Goal: Task Accomplishment & Management: Use online tool/utility

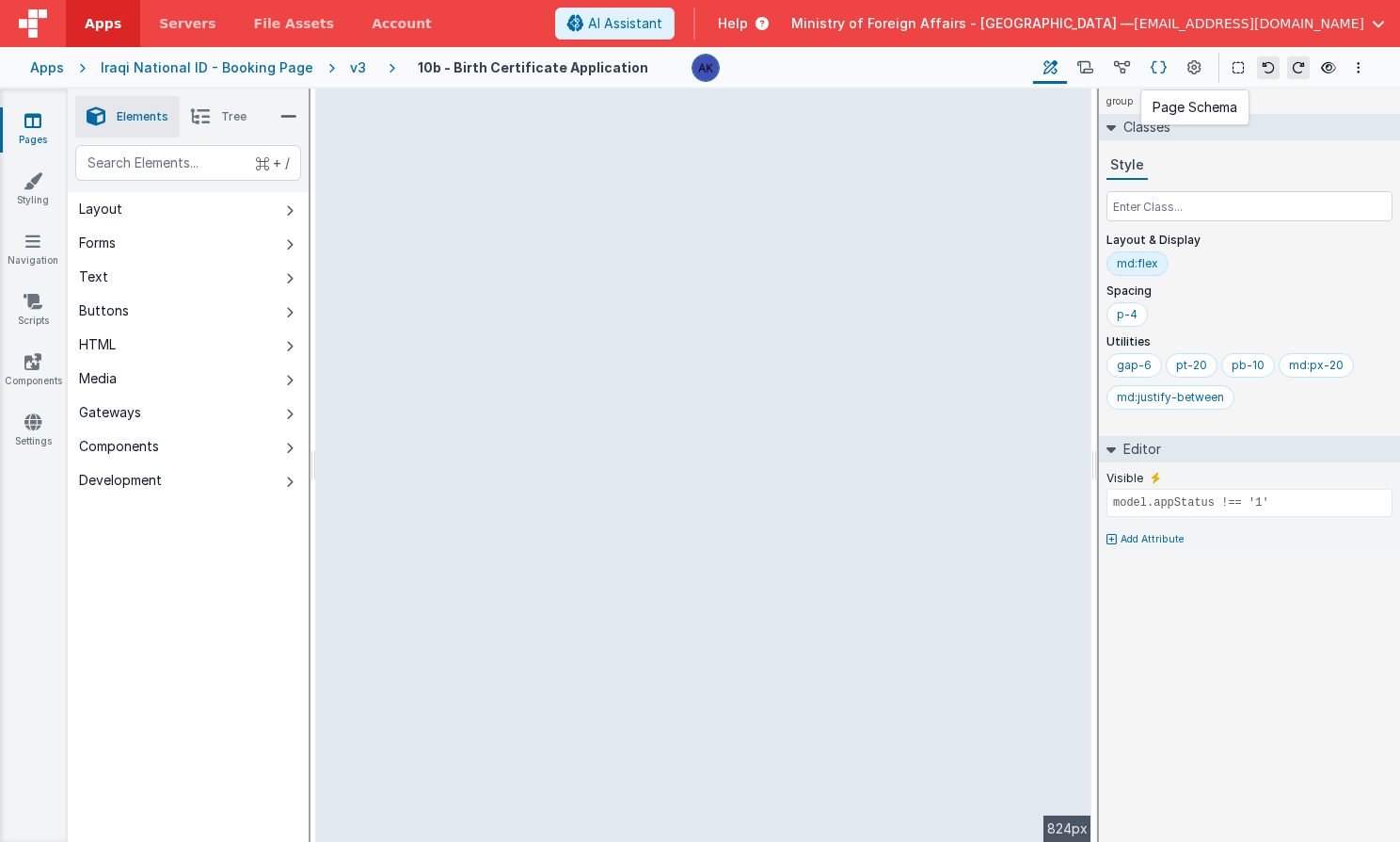
click at [1152, 71] on icon at bounding box center [1158, 68] width 16 height 20
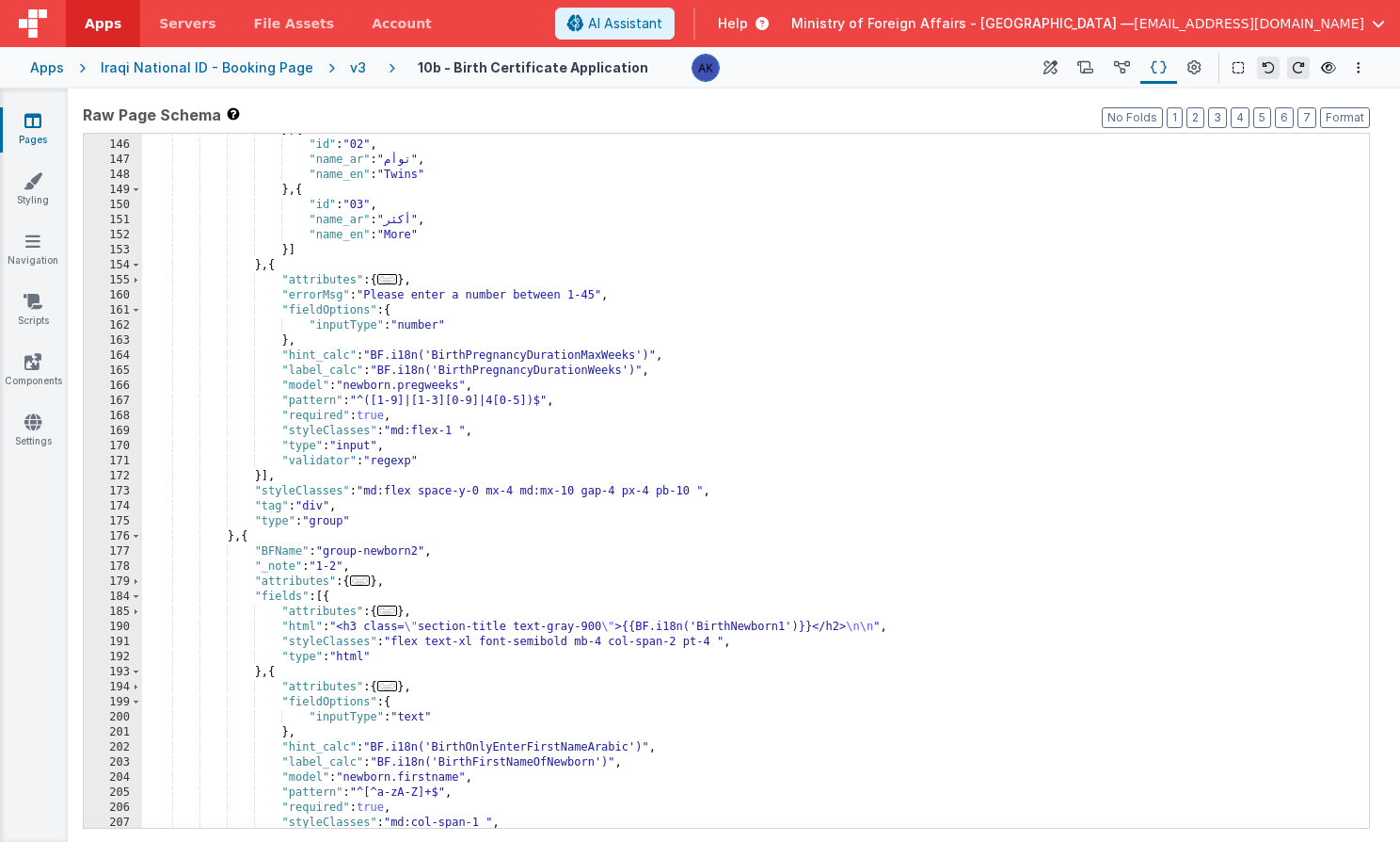
scroll to position [806, 0]
click at [1053, 72] on icon at bounding box center [1050, 68] width 14 height 20
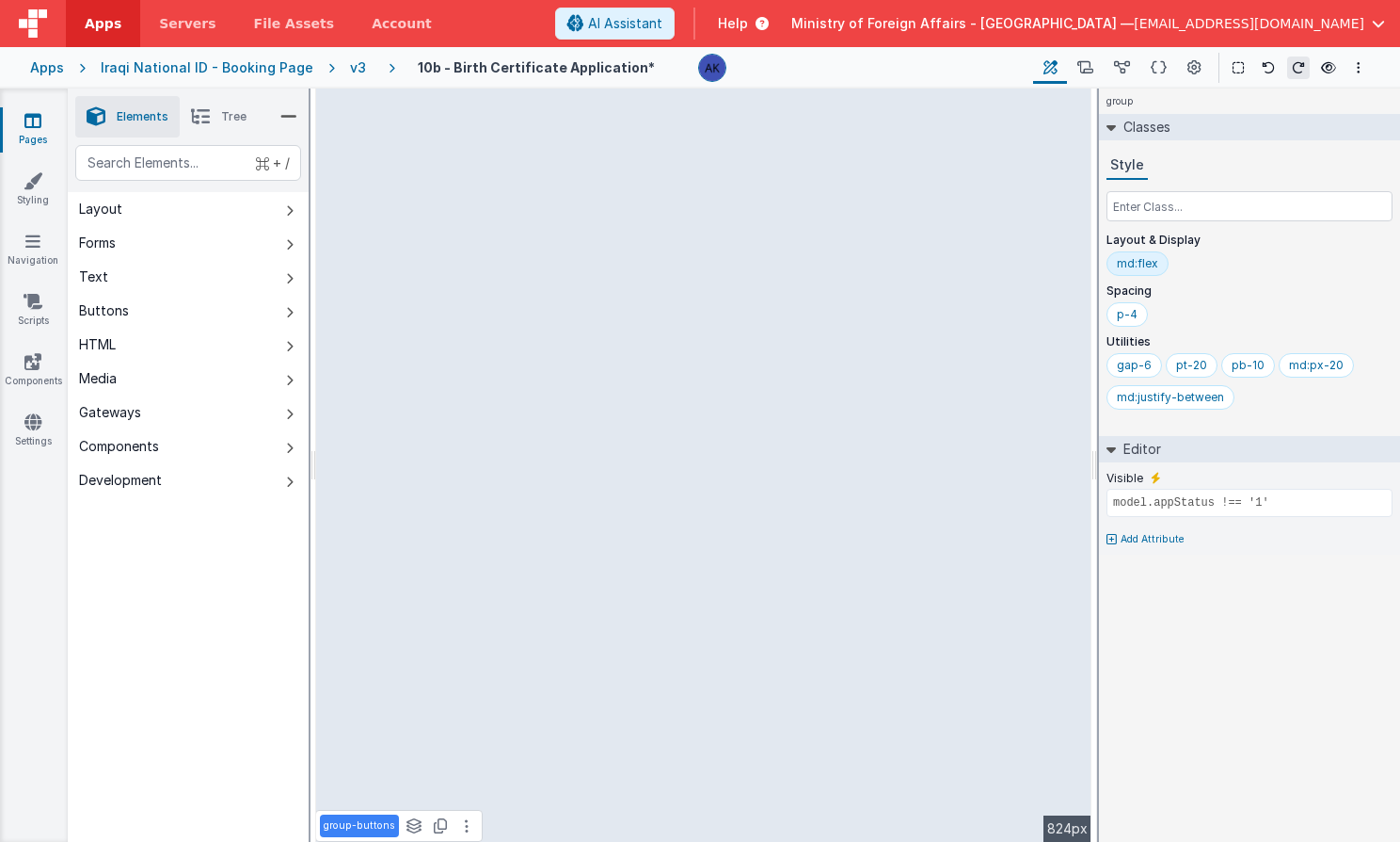
type input "newborn.birthorder"
select select "number"
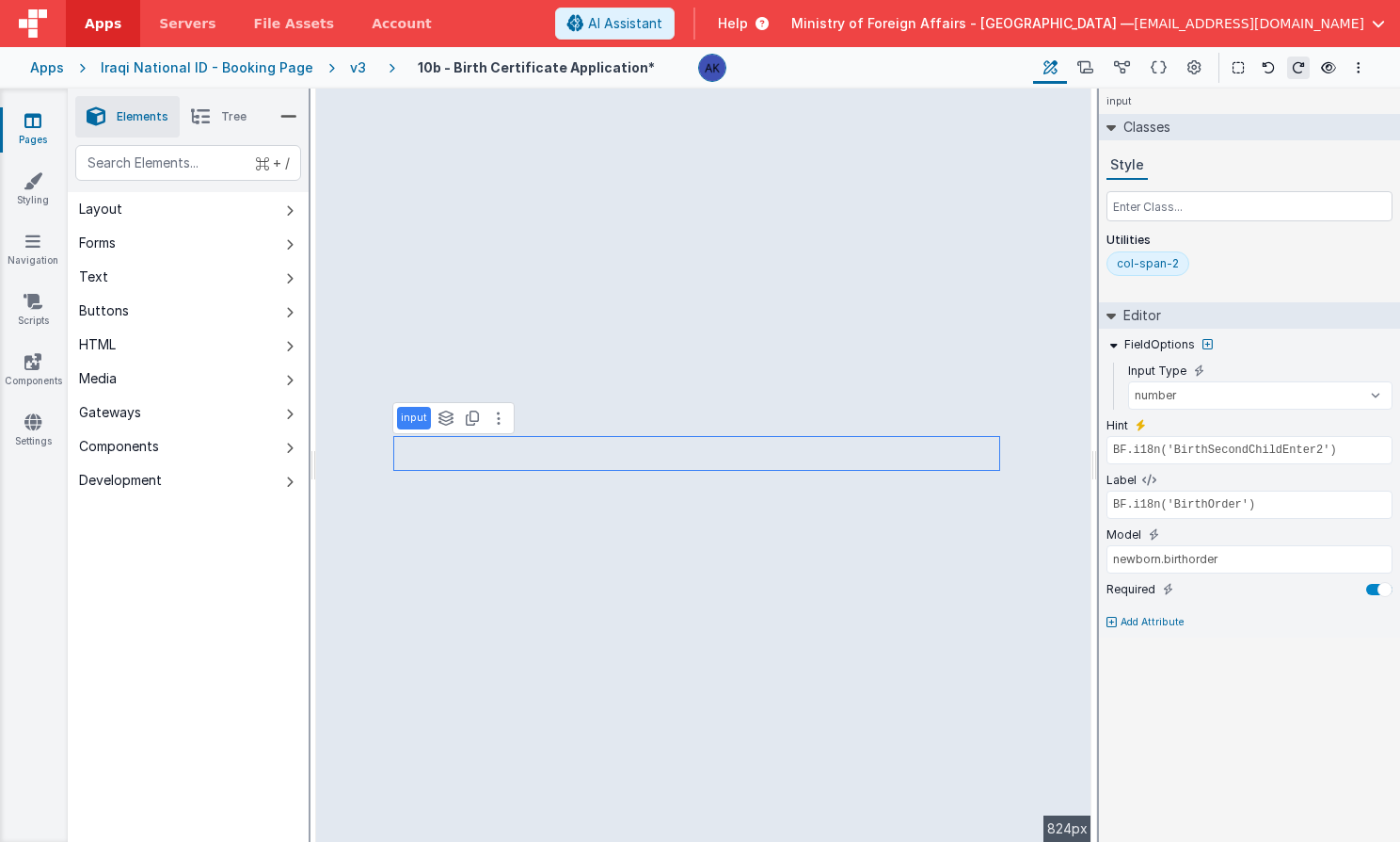
click at [1141, 619] on p "Add Attribute" at bounding box center [1152, 622] width 64 height 15
click at [1225, 645] on select "number double string array date regexp email url creditCard alpha alphaNumeric …" at bounding box center [1249, 639] width 286 height 28
select select "number"
click at [1228, 694] on div "input Classes Style Utilities col-span-2 Editor FieldOptions Input Type text nu…" at bounding box center [1249, 465] width 301 height 753
type input "HH:mm"
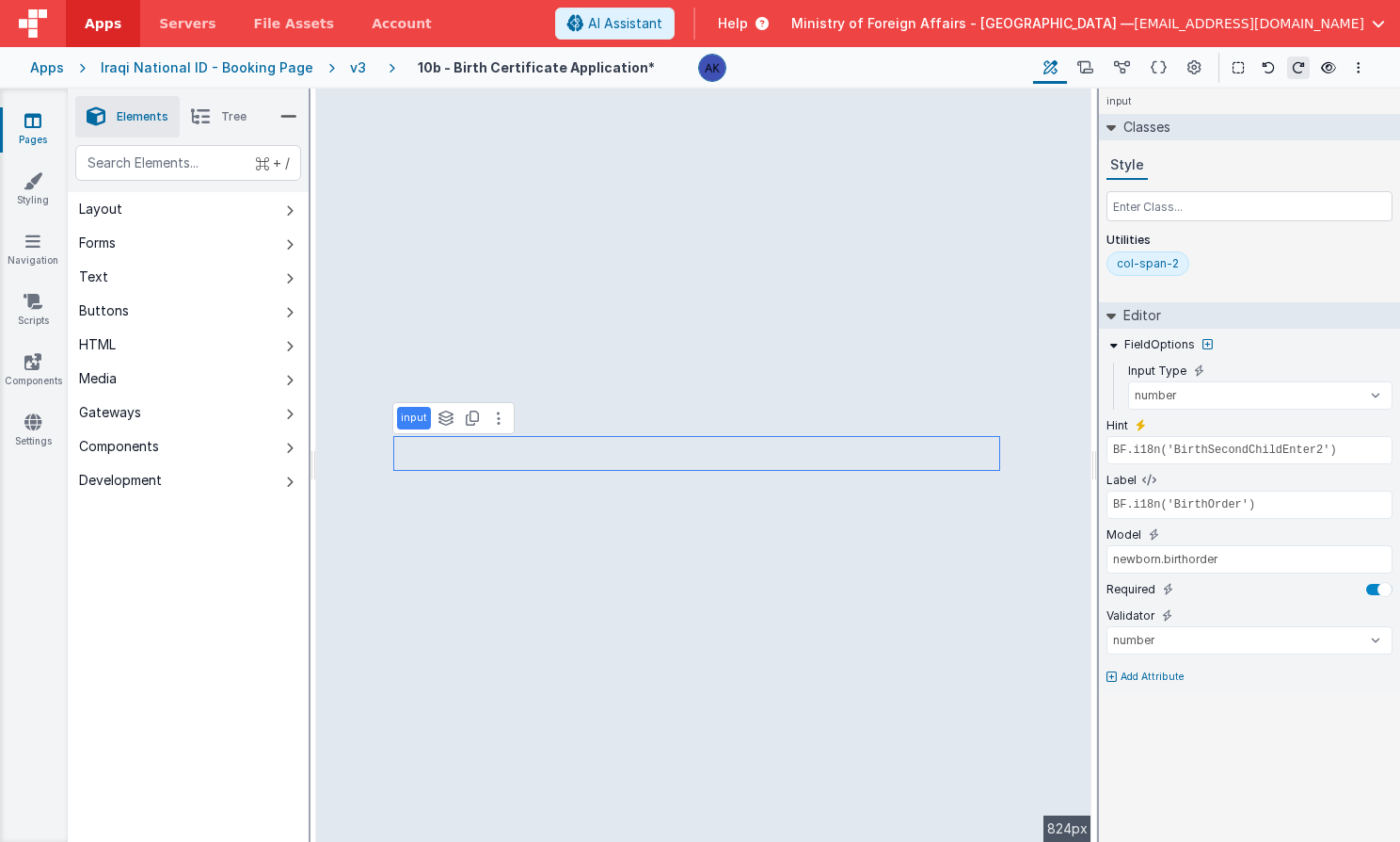
type input "BF.i18n('BirthTimeOfBirth')"
type input "newborn.dobtime"
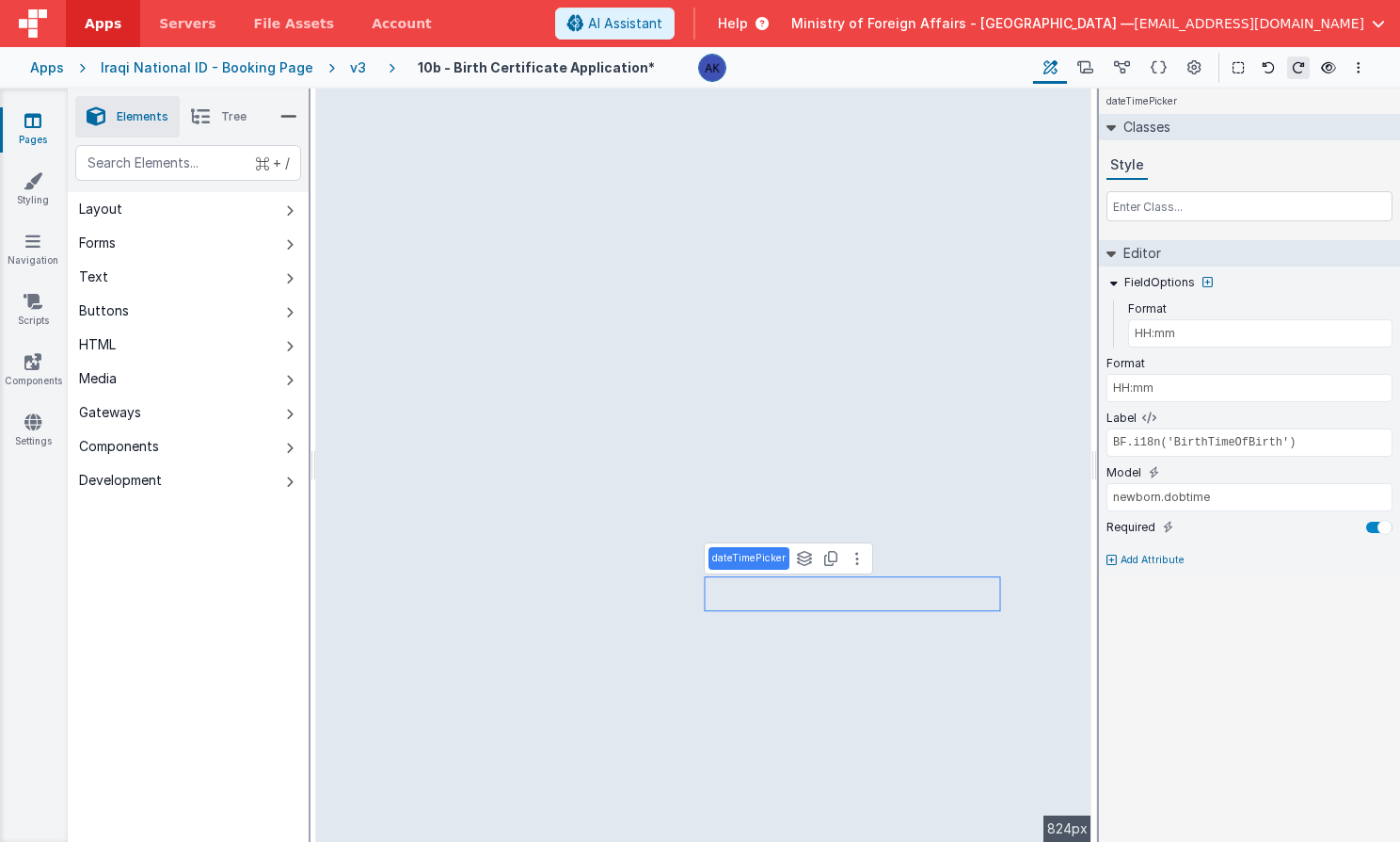
click at [1118, 560] on button "Add Attribute" at bounding box center [1249, 561] width 286 height 15
click at [909, 514] on div at bounding box center [700, 421] width 1400 height 842
click at [1161, 73] on icon at bounding box center [1158, 68] width 16 height 20
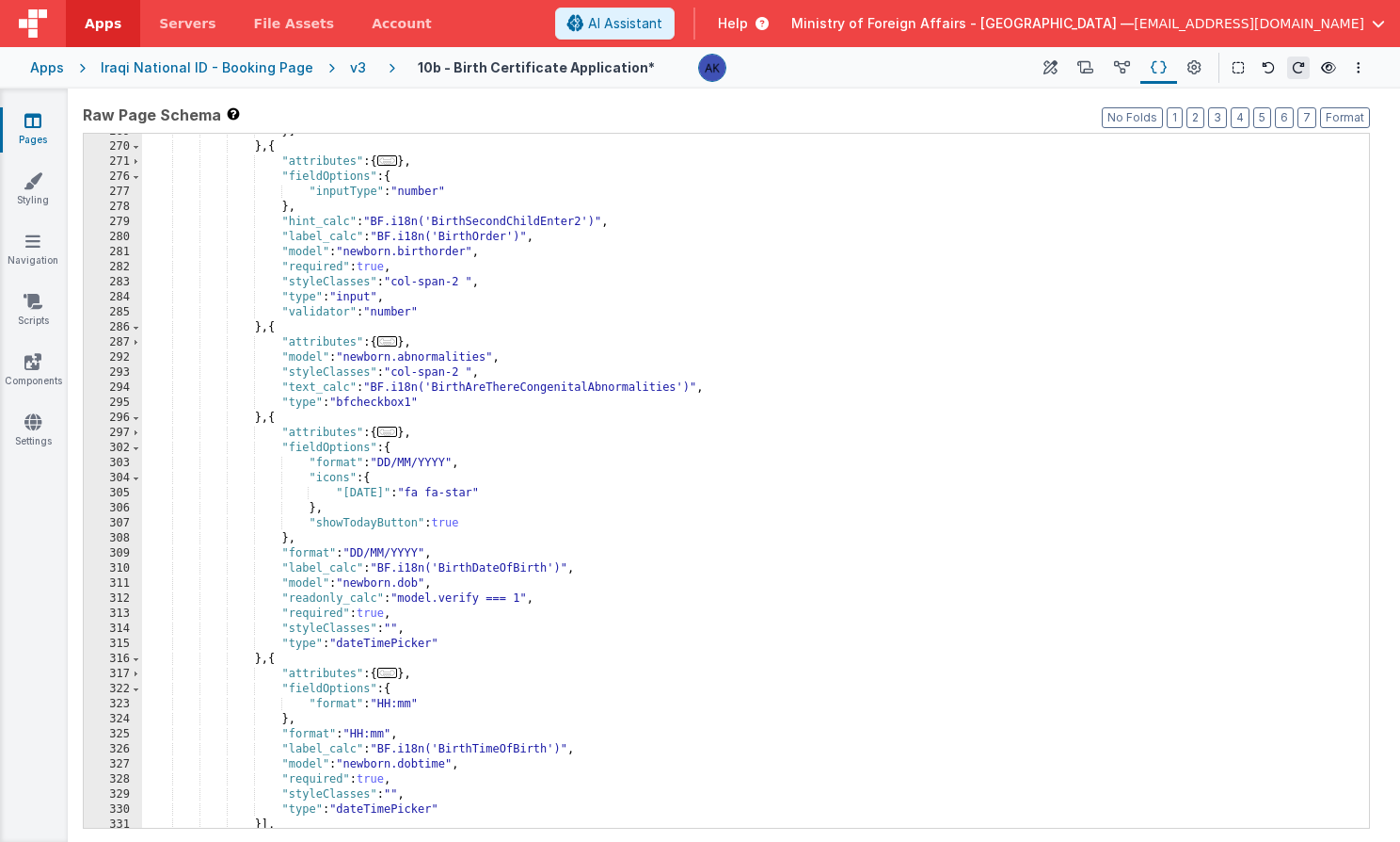
scroll to position [1412, 0]
click at [503, 252] on div "}] } , { "attributes" : { ... } , "fieldOptions" : { "inputType" : "number" } ,…" at bounding box center [748, 486] width 1213 height 724
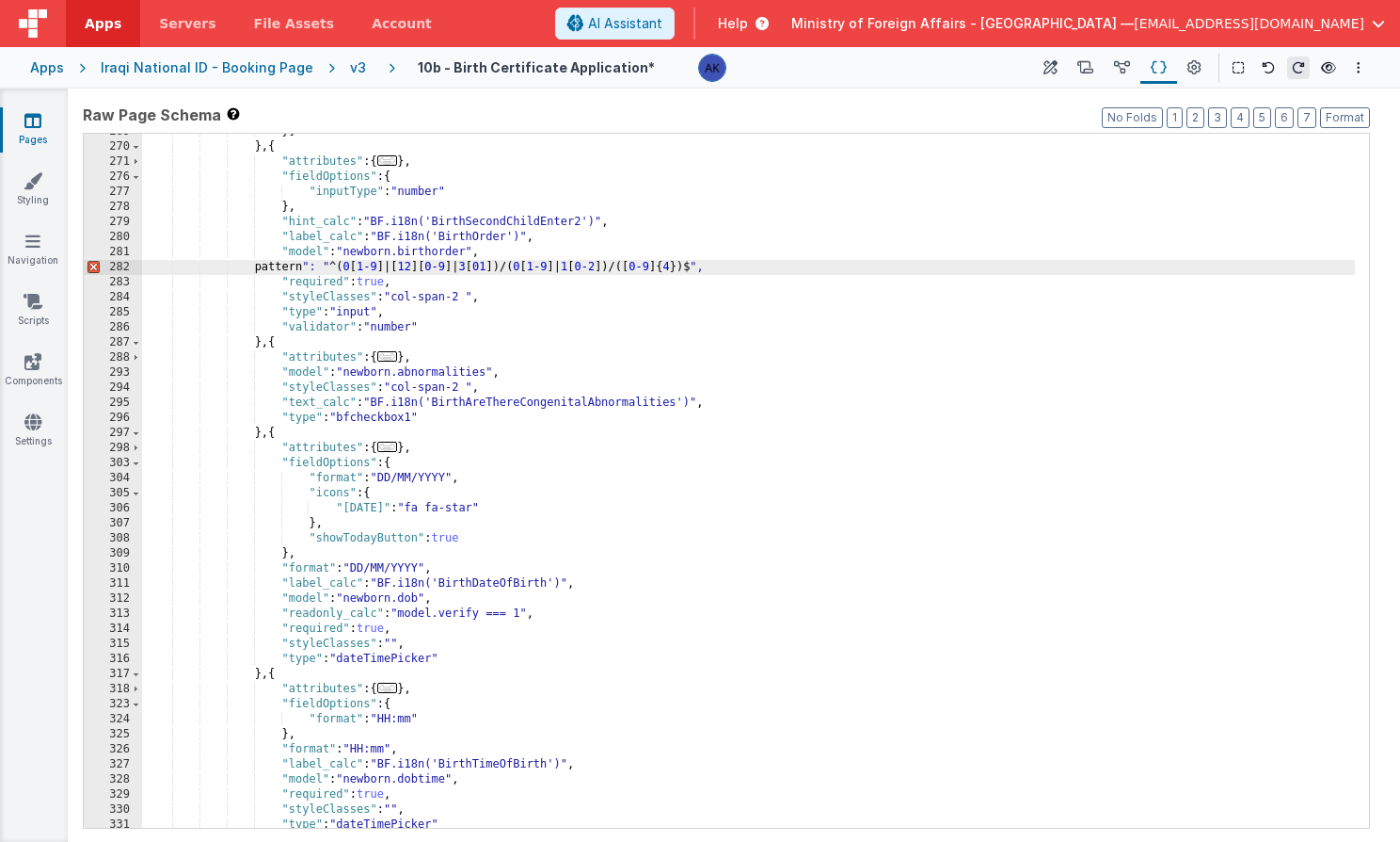
click at [280, 266] on div "}] } , { "attributes" : { ... } , "fieldOptions" : { "inputType" : "number" } ,…" at bounding box center [748, 486] width 1213 height 724
click at [752, 266] on div "}] } , { "attributes" : { ... } , "fieldOptions" : { "inputType" : "number" } ,…" at bounding box center [748, 486] width 1213 height 724
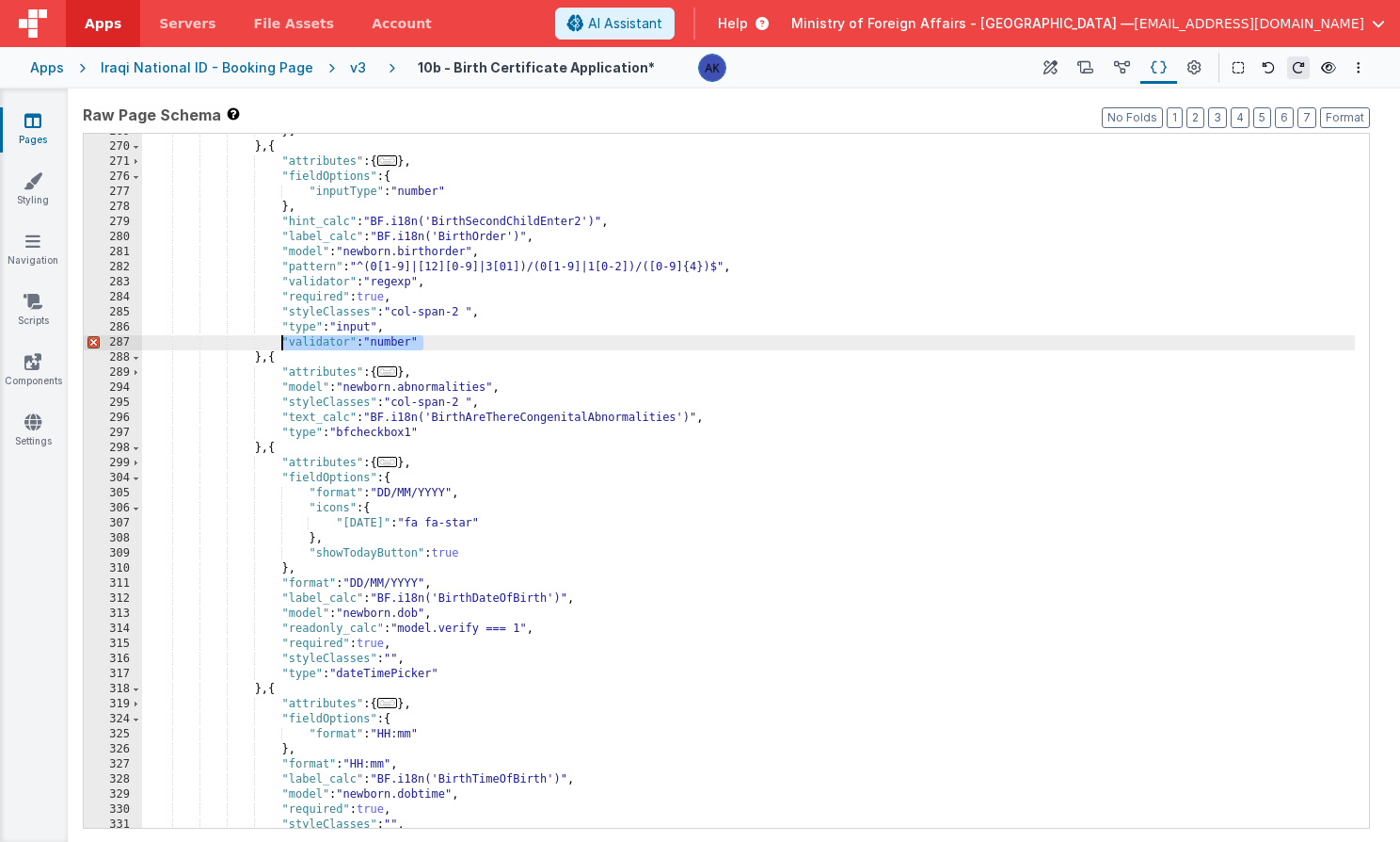
drag, startPoint x: 436, startPoint y: 343, endPoint x: 280, endPoint y: 346, distance: 156.0
click at [280, 346] on div "}] } , { "attributes" : { ... } , "fieldOptions" : { "inputType" : "number" } ,…" at bounding box center [748, 486] width 1213 height 724
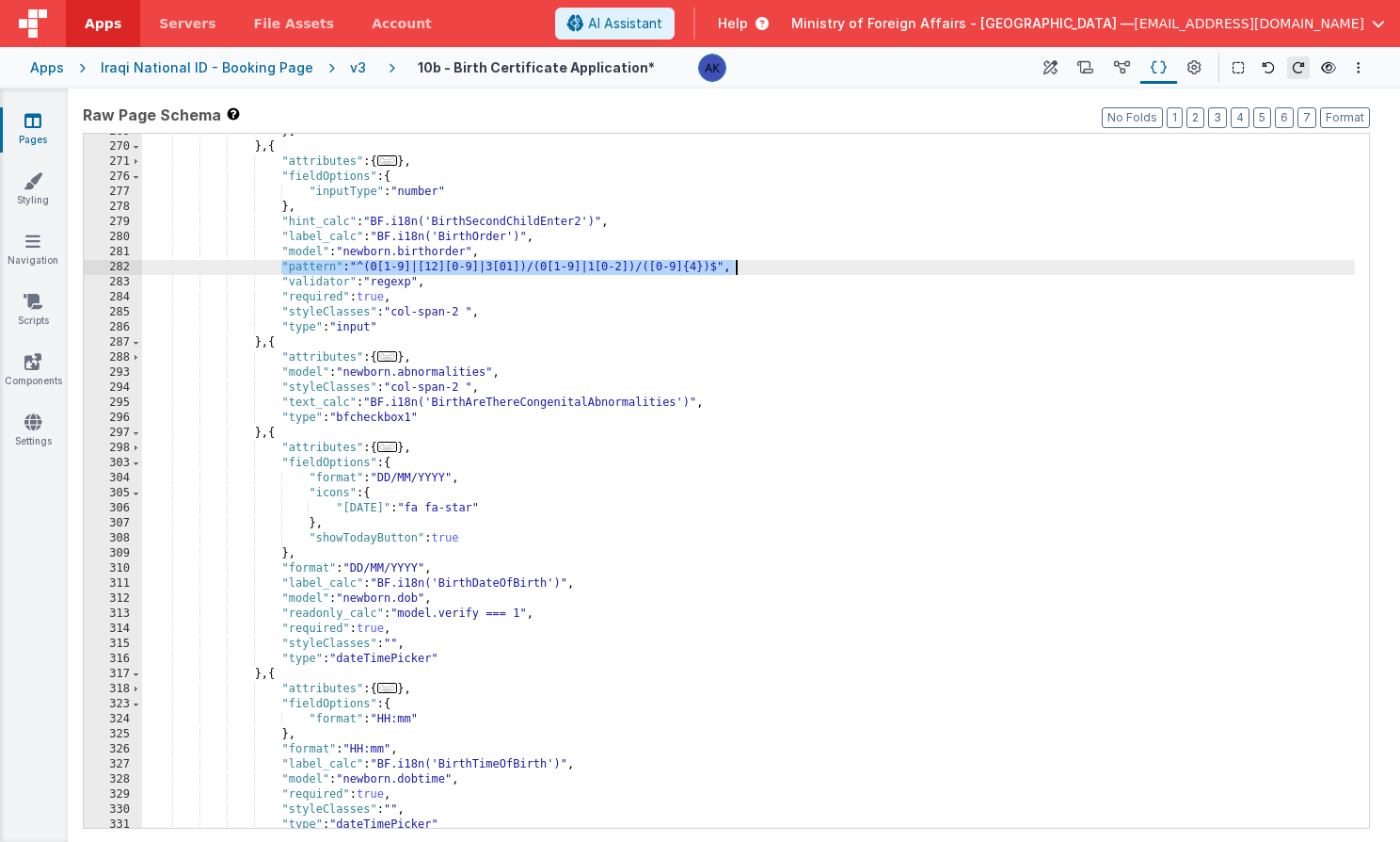
drag, startPoint x: 281, startPoint y: 266, endPoint x: 755, endPoint y: 271, distance: 474.0
click at [755, 271] on div "}] } , { "attributes" : { ... } , "fieldOptions" : { "inputType" : "number" } ,…" at bounding box center [748, 486] width 1213 height 724
click at [662, 31] on span "AI Assistant" at bounding box center [625, 24] width 74 height 19
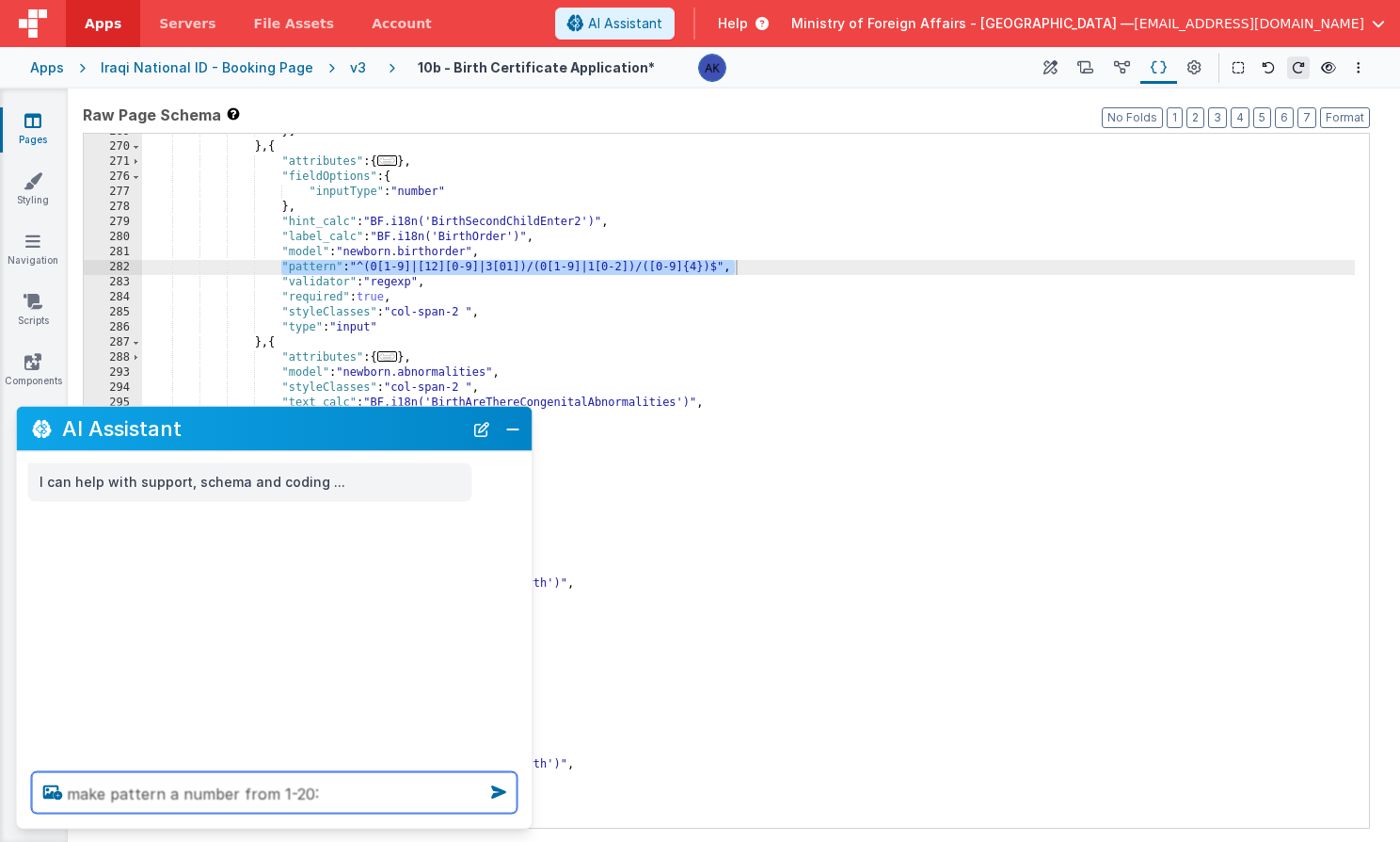
paste textarea ""pattern": "^(0[1-9]|[12][0-9]|3[01])/(0[1-9]|1[0-2])/([0-9]{4})$","
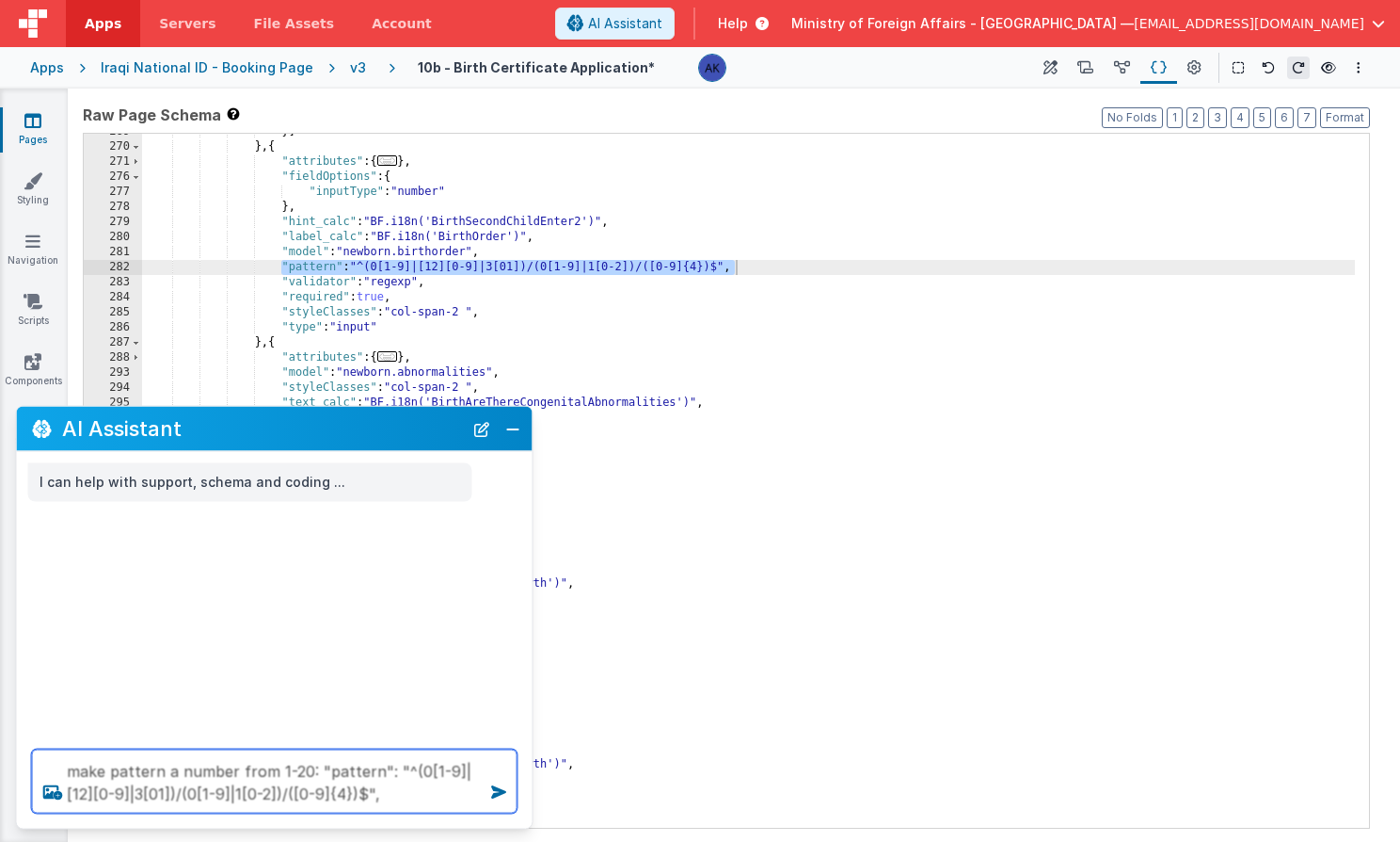
type textarea "make pattern a number from 1-20: "pattern": "^(0[1-9]|[12][0-9]|3[01])/(0[1-9]|…"
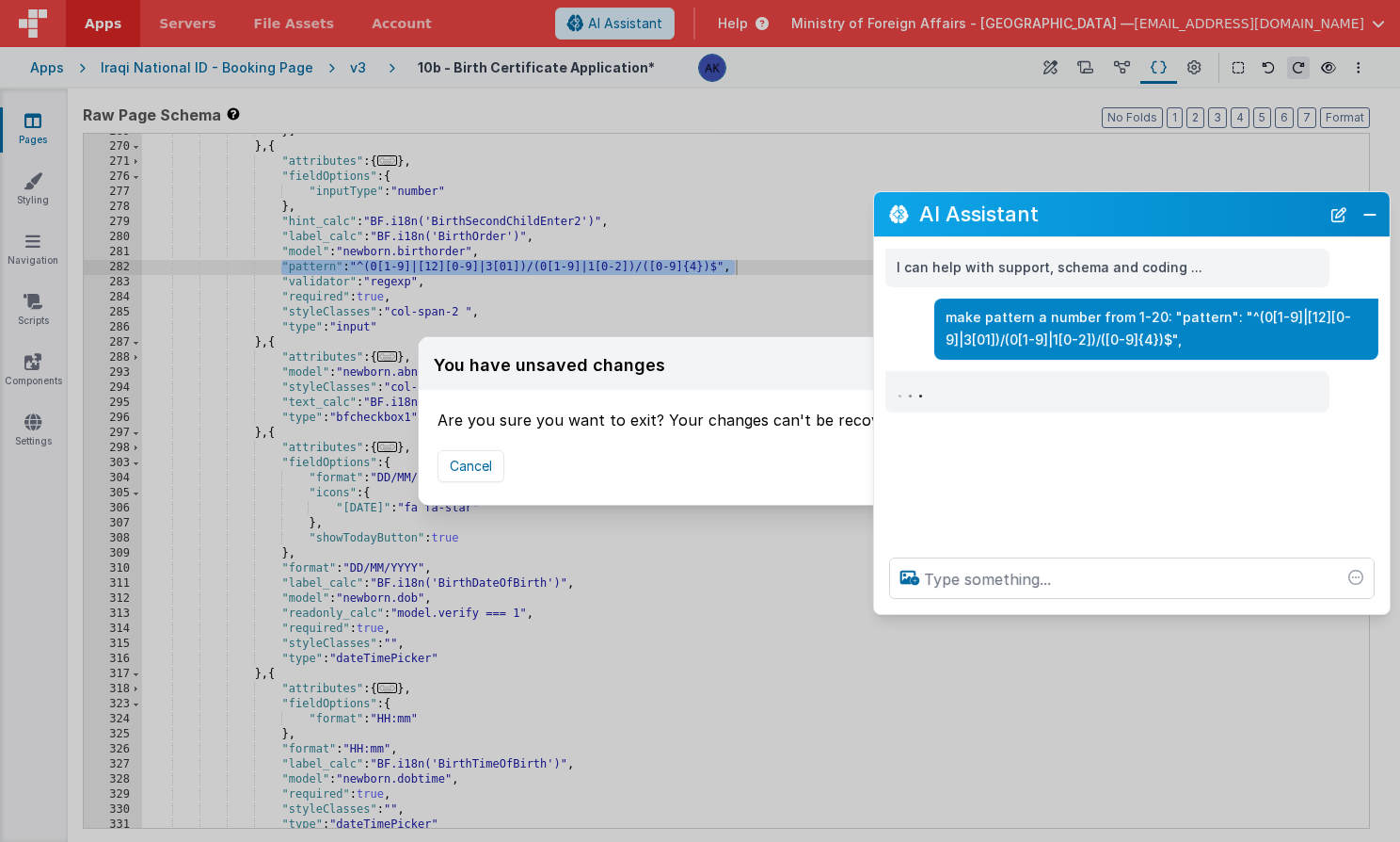
drag, startPoint x: 386, startPoint y: 432, endPoint x: 1244, endPoint y: 218, distance: 884.3
click at [1244, 218] on h2 "AI Assistant" at bounding box center [1120, 214] width 401 height 23
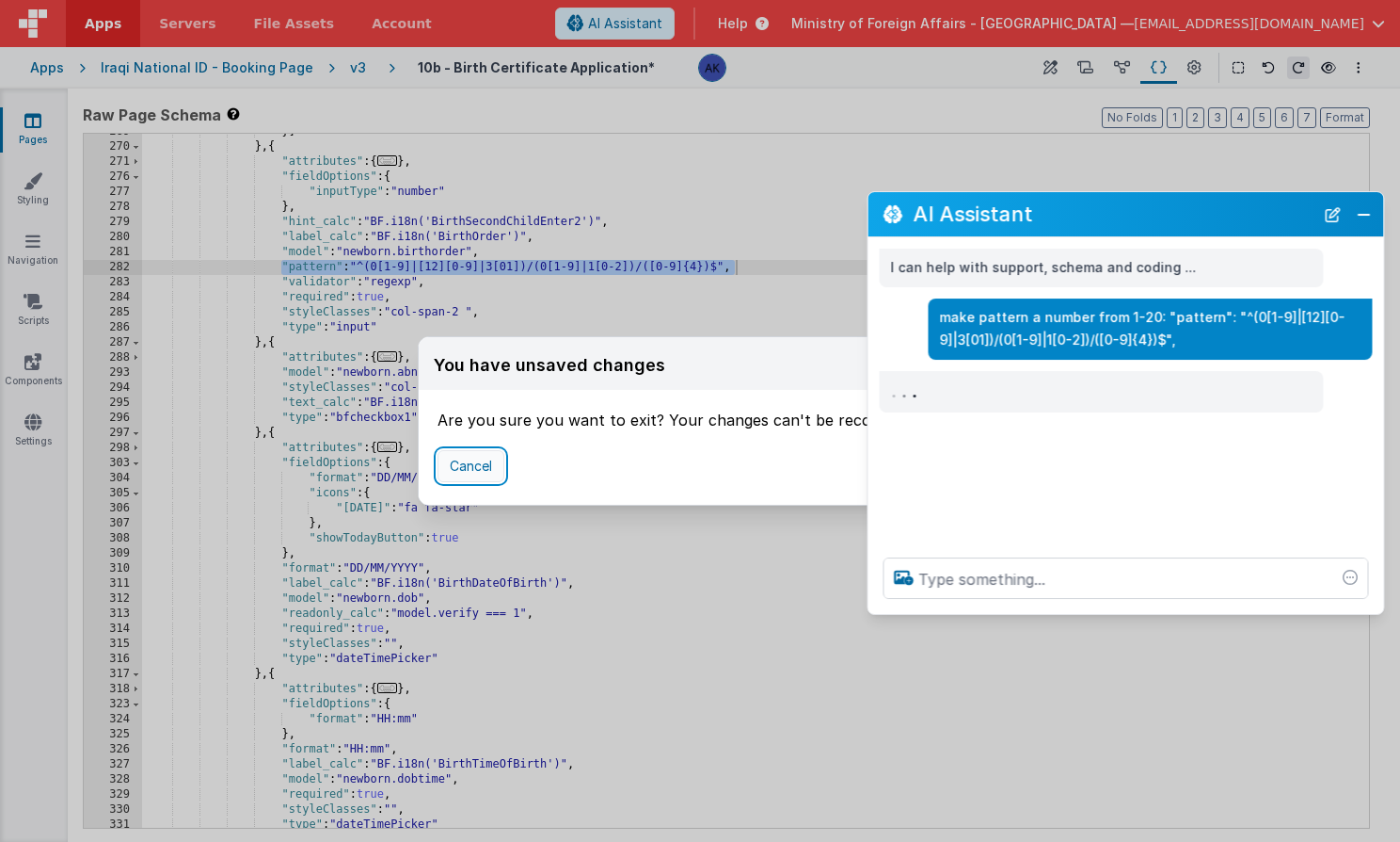
click at [496, 460] on button "Cancel" at bounding box center [471, 466] width 67 height 32
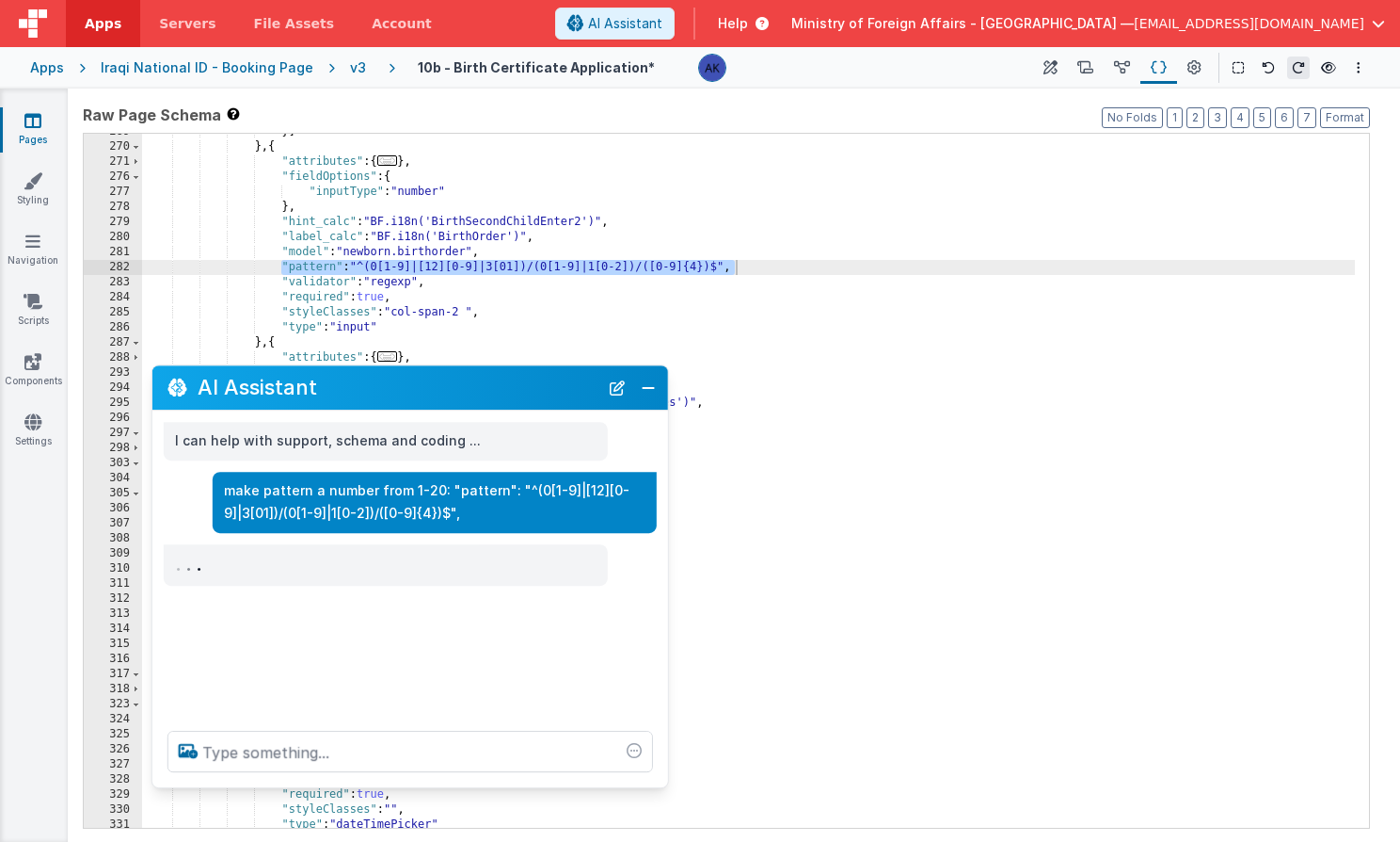
drag, startPoint x: 1023, startPoint y: 220, endPoint x: 307, endPoint y: 395, distance: 737.1
click at [307, 395] on h2 "AI Assistant" at bounding box center [398, 388] width 401 height 23
click at [305, 269] on div "}] } , { "attributes" : { ... } , "fieldOptions" : { "inputType" : "number" } ,…" at bounding box center [748, 486] width 1213 height 724
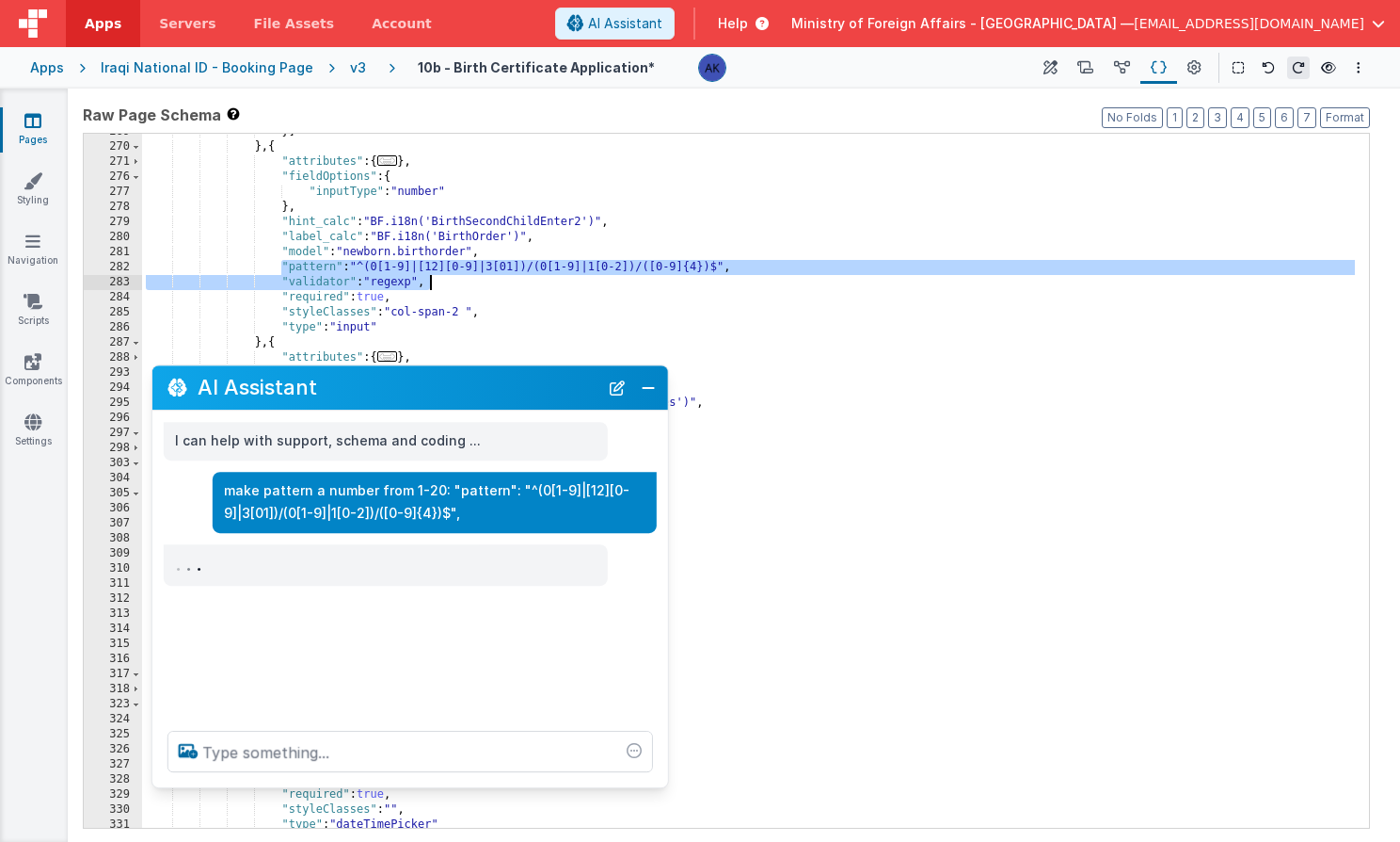
drag, startPoint x: 280, startPoint y: 266, endPoint x: 506, endPoint y: 278, distance: 226.3
click at [506, 278] on div "}] } , { "attributes" : { ... } , "fieldOptions" : { "inputType" : "number" } ,…" at bounding box center [748, 486] width 1213 height 724
click at [656, 393] on button "Close" at bounding box center [648, 387] width 24 height 26
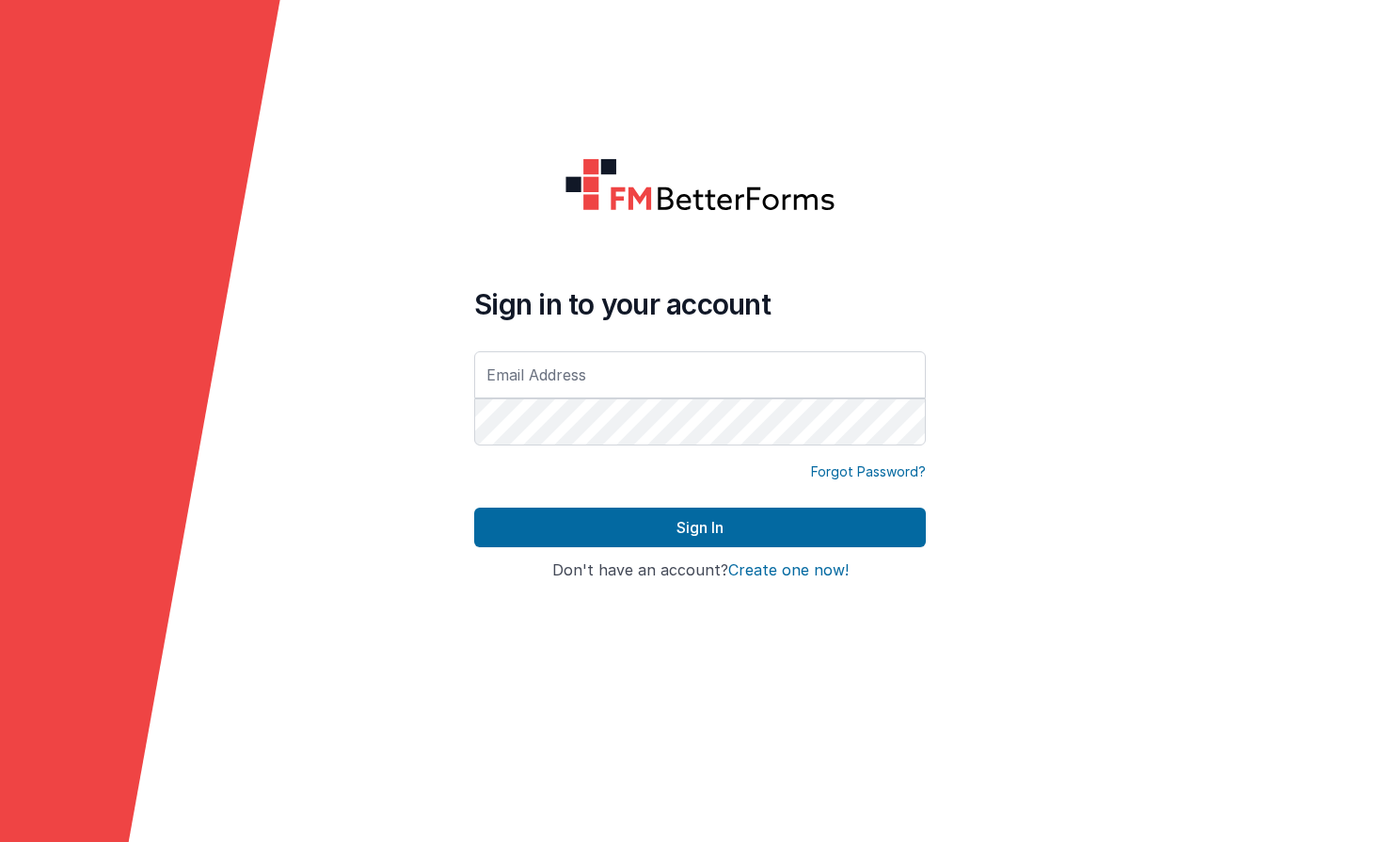
click at [656, 389] on input "text" at bounding box center [700, 374] width 452 height 47
type input "[EMAIL_ADDRESS][DOMAIN_NAME]"
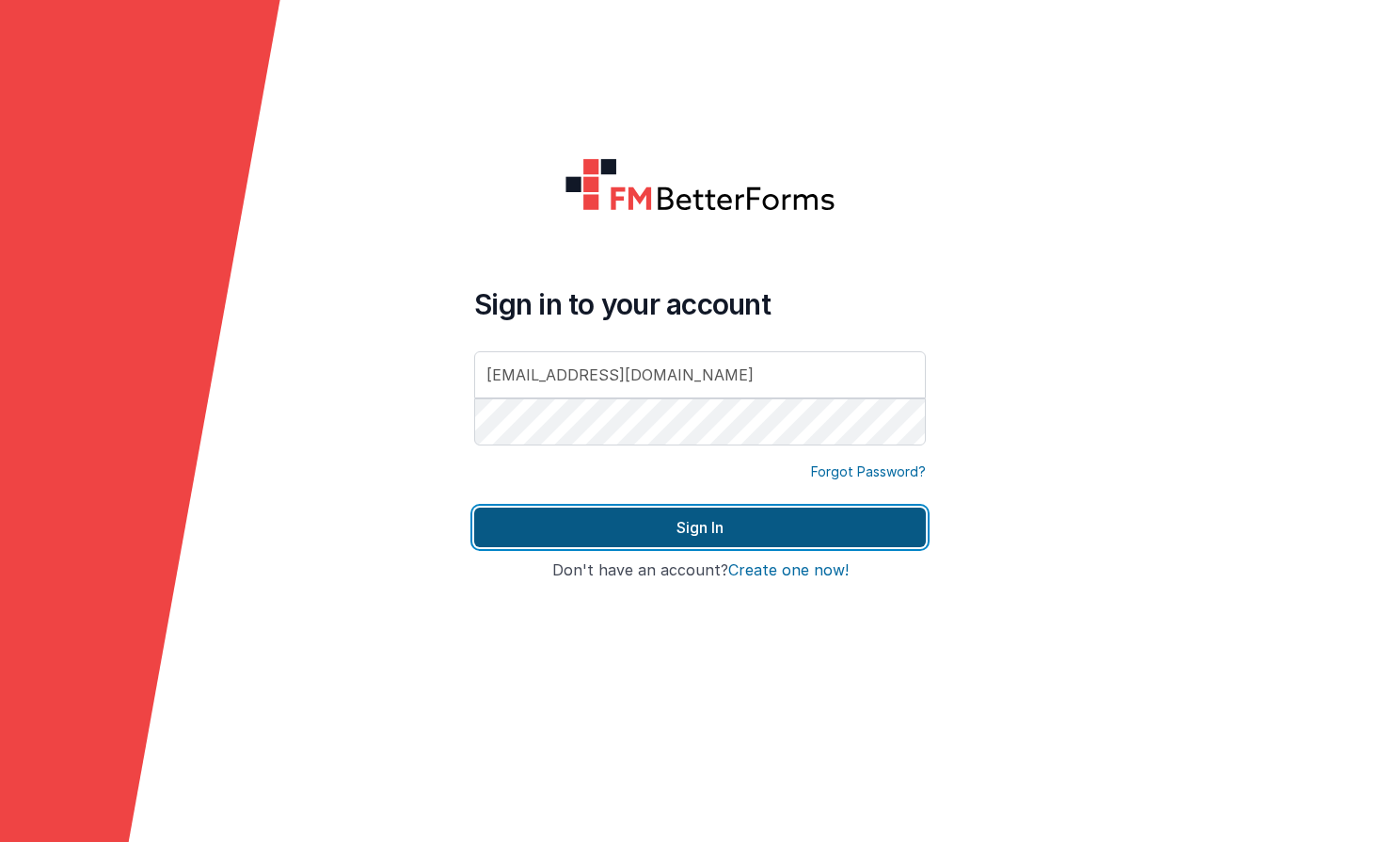
click at [881, 535] on button "Sign In" at bounding box center [700, 527] width 452 height 39
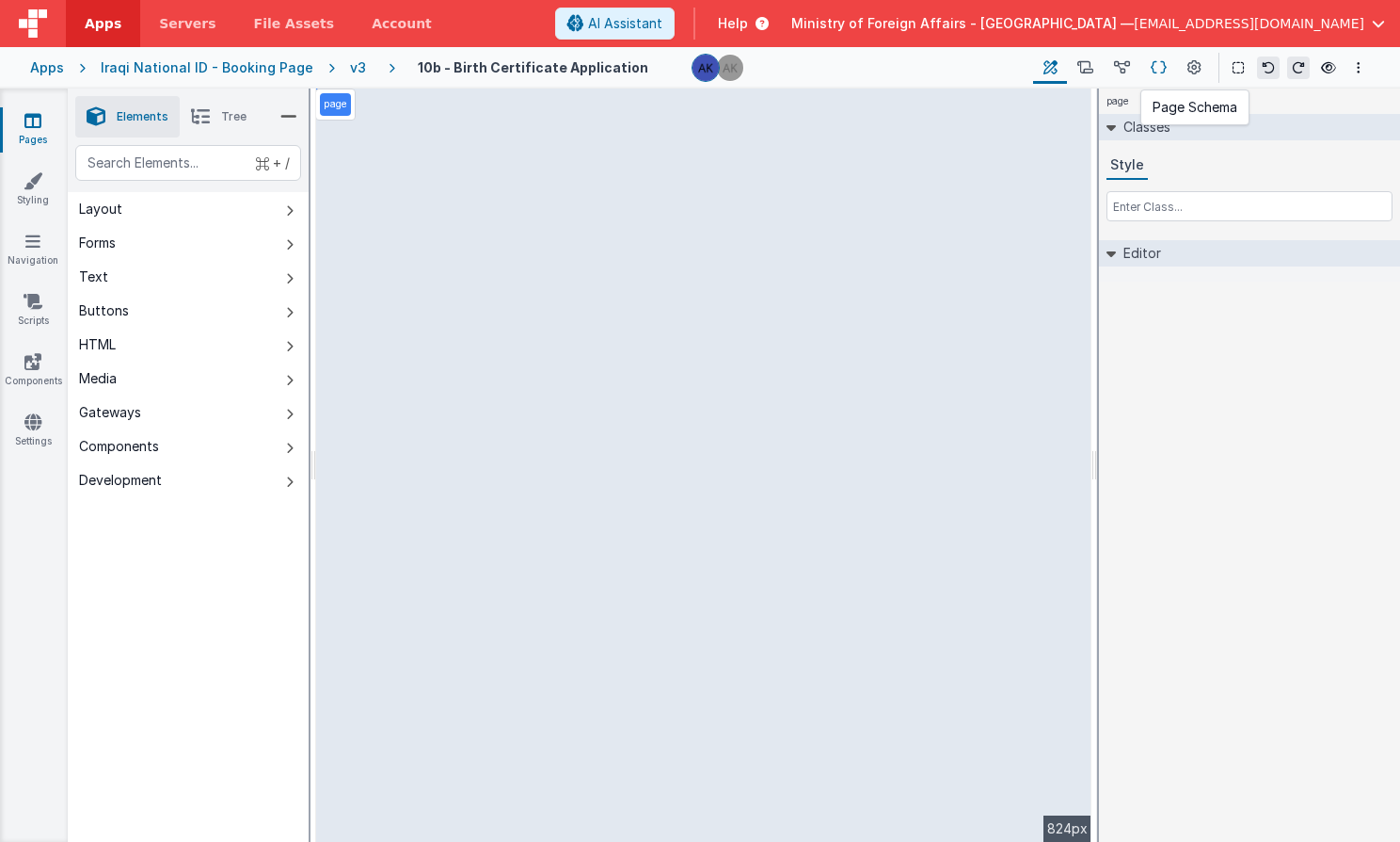
click at [1165, 66] on icon at bounding box center [1158, 68] width 16 height 20
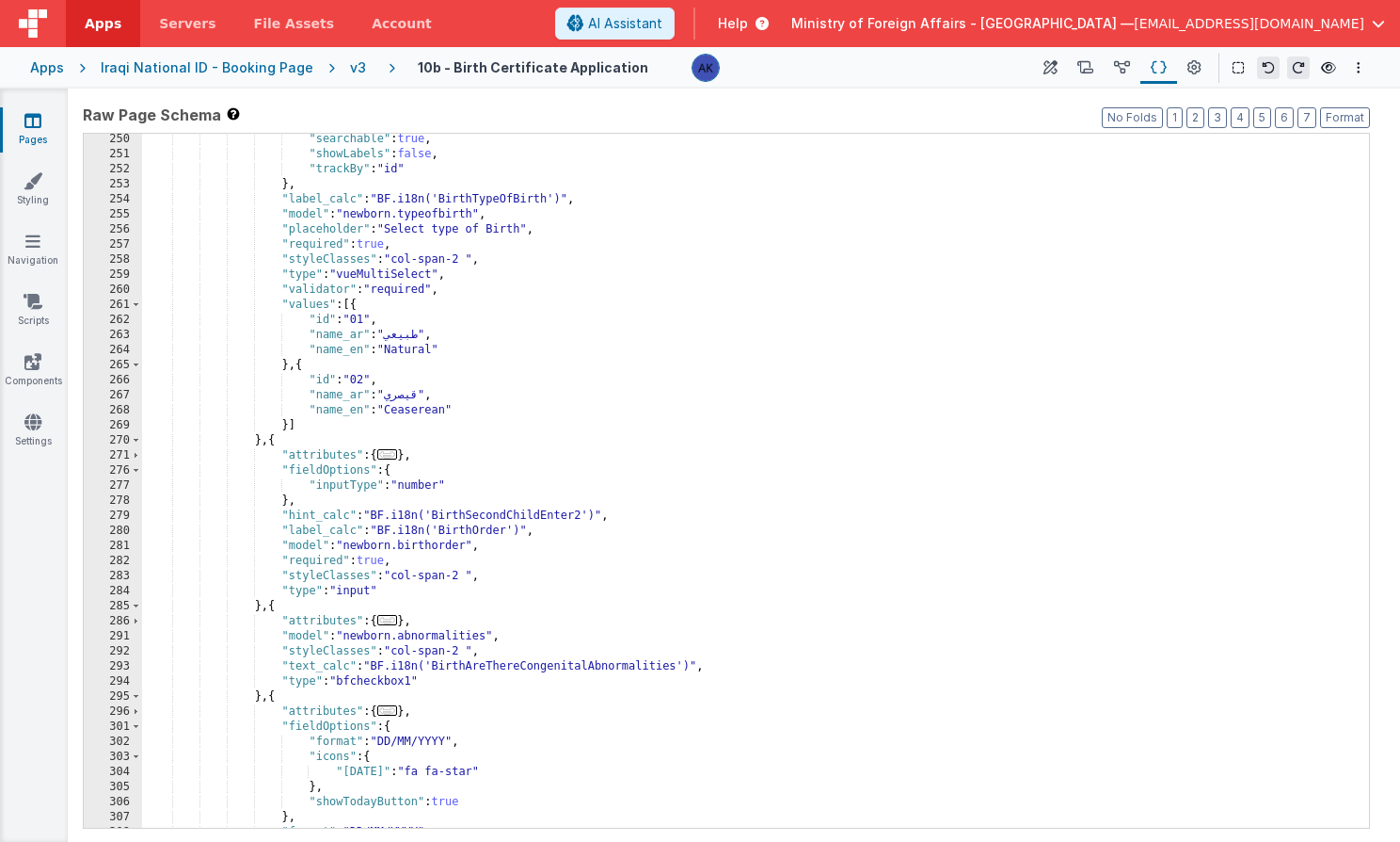
scroll to position [1295, 0]
click at [548, 530] on div ""searchable" : true , "showLabels" : false , "trackBy" : "id" } , "label_calc" …" at bounding box center [748, 491] width 1213 height 724
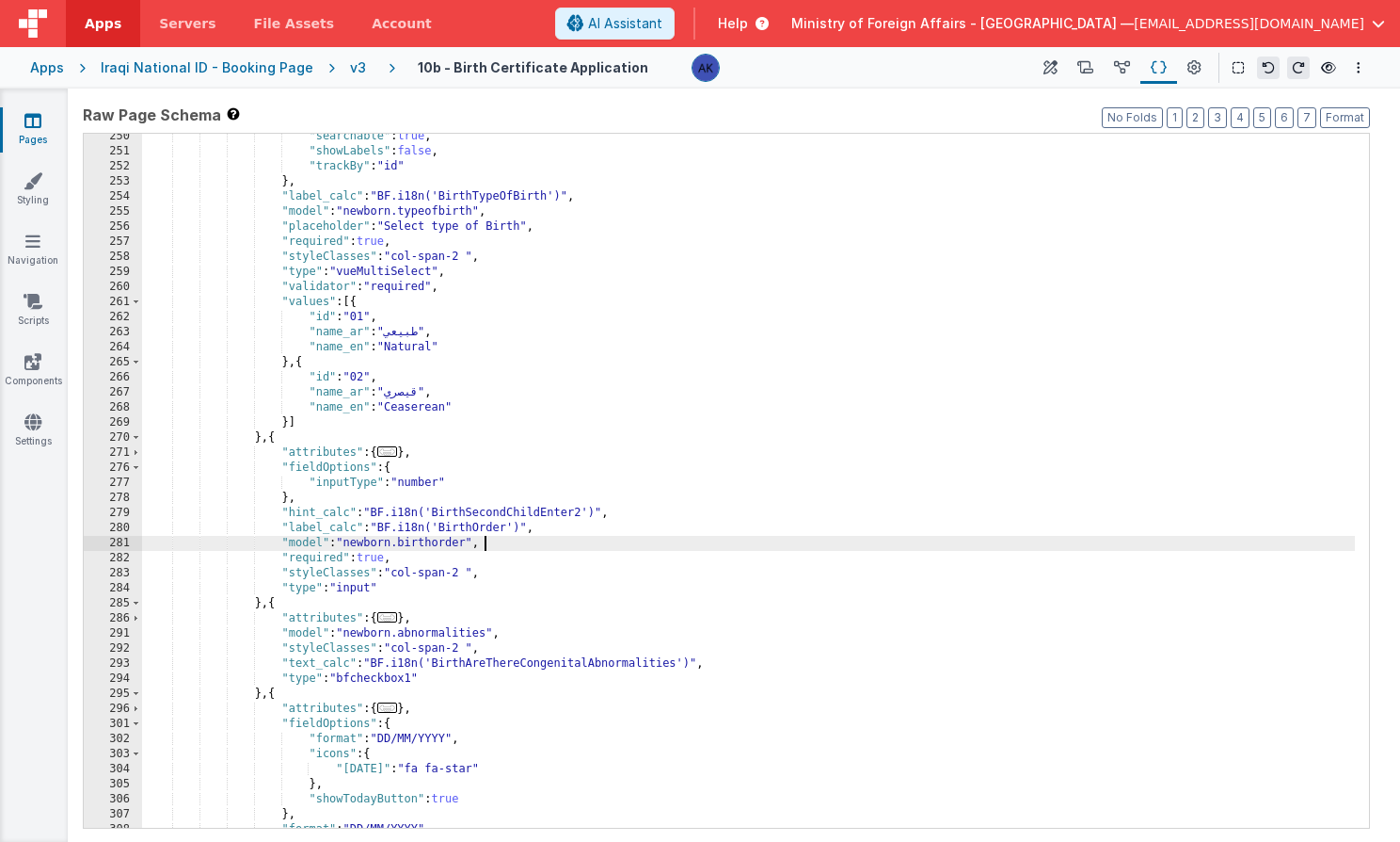
click at [546, 539] on div ""searchable" : true , "showLabels" : false , "trackBy" : "id" } , "label_calc" …" at bounding box center [748, 491] width 1213 height 724
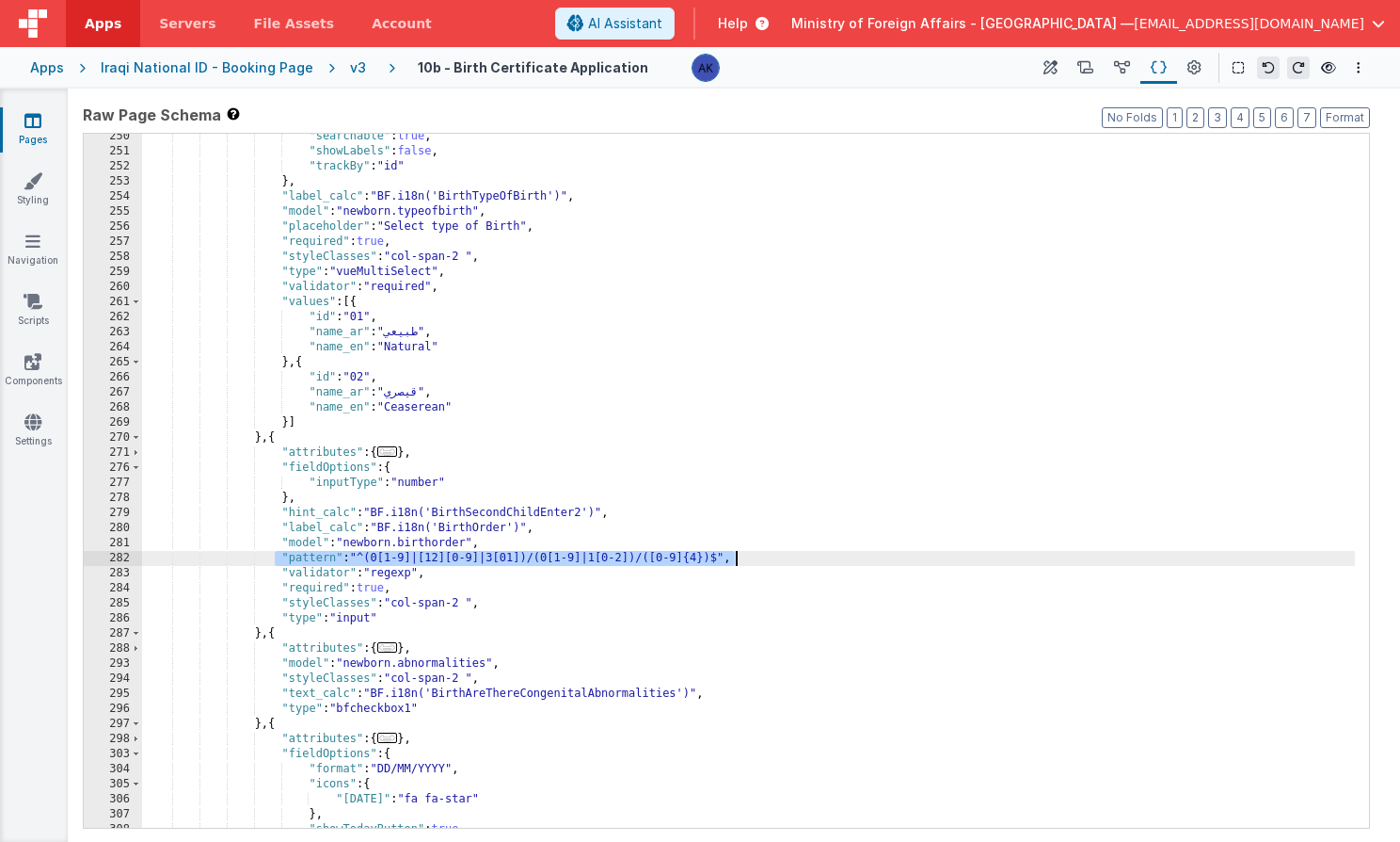
drag, startPoint x: 433, startPoint y: 553, endPoint x: 804, endPoint y: 555, distance: 371.0
click at [804, 555] on div ""searchable" : true , "showLabels" : false , "trackBy" : "id" } , "label_calc" …" at bounding box center [748, 491] width 1213 height 724
click at [662, 32] on span "AI Assistant" at bounding box center [625, 24] width 74 height 19
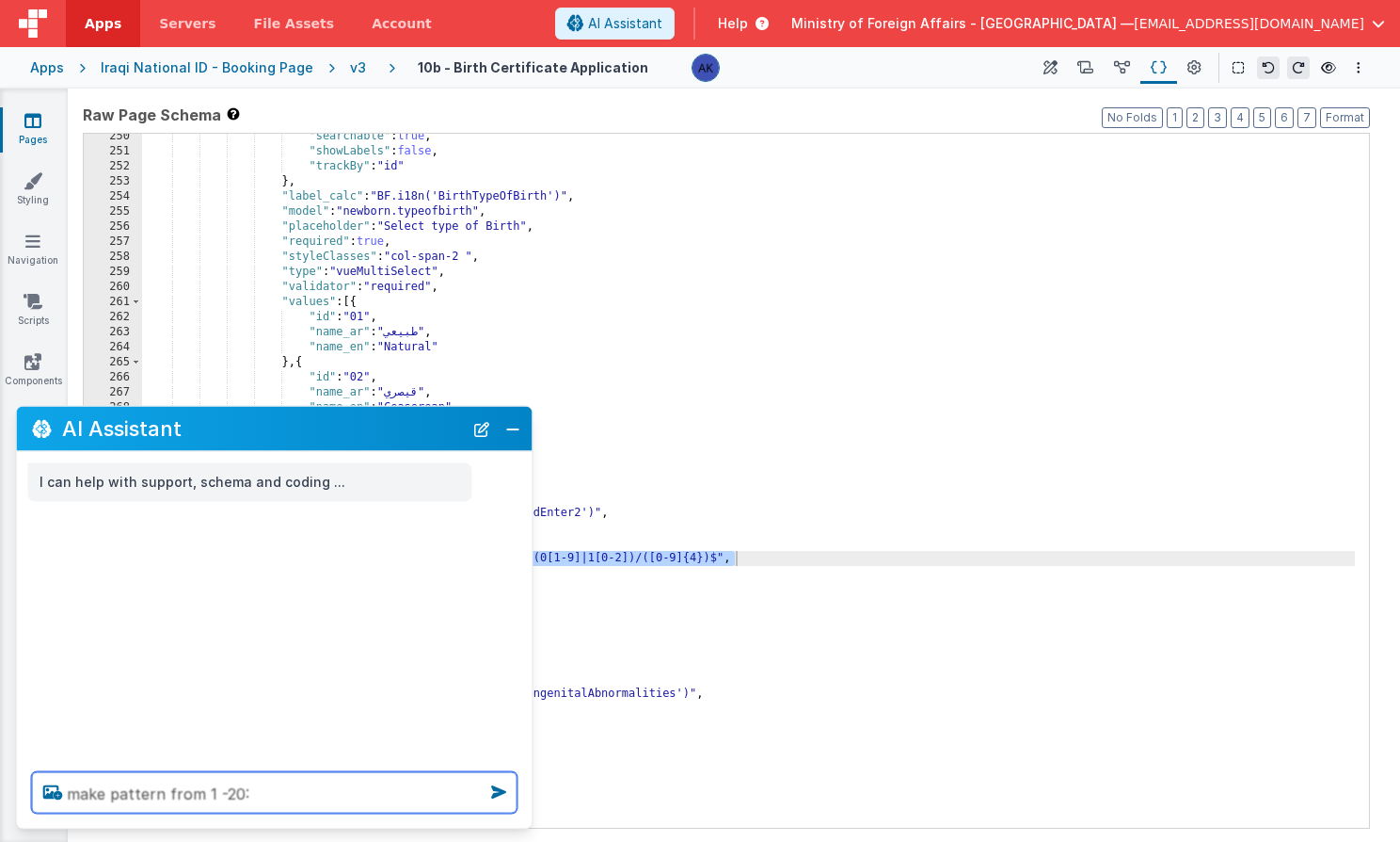
paste textarea ""pattern": "^(0[1-9]|[12][0-9]|3[01])/(0[1-9]|1[0-2])/([0-9]{4})$","
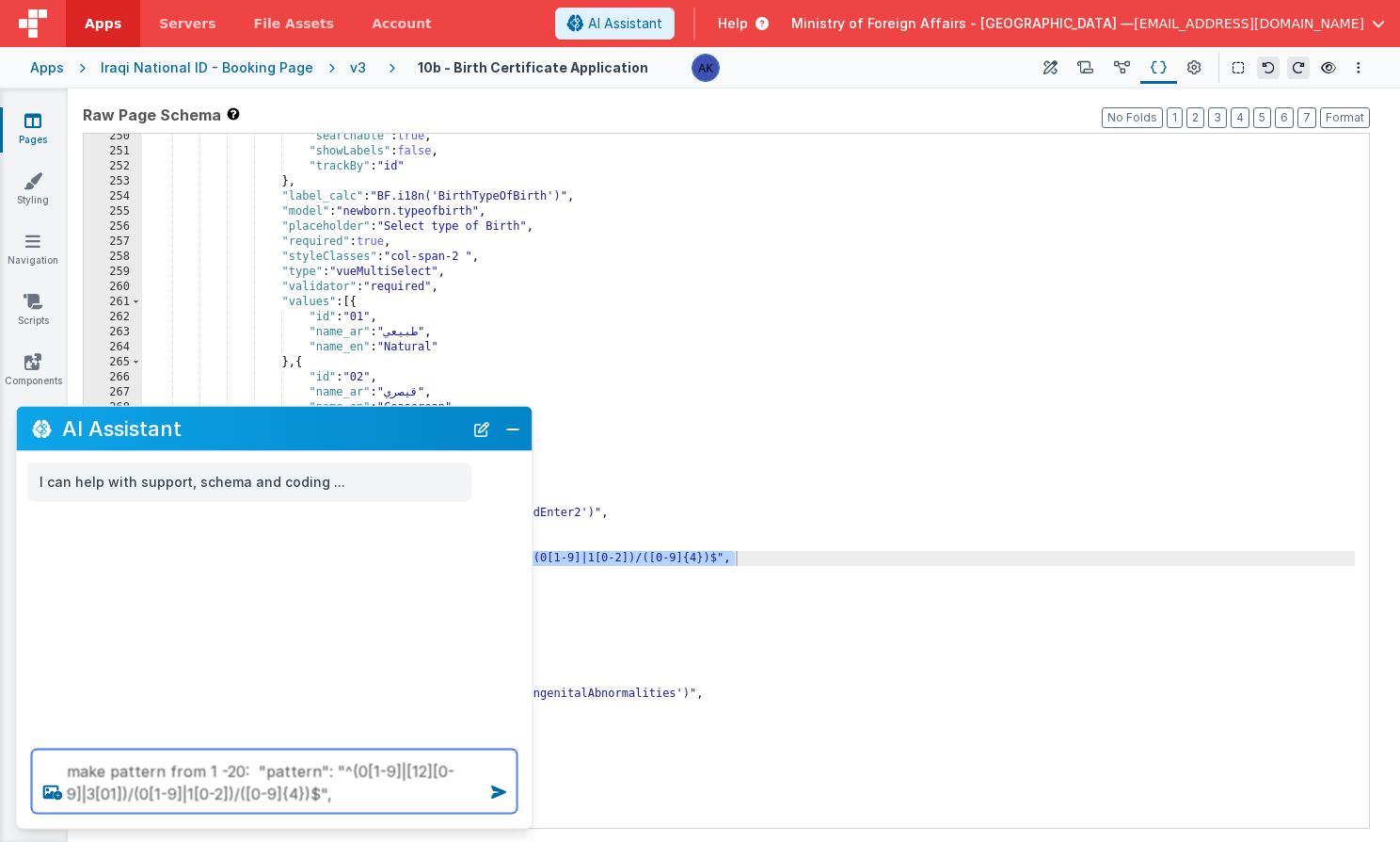
type textarea "make pattern from 1 -20: "pattern": "^(0[1-9]|[12][0-9]|3[01])/(0[1-9]|1[0-2])/…"
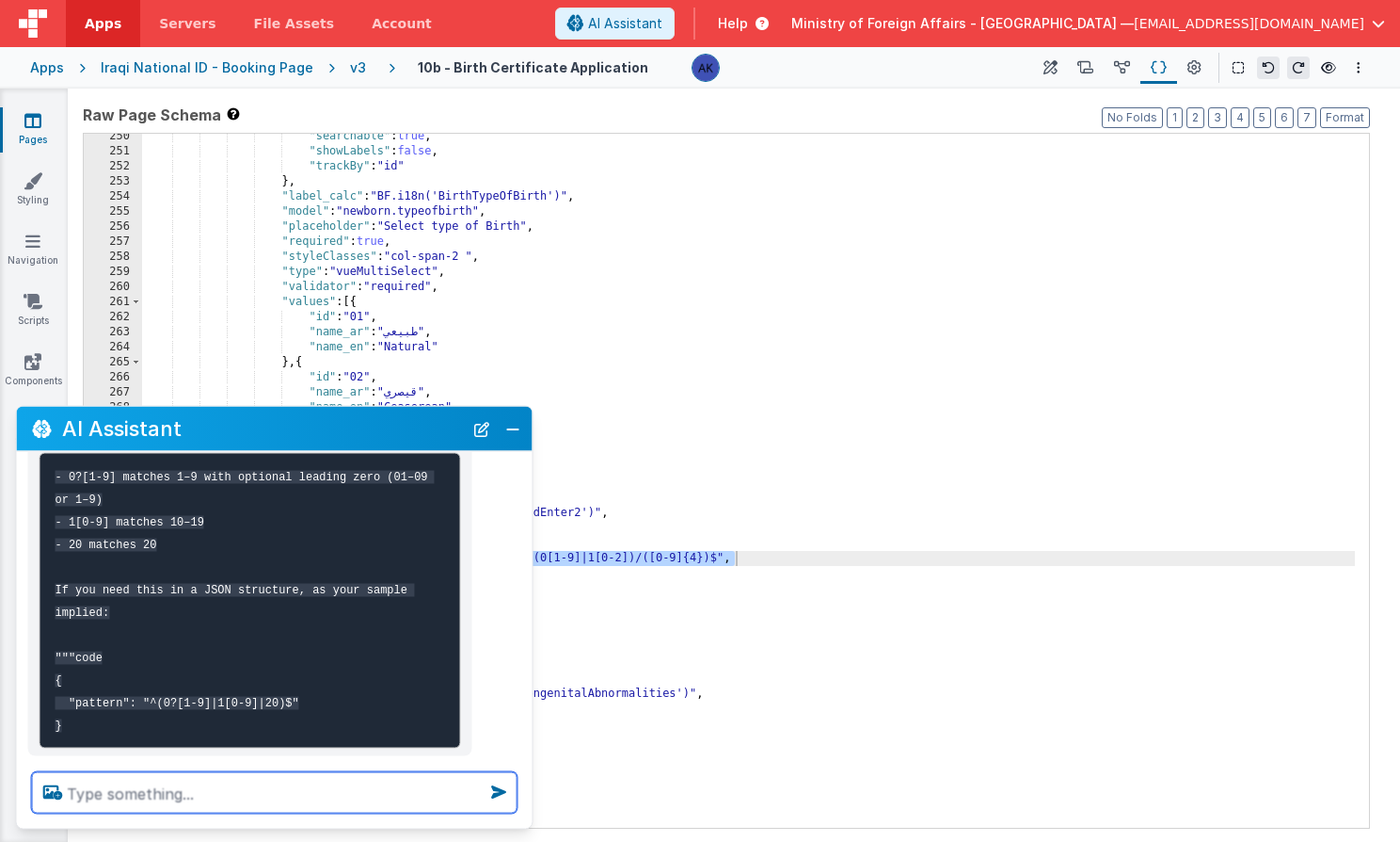
scroll to position [277, 0]
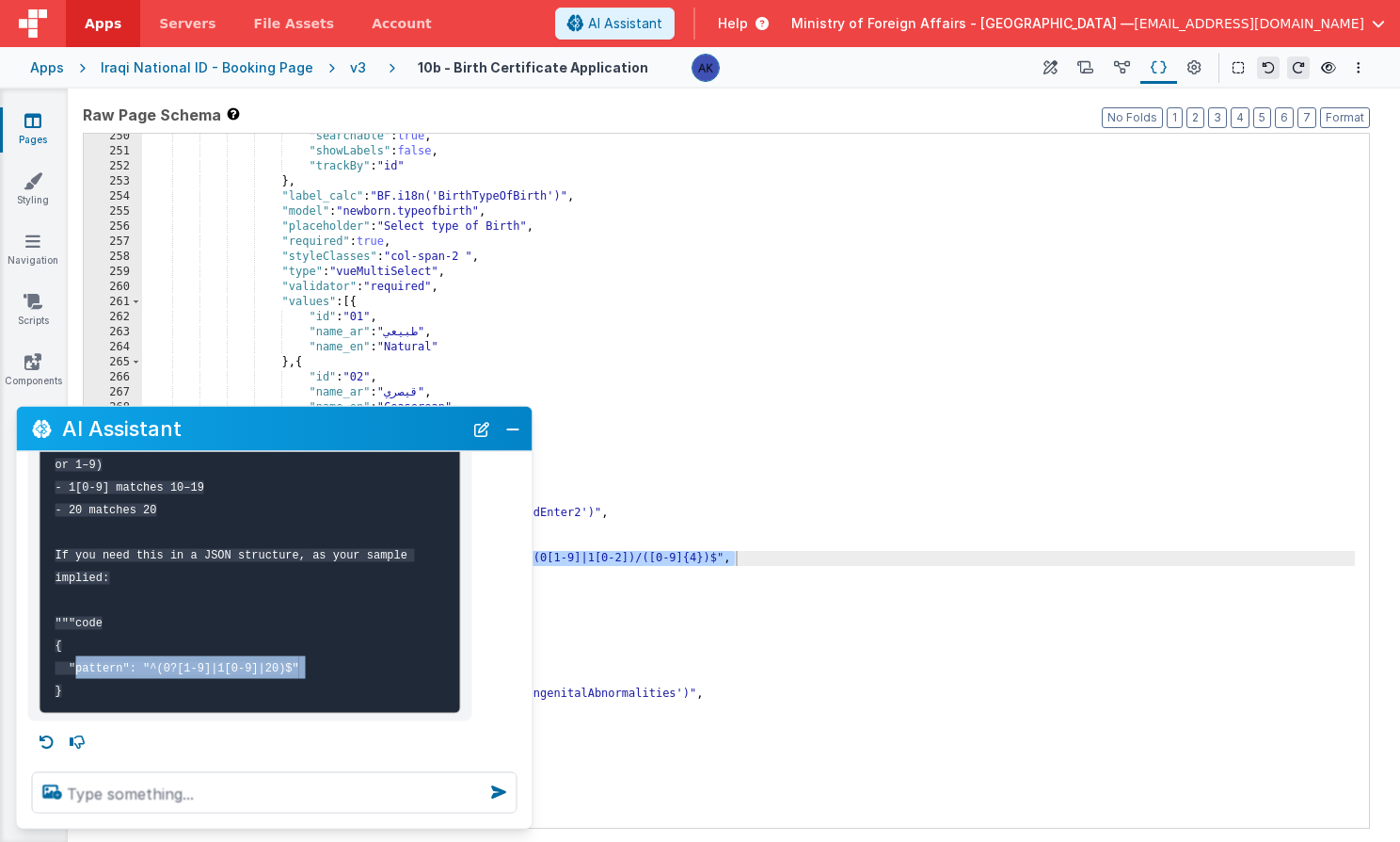
drag, startPoint x: 68, startPoint y: 673, endPoint x: 313, endPoint y: 678, distance: 245.1
click at [313, 678] on pre "- 0?[1-9] matches 1–9 with optional leading zero (01–09 or 1–9) - 1[0-9] matche…" at bounding box center [249, 565] width 421 height 296
copy code ""pattern": "^(0?[1-9]|1[0-9]|20)$""
click at [511, 426] on button "Close" at bounding box center [512, 427] width 24 height 26
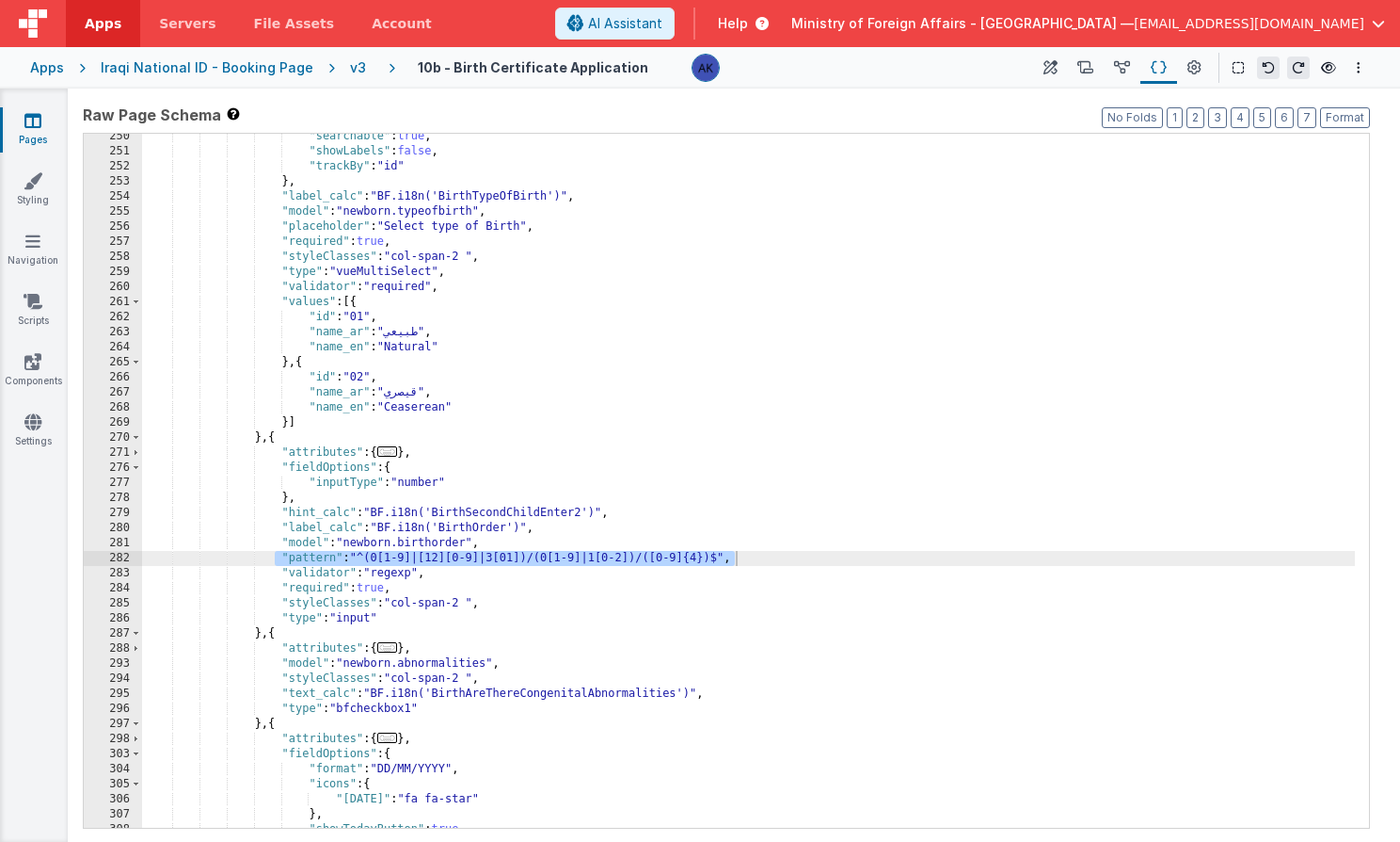
click at [732, 556] on div ""searchable" : true , "showLabels" : false , "trackBy" : "id" } , "label_calc" …" at bounding box center [748, 491] width 1213 height 724
drag, startPoint x: 744, startPoint y: 558, endPoint x: 284, endPoint y: 562, distance: 460.0
click at [284, 562] on div ""searchable" : true , "showLabels" : false , "trackBy" : "id" } , "label_calc" …" at bounding box center [748, 491] width 1213 height 724
paste textarea
click at [278, 552] on div ""searchable" : true , "showLabels" : false , "trackBy" : "id" } , "label_calc" …" at bounding box center [748, 491] width 1213 height 724
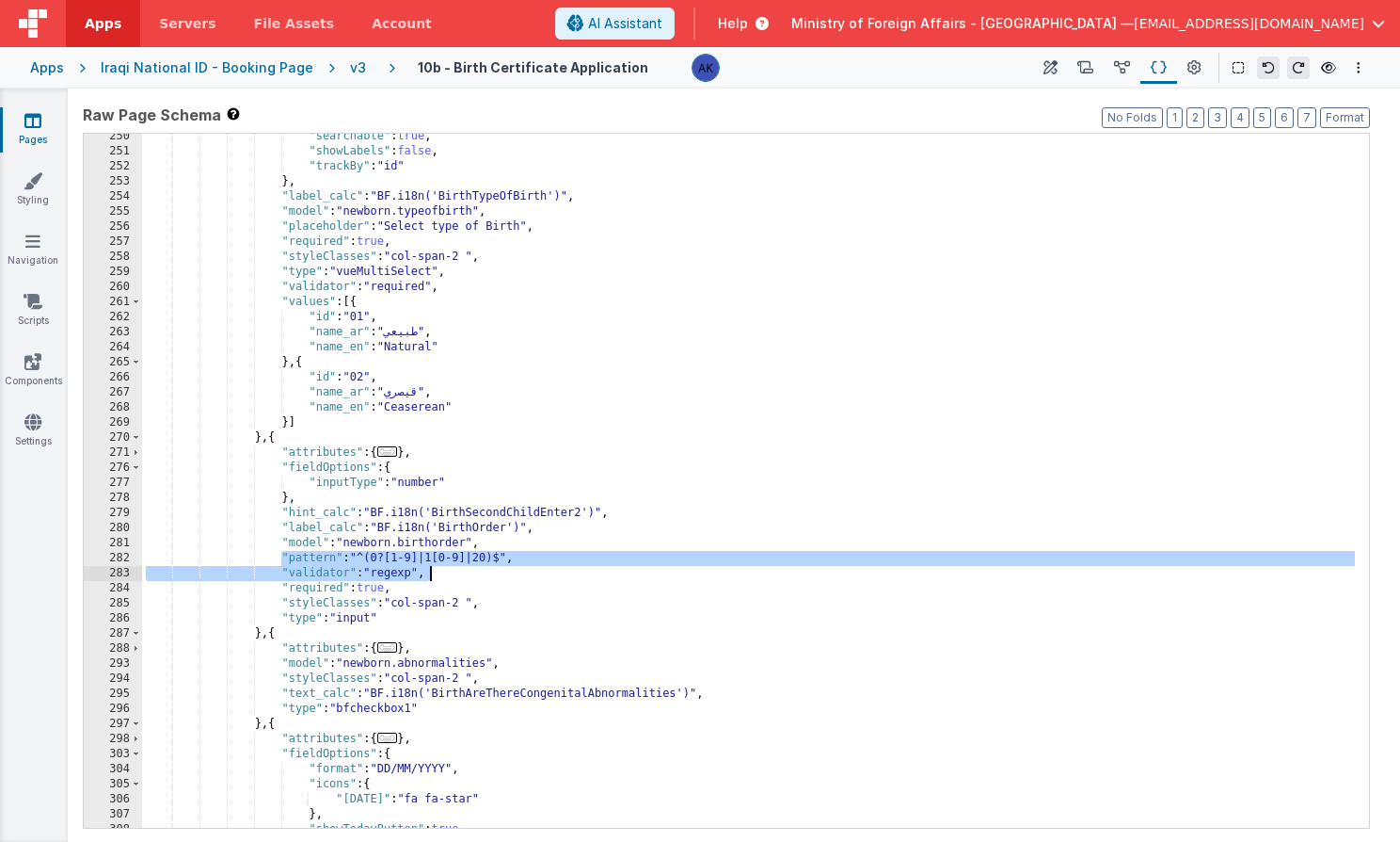
drag, startPoint x: 278, startPoint y: 555, endPoint x: 442, endPoint y: 575, distance: 165.2
click at [442, 575] on div ""searchable" : true , "showLabels" : false , "trackBy" : "id" } , "label_calc" …" at bounding box center [748, 491] width 1213 height 724
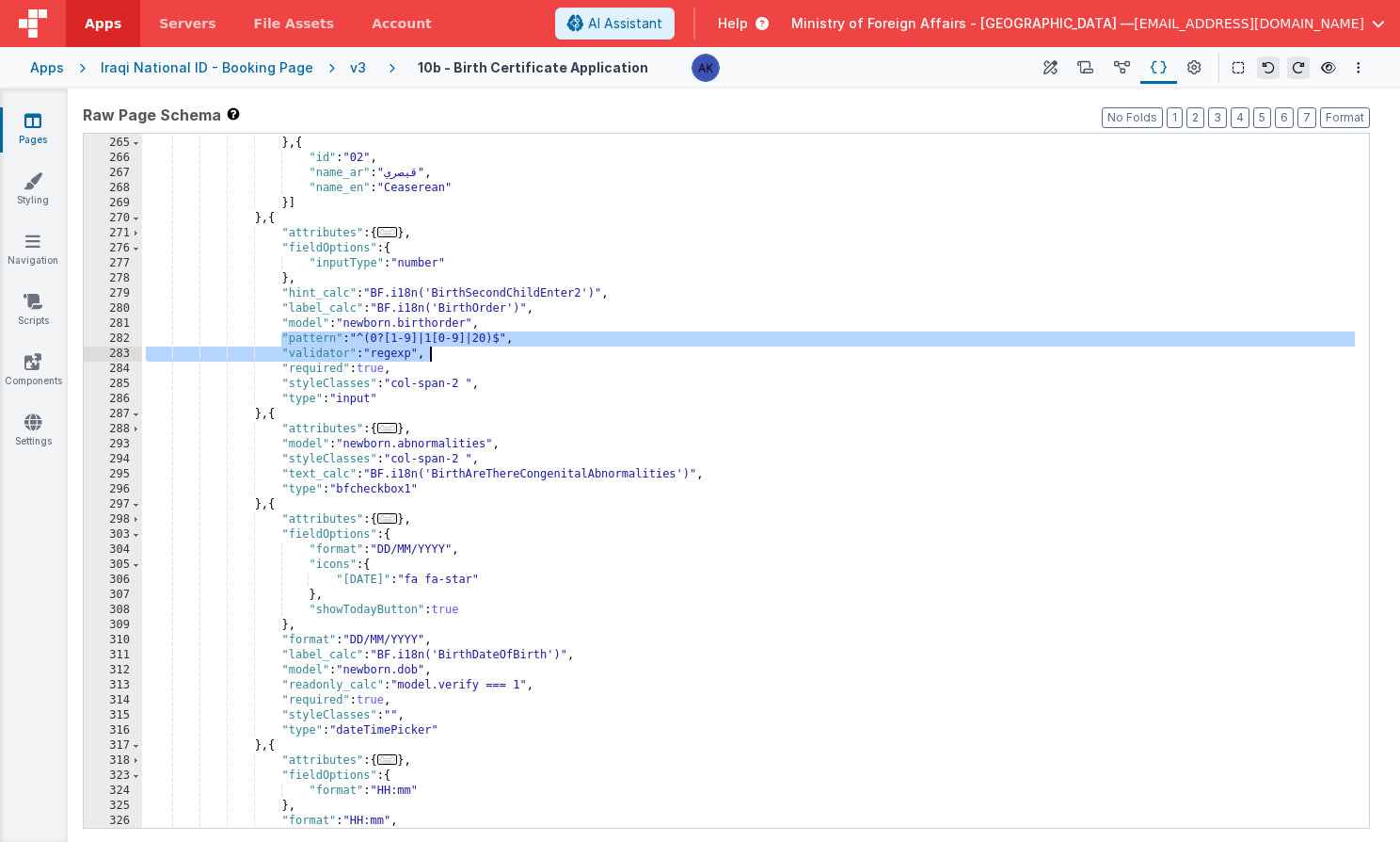
scroll to position [1383, 0]
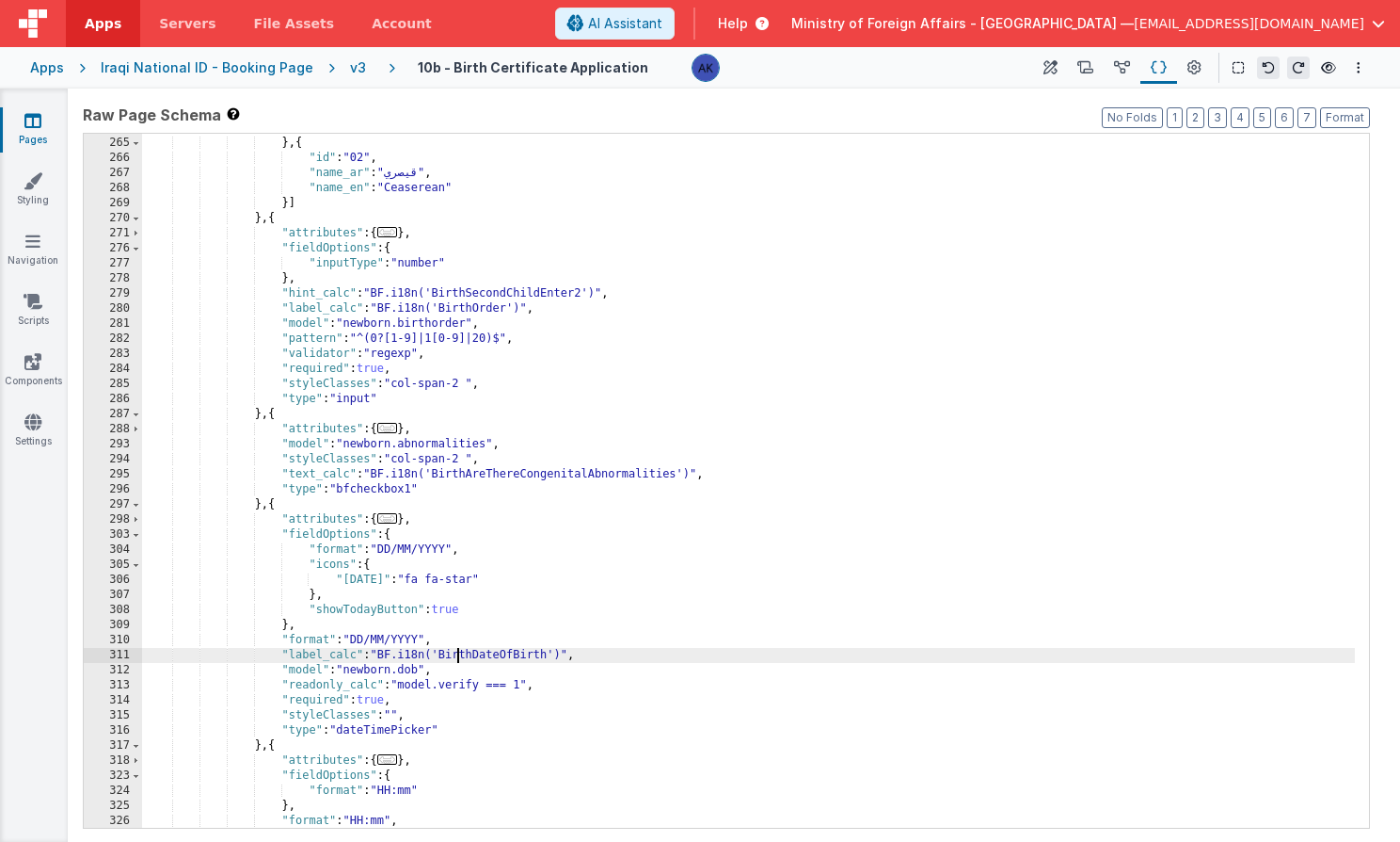
click at [460, 662] on div ""name_en" : "Natural" } , { "id" : "02" , "name_ar" : "قيصري" , "name_en" : "Ce…" at bounding box center [748, 483] width 1213 height 724
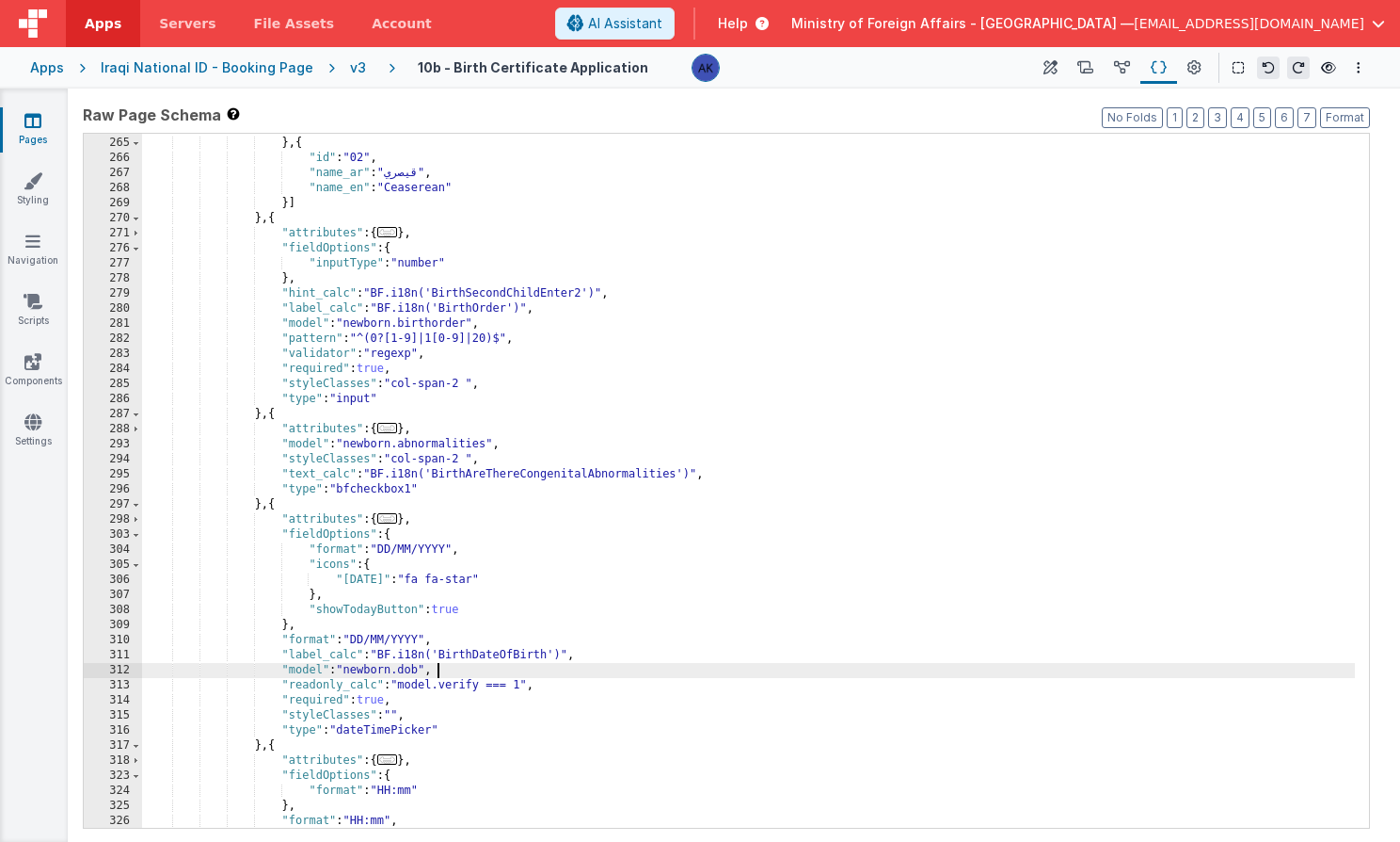
click at [468, 669] on div ""name_en" : "Natural" } , { "id" : "02" , "name_ar" : "قيصري" , "name_en" : "Ce…" at bounding box center [748, 483] width 1213 height 724
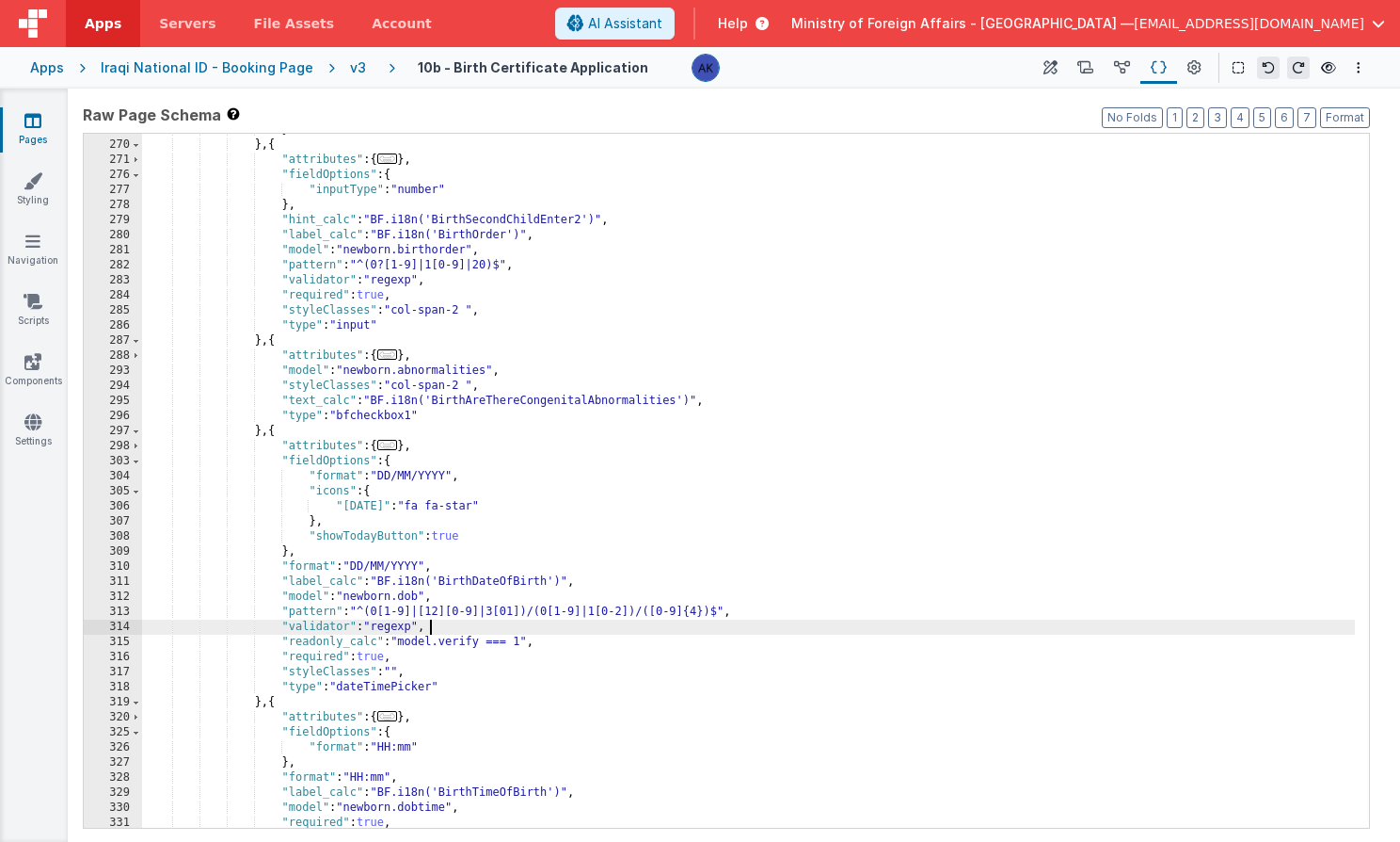
scroll to position [1413, 0]
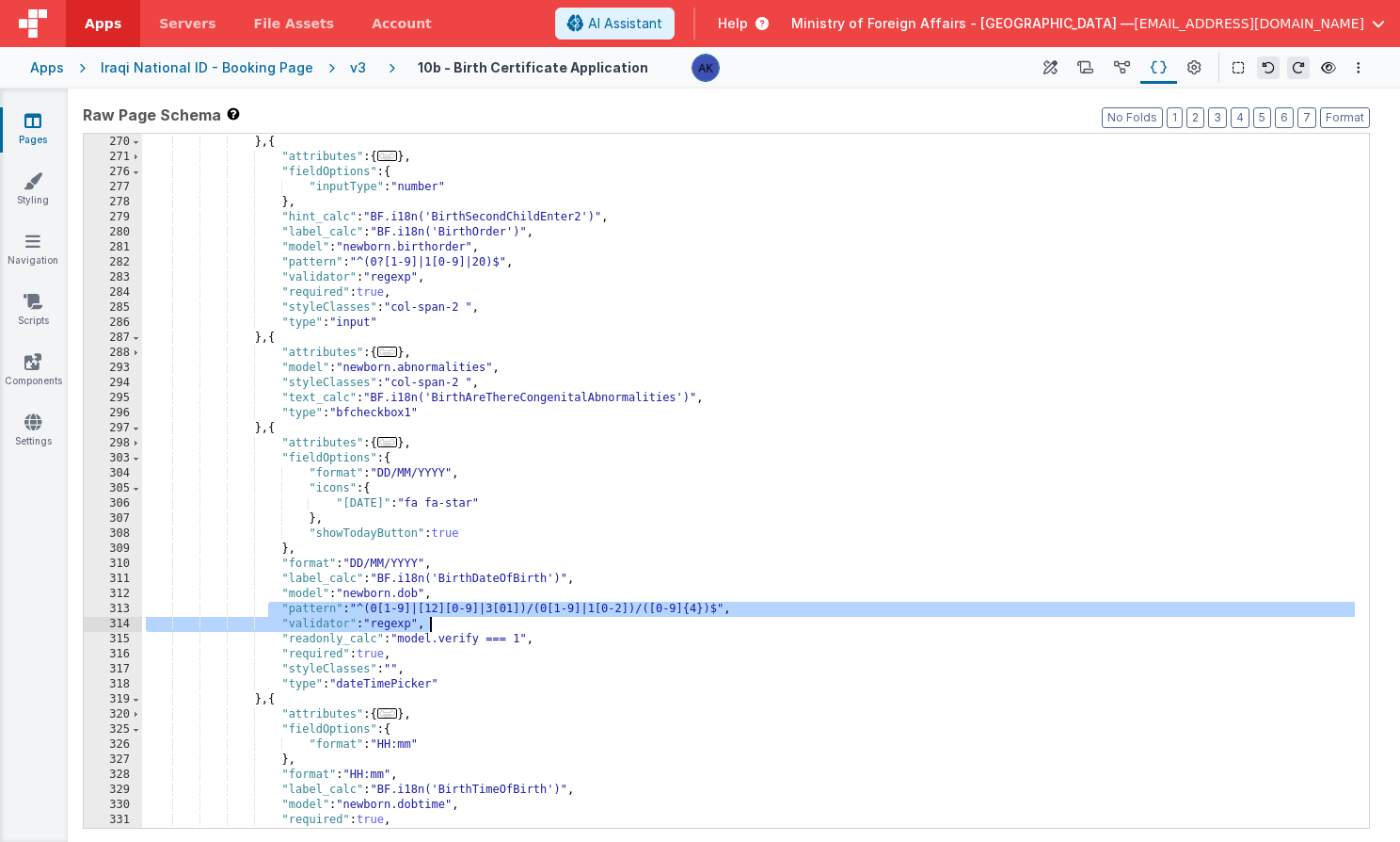
drag, startPoint x: 268, startPoint y: 606, endPoint x: 584, endPoint y: 617, distance: 316.2
click at [584, 617] on div "}] } , { "attributes" : { ... } , "fieldOptions" : { "inputType" : "number" } ,…" at bounding box center [748, 482] width 1213 height 724
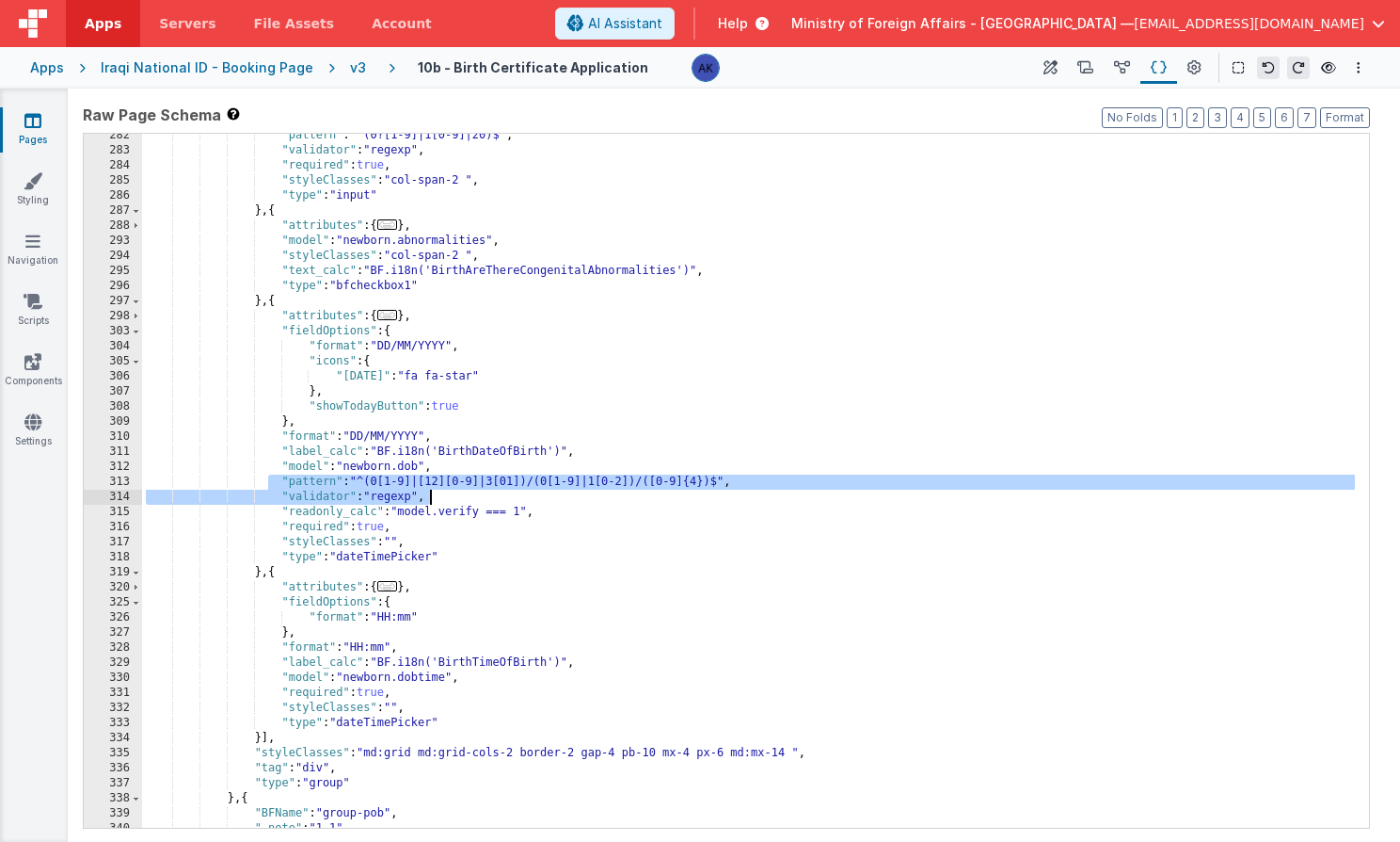
scroll to position [1466, 0]
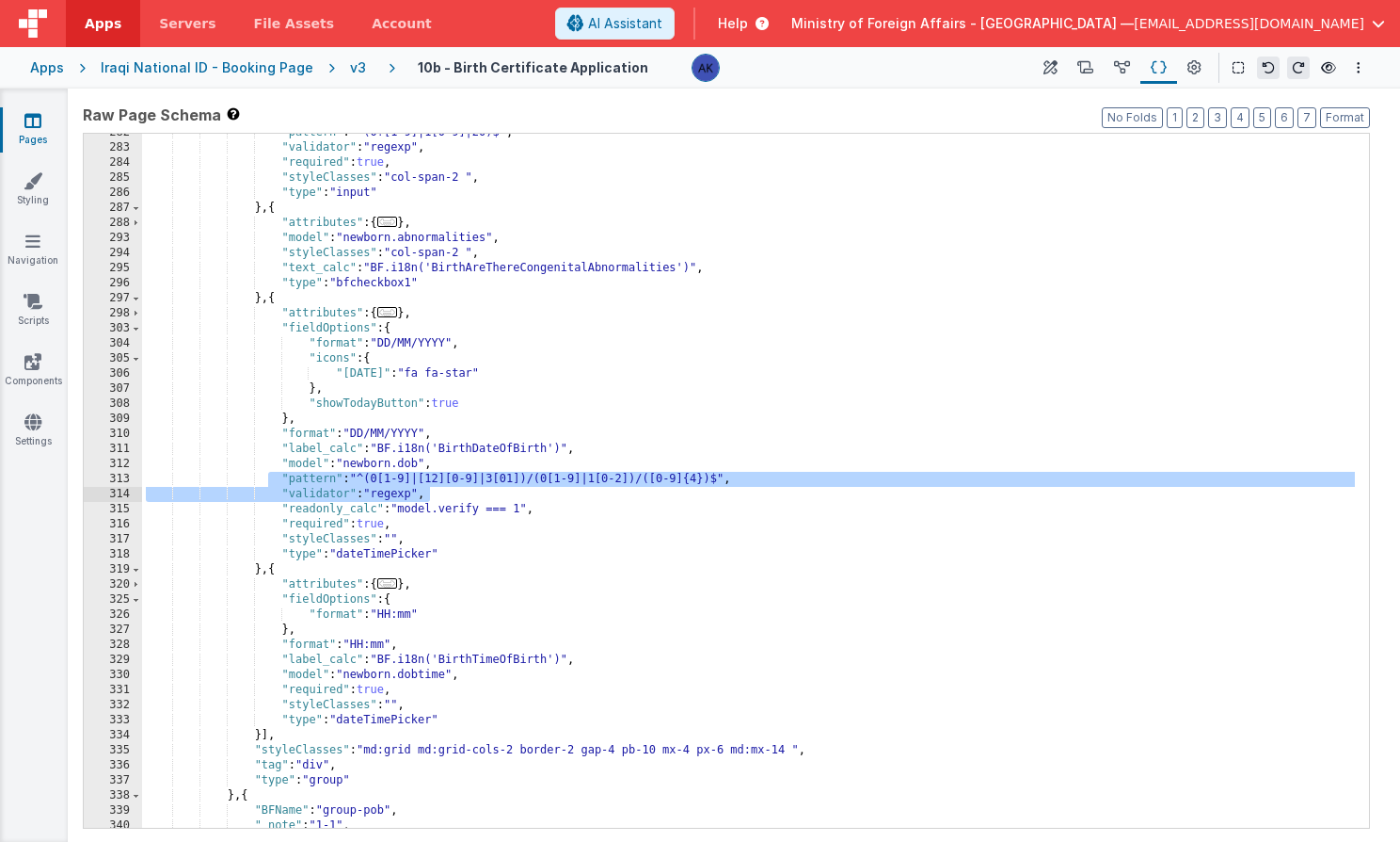
click at [488, 678] on div ""pattern" : "^(0?[1-9]|1[0-9]|20)$" , "validator" : "regexp" , "required" : tru…" at bounding box center [748, 487] width 1213 height 724
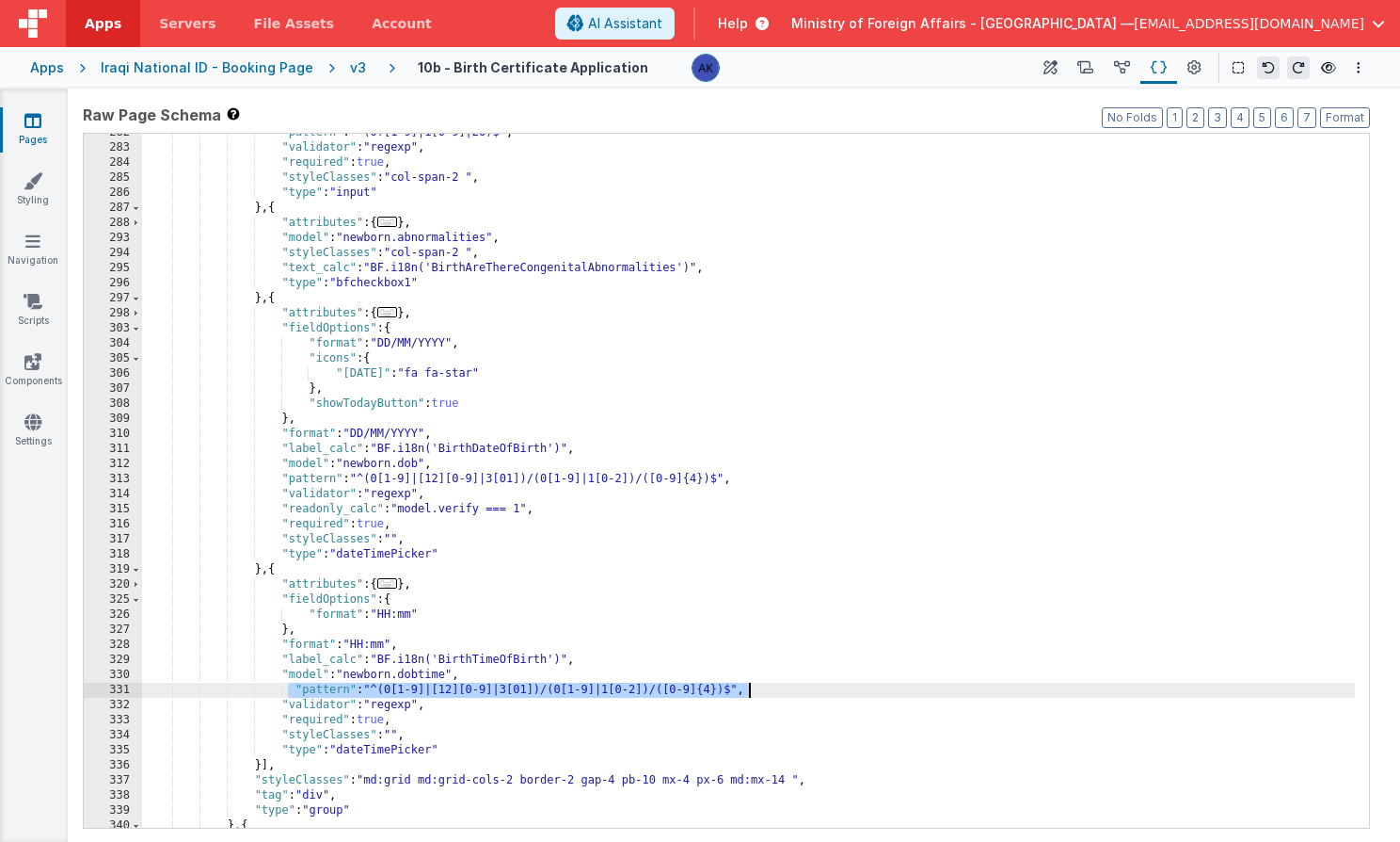
drag, startPoint x: 287, startPoint y: 690, endPoint x: 771, endPoint y: 692, distance: 484.0
click at [771, 692] on div ""pattern" : "^(0?[1-9]|1[0-9]|20)$" , "validator" : "regexp" , "required" : tru…" at bounding box center [748, 487] width 1213 height 724
click at [662, 20] on span "AI Assistant" at bounding box center [625, 24] width 74 height 19
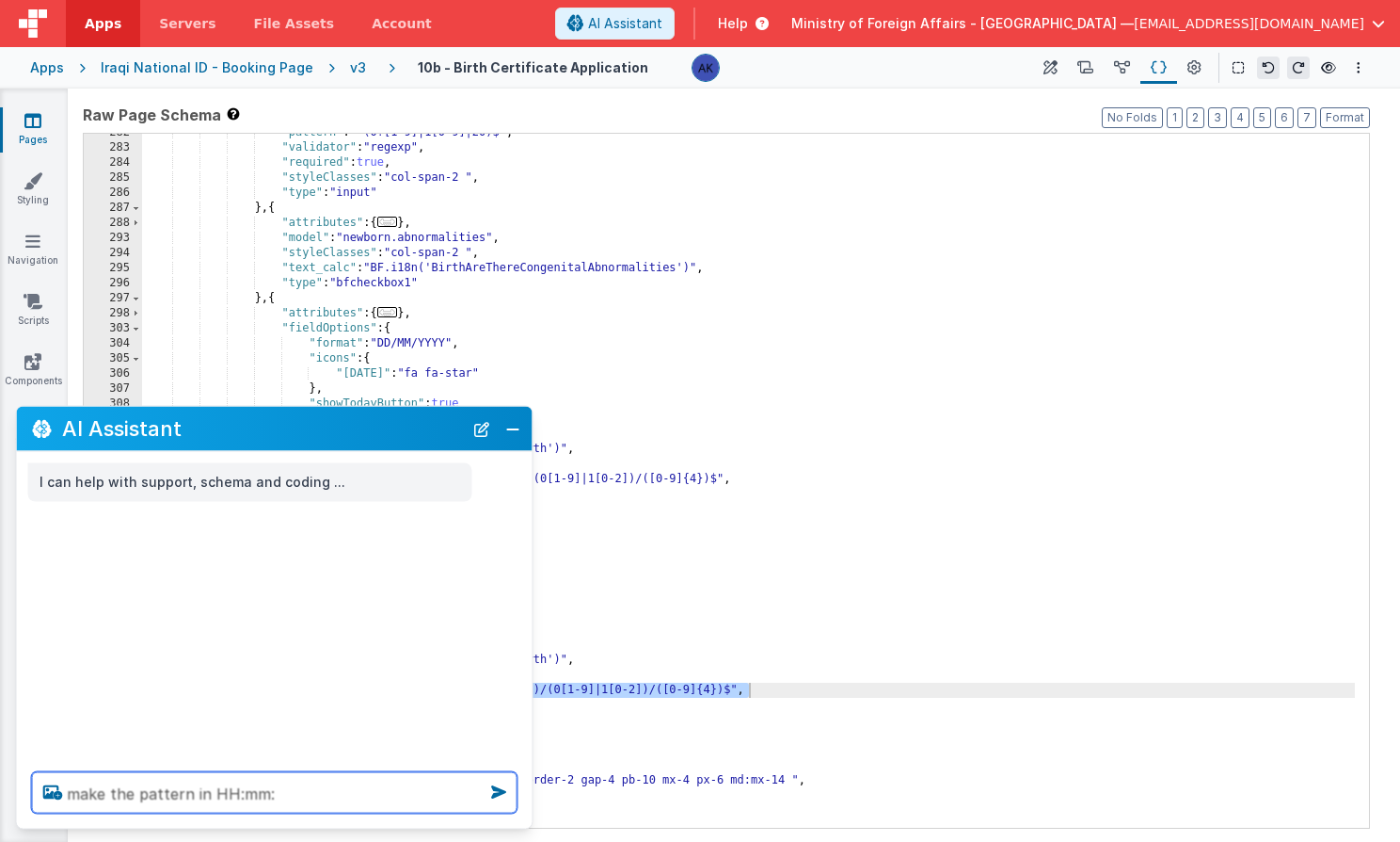
paste textarea ""pattern": "^(0[1-9]|[12][0-9]|3[01])/(0[1-9]|1[0-2])/([0-9]{4})$","
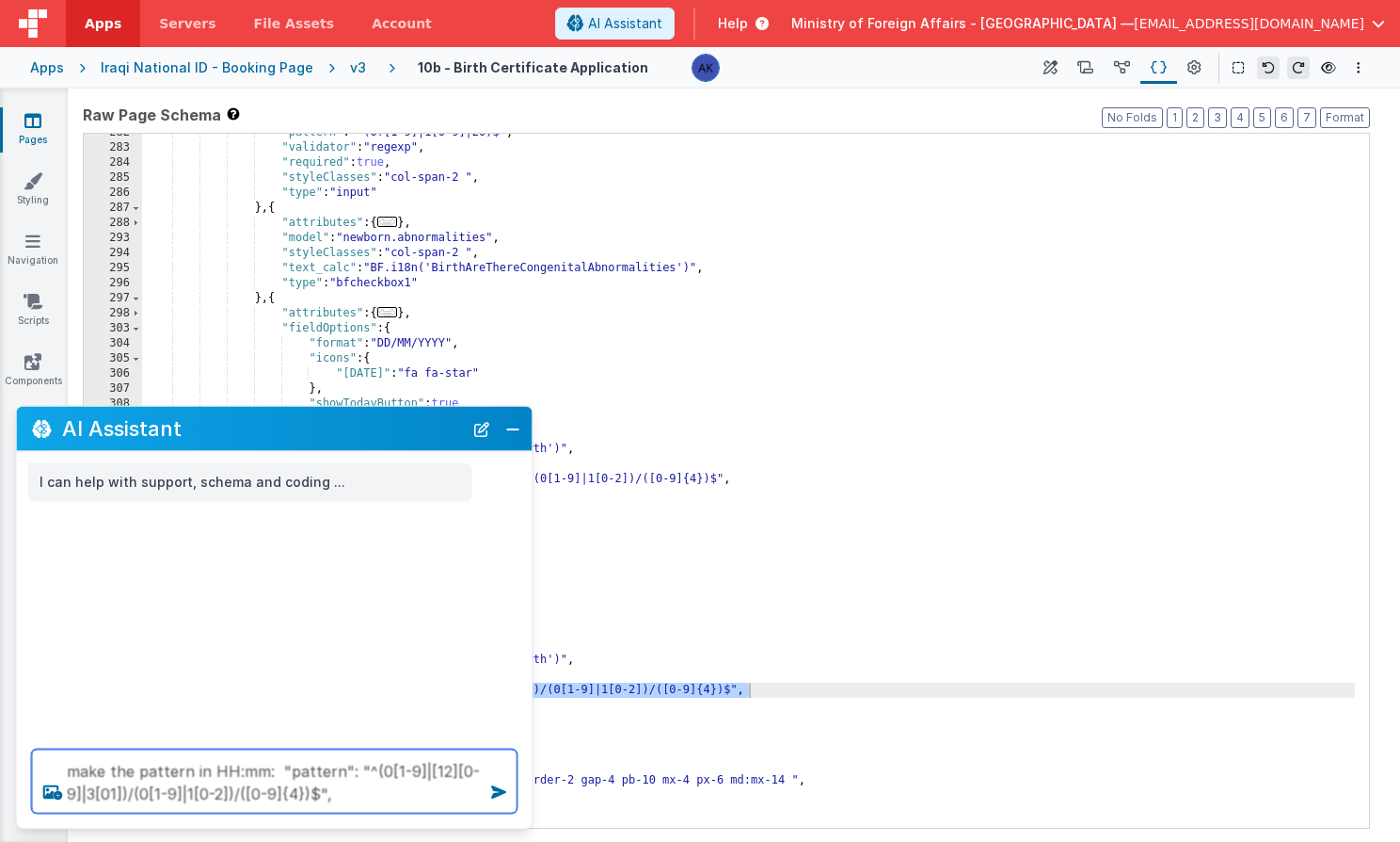
type textarea "make the pattern in HH:mm: "pattern": "^(0[1-9]|[12][0-9]|3[01])/(0[1-9]|1[0-2]…"
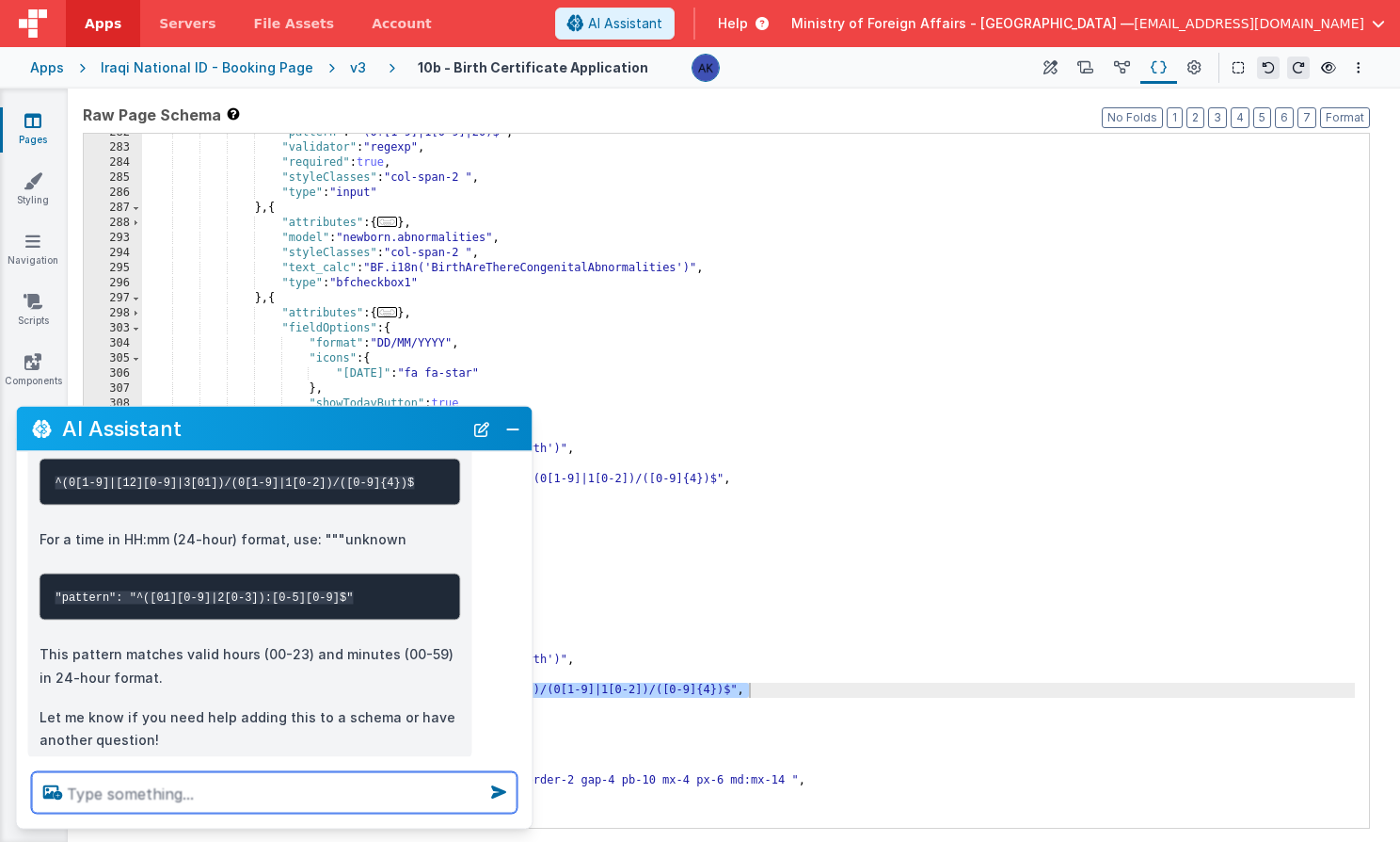
scroll to position [287, 0]
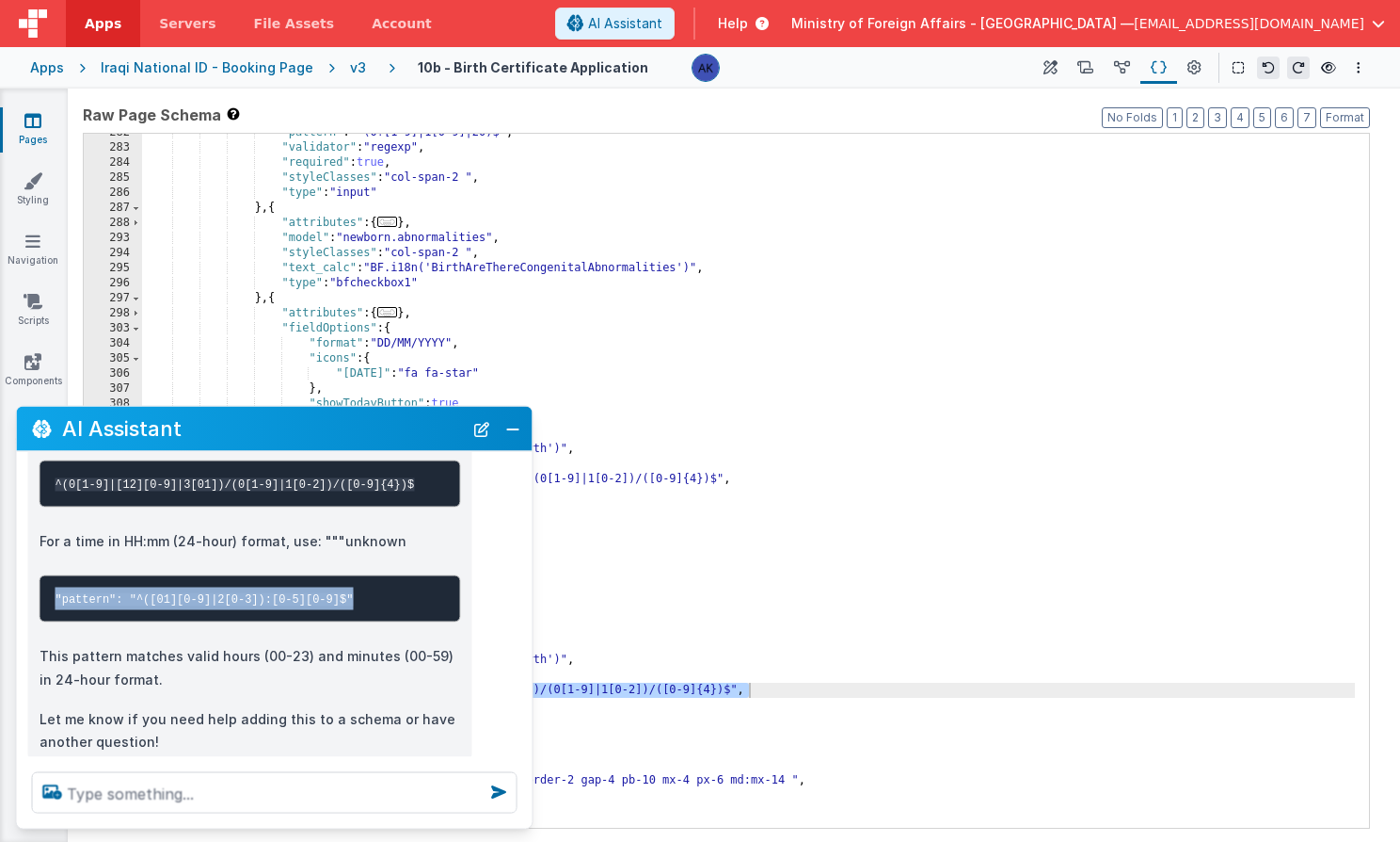
drag, startPoint x: 54, startPoint y: 577, endPoint x: 394, endPoint y: 567, distance: 340.1
click at [394, 575] on pre ""pattern": "^([01][0-9]|2[0-3]):[0-5][0-9]$"" at bounding box center [249, 598] width 421 height 47
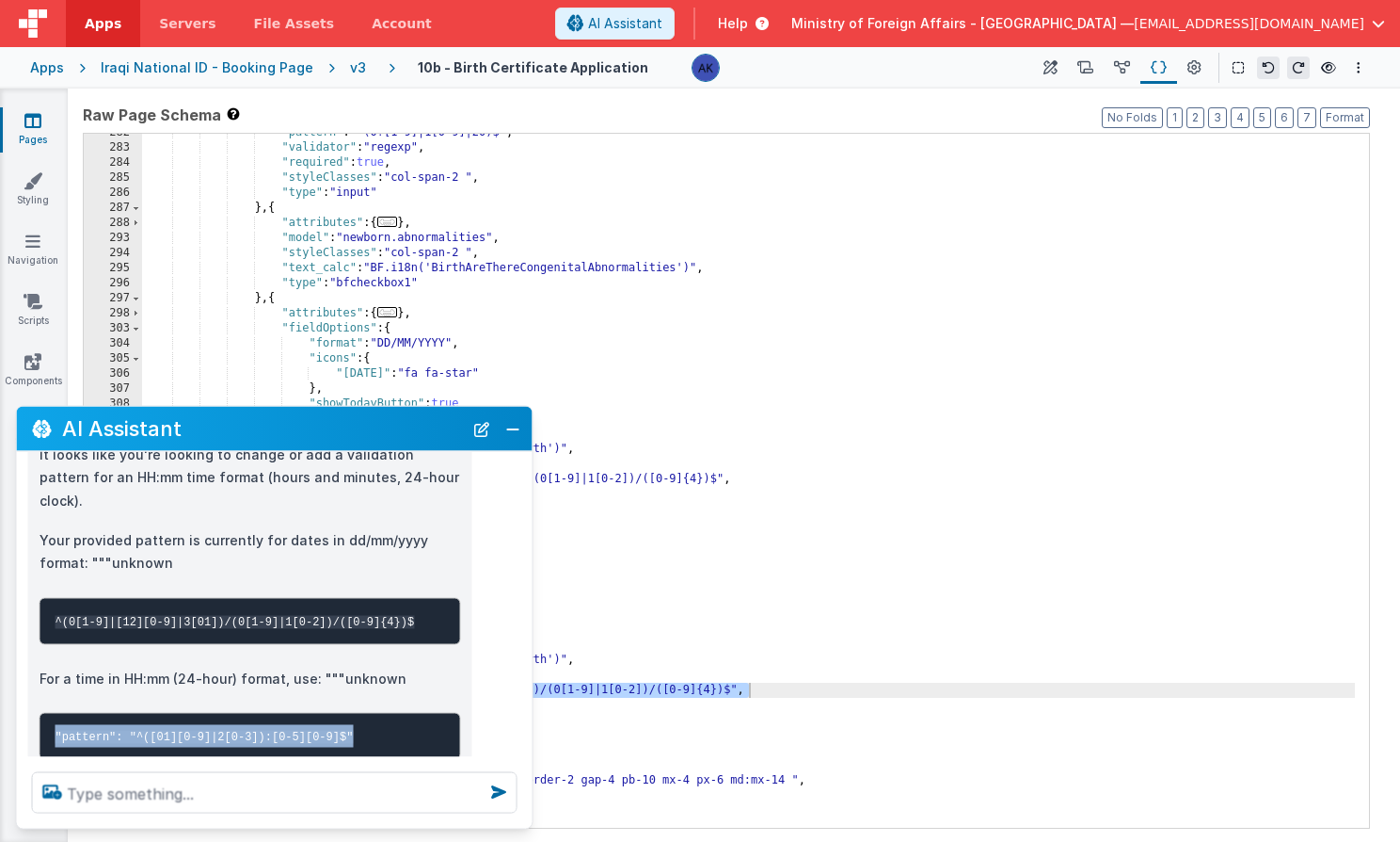
scroll to position [134, 0]
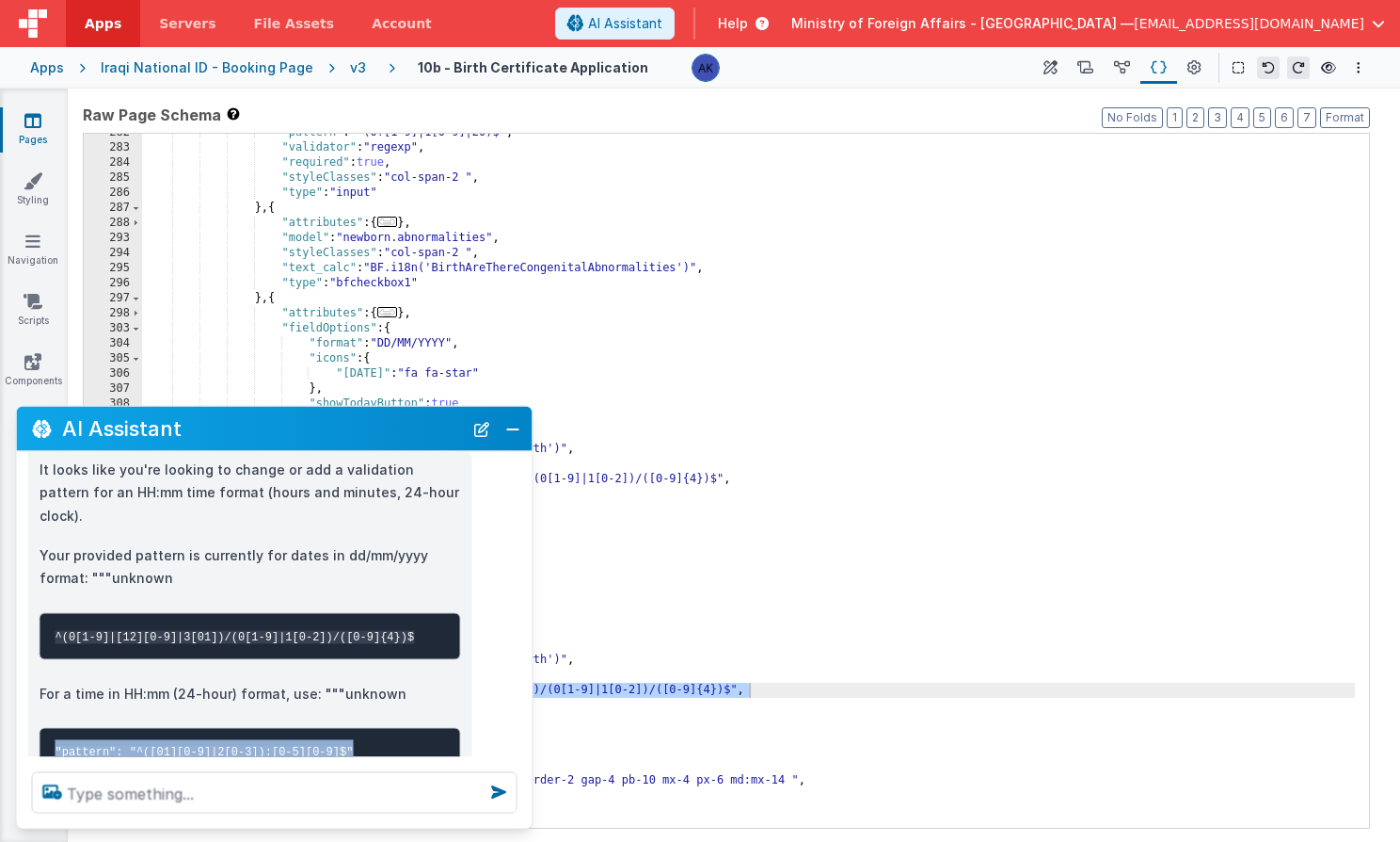
copy code ""pattern": "^([01][0-9]|2[0-3]):[0-5][0-9]$""
click at [588, 583] on div ""pattern" : "^(0?[1-9]|1[0-9]|20)$" , "validator" : "regexp" , "required" : tru…" at bounding box center [748, 487] width 1213 height 724
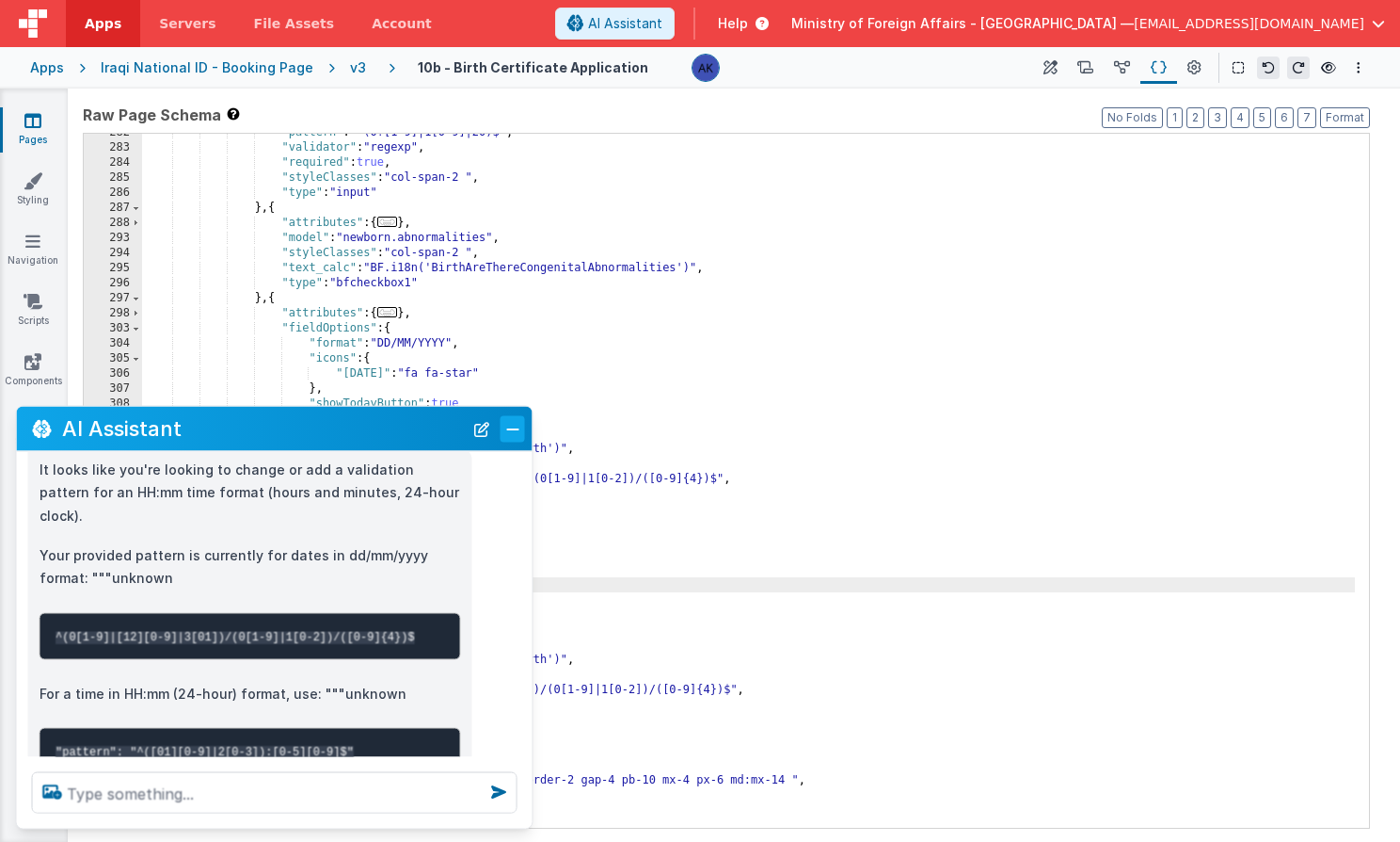
click at [502, 437] on button "Close" at bounding box center [512, 427] width 24 height 26
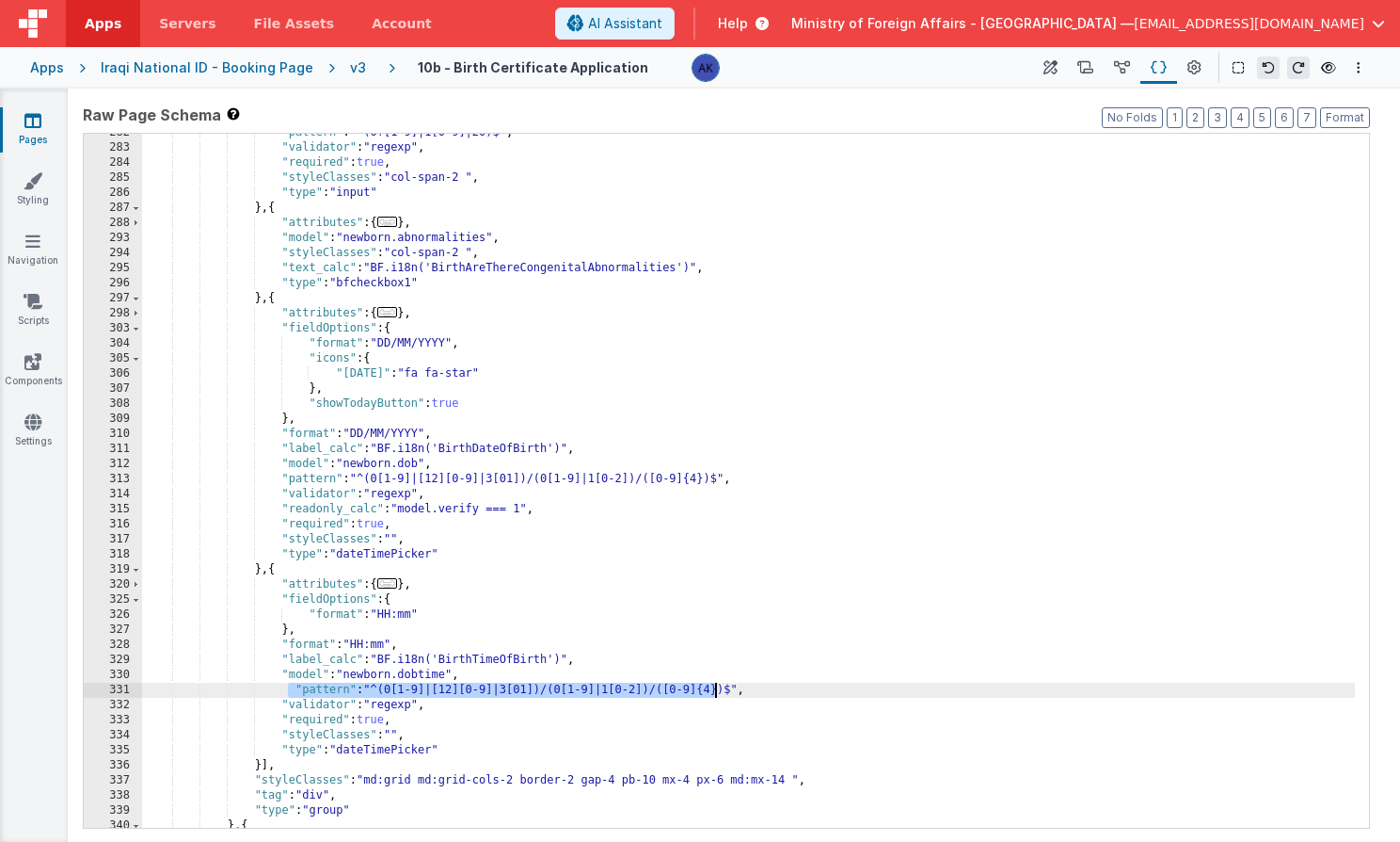
drag, startPoint x: 289, startPoint y: 686, endPoint x: 775, endPoint y: 689, distance: 486.0
click at [775, 689] on div ""pattern" : "^(0?[1-9]|1[0-9]|20)$" , "validator" : "regexp" , "required" : tru…" at bounding box center [748, 487] width 1213 height 724
paste textarea
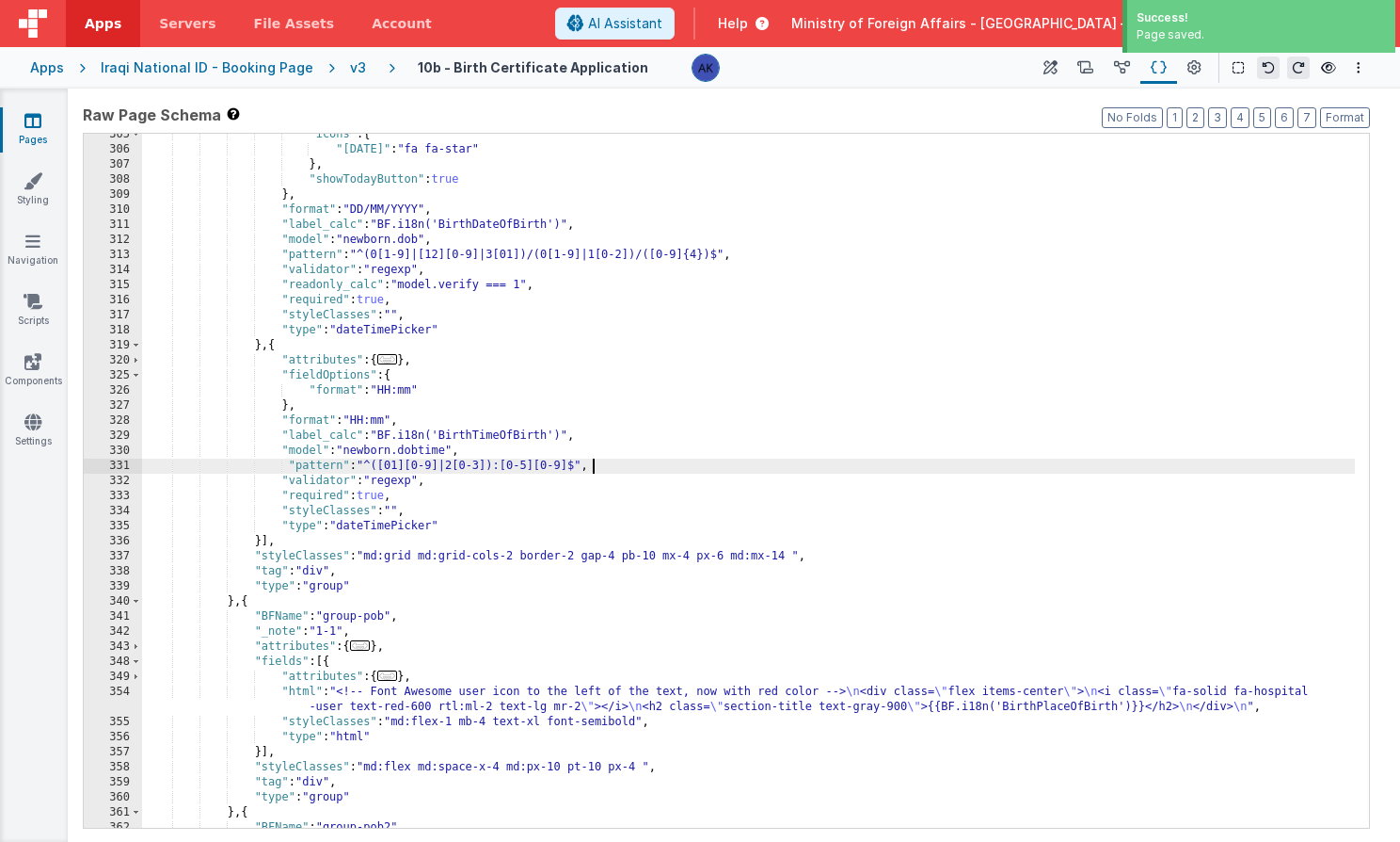
scroll to position [1557, 0]
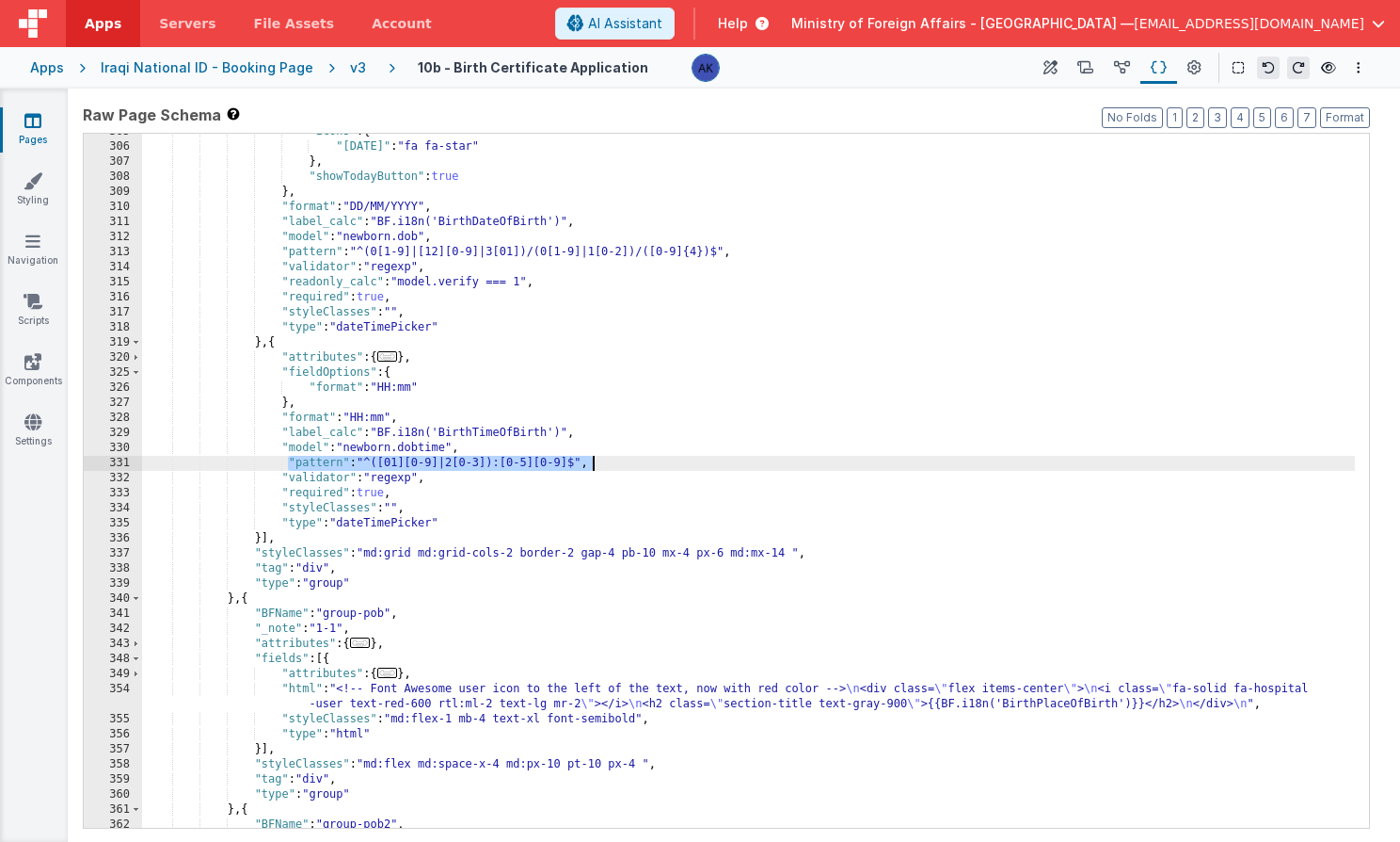
drag, startPoint x: 286, startPoint y: 461, endPoint x: 662, endPoint y: 467, distance: 376.0
click at [662, 467] on div ""icons" : { "[DATE]" : "fa fa-star" } , "showTodayButton" : true } , "format" :…" at bounding box center [748, 486] width 1213 height 724
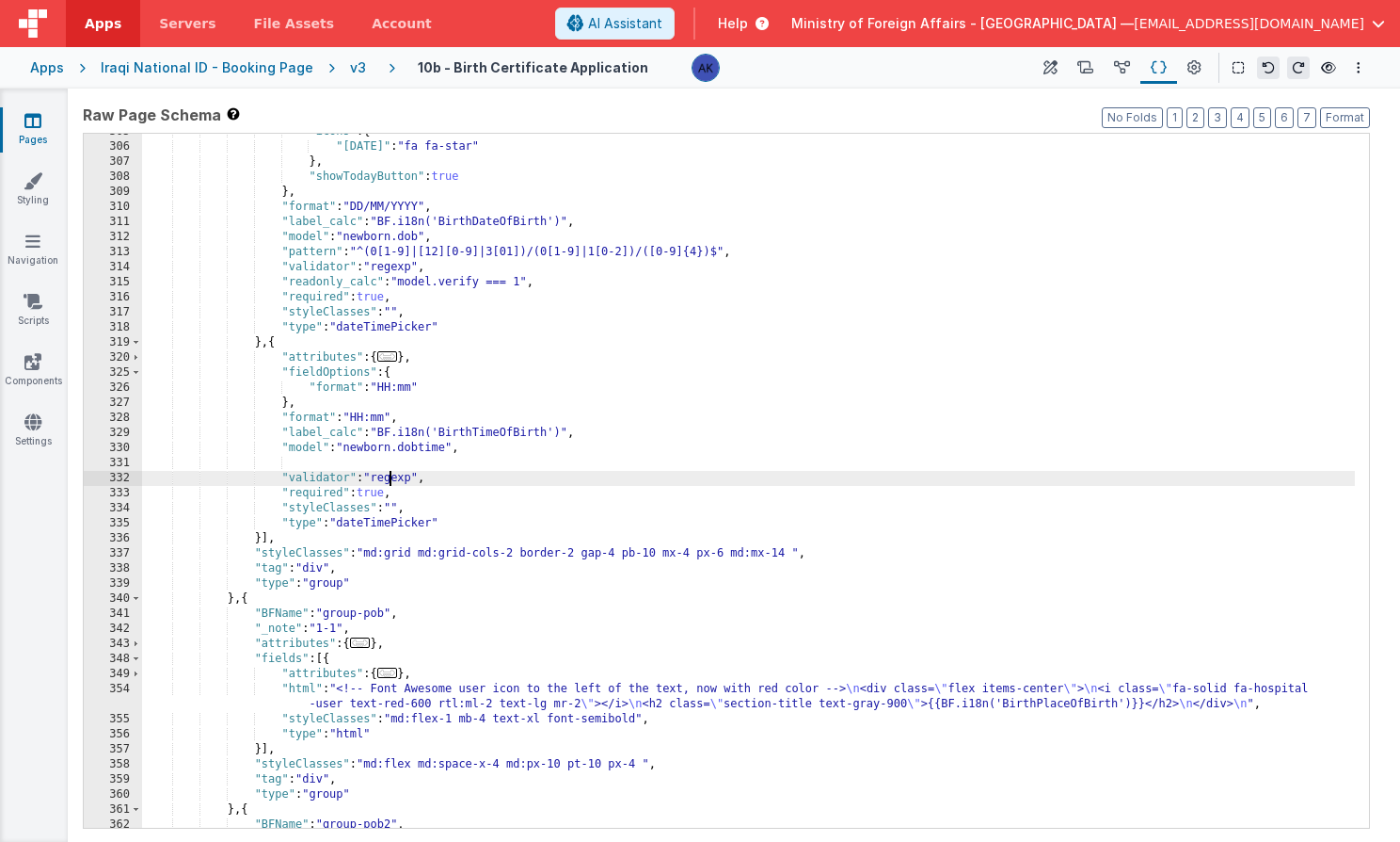
click at [389, 477] on div ""icons" : { "[DATE]" : "fa fa-star" } , "showTodayButton" : true } , "format" :…" at bounding box center [748, 486] width 1213 height 724
click at [408, 474] on div ""icons" : { "[DATE]" : "fa fa-star" } , "showTodayButton" : true } , "format" :…" at bounding box center [748, 486] width 1213 height 724
click at [402, 472] on div ""icons" : { "[DATE]" : "fa fa-star" } , "showTodayButton" : true } , "format" :…" at bounding box center [748, 486] width 1213 height 724
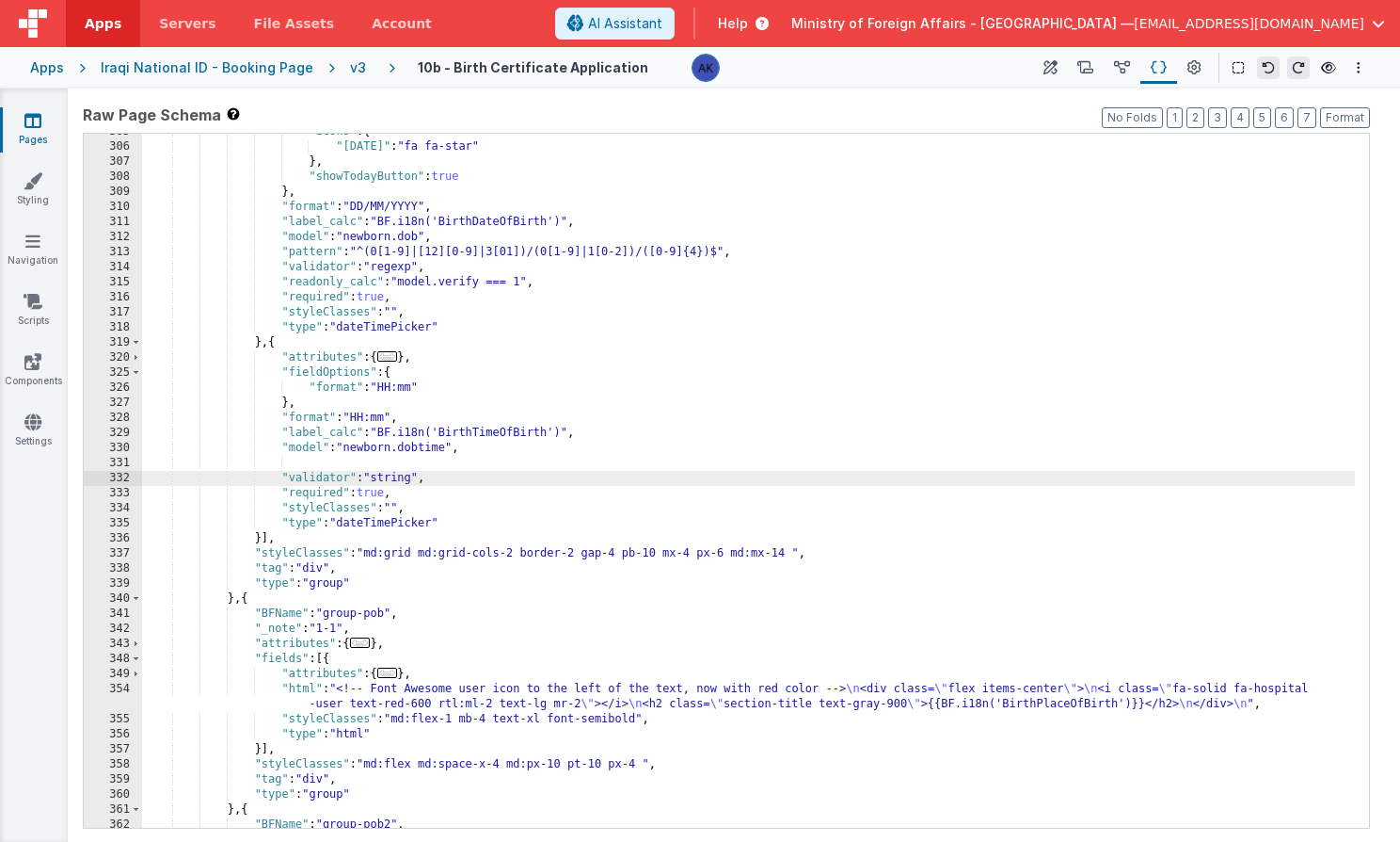
click at [402, 472] on div ""icons" : { "[DATE]" : "fa fa-star" } , "showTodayButton" : true } , "format" :…" at bounding box center [748, 486] width 1213 height 724
click at [413, 480] on div ""icons" : { "[DATE]" : "fa fa-star" } , "showTodayButton" : true } , "format" :…" at bounding box center [748, 486] width 1213 height 724
drag, startPoint x: 282, startPoint y: 480, endPoint x: 539, endPoint y: 470, distance: 257.2
click at [539, 470] on div ""icons" : { "[DATE]" : "fa fa-star" } , "showTodayButton" : true } , "format" :…" at bounding box center [748, 486] width 1213 height 724
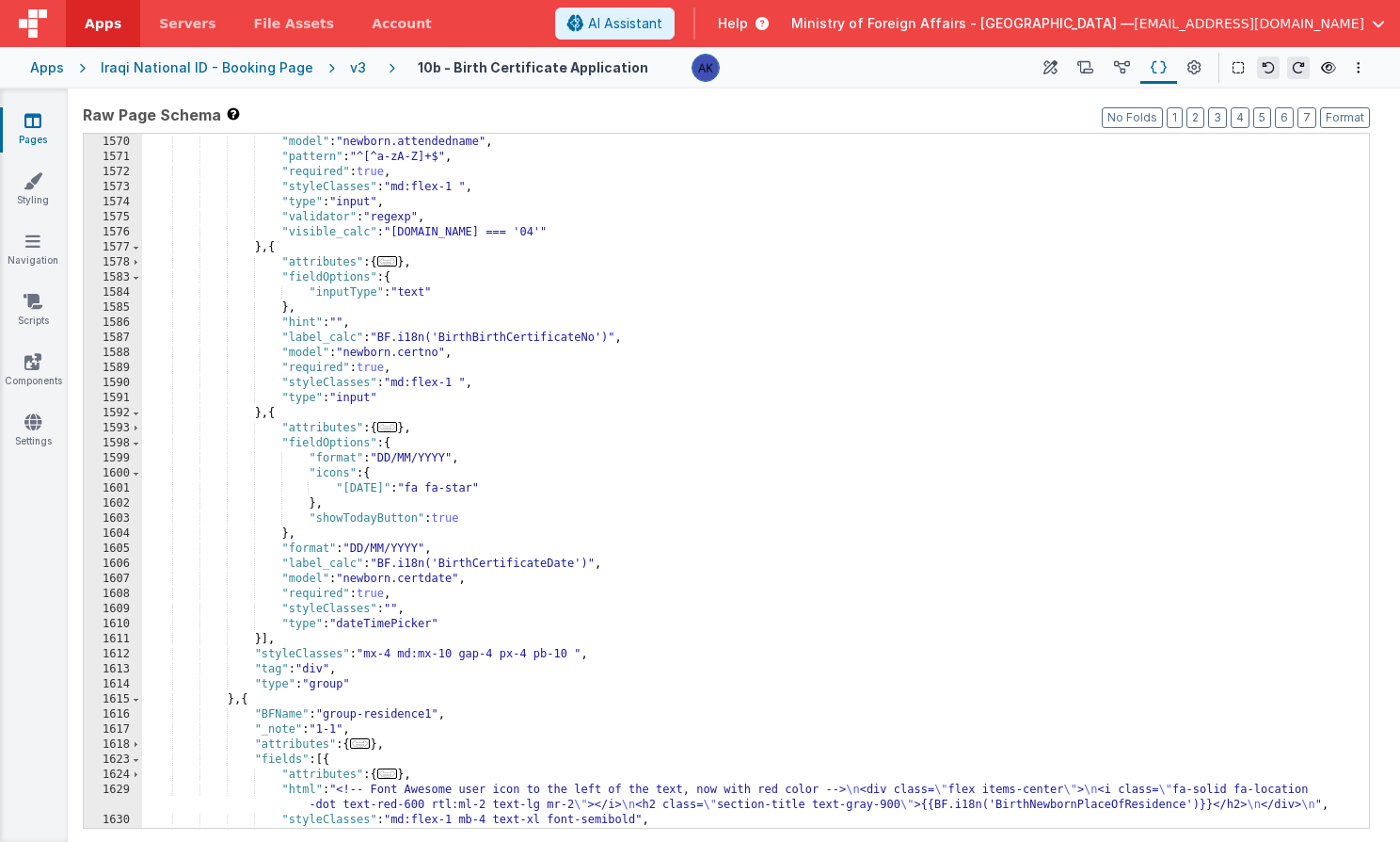
scroll to position [8875, 0]
click at [418, 586] on div ""model" : "newborn.attendedname" , "pattern" : "^[^a-zA-Z]+$" , "required" : tr…" at bounding box center [748, 493] width 1213 height 724
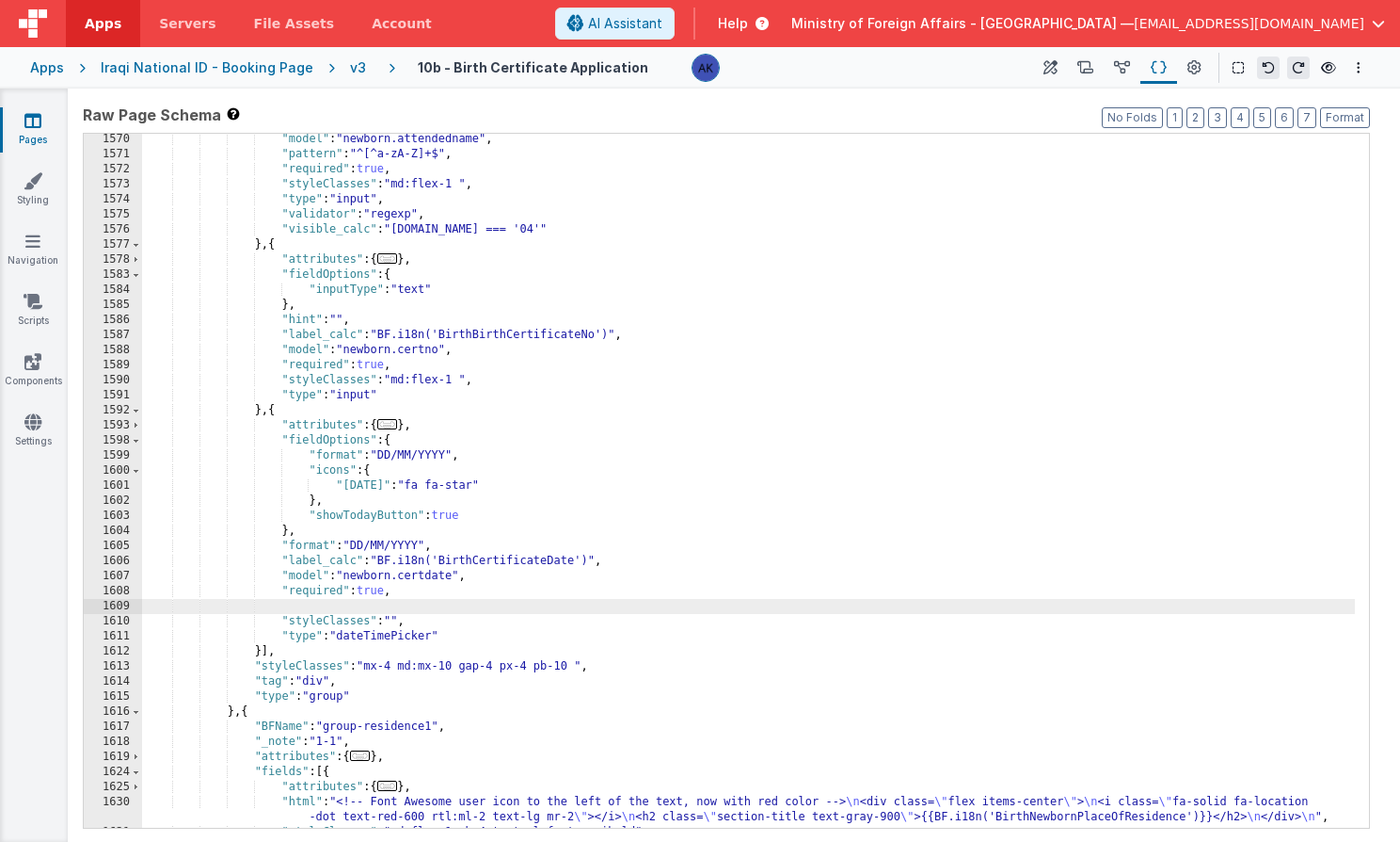
paste textarea
click at [393, 606] on div ""model" : "newborn.attendedname" , "pattern" : "^[^a-zA-Z]+$" , "required" : tr…" at bounding box center [748, 493] width 1213 height 724
click at [392, 605] on div ""model" : "newborn.attendedname" , "pattern" : "^[^a-zA-Z]+$" , "required" : tr…" at bounding box center [748, 493] width 1213 height 724
drag, startPoint x: 483, startPoint y: 609, endPoint x: 255, endPoint y: 601, distance: 228.1
click at [255, 601] on div ""model" : "newborn.attendedname" , "pattern" : "^[^a-zA-Z]+$" , "required" : tr…" at bounding box center [748, 493] width 1213 height 724
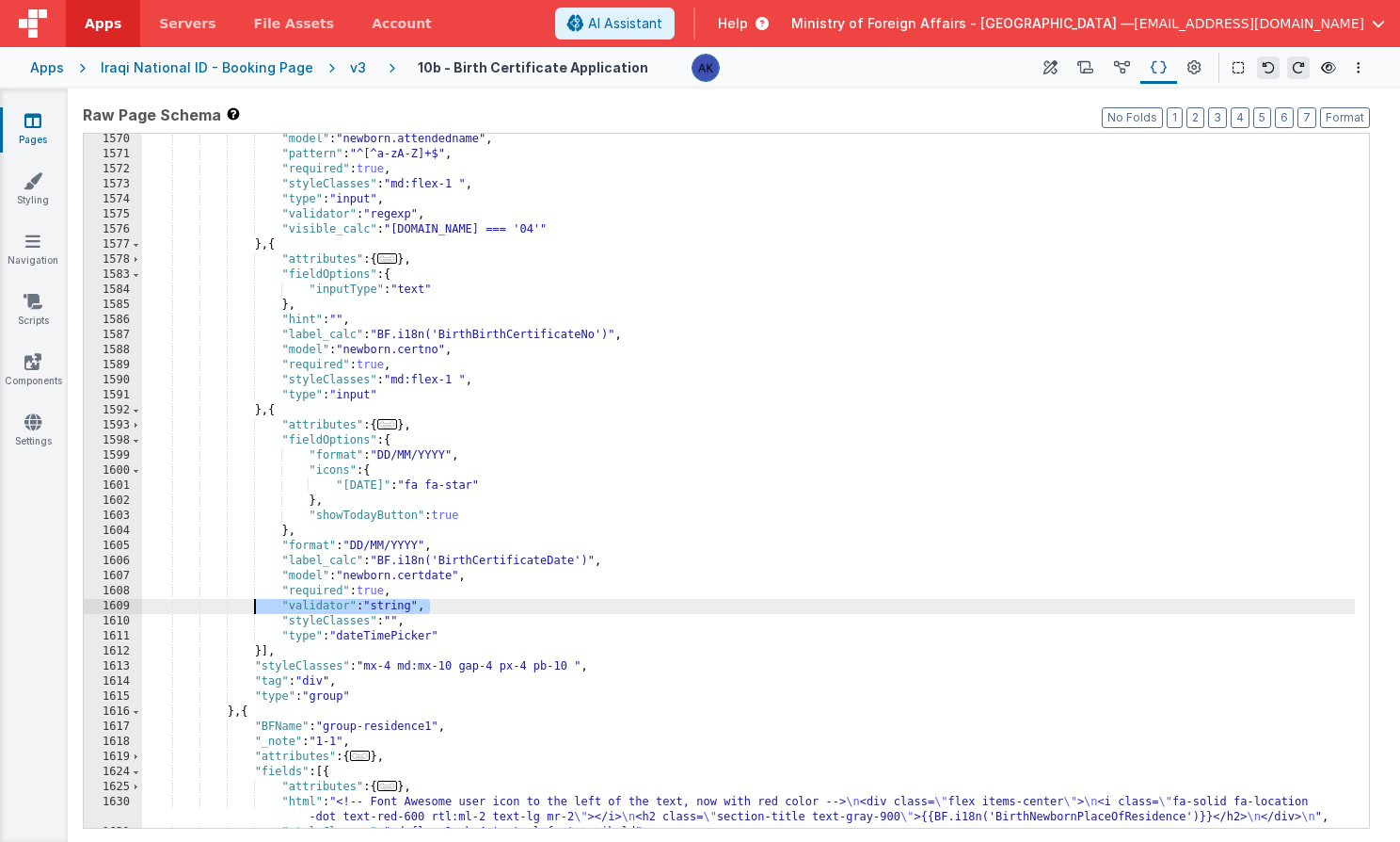
click at [426, 365] on div ""model" : "newborn.attendedname" , "pattern" : "^[^a-zA-Z]+$" , "required" : tr…" at bounding box center [748, 493] width 1213 height 724
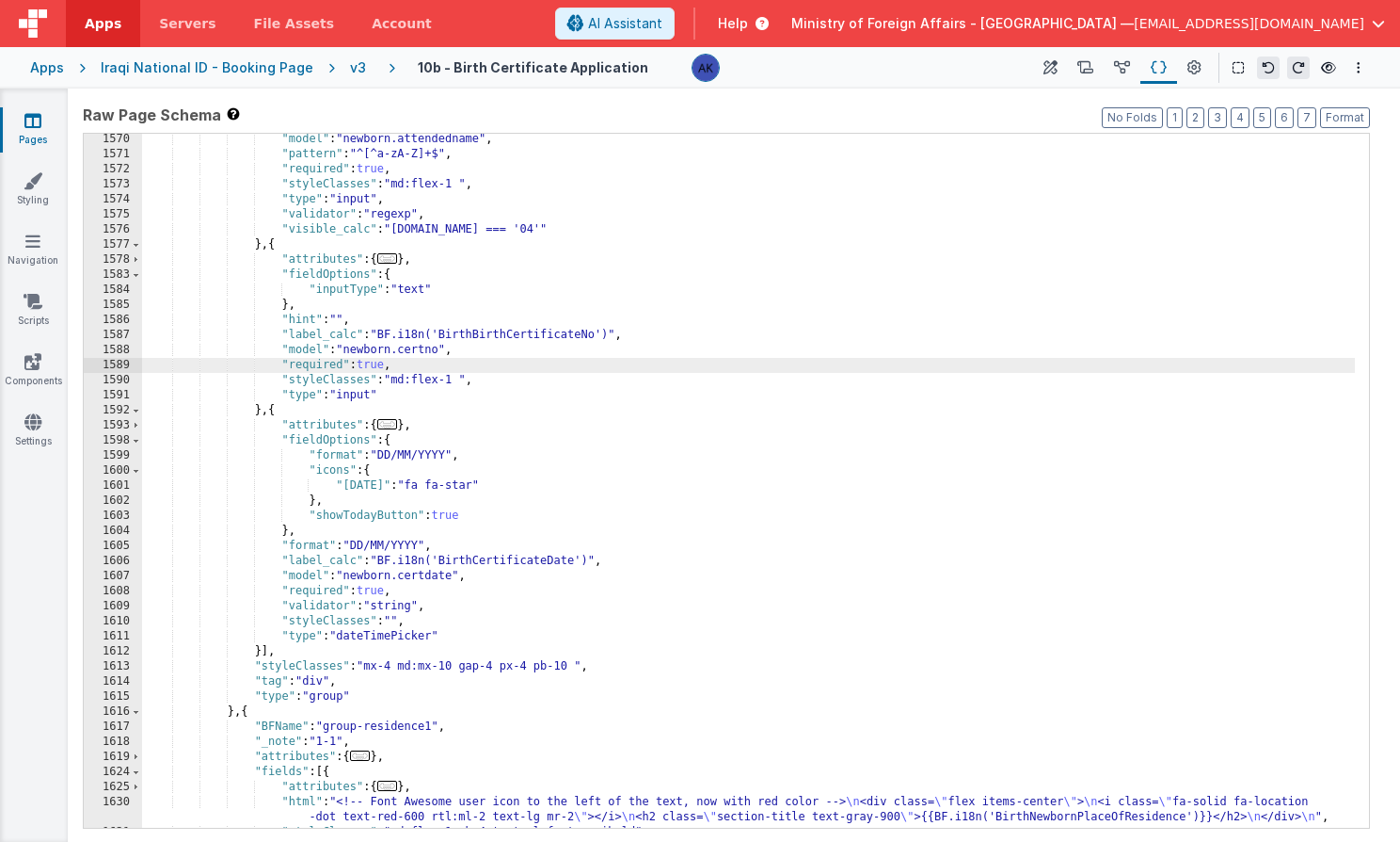
click at [464, 349] on div ""model" : "newborn.attendedname" , "pattern" : "^[^a-zA-Z]+$" , "required" : tr…" at bounding box center [748, 493] width 1213 height 724
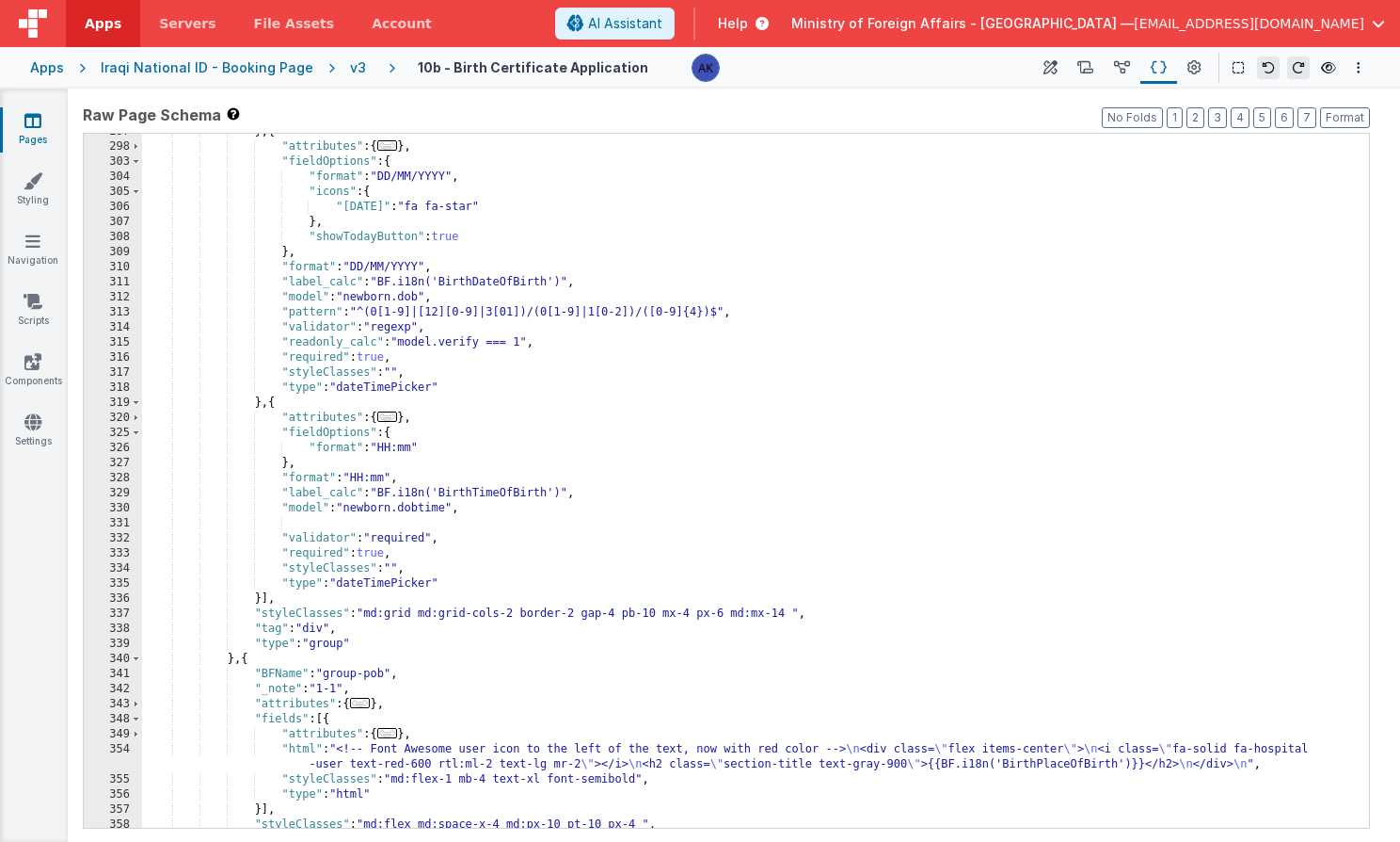
scroll to position [1515, 0]
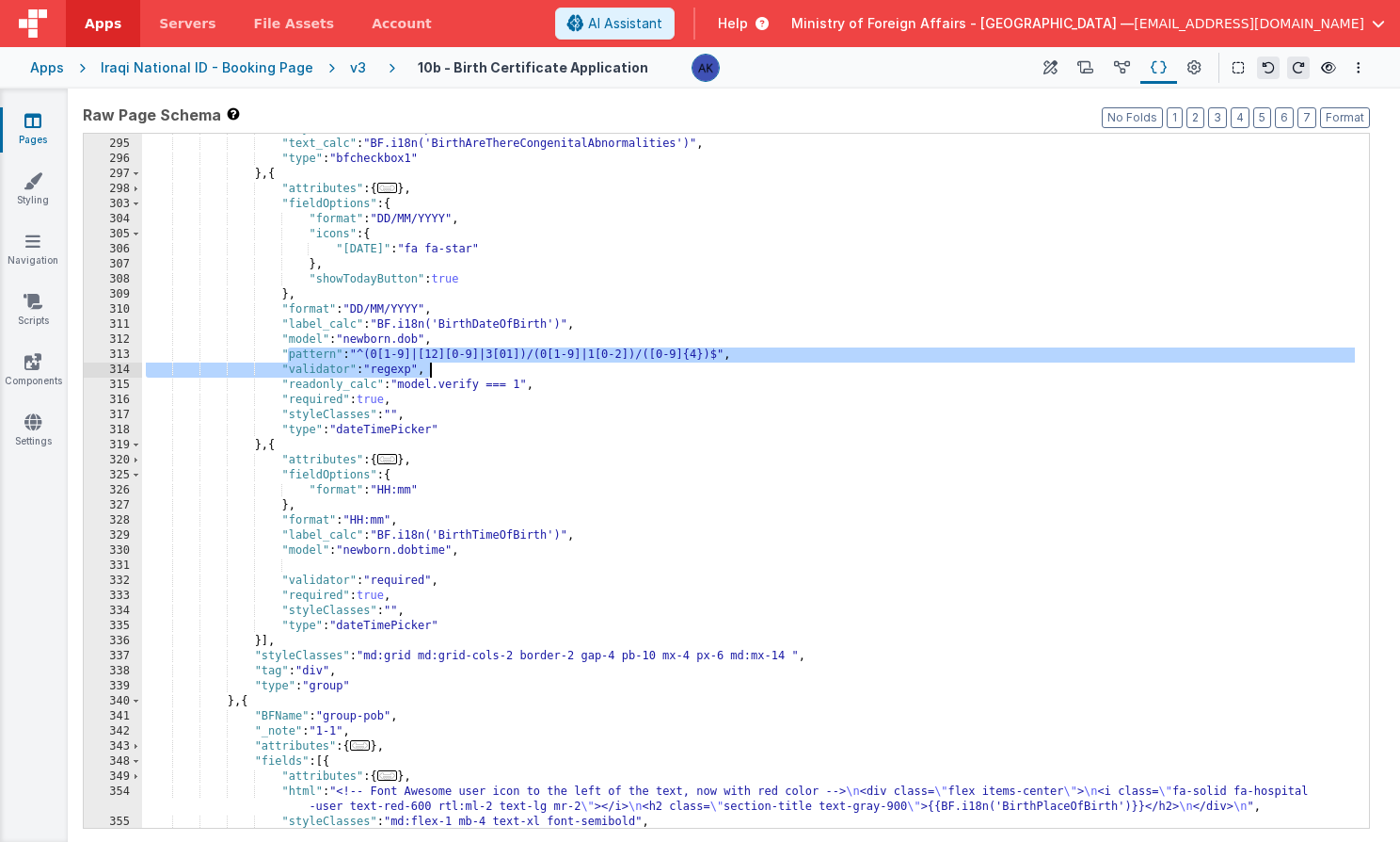
drag, startPoint x: 285, startPoint y: 353, endPoint x: 444, endPoint y: 365, distance: 159.5
click at [444, 365] on div ""styleClasses" : "col-span-2 " , "text_calc" : "BF.i18n('BirthAreThereCongenita…" at bounding box center [748, 483] width 1213 height 724
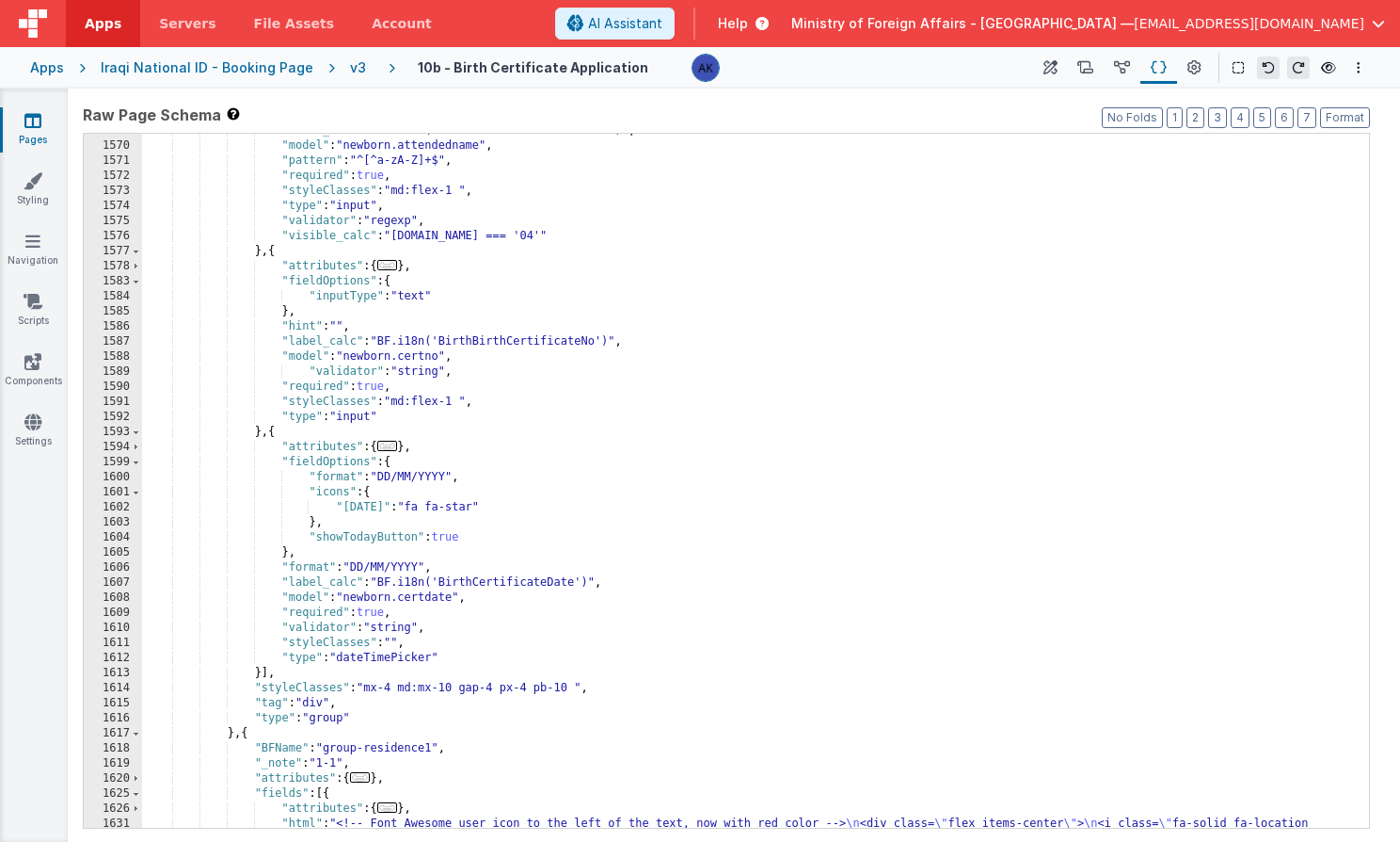
scroll to position [8868, 0]
click at [493, 597] on div ""label_calc" : "BF.i18n('BirthNameOfBirthAttendant')" , "model" : "newborn.atte…" at bounding box center [748, 493] width 1213 height 739
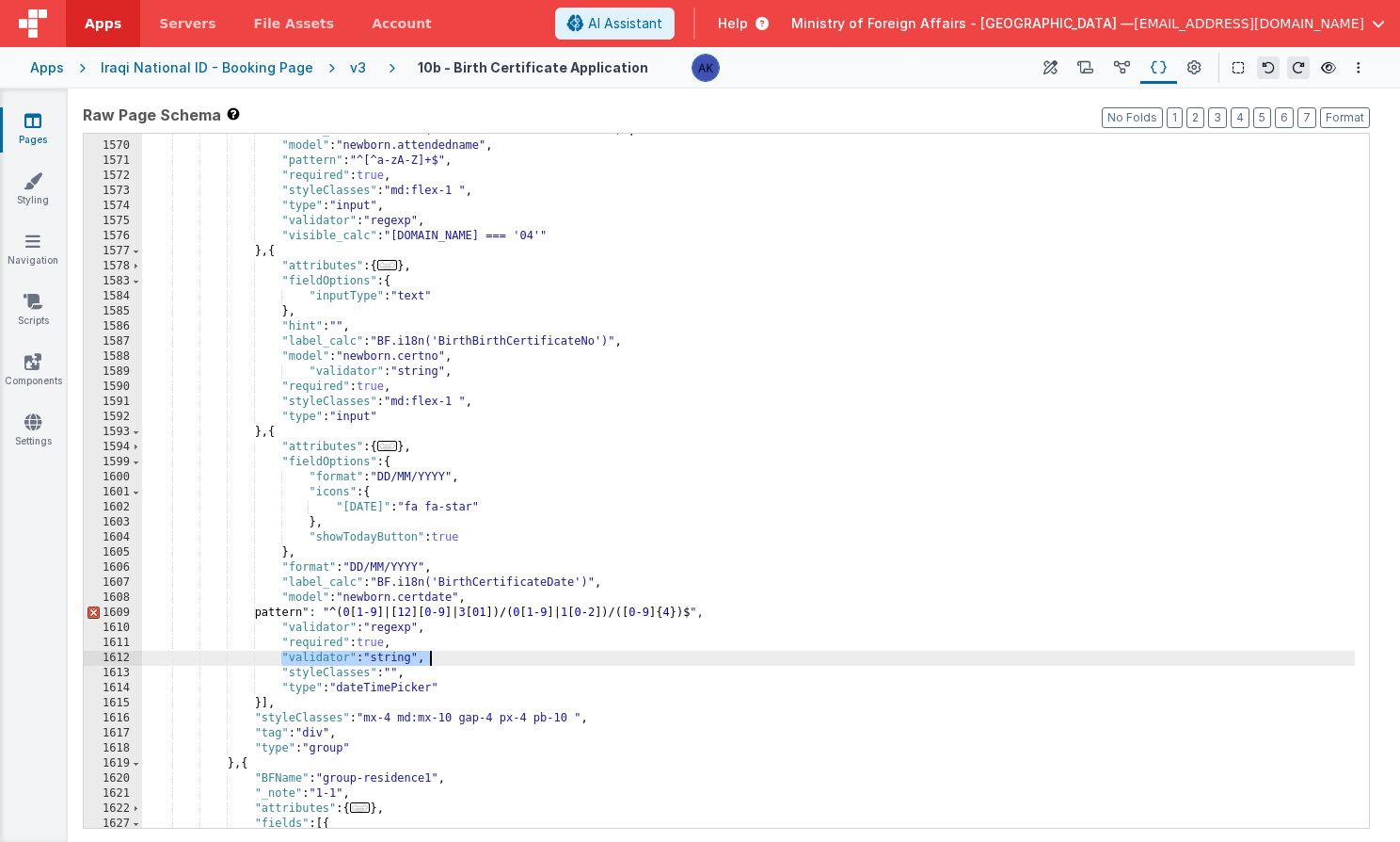
drag, startPoint x: 284, startPoint y: 654, endPoint x: 445, endPoint y: 654, distance: 161.0
click at [445, 654] on div ""label_calc" : "BF.i18n('BirthNameOfBirthAttendant')" , "model" : "newborn.atte…" at bounding box center [748, 485] width 1213 height 724
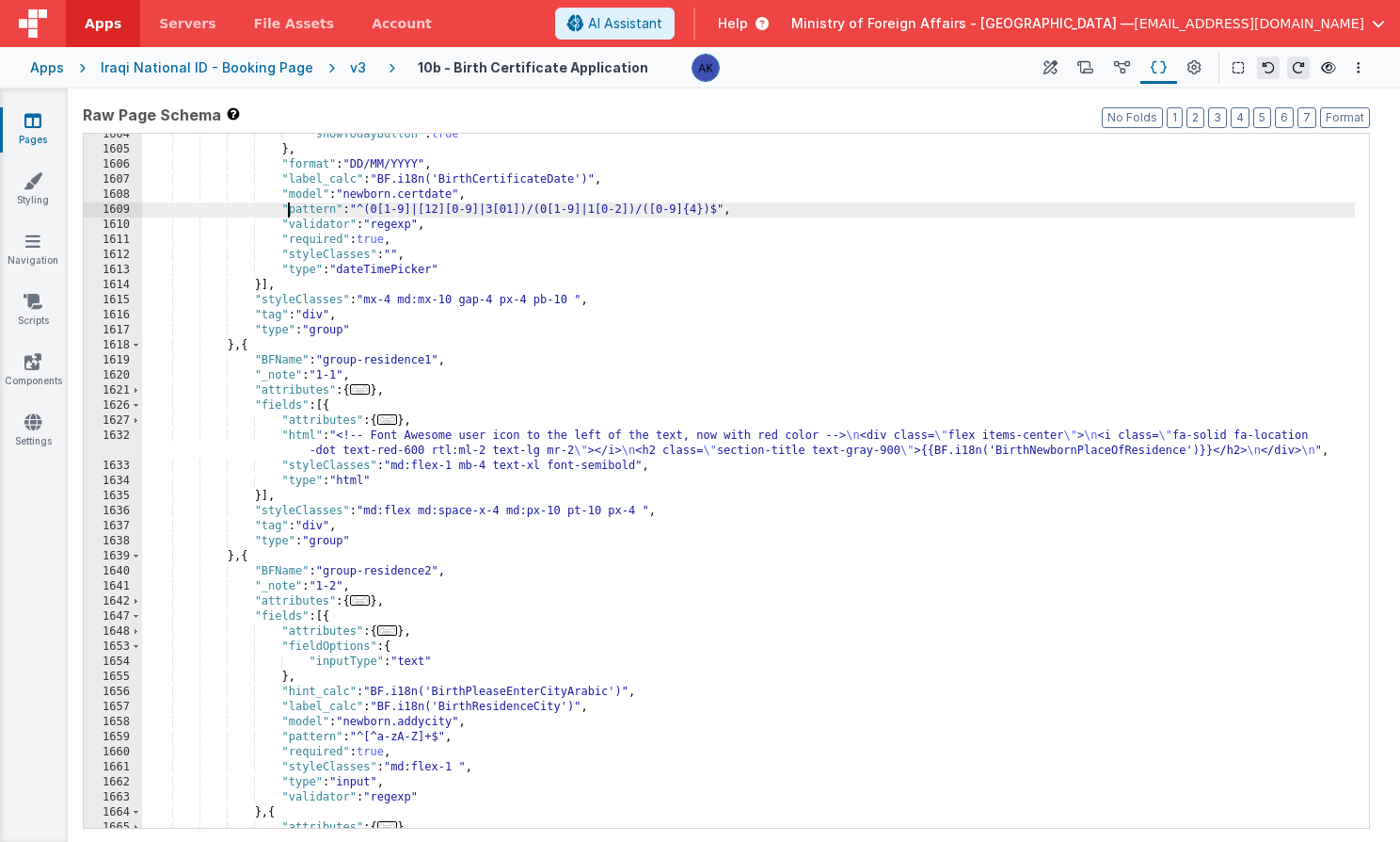
scroll to position [9021, 0]
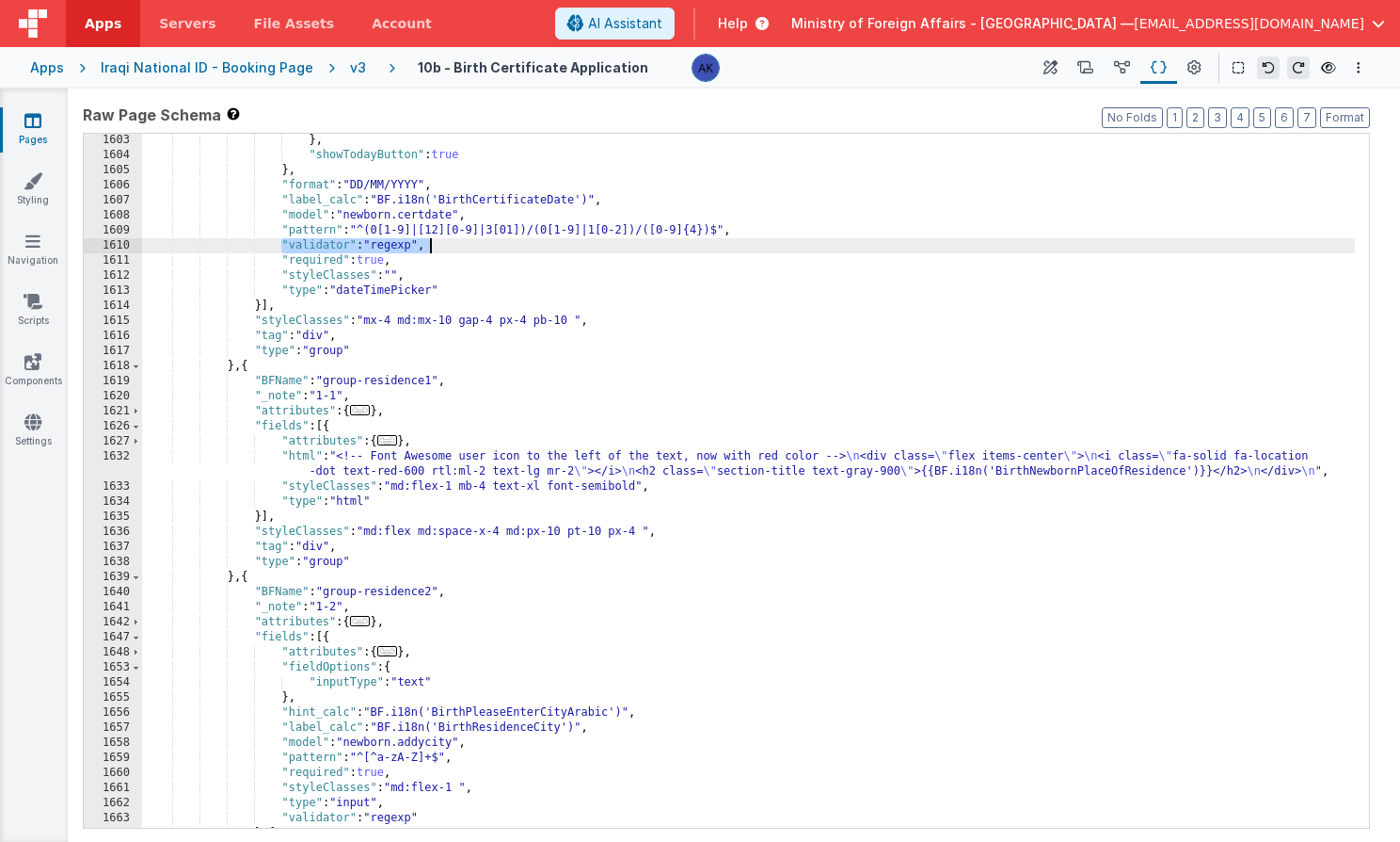
drag, startPoint x: 282, startPoint y: 245, endPoint x: 456, endPoint y: 245, distance: 174.0
click at [456, 245] on div "} , "showTodayButton" : true } , "format" : "DD/MM/YYYY" , "label_calc" : "BF.i…" at bounding box center [748, 494] width 1213 height 724
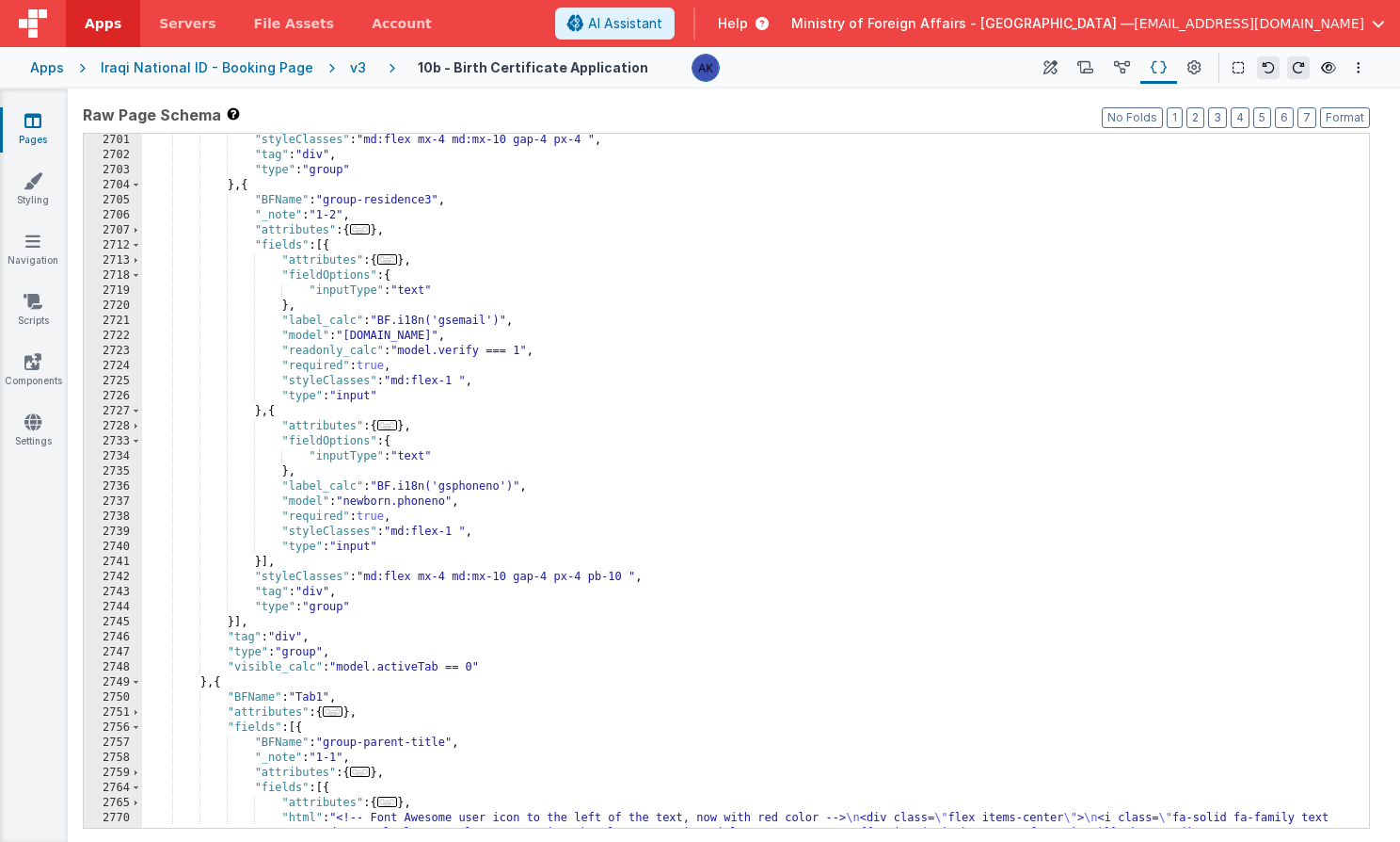
scroll to position [15551, 0]
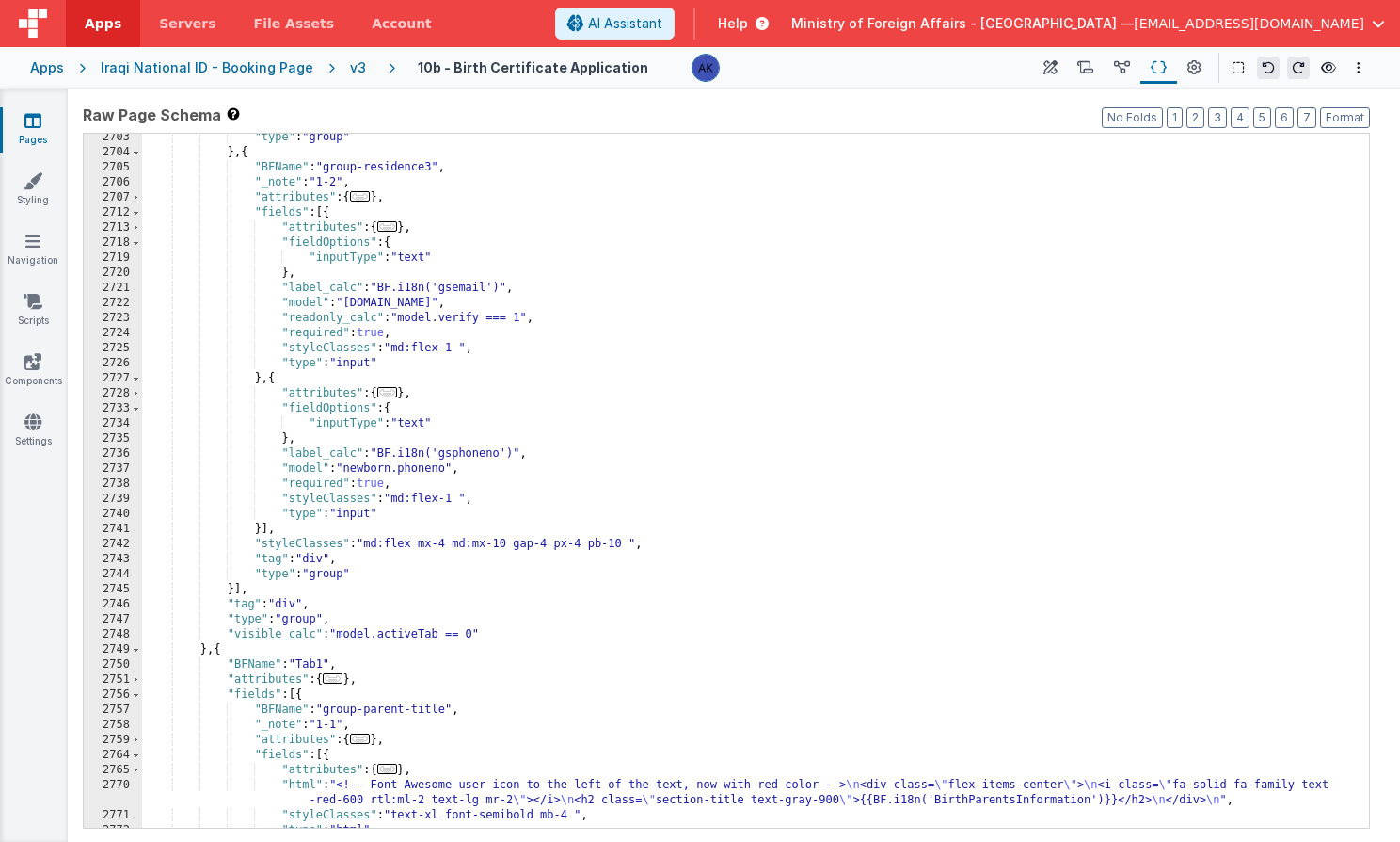
click at [475, 463] on div ""type" : "group" } , { "BFName" : "group-residence3" , "_note" : "1-2" , "attri…" at bounding box center [748, 492] width 1213 height 724
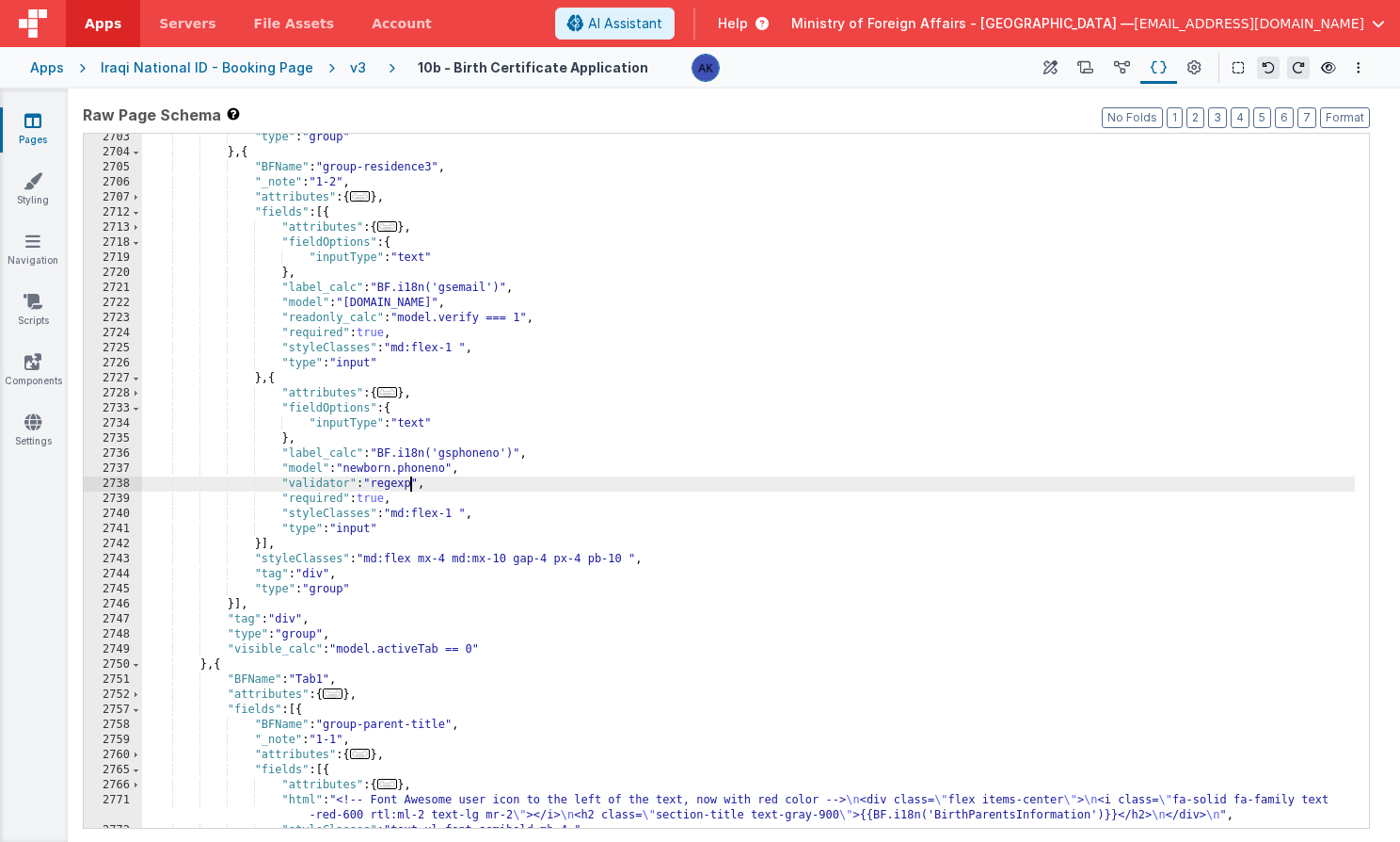
click at [409, 481] on div ""type" : "group" } , { "BFName" : "group-residence3" , "_note" : "1-2" , "attri…" at bounding box center [748, 492] width 1213 height 724
click at [403, 339] on div ""type" : "group" } , { "BFName" : "group-residence3" , "_note" : "1-2" , "attri…" at bounding box center [748, 492] width 1213 height 724
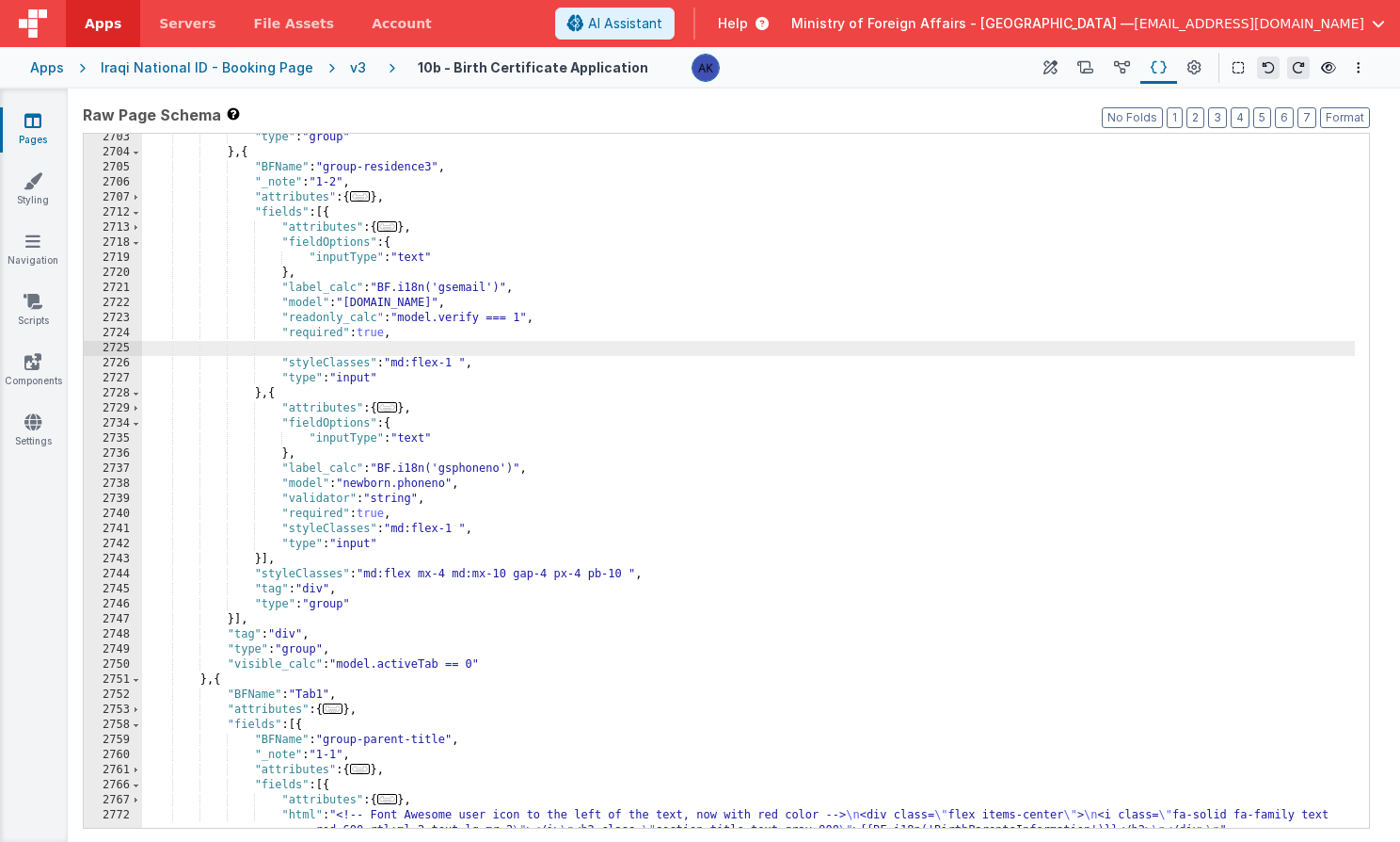
paste textarea
click at [393, 345] on div ""type" : "group" } , { "BFName" : "group-residence3" , "_note" : "1-2" , "attri…" at bounding box center [748, 492] width 1213 height 724
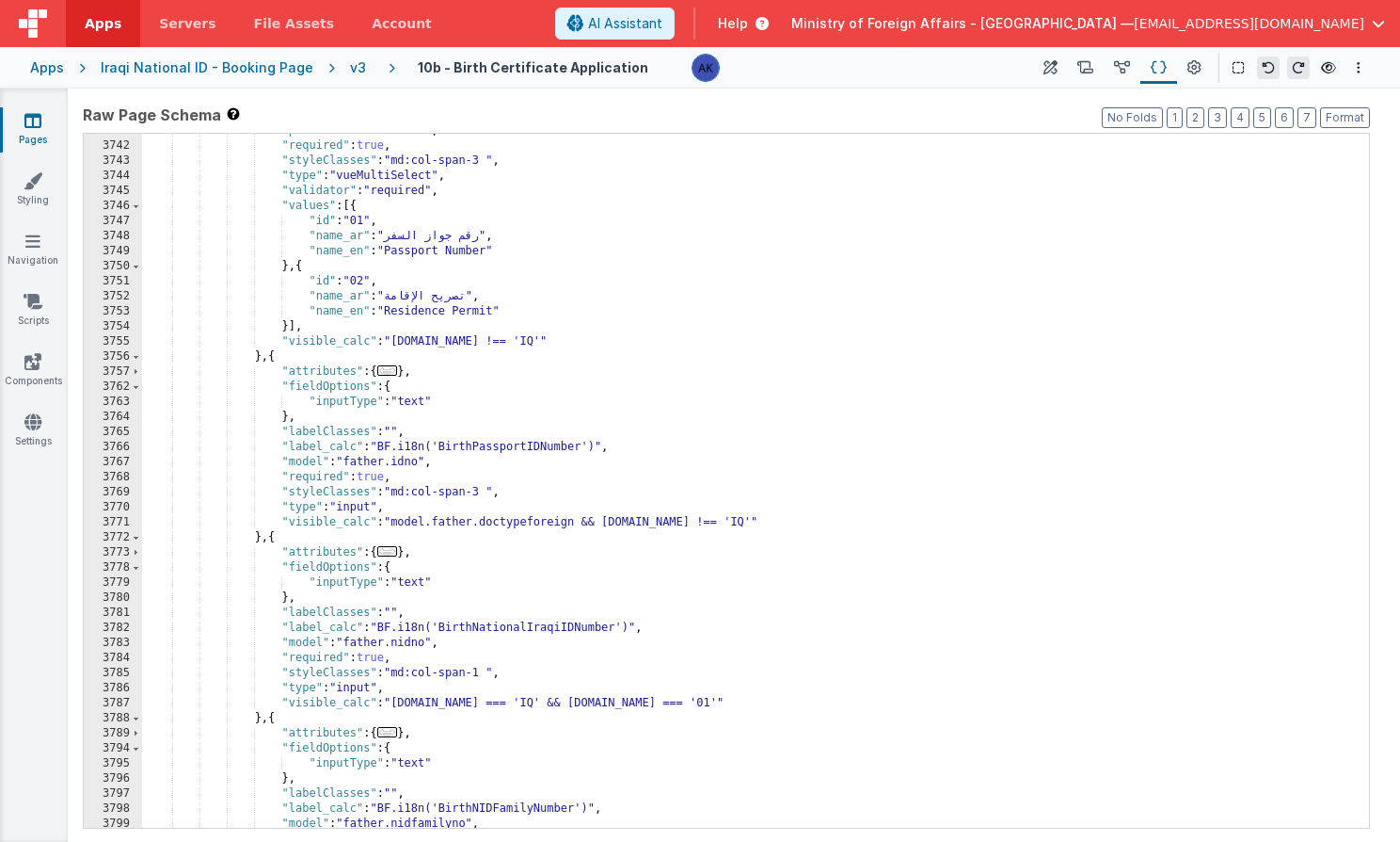
scroll to position [21455, 0]
click at [444, 463] on div ""placeholder" : "Select" , "required" : true , "styleClasses" : "md:col-span-3 …" at bounding box center [748, 484] width 1213 height 724
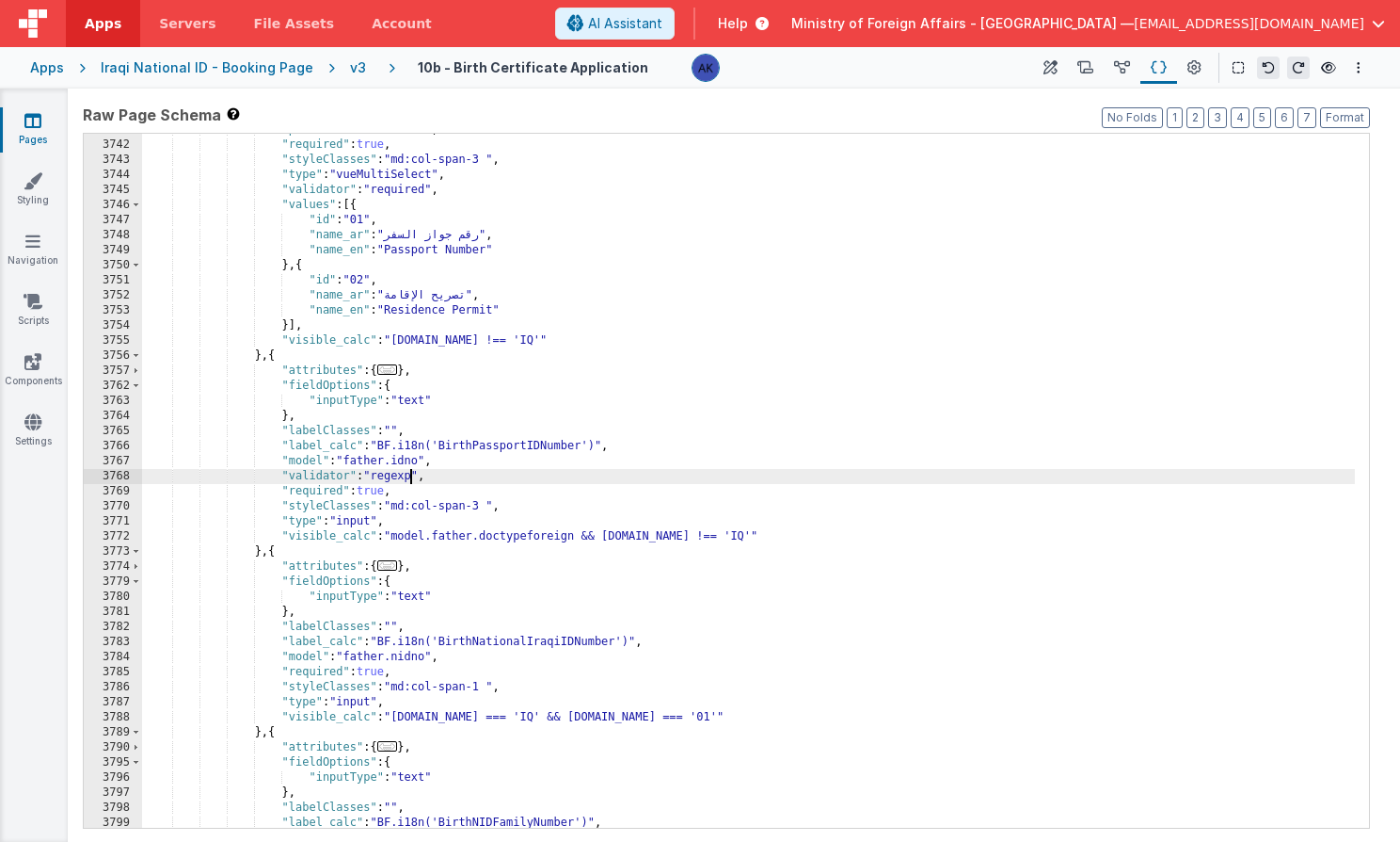
click at [408, 470] on div ""placeholder" : "Select" , "required" : true , "styleClasses" : "md:col-span-3 …" at bounding box center [748, 484] width 1213 height 724
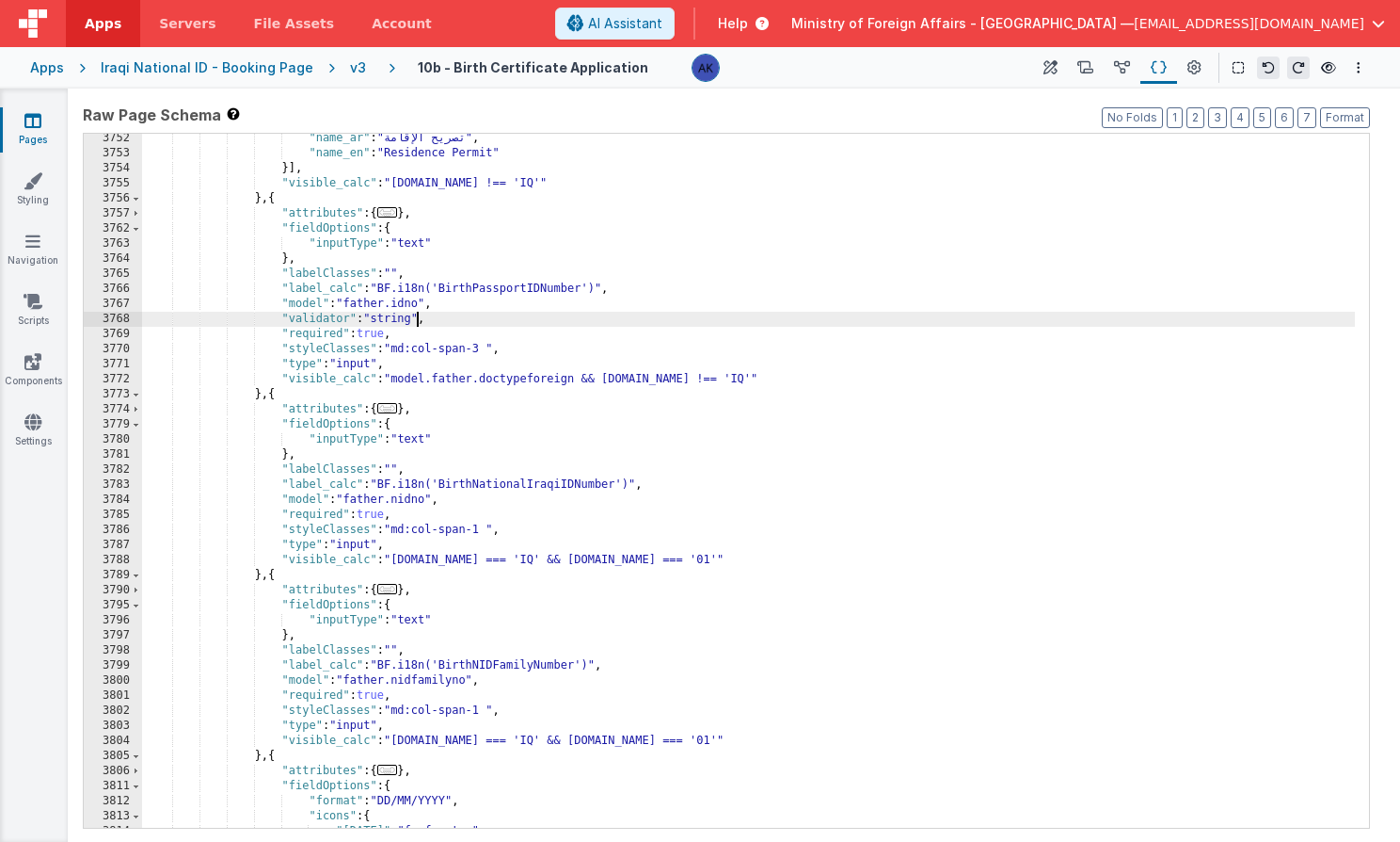
scroll to position [21515, 0]
click at [404, 512] on div ""name_ar" : "تصريح الإقامة" , "name_en" : "Residence Permit" }] , "visible_calc…" at bounding box center [748, 493] width 1213 height 724
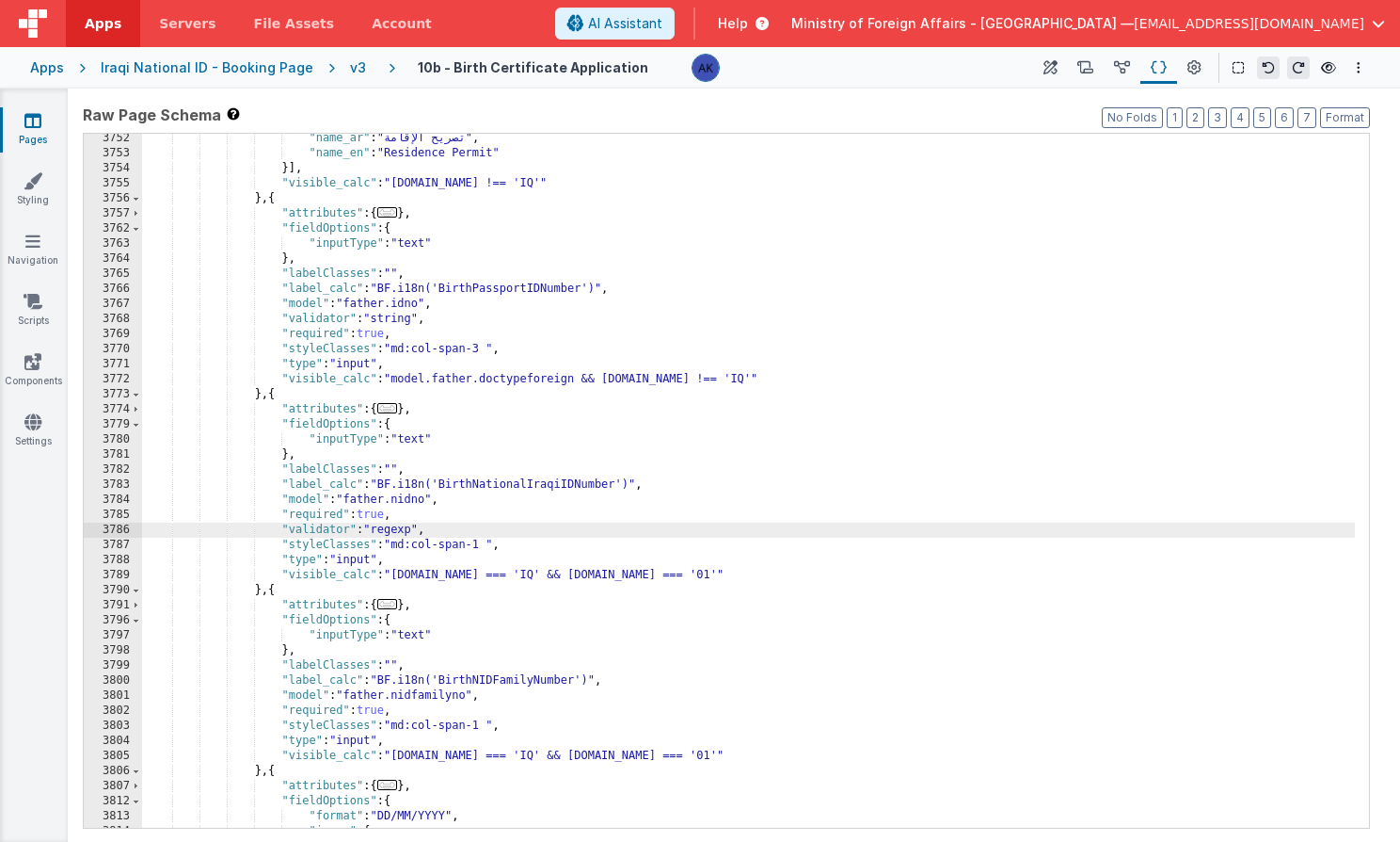
click at [409, 526] on div ""name_ar" : "تصريح الإقامة" , "name_en" : "Residence Permit" }] , "visible_calc…" at bounding box center [748, 493] width 1213 height 724
click at [499, 694] on div ""name_ar" : "تصريح الإقامة" , "name_en" : "Residence Permit" }] , "visible_calc…" at bounding box center [748, 493] width 1213 height 724
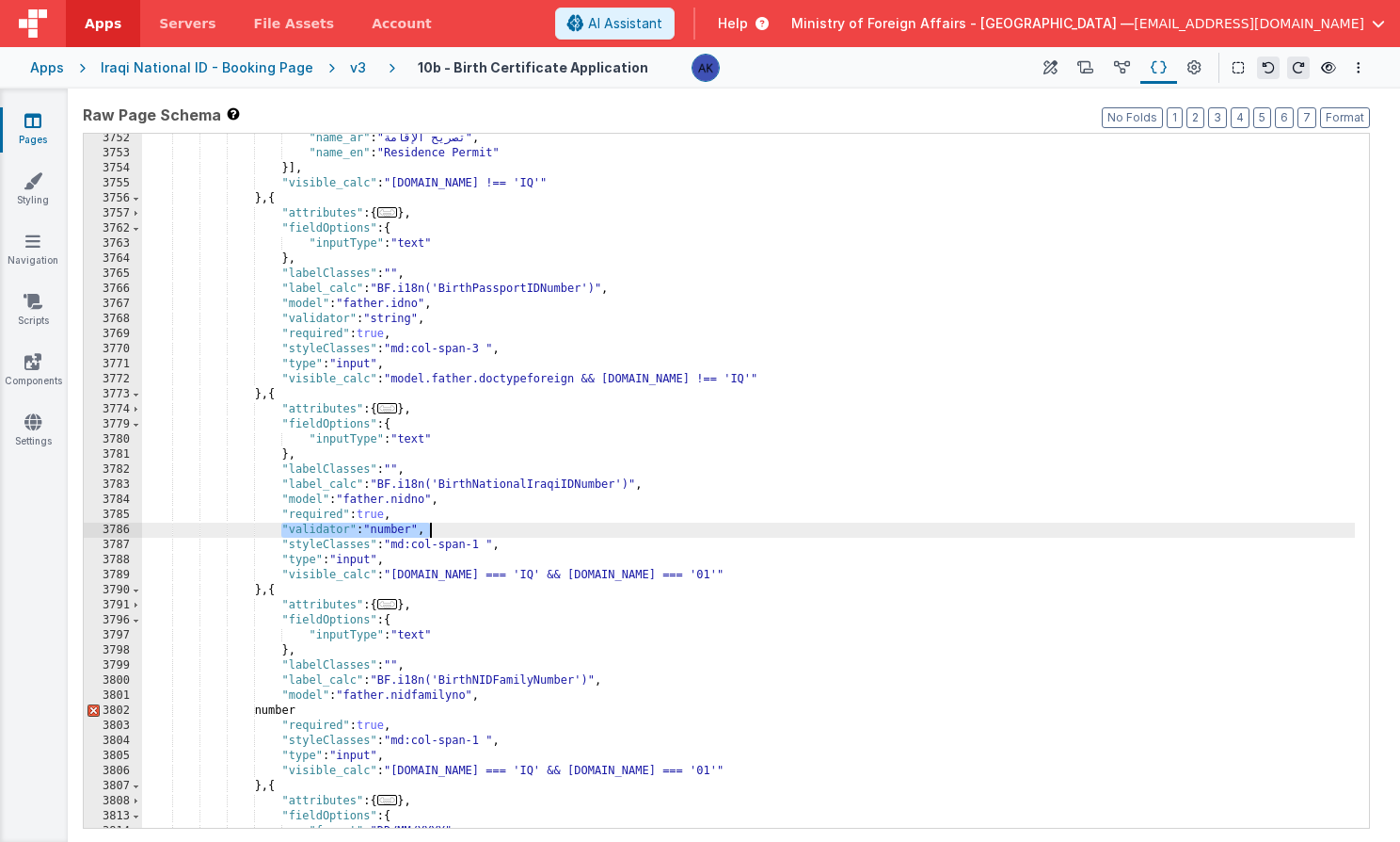
drag, startPoint x: 283, startPoint y: 533, endPoint x: 476, endPoint y: 531, distance: 193.0
click at [476, 531] on div ""name_ar" : "تصريح الإقامة" , "name_en" : "Residence Permit" }] , "visible_calc…" at bounding box center [748, 493] width 1213 height 724
click at [307, 709] on div ""name_ar" : "تصريح الإقامة" , "name_en" : "Residence Permit" }] , "visible_calc…" at bounding box center [748, 493] width 1213 height 724
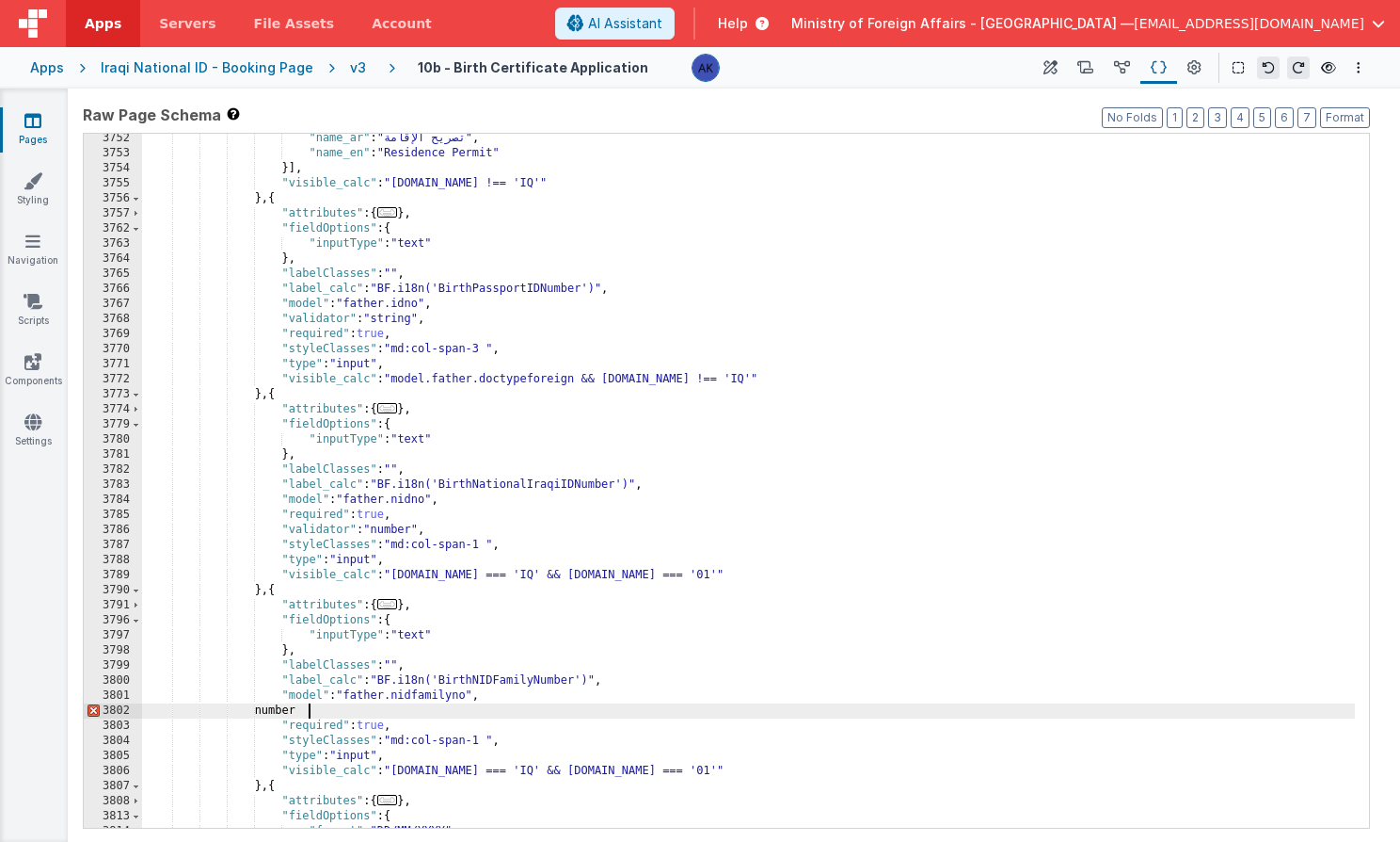
click at [307, 709] on div ""name_ar" : "تصريح الإقامة" , "name_en" : "Residence Permit" }] , "visible_calc…" at bounding box center [748, 493] width 1213 height 724
click at [386, 712] on div ""name_ar" : "تصريح الإقامة" , "name_en" : "Residence Permit" }] , "visible_calc…" at bounding box center [748, 493] width 1213 height 724
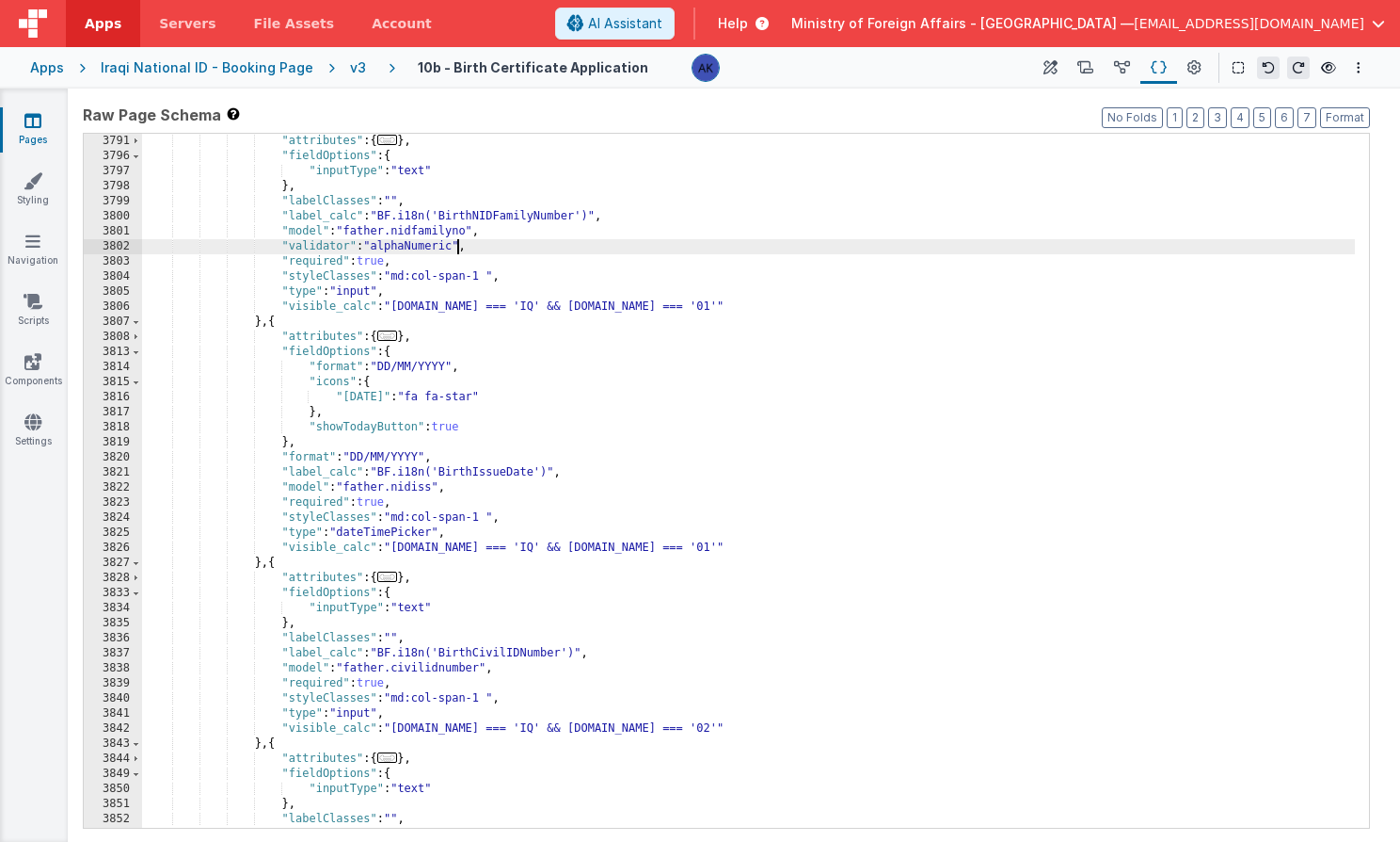
scroll to position [21680, 0]
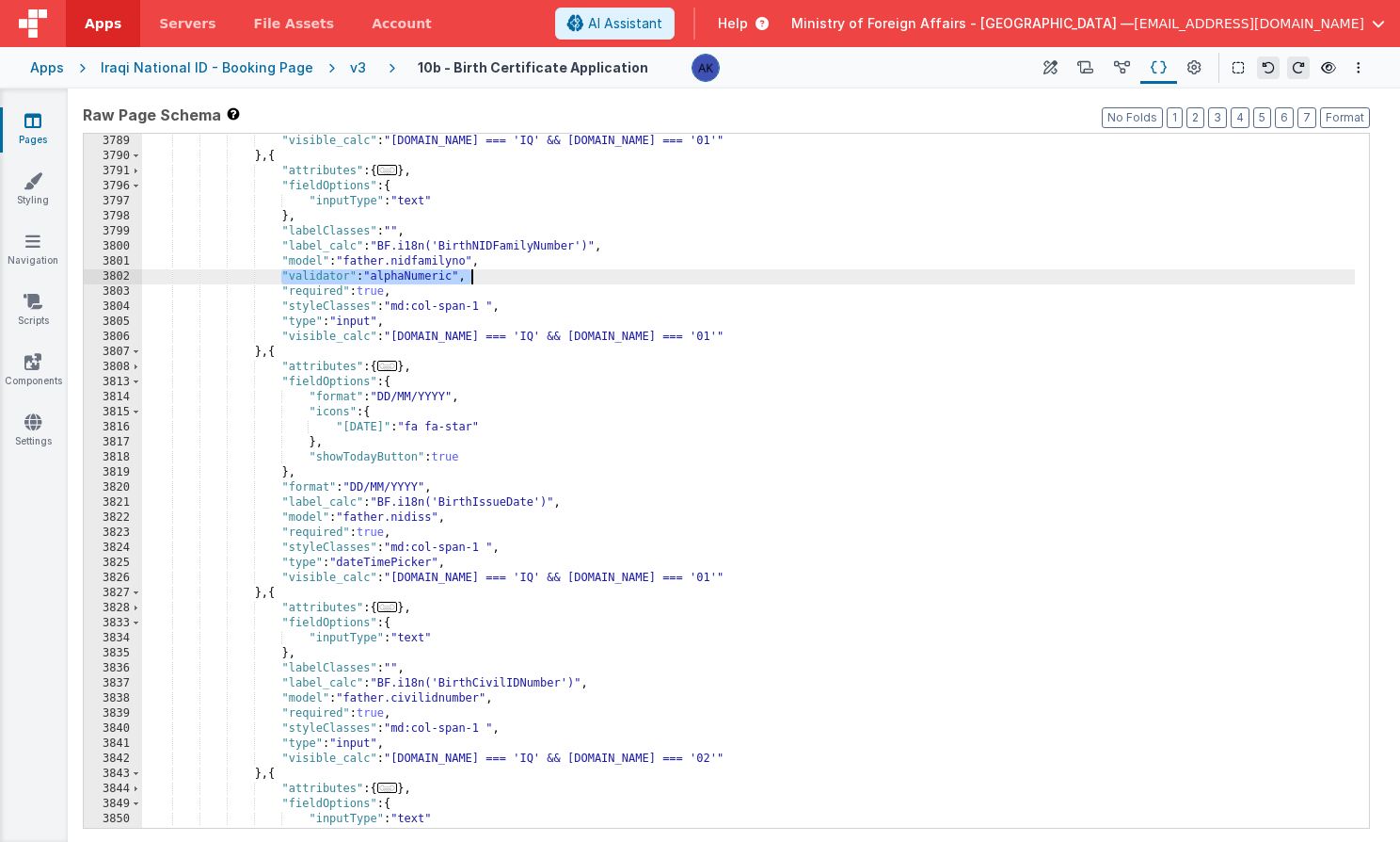
drag, startPoint x: 279, startPoint y: 277, endPoint x: 507, endPoint y: 277, distance: 228.0
click at [507, 277] on div ""visible_calc" : "[DOMAIN_NAME] === 'IQ' && [DOMAIN_NAME] === '01'" } , { "attr…" at bounding box center [748, 495] width 1213 height 724
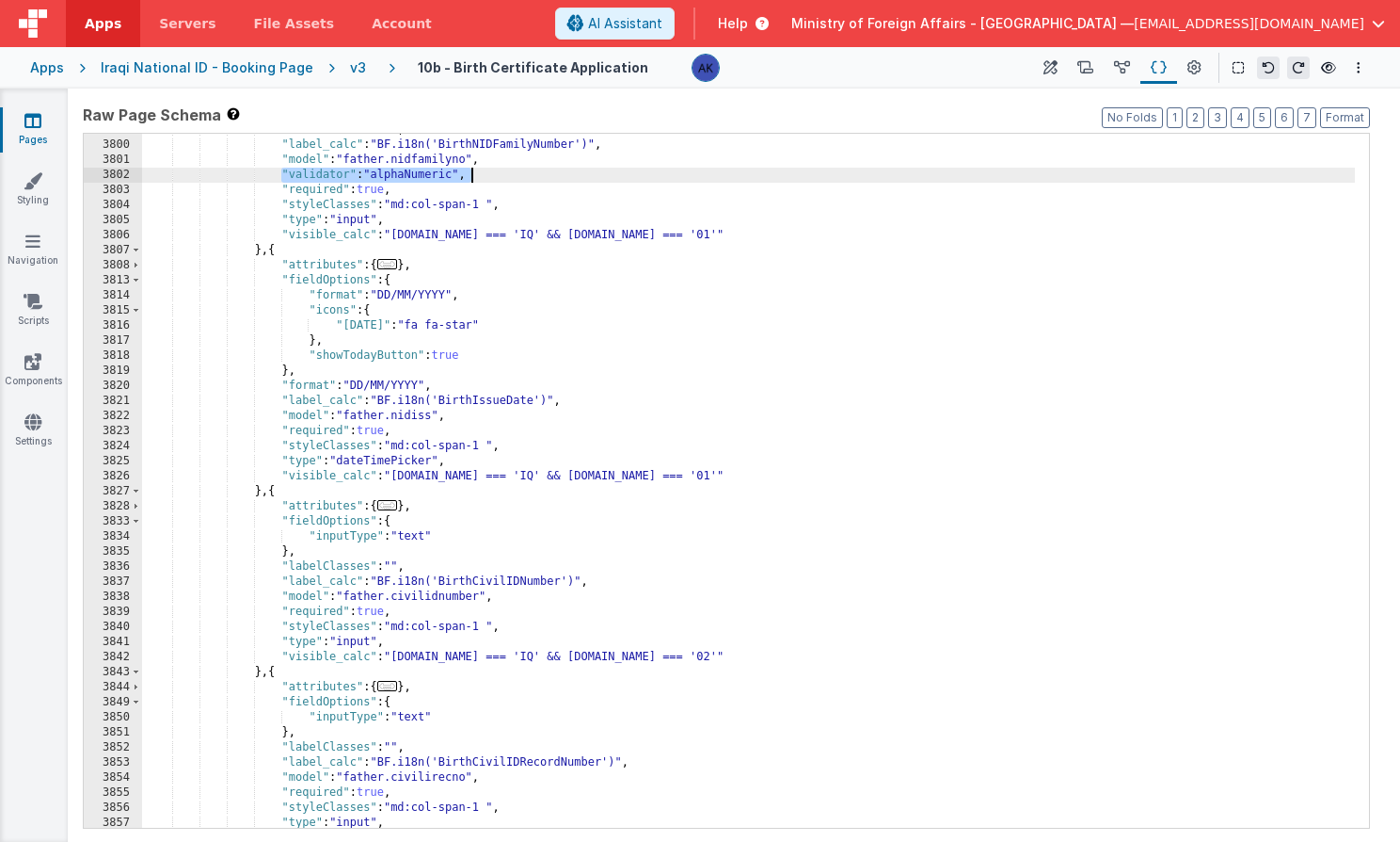
scroll to position [21722, 0]
click at [533, 600] on div ""labelClasses" : "" , "label_calc" : "BF.i18n('BirthNIDFamilyNumber')" , "model…" at bounding box center [748, 482] width 1213 height 724
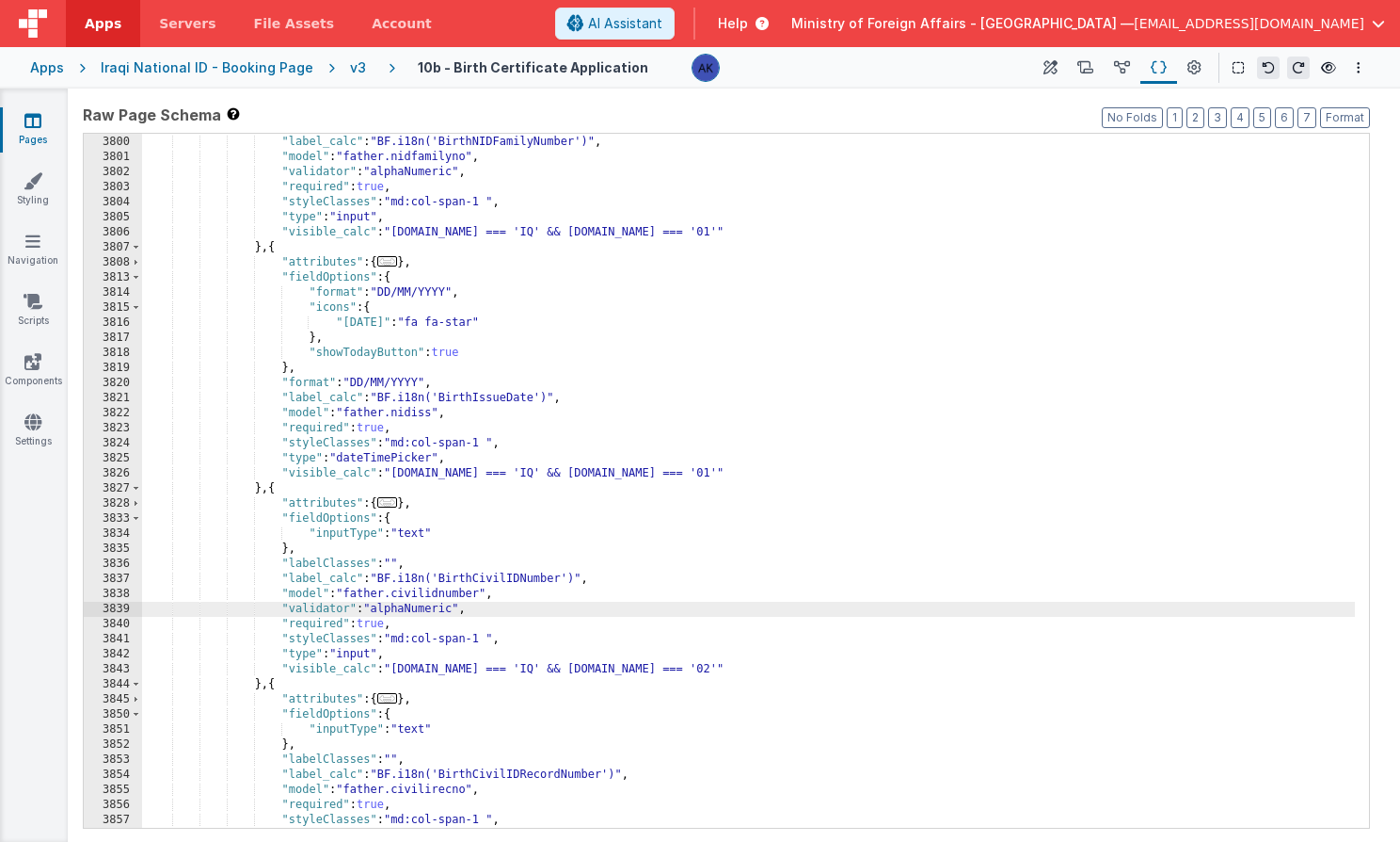
click at [416, 614] on div ""labelClasses" : "" , "label_calc" : "BF.i18n('BirthNIDFamilyNumber')" , "model…" at bounding box center [748, 482] width 1213 height 724
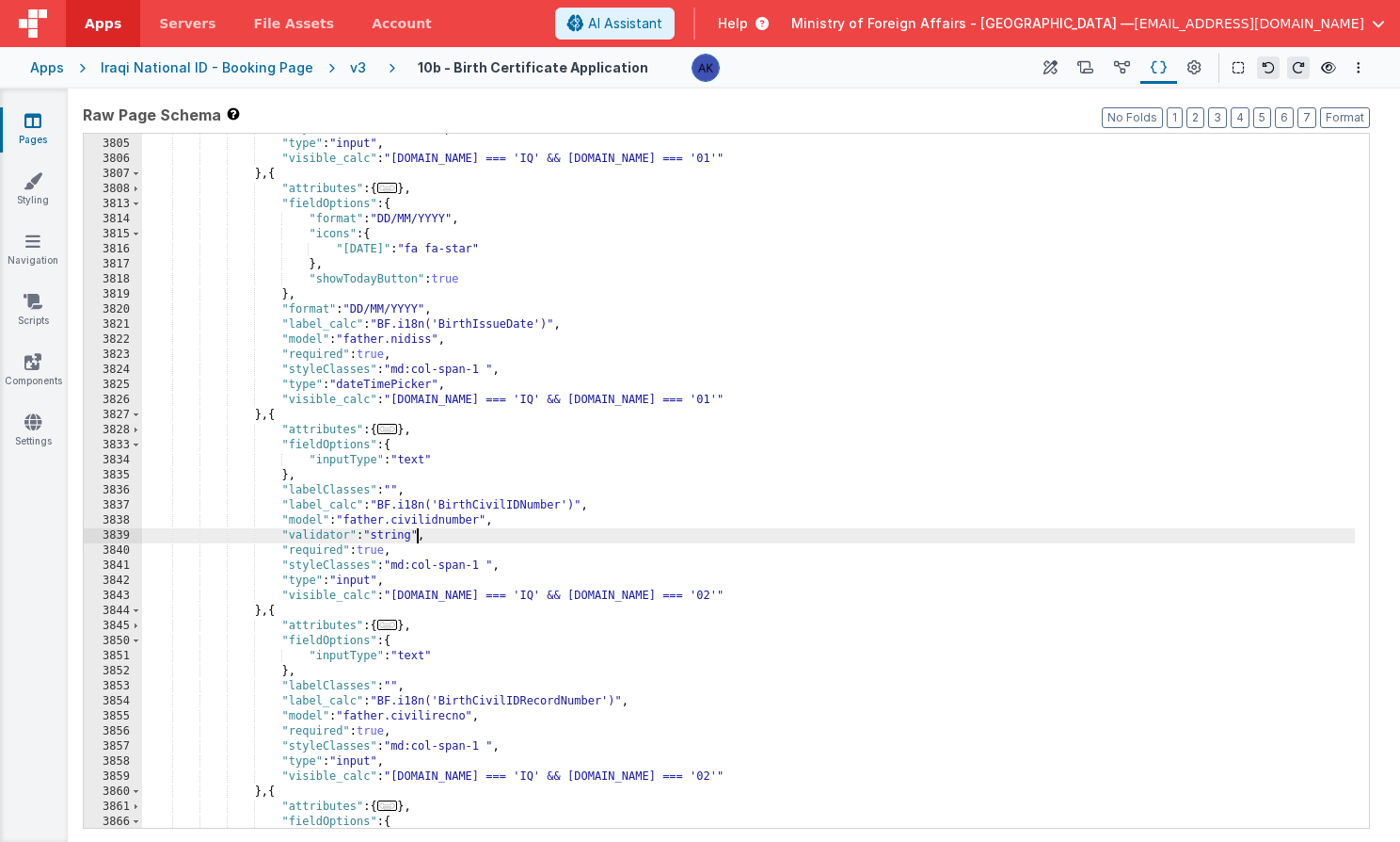
scroll to position [21757, 0]
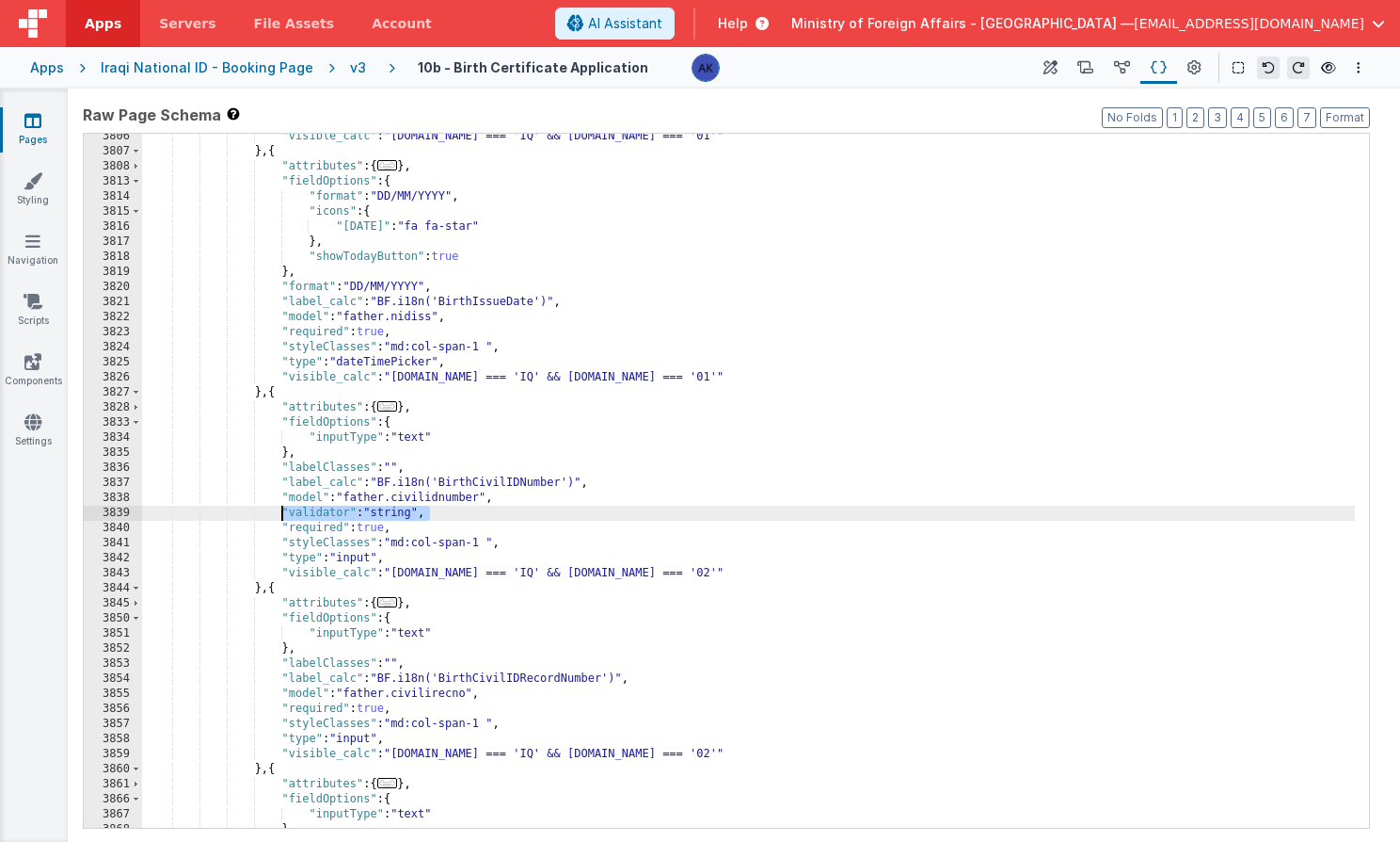
drag, startPoint x: 460, startPoint y: 516, endPoint x: 282, endPoint y: 509, distance: 178.1
click at [282, 509] on div ""visible_calc" : "[DOMAIN_NAME] === 'IQ' && [DOMAIN_NAME] === '01'" } , { "attr…" at bounding box center [748, 491] width 1213 height 724
click at [529, 696] on div ""visible_calc" : "[DOMAIN_NAME] === 'IQ' && [DOMAIN_NAME] === '01'" } , { "attr…" at bounding box center [748, 491] width 1213 height 724
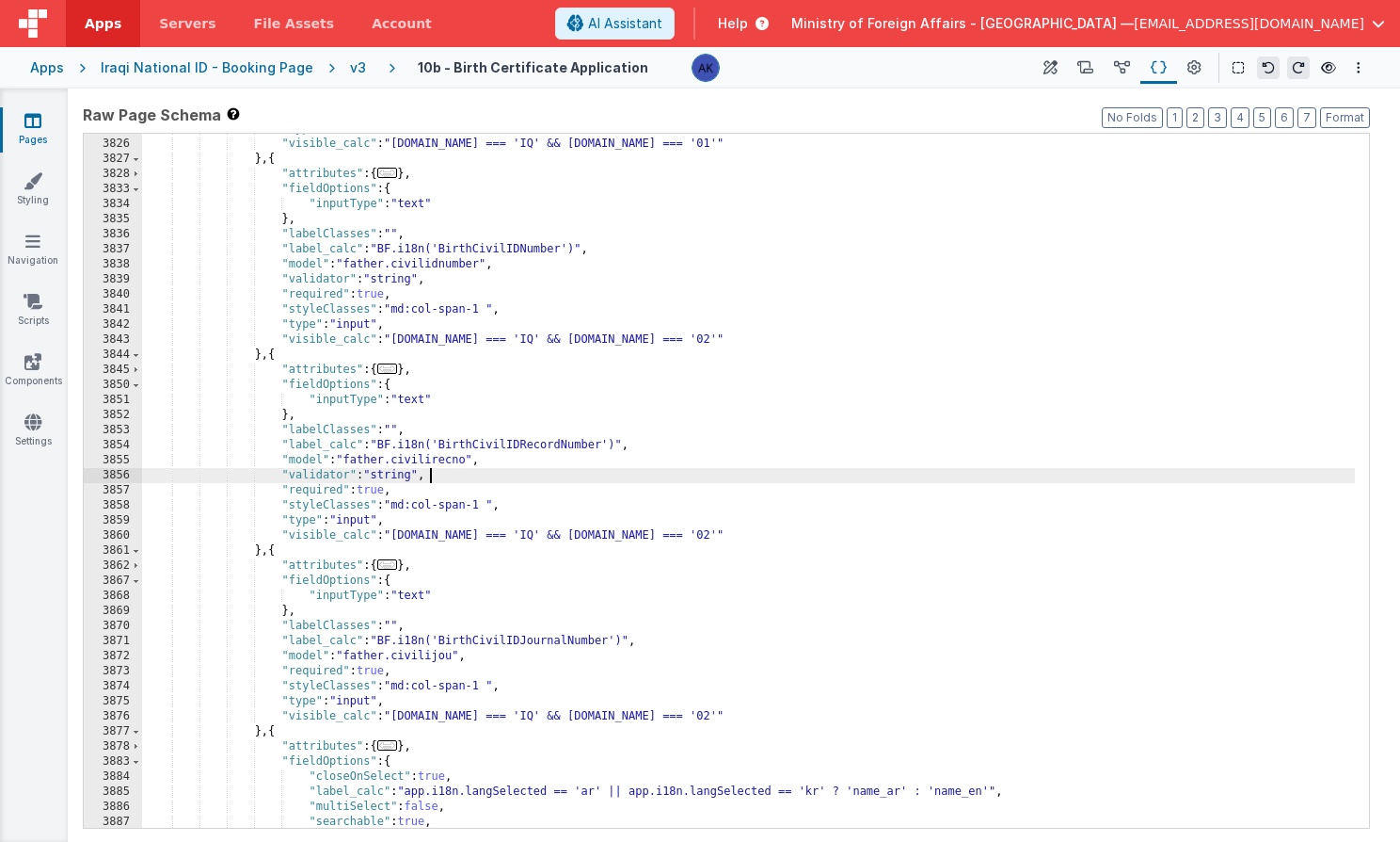
scroll to position [21847, 0]
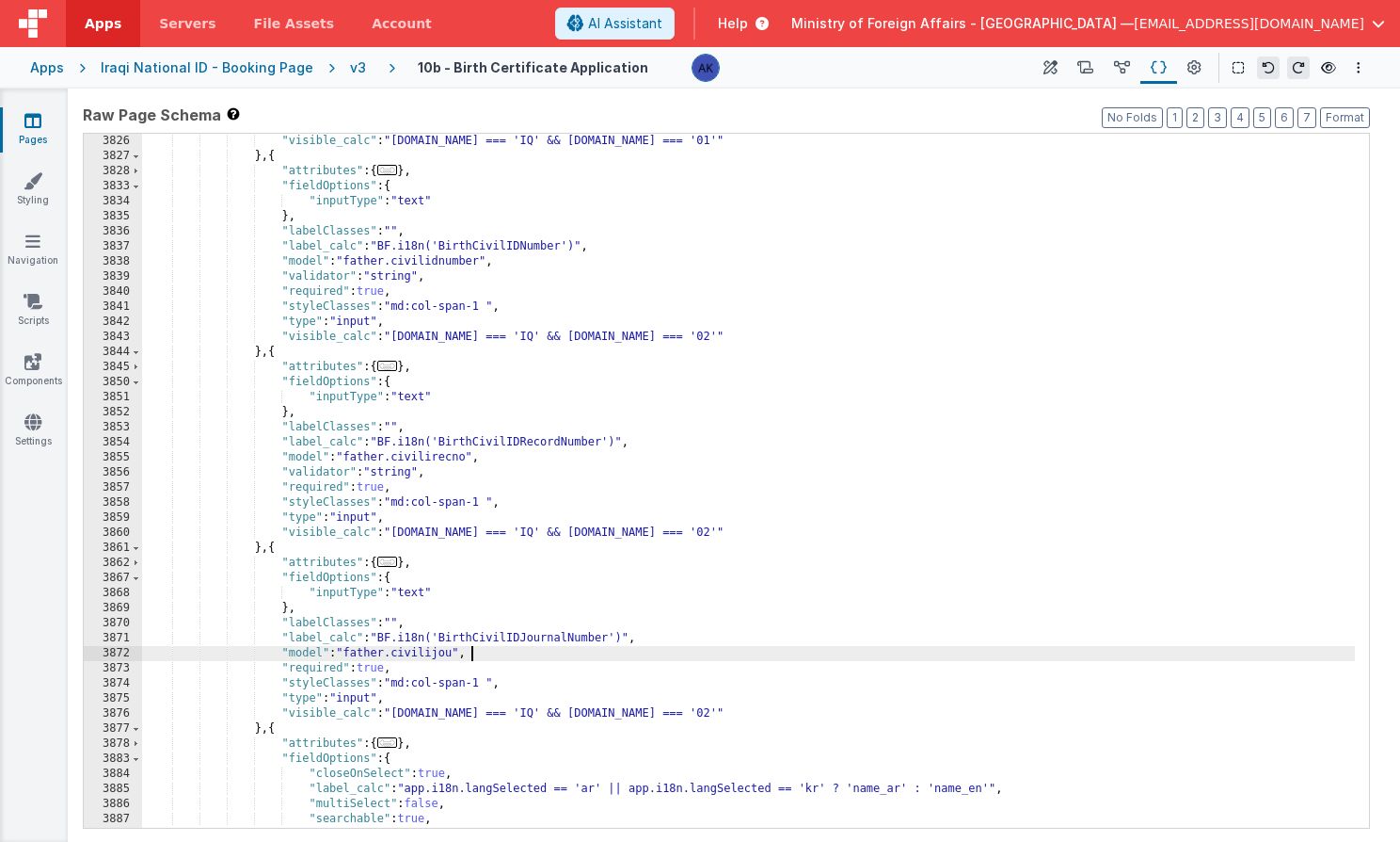
click at [512, 656] on div ""visible_calc" : "[DOMAIN_NAME] === 'IQ' && [DOMAIN_NAME] === '01'" } , { "attr…" at bounding box center [748, 495] width 1213 height 724
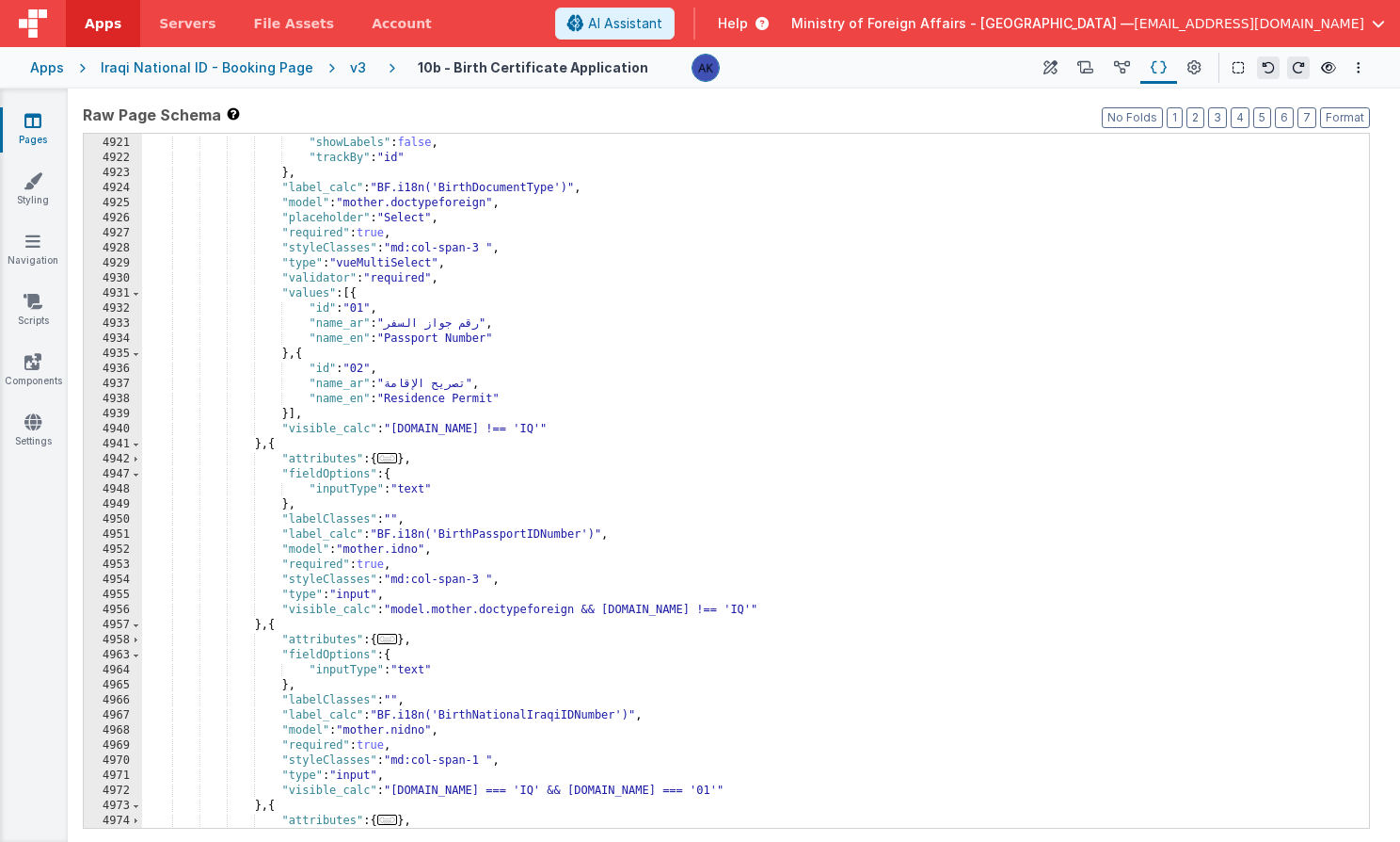
scroll to position [28107, 0]
click at [652, 540] on div ""searchable" : true , "showLabels" : false , "trackBy" : "id" } , "label_calc" …" at bounding box center [748, 483] width 1213 height 724
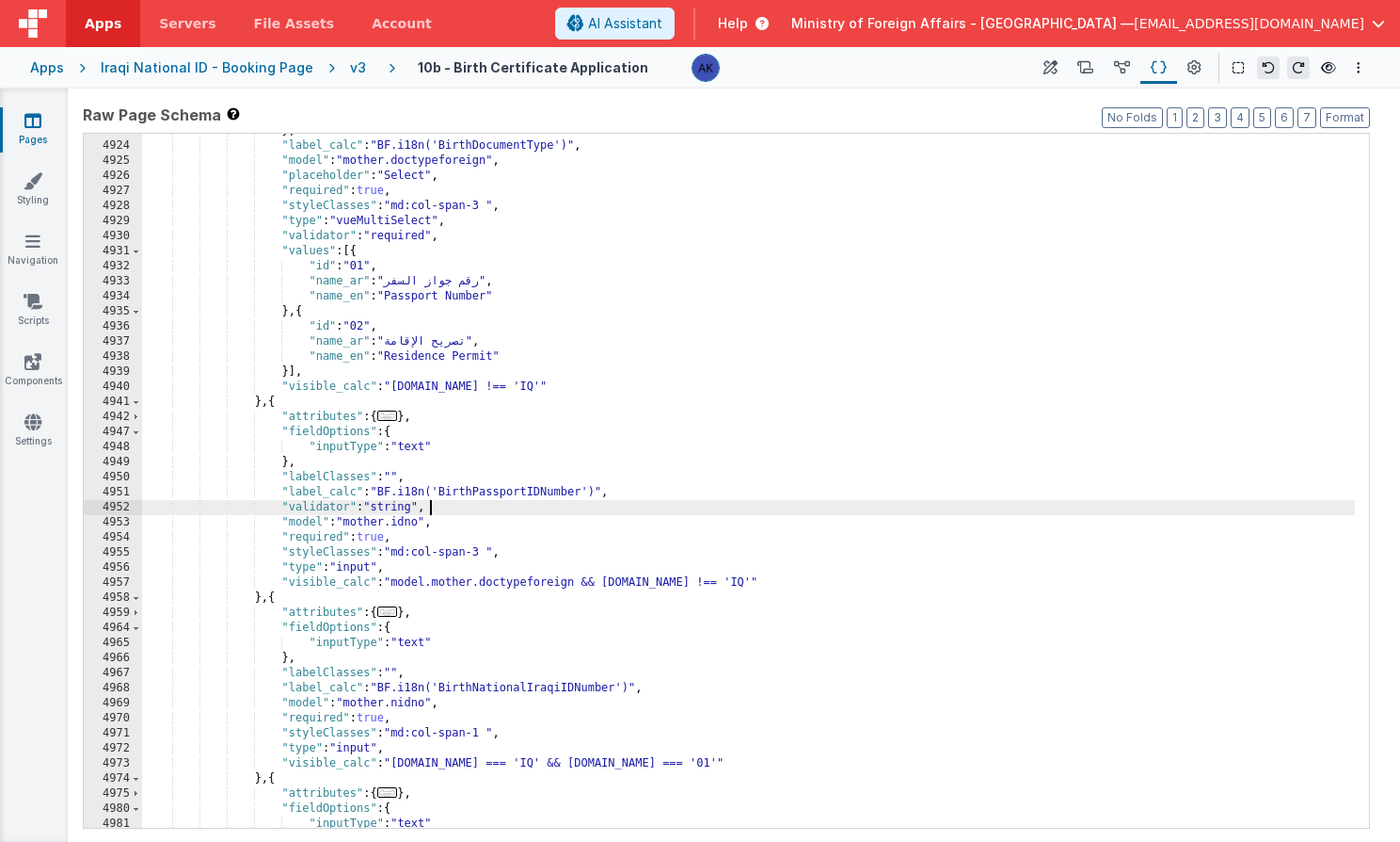
scroll to position [28136, 0]
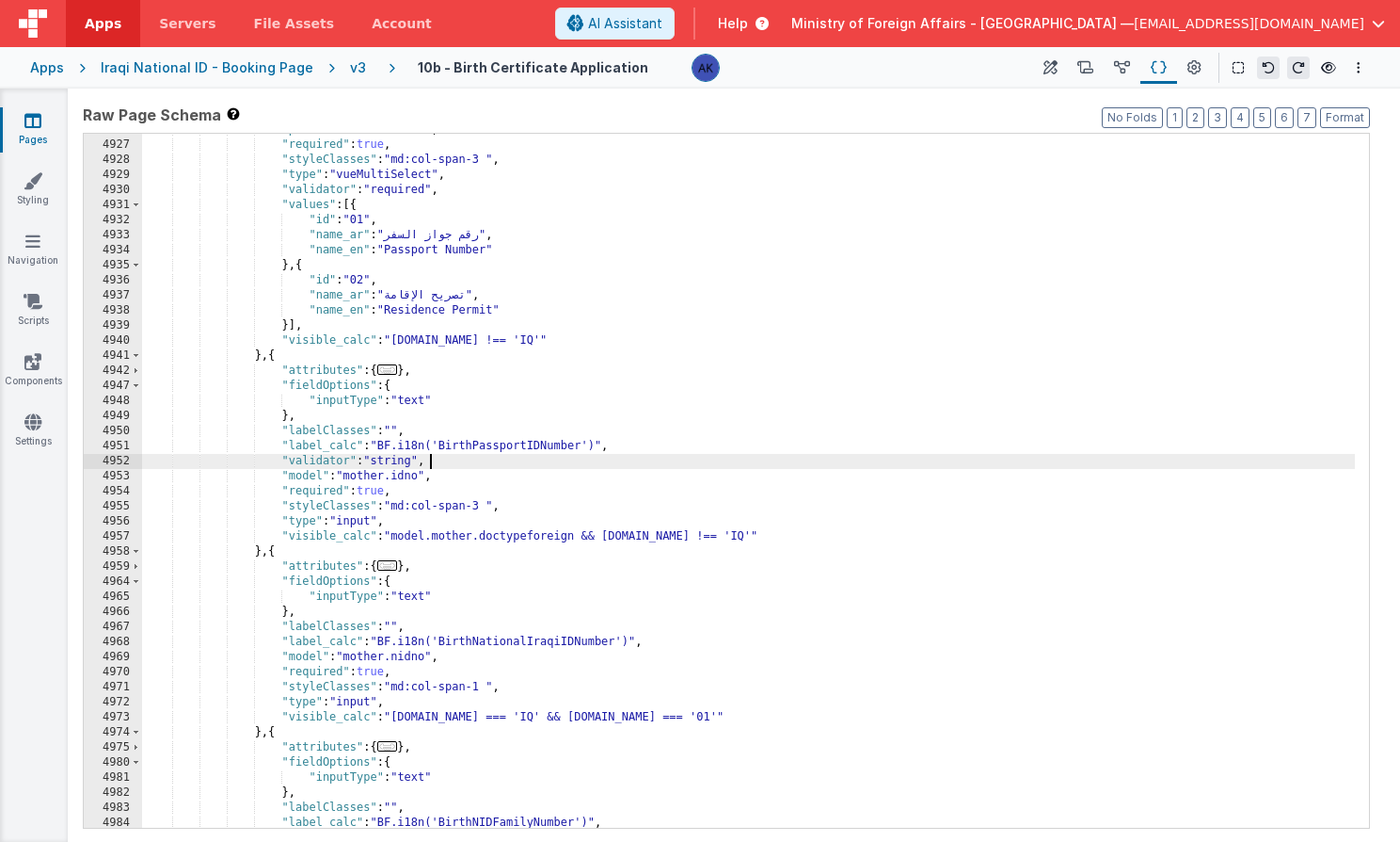
click at [551, 654] on div ""placeholder" : "Select" , "required" : true , "styleClasses" : "md:col-span-3 …" at bounding box center [748, 484] width 1213 height 724
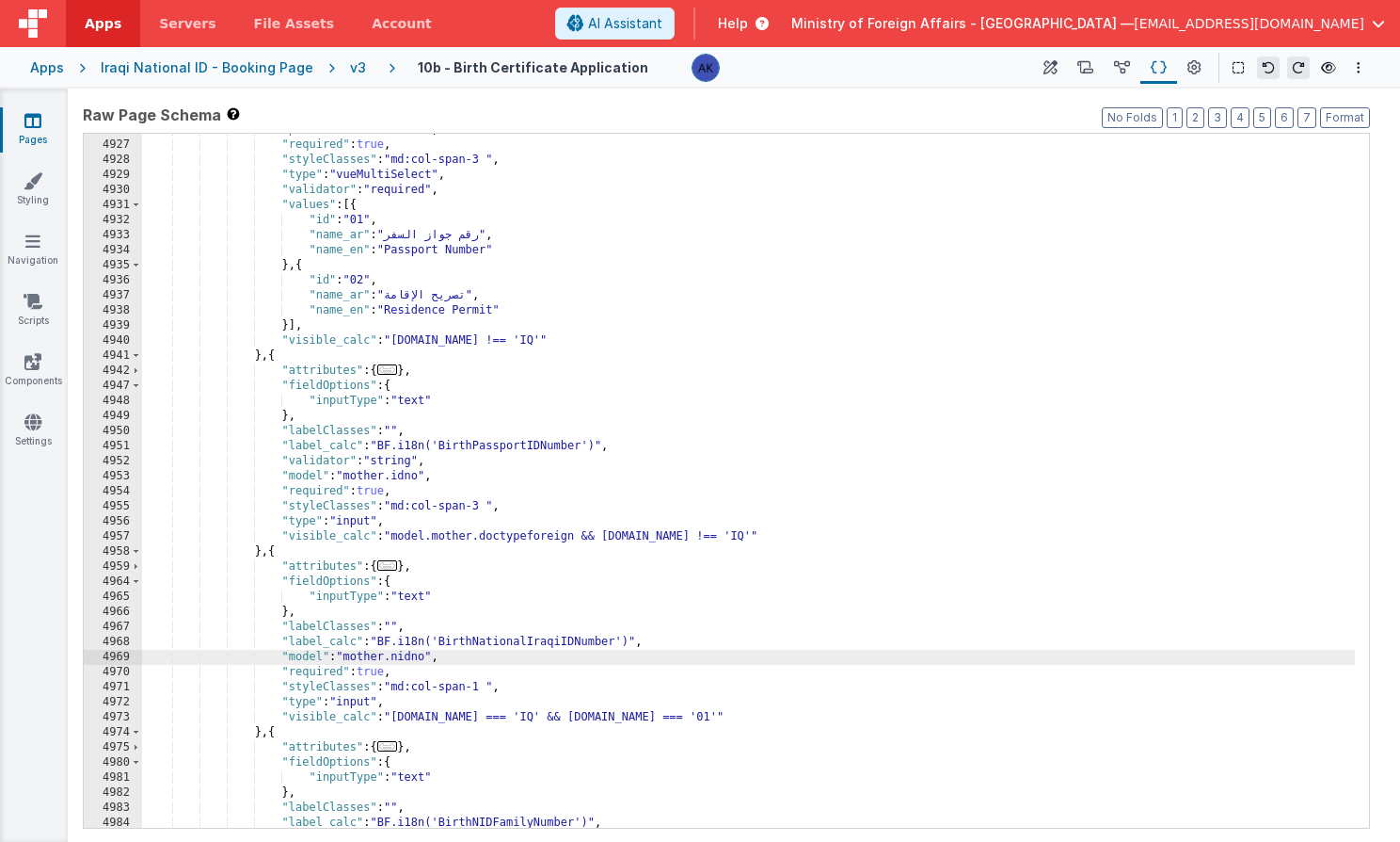
click at [406, 463] on div ""placeholder" : "Select" , "required" : true , "styleClasses" : "md:col-span-3 …" at bounding box center [748, 484] width 1213 height 724
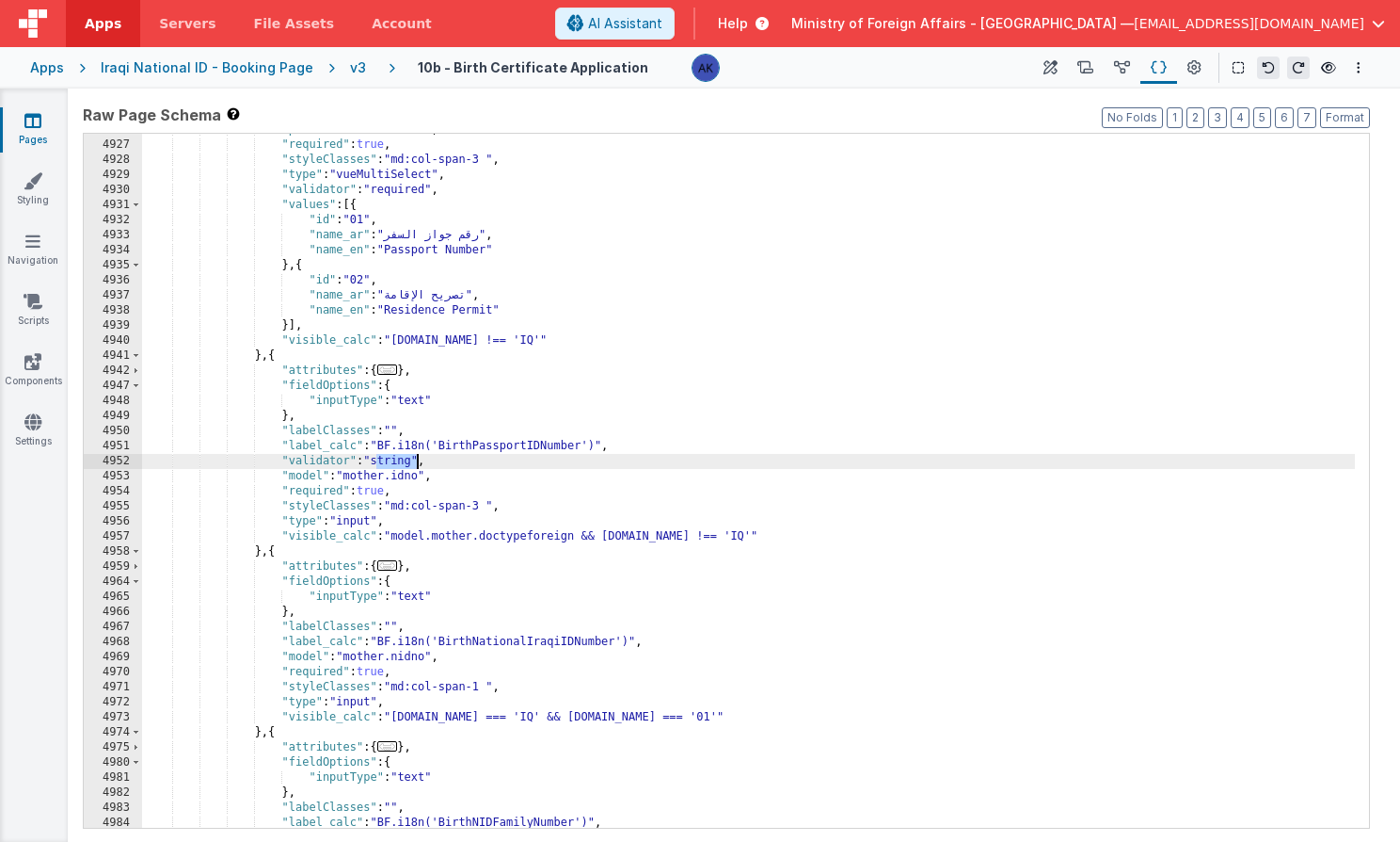
click at [406, 463] on div ""placeholder" : "Select" , "required" : true , "styleClasses" : "md:col-span-3 …" at bounding box center [748, 484] width 1213 height 724
click at [493, 659] on div ""placeholder" : "Select" , "required" : true , "styleClasses" : "md:col-span-3 …" at bounding box center [748, 484] width 1213 height 724
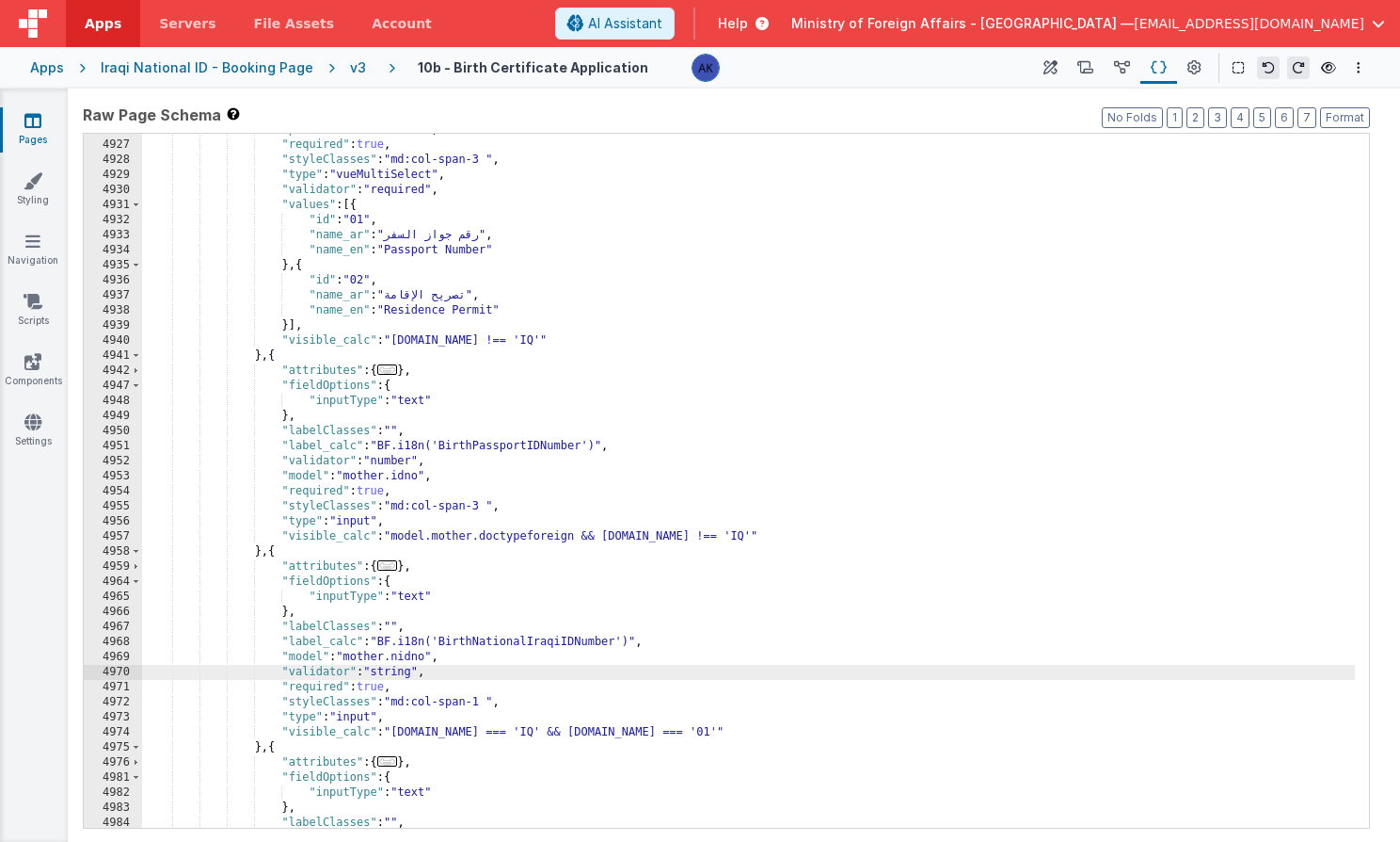
click at [399, 670] on div ""placeholder" : "Select" , "required" : true , "styleClasses" : "md:col-span-3 …" at bounding box center [748, 484] width 1213 height 724
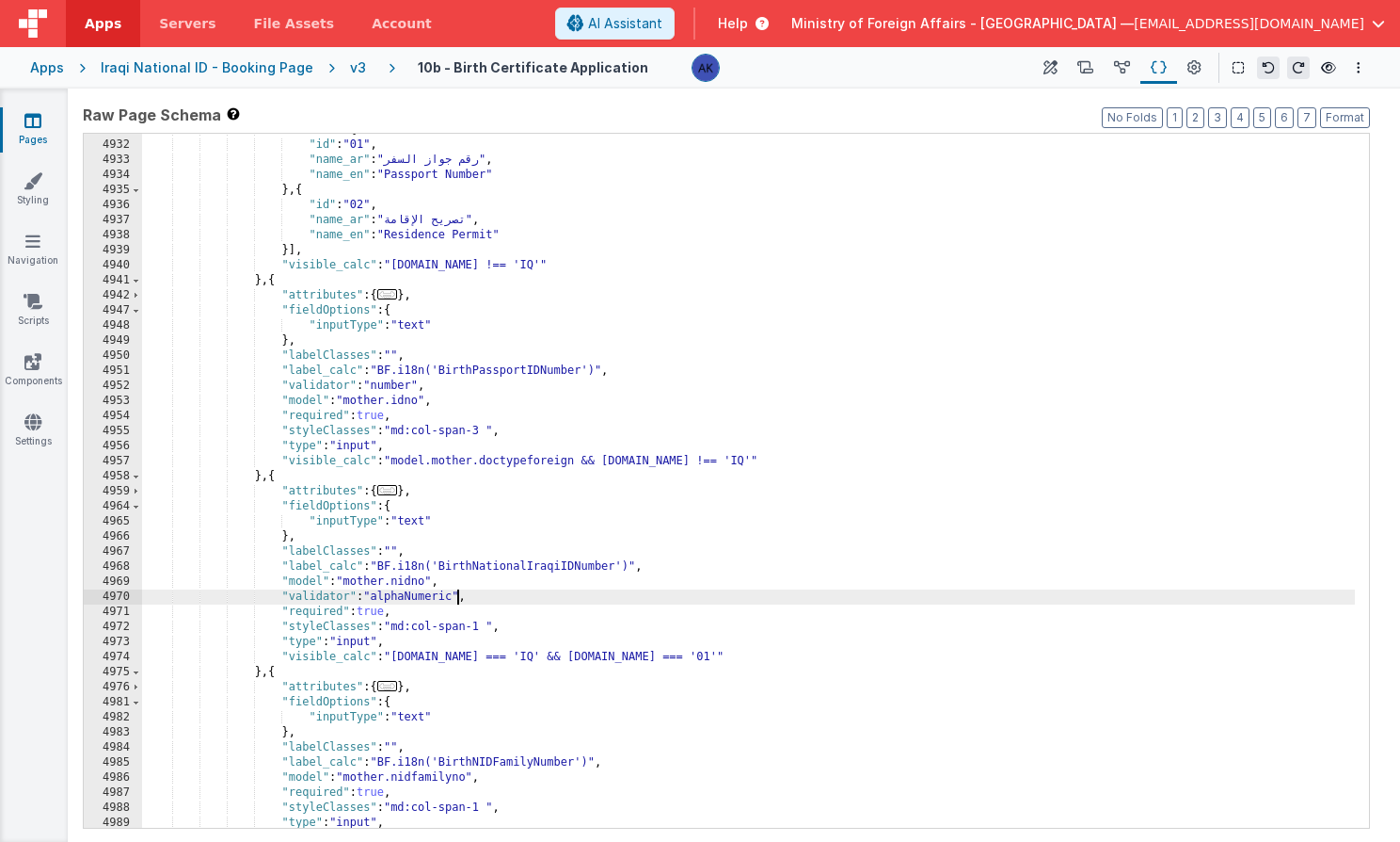
scroll to position [28206, 0]
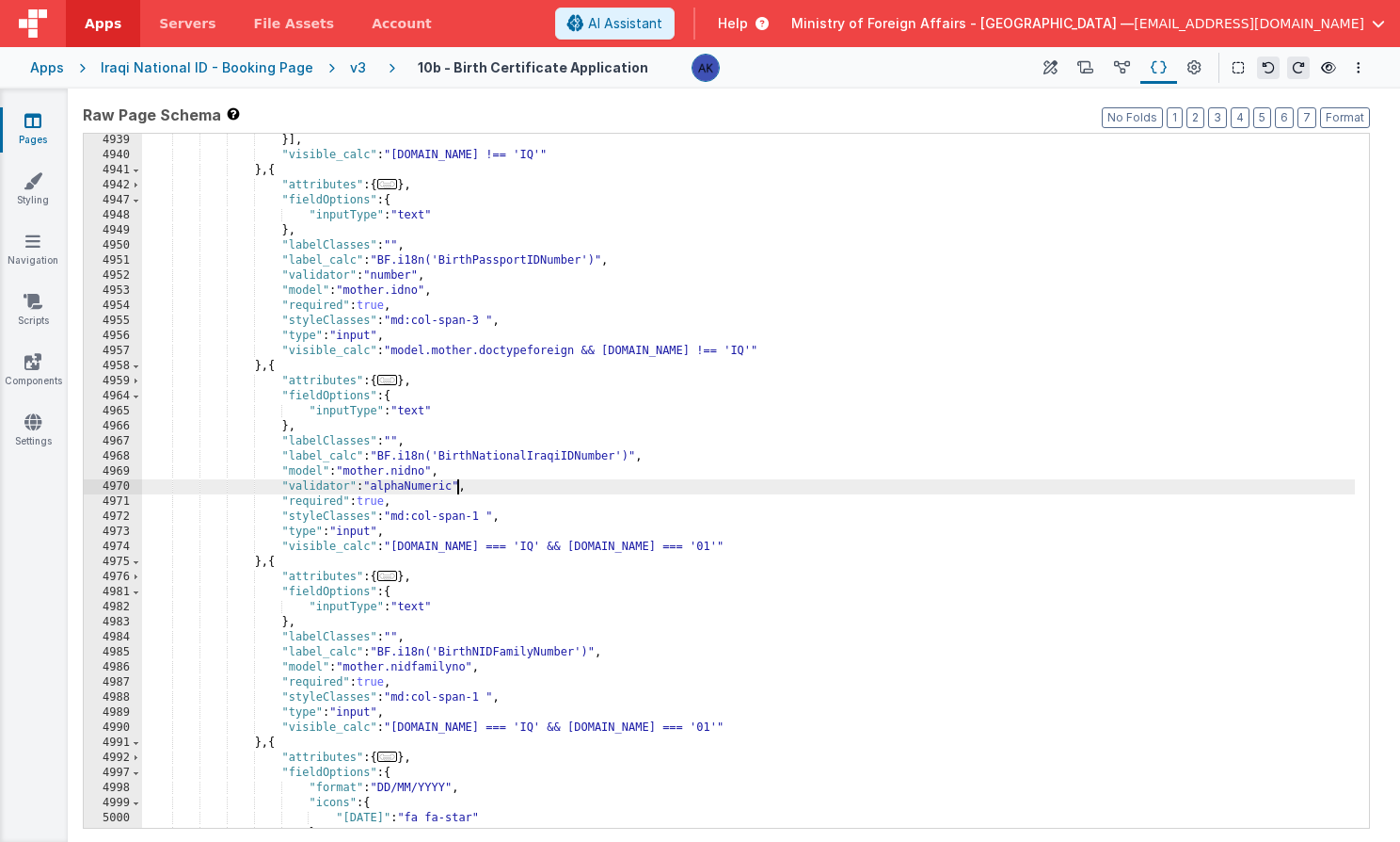
click at [404, 276] on div "}] , "visible_calc" : "[DOMAIN_NAME] !== 'IQ'" } , { "attributes" : { ... } , "…" at bounding box center [748, 494] width 1213 height 724
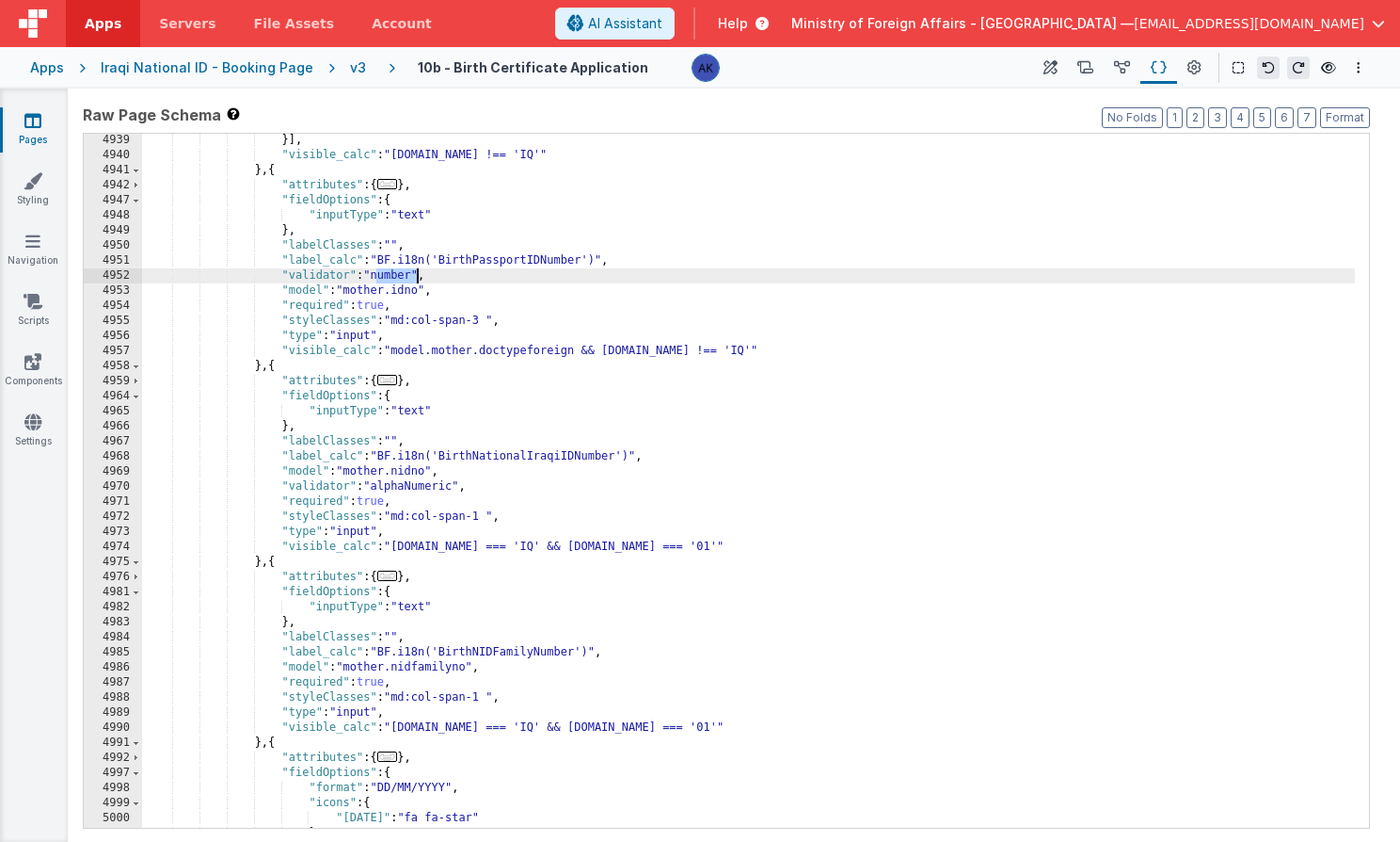
click at [404, 276] on div "}] , "visible_calc" : "[DOMAIN_NAME] !== 'IQ'" } , { "attributes" : { ... } , "…" at bounding box center [748, 494] width 1213 height 724
click at [494, 664] on div ""name_en" : "Residence Permit" }] , "visible_calc" : "[DOMAIN_NAME] !== 'IQ'" }…" at bounding box center [748, 482] width 1213 height 724
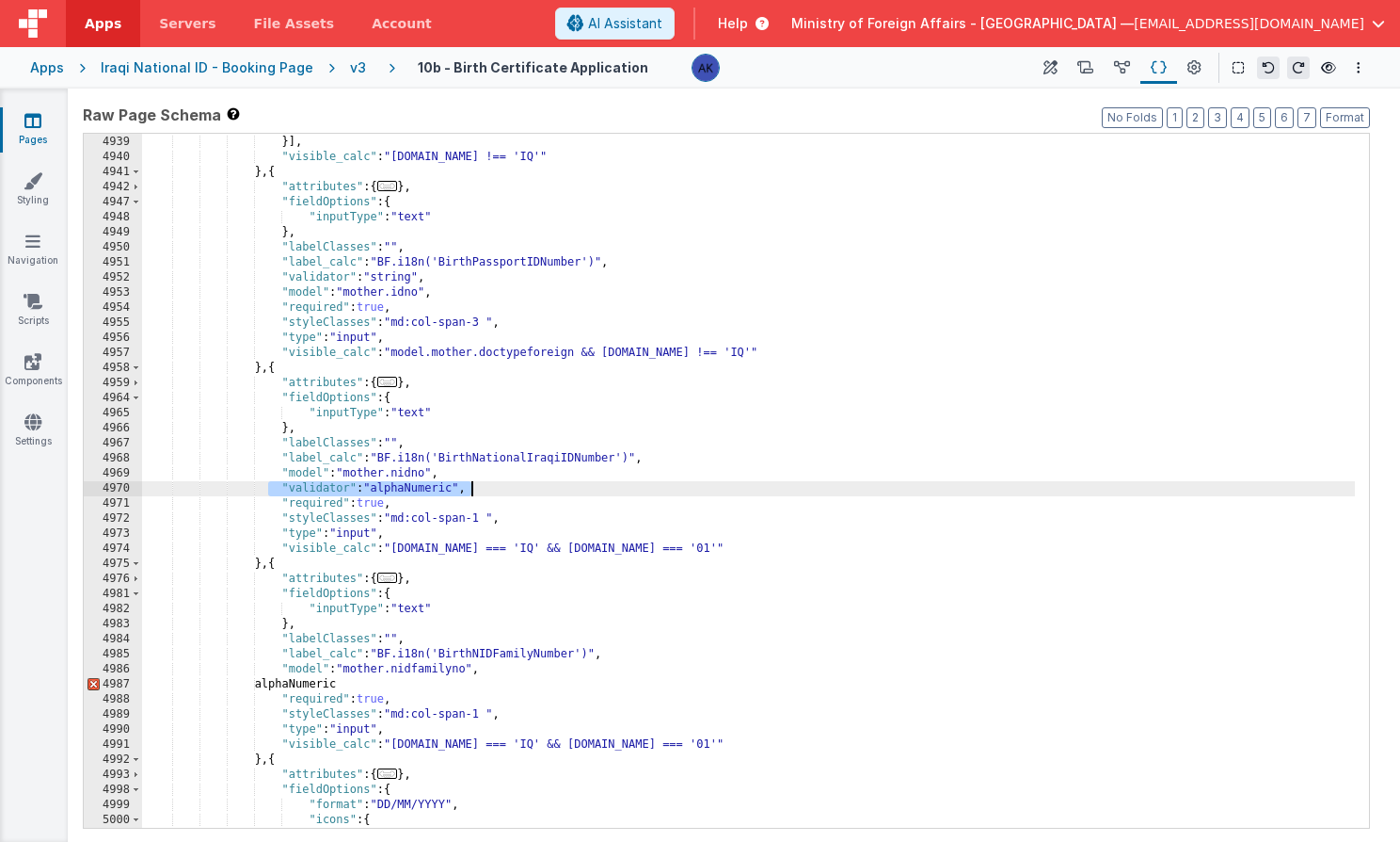
drag, startPoint x: 271, startPoint y: 489, endPoint x: 516, endPoint y: 492, distance: 245.0
click at [516, 492] on div ""name_en" : "Residence Permit" }] , "visible_calc" : "[DOMAIN_NAME] !== 'IQ'" }…" at bounding box center [748, 482] width 1213 height 724
click at [321, 681] on div ""name_en" : "Residence Permit" }] , "visible_calc" : "[DOMAIN_NAME] !== 'IQ'" }…" at bounding box center [748, 482] width 1213 height 724
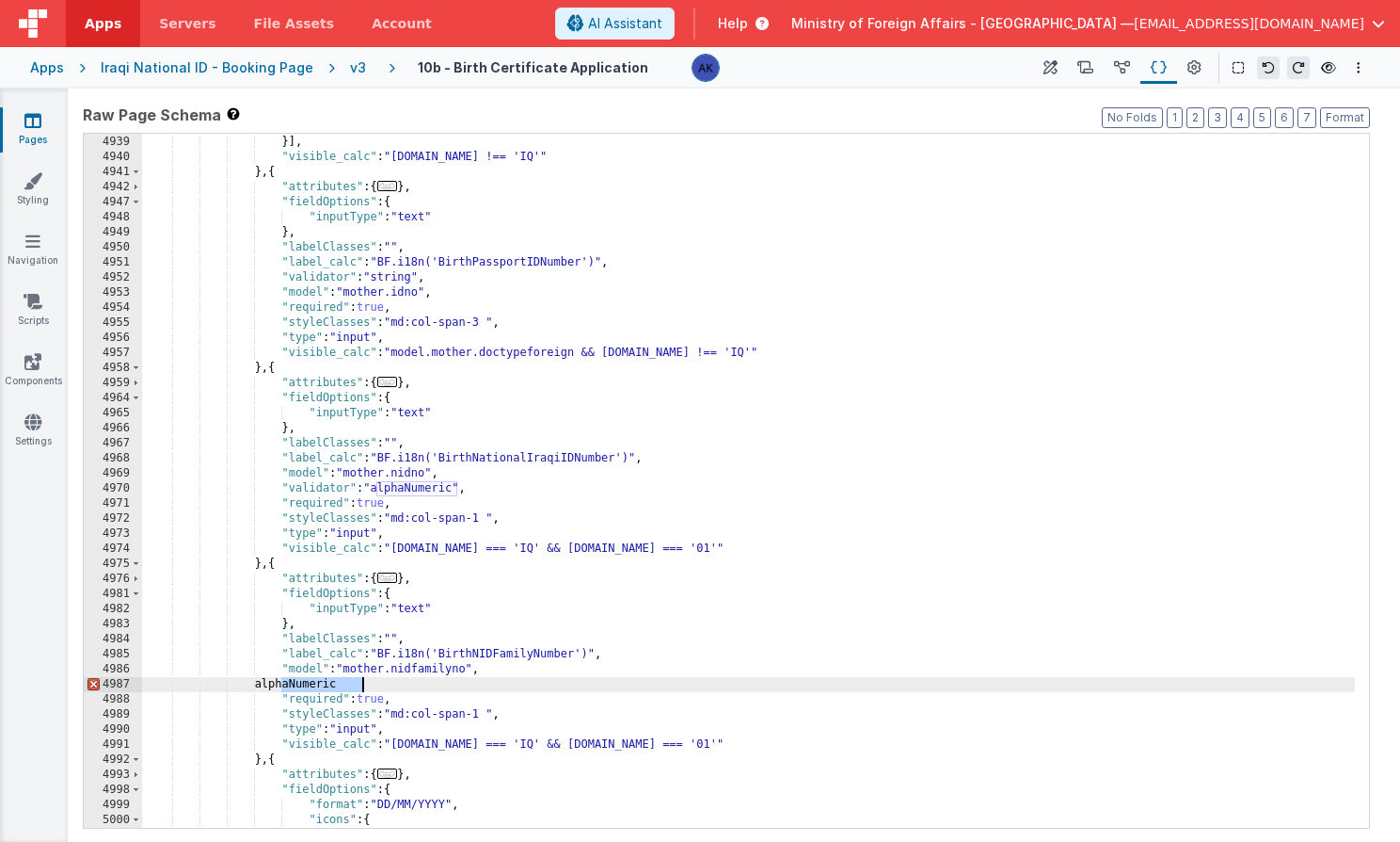
click at [321, 681] on div ""name_en" : "Residence Permit" }] , "visible_calc" : "[DOMAIN_NAME] !== 'IQ'" }…" at bounding box center [748, 482] width 1213 height 724
click at [412, 481] on div ""name_en" : "Residence Permit" }] , "visible_calc" : "[DOMAIN_NAME] !== 'IQ'" }…" at bounding box center [748, 482] width 1213 height 724
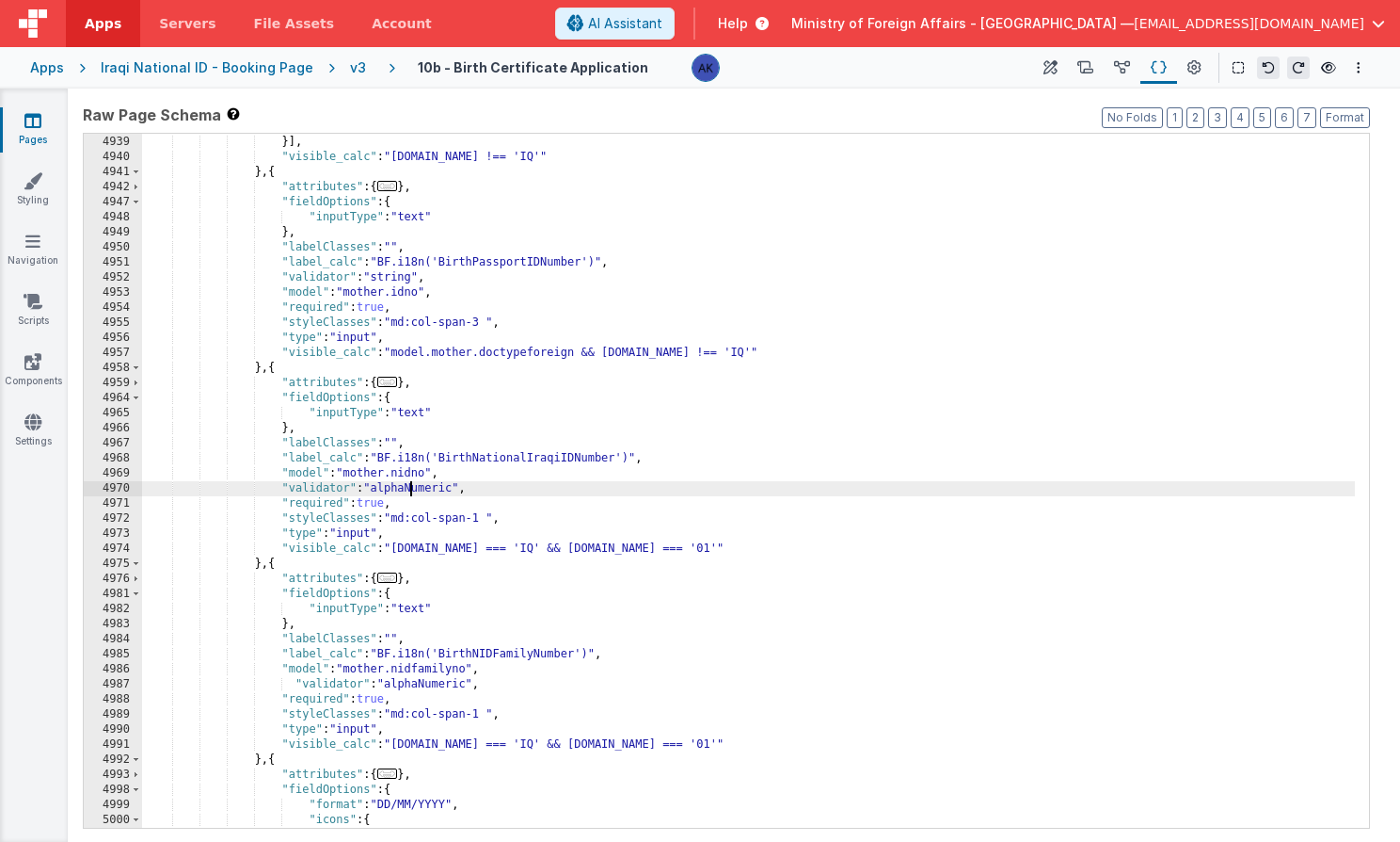
click at [411, 484] on div ""name_en" : "Residence Permit" }] , "visible_calc" : "[DOMAIN_NAME] !== 'IQ'" }…" at bounding box center [748, 482] width 1213 height 724
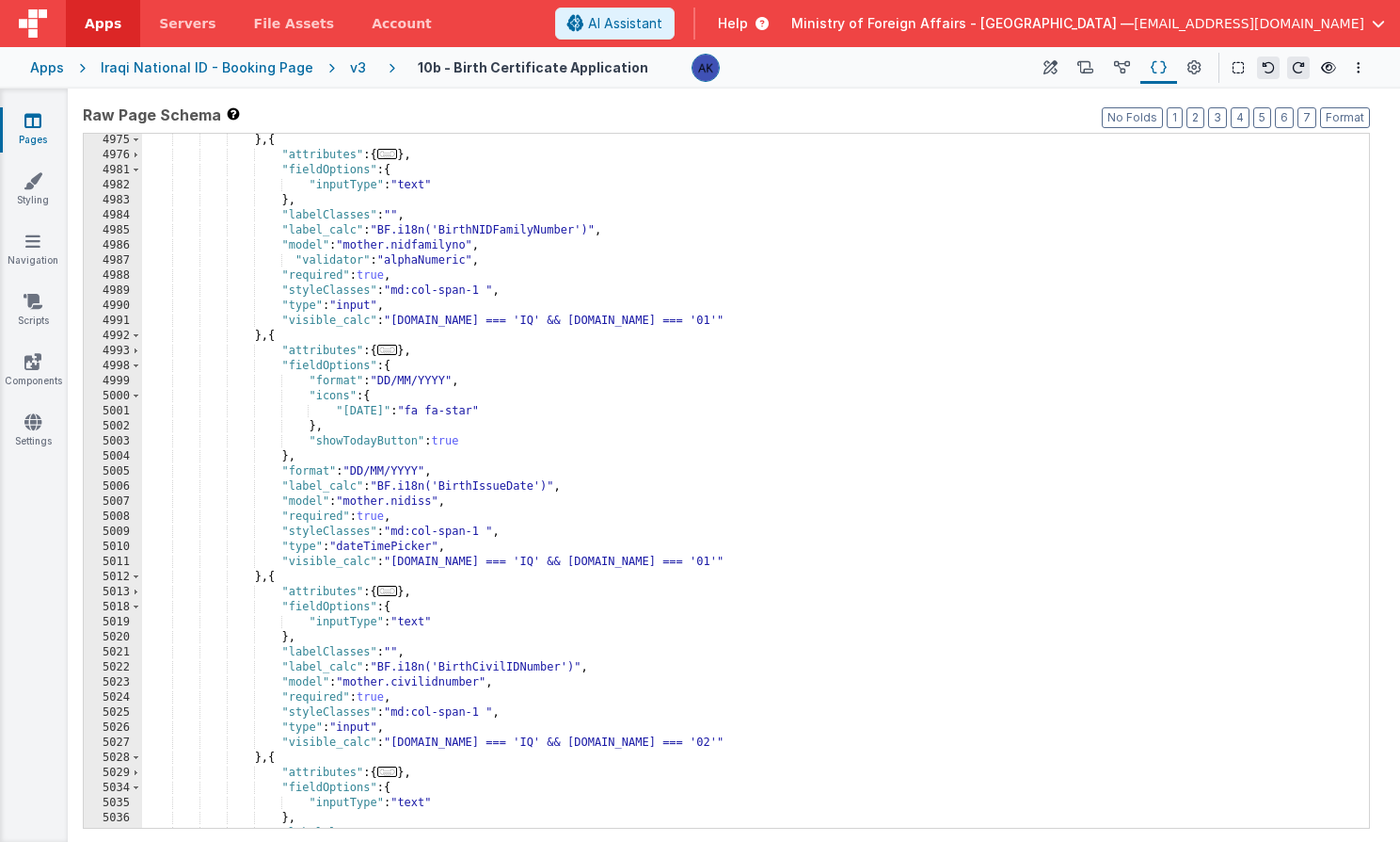
scroll to position [28369, 0]
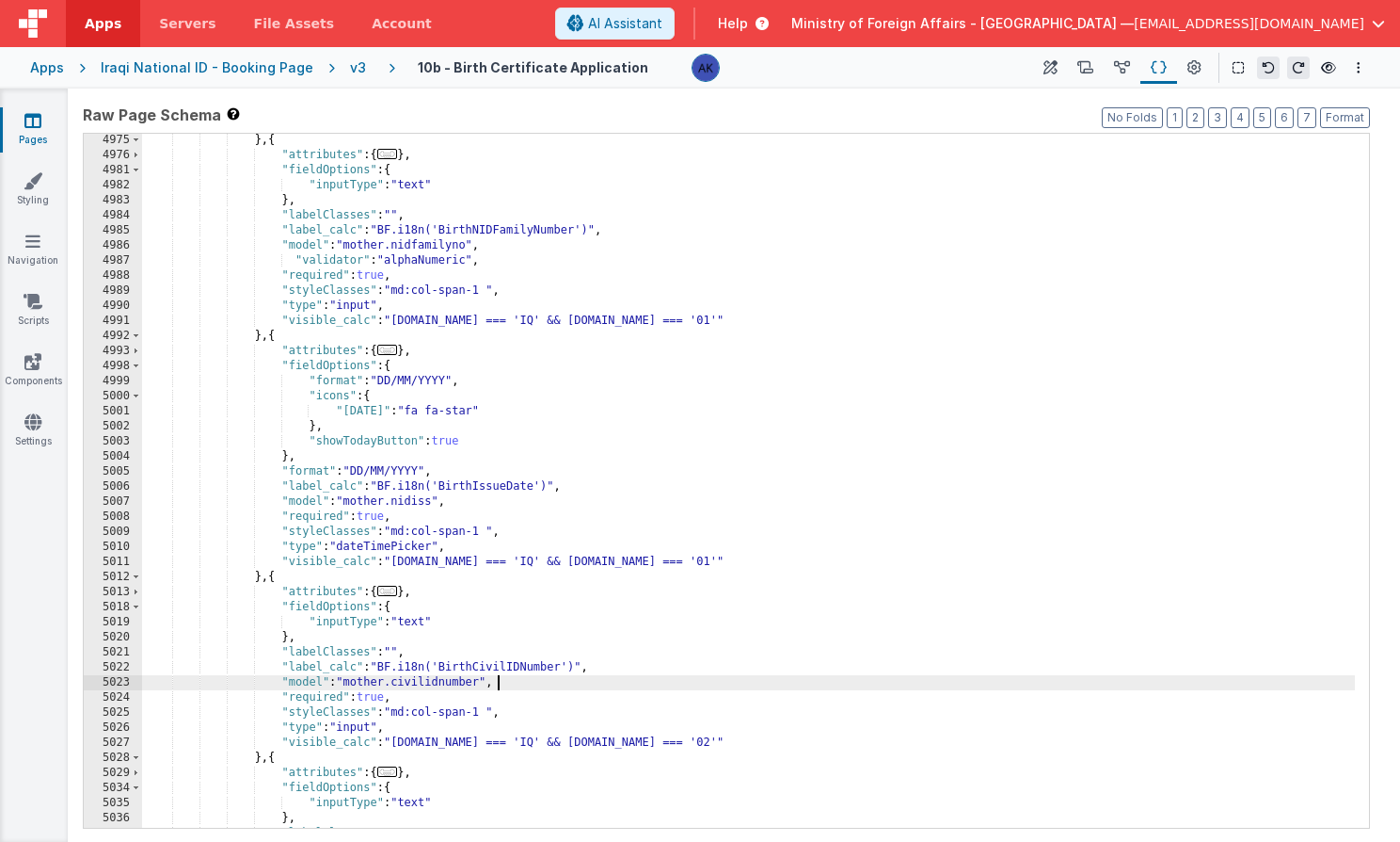
click at [512, 681] on div "} , { "attributes" : { ... } , "fieldOptions" : { "inputType" : "text" } , "lab…" at bounding box center [748, 494] width 1213 height 724
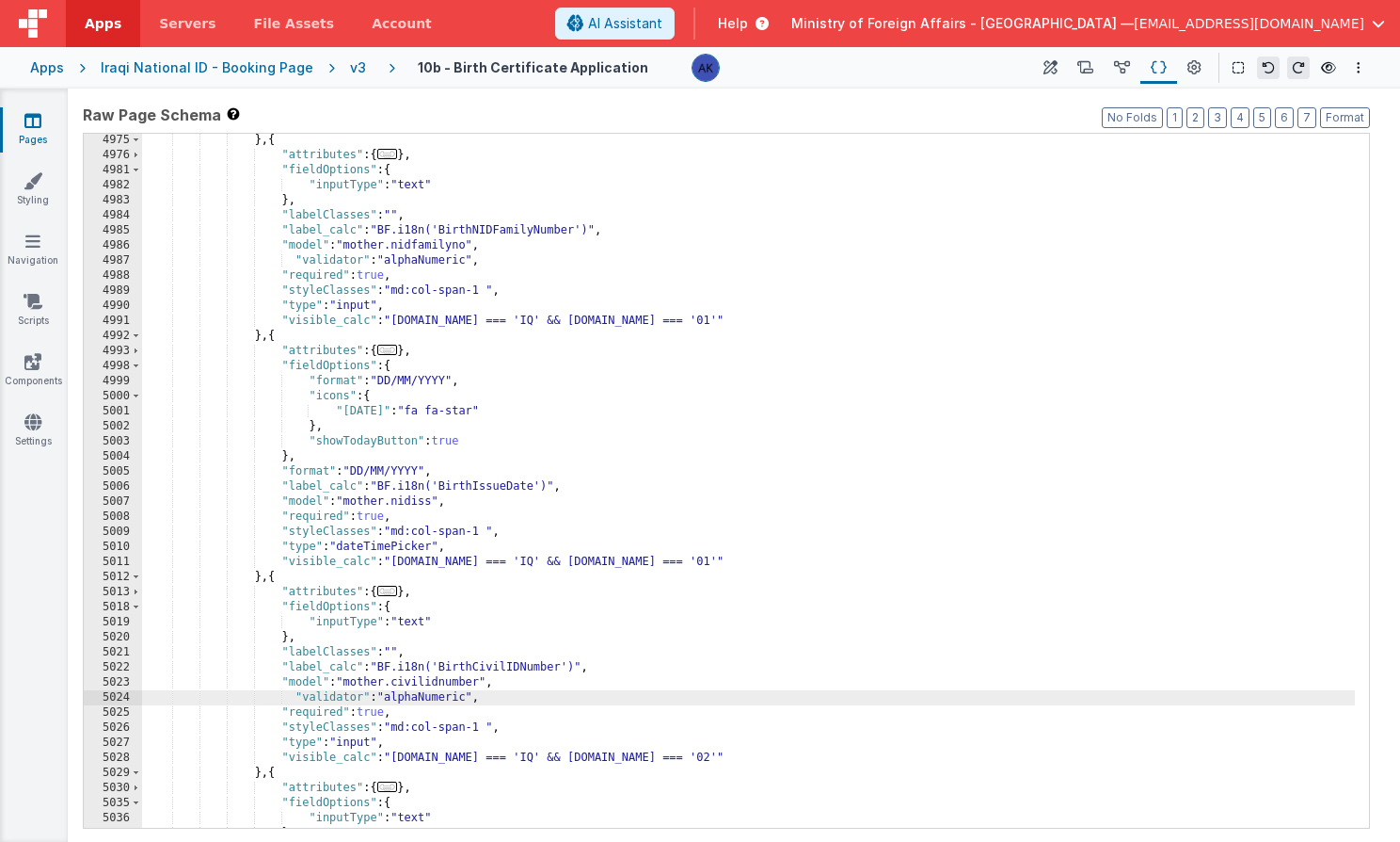
click at [447, 691] on div "} , { "attributes" : { ... } , "fieldOptions" : { "inputType" : "text" } , "lab…" at bounding box center [748, 494] width 1213 height 724
click at [440, 691] on div "} , { "attributes" : { ... } , "fieldOptions" : { "inputType" : "text" } , "lab…" at bounding box center [748, 494] width 1213 height 724
click at [440, 690] on div "} , { "attributes" : { ... } , "fieldOptions" : { "inputType" : "text" } , "lab…" at bounding box center [748, 494] width 1213 height 724
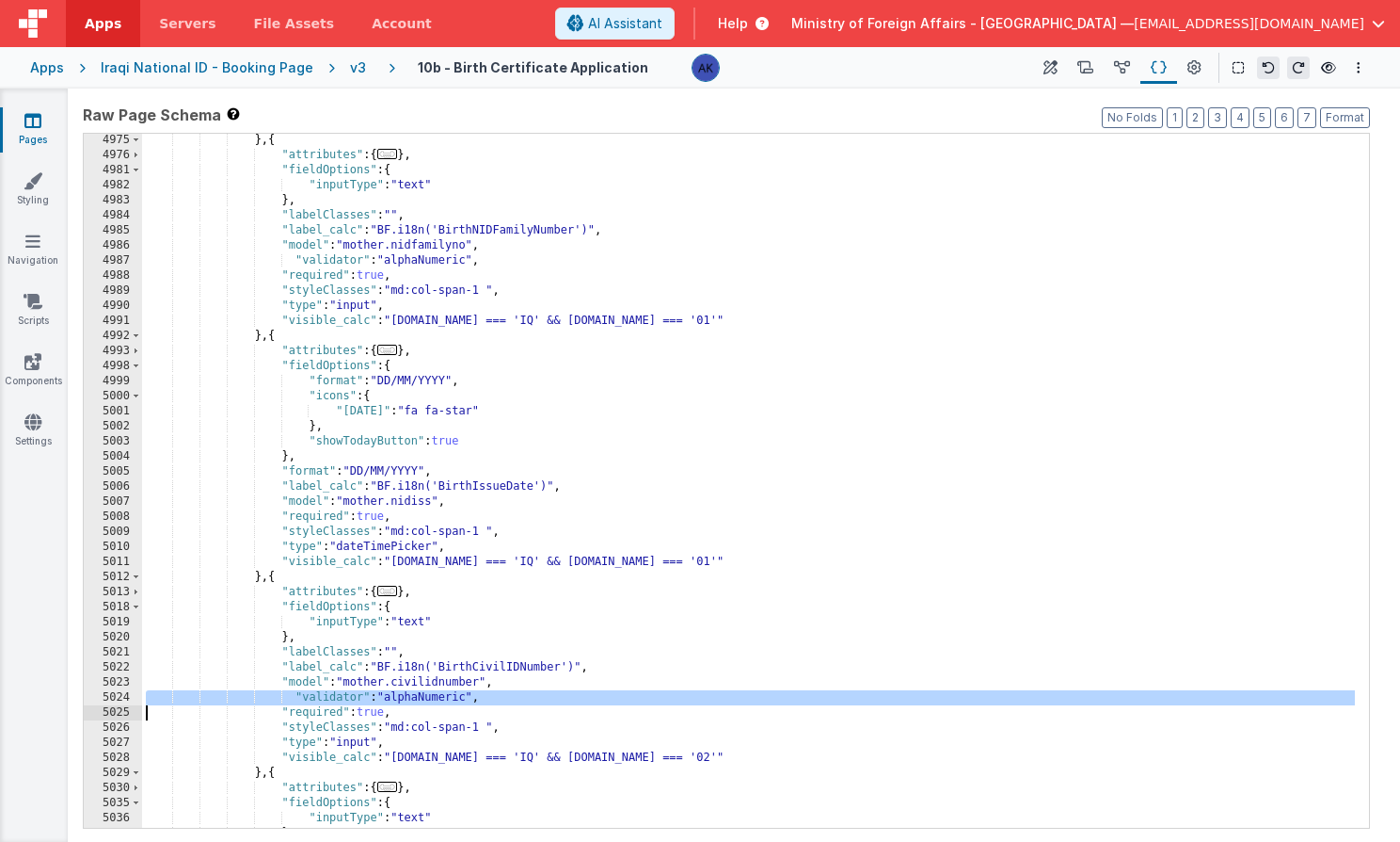
click at [440, 690] on div "} , { "attributes" : { ... } , "fieldOptions" : { "inputType" : "text" } , "lab…" at bounding box center [748, 494] width 1213 height 724
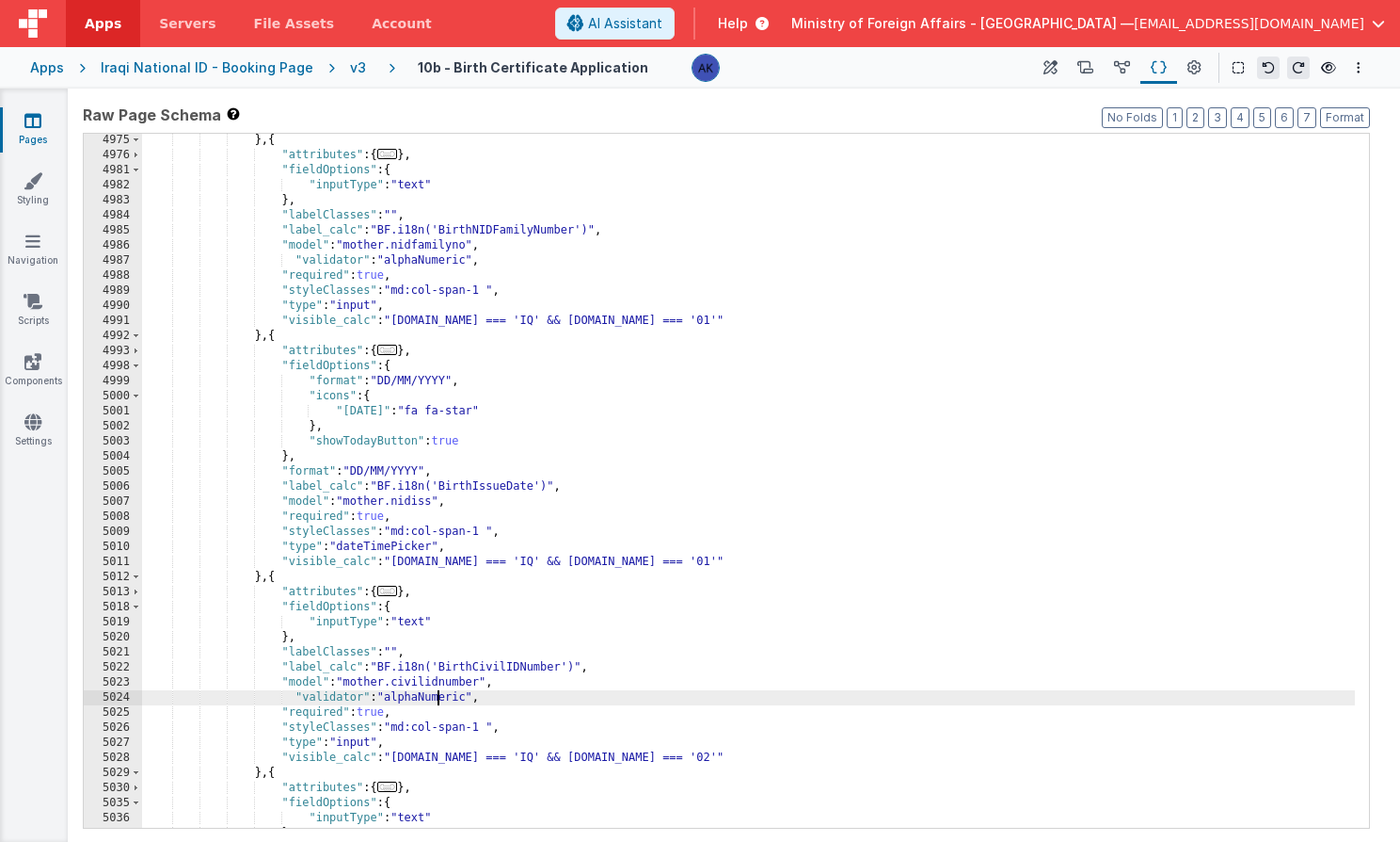
click at [440, 690] on div "} , { "attributes" : { ... } , "fieldOptions" : { "inputType" : "text" } , "lab…" at bounding box center [748, 494] width 1213 height 724
drag, startPoint x: 445, startPoint y: 698, endPoint x: 297, endPoint y: 697, distance: 148.0
click at [297, 697] on div "} , { "attributes" : { ... } , "fieldOptions" : { "inputType" : "text" } , "lab…" at bounding box center [748, 494] width 1213 height 724
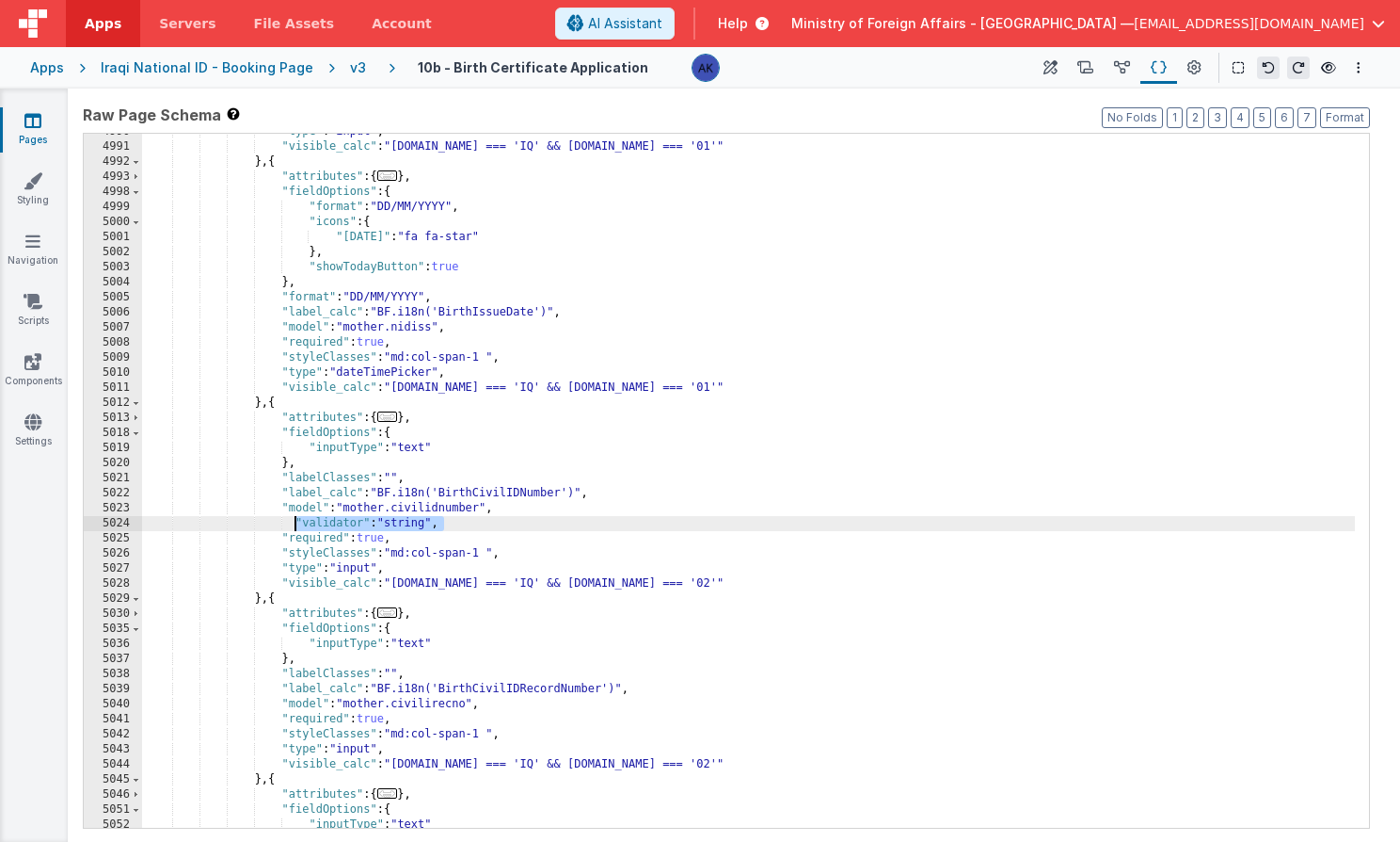
scroll to position [28440, 0]
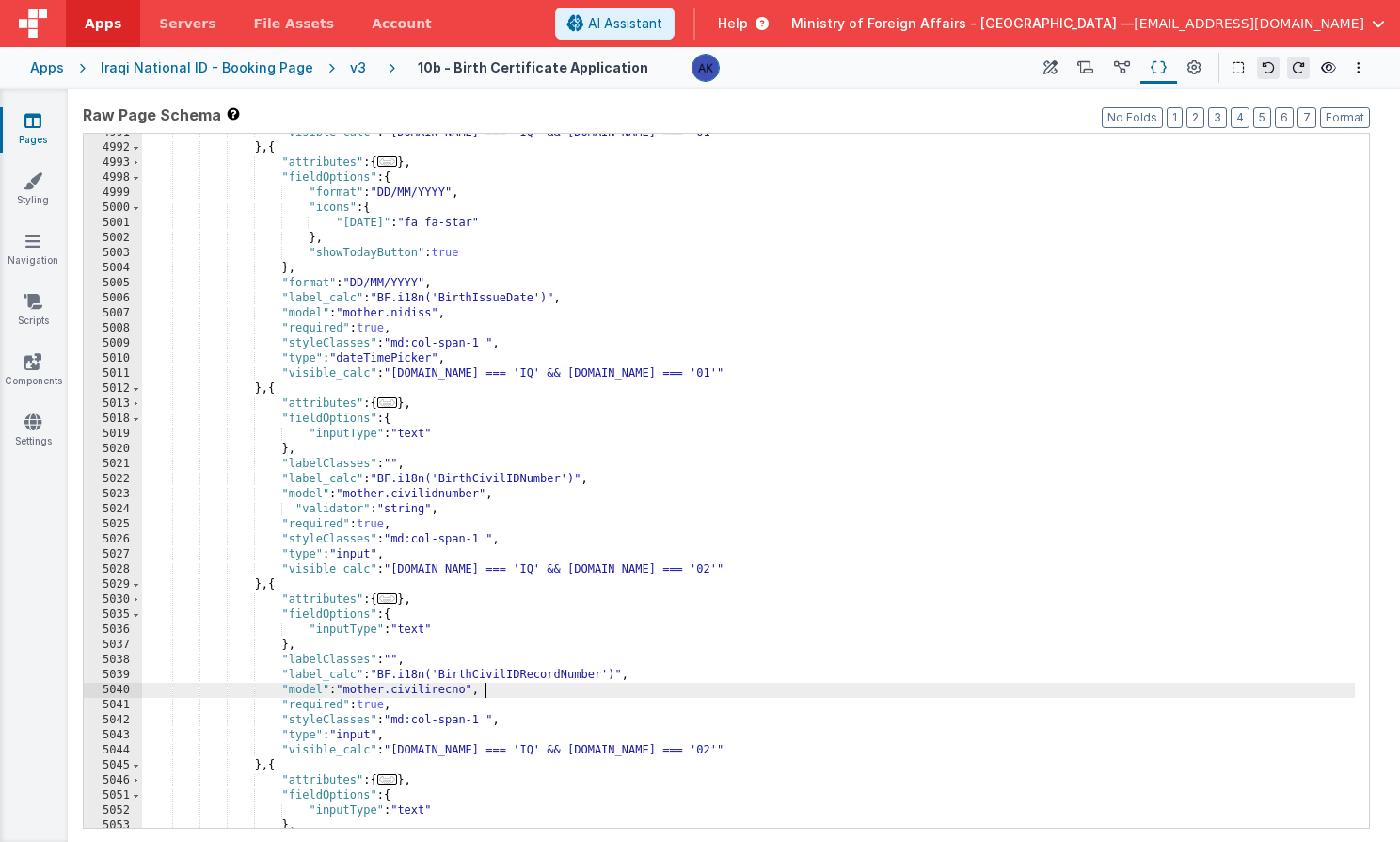
click at [491, 686] on div ""visible_calc" : "[DOMAIN_NAME] === 'IQ' && [DOMAIN_NAME] === '01'" } , { "attr…" at bounding box center [748, 487] width 1213 height 724
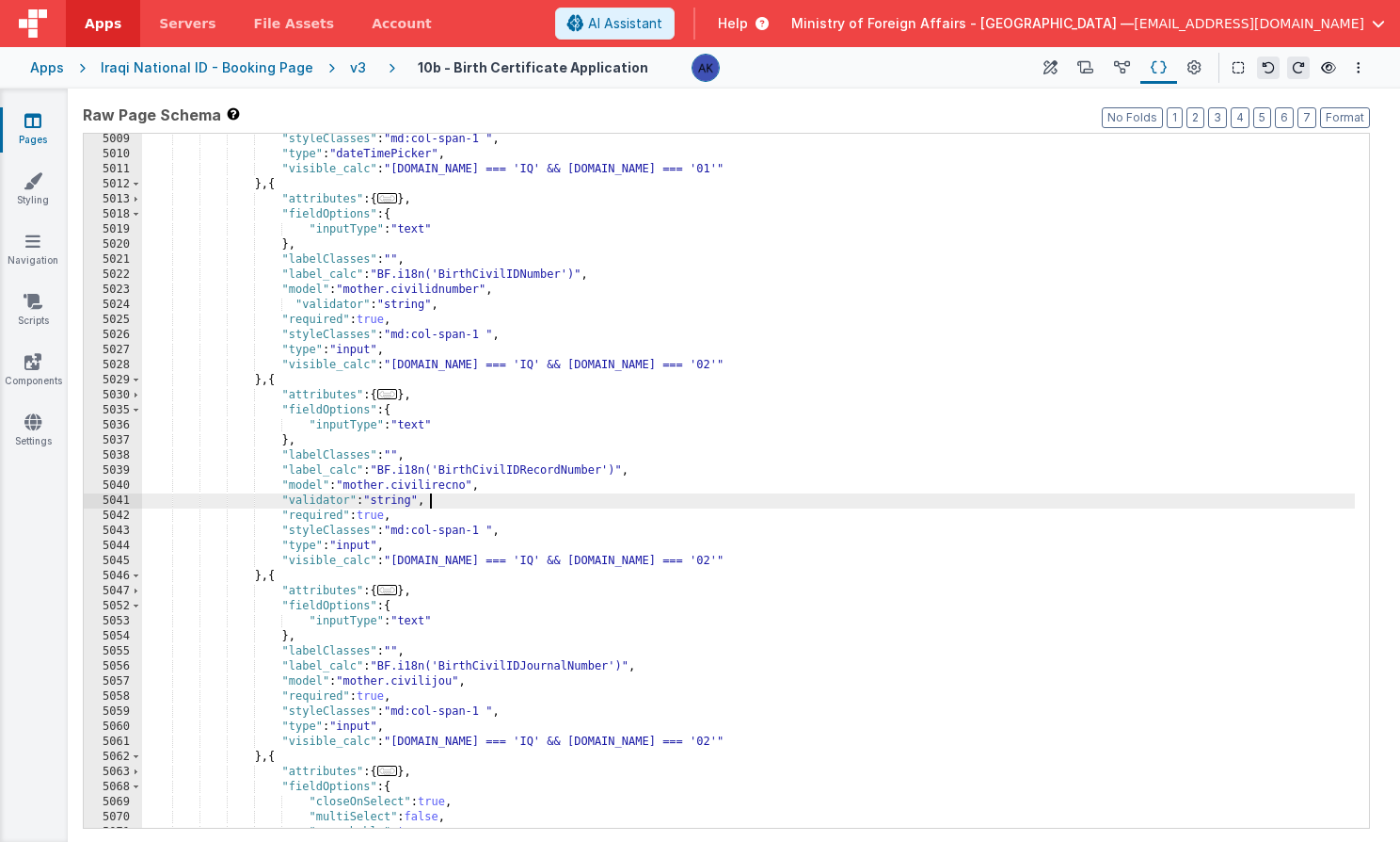
scroll to position [28516, 0]
click at [475, 686] on div ""styleClasses" : "md:col-span-1 " , "type" : "dateTimePicker" , "visible_calc" …" at bounding box center [748, 493] width 1213 height 724
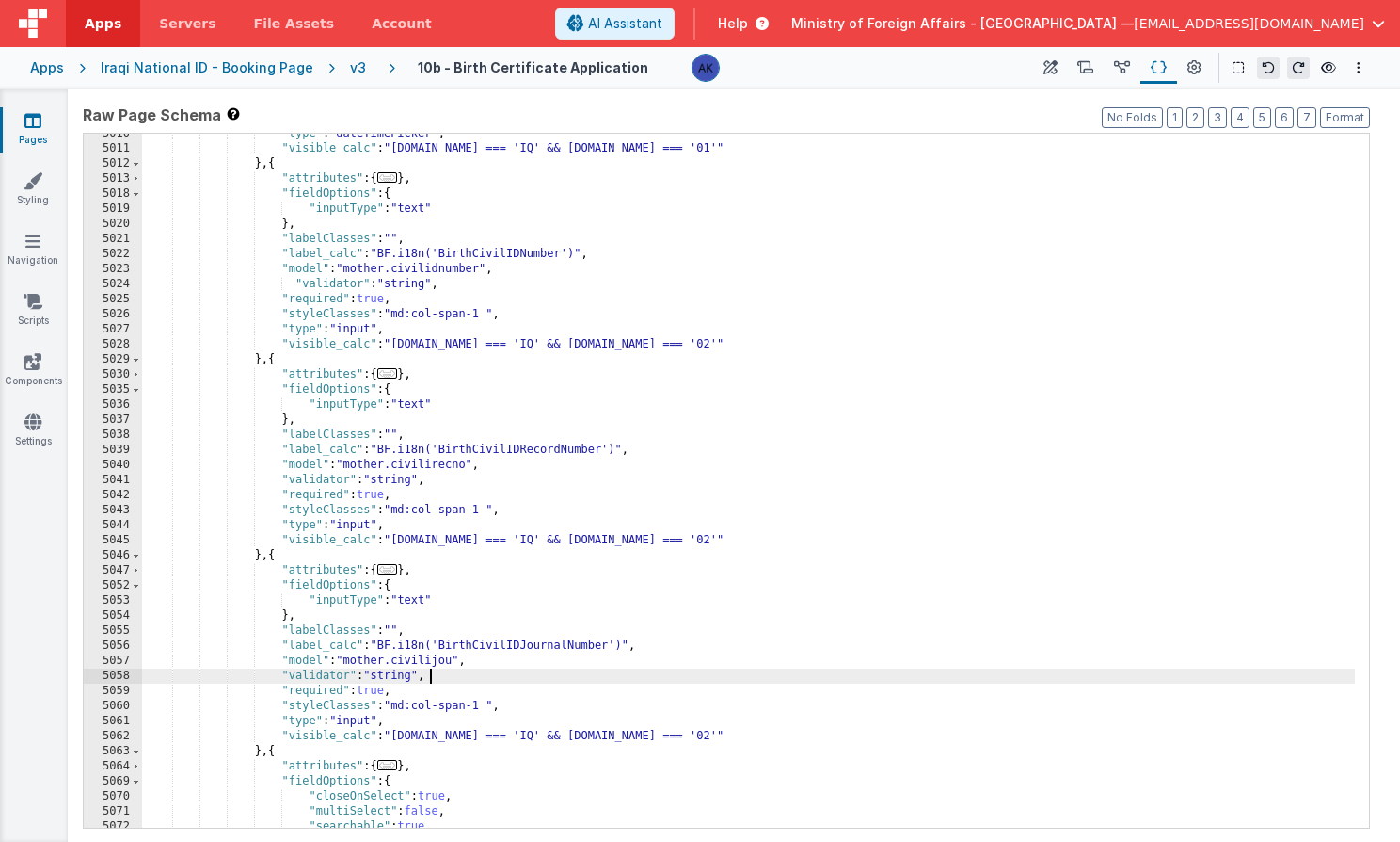
scroll to position [28517, 0]
click at [480, 676] on div ""type" : "dateTimePicker" , "visible_calc" : "[DOMAIN_NAME] === 'IQ' && [DOMAIN…" at bounding box center [748, 491] width 1213 height 724
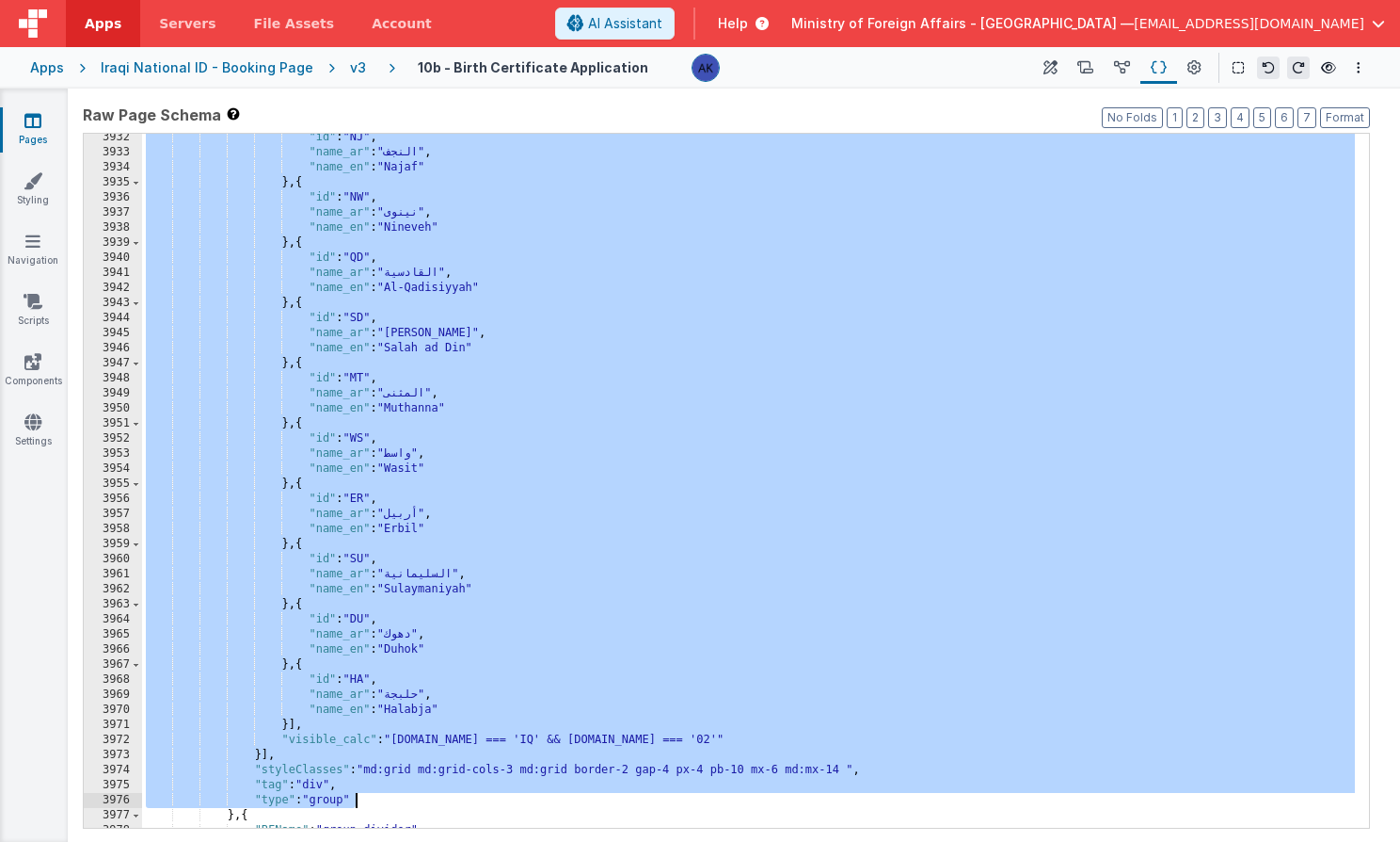
scroll to position [22362, 0]
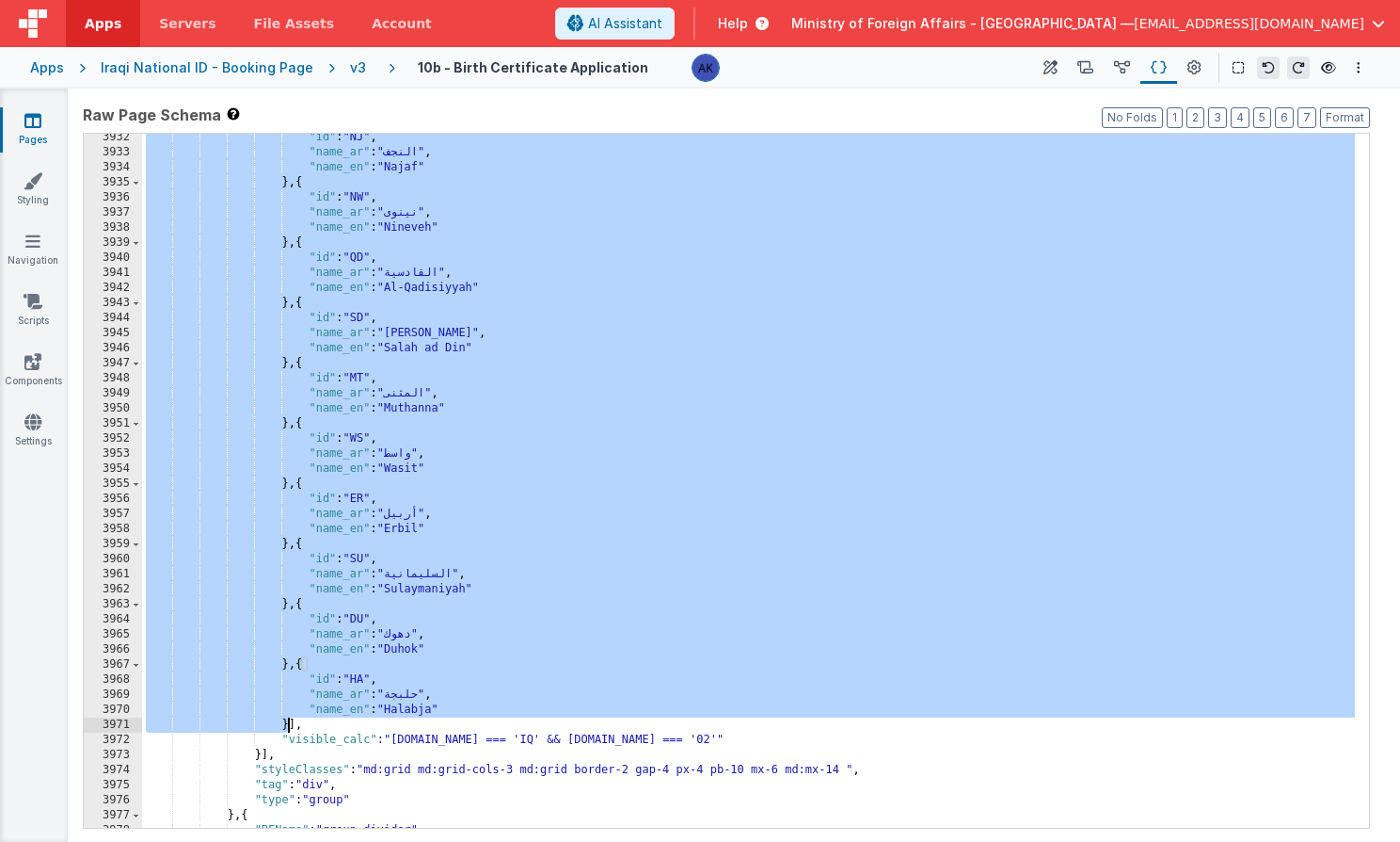
drag, startPoint x: 357, startPoint y: 268, endPoint x: 286, endPoint y: 720, distance: 457.5
click at [286, 720] on div ""id" : "NJ" , "name_ar" : "النجف" , "name_en" : "Najaf" } , { "id" : "NW" , "na…" at bounding box center [748, 492] width 1213 height 724
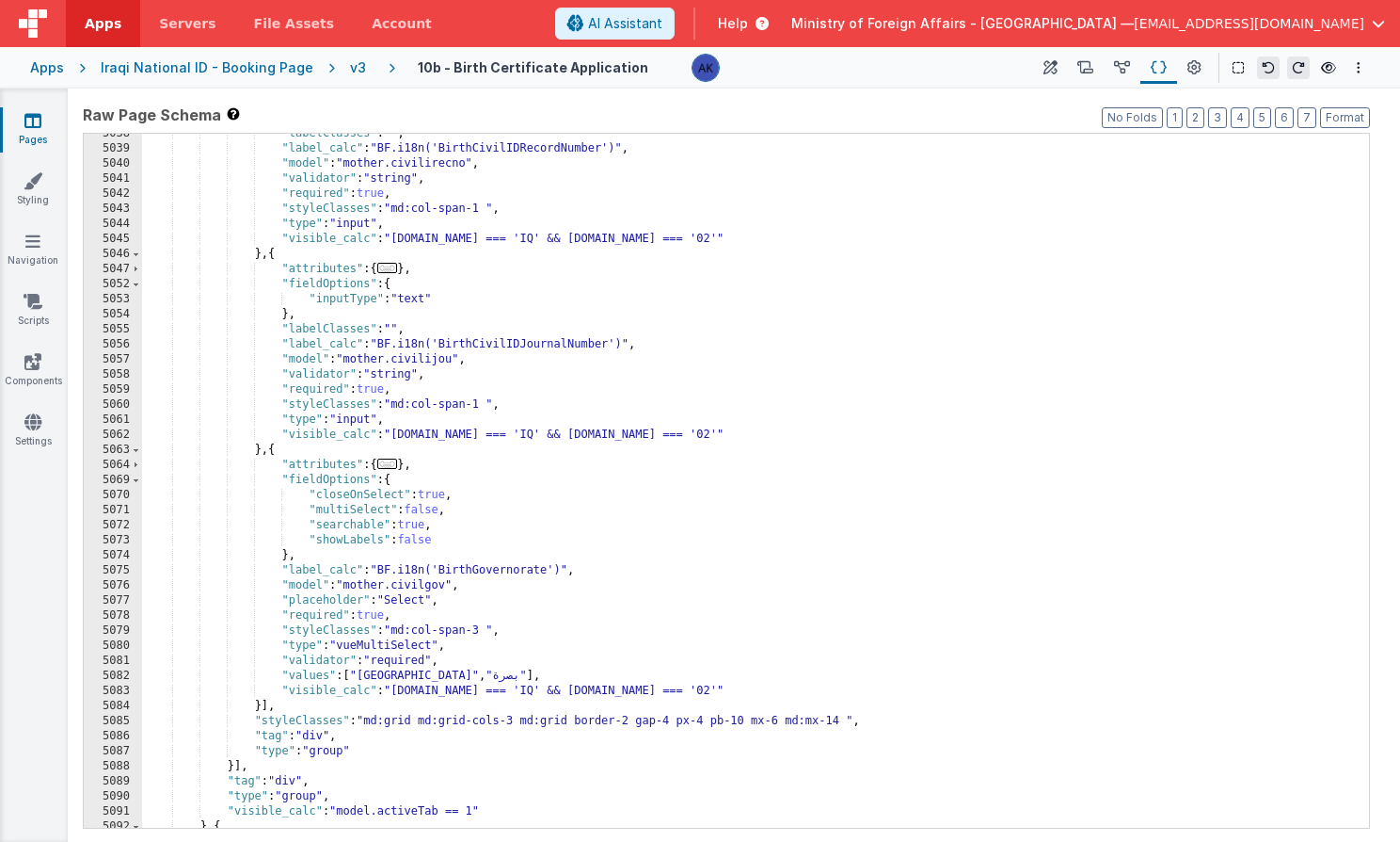
scroll to position [28670, 0]
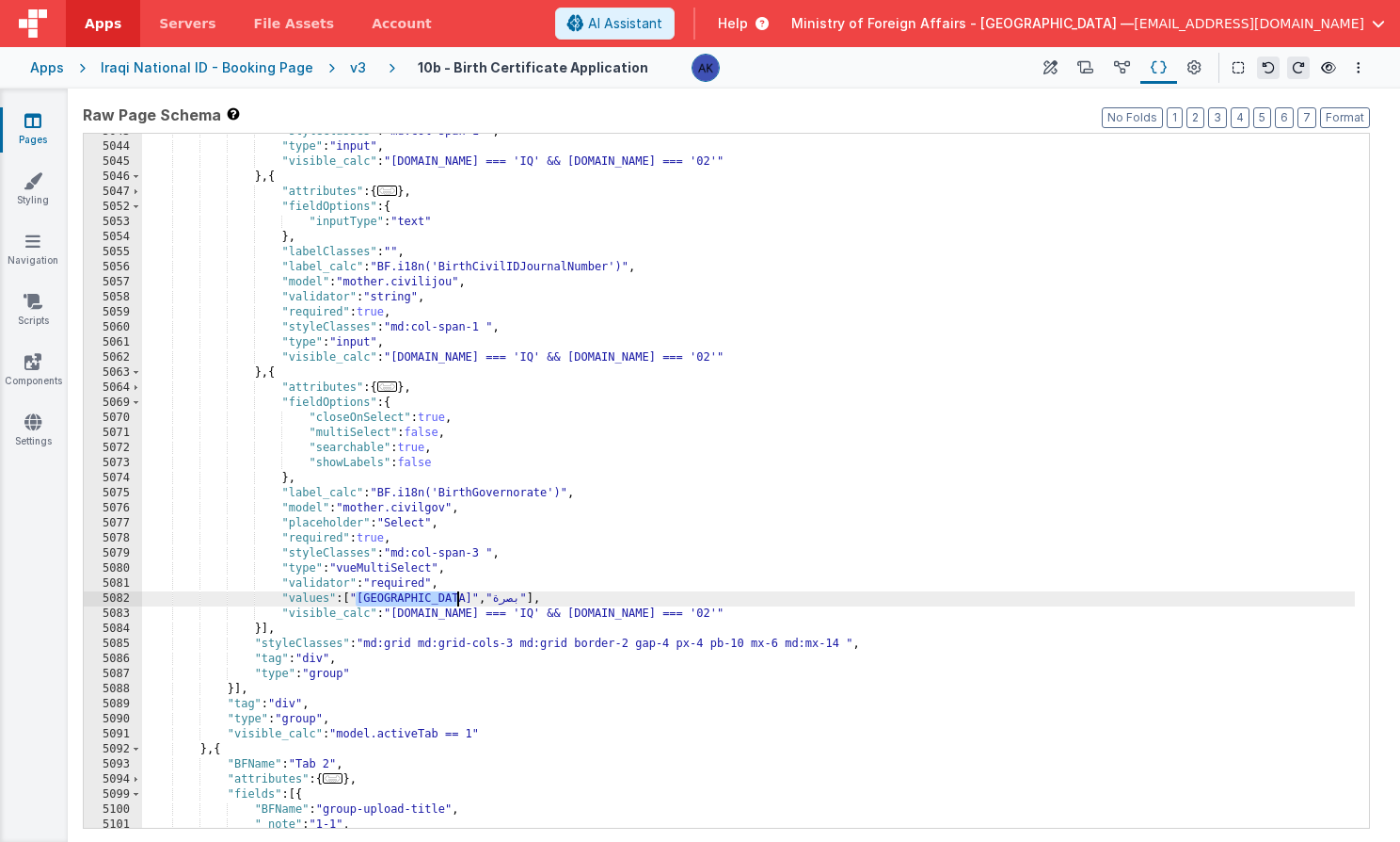
drag, startPoint x: 356, startPoint y: 601, endPoint x: 456, endPoint y: 602, distance: 100.0
click at [456, 602] on div ""styleClasses" : "md:col-span-1 " , "type" : "input" , "visible_calc" : "[DOMAI…" at bounding box center [748, 486] width 1213 height 724
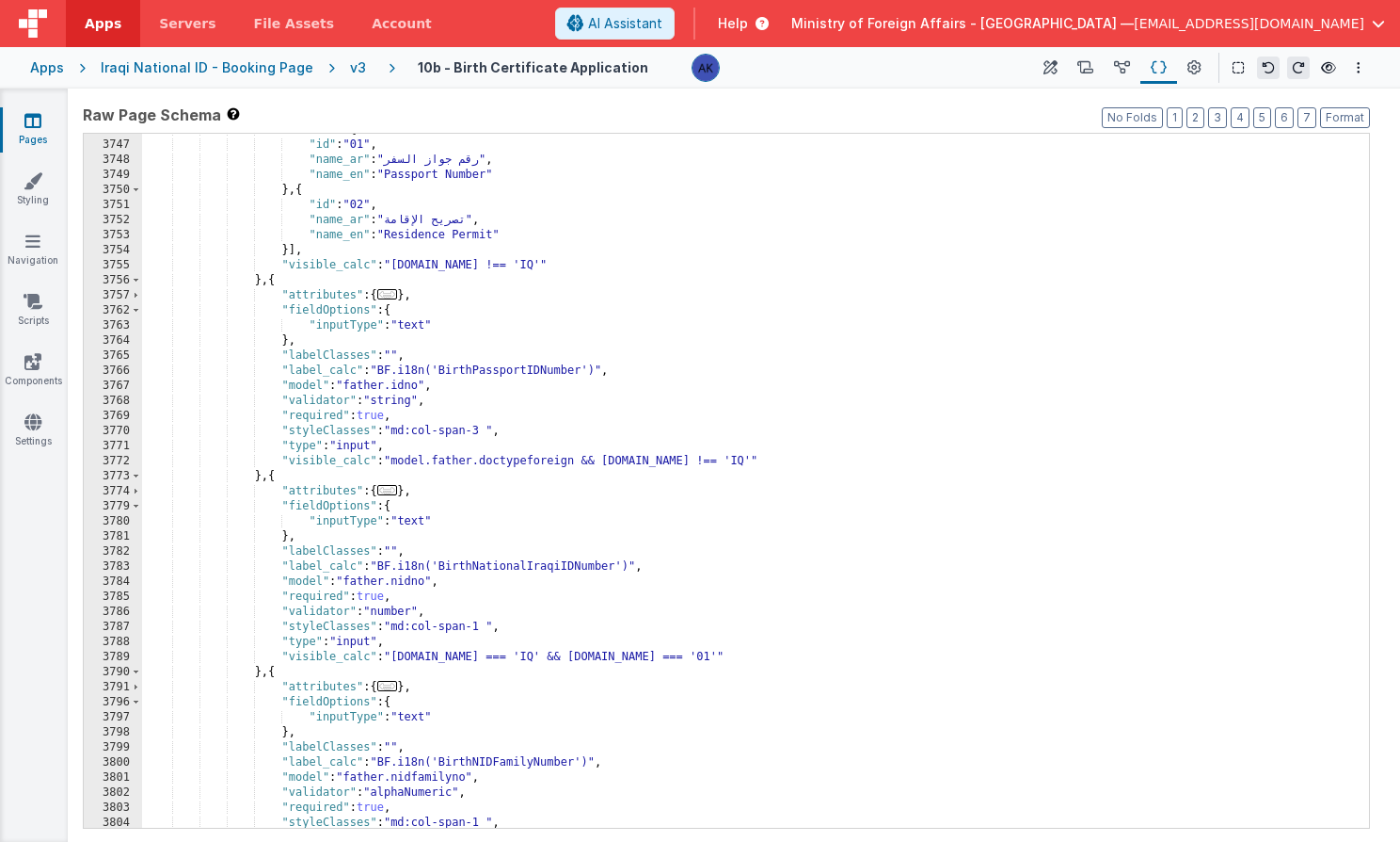
scroll to position [21125, 0]
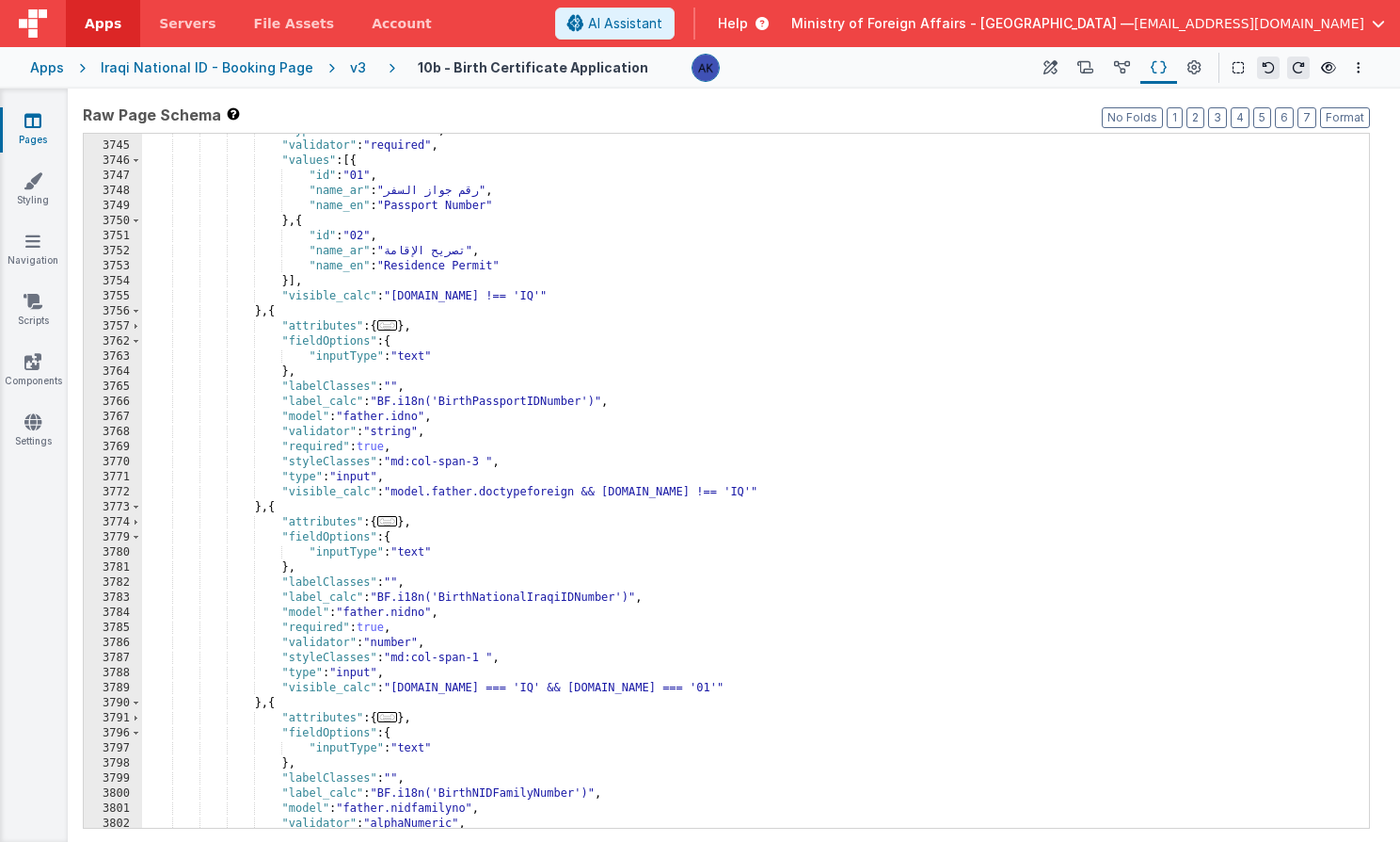
click at [402, 433] on div ""type" : "vueMultiSelect" , "validator" : "required" , "values" : [{ "id" : "01…" at bounding box center [748, 485] width 1213 height 724
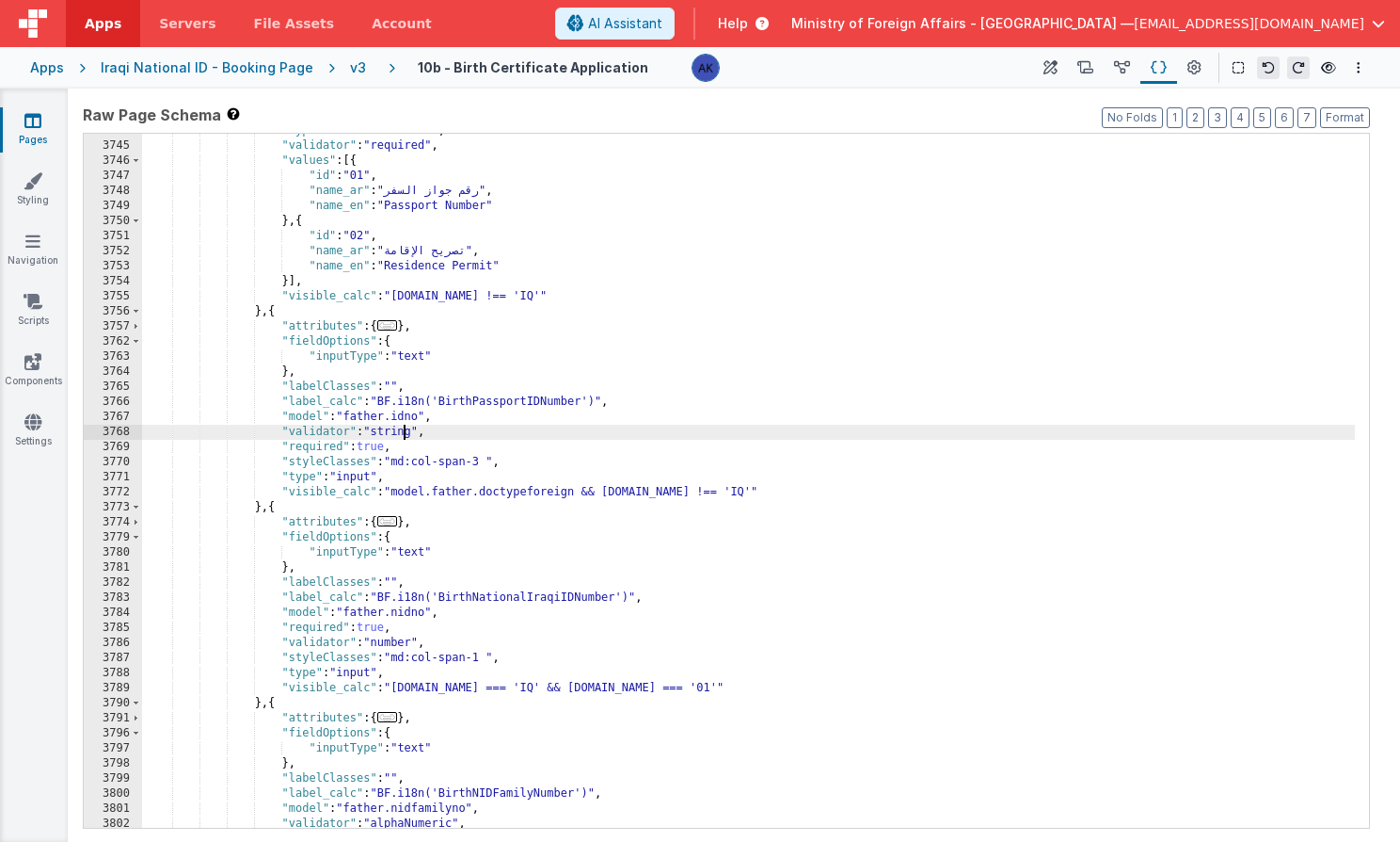
click at [402, 433] on div ""type" : "vueMultiSelect" , "validator" : "required" , "values" : [{ "id" : "01…" at bounding box center [748, 485] width 1213 height 724
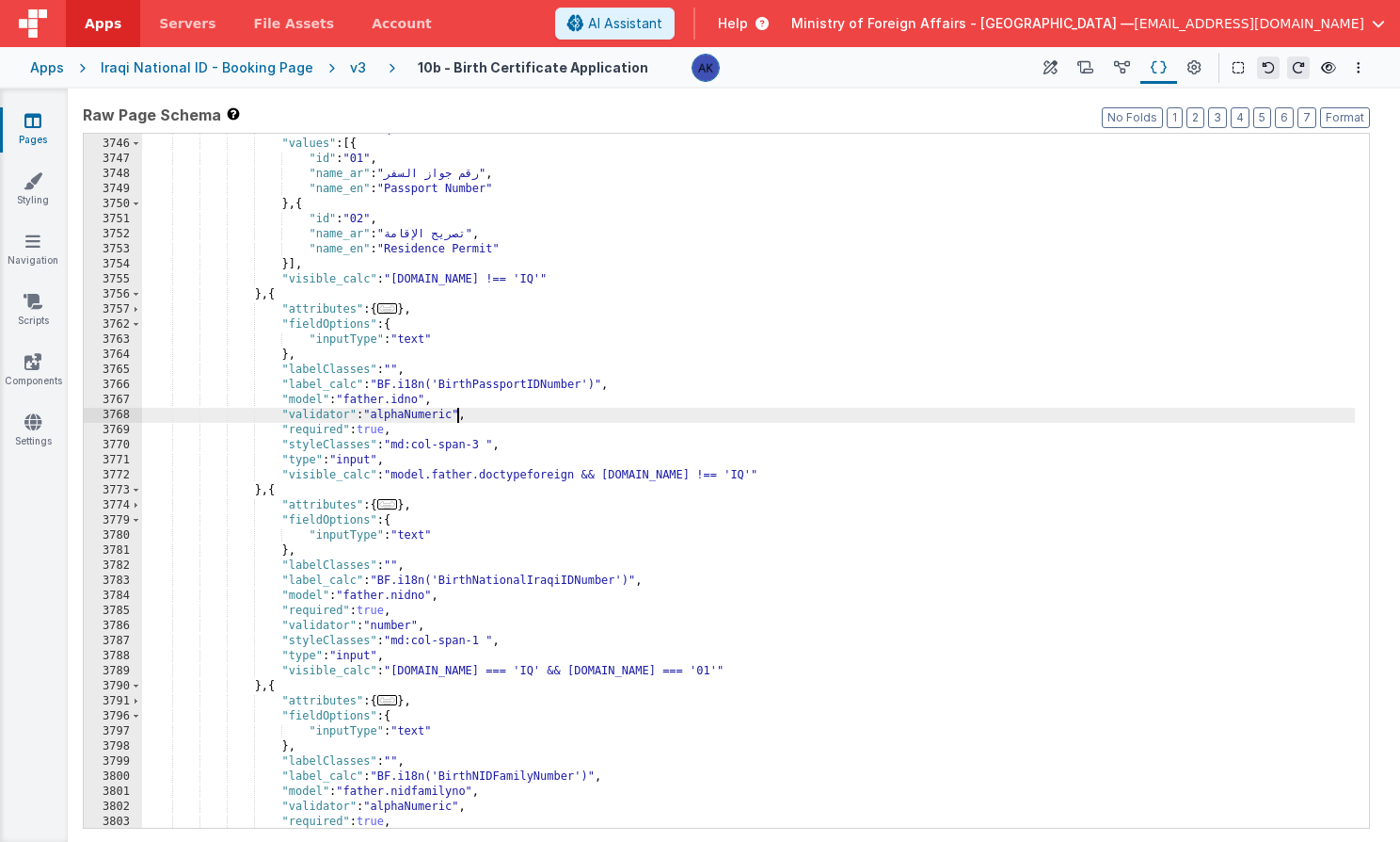
scroll to position [21133, 0]
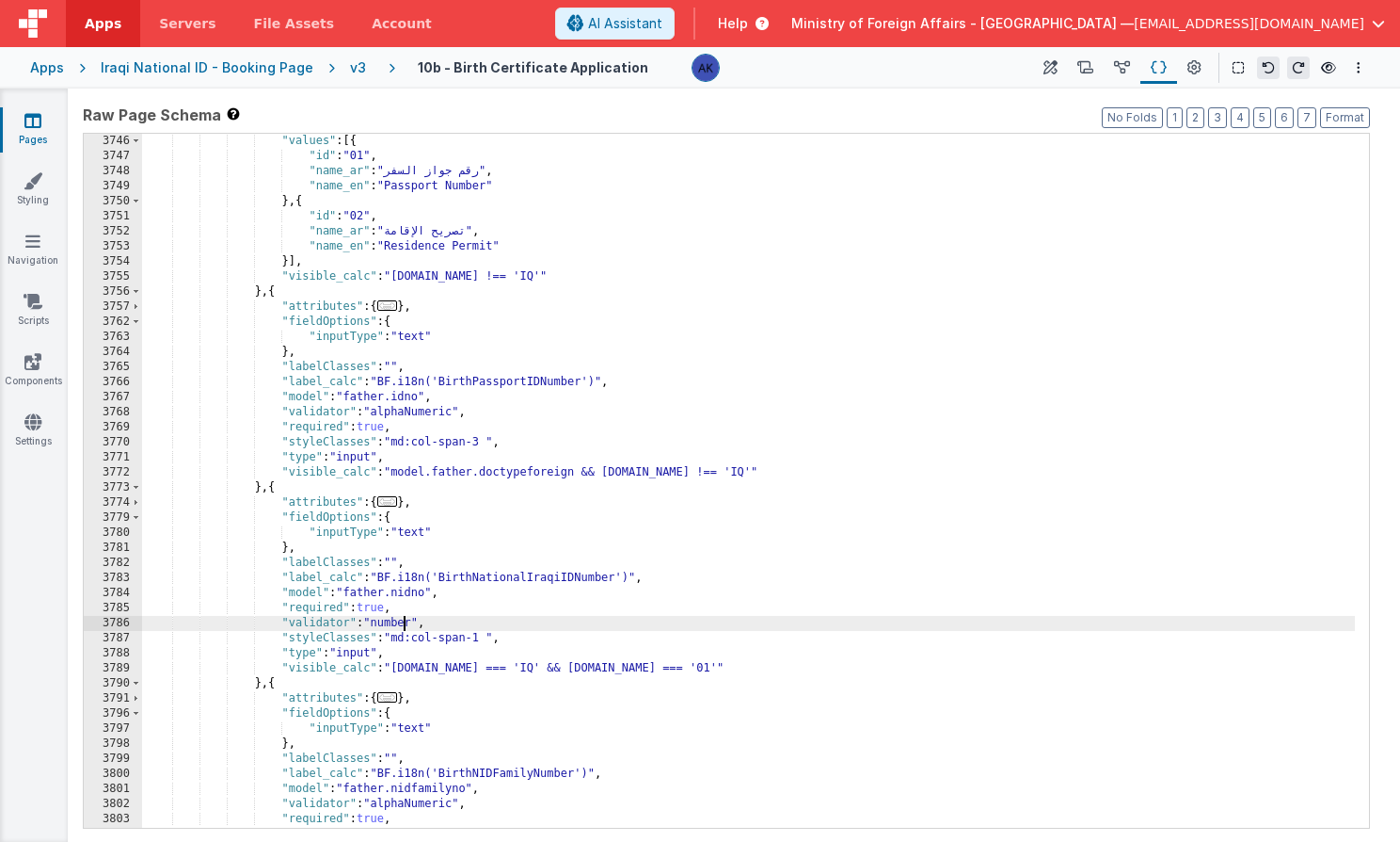
click at [405, 624] on div ""values" : [{ "id" : "01" , "name_ar" : "رقم جواز السفر" , "name_en" : "Passpor…" at bounding box center [748, 495] width 1213 height 724
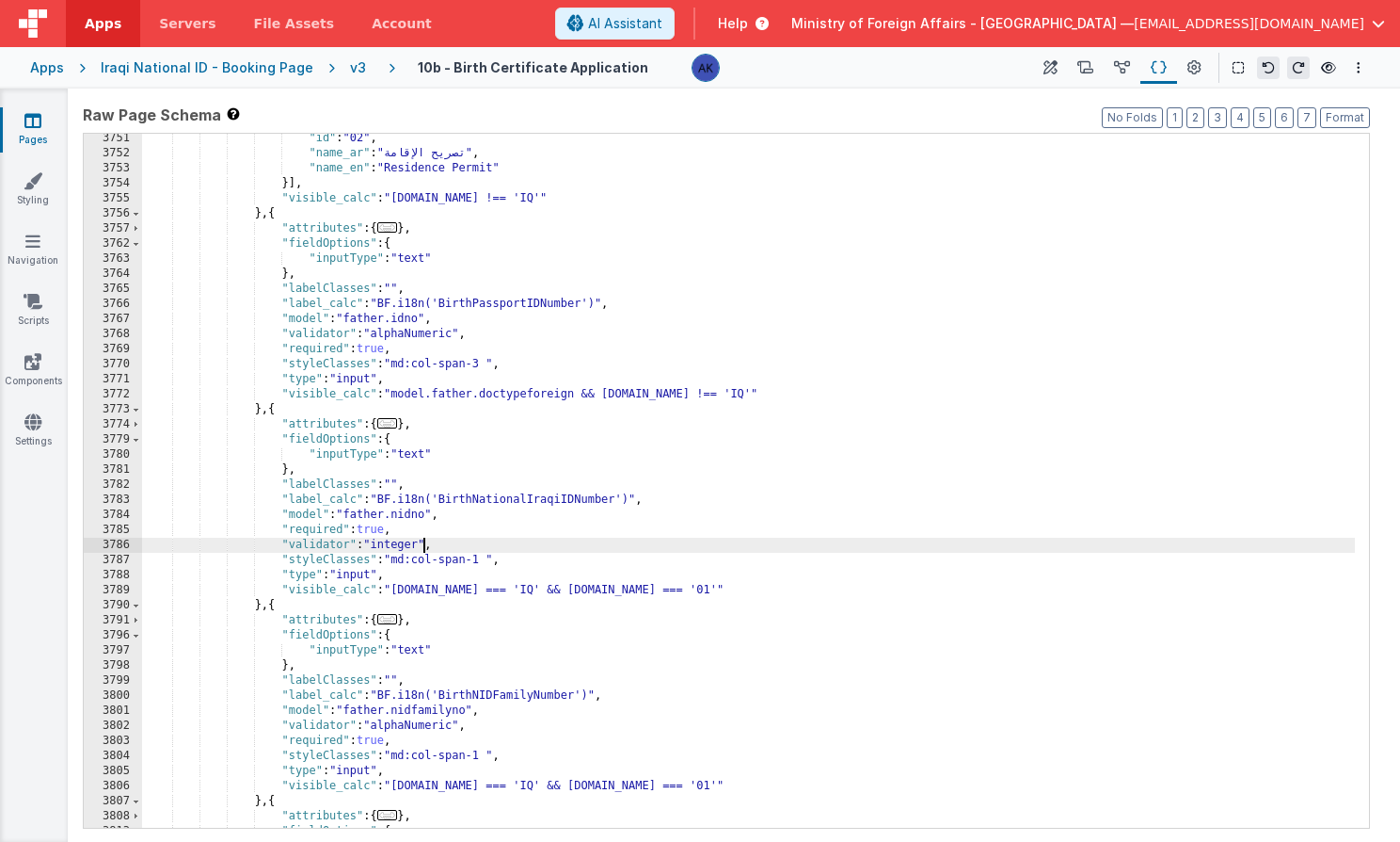
scroll to position [21166, 0]
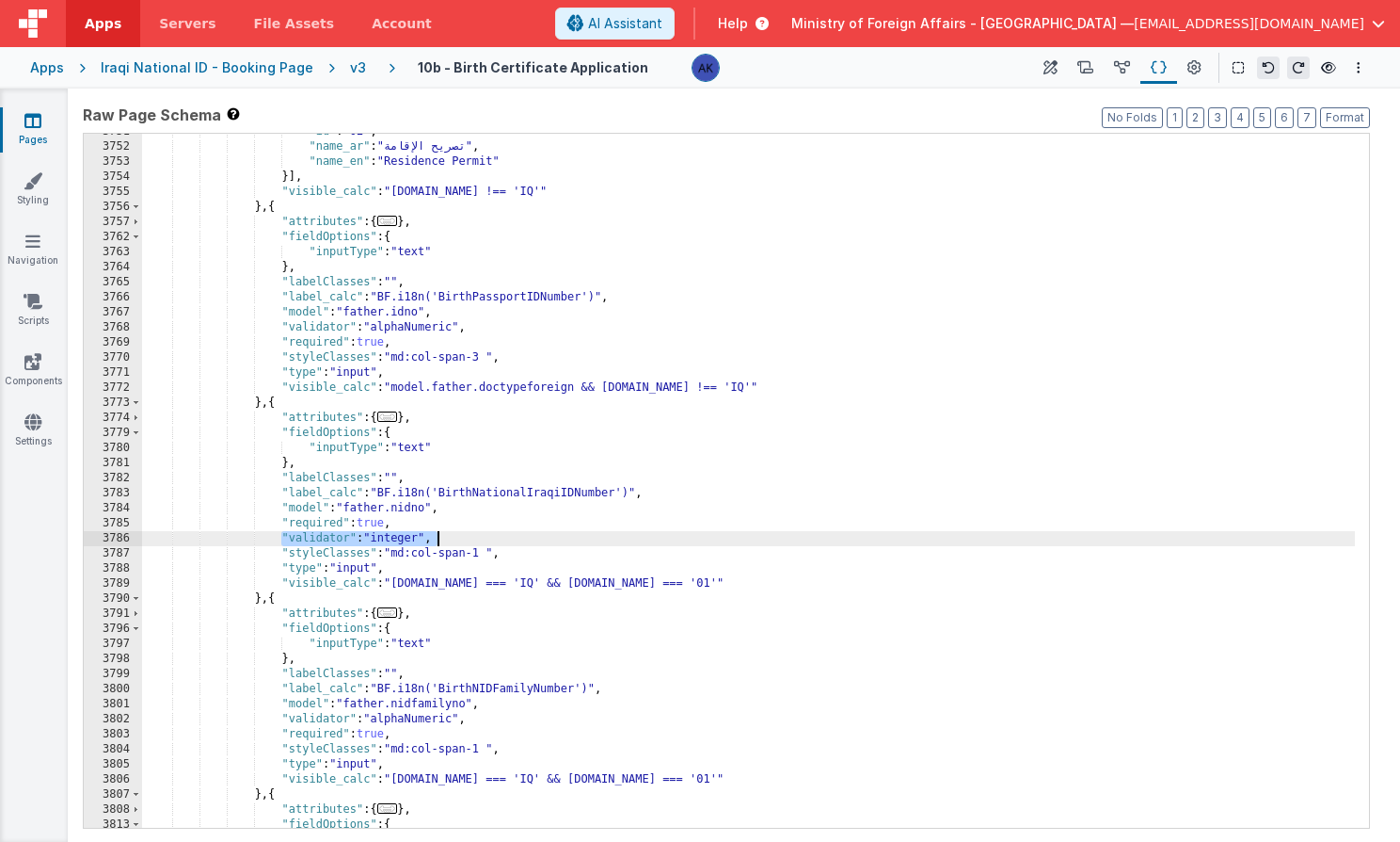
drag, startPoint x: 280, startPoint y: 539, endPoint x: 460, endPoint y: 535, distance: 180.0
click at [460, 535] on div ""id" : "02" , "name_ar" : "تصريح الإقامة" , "name_en" : "Residence Permit" }] ,…" at bounding box center [748, 486] width 1213 height 724
click at [675, 26] on button "AI Assistant" at bounding box center [615, 23] width 120 height 32
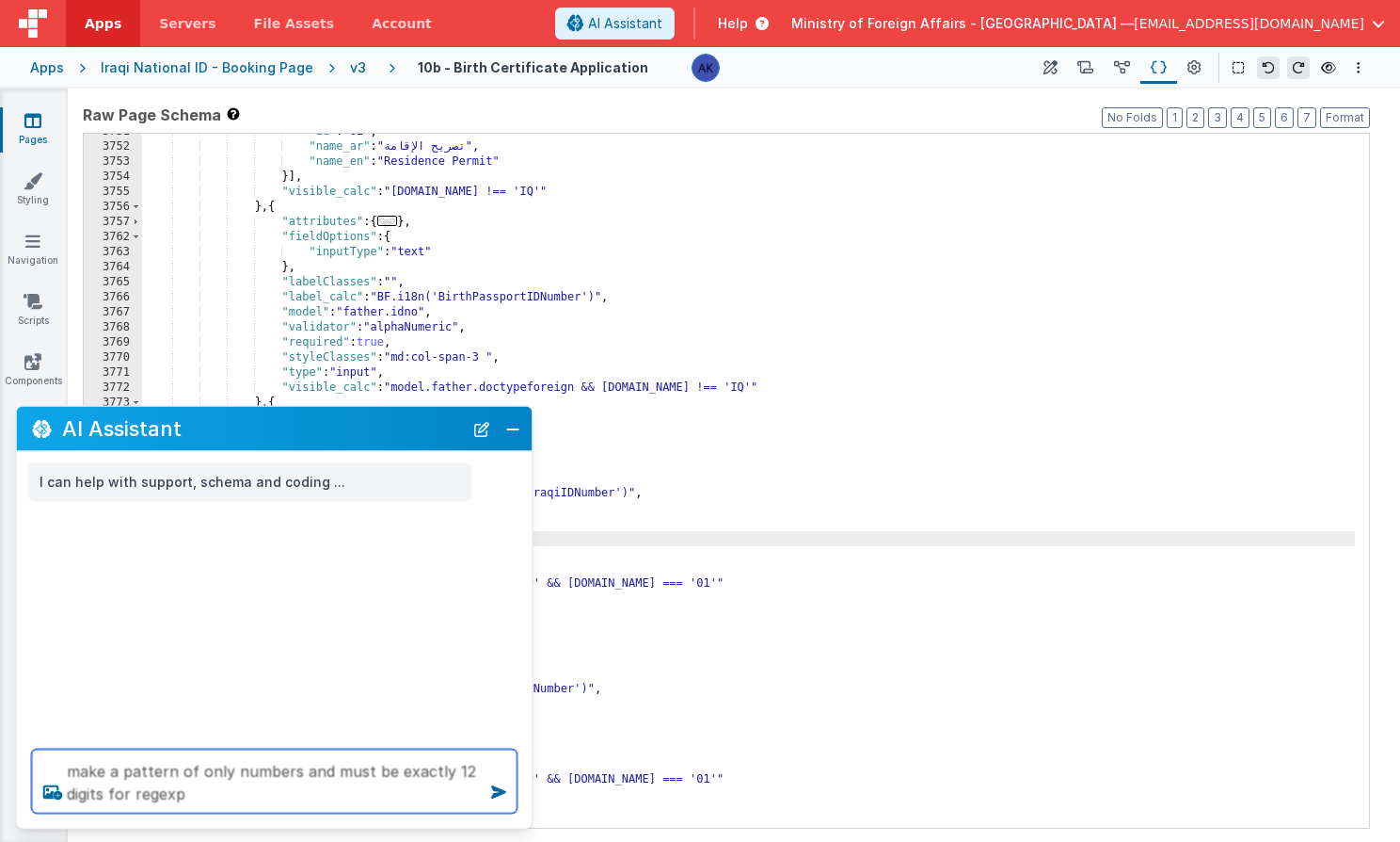
type textarea "make a pattern of only numbers and must be exactly 12 digits for regexp"
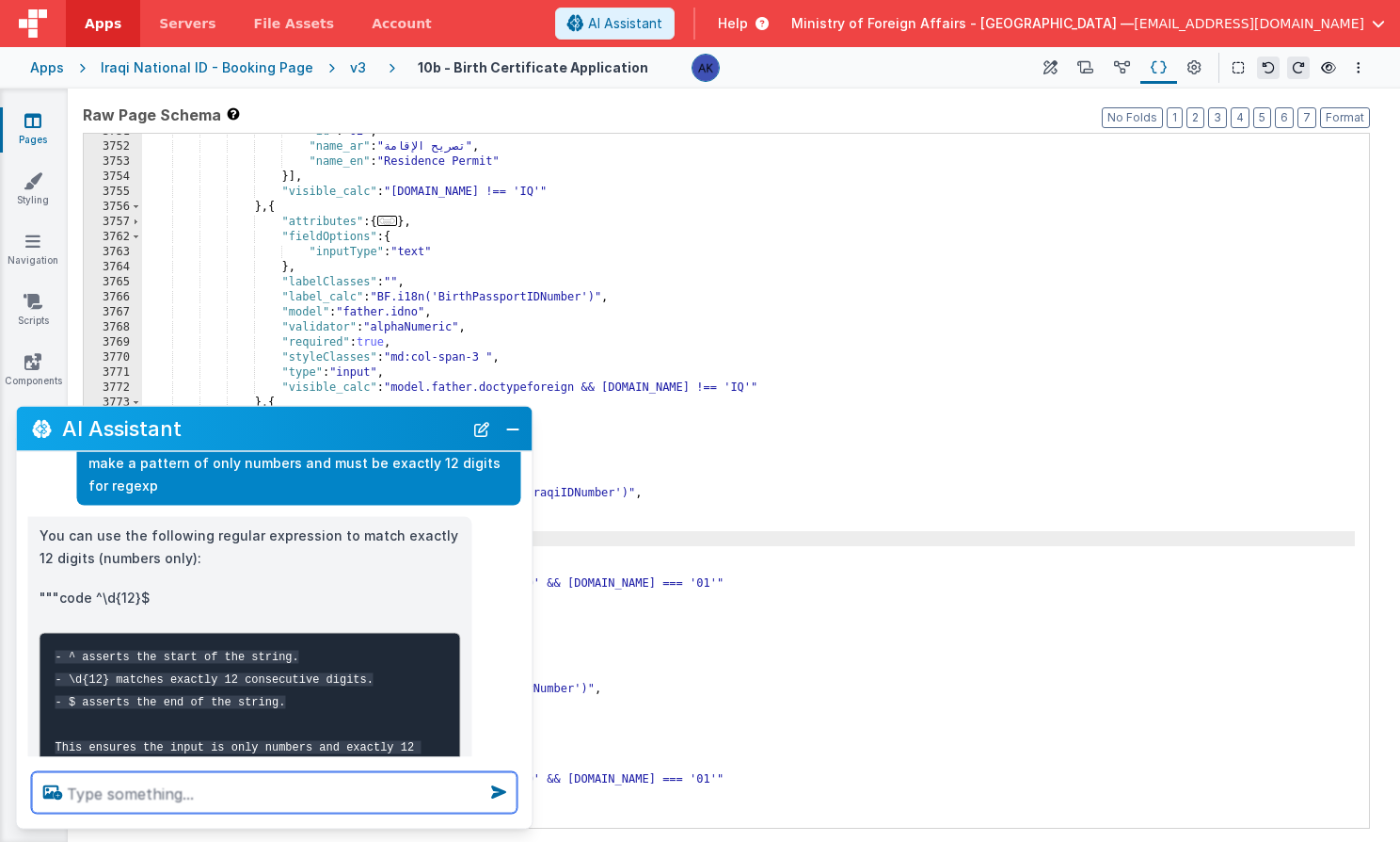
scroll to position [170, 0]
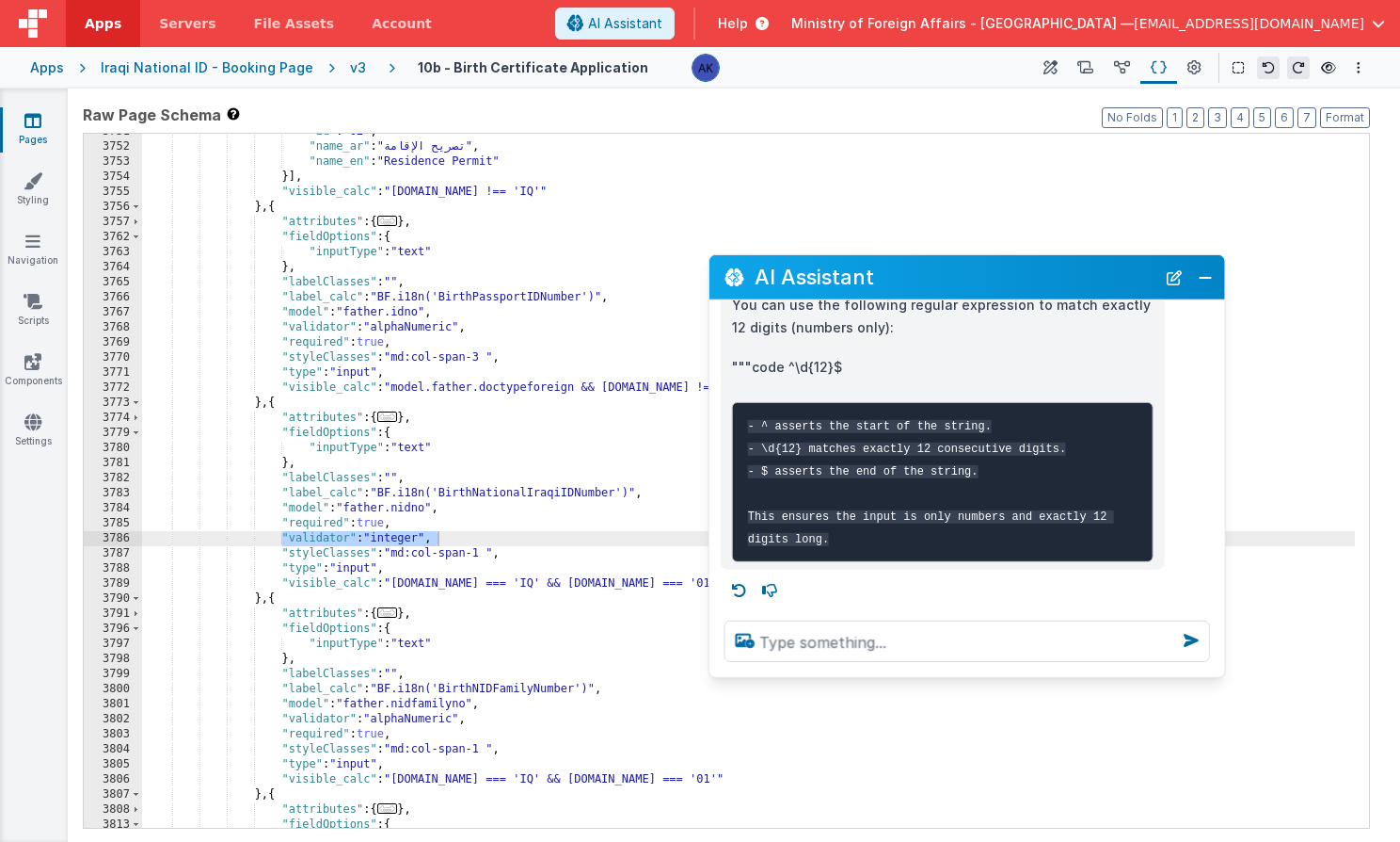
drag, startPoint x: 367, startPoint y: 439, endPoint x: 1059, endPoint y: 287, distance: 708.5
click at [1059, 287] on h2 "AI Assistant" at bounding box center [955, 277] width 401 height 23
click at [406, 542] on div ""id" : "02" , "name_ar" : "تصريح الإقامة" , "name_en" : "Residence Permit" }] ,…" at bounding box center [748, 486] width 1213 height 724
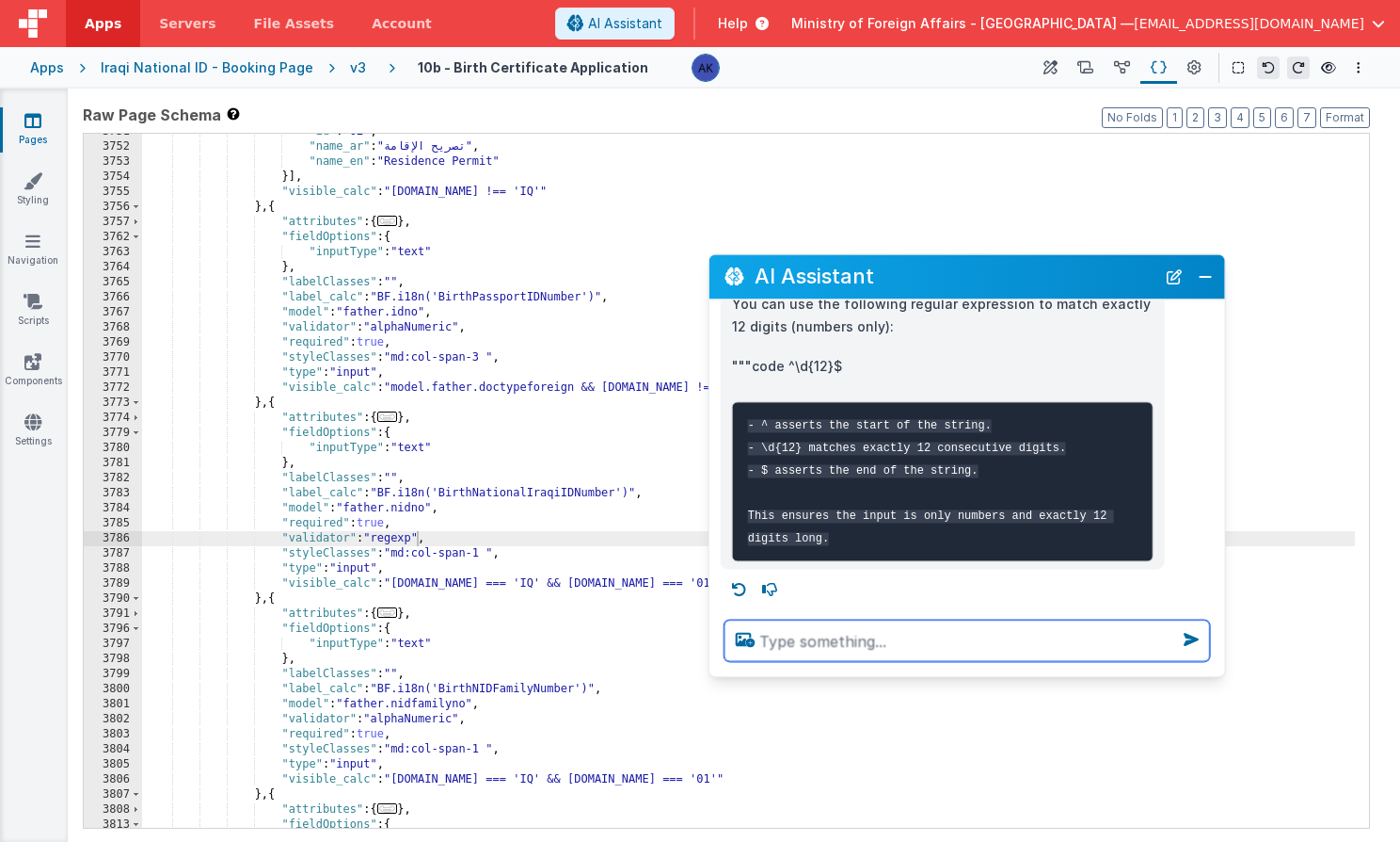
click at [819, 628] on textarea at bounding box center [967, 639] width 486 height 41
type textarea "make it for "pattern":"""
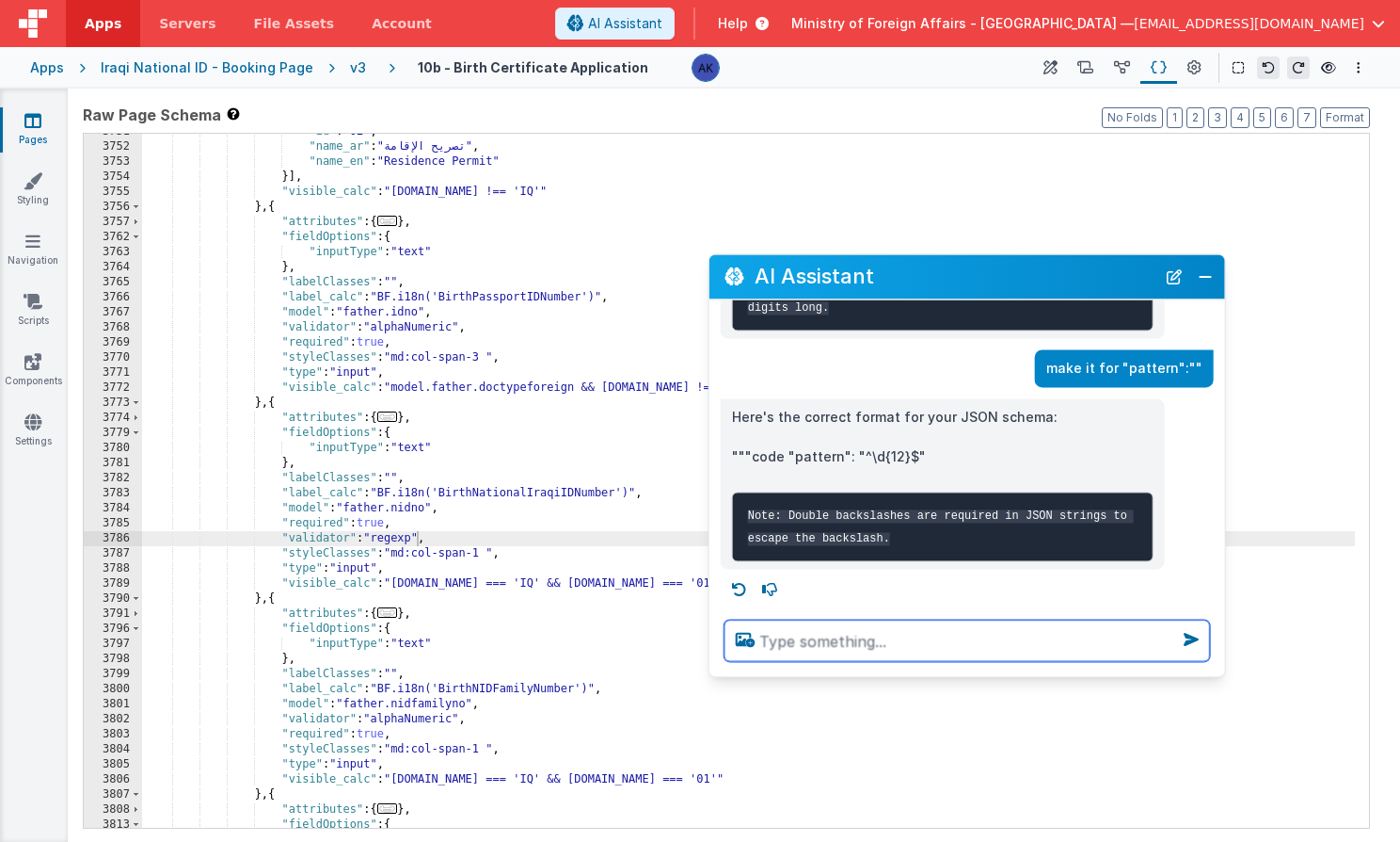
scroll to position [418, 0]
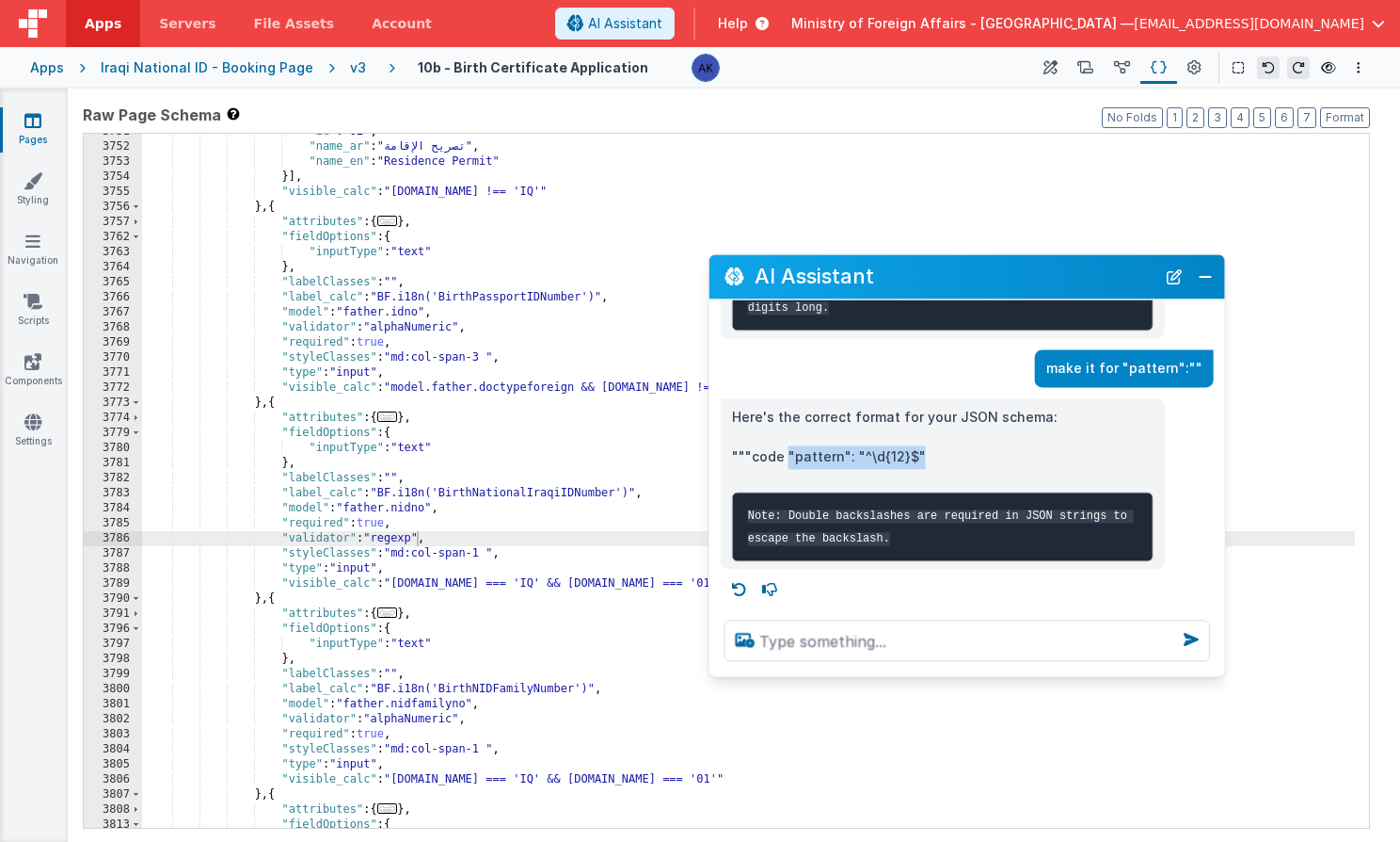
drag, startPoint x: 788, startPoint y: 439, endPoint x: 941, endPoint y: 440, distance: 153.0
click at [941, 445] on p """"code "pattern": "^\d{12}$"" at bounding box center [942, 457] width 421 height 24
copy p ""pattern": "^\d{12}$""
click at [441, 542] on div ""id" : "02" , "name_ar" : "تصريح الإقامة" , "name_en" : "Residence Permit" }] ,…" at bounding box center [748, 486] width 1213 height 724
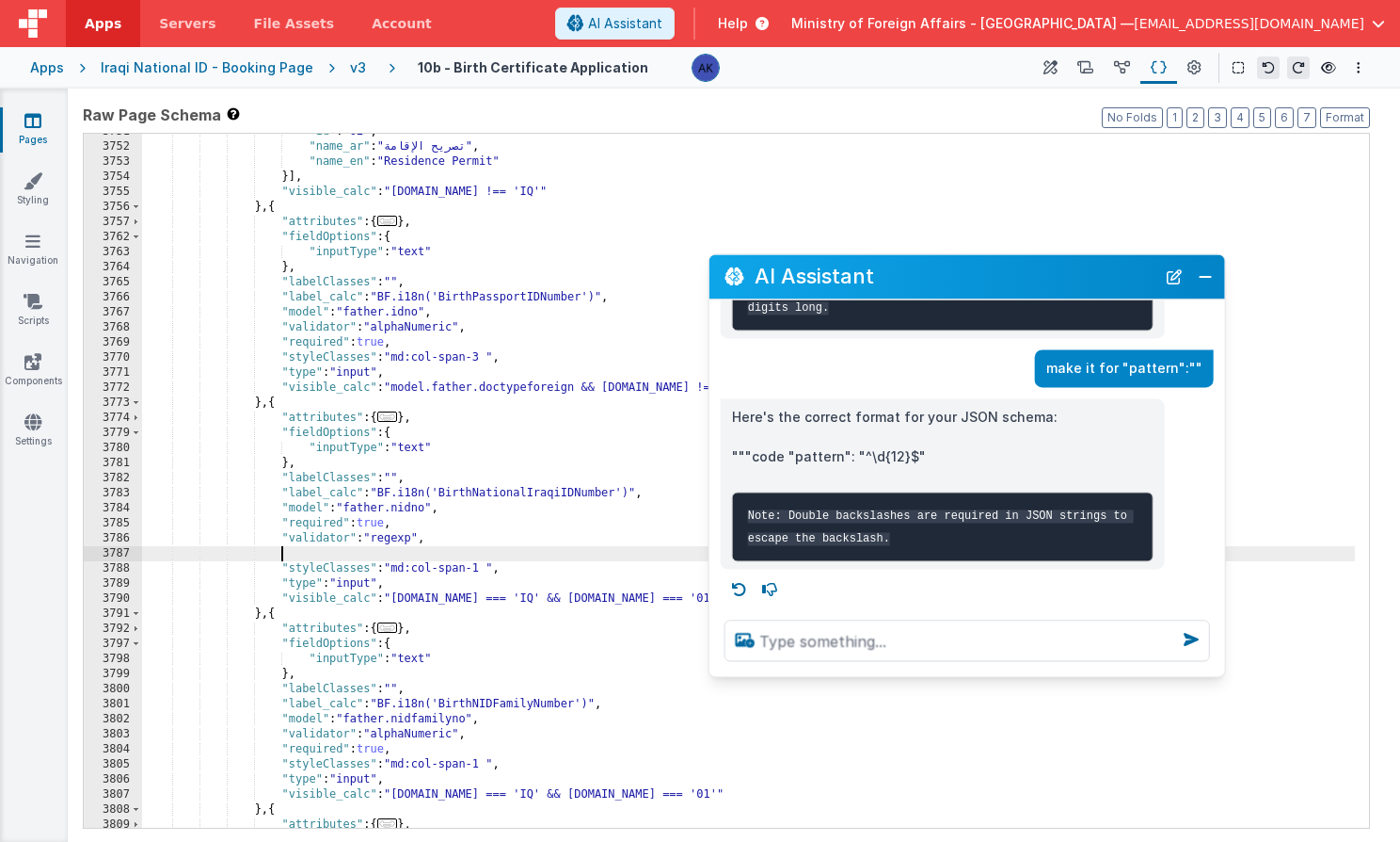
paste textarea
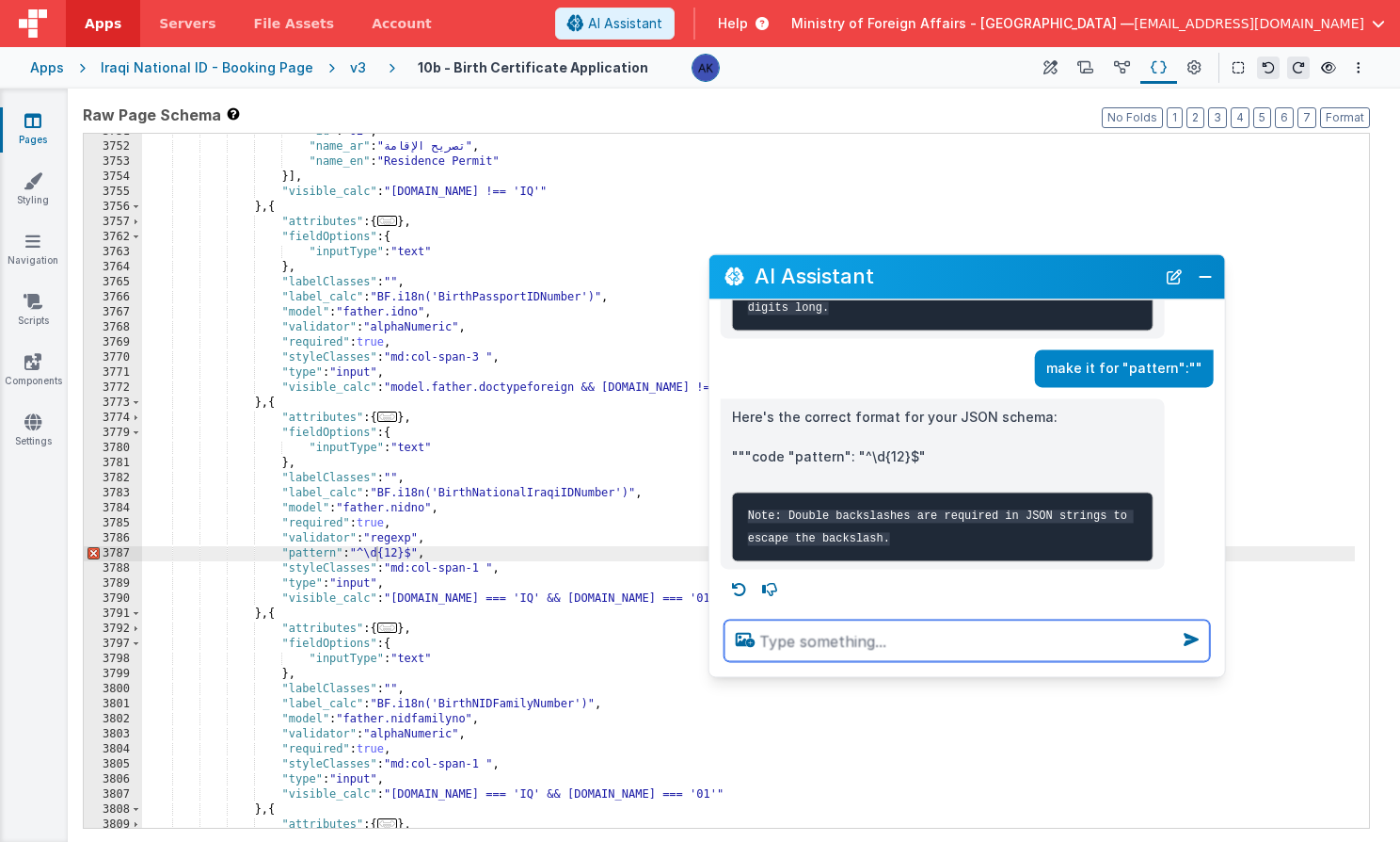
click at [952, 646] on textarea at bounding box center [967, 639] width 486 height 41
type textarea "its saying bad string"
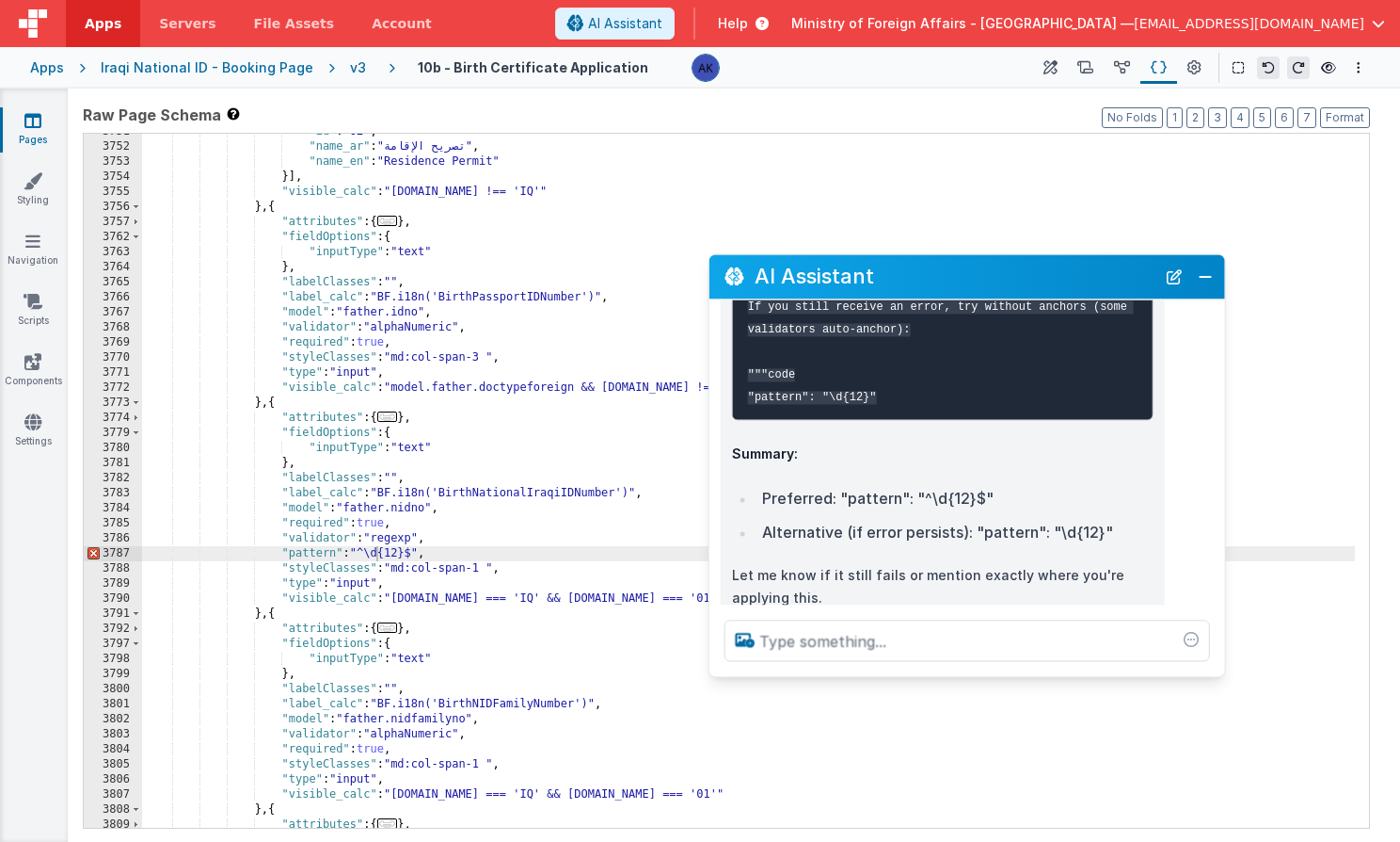
scroll to position [1007, 0]
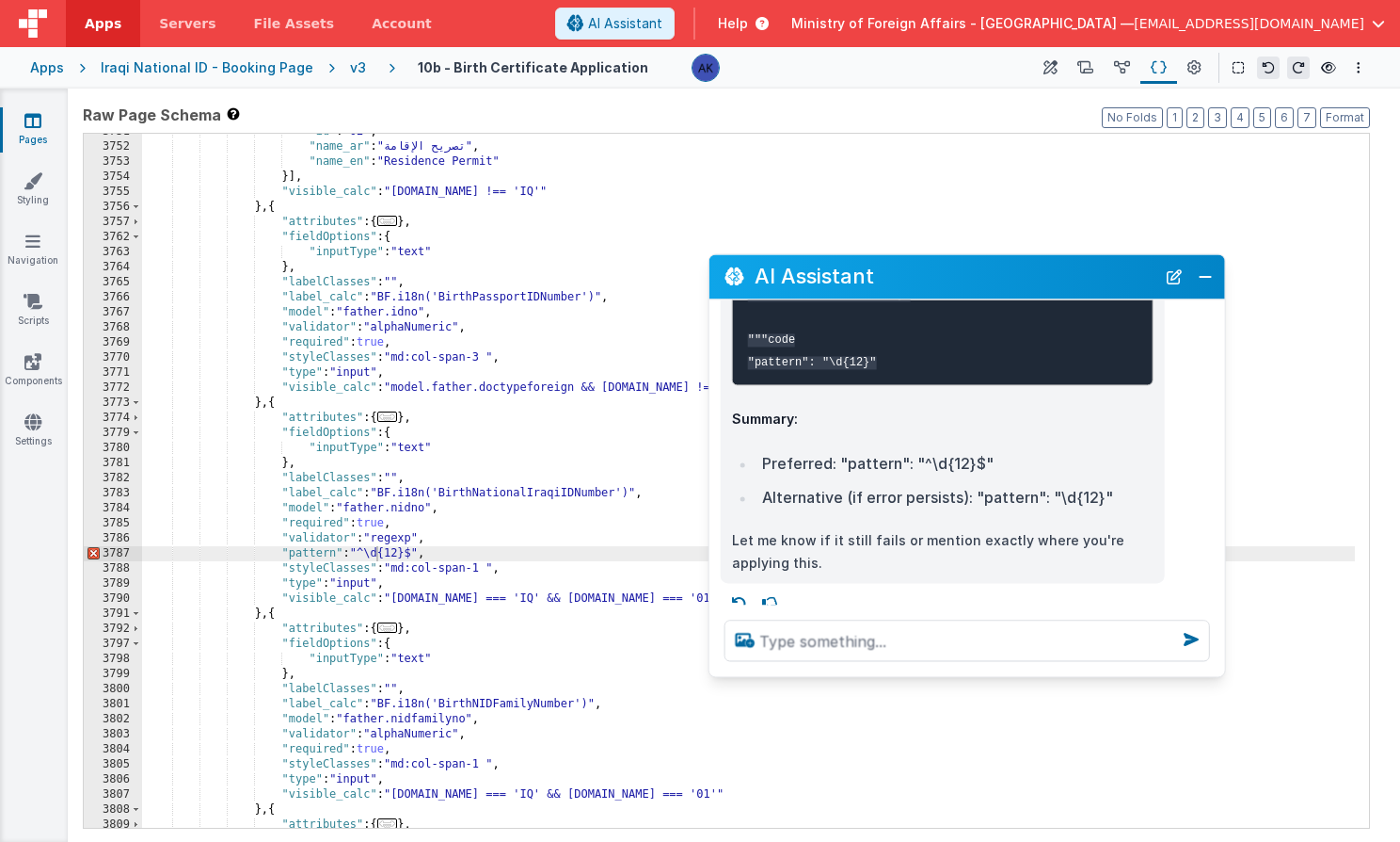
click at [771, 369] on code "If you still receive an error, try without anchors (some validators auto-anchor…" at bounding box center [941, 318] width 386 height 104
drag, startPoint x: 747, startPoint y: 407, endPoint x: 946, endPoint y: 399, distance: 199.2
click at [946, 385] on pre "If you still receive an error, try without anchors (some validators auto-anchor…" at bounding box center [942, 316] width 421 height 137
copy code ""pattern": "\d{12}""
click at [426, 542] on div ""id" : "02" , "name_ar" : "تصريح الإقامة" , "name_en" : "Residence Permit" }] ,…" at bounding box center [748, 486] width 1213 height 724
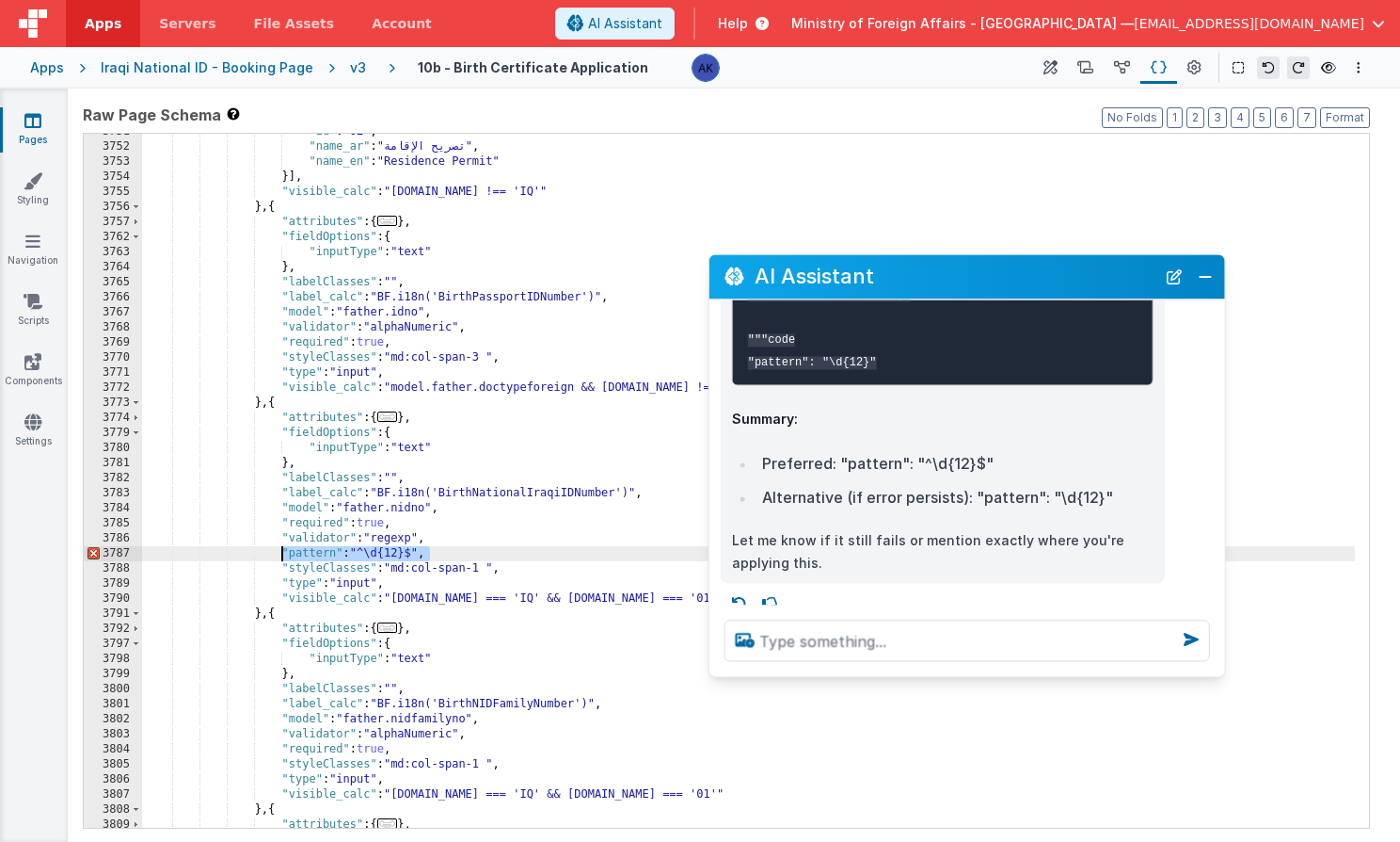
drag, startPoint x: 439, startPoint y: 557, endPoint x: 279, endPoint y: 550, distance: 160.2
click at [279, 550] on div ""id" : "02" , "name_ar" : "تصريح الإقامة" , "name_en" : "Residence Permit" }] ,…" at bounding box center [748, 486] width 1213 height 724
paste textarea
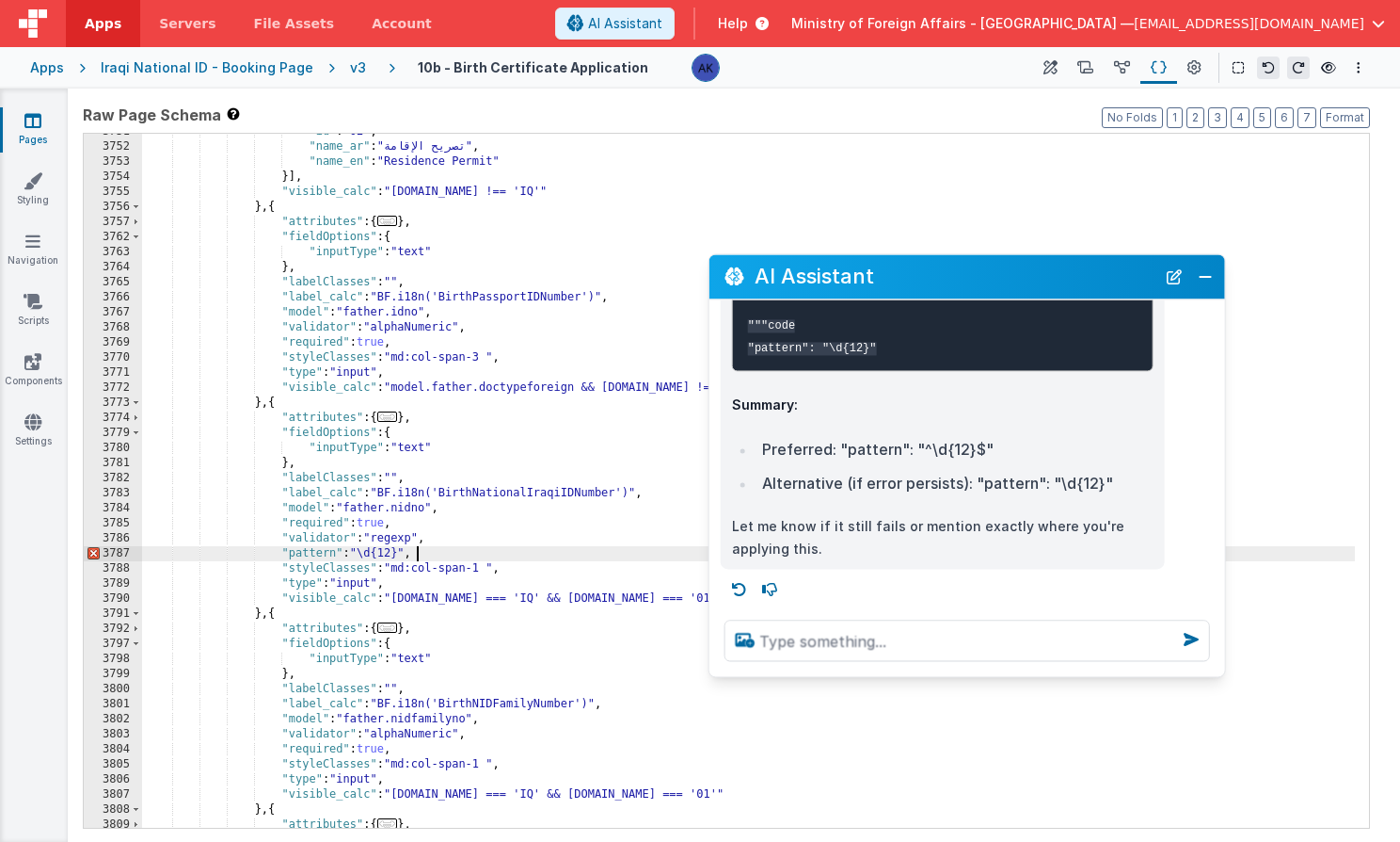
click at [369, 549] on div ""id" : "02" , "name_ar" : "تصريح الإقامة" , "name_en" : "Residence Permit" }] ,…" at bounding box center [748, 486] width 1213 height 724
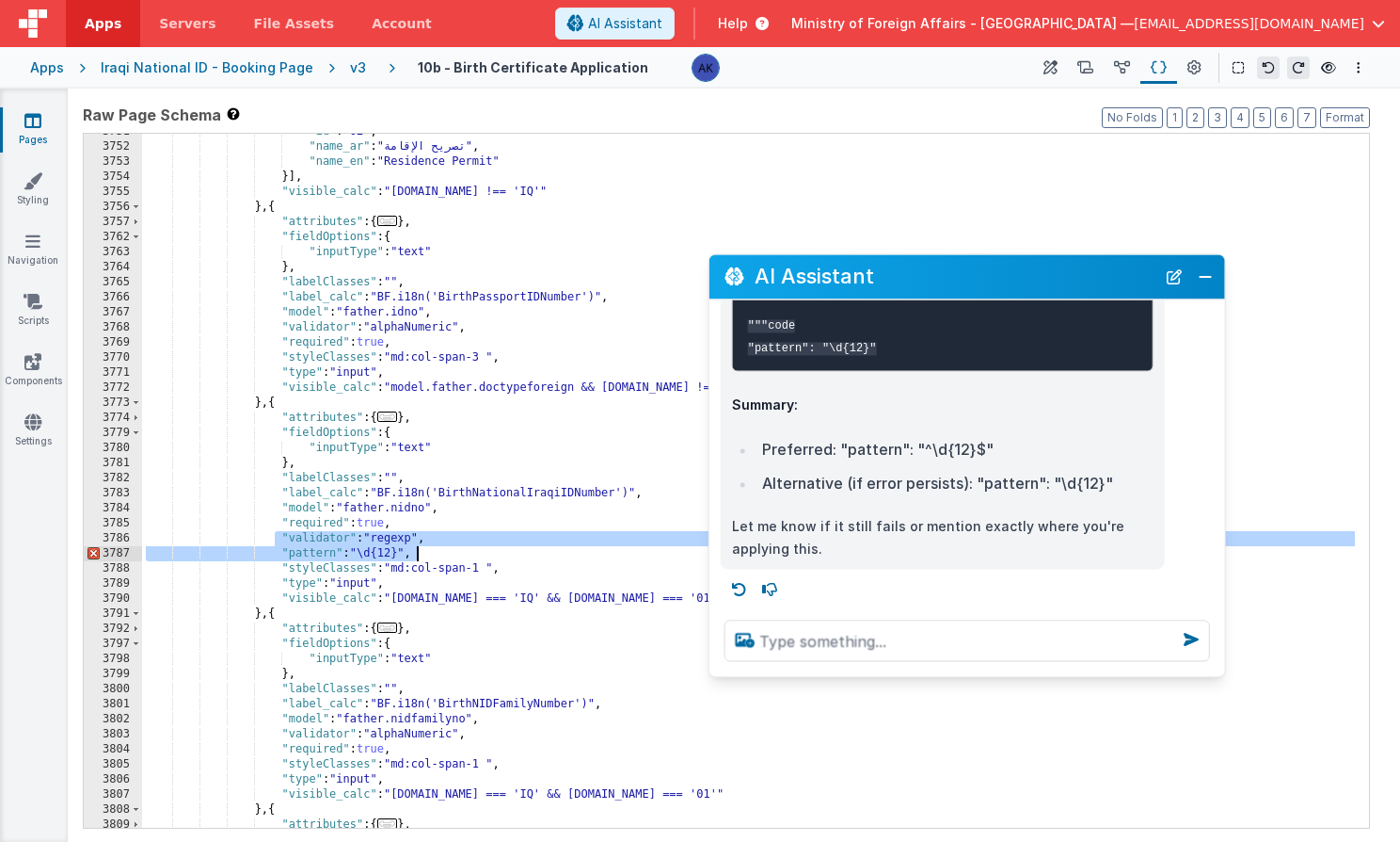
drag, startPoint x: 274, startPoint y: 539, endPoint x: 423, endPoint y: 550, distance: 149.4
click at [423, 550] on div ""id" : "02" , "name_ar" : "تصريح الإقامة" , "name_en" : "Residence Permit" }] ,…" at bounding box center [748, 486] width 1213 height 724
click at [808, 641] on textarea at bounding box center [967, 639] width 486 height 41
paste textarea ""validator": "regexp", "pattern": "\d{12}","
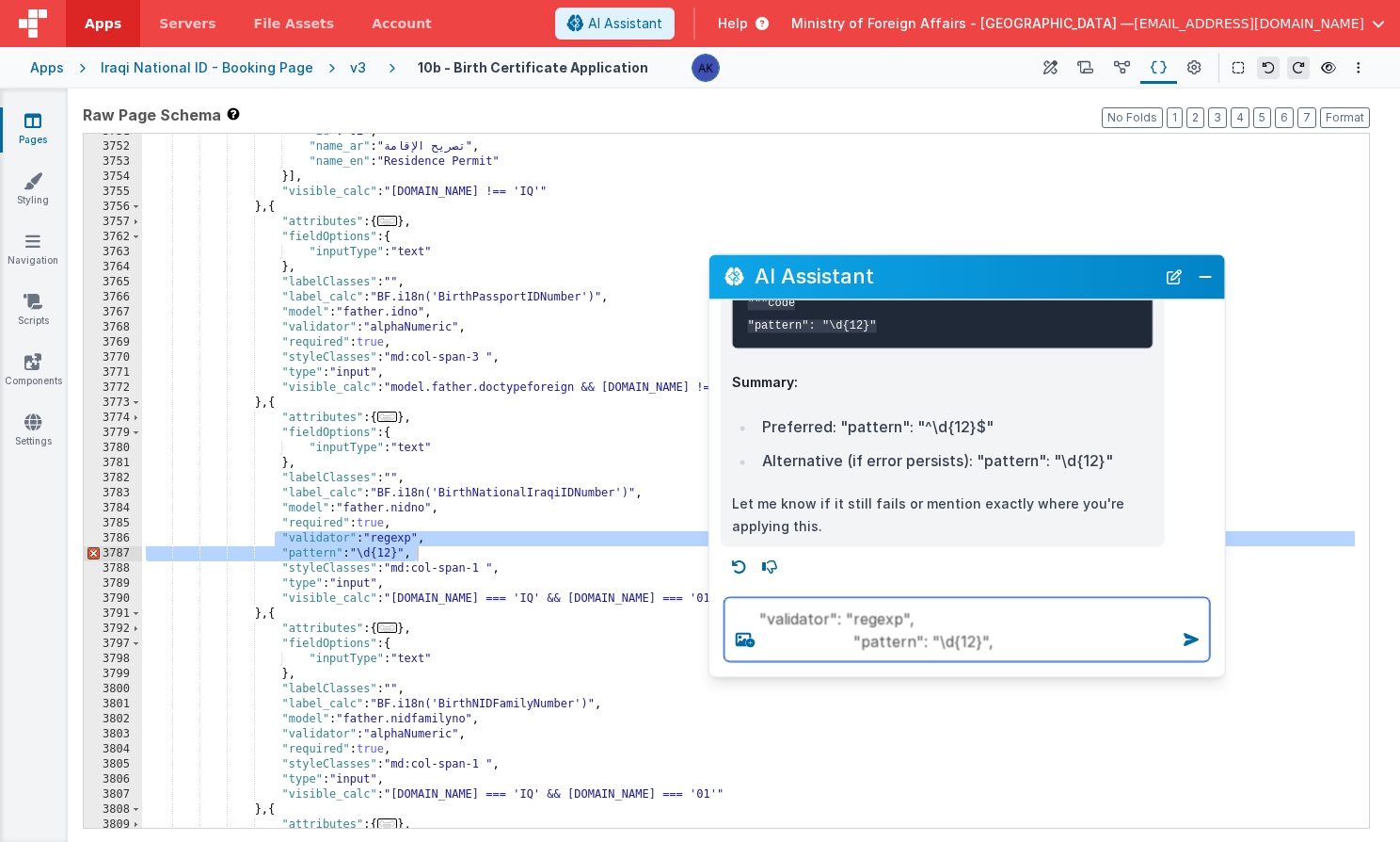
type textarea ""validator": "regexp", "pattern": "\d{12}","
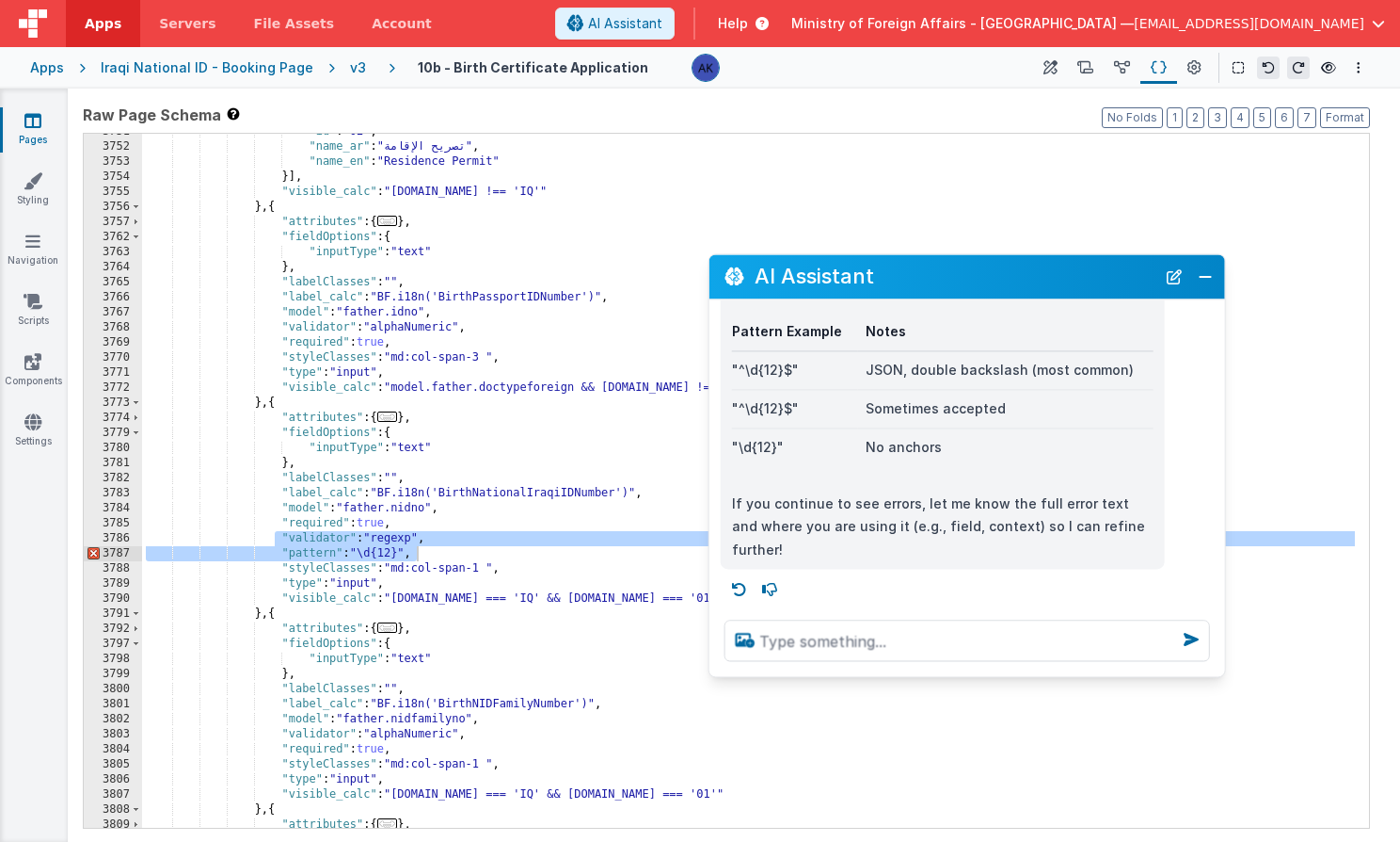
scroll to position [2146, 0]
click at [392, 552] on div ""id" : "02" , "name_ar" : "تصريح الإقامة" , "name_en" : "Residence Permit" }] ,…" at bounding box center [748, 486] width 1213 height 724
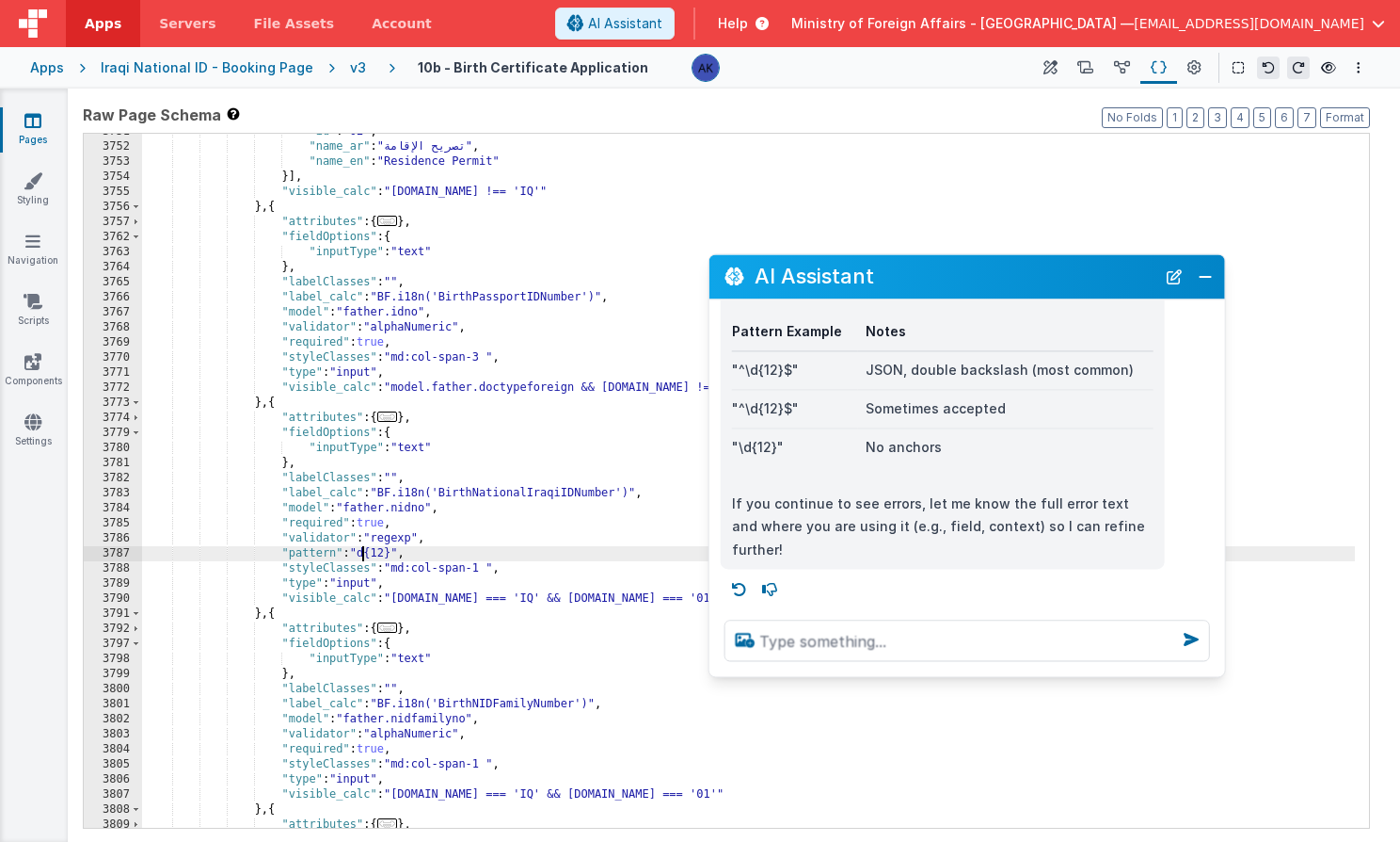
scroll to position [2123, 0]
click at [1200, 275] on button "Close" at bounding box center [1204, 277] width 24 height 26
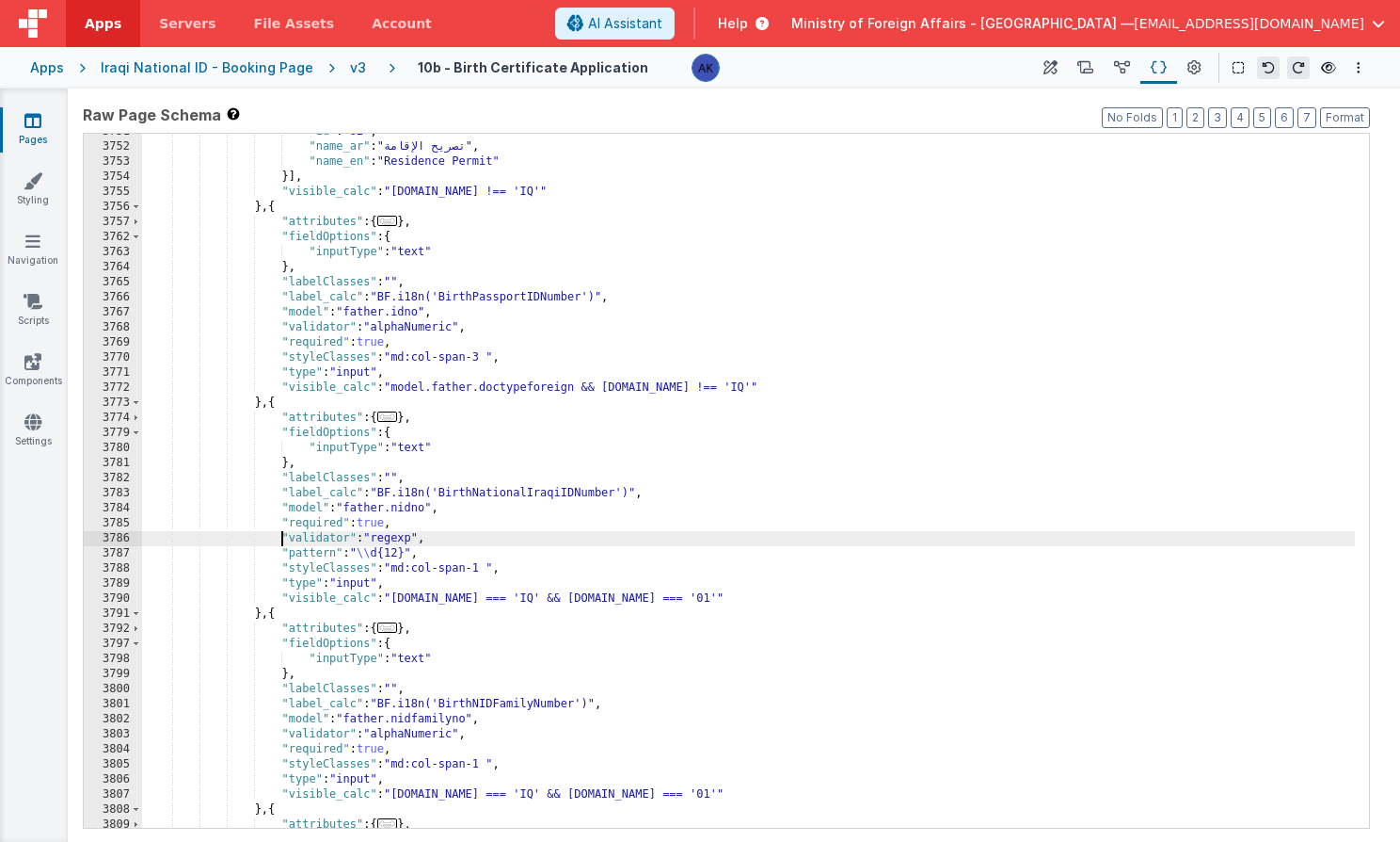
click at [279, 539] on div ""id" : "02" , "name_ar" : "تصريح الإقامة" , "name_en" : "Residence Permit" }] ,…" at bounding box center [748, 486] width 1213 height 724
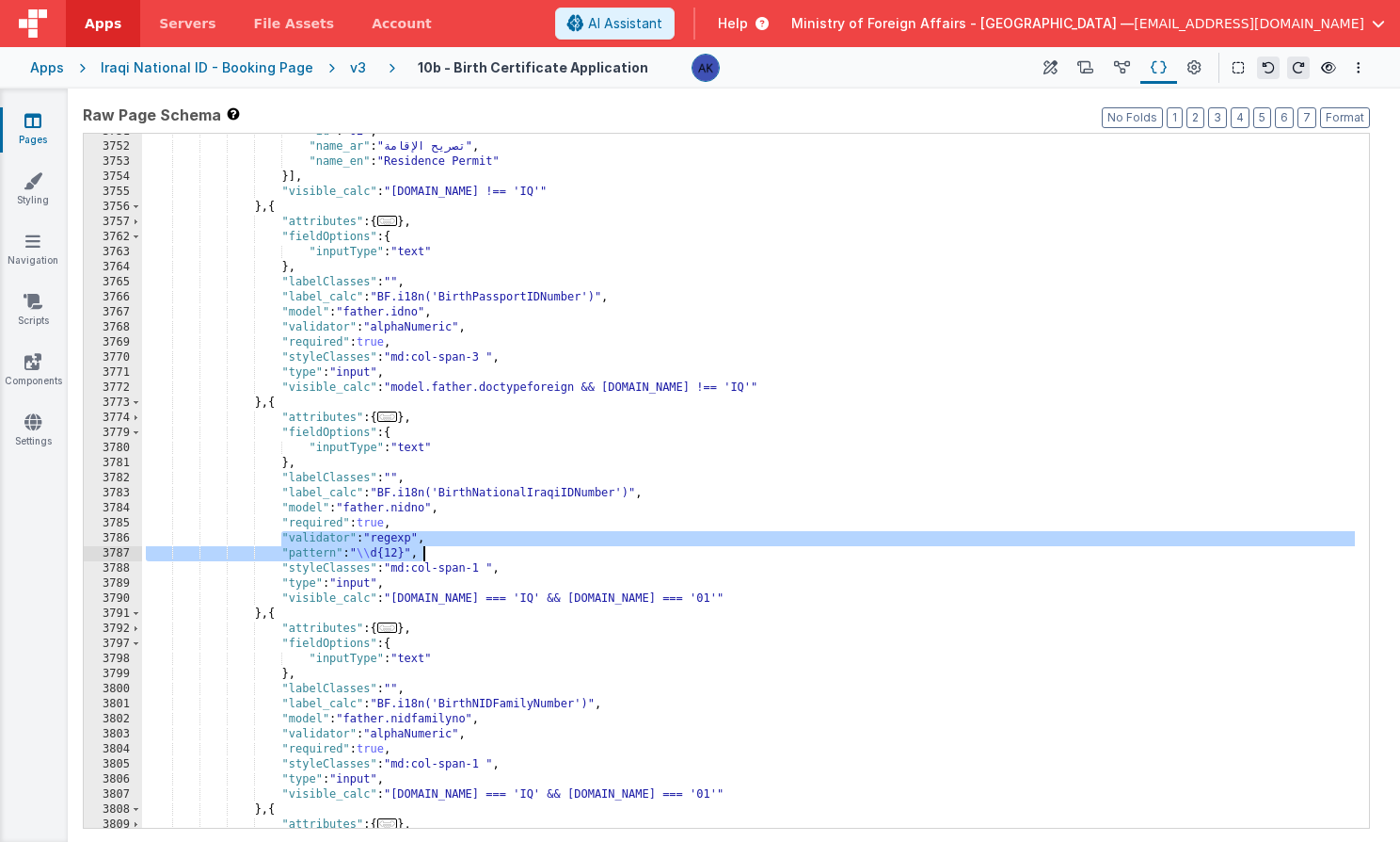
drag, startPoint x: 279, startPoint y: 539, endPoint x: 520, endPoint y: 555, distance: 241.5
click at [520, 555] on div ""id" : "02" , "name_ar" : "تصريح الإقامة" , "name_en" : "Residence Permit" }] ,…" at bounding box center [748, 486] width 1213 height 724
click at [545, 566] on div ""id" : "02" , "name_ar" : "تصريح الإقامة" , "name_en" : "Residence Permit" }] ,…" at bounding box center [748, 486] width 1213 height 724
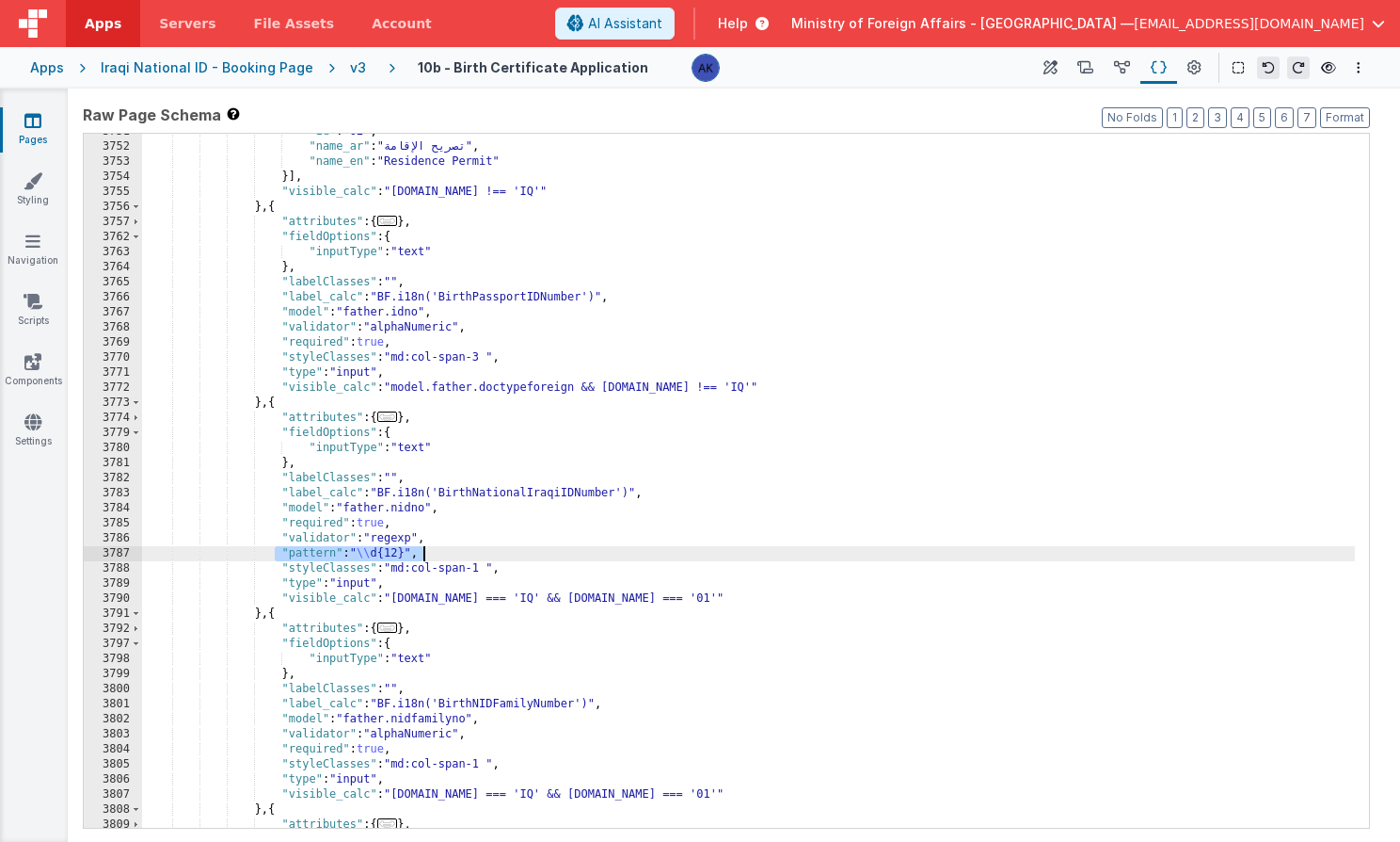
drag, startPoint x: 274, startPoint y: 553, endPoint x: 441, endPoint y: 549, distance: 167.0
click at [441, 549] on div ""id" : "02" , "name_ar" : "تصريح الإقامة" , "name_en" : "Residence Permit" }] ,…" at bounding box center [748, 486] width 1213 height 724
click at [675, 9] on button "AI Assistant" at bounding box center [615, 23] width 120 height 32
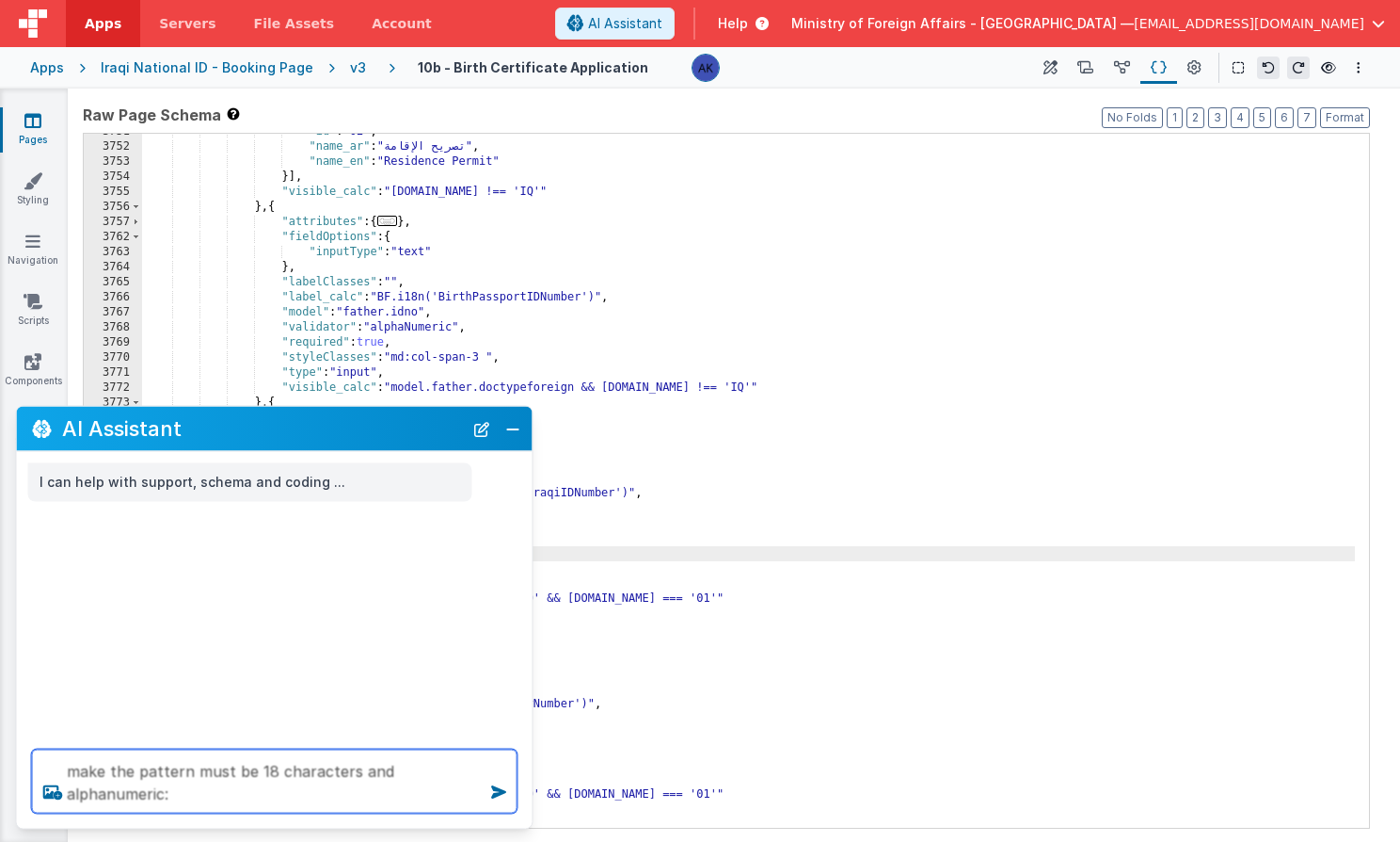
paste textarea ""pattern": "\\d{12}","
type textarea "make the pattern must be 18 characters and alphanumeric: "pattern": "\\d{12}","
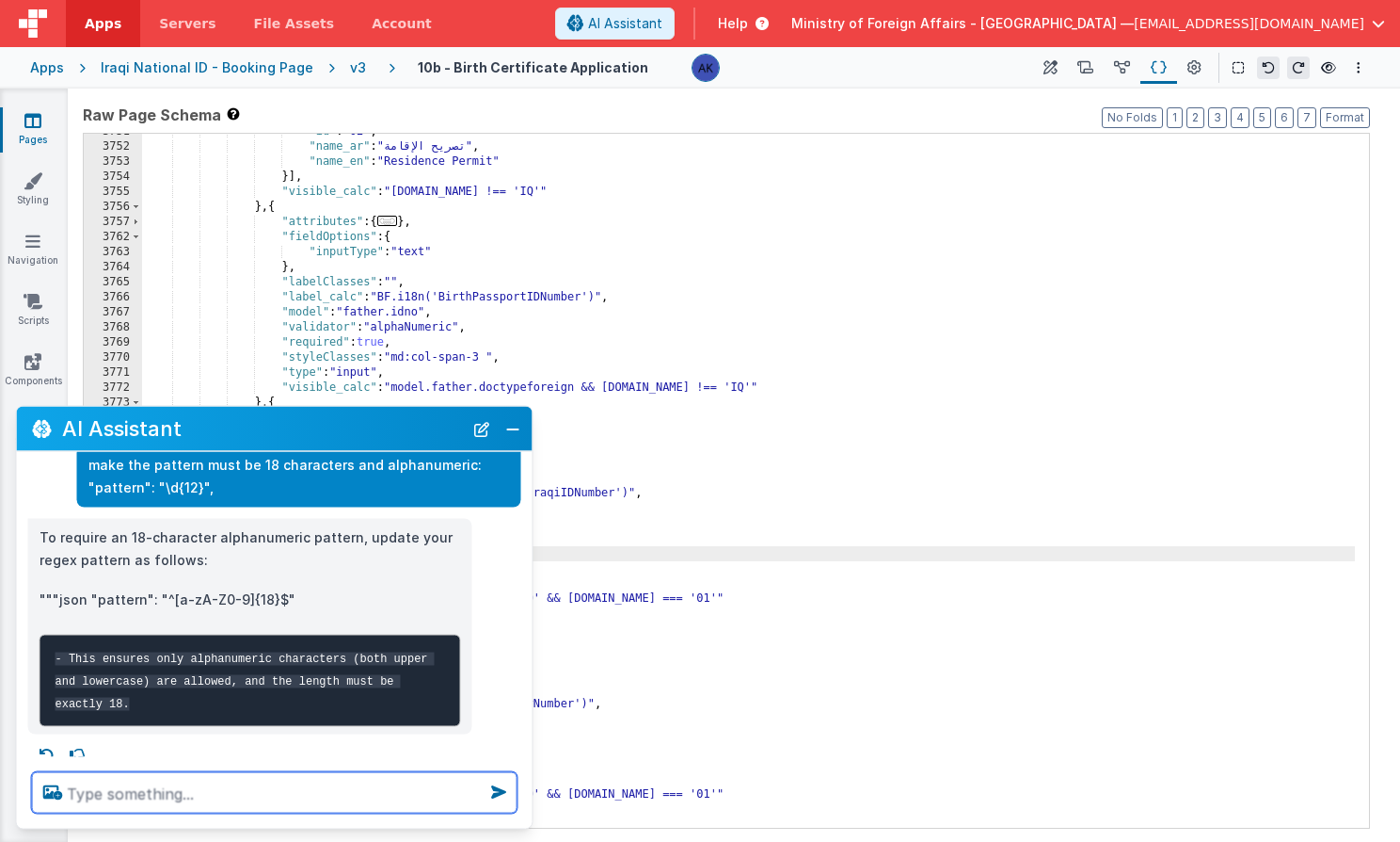
scroll to position [103, 0]
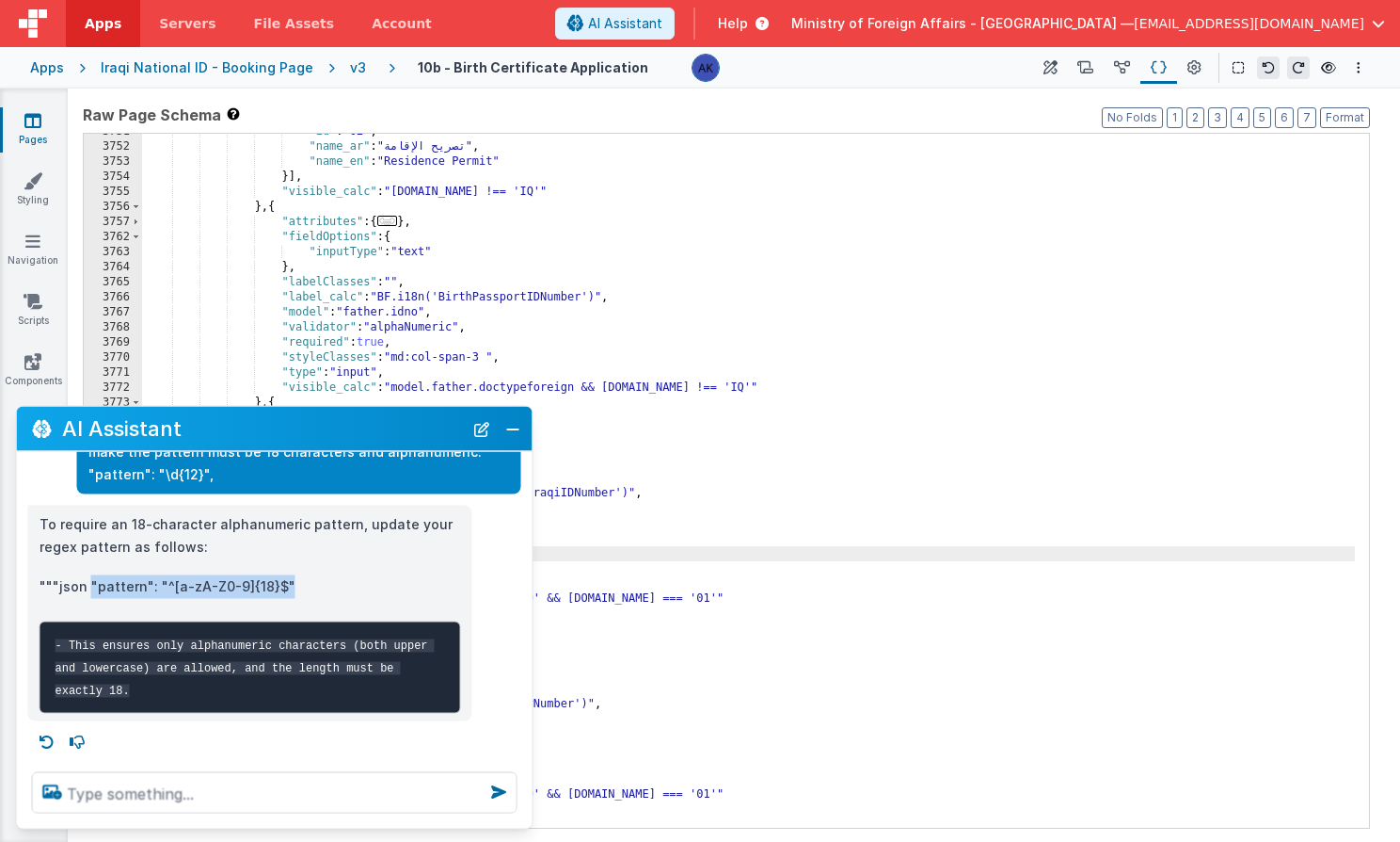
drag, startPoint x: 89, startPoint y: 563, endPoint x: 307, endPoint y: 556, distance: 218.1
click at [307, 575] on p """"json "pattern": "^[a-zA-Z0-9]{18}$"" at bounding box center [249, 587] width 421 height 24
copy p ""pattern": "^[a-zA-Z0-9]{18}$""
click at [524, 428] on button "Close" at bounding box center [512, 427] width 24 height 26
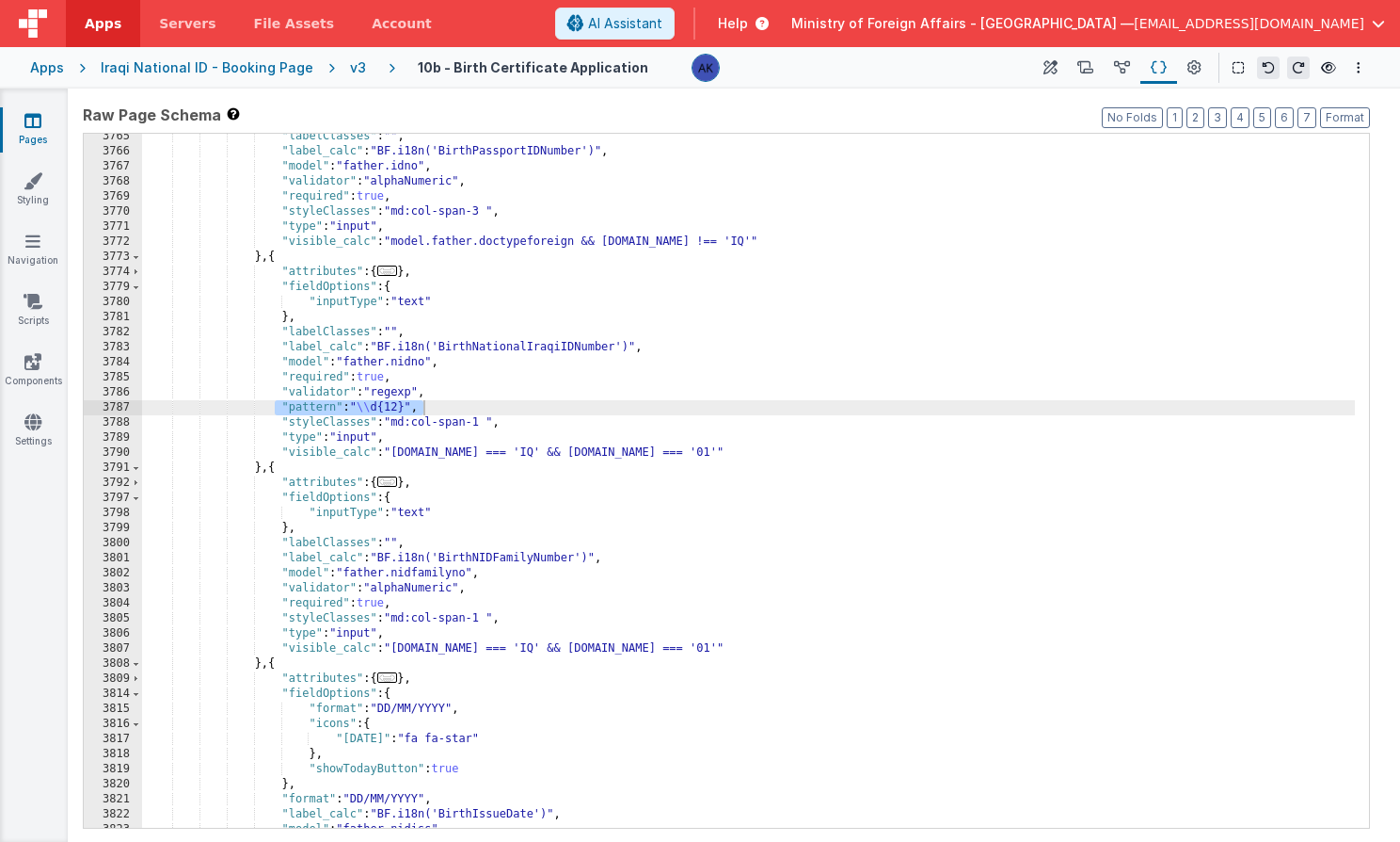
scroll to position [21219, 0]
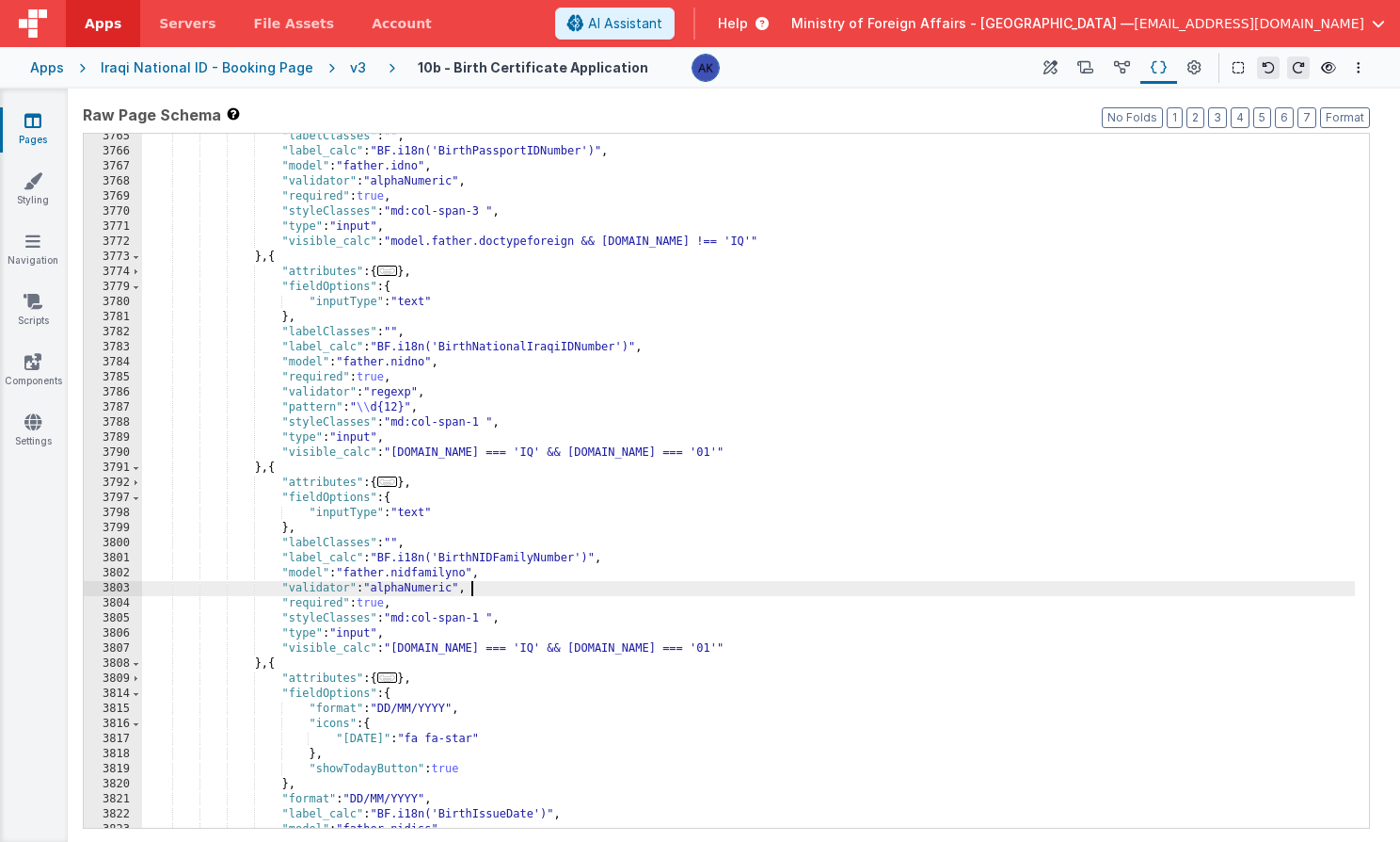
click at [487, 588] on div ""labelClasses" : "" , "label_calc" : "BF.i18n('BirthPassportIDNumber')" , "mode…" at bounding box center [748, 491] width 1213 height 724
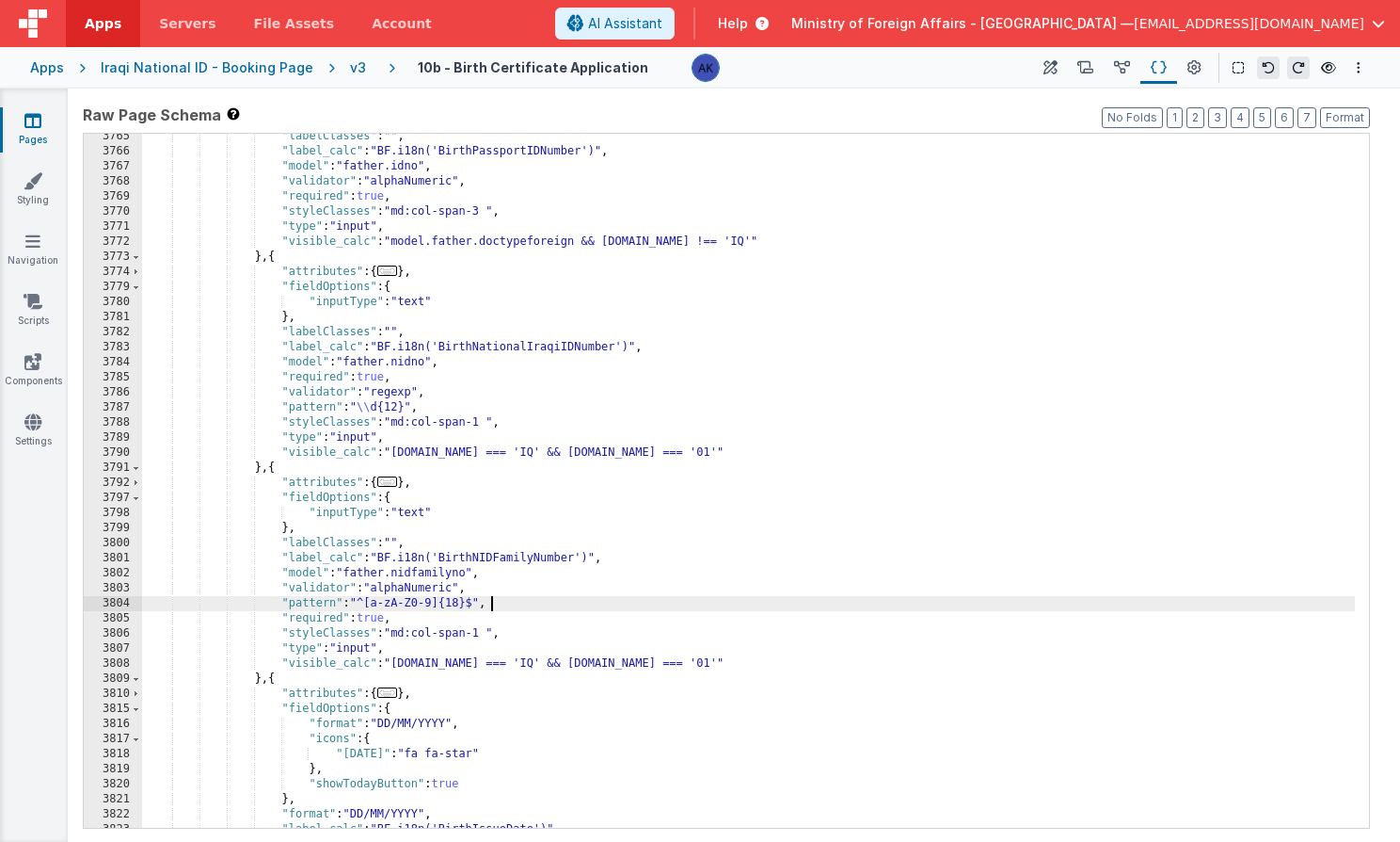
click at [424, 587] on div ""labelClasses" : "" , "label_calc" : "BF.i18n('BirthPassportIDNumber')" , "mode…" at bounding box center [748, 491] width 1213 height 724
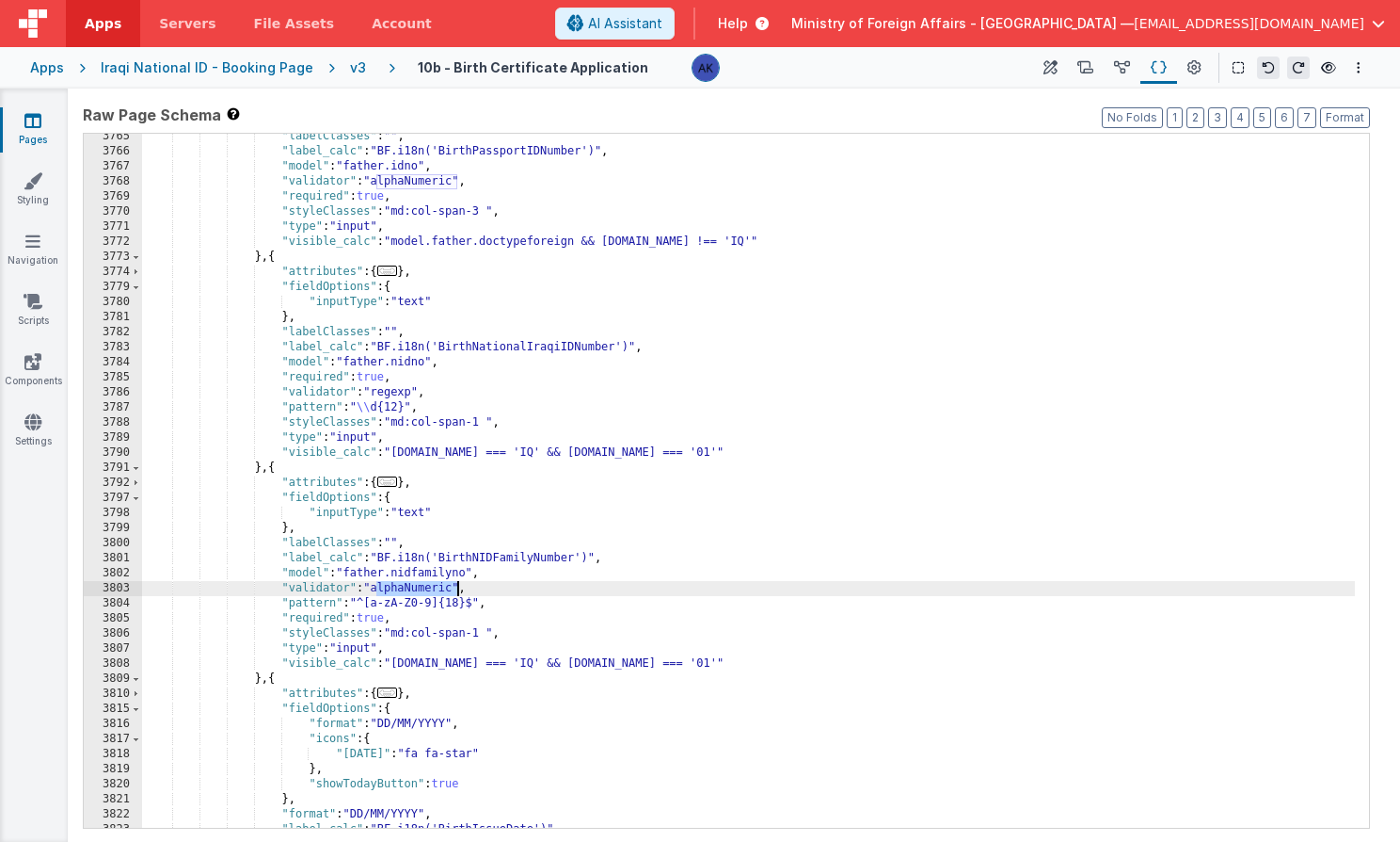
click at [424, 587] on div ""labelClasses" : "" , "label_calc" : "BF.i18n('BirthPassportIDNumber')" , "mode…" at bounding box center [748, 491] width 1213 height 724
click at [476, 415] on div ""labelClasses" : "" , "label_calc" : "BF.i18n('BirthPassportIDNumber')" , "mode…" at bounding box center [748, 491] width 1213 height 724
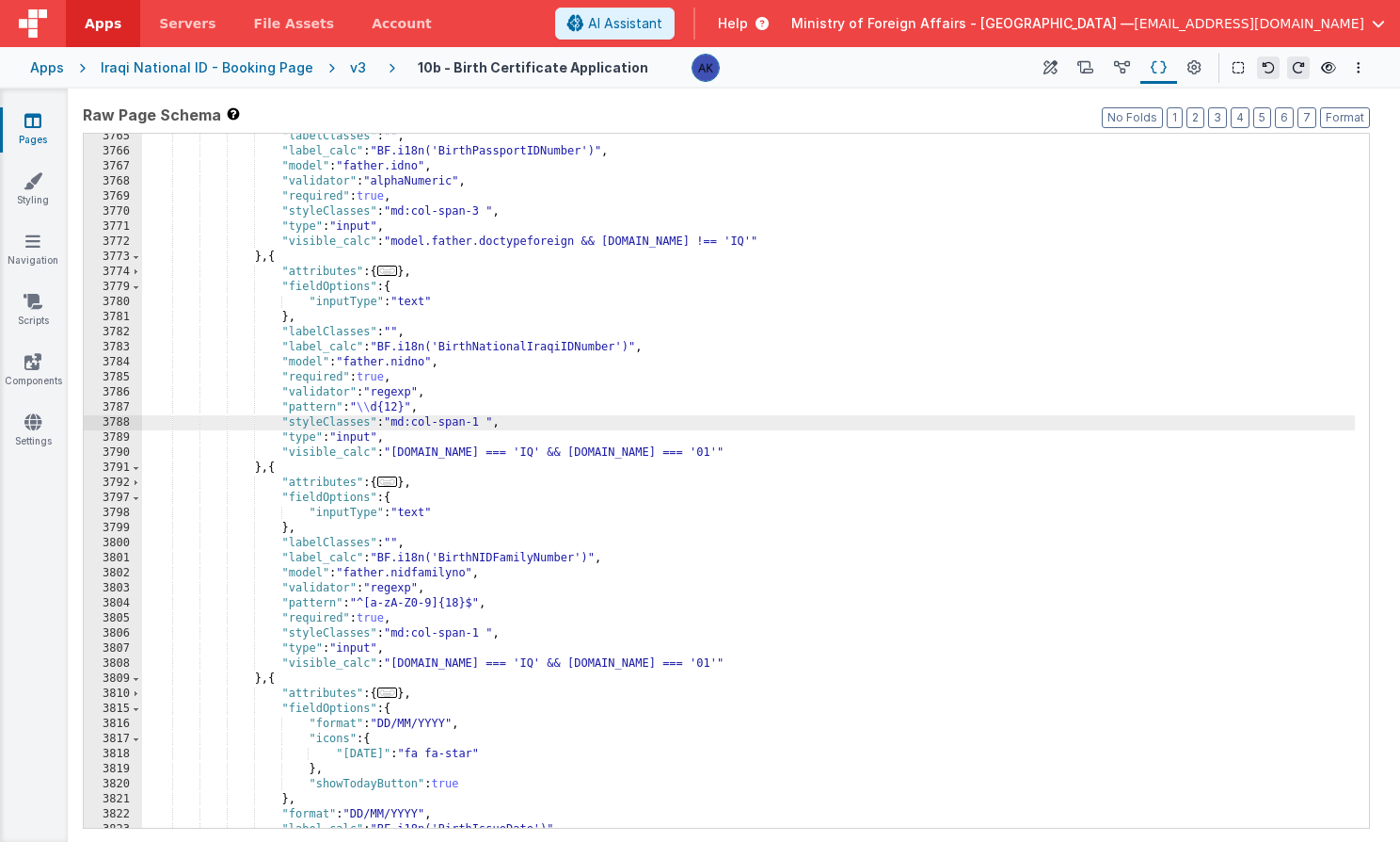
click at [479, 406] on div ""labelClasses" : "" , "label_calc" : "BF.i18n('BirthPassportIDNumber')" , "mode…" at bounding box center [748, 491] width 1213 height 724
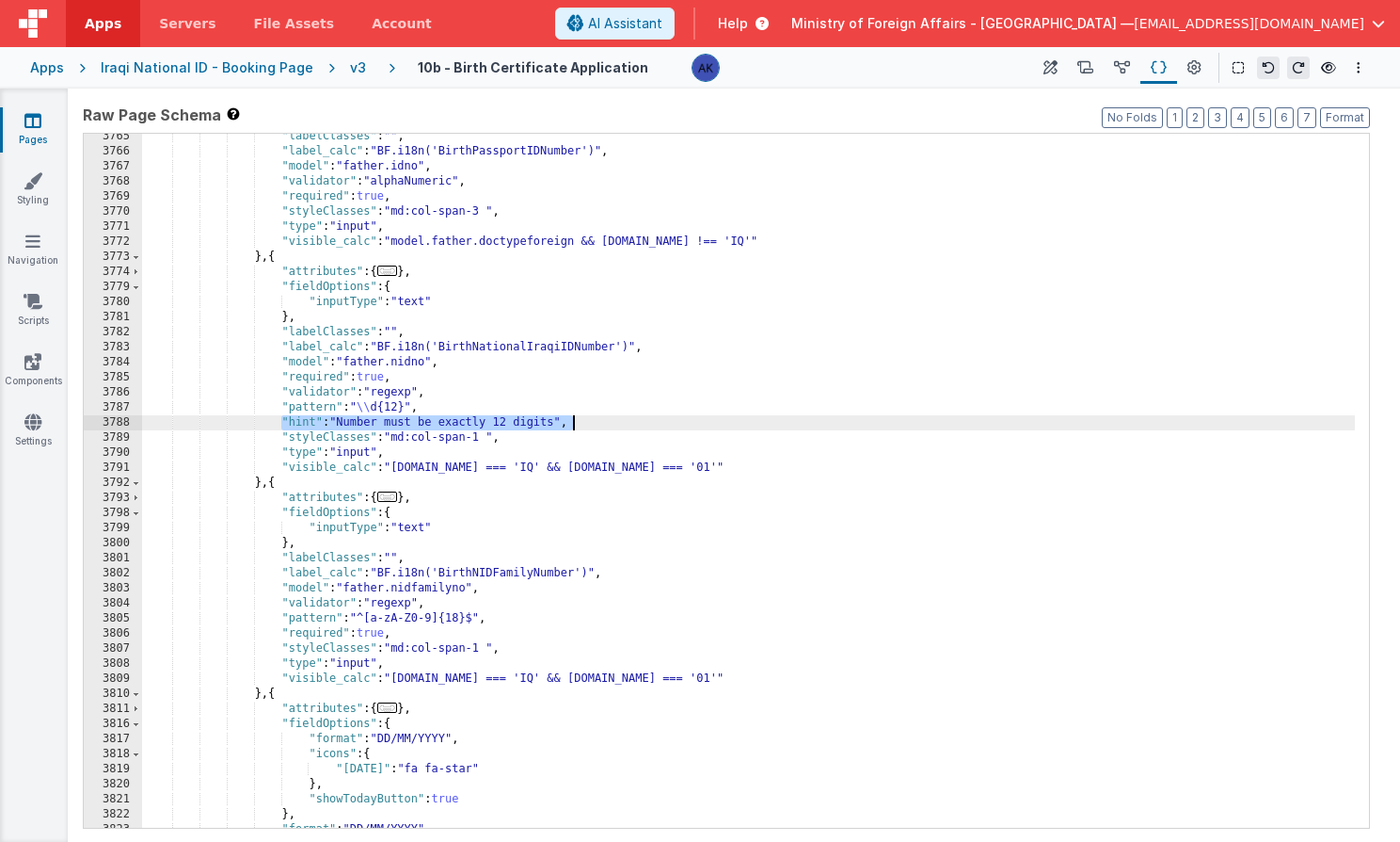
drag, startPoint x: 281, startPoint y: 421, endPoint x: 587, endPoint y: 421, distance: 306.0
click at [587, 421] on div ""labelClasses" : "" , "label_calc" : "BF.i18n('BirthPassportIDNumber')" , "mode…" at bounding box center [748, 491] width 1213 height 724
click at [509, 612] on div ""labelClasses" : "" , "label_calc" : "BF.i18n('BirthPassportIDNumber')" , "mode…" at bounding box center [748, 491] width 1213 height 724
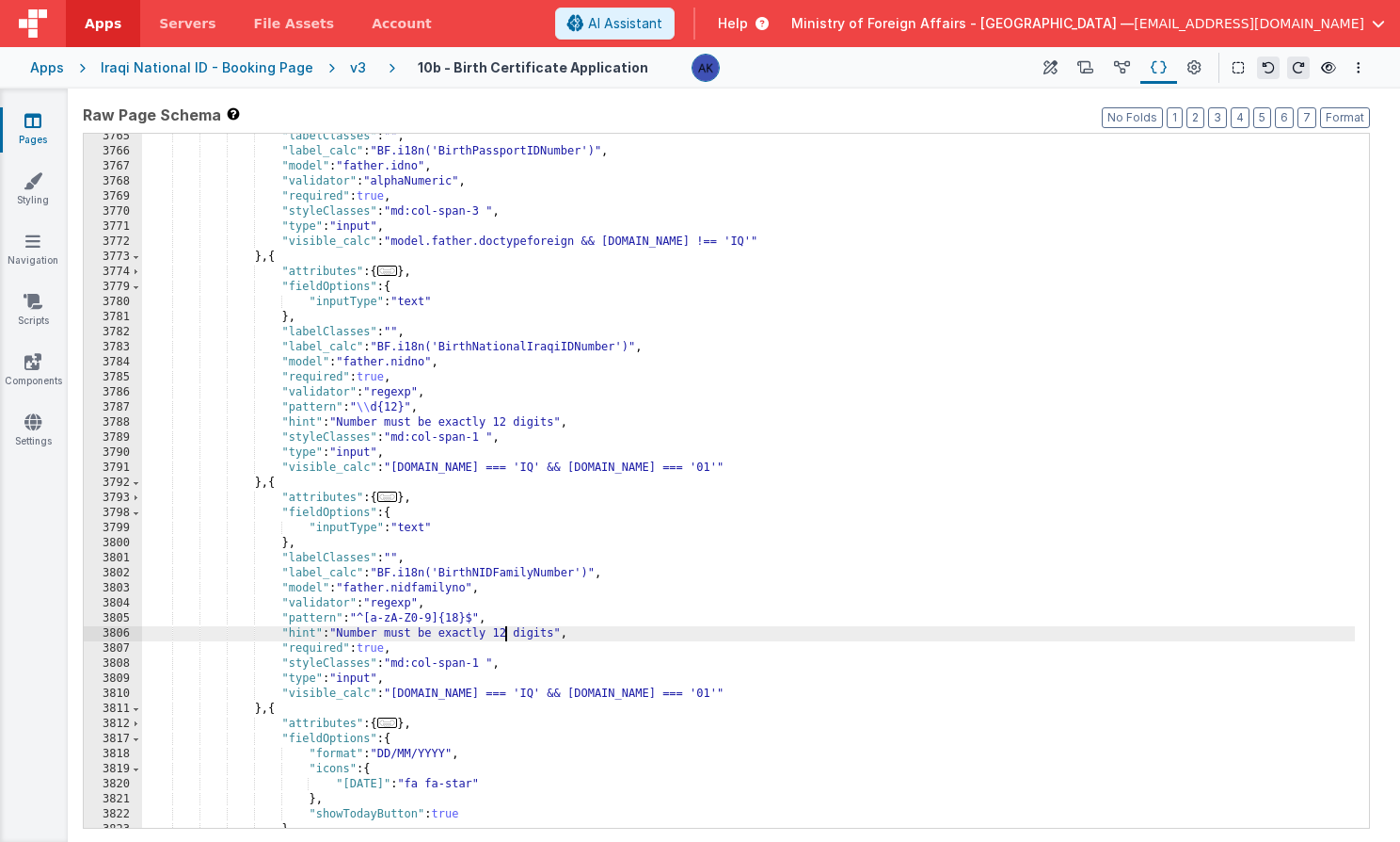
click at [507, 629] on div ""labelClasses" : "" , "label_calc" : "BF.i18n('BirthPassportIDNumber')" , "mode…" at bounding box center [748, 491] width 1213 height 724
click at [342, 632] on div ""labelClasses" : "" , "label_calc" : "BF.i18n('BirthPassportIDNumber')" , "mode…" at bounding box center [748, 491] width 1213 height 724
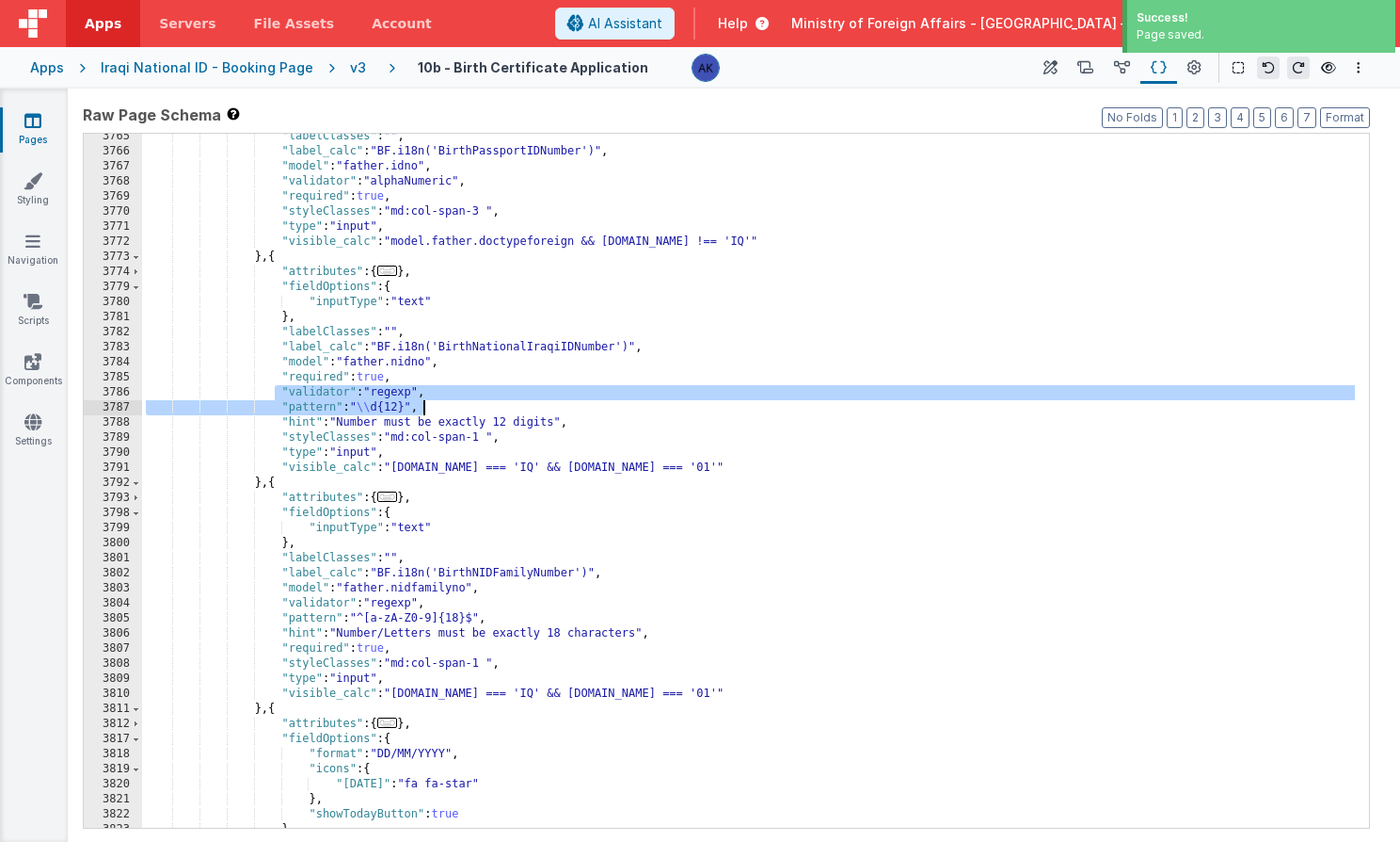
drag, startPoint x: 277, startPoint y: 393, endPoint x: 424, endPoint y: 404, distance: 147.4
click at [424, 404] on div ""labelClasses" : "" , "label_calc" : "BF.i18n('BirthPassportIDNumber')" , "mode…" at bounding box center [748, 491] width 1213 height 724
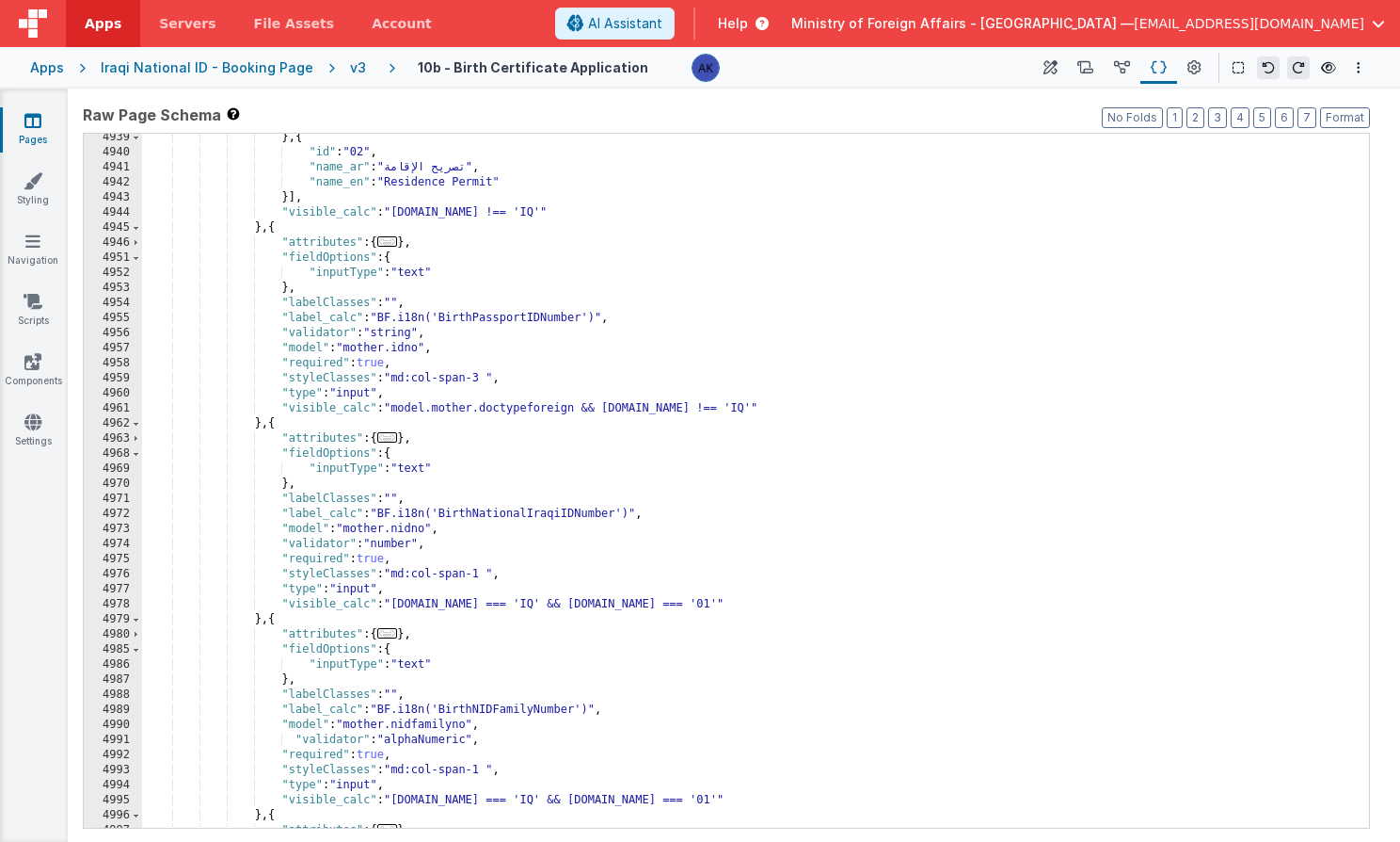
scroll to position [27772, 0]
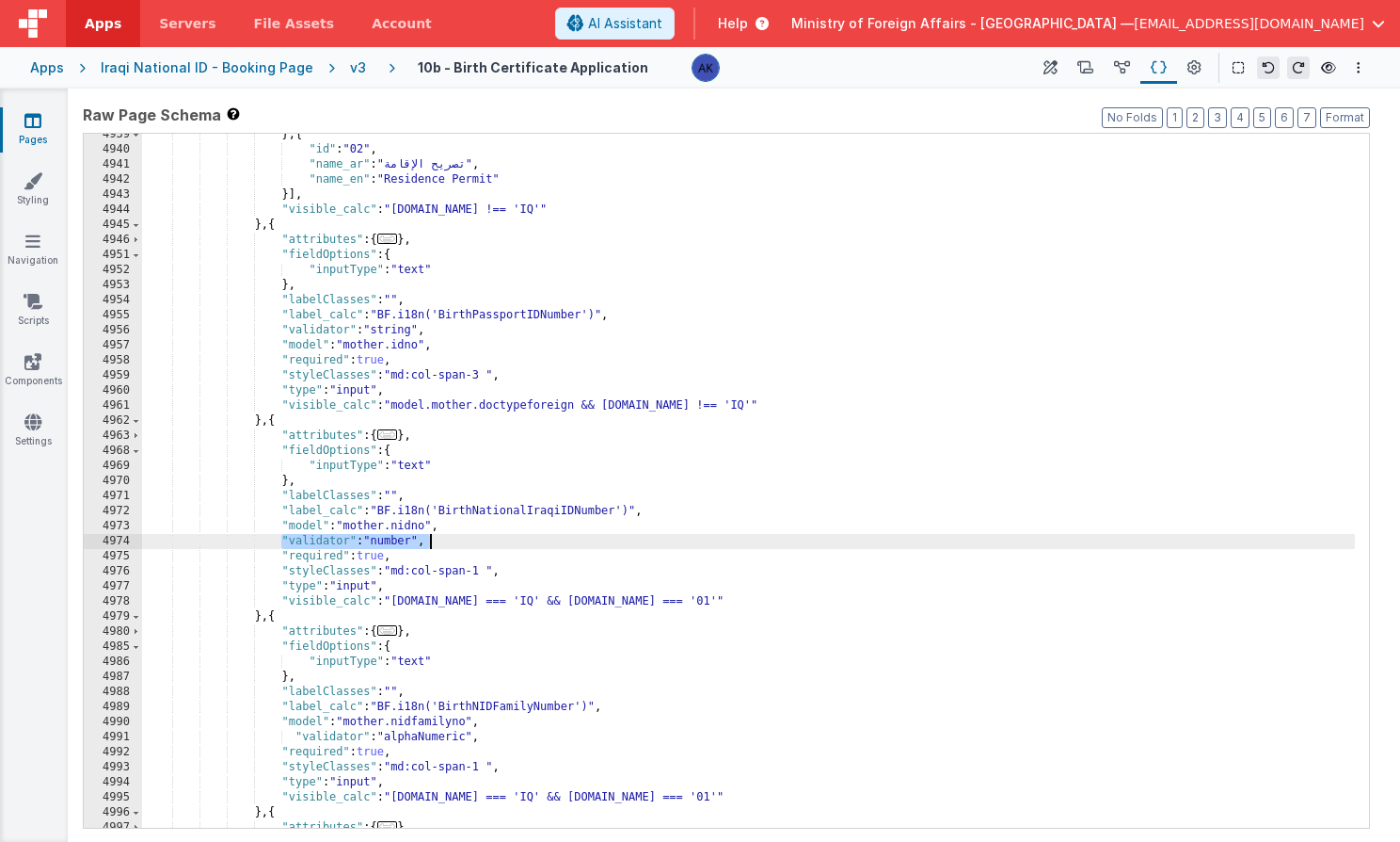
drag, startPoint x: 284, startPoint y: 540, endPoint x: 441, endPoint y: 538, distance: 157.0
click at [441, 538] on div "} , { "id" : "02" , "name_ar" : "تصريح الإقامة" , "name_en" : "Residence Permit…" at bounding box center [748, 489] width 1213 height 724
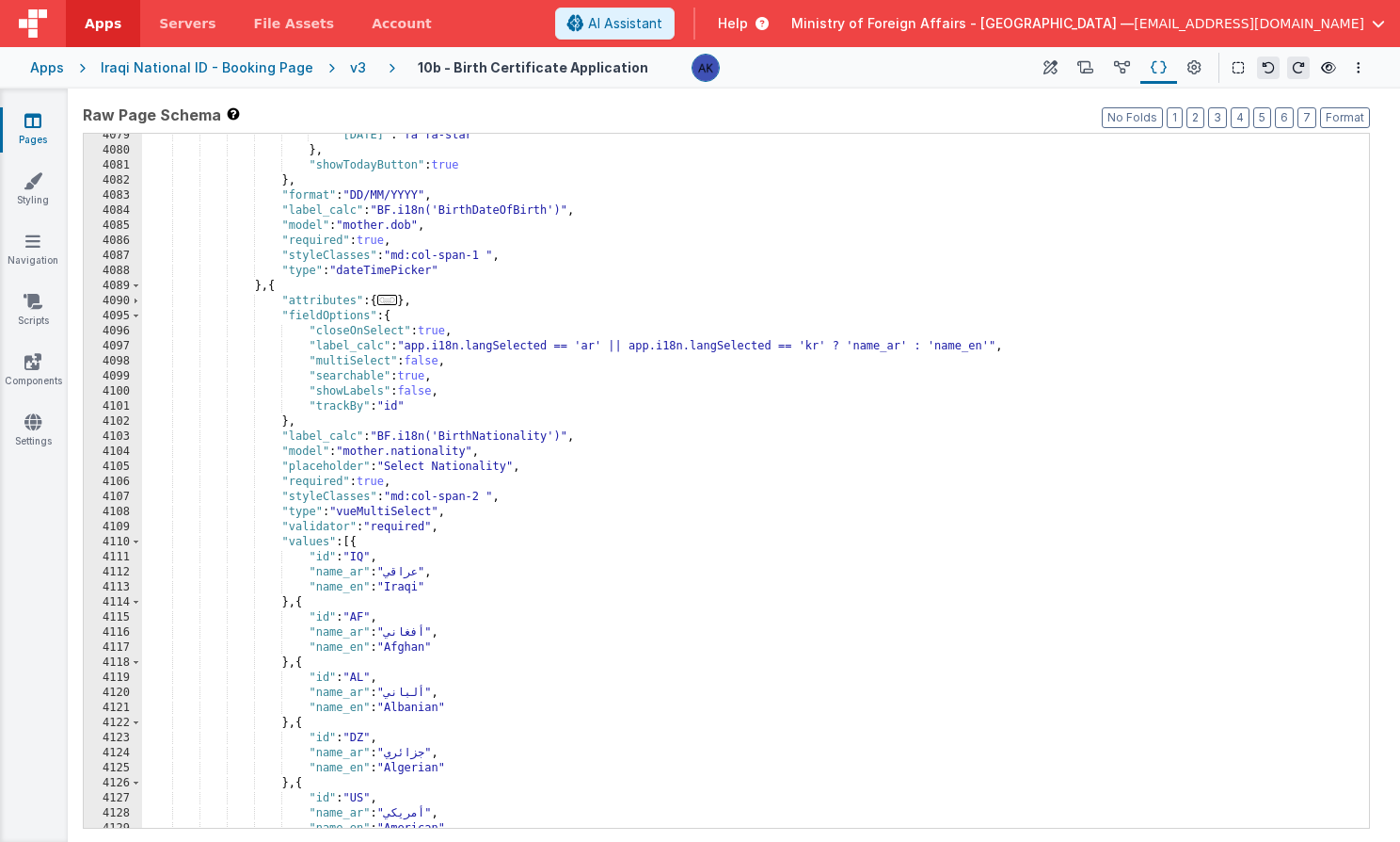
scroll to position [22734, 0]
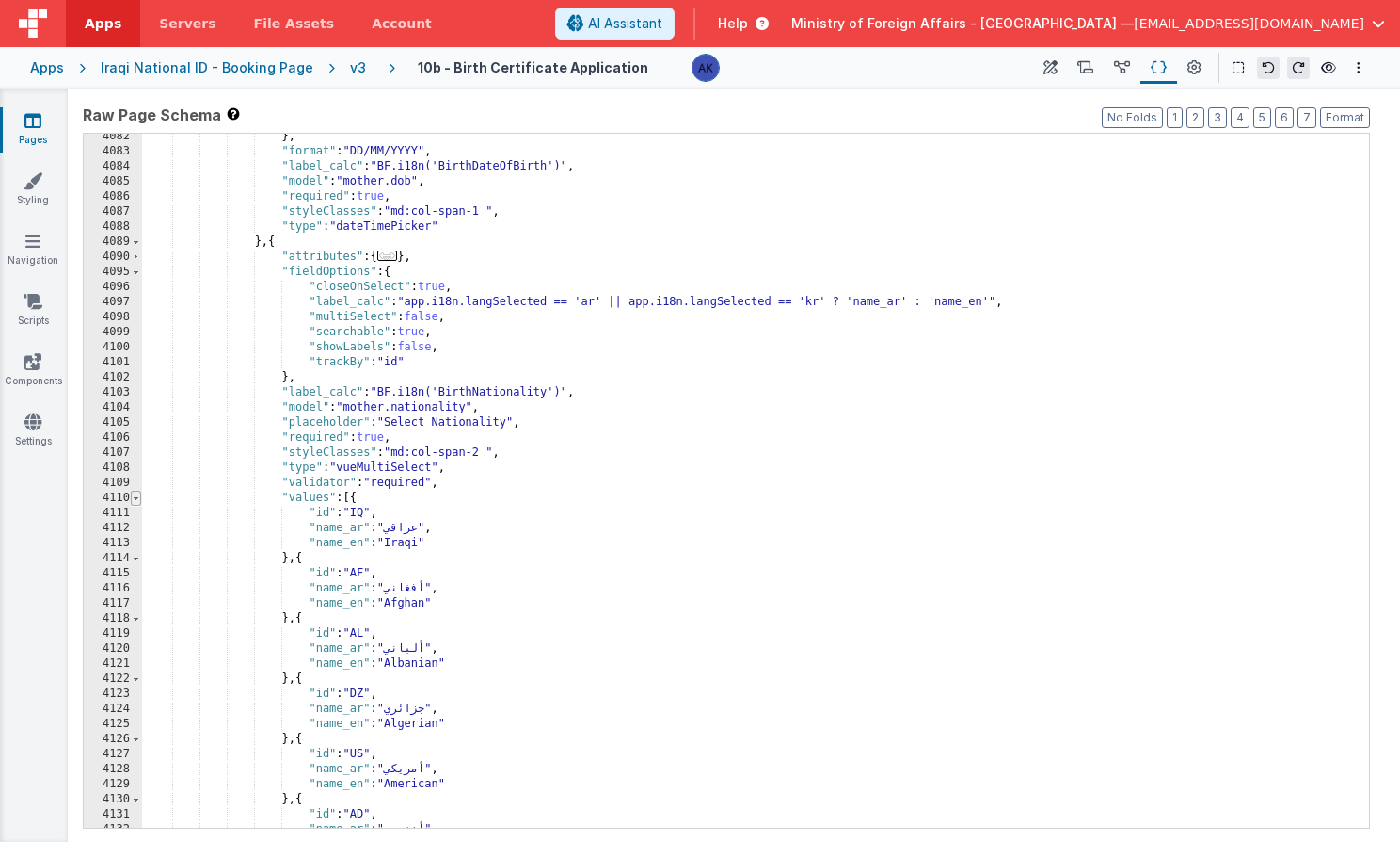
click at [138, 500] on span at bounding box center [135, 498] width 11 height 15
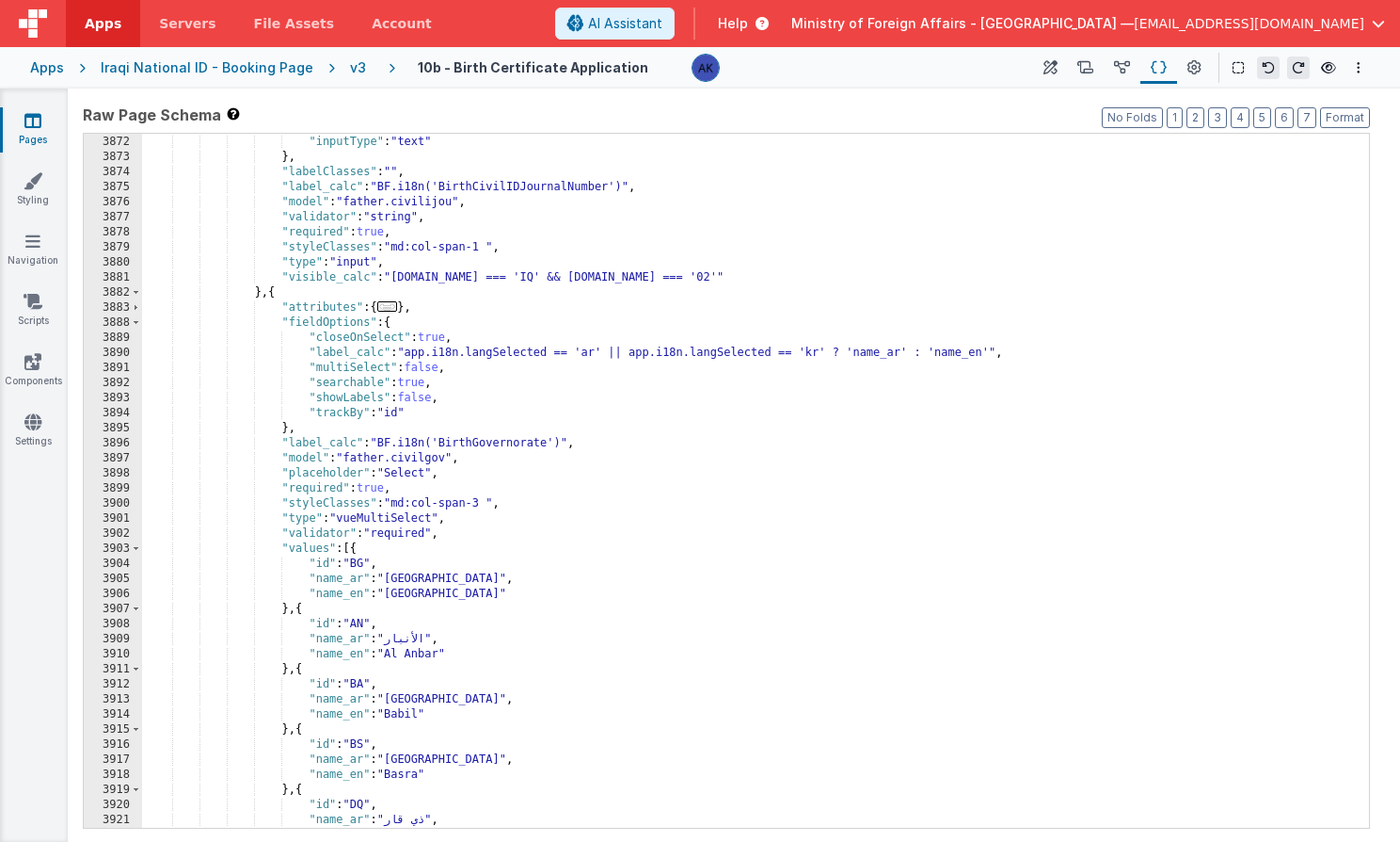
scroll to position [25530, 0]
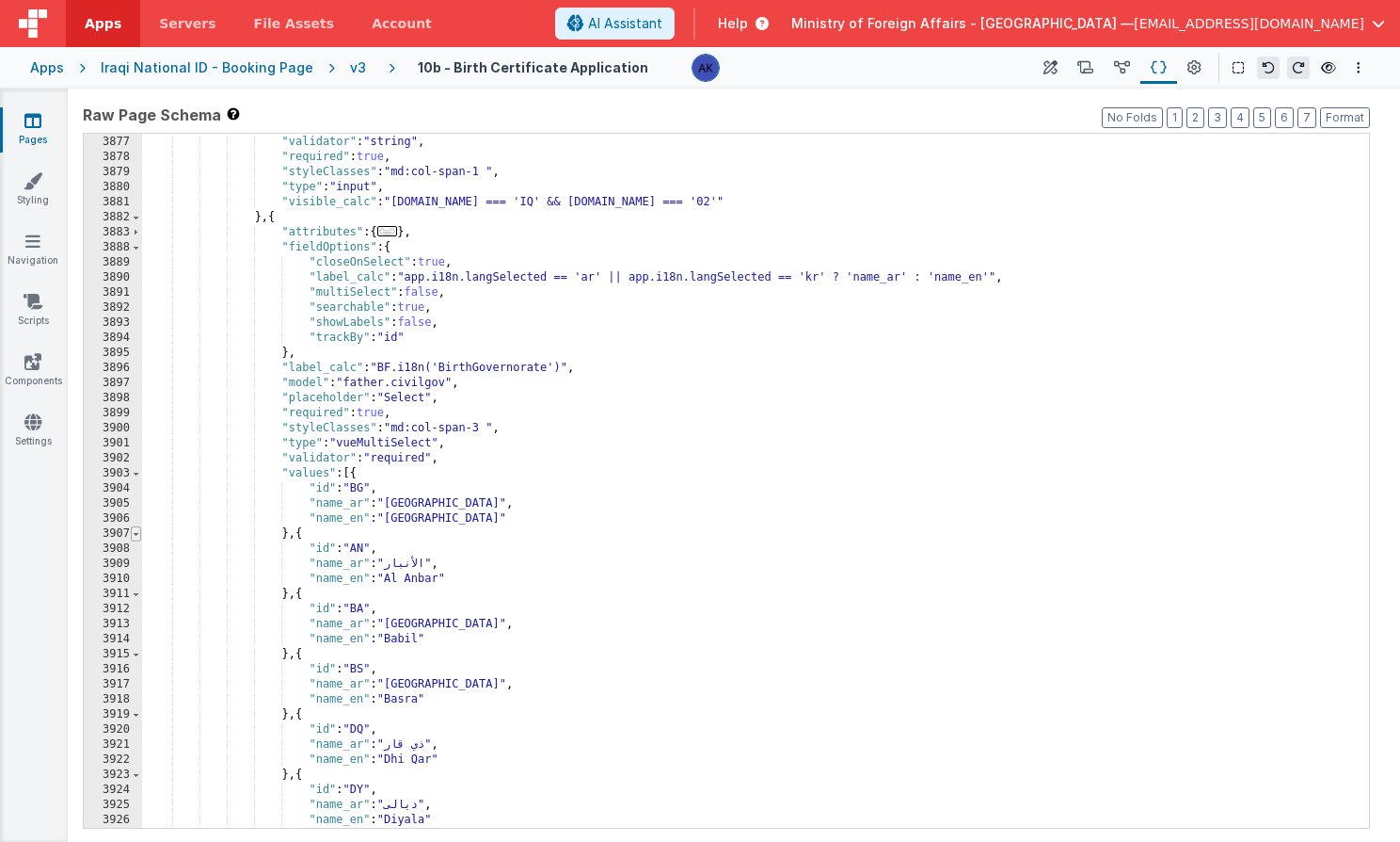
click at [138, 534] on span at bounding box center [135, 534] width 11 height 15
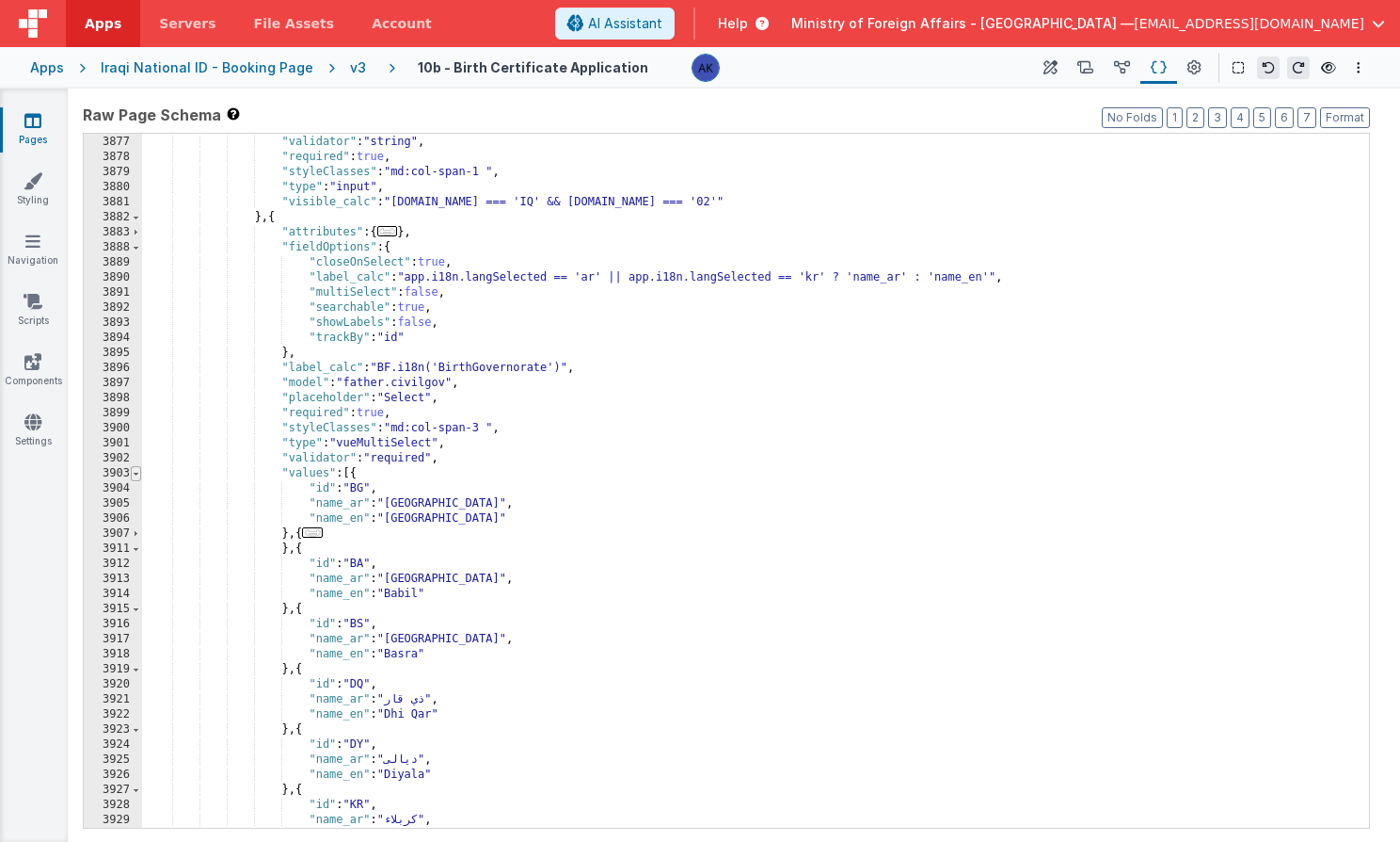
click at [134, 475] on span at bounding box center [135, 473] width 11 height 15
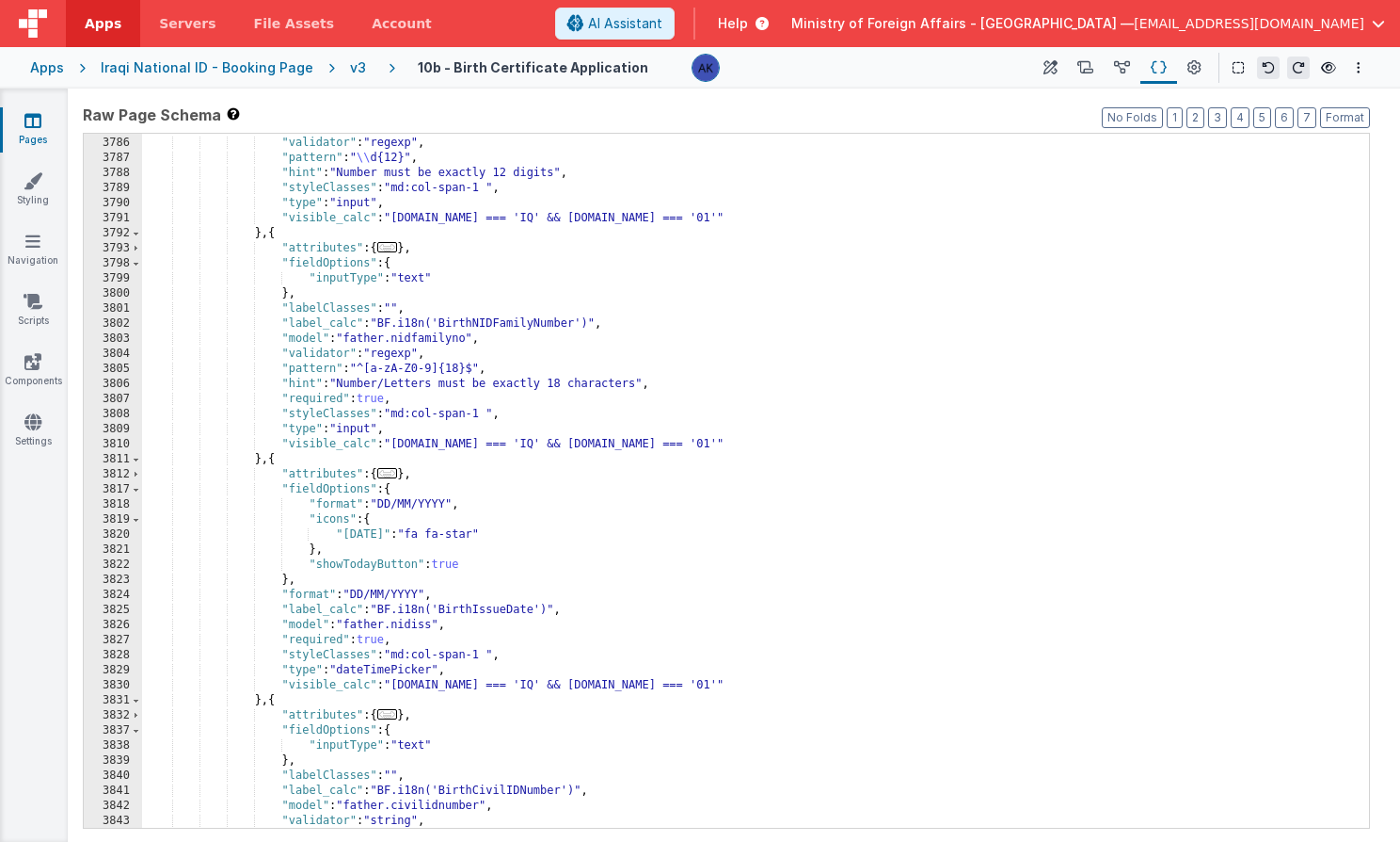
scroll to position [25447, 0]
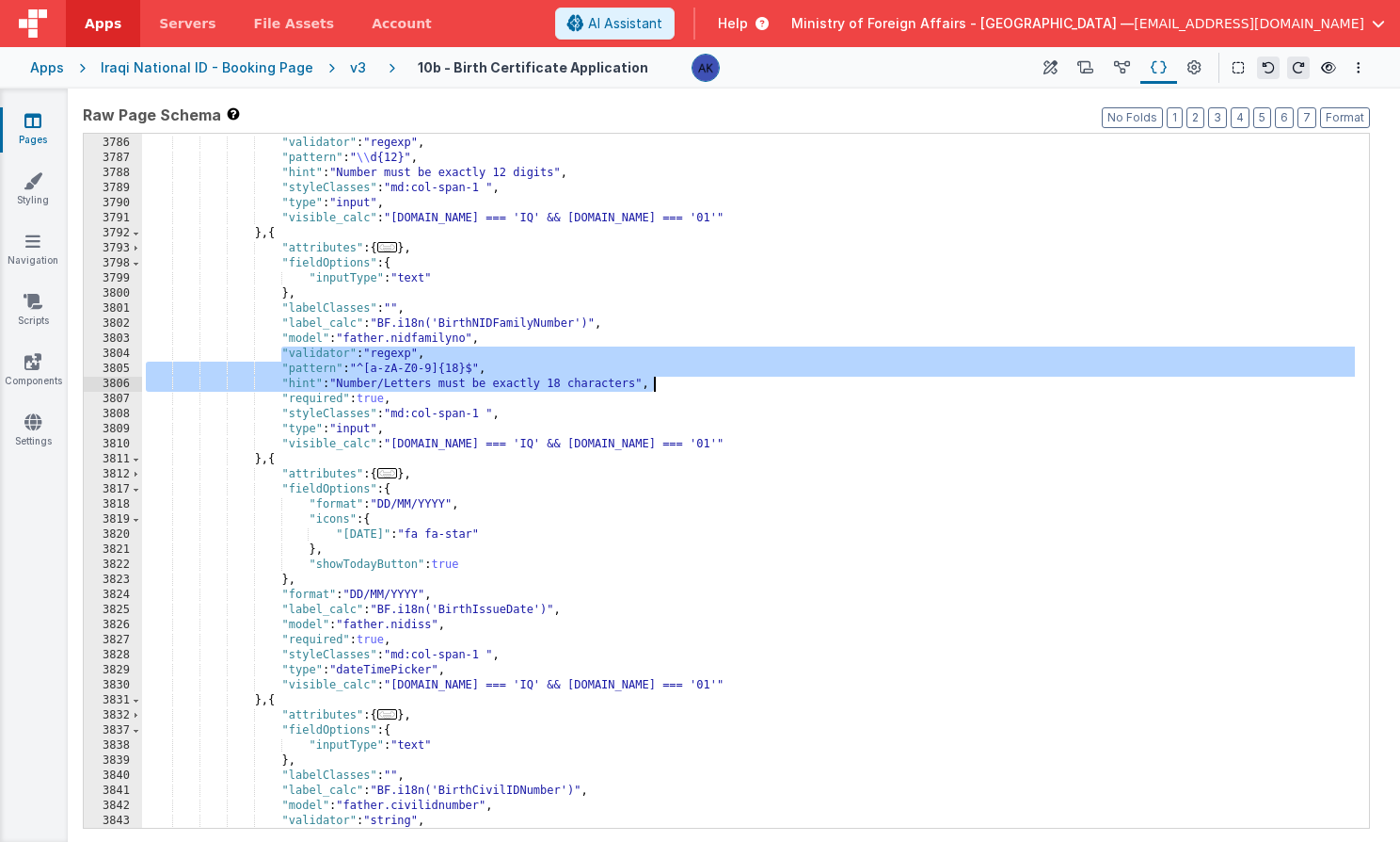
drag, startPoint x: 279, startPoint y: 352, endPoint x: 806, endPoint y: 391, distance: 528.4
click at [806, 391] on div ""required" : true , "validator" : "regexp" , "pattern" : " \\ d{12}" , "hint" :…" at bounding box center [748, 483] width 1213 height 724
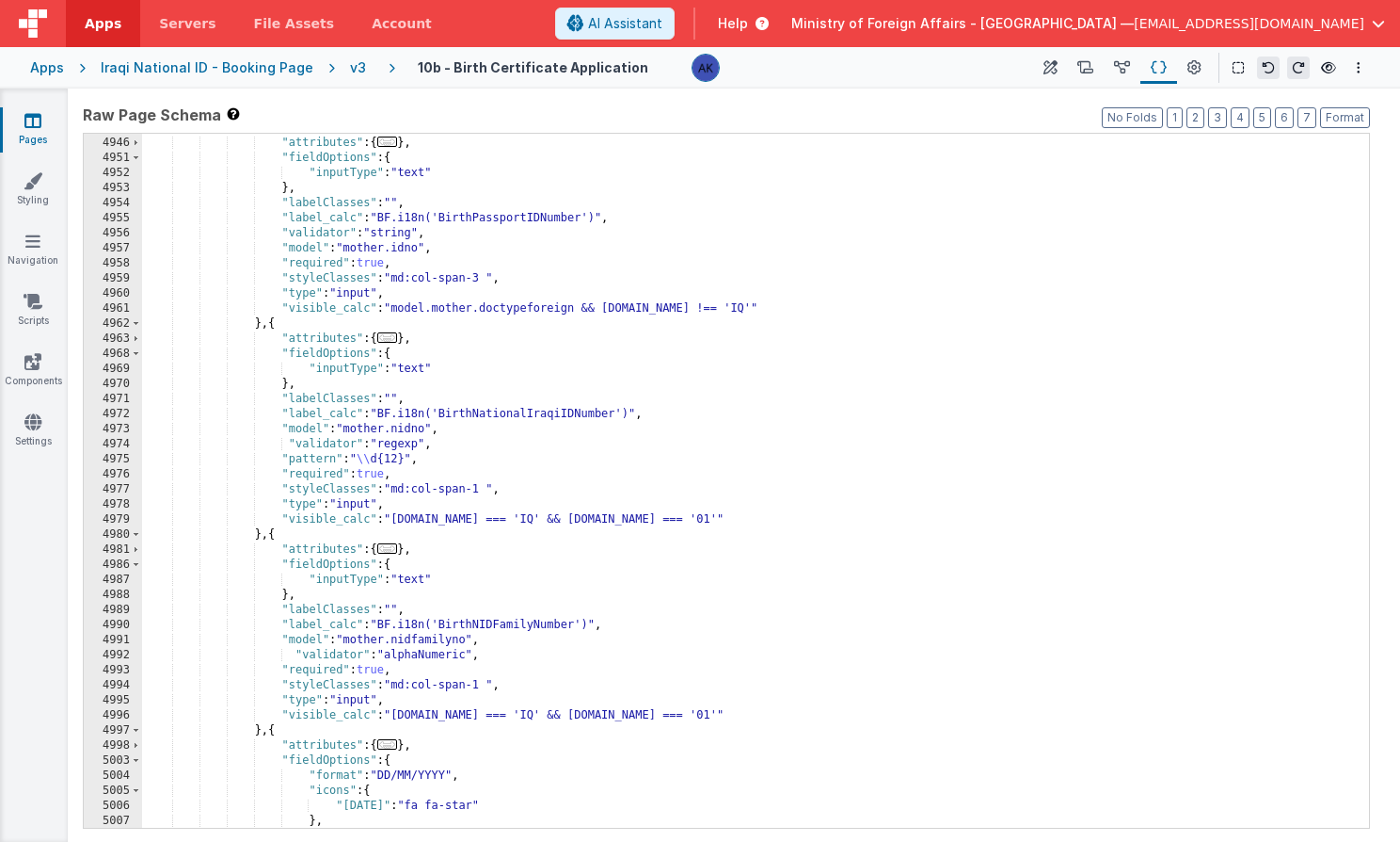
scroll to position [27226, 0]
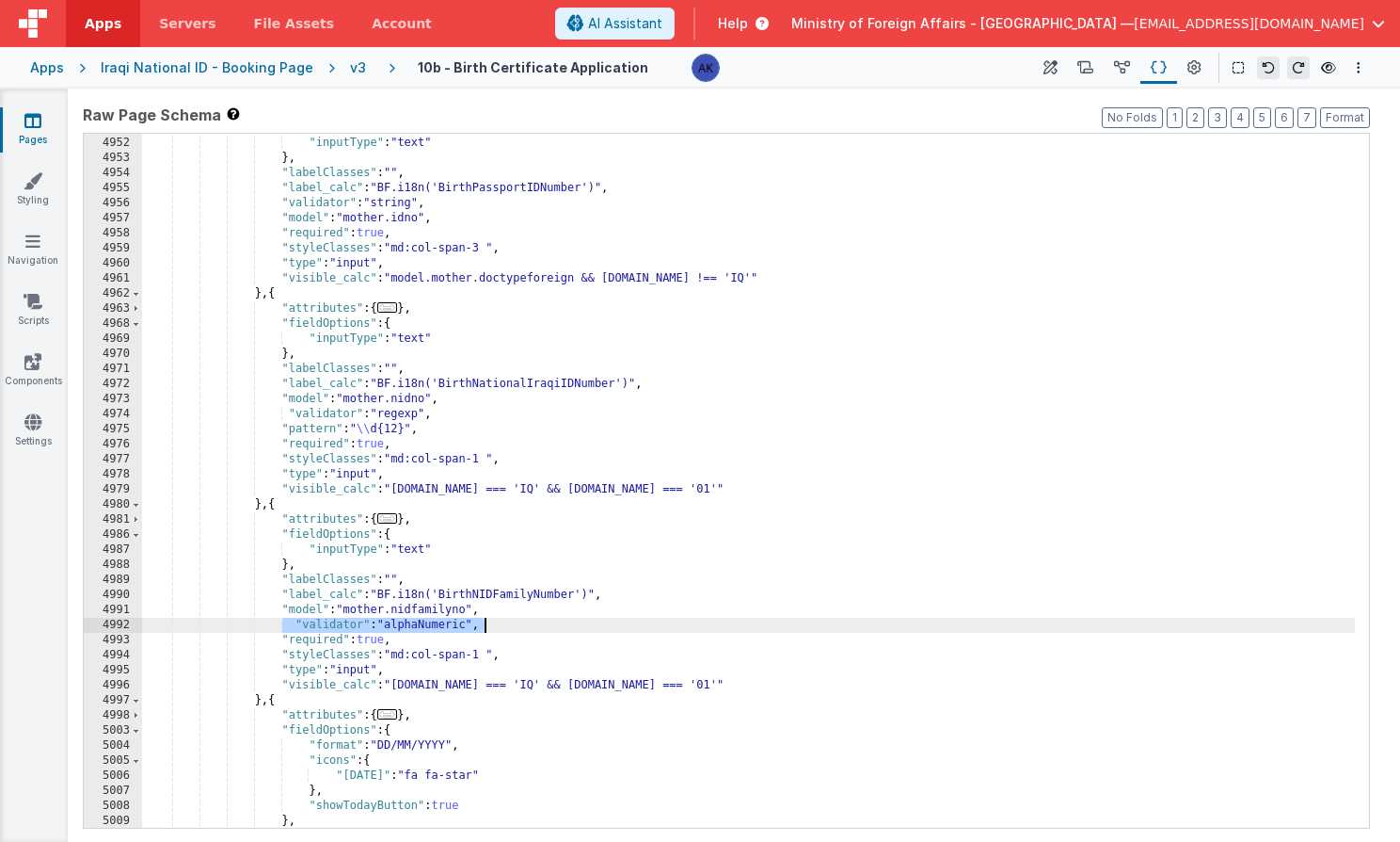
drag, startPoint x: 284, startPoint y: 627, endPoint x: 581, endPoint y: 624, distance: 297.0
click at [581, 624] on div ""fieldOptions" : { "inputType" : "text" } , "labelClasses" : "" , "label_calc" …" at bounding box center [748, 483] width 1213 height 724
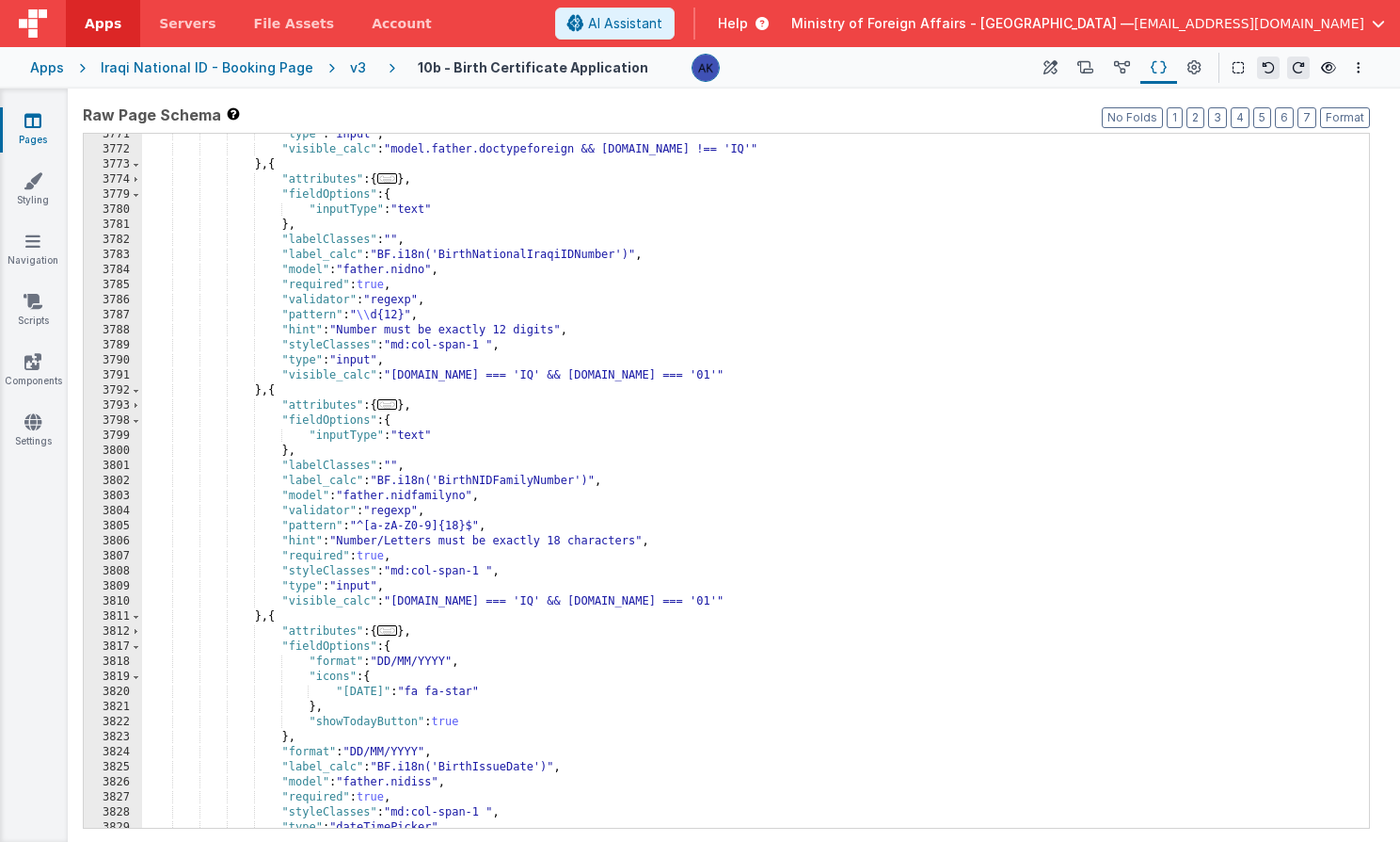
scroll to position [25350, 0]
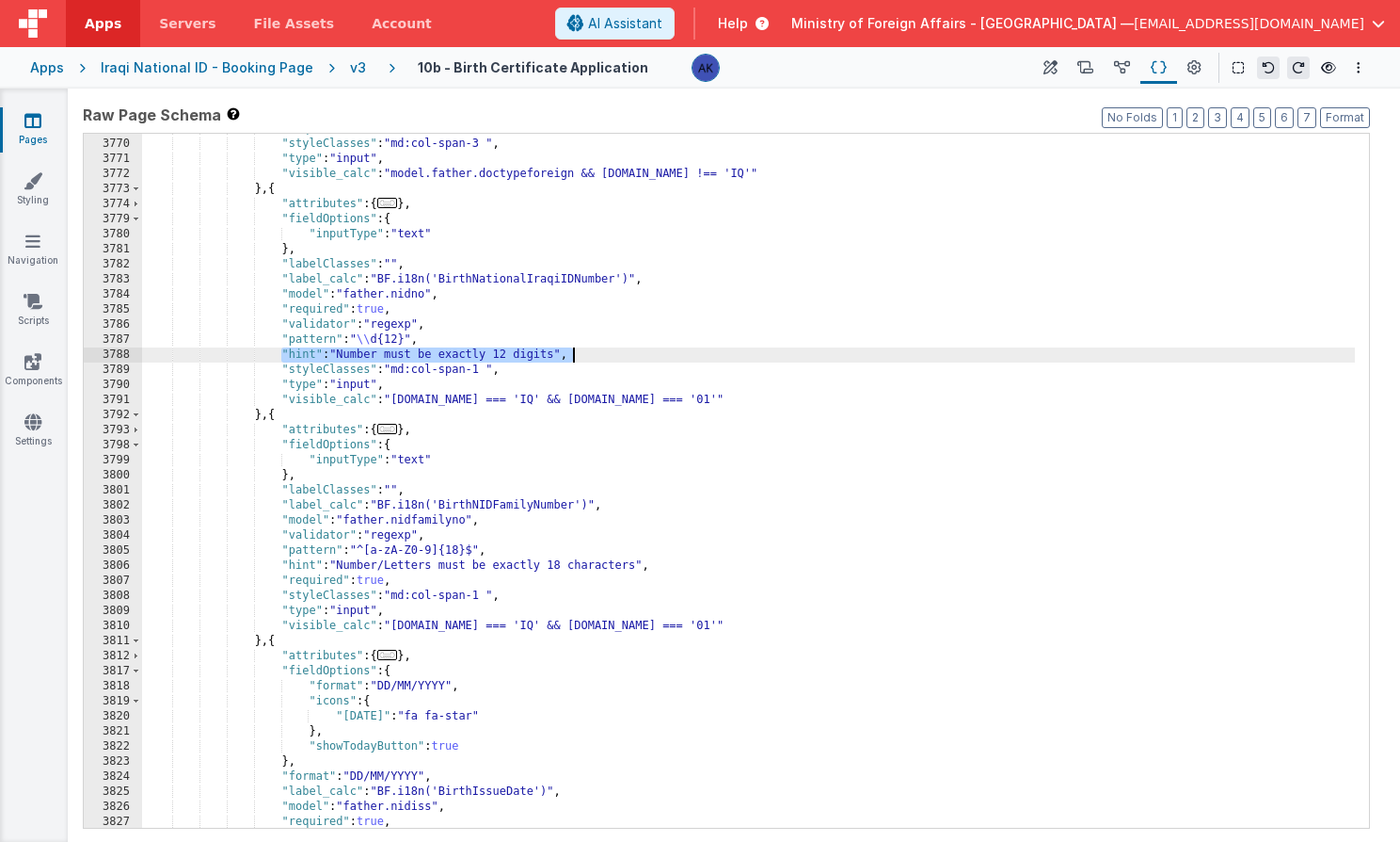
drag, startPoint x: 281, startPoint y: 350, endPoint x: 690, endPoint y: 359, distance: 409.1
click at [690, 359] on div ""required" : true , "styleClasses" : "md:col-span-3 " , "type" : "input" , "vis…" at bounding box center [748, 483] width 1213 height 724
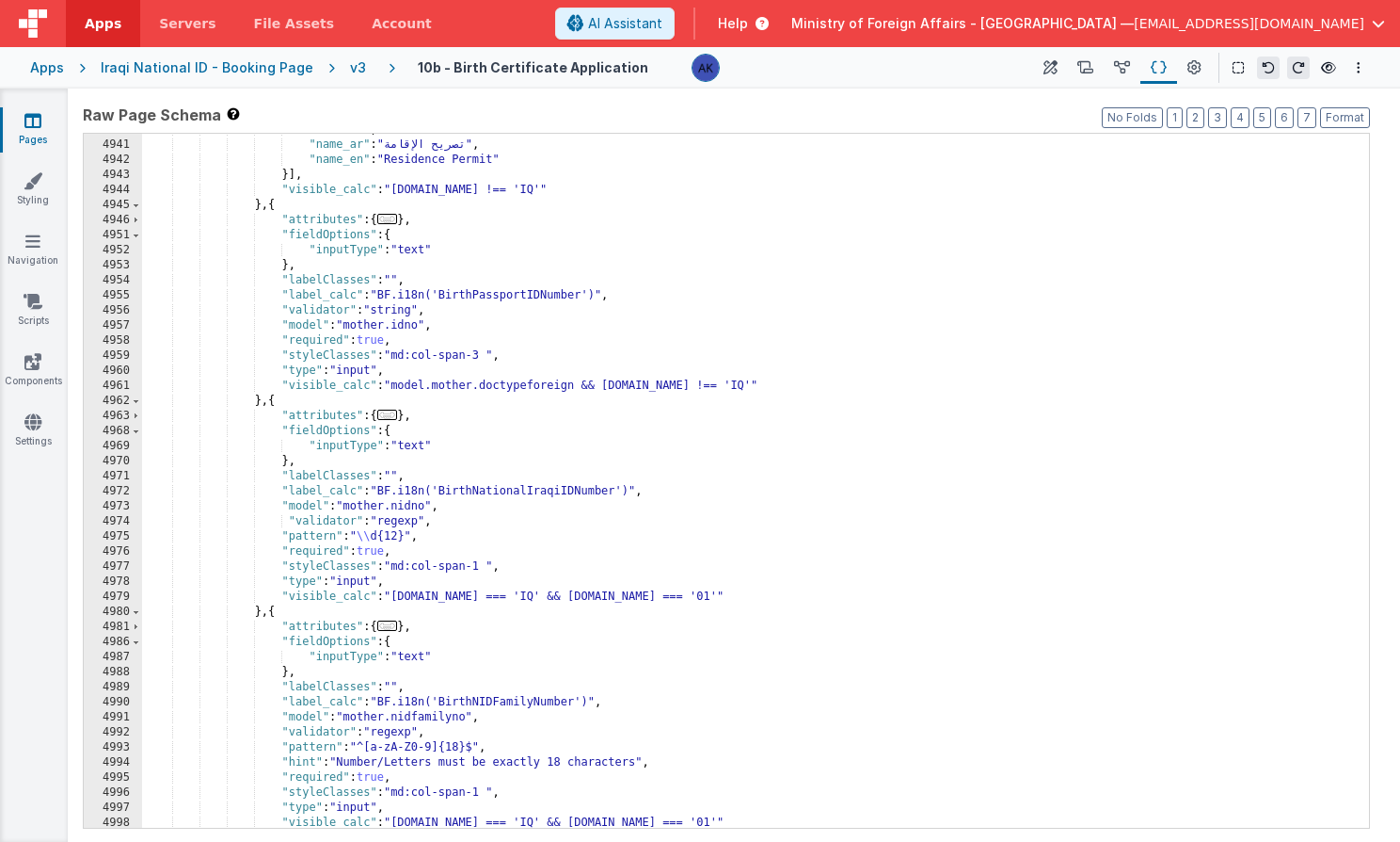
scroll to position [27164, 0]
click at [448, 541] on div ""id" : "02" , "name_ar" : "تصريح الإقامة" , "name_en" : "Residence Permit" }] ,…" at bounding box center [748, 483] width 1213 height 724
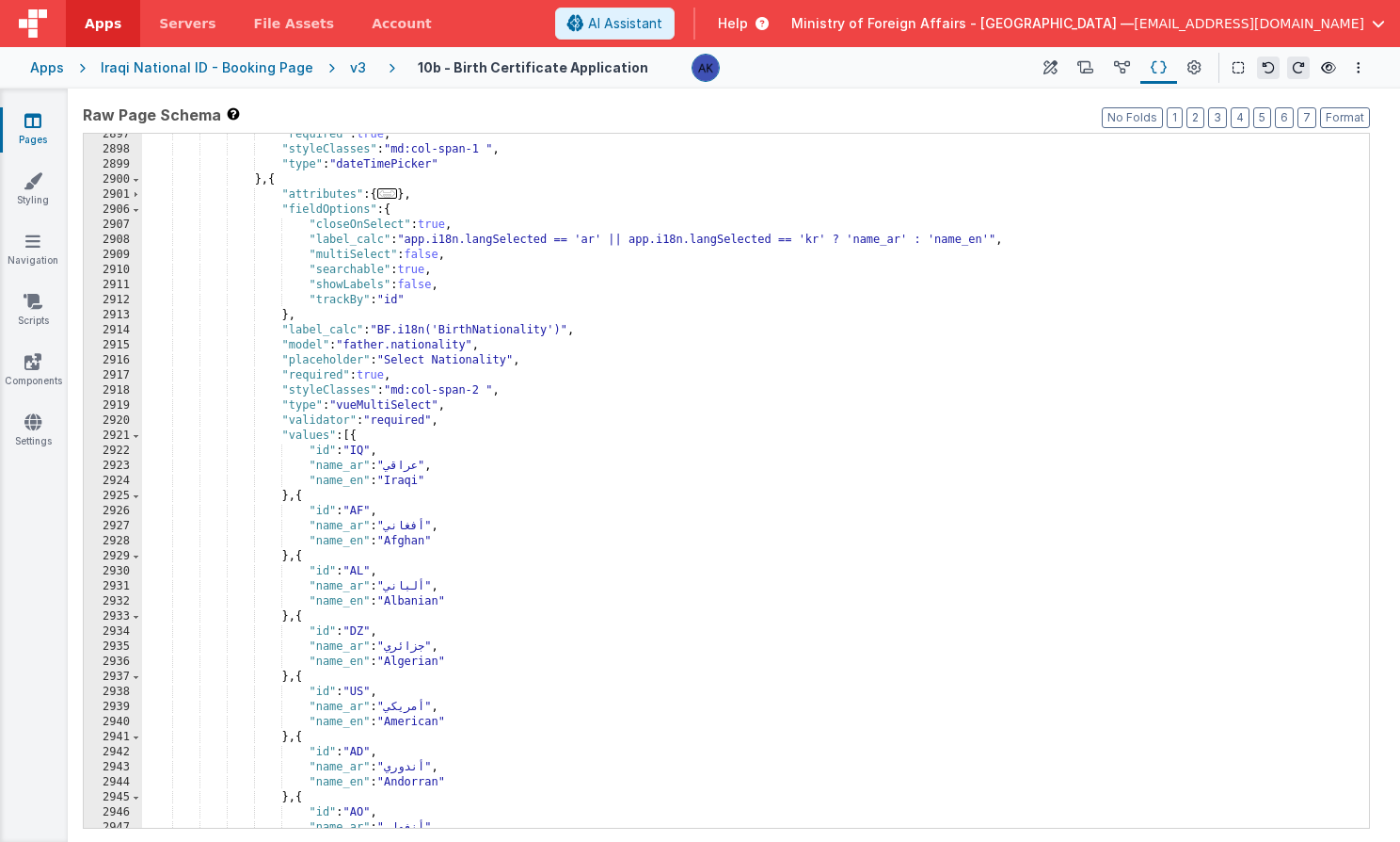
scroll to position [19256, 0]
click at [133, 429] on span at bounding box center [135, 436] width 11 height 15
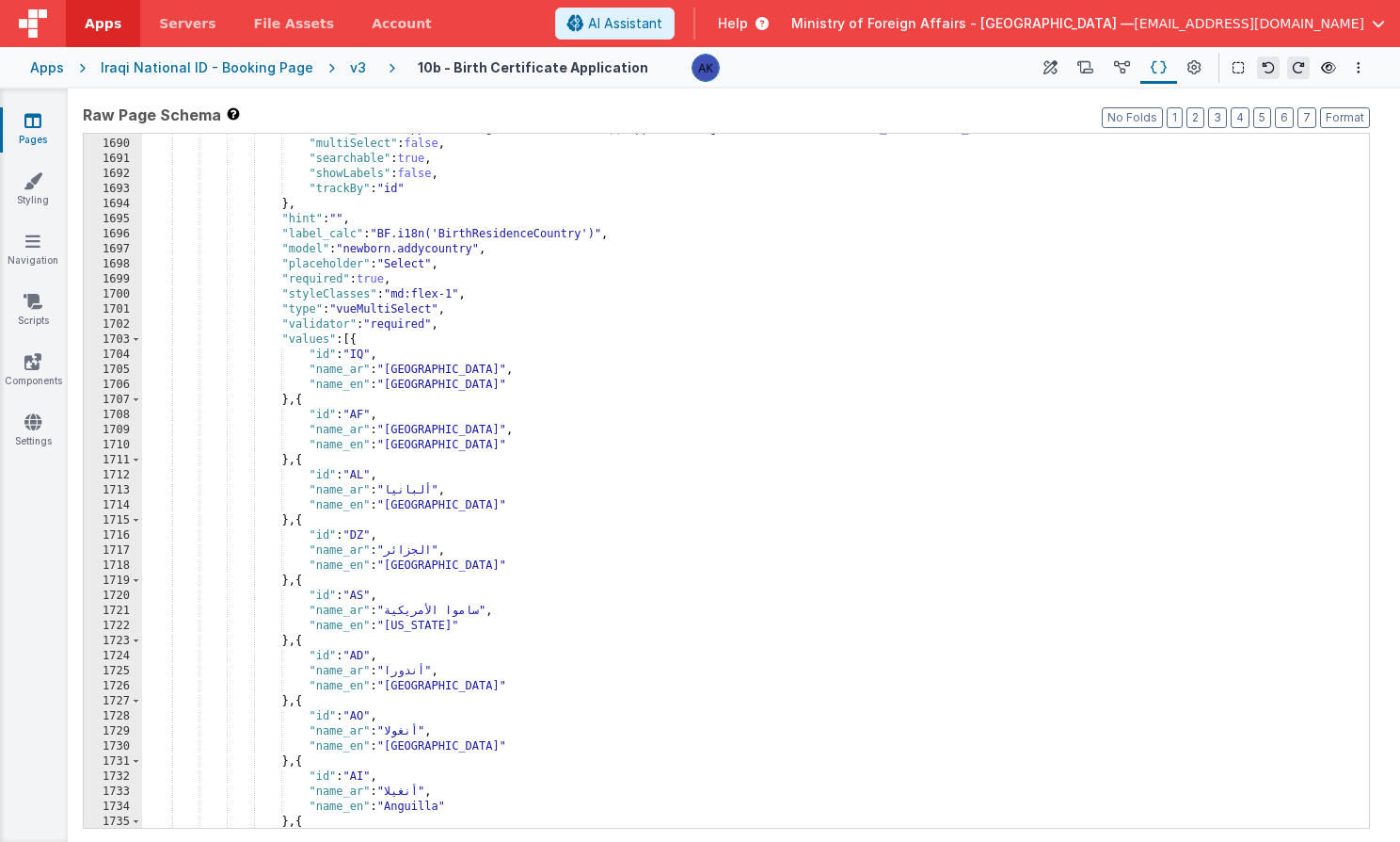
scroll to position [13409, 0]
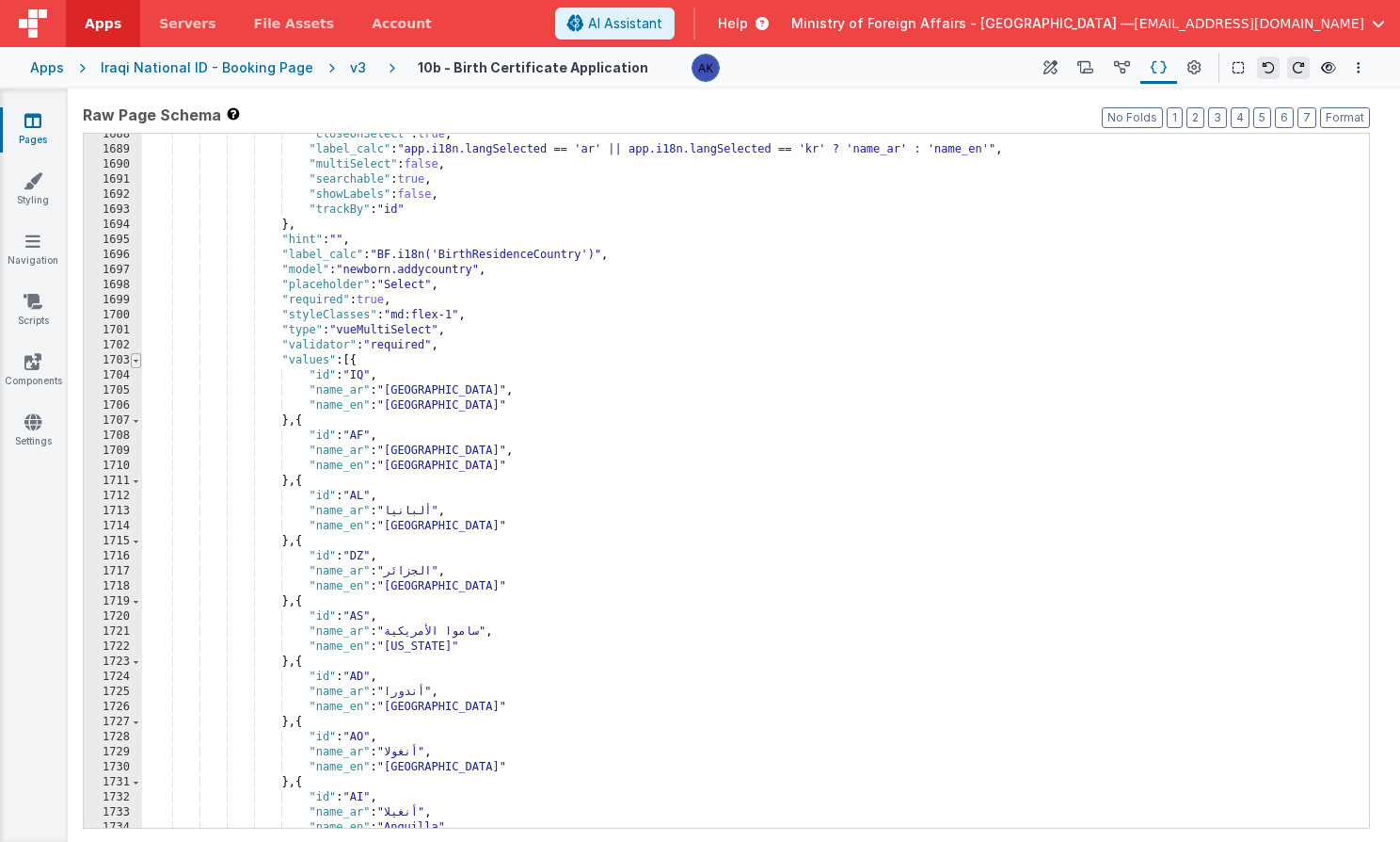
click at [132, 363] on span at bounding box center [135, 361] width 11 height 15
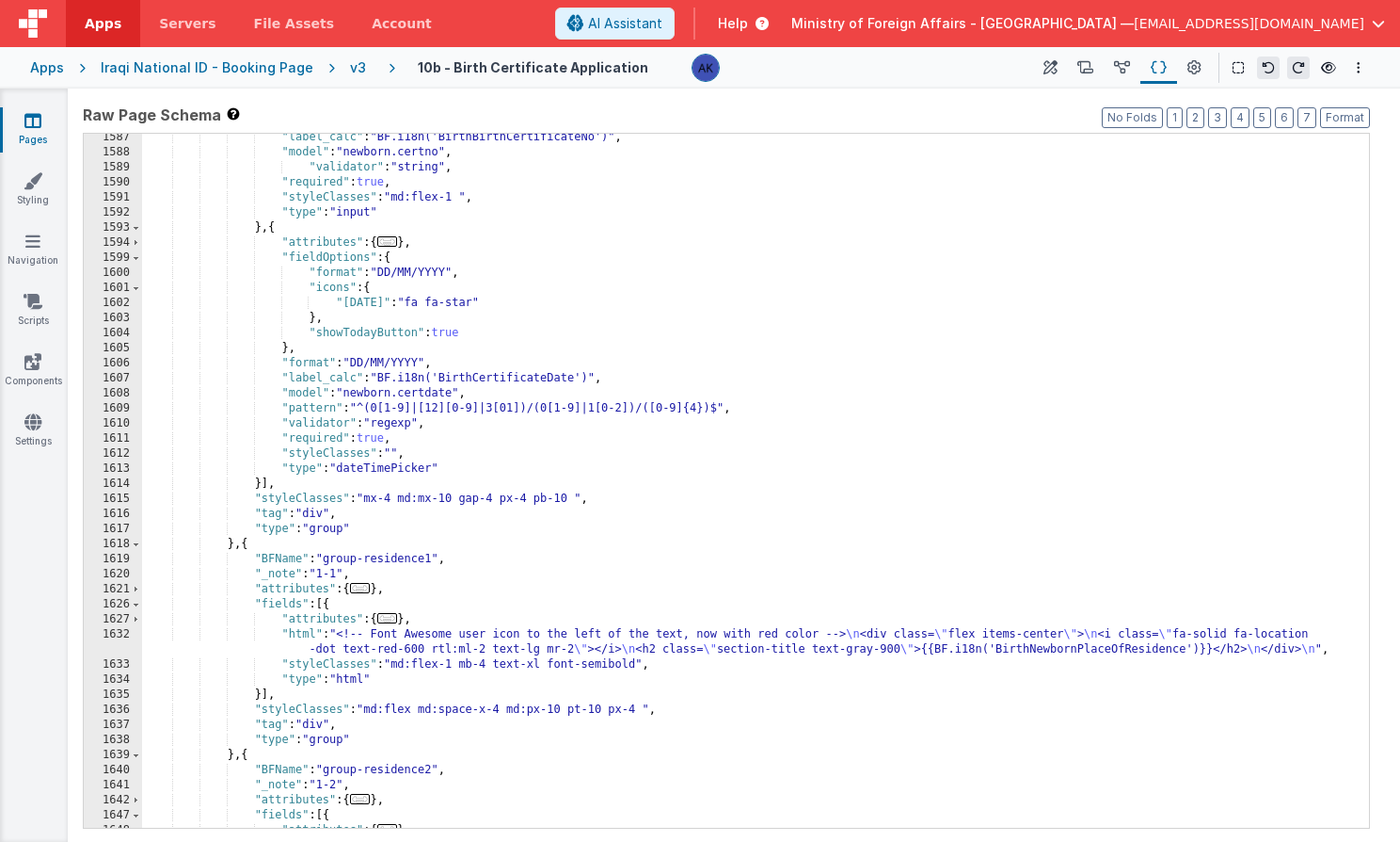
scroll to position [17713, 0]
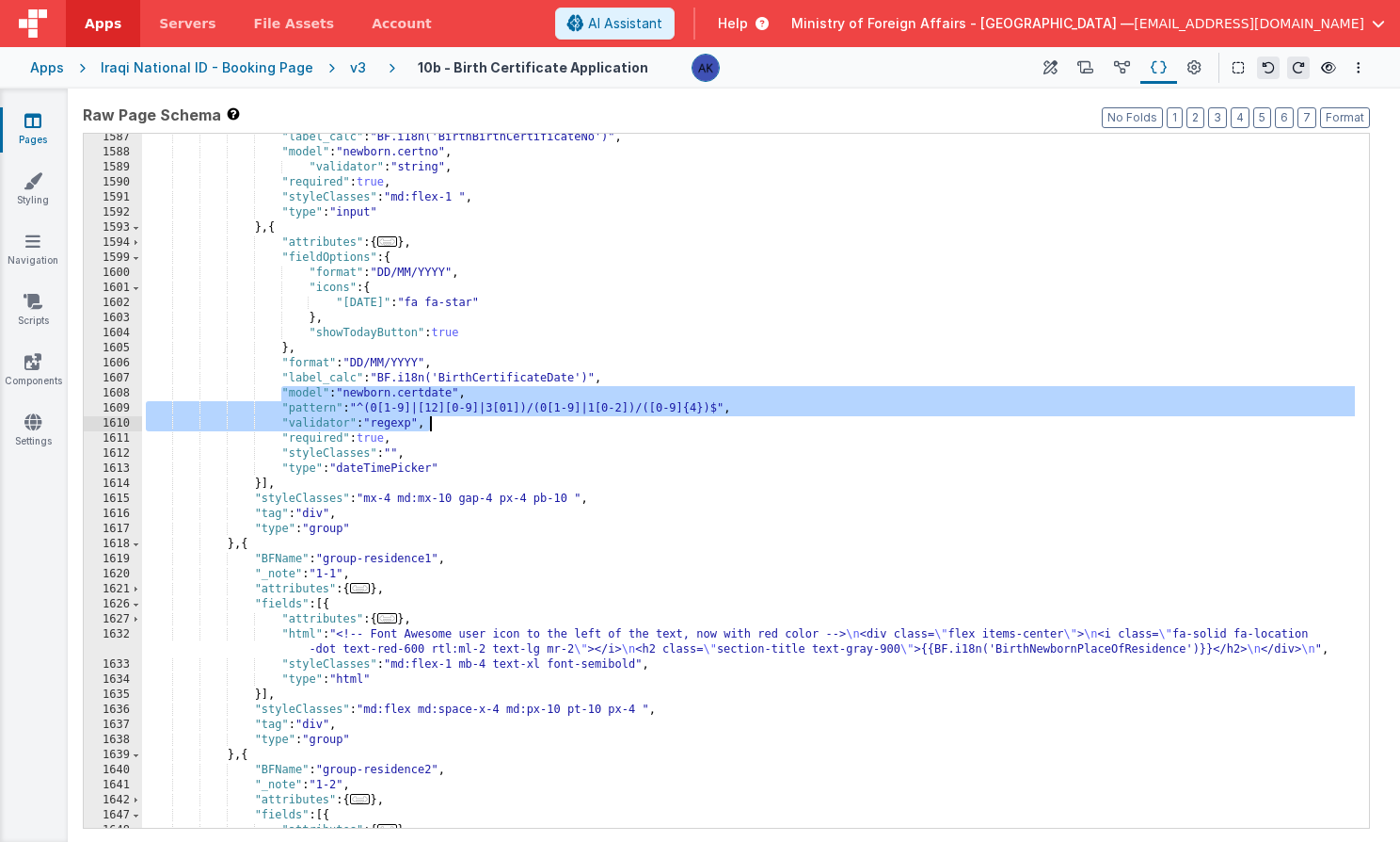
drag, startPoint x: 281, startPoint y: 395, endPoint x: 726, endPoint y: 421, distance: 445.8
click at [726, 421] on div ""label_calc" : "BF.i18n('BirthBirthCertificateNo')" , "model" : "newborn.certno…" at bounding box center [748, 492] width 1213 height 724
click at [429, 408] on div ""label_calc" : "BF.i18n('BirthBirthCertificateNo')" , "model" : "newborn.certno…" at bounding box center [748, 492] width 1213 height 724
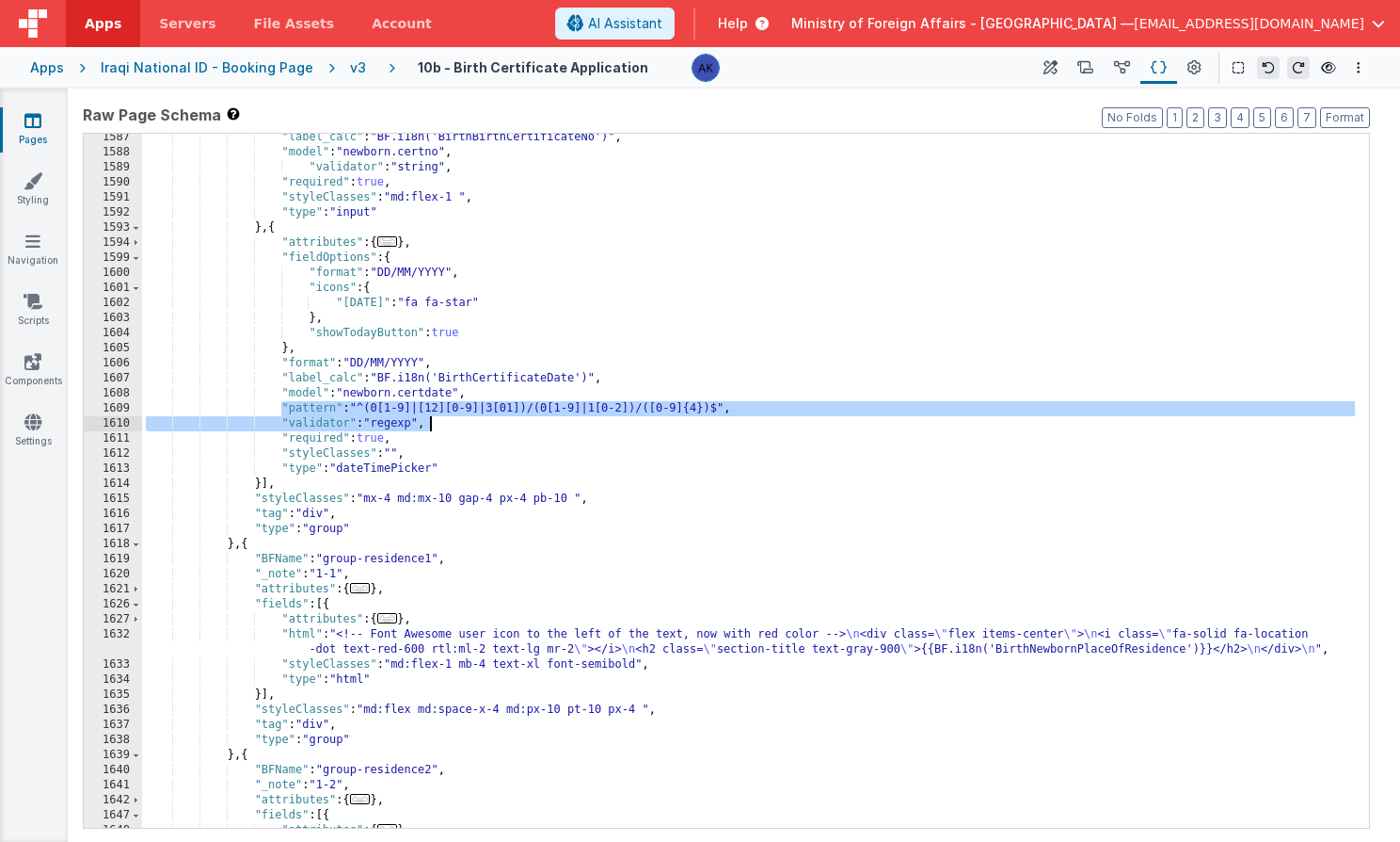
drag, startPoint x: 279, startPoint y: 412, endPoint x: 494, endPoint y: 422, distance: 215.2
click at [494, 422] on div ""label_calc" : "BF.i18n('BirthBirthCertificateNo')" , "model" : "newborn.certno…" at bounding box center [748, 492] width 1213 height 724
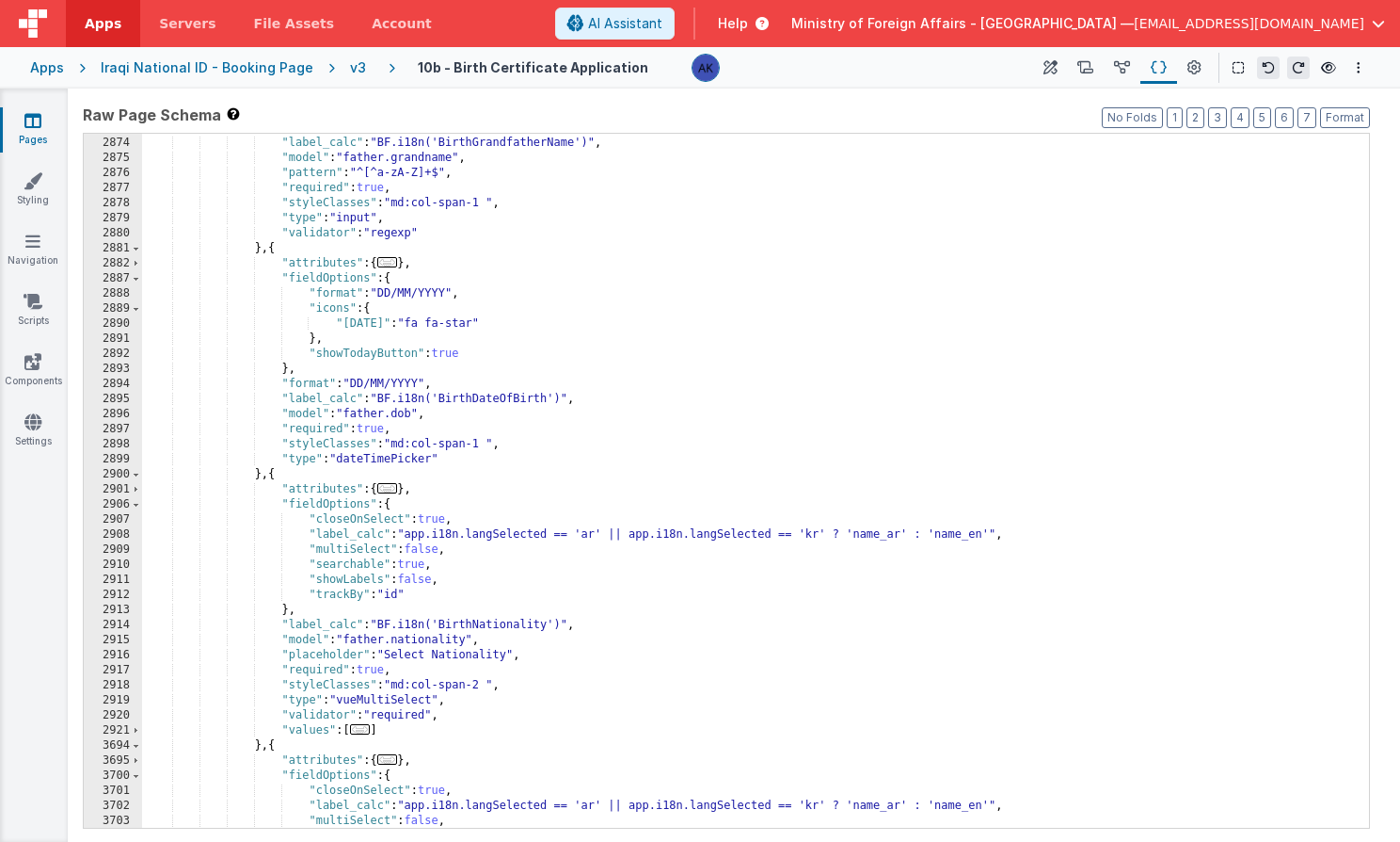
scroll to position [20313, 0]
click at [494, 414] on div ""hint_calc" : "BF.i18n('BirthPleaseEnterGrandfatherNameArabic')" , "label_calc"…" at bounding box center [748, 483] width 1213 height 724
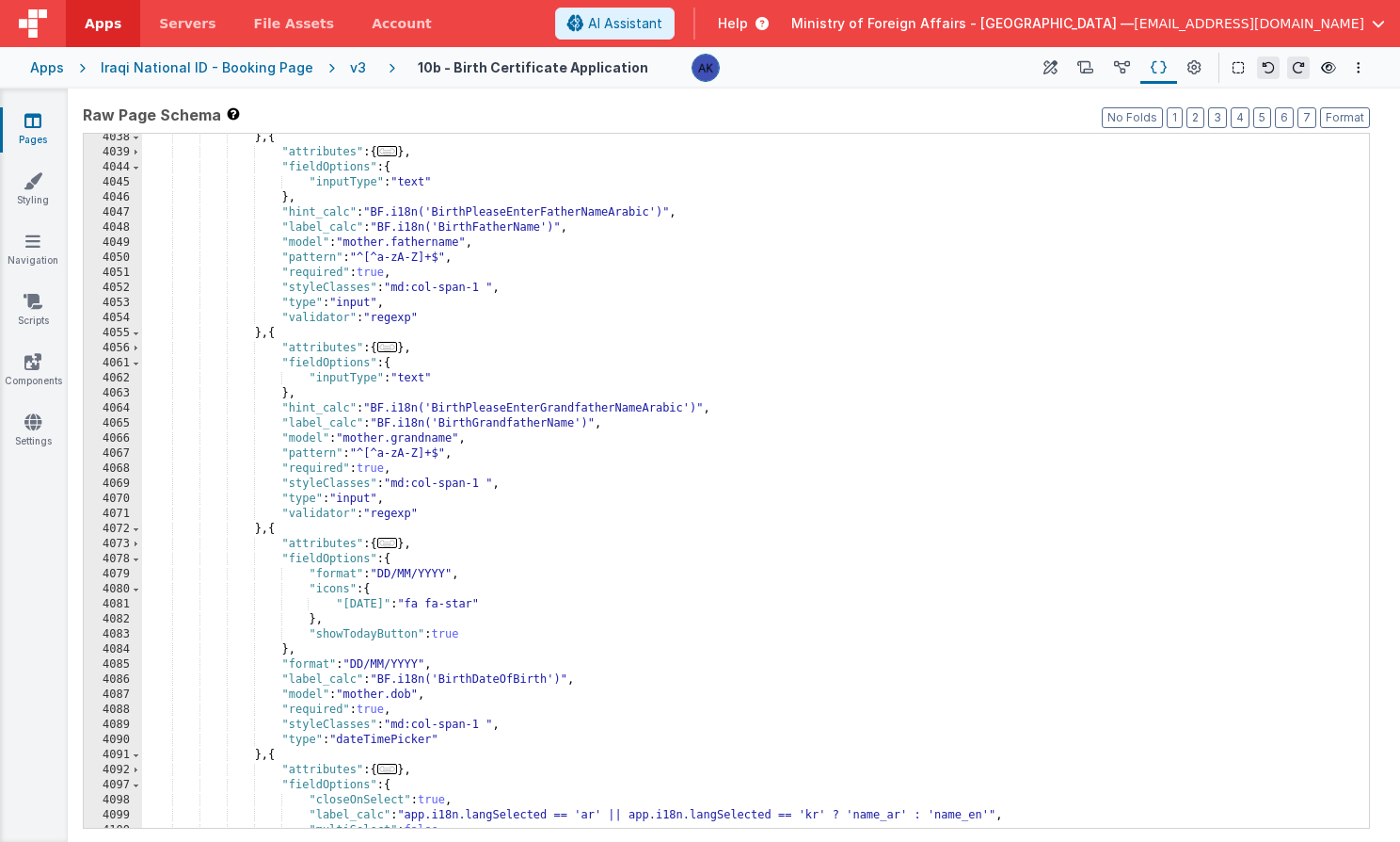
scroll to position [23361, 0]
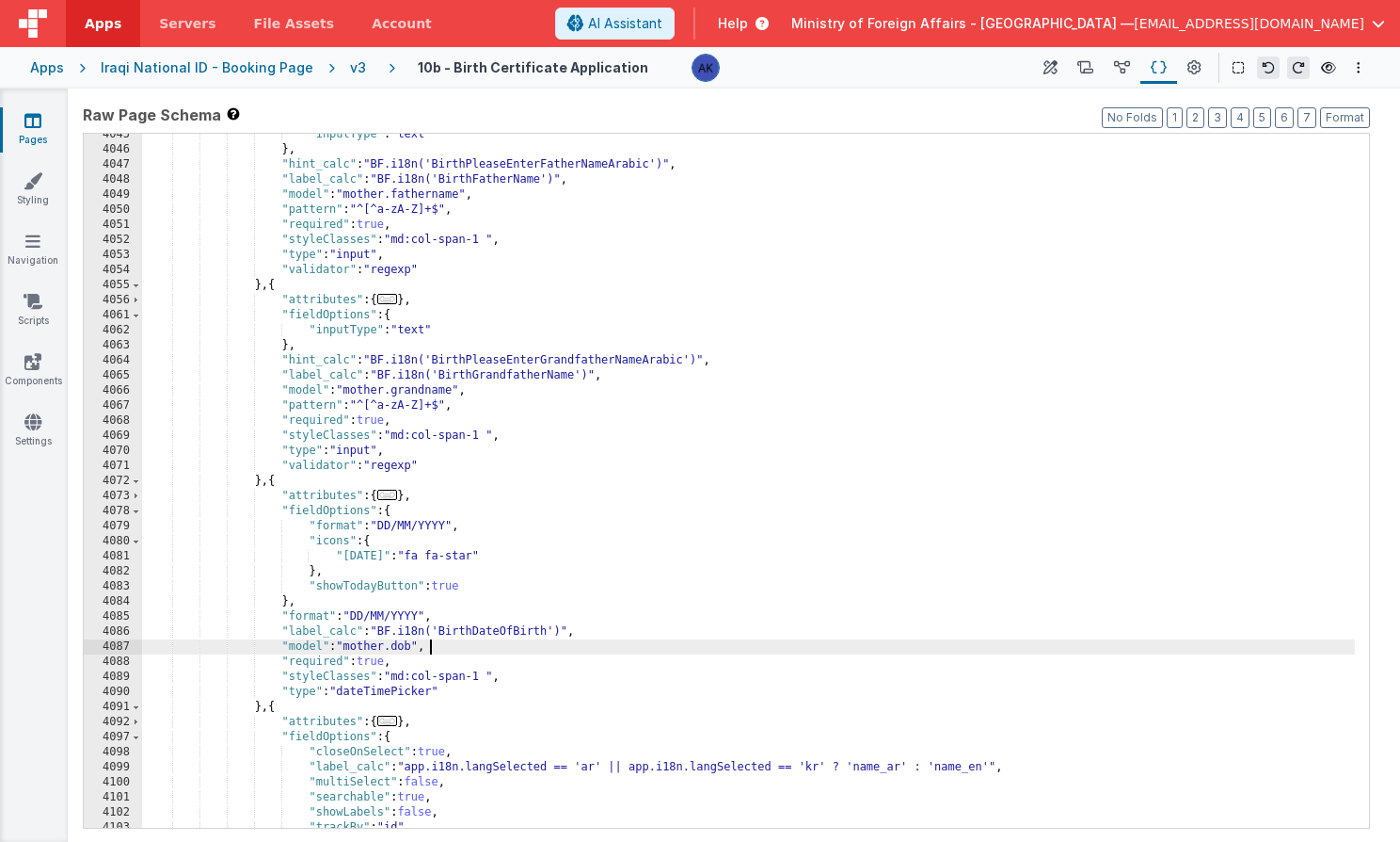
click at [480, 647] on div ""inputType" : "text" } , "hint_calc" : "BF.i18n('BirthPleaseEnterFatherNameArab…" at bounding box center [748, 489] width 1213 height 724
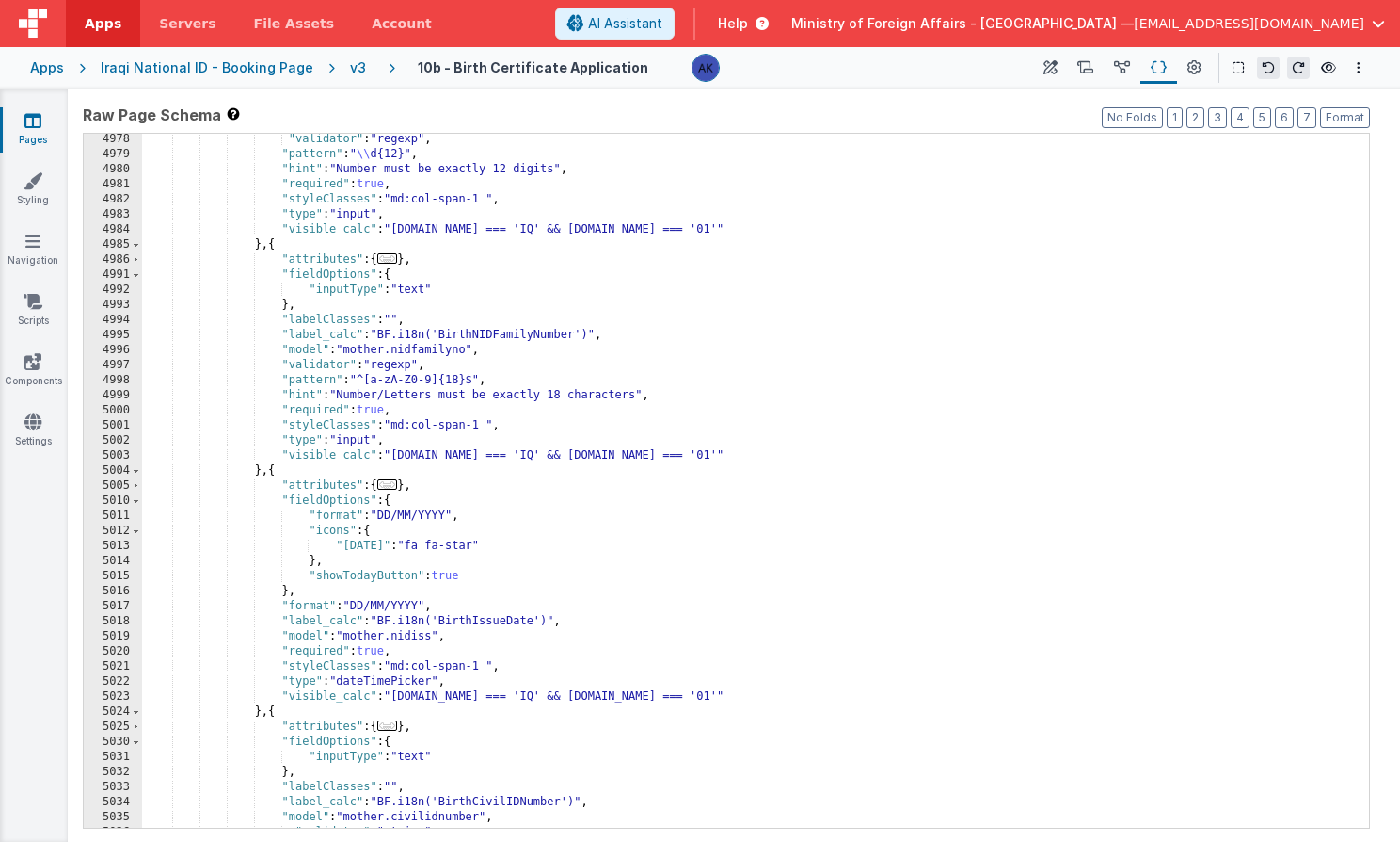
scroll to position [24932, 0]
click at [487, 638] on div ""validator" : "regexp" , "pattern" : " \\ d{12}" , "hint" : "Number must be exa…" at bounding box center [748, 493] width 1213 height 724
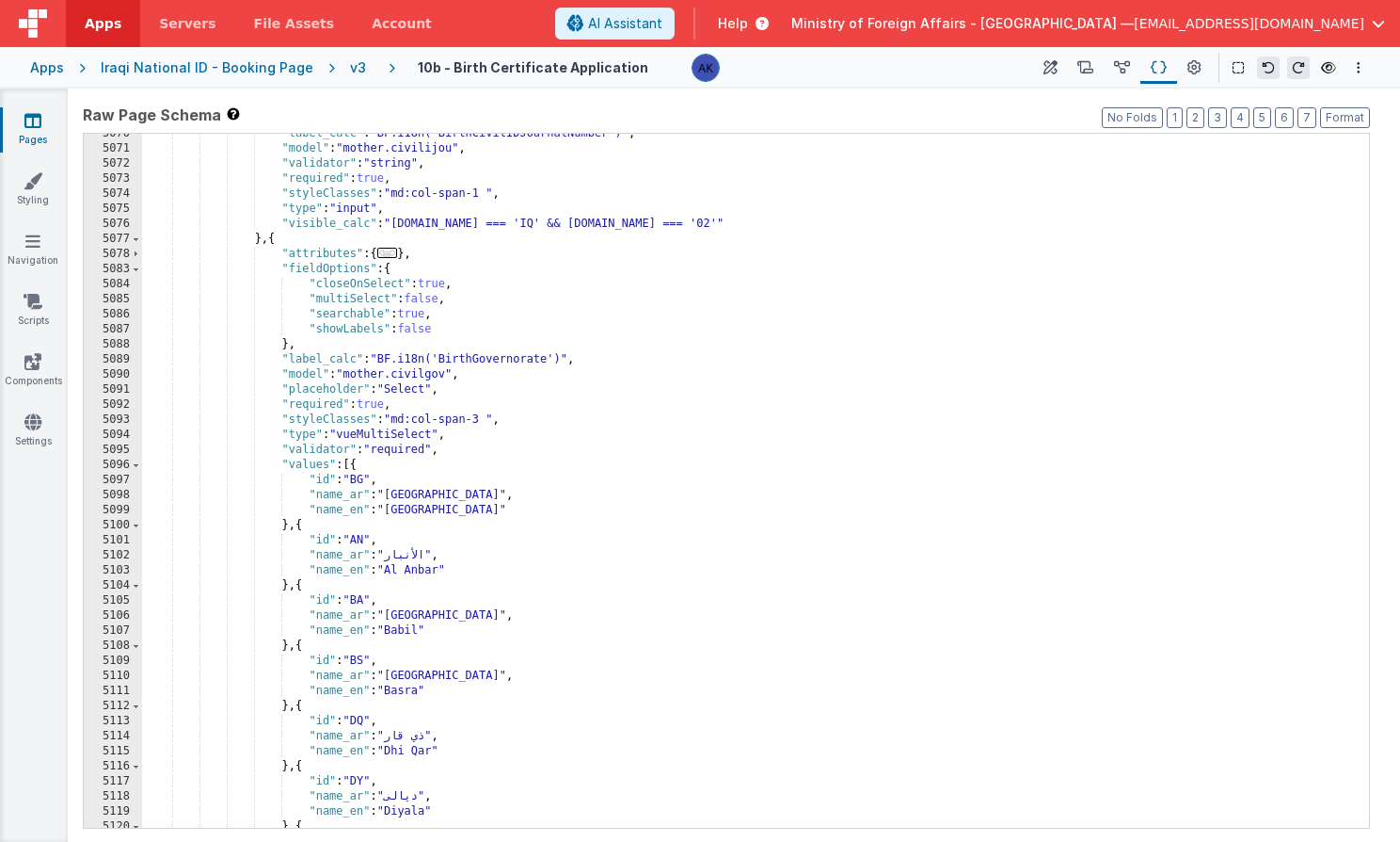
scroll to position [25777, 0]
click at [136, 470] on span at bounding box center [135, 468] width 11 height 15
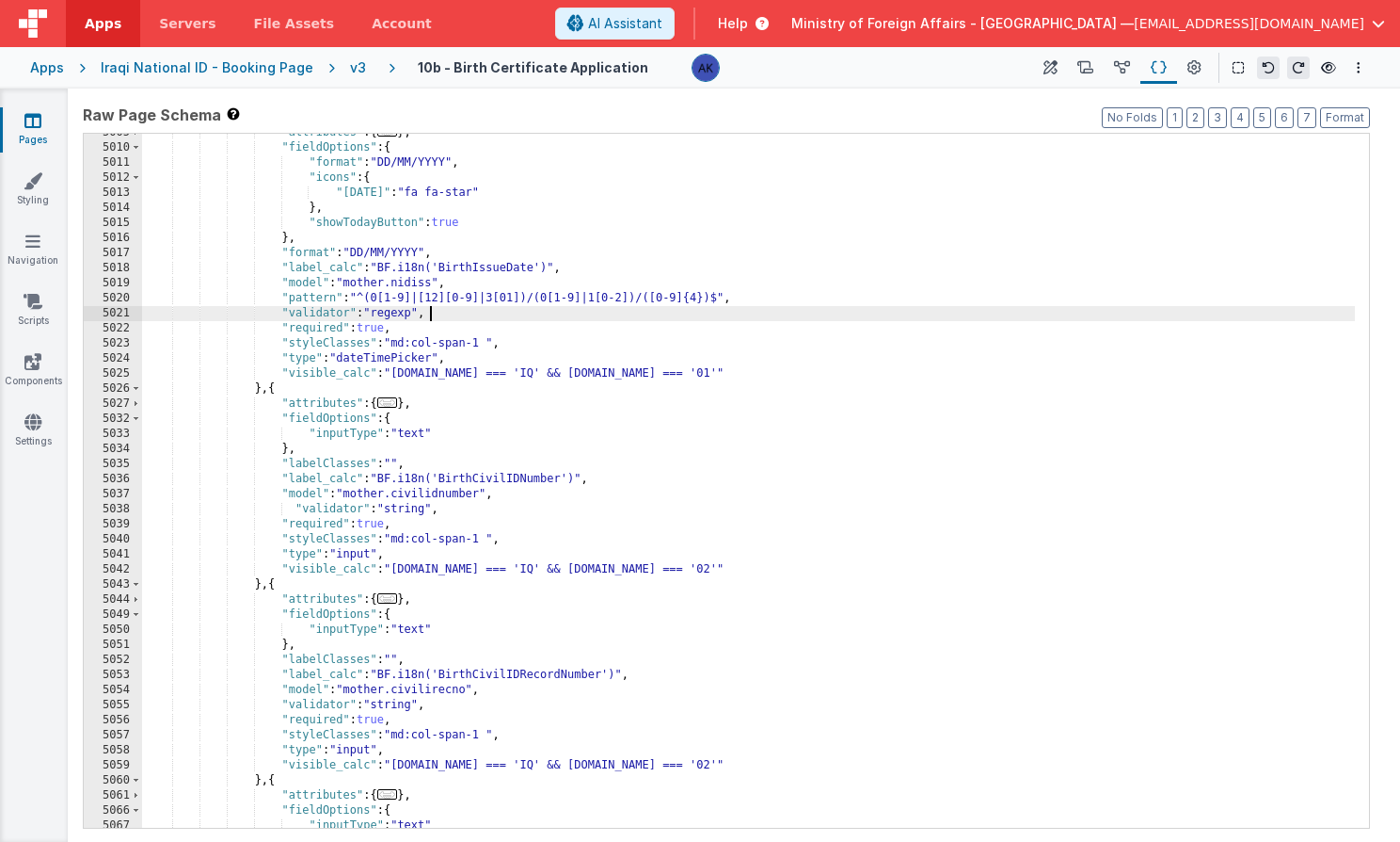
scroll to position [25915, 0]
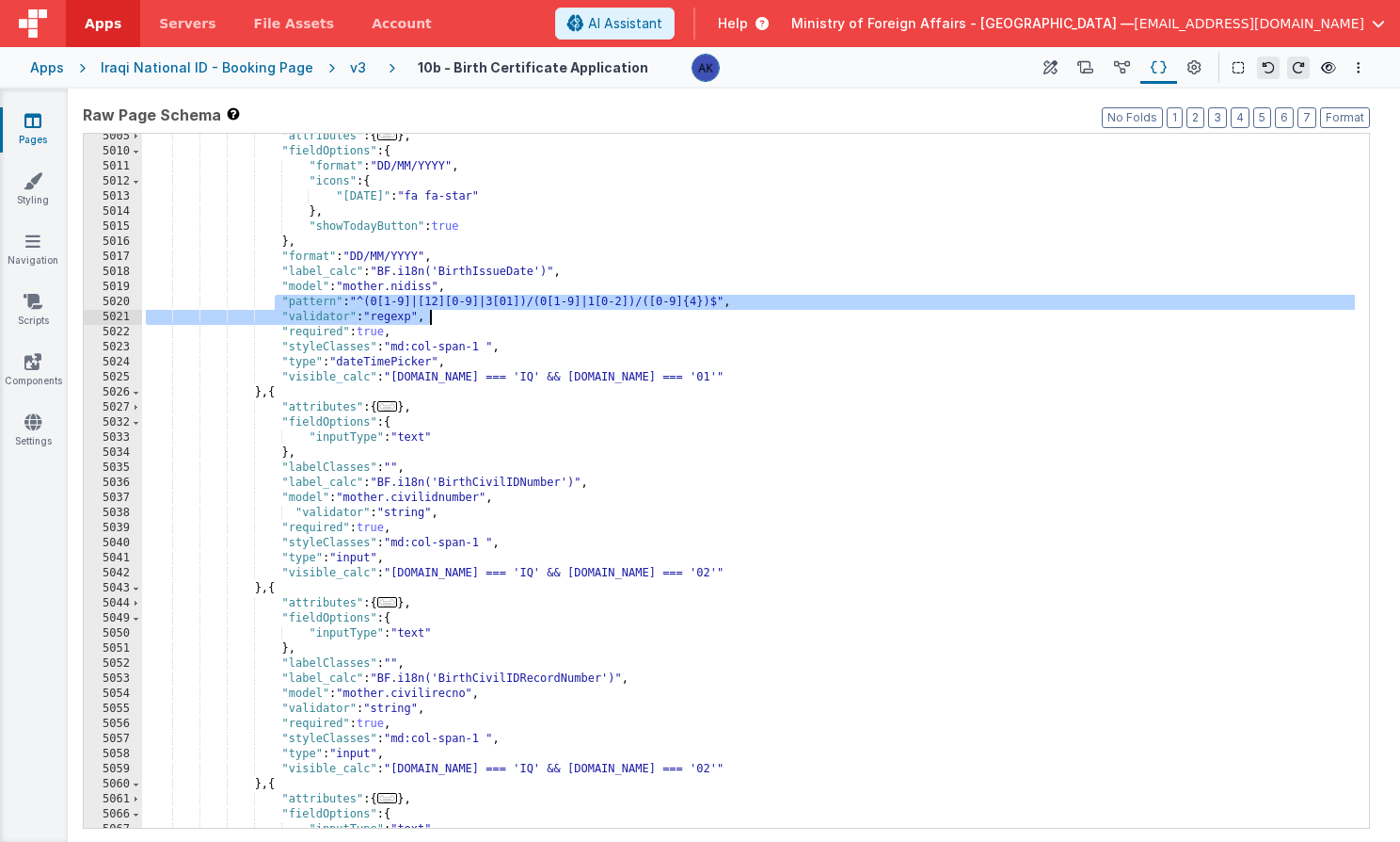
drag, startPoint x: 277, startPoint y: 298, endPoint x: 450, endPoint y: 317, distance: 174.0
click at [450, 317] on div ""attributes" : { ... } , "fieldOptions" : { "format" : "DD/MM/YYYY" , "icons" :…" at bounding box center [748, 491] width 1213 height 724
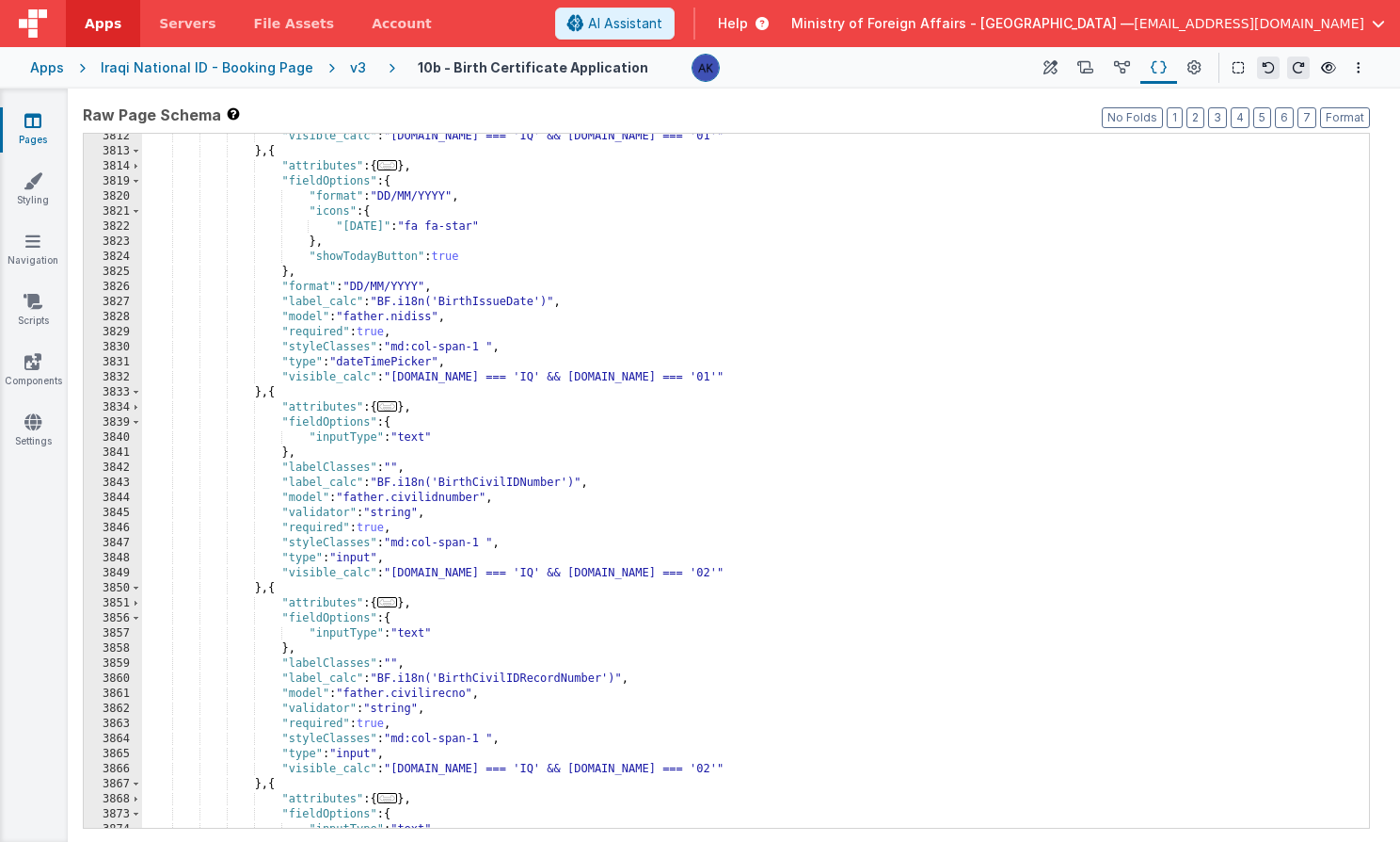
scroll to position [22550, 0]
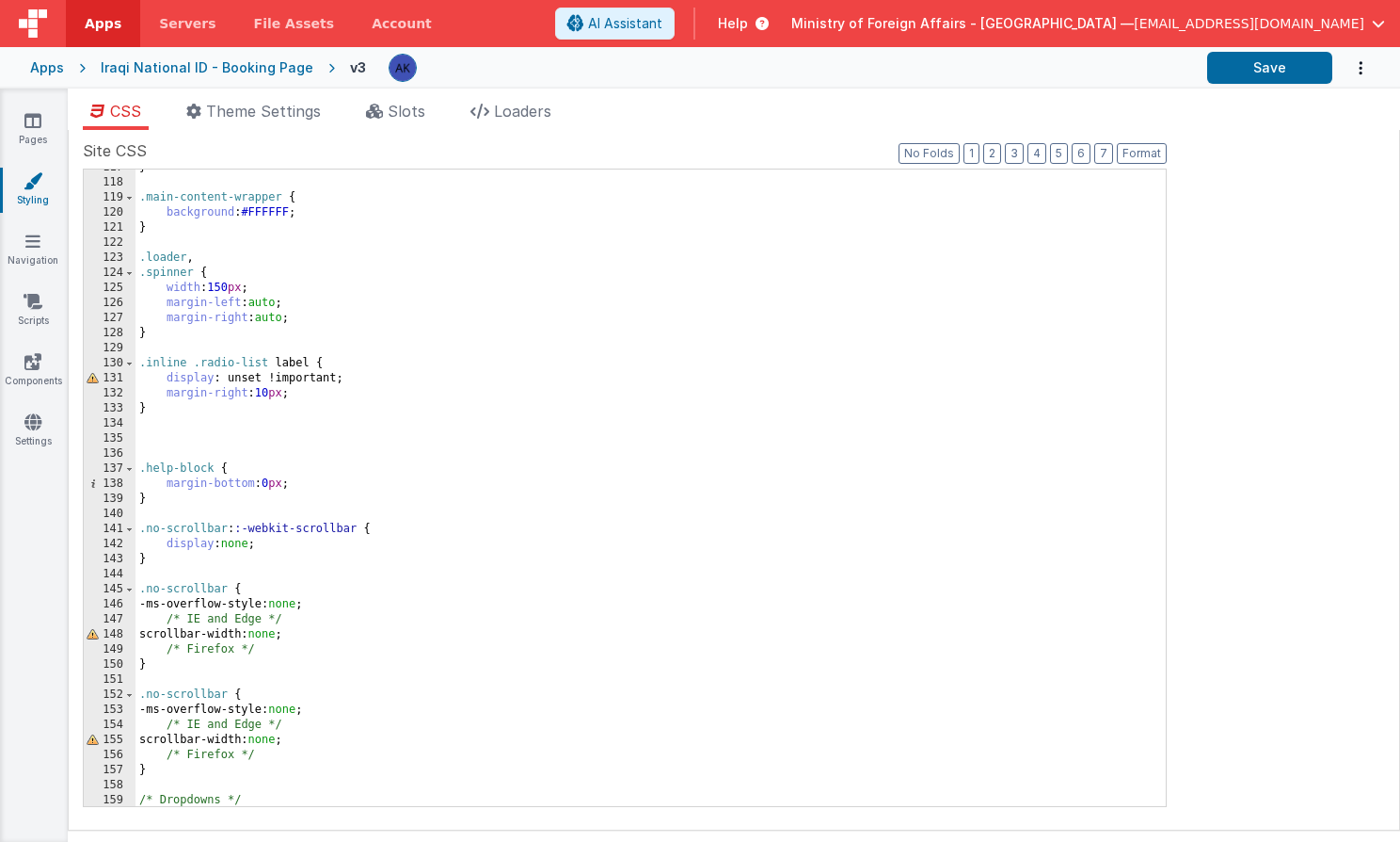
scroll to position [1757, 0]
click at [52, 114] on link "Pages" at bounding box center [33, 130] width 68 height 37
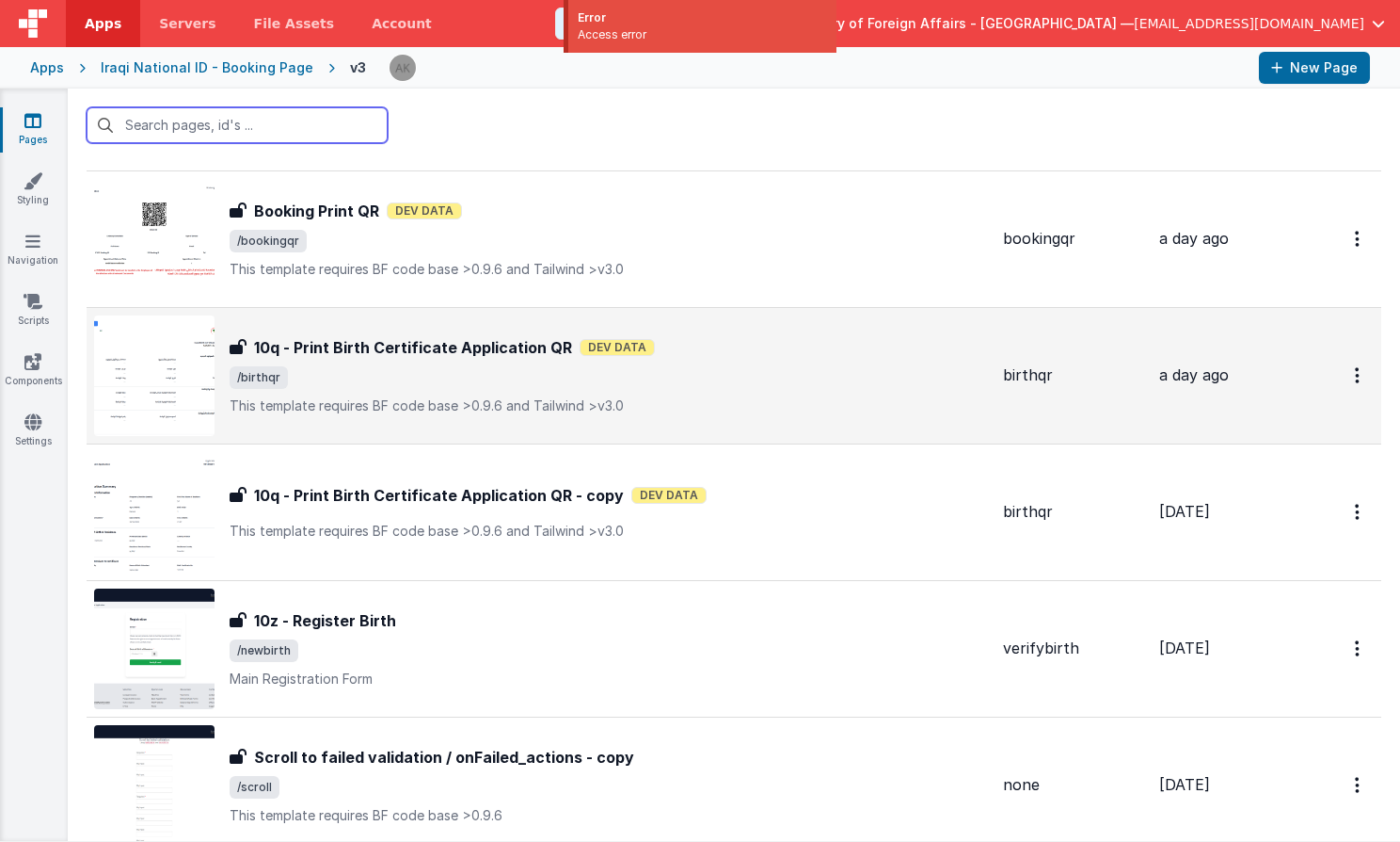
scroll to position [498, 0]
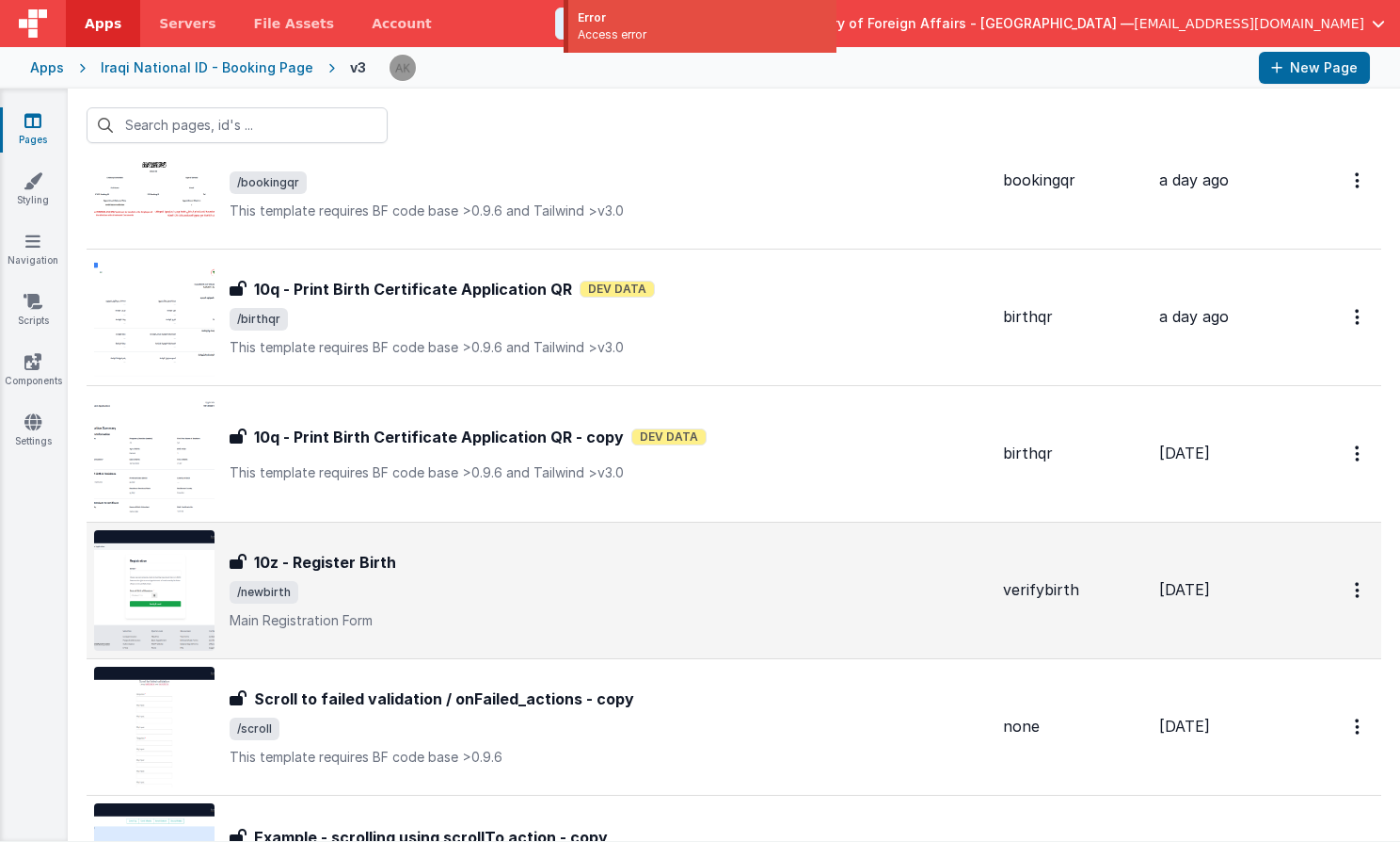
click at [180, 597] on img at bounding box center [154, 590] width 121 height 121
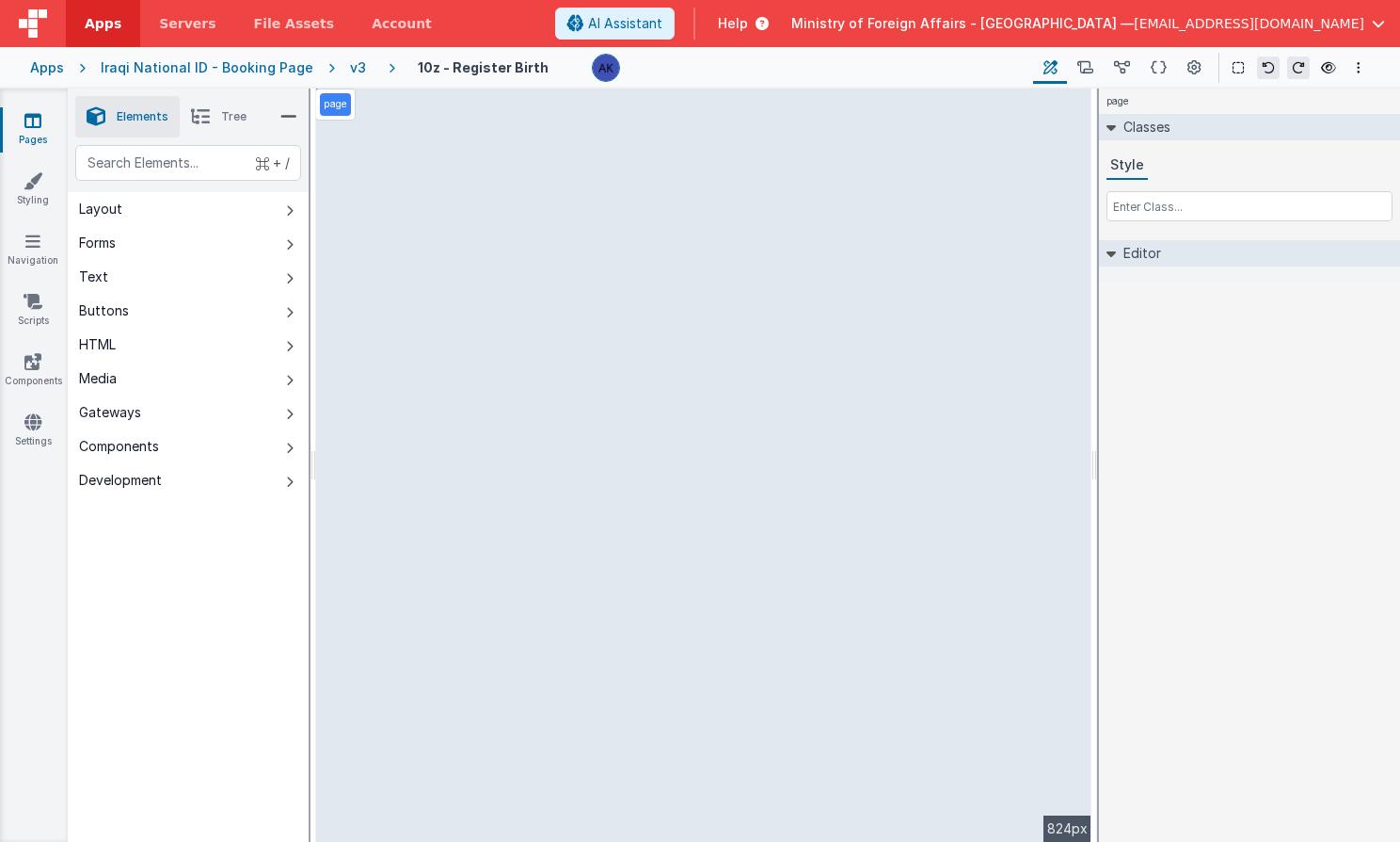
select select "regexp"
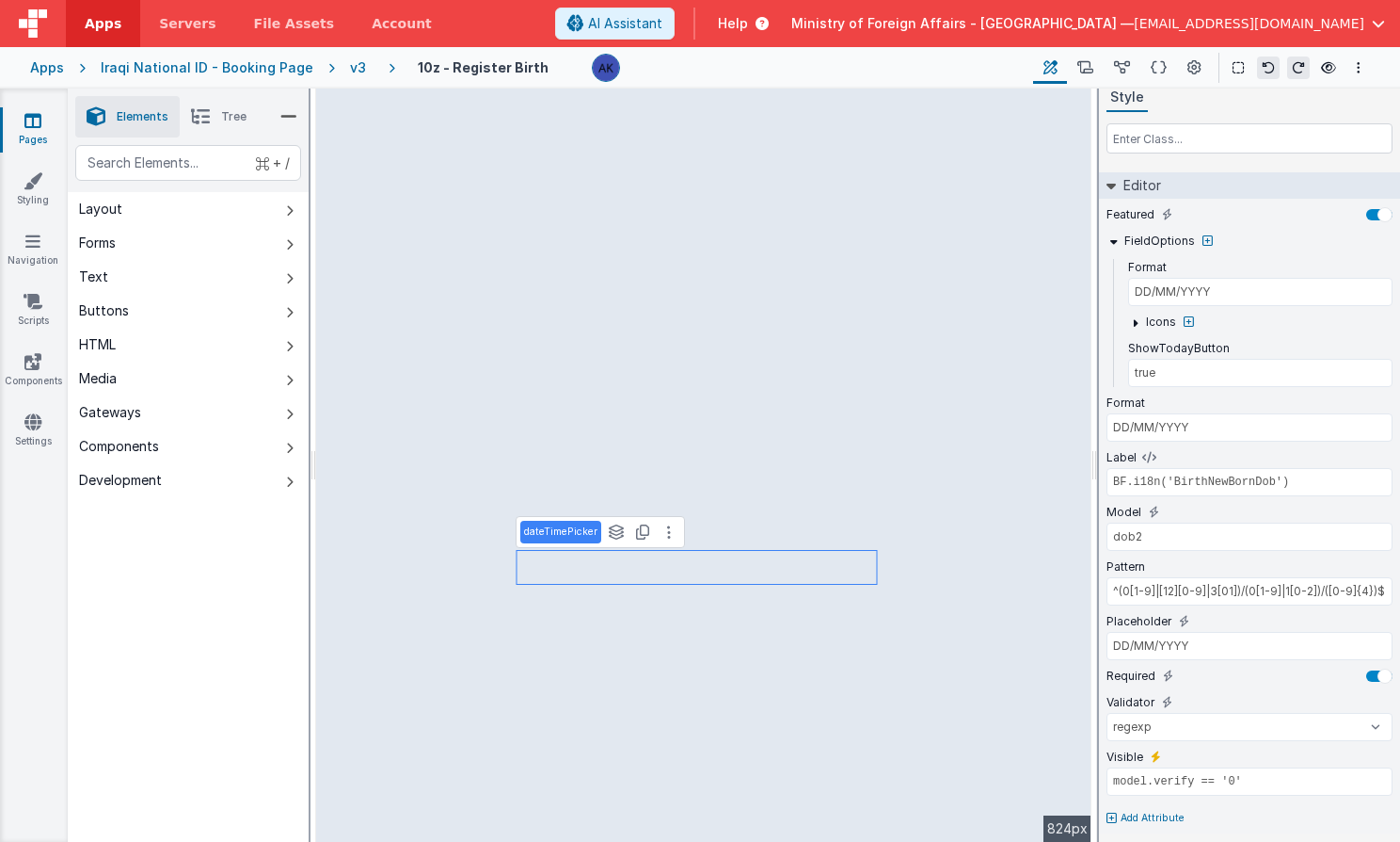
scroll to position [74, 0]
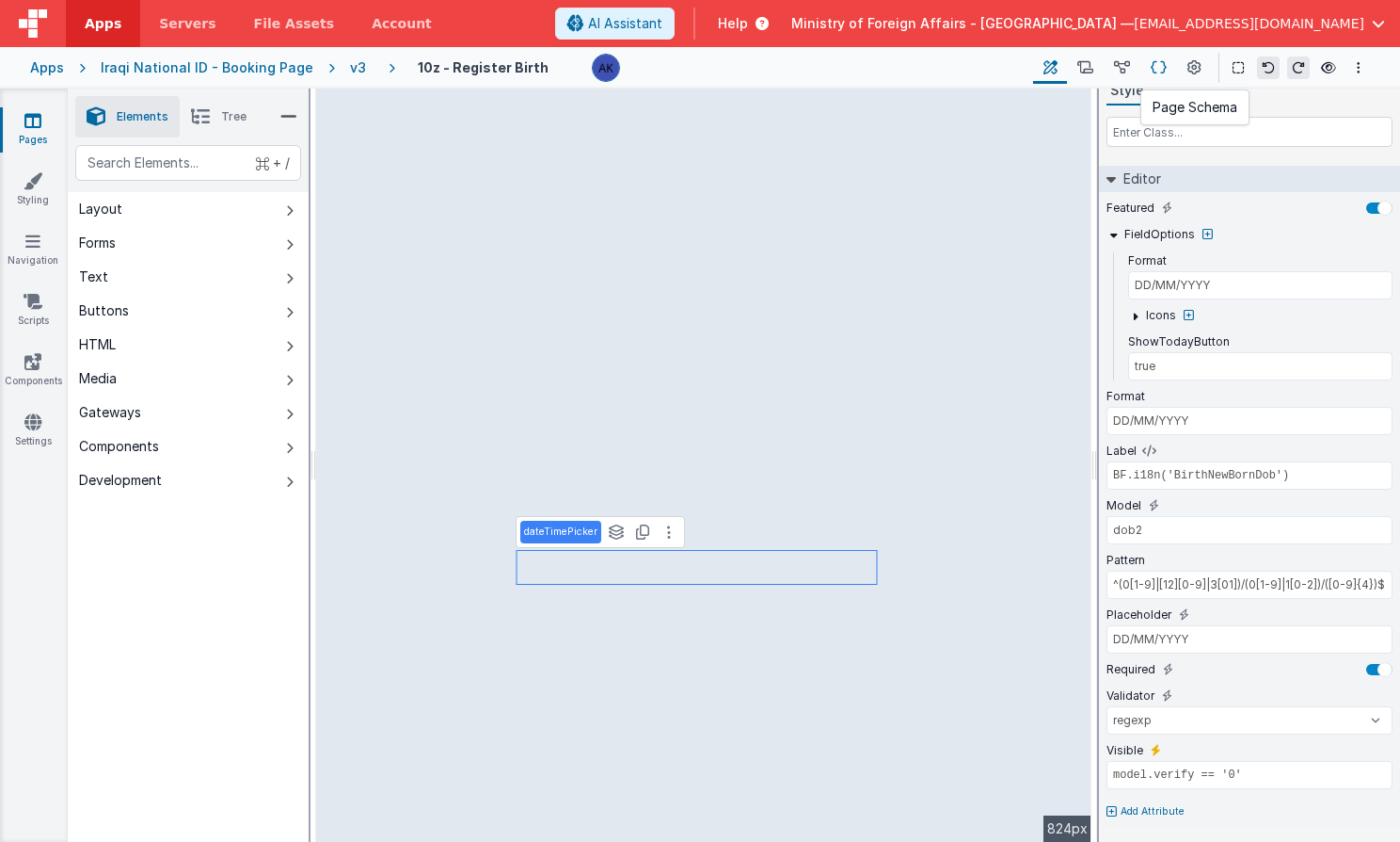
click at [1147, 62] on button at bounding box center [1158, 67] width 36 height 32
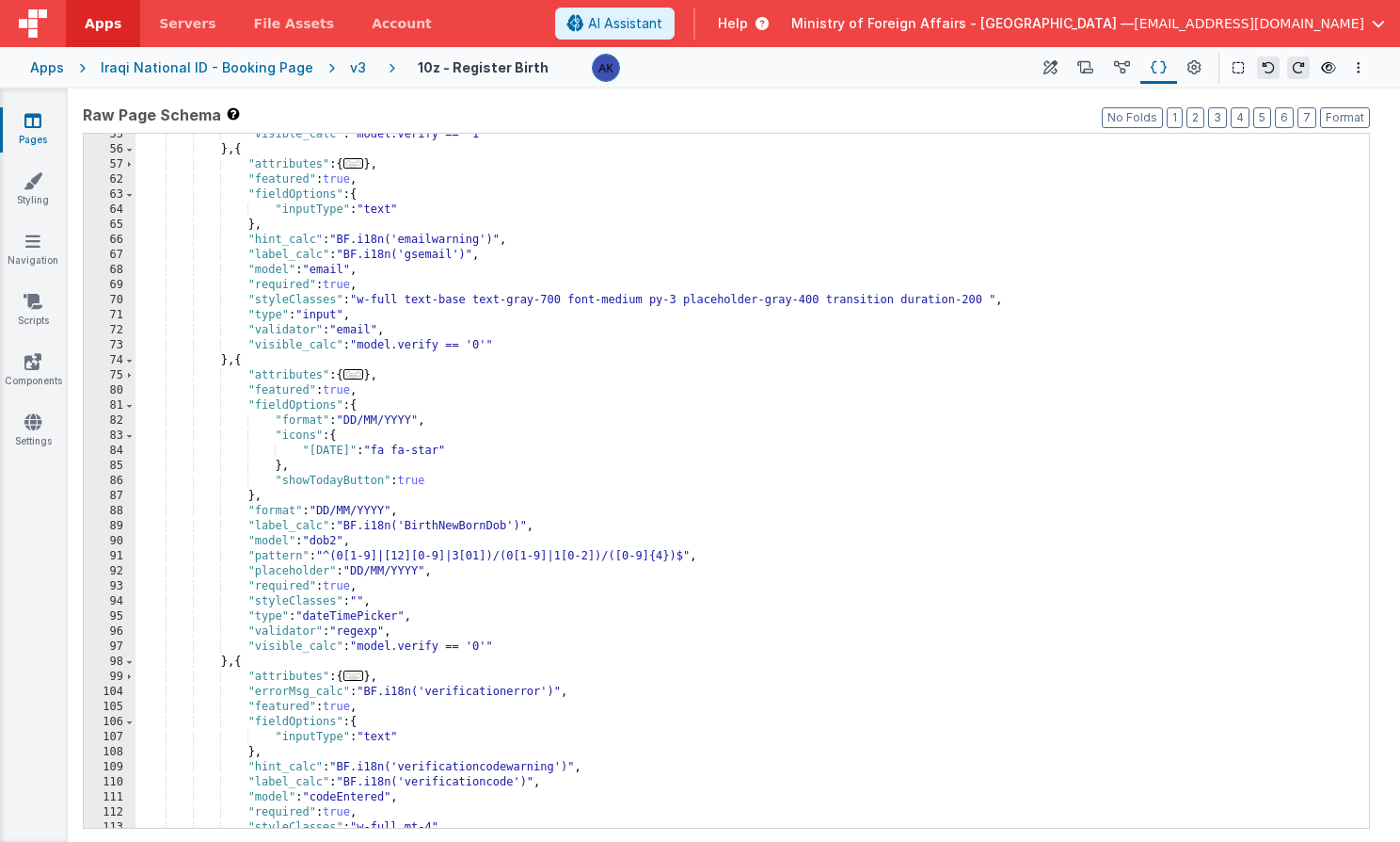
scroll to position [710, 0]
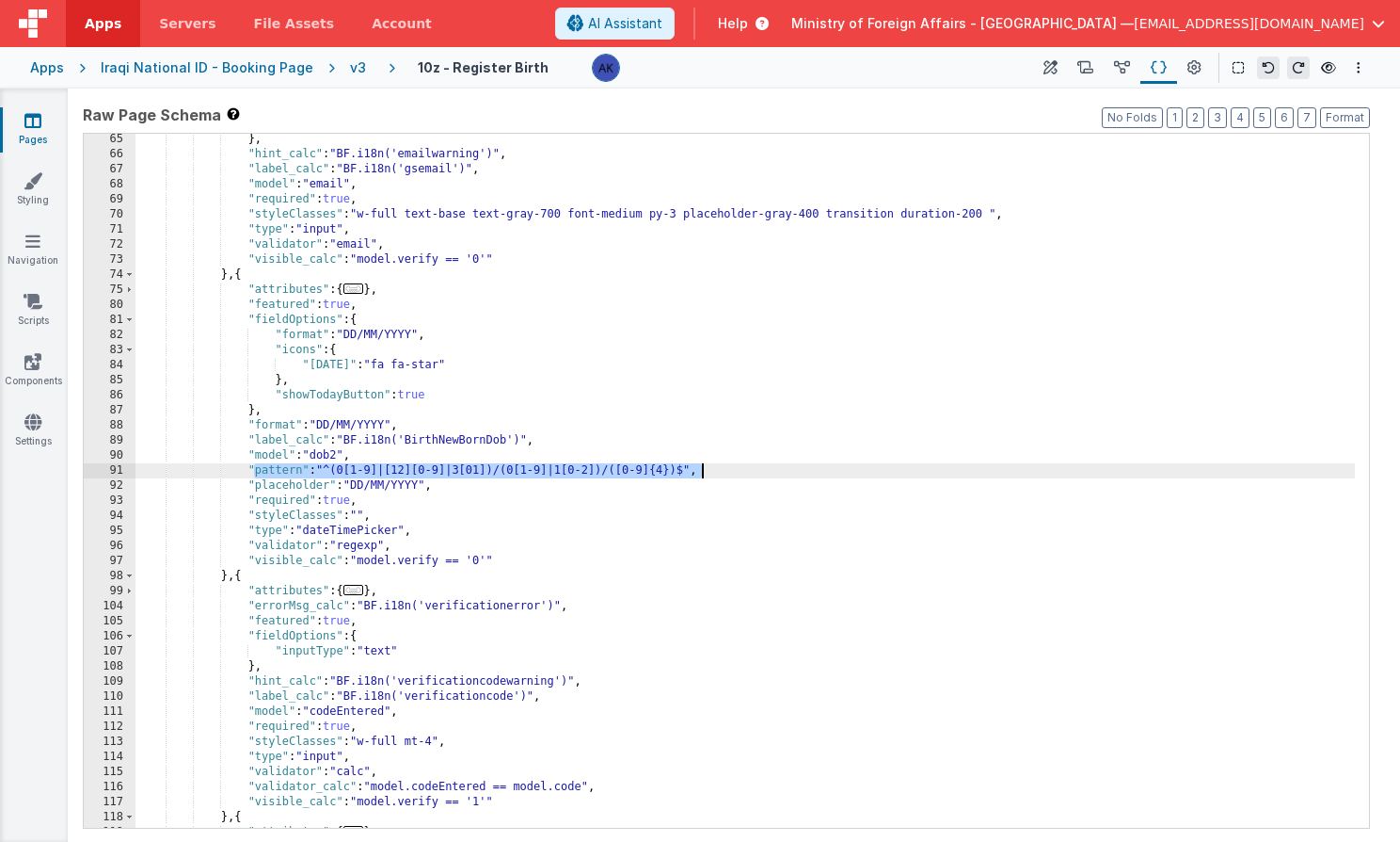
drag, startPoint x: 252, startPoint y: 470, endPoint x: 700, endPoint y: 463, distance: 448.1
click at [700, 463] on div "} , "hint_calc" : "BF.i18n('emailwarning')" , "label_calc" : "BF.i18n('gsemail'…" at bounding box center [745, 508] width 1220 height 754
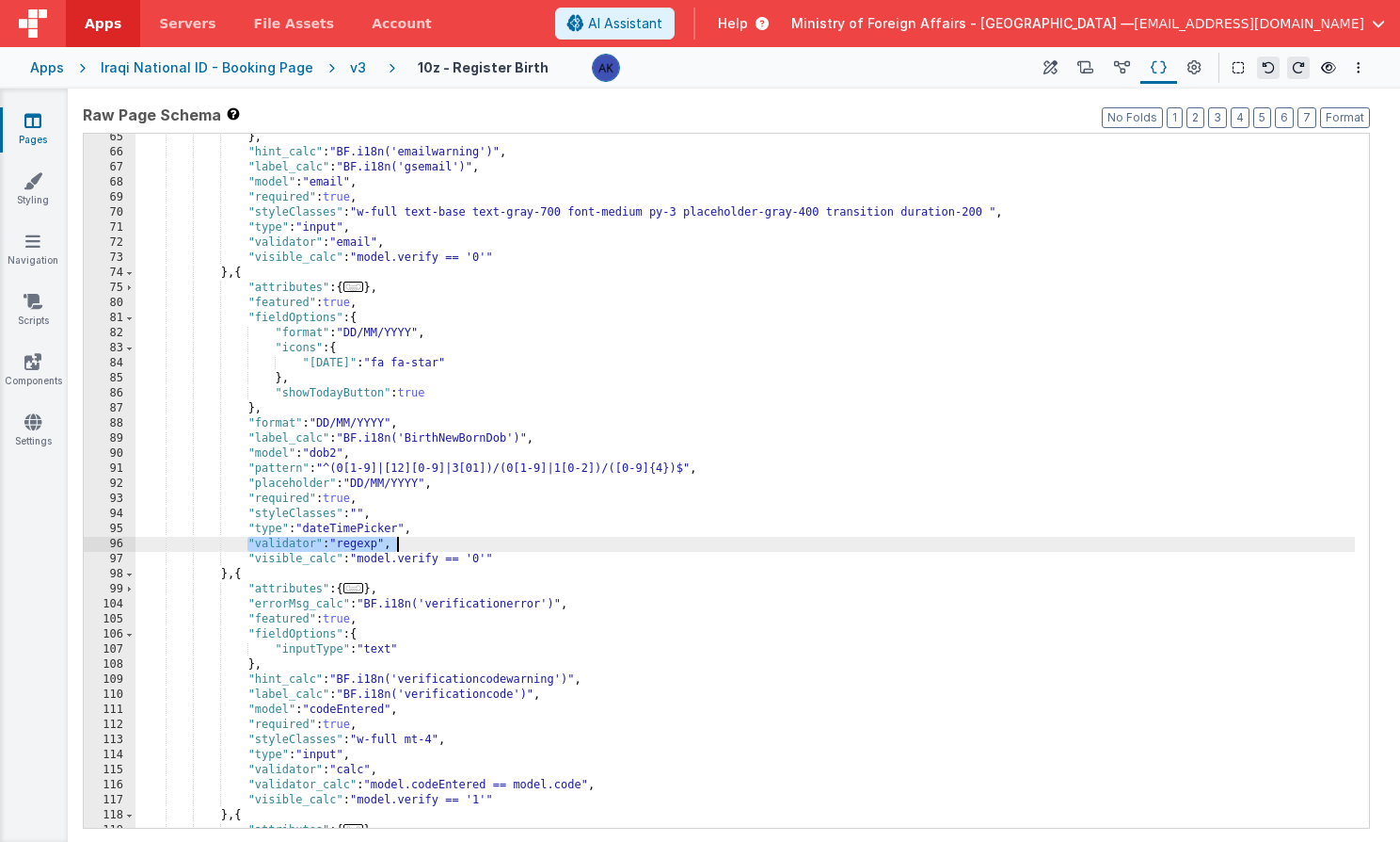
drag, startPoint x: 249, startPoint y: 543, endPoint x: 406, endPoint y: 542, distance: 157.0
click at [406, 542] on div "} , "hint_calc" : "BF.i18n('emailwarning')" , "label_calc" : "BF.i18n('gsemail'…" at bounding box center [745, 506] width 1220 height 754
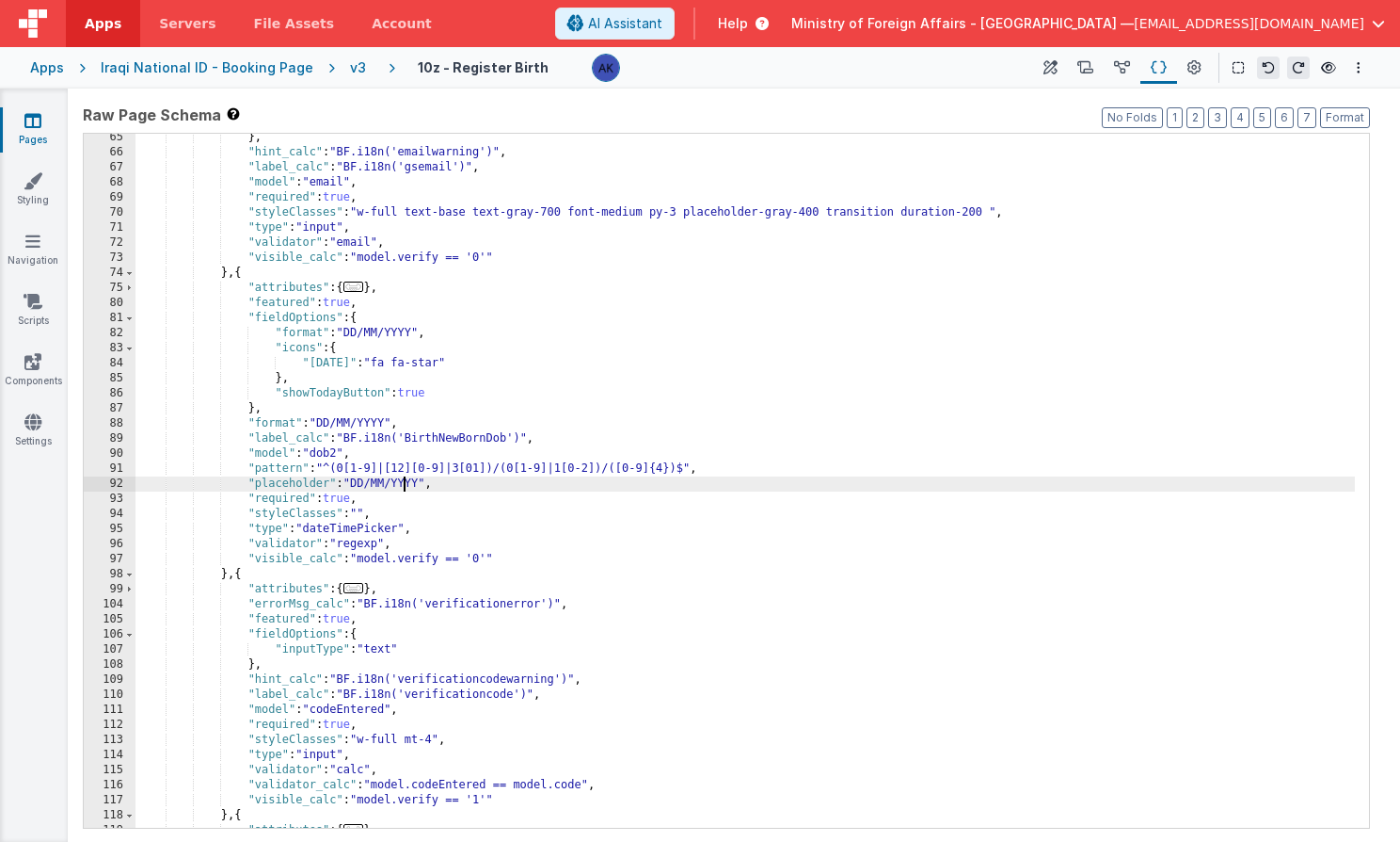
click at [404, 487] on div "} , "hint_calc" : "BF.i18n('emailwarning')" , "label_calc" : "BF.i18n('gsemail'…" at bounding box center [745, 506] width 1220 height 754
click at [398, 532] on div "} , "hint_calc" : "BF.i18n('emailwarning')" , "label_calc" : "BF.i18n('gsemail'…" at bounding box center [745, 506] width 1220 height 754
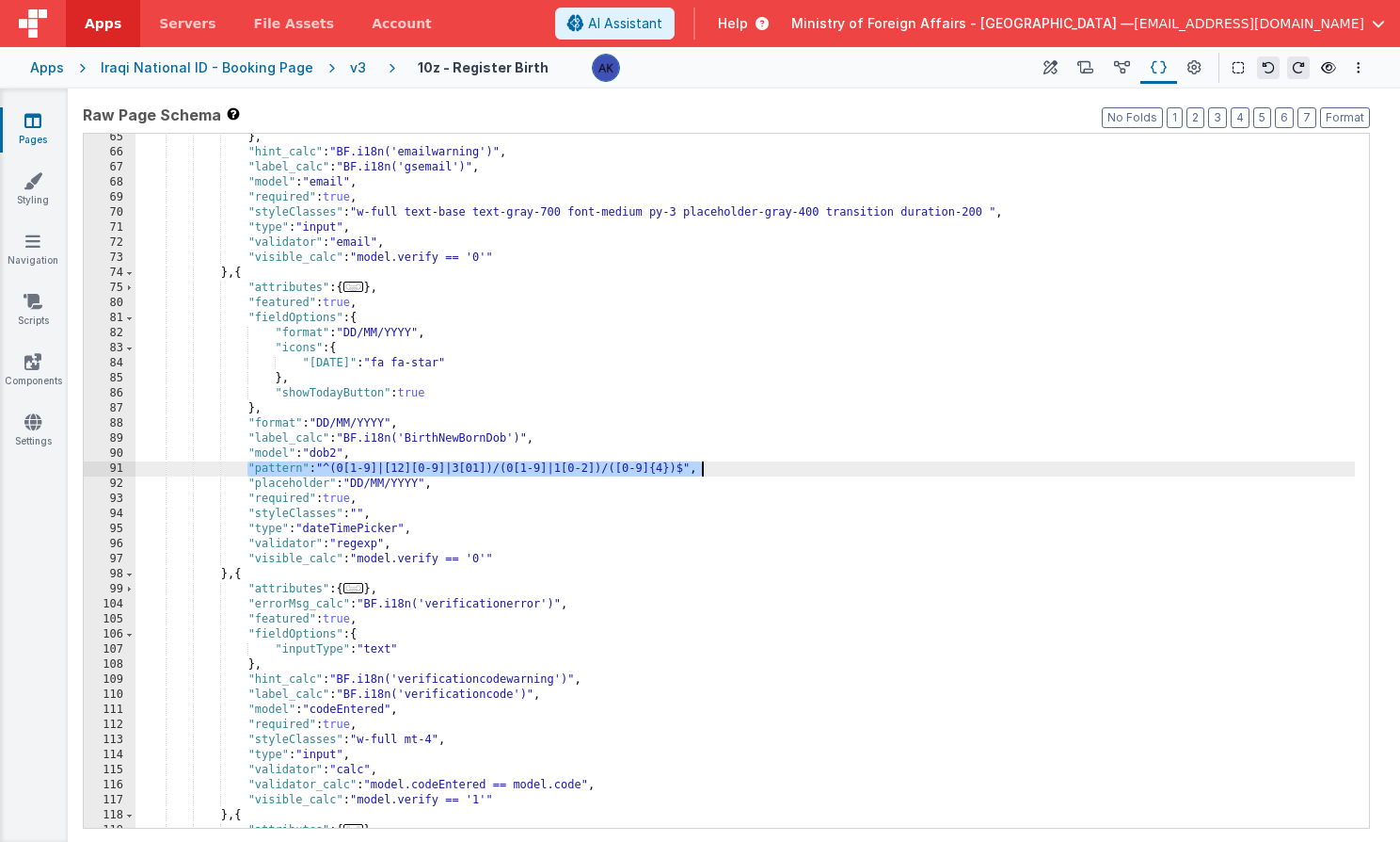
drag, startPoint x: 247, startPoint y: 469, endPoint x: 746, endPoint y: 467, distance: 499.0
click at [746, 467] on div "} , "hint_calc" : "BF.i18n('emailwarning')" , "label_calc" : "BF.i18n('gsemail'…" at bounding box center [745, 506] width 1220 height 754
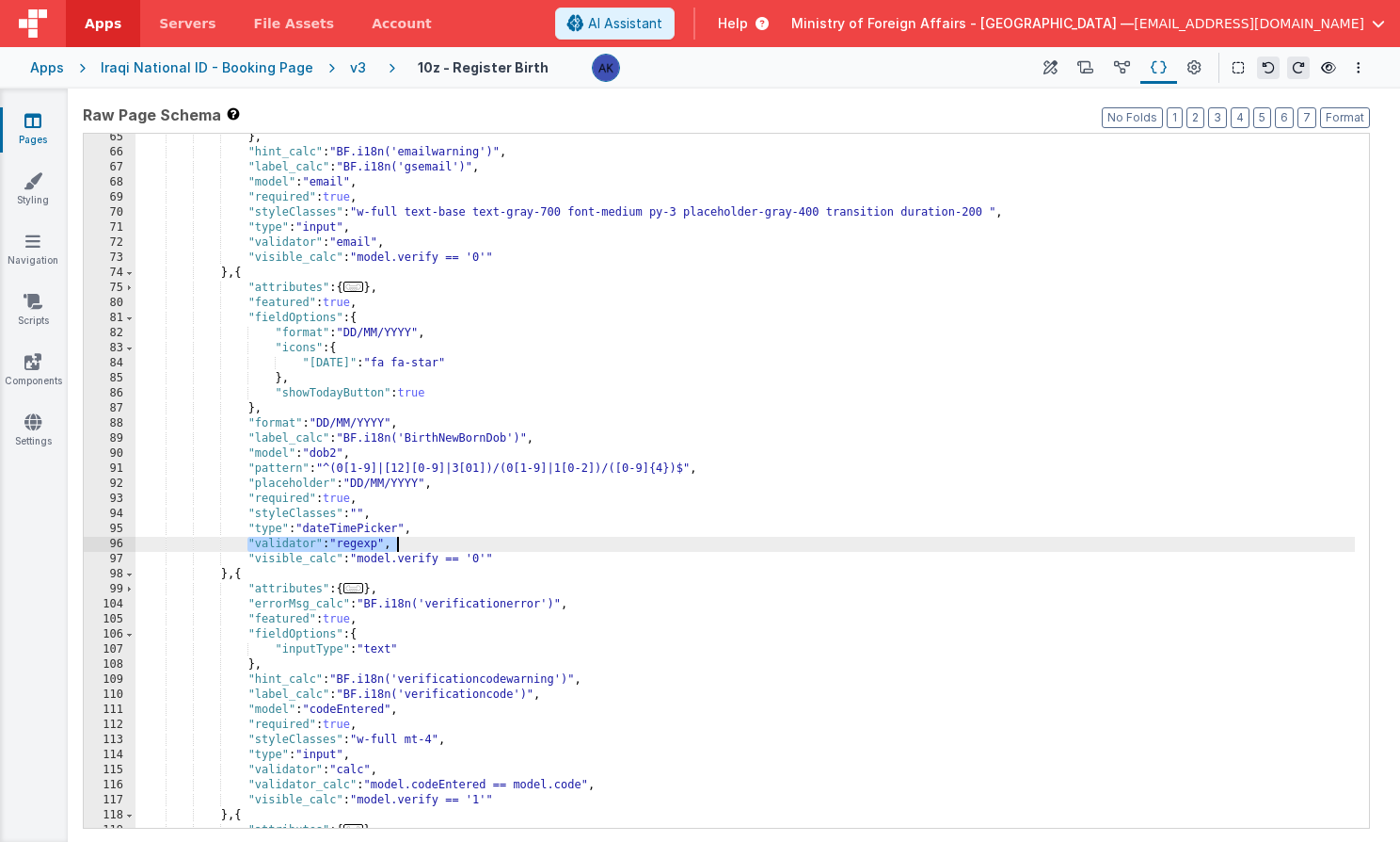
drag, startPoint x: 246, startPoint y: 545, endPoint x: 417, endPoint y: 548, distance: 171.0
click at [417, 548] on div "} , "hint_calc" : "BF.i18n('emailwarning')" , "label_calc" : "BF.i18n('gsemail'…" at bounding box center [745, 506] width 1220 height 754
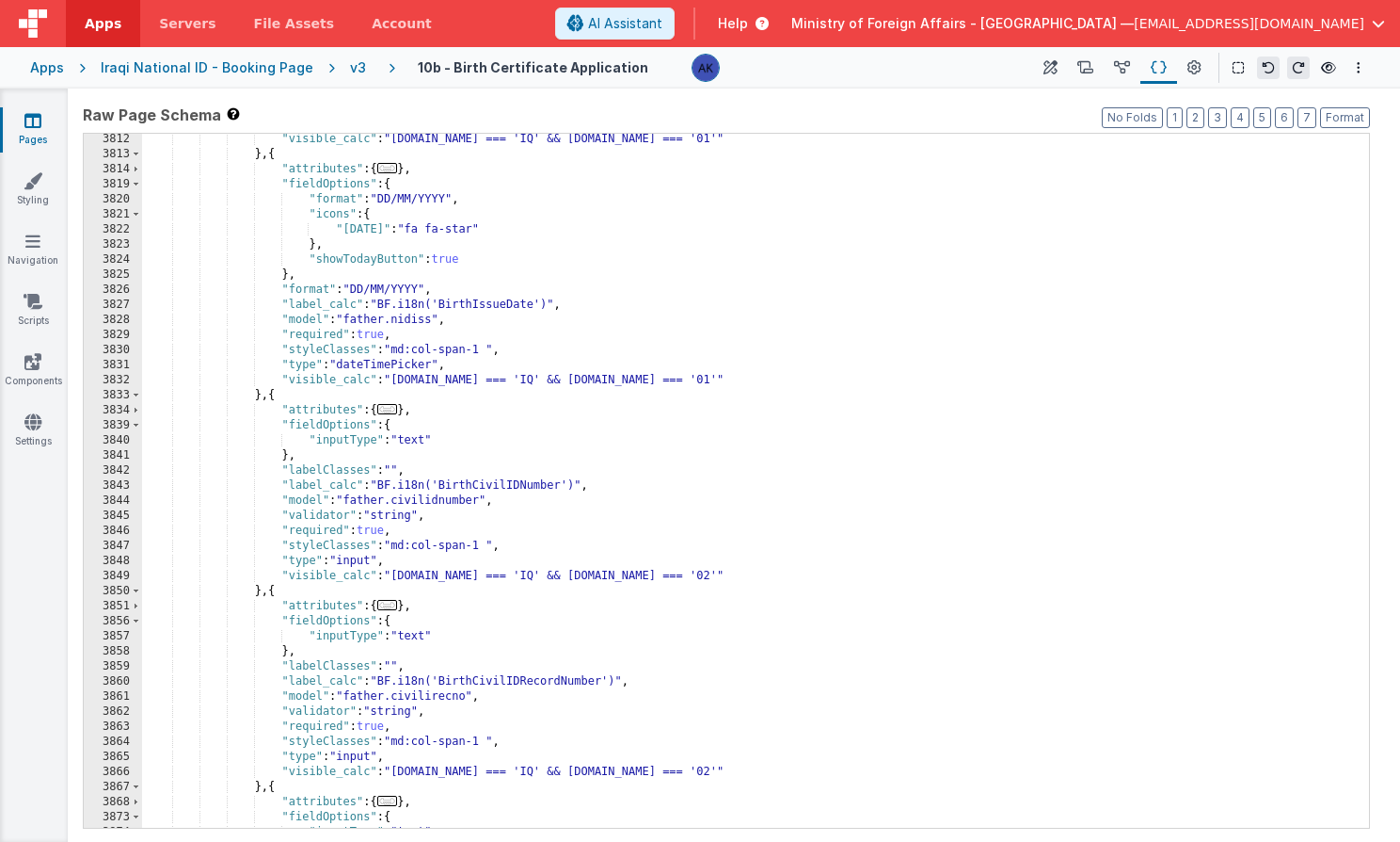
scroll to position [22550, 0]
click at [491, 324] on div ""visible_calc" : "[DOMAIN_NAME] === 'IQ' && [DOMAIN_NAME] === '01'" } , { "attr…" at bounding box center [748, 493] width 1213 height 724
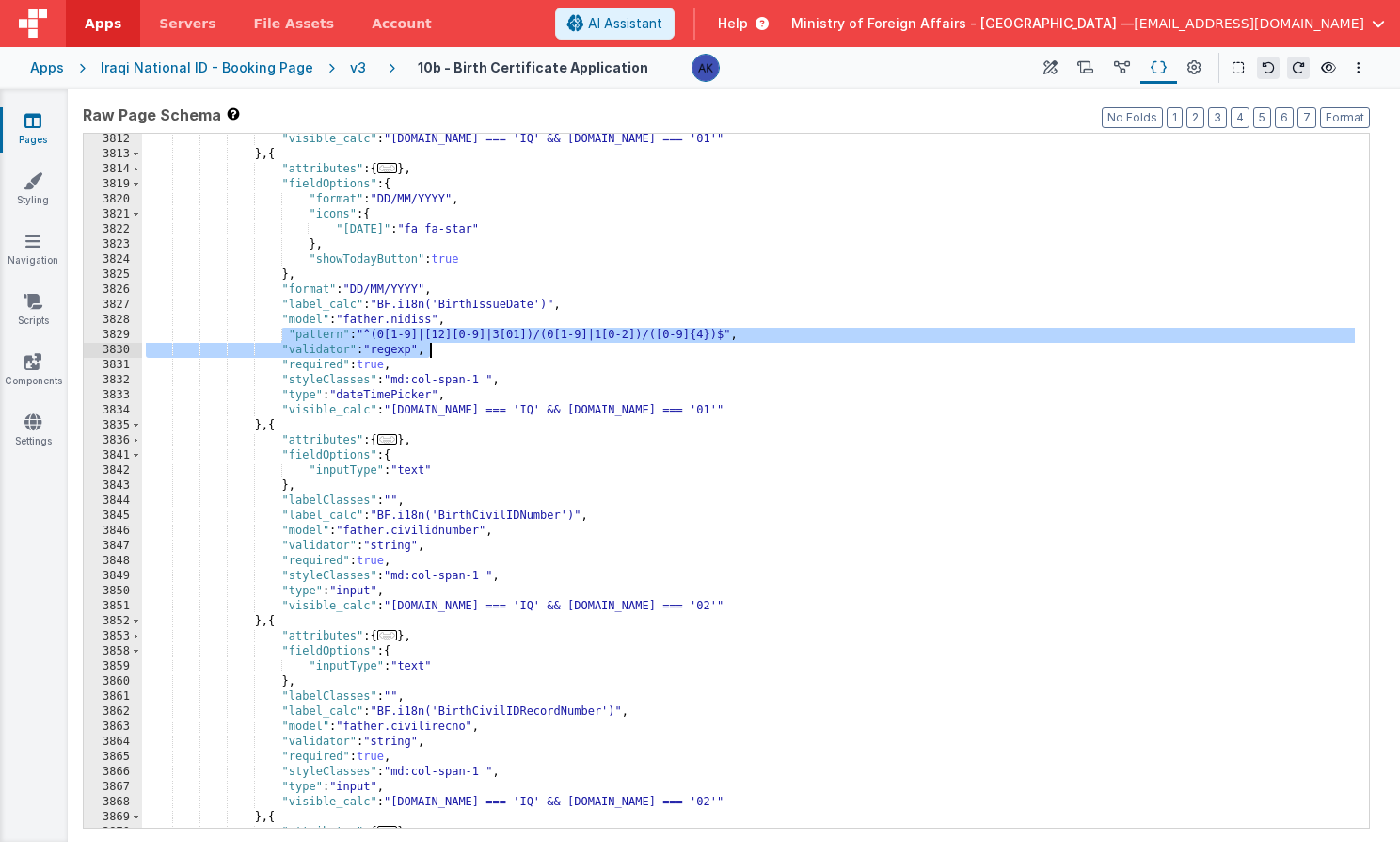
drag, startPoint x: 281, startPoint y: 330, endPoint x: 492, endPoint y: 347, distance: 211.7
click at [492, 347] on div ""visible_calc" : "model.father.nationality.id === 'IQ' && model.father.doctype.…" at bounding box center [748, 493] width 1213 height 724
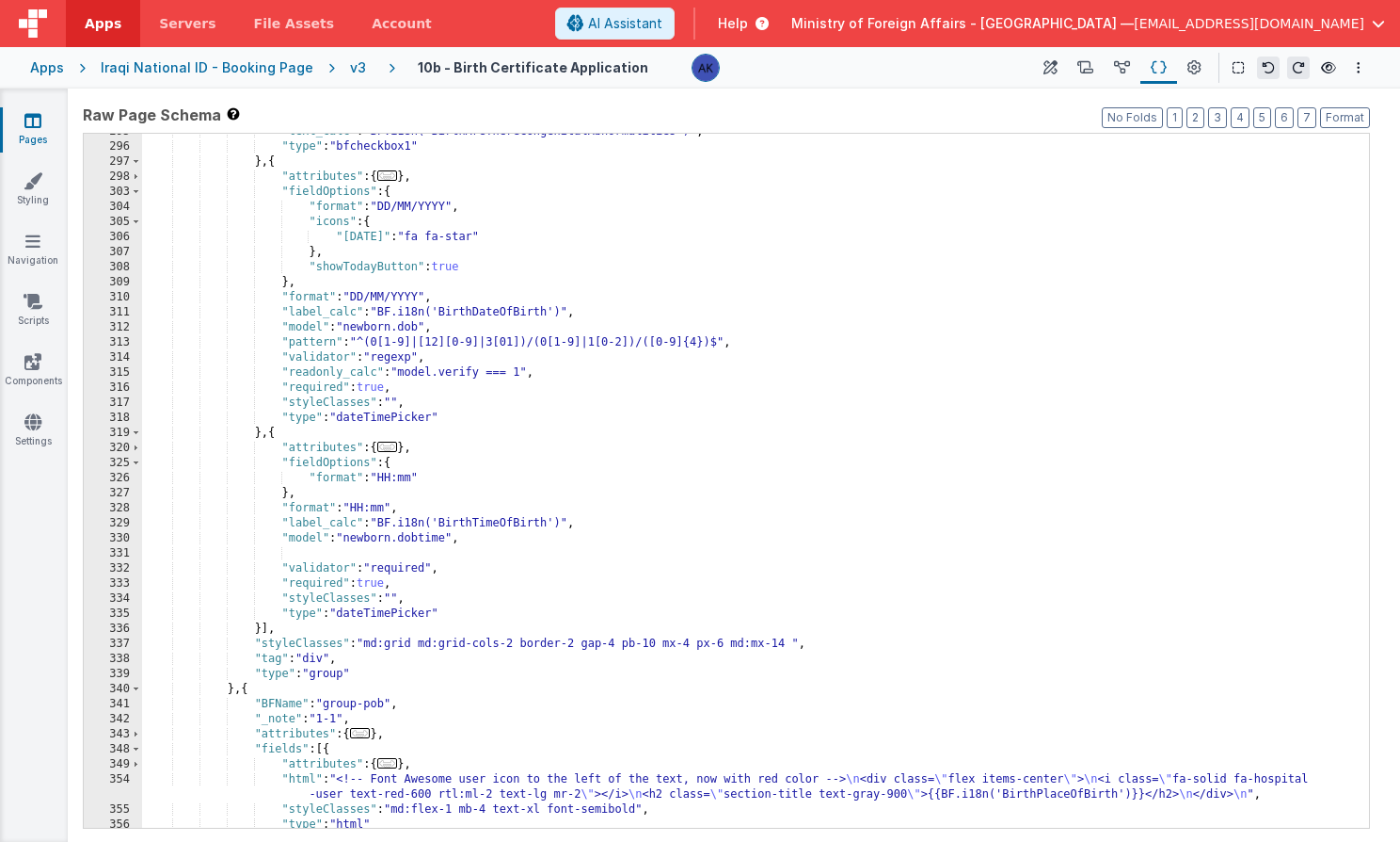
scroll to position [3084, 0]
click at [483, 539] on div ""text_calc" : "BF.i18n('BirthAreThereCongenitalAbnormalities')" , "type" : "bfc…" at bounding box center [748, 486] width 1213 height 724
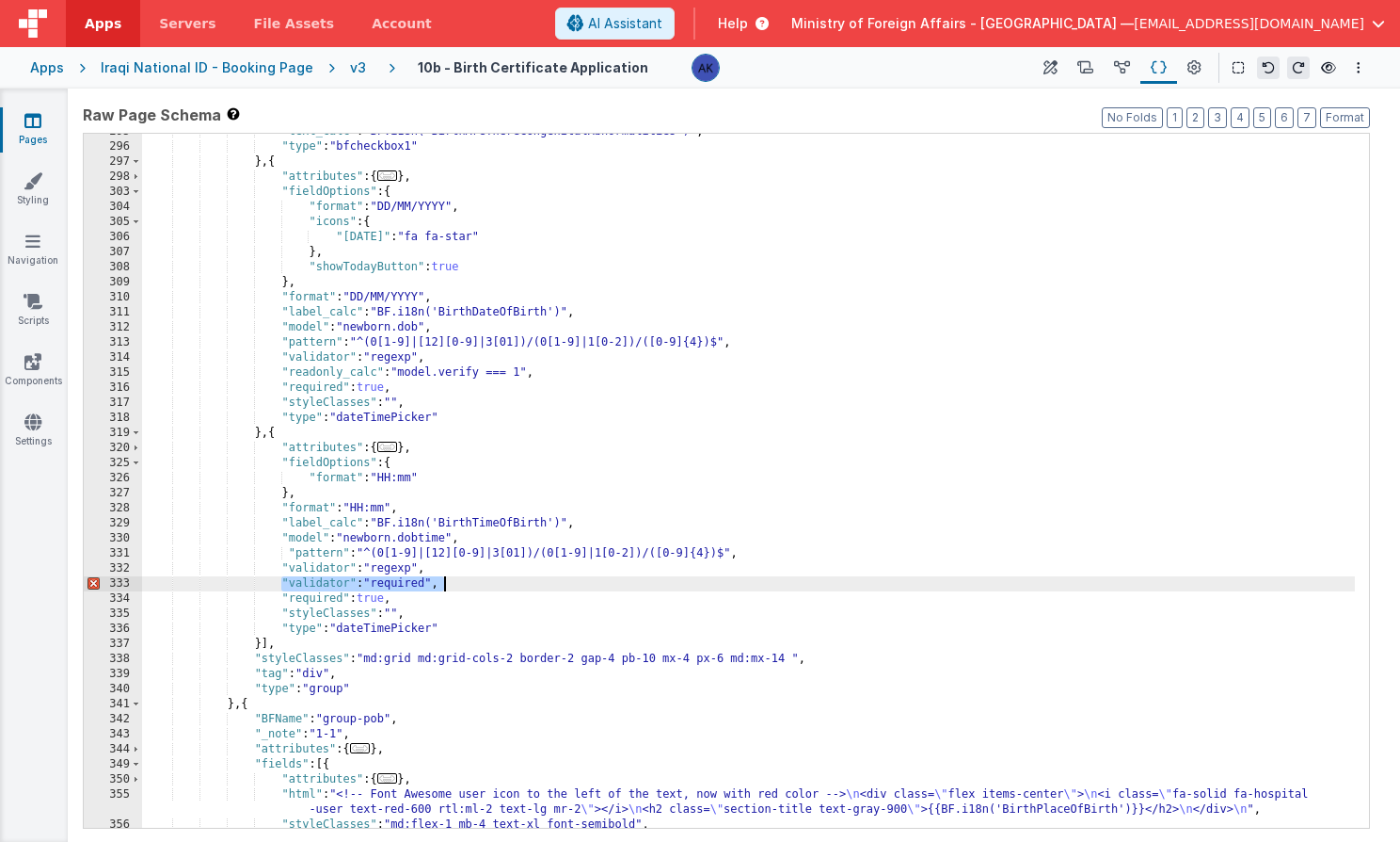
drag, startPoint x: 281, startPoint y: 579, endPoint x: 442, endPoint y: 581, distance: 161.0
click at [442, 581] on div ""text_calc" : "BF.i18n('BirthAreThereCongenitalAbnormalities')" , "type" : "bfc…" at bounding box center [748, 486] width 1213 height 724
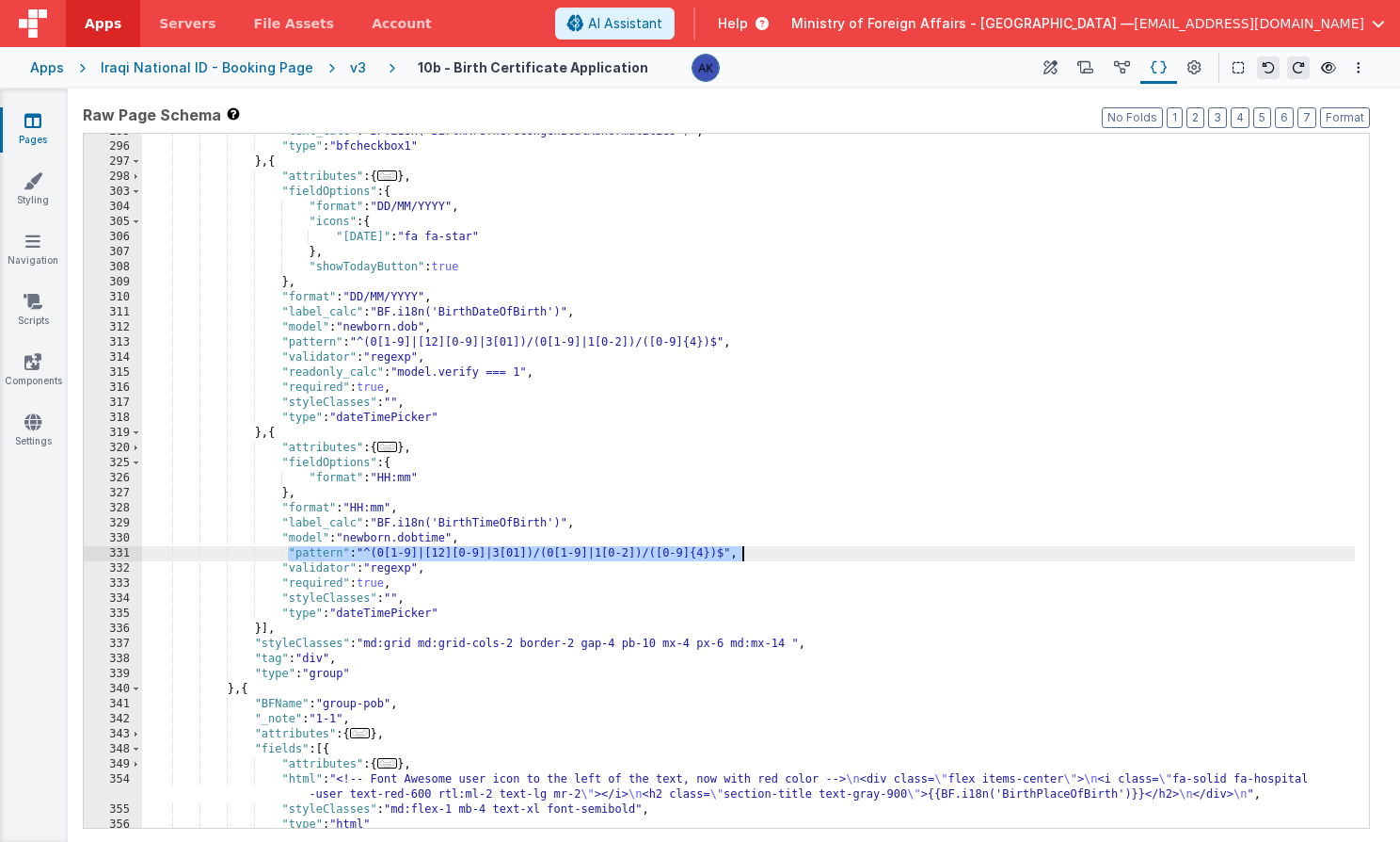
drag, startPoint x: 288, startPoint y: 554, endPoint x: 811, endPoint y: 557, distance: 523.0
click at [811, 557] on div ""text_calc" : "BF.i18n('BirthAreThereCongenitalAbnormalities')" , "type" : "bfc…" at bounding box center [748, 486] width 1213 height 724
click at [662, 31] on span "AI Assistant" at bounding box center [625, 24] width 74 height 19
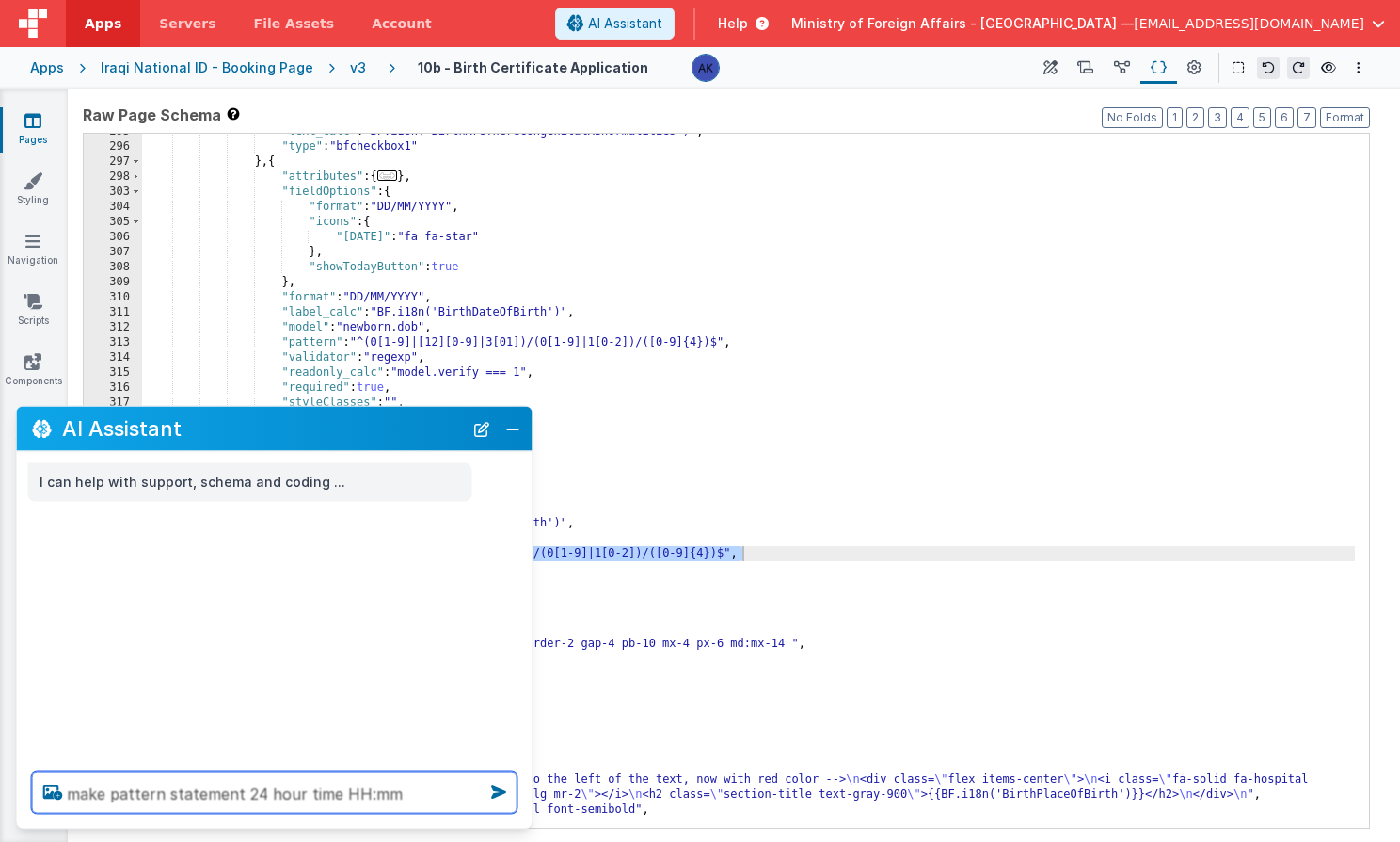
paste textarea ""pattern": "^(0[1-9]|[12][0-9]|3[01])/(0[1-9]|1[0-2])/([0-9]{4})$","
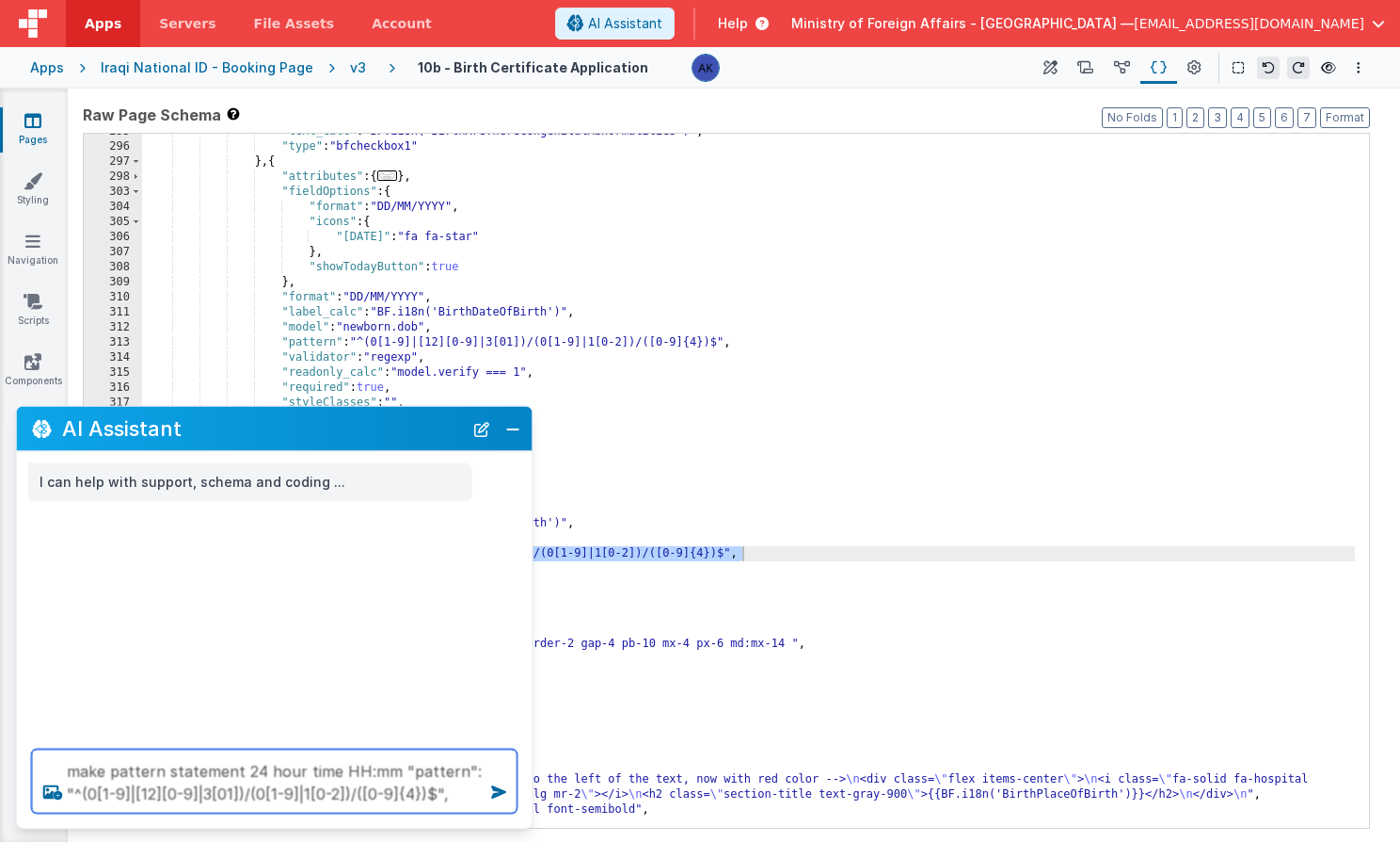
type textarea "make pattern statement 24 hour time HH:mm "pattern": "^(0[1-9]|[12][0-9]|3[01])…"
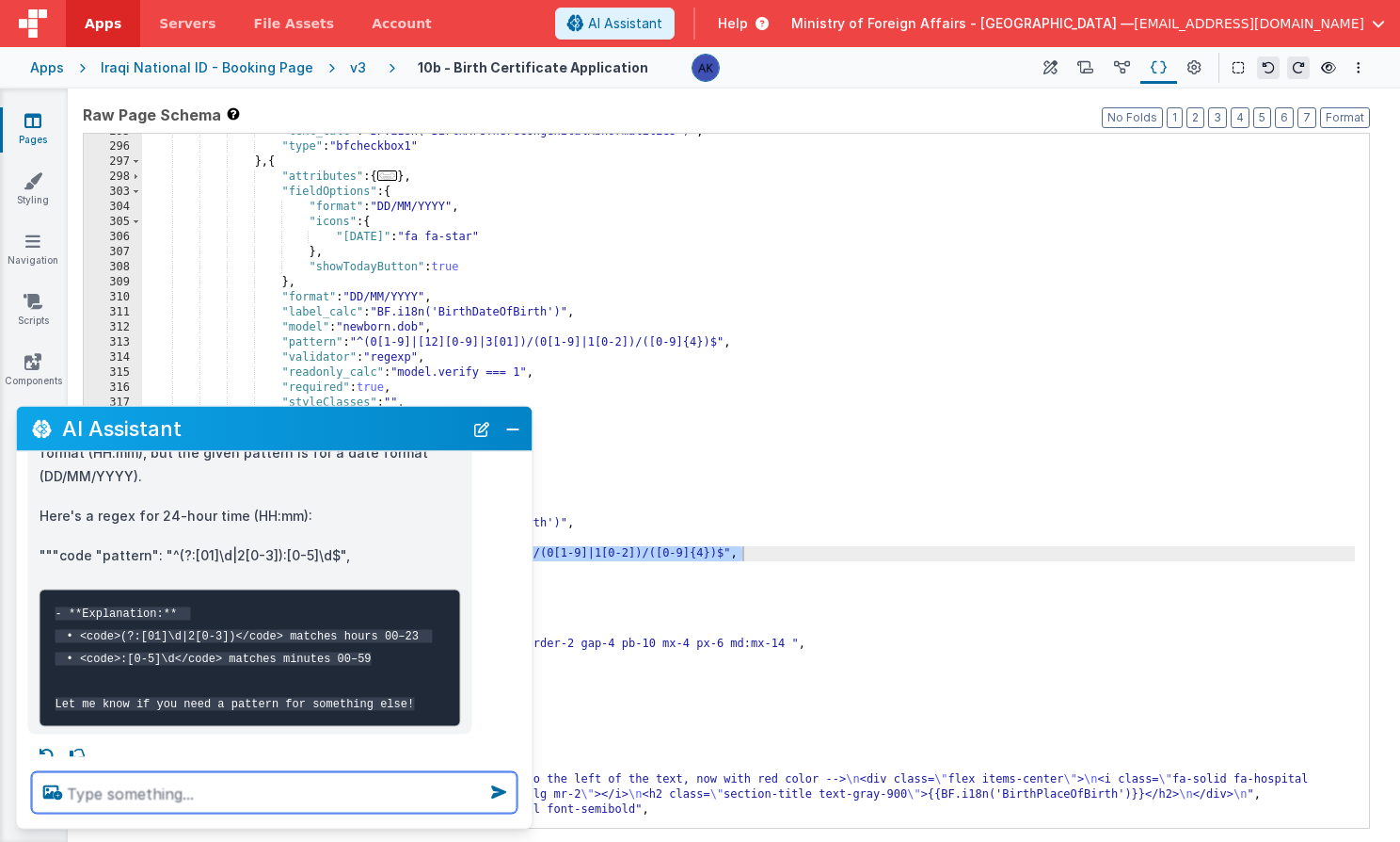
scroll to position [210, 0]
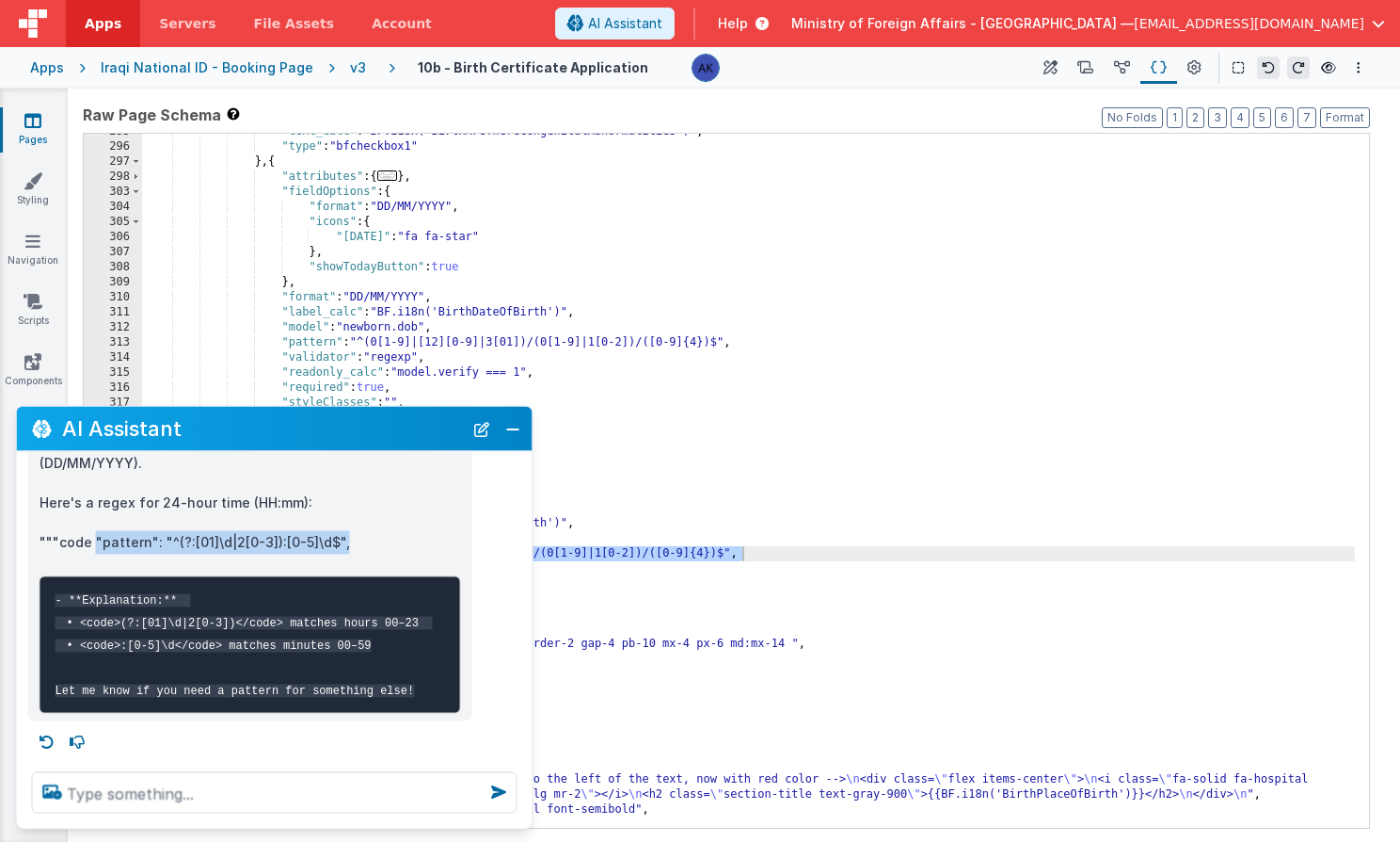
drag, startPoint x: 93, startPoint y: 517, endPoint x: 352, endPoint y: 519, distance: 259.0
click at [352, 530] on p """"code "pattern": "^(?:[01]\d|2[0-3]):[0-5]\d$"," at bounding box center [249, 541] width 421 height 24
copy p ""pattern": "^(?:[01]\d|2[0-3]):[0-5]\d$","
click at [501, 438] on button "Close" at bounding box center [512, 427] width 24 height 26
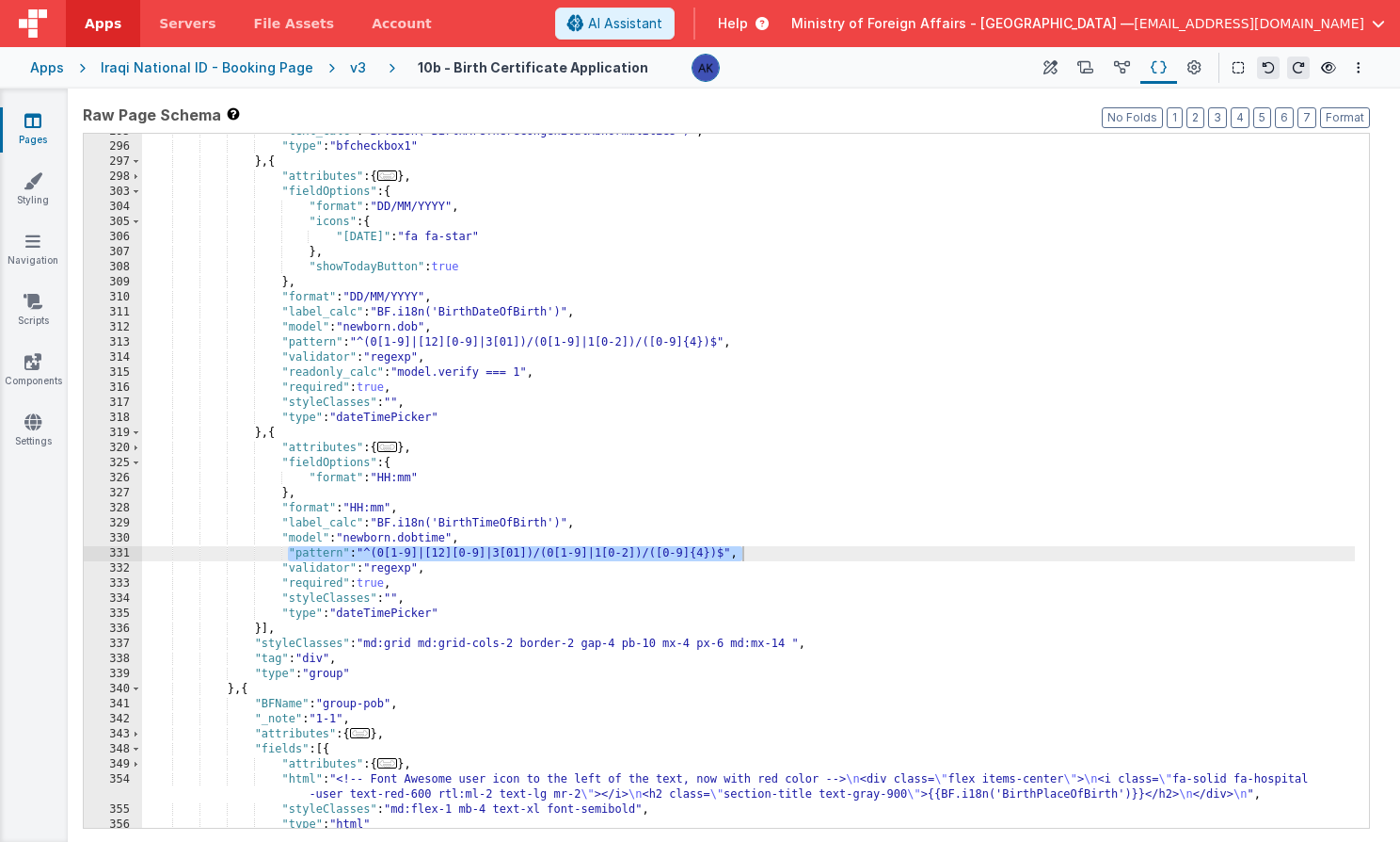
click at [669, 560] on div ""text_calc" : "BF.i18n('BirthAreThereCongenitalAbnormalities')" , "type" : "bfc…" at bounding box center [748, 486] width 1213 height 724
drag, startPoint x: 285, startPoint y: 554, endPoint x: 747, endPoint y: 557, distance: 462.0
click at [747, 557] on div ""text_calc" : "BF.i18n('BirthAreThereCongenitalAbnormalities')" , "type" : "bfc…" at bounding box center [748, 486] width 1213 height 724
click at [662, 26] on span "AI Assistant" at bounding box center [625, 24] width 74 height 19
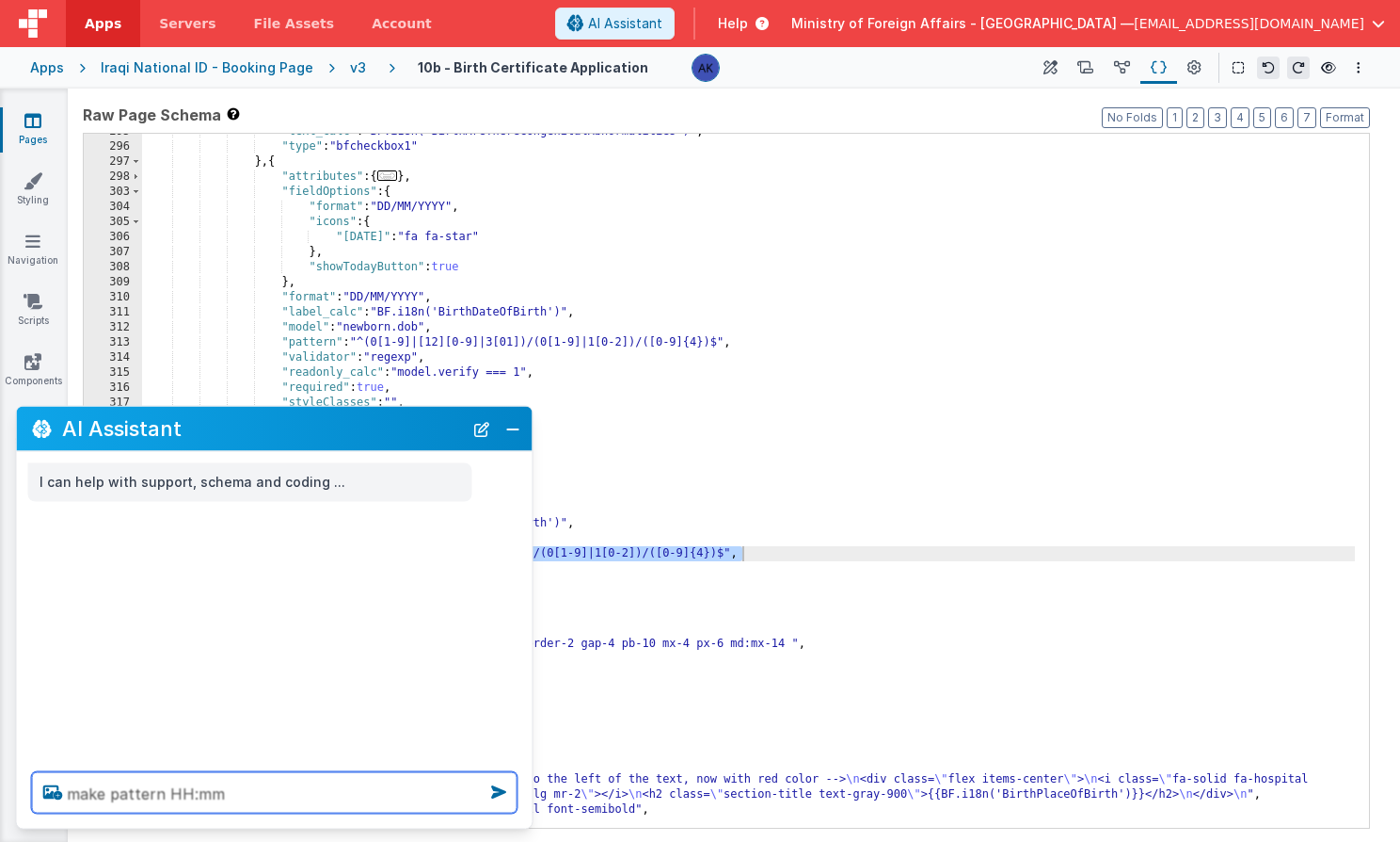
paste textarea ""pattern": "^(0[1-9]|[12][0-9]|3[01])/(0[1-9]|1[0-2])/([0-9]{4})$","
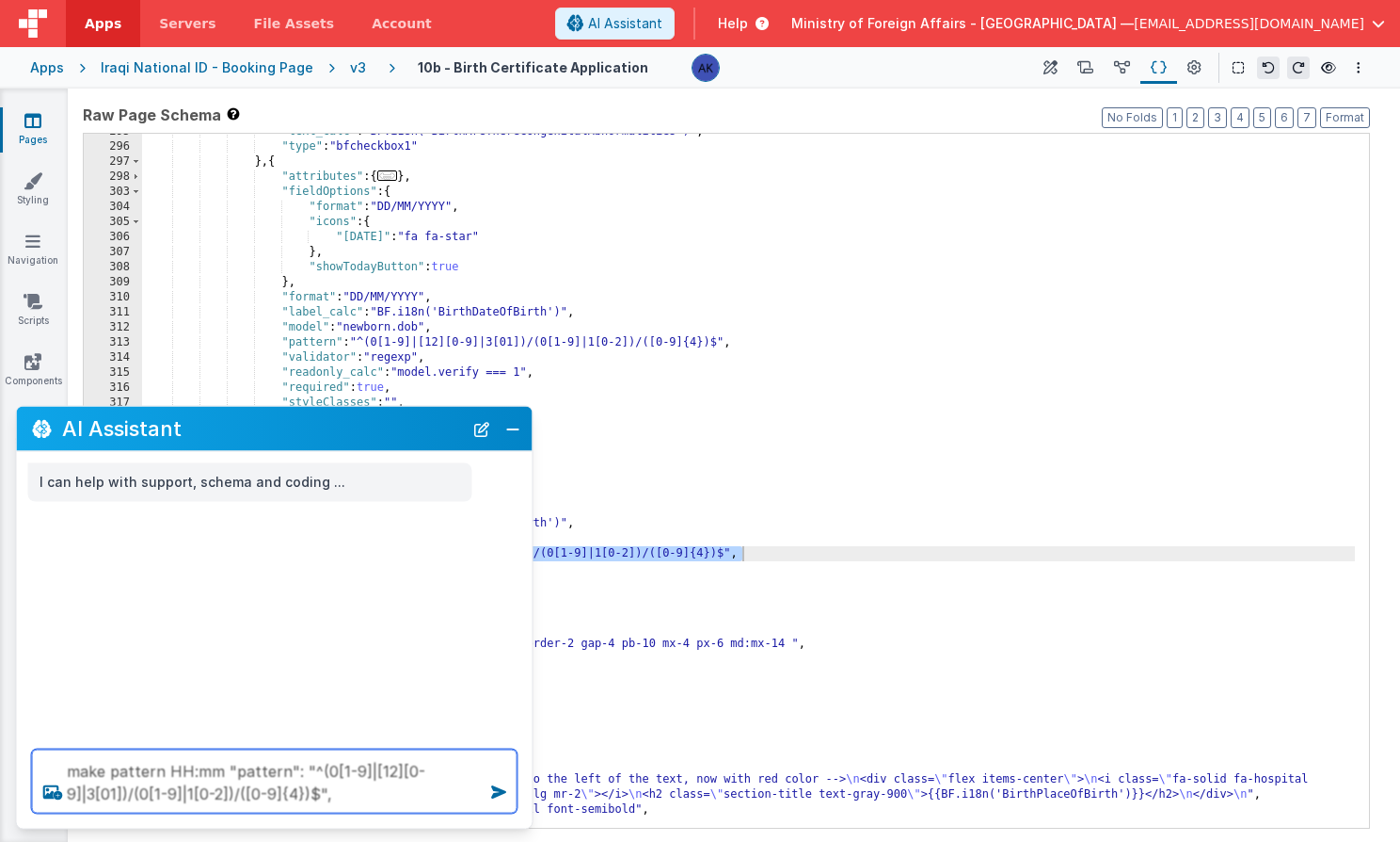
type textarea "make pattern HH:mm "pattern": "^(0[1-9]|[12][0-9]|3[01])/(0[1-9]|1[0-2])/([0-9]…"
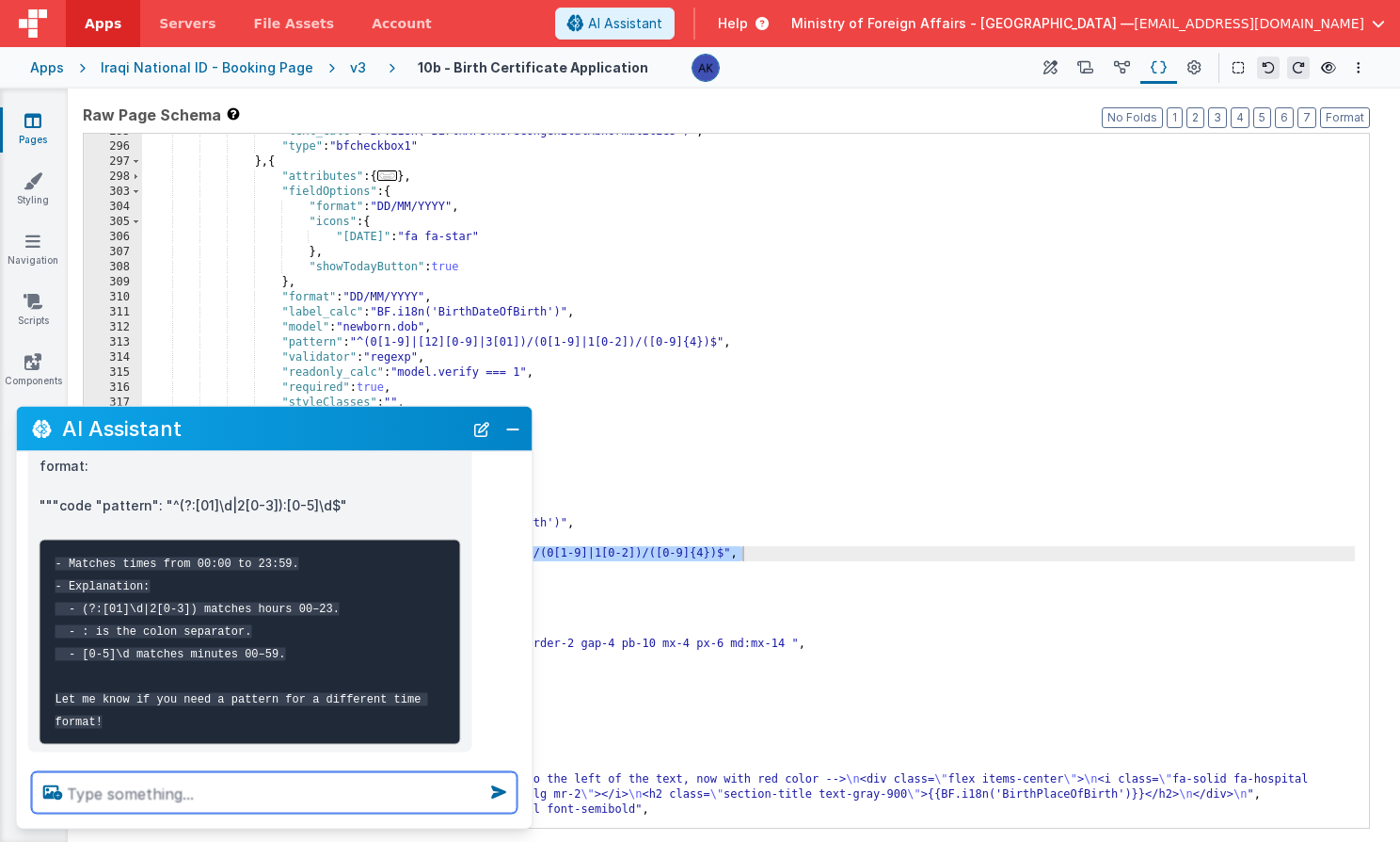
scroll to position [221, 0]
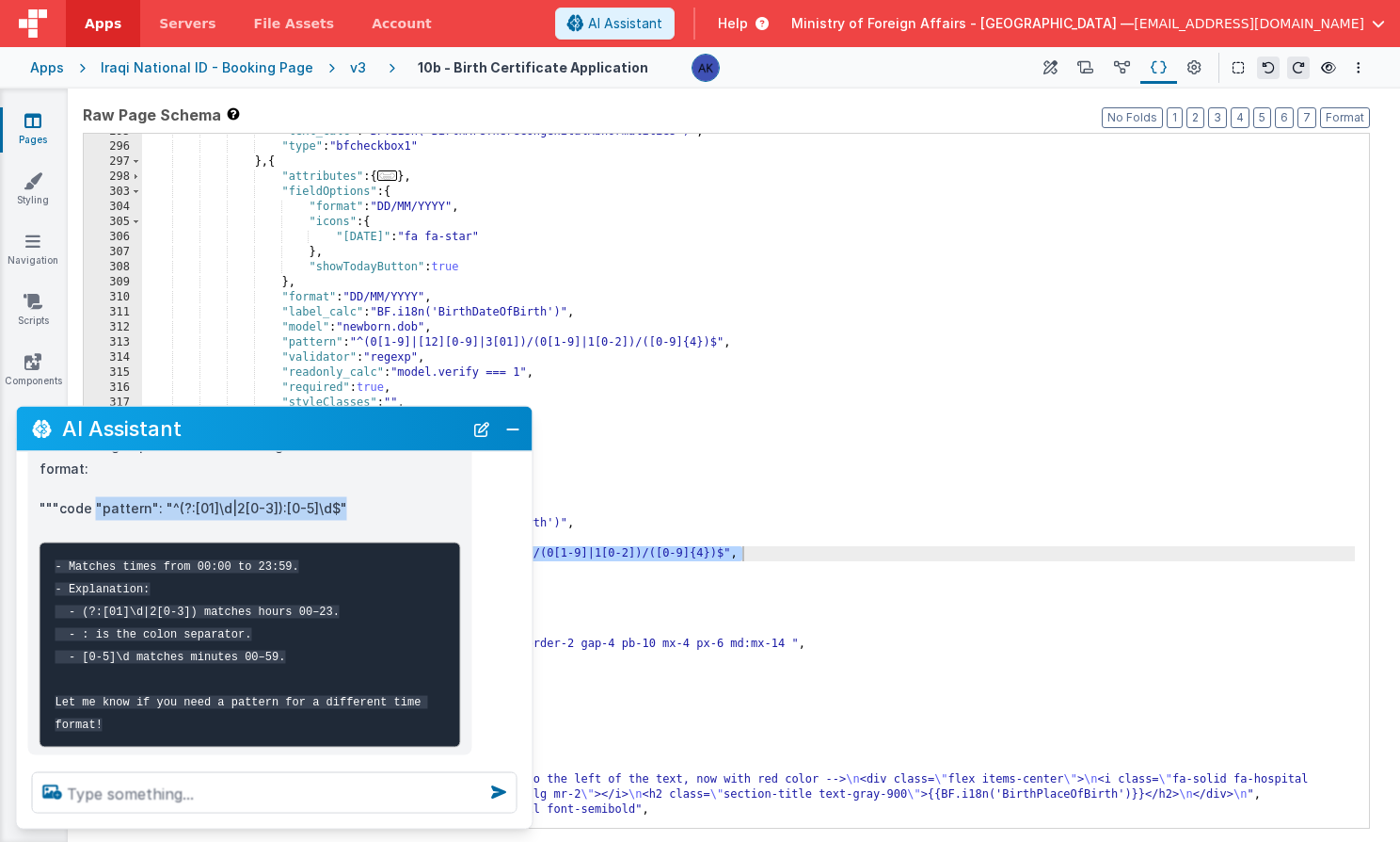
drag, startPoint x: 93, startPoint y: 508, endPoint x: 352, endPoint y: 508, distance: 259.0
click at [352, 508] on p """"code "pattern": "^(?:[01]\d|2[0-3]):[0-5]\d$"" at bounding box center [249, 508] width 421 height 24
copy p ""pattern": "^(?:[01]\d|2[0-3]):[0-5]\d$""
click at [649, 546] on div ""text_calc" : "BF.i18n('BirthAreThereCongenitalAbnormalities')" , "type" : "bfc…" at bounding box center [748, 486] width 1213 height 724
click at [516, 427] on button "Close" at bounding box center [512, 427] width 24 height 26
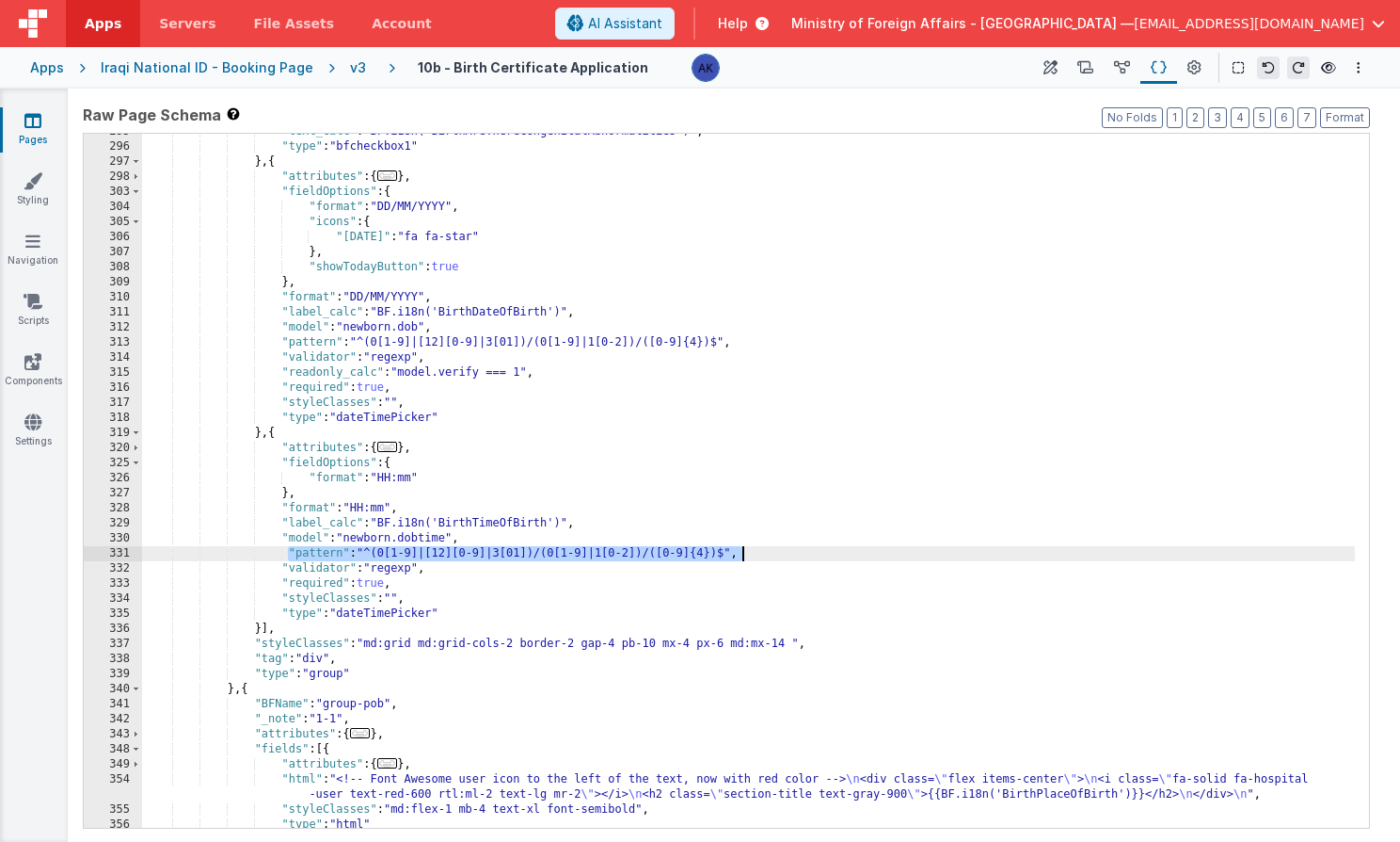
drag, startPoint x: 288, startPoint y: 555, endPoint x: 748, endPoint y: 554, distance: 460.0
click at [748, 554] on div ""text_calc" : "BF.i18n('BirthAreThereCongenitalAbnormalities')" , "type" : "bfc…" at bounding box center [748, 486] width 1213 height 724
paste textarea
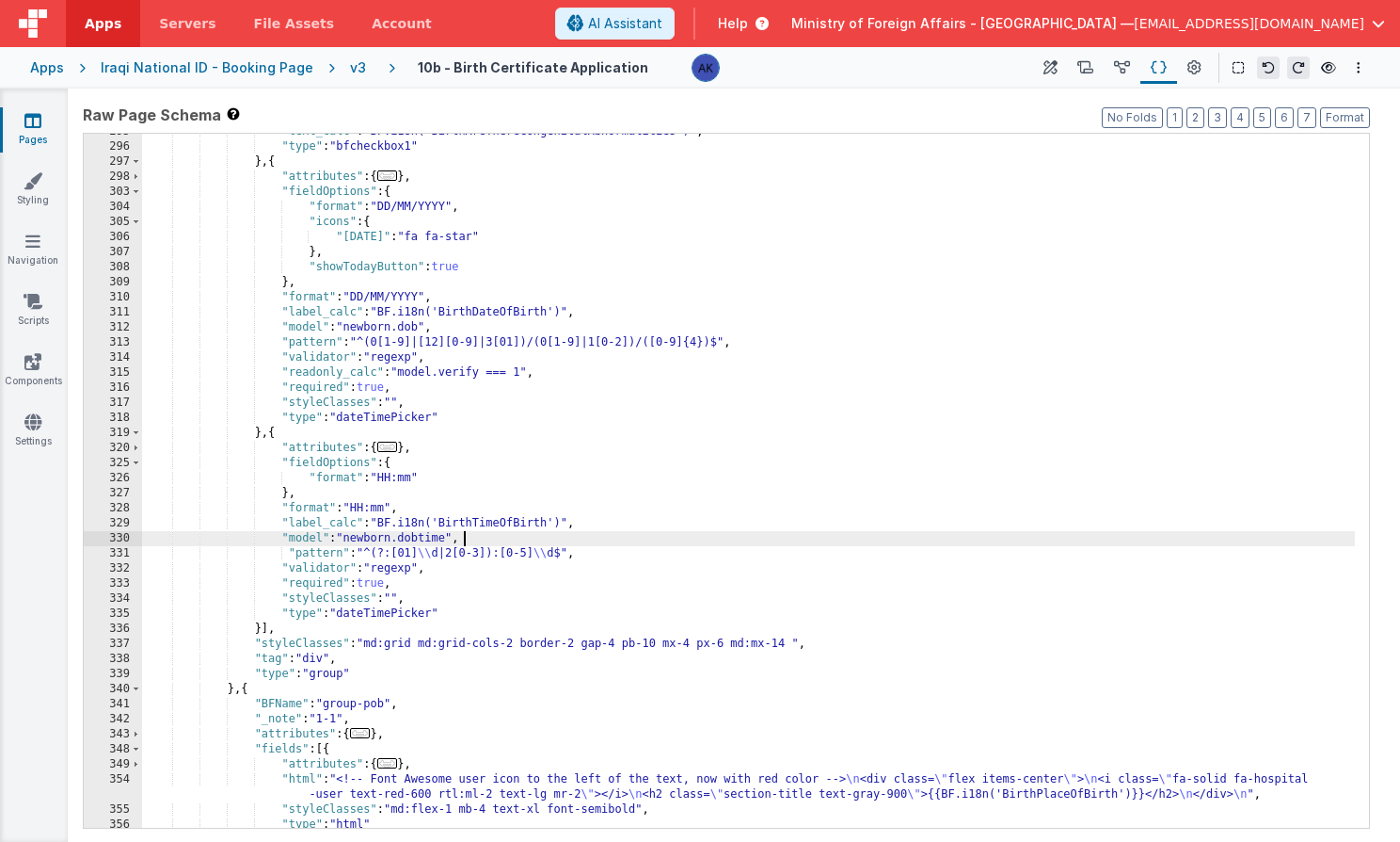
click at [520, 541] on div ""text_calc" : "BF.i18n('BirthAreThereCongenitalAbnormalities')" , "type" : "bfc…" at bounding box center [748, 486] width 1213 height 724
click at [522, 549] on div ""text_calc" : "BF.i18n('BirthAreThereCongenitalAbnormalities')" , "type" : "bfc…" at bounding box center [748, 486] width 1213 height 724
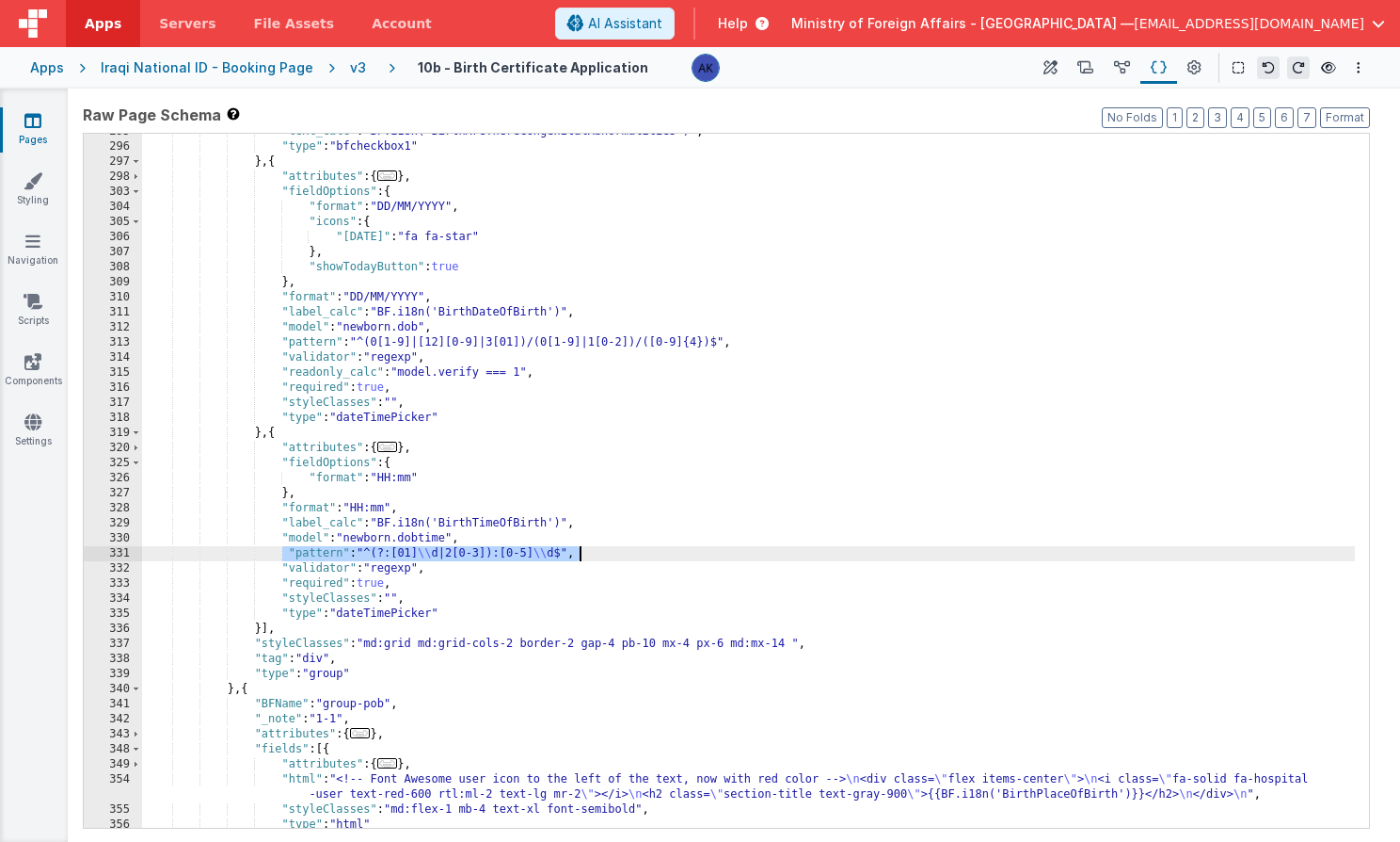
drag, startPoint x: 279, startPoint y: 553, endPoint x: 698, endPoint y: 549, distance: 419.0
click at [698, 549] on div ""text_calc" : "BF.i18n('BirthAreThereCongenitalAbnormalities')" , "type" : "bfc…" at bounding box center [748, 486] width 1213 height 724
click at [584, 24] on icon at bounding box center [576, 24] width 17 height 1
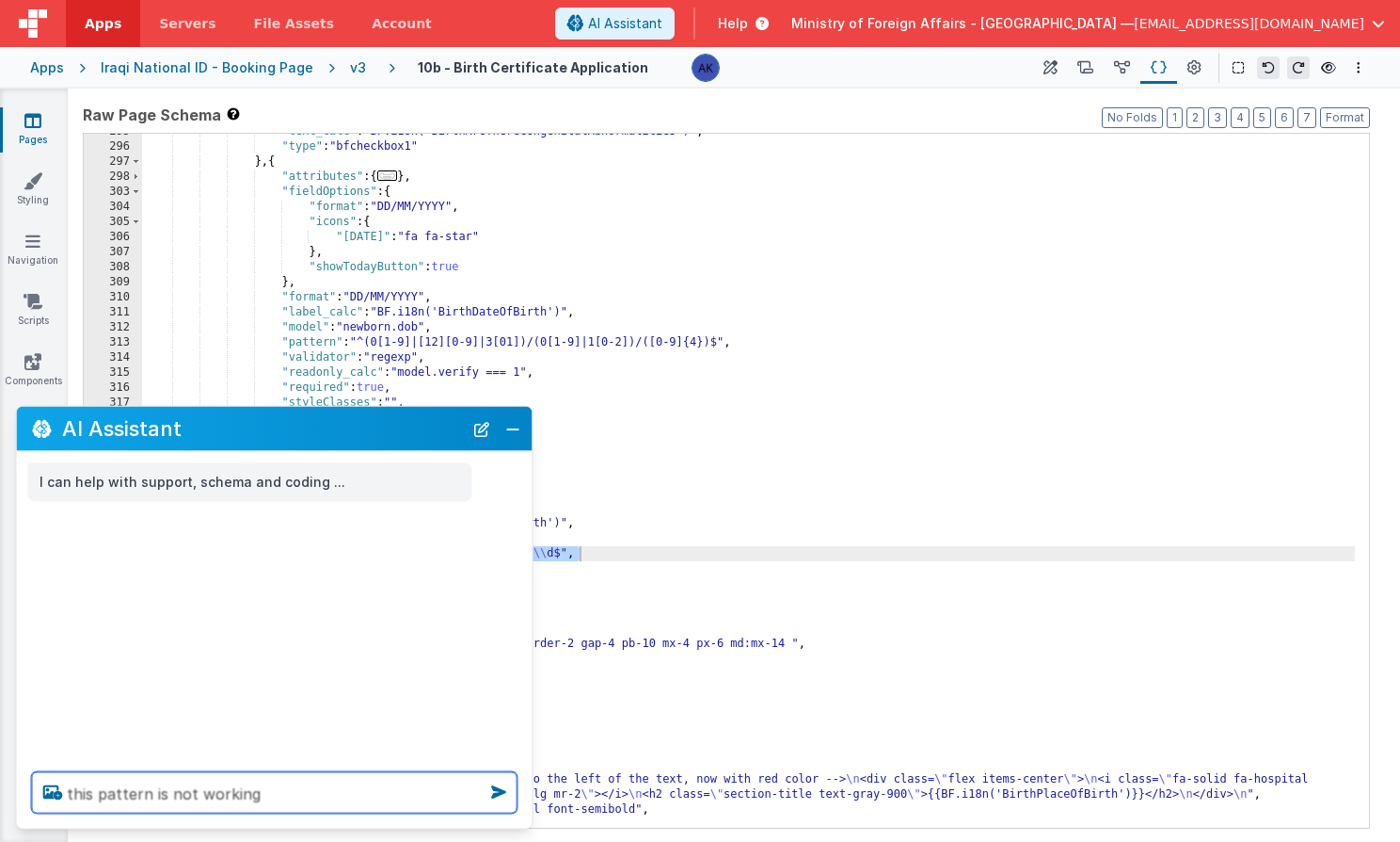
paste textarea ""pattern": "^(?:[01]\\d|2[0-3]):[0-5]\\d$","
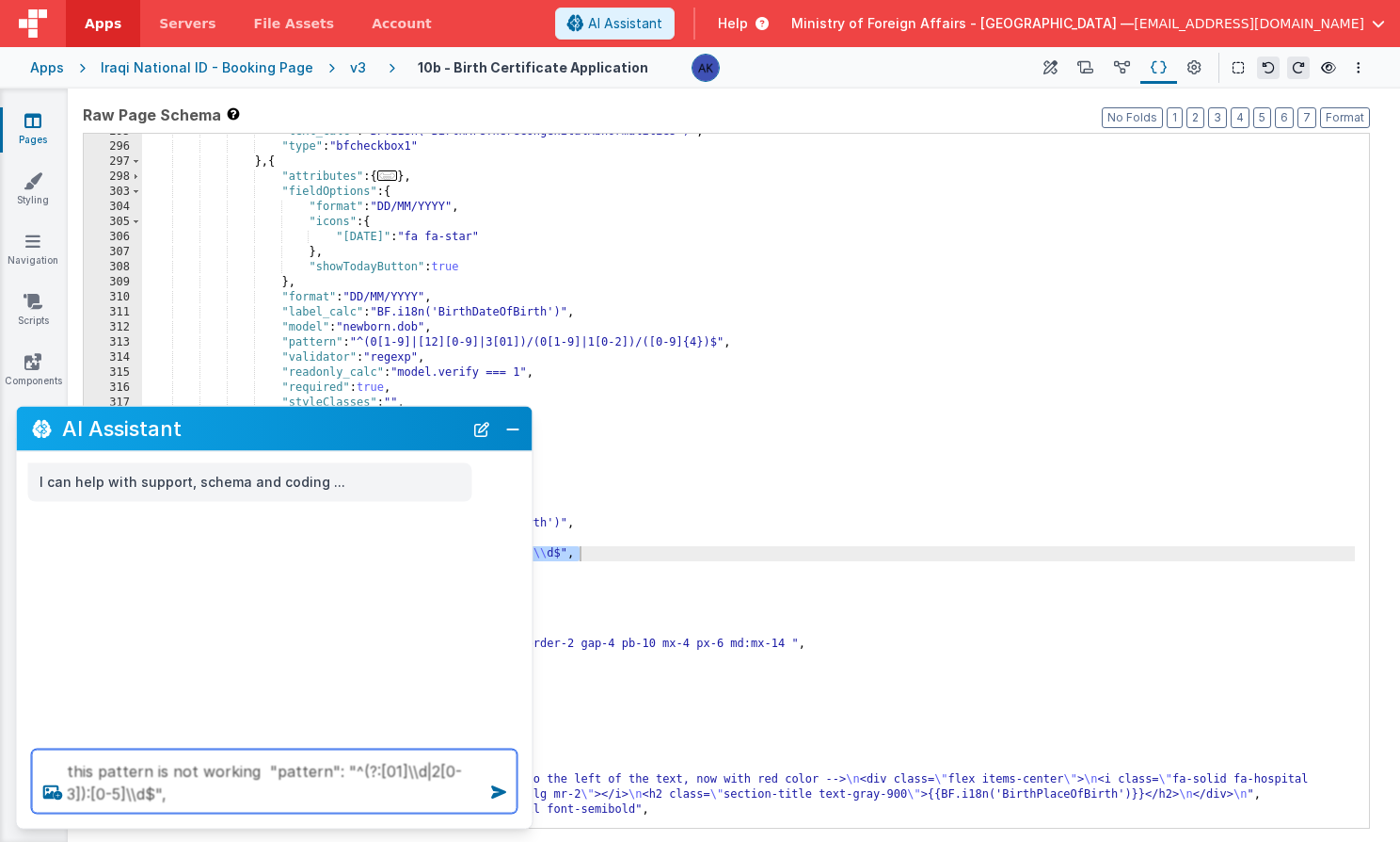
type textarea "this pattern is not working "pattern": "^(?:[01]\\d|2[0-3]):[0-5]\\d$","
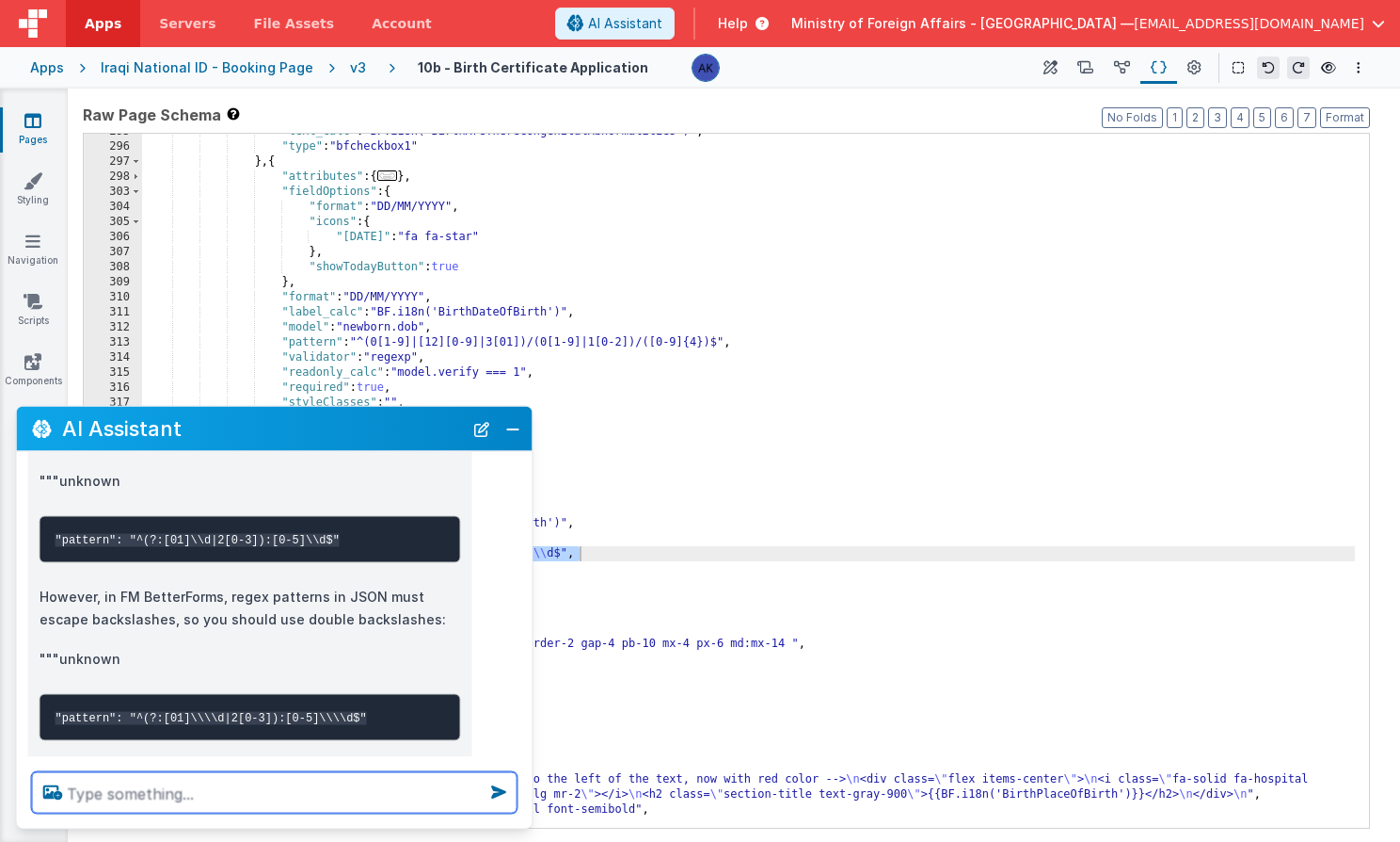
scroll to position [277, 0]
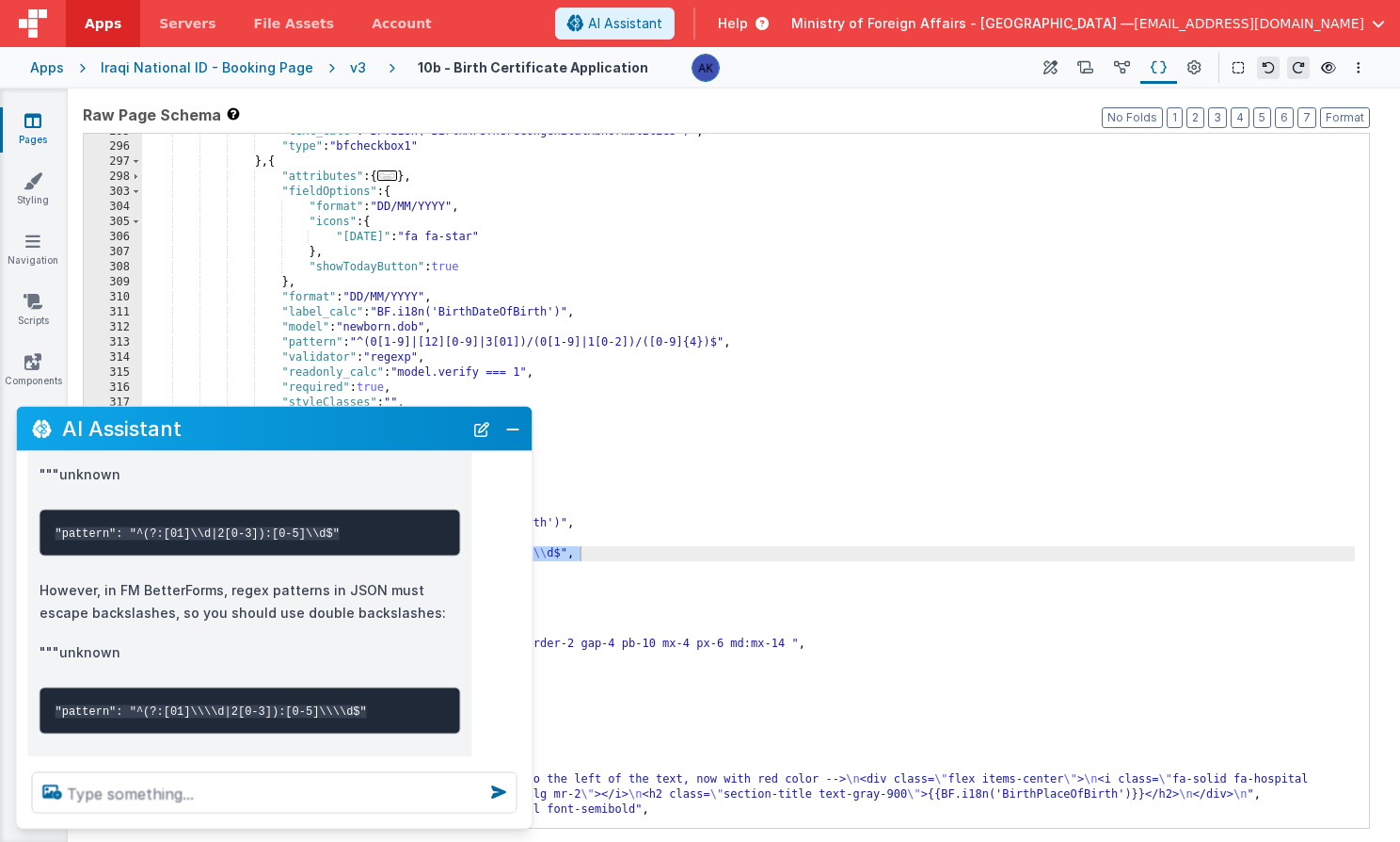
click at [107, 704] on code ""pattern": "^(?:[01]\\\\d|2[0-3]):[0-5]\\\\d$"" at bounding box center [211, 710] width 312 height 13
drag, startPoint x: 55, startPoint y: 688, endPoint x: 463, endPoint y: 698, distance: 408.1
click at [463, 698] on div "Let me check FM BetterForms documentation for the correct usage and requirement…" at bounding box center [249, 656] width 444 height 698
copy code ""pattern": "^(?:[01]\\\\d|2[0-3]):[0-5]\\\\d$""
click at [514, 438] on button "Close" at bounding box center [512, 427] width 24 height 26
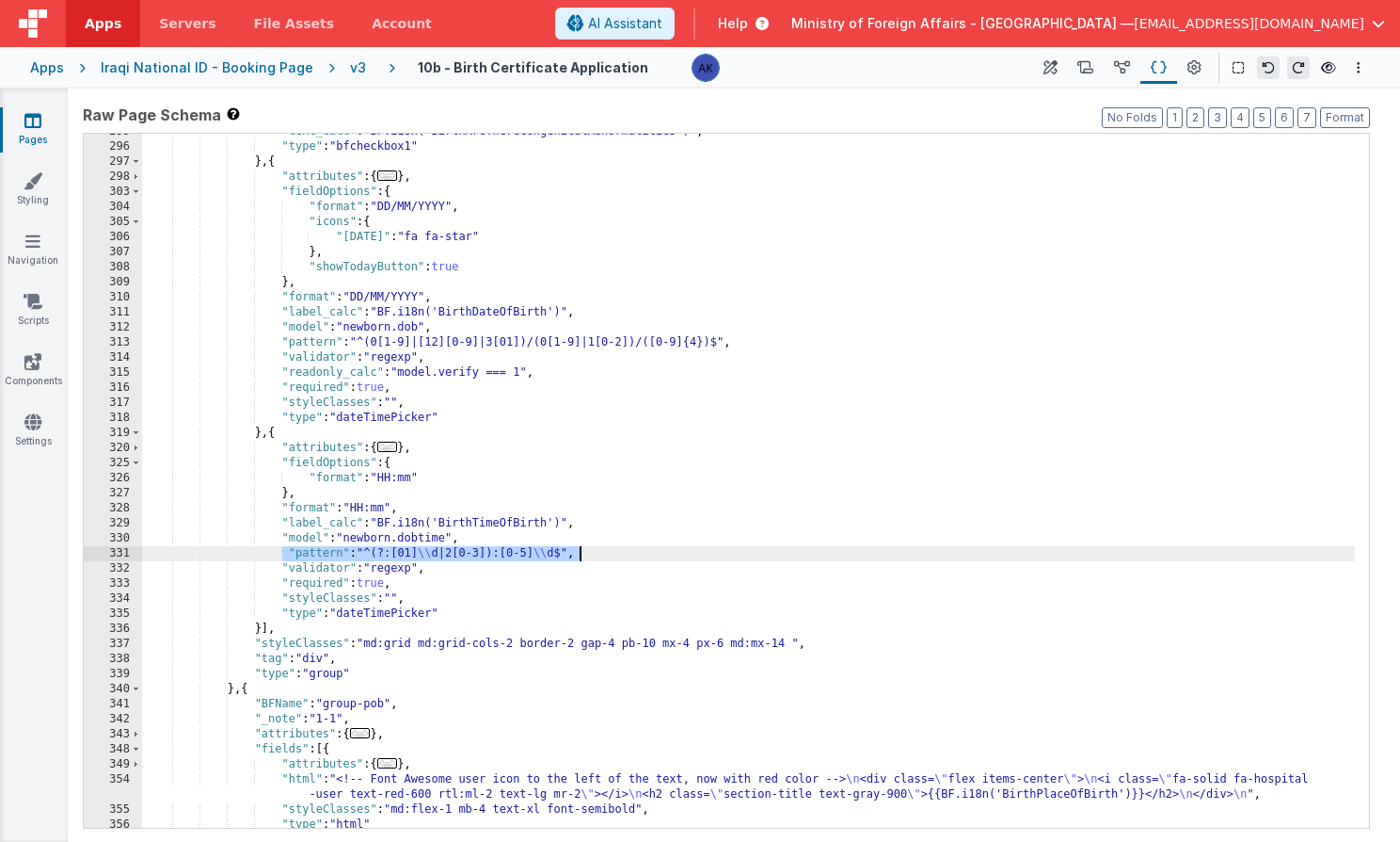
click at [621, 555] on div ""text_calc" : "BF.i18n('BirthAreThereCongenitalAbnormalities')" , "type" : "bfc…" at bounding box center [748, 486] width 1213 height 724
drag, startPoint x: 617, startPoint y: 555, endPoint x: 283, endPoint y: 549, distance: 334.1
click at [283, 549] on div ""text_calc" : "BF.i18n('BirthAreThereCongenitalAbnormalities')" , "type" : "bfc…" at bounding box center [748, 486] width 1213 height 724
paste textarea
drag, startPoint x: 607, startPoint y: 553, endPoint x: 289, endPoint y: 558, distance: 318.0
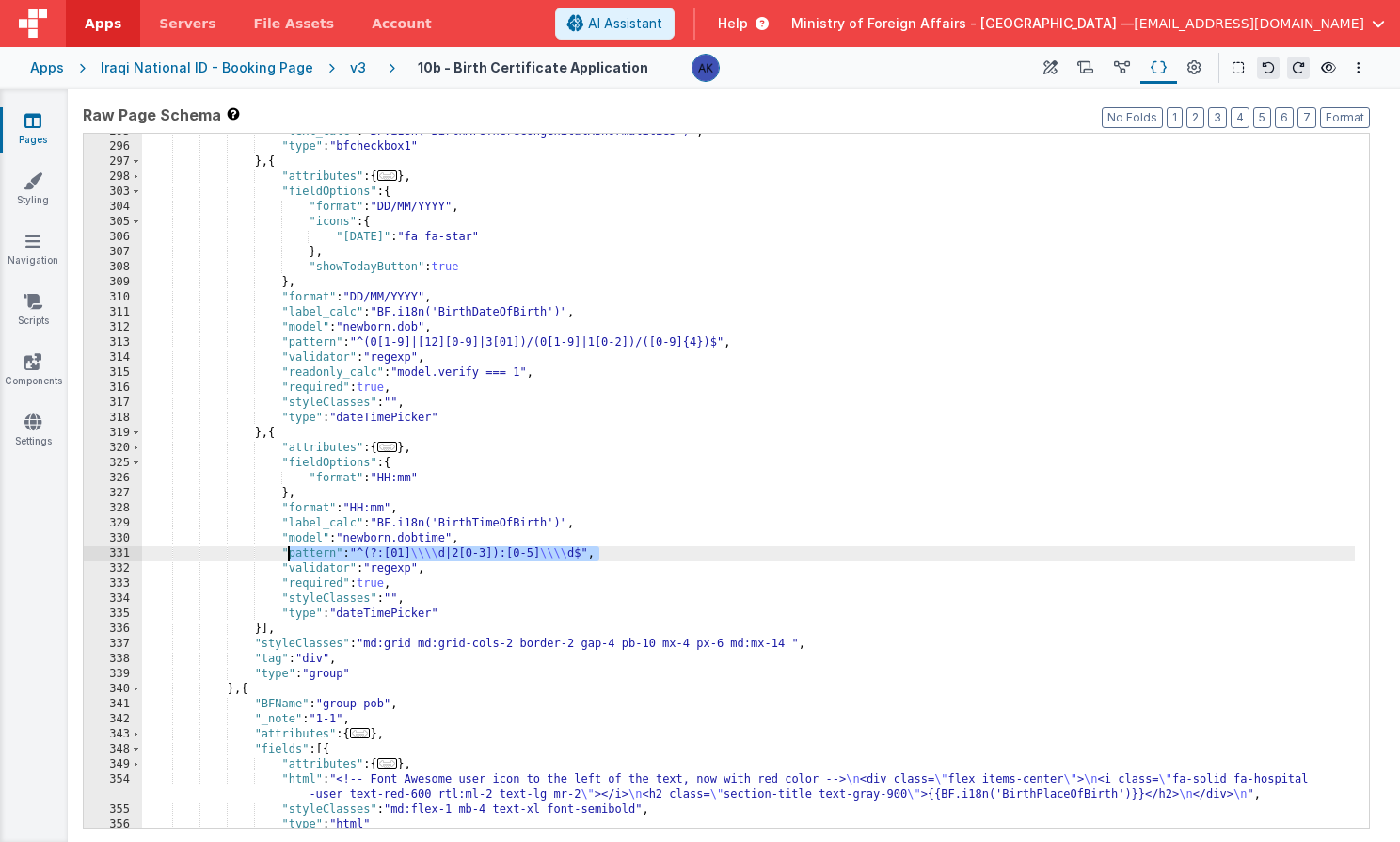
click at [289, 558] on div ""text_calc" : "BF.i18n('BirthAreThereCongenitalAbnormalities')" , "type" : "bfc…" at bounding box center [748, 486] width 1213 height 724
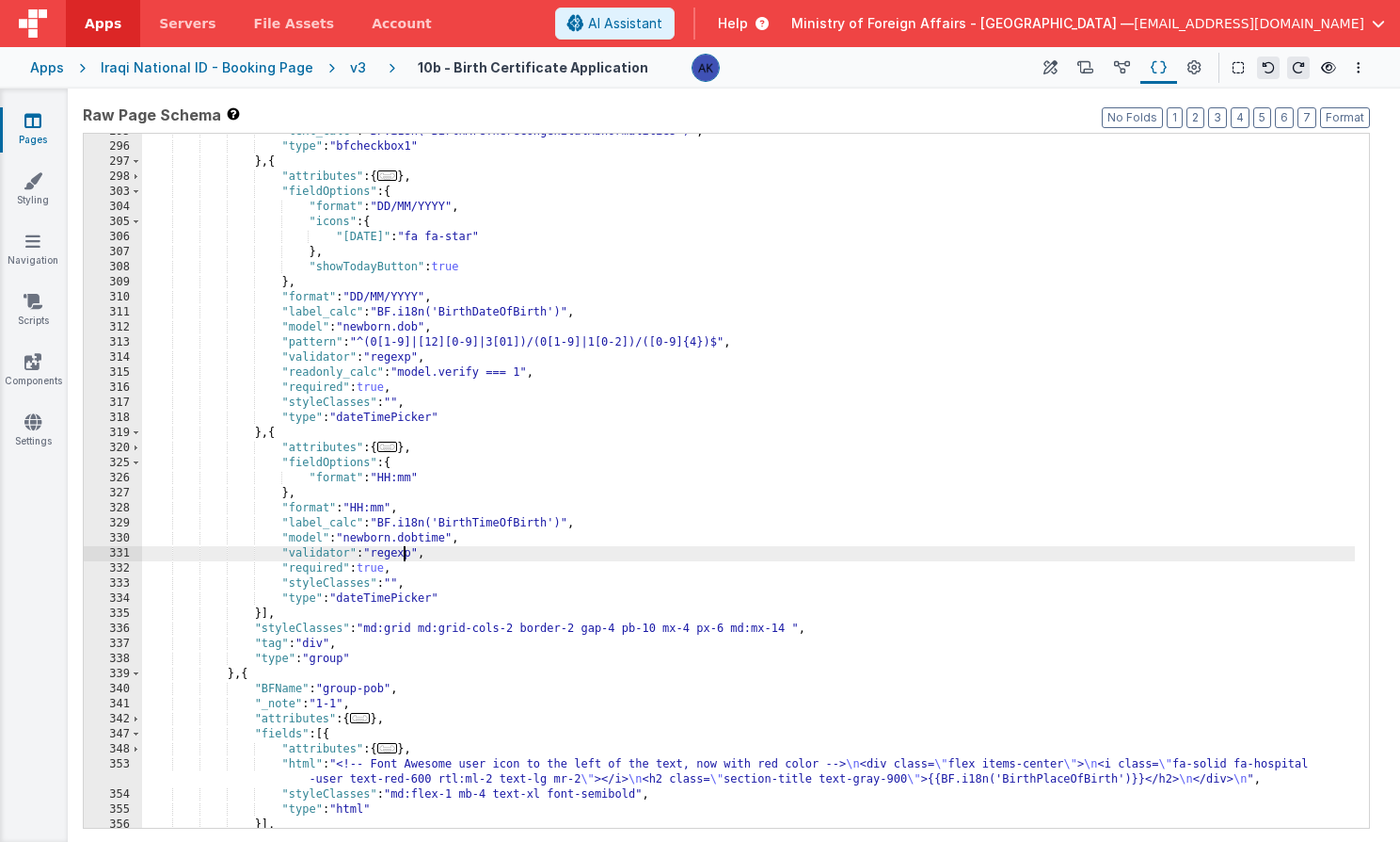
click at [402, 550] on div ""text_calc" : "BF.i18n('BirthAreThereCongenitalAbnormalities')" , "type" : "bfc…" at bounding box center [748, 486] width 1213 height 724
click at [395, 556] on div ""text_calc" : "BF.i18n('BirthAreThereCongenitalAbnormalities')" , "type" : "bfc…" at bounding box center [748, 486] width 1213 height 724
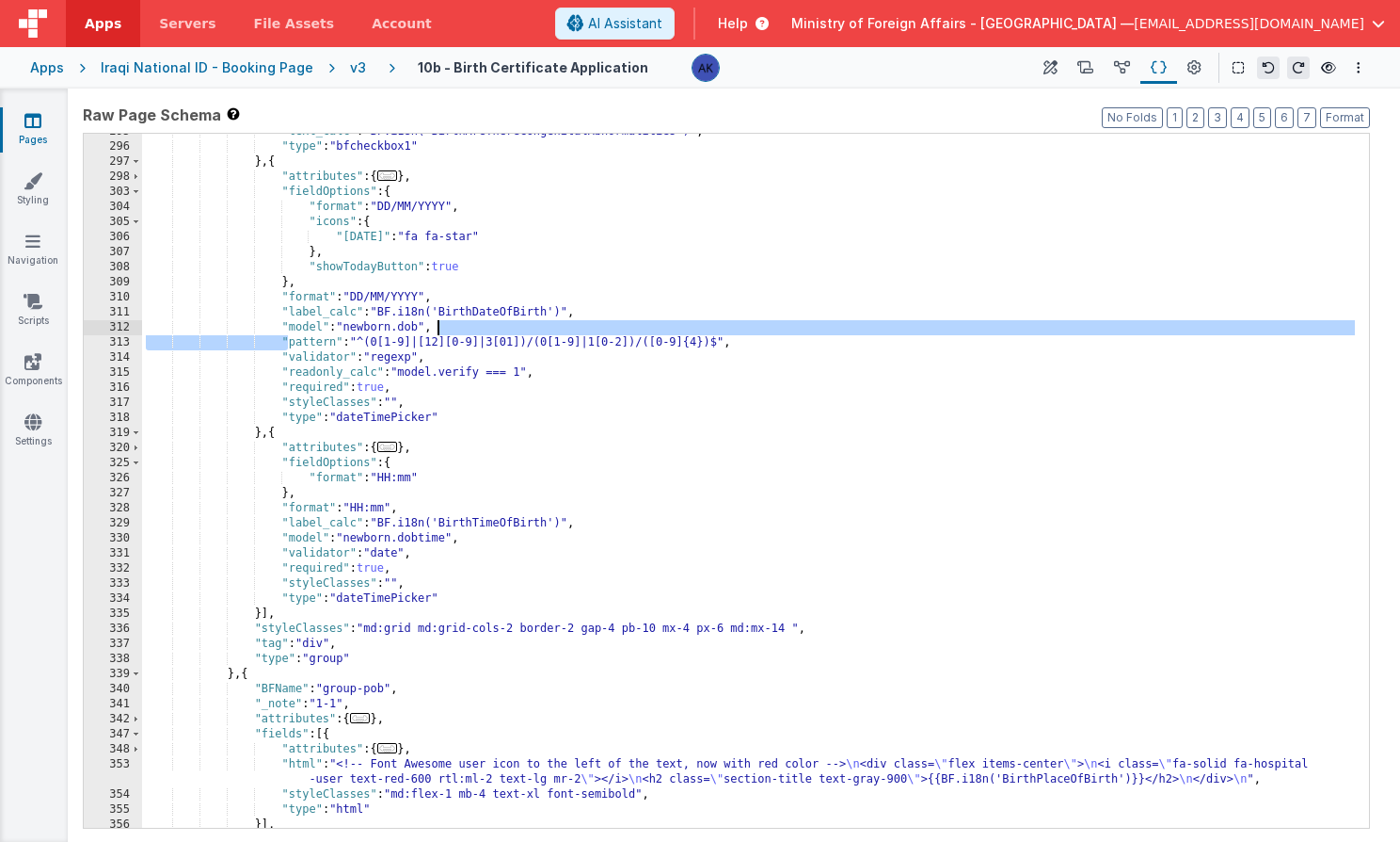
drag, startPoint x: 285, startPoint y: 344, endPoint x: 781, endPoint y: 333, distance: 496.1
click at [781, 333] on div ""text_calc" : "BF.i18n('BirthAreThereCongenitalAbnormalities')" , "type" : "bfc…" at bounding box center [748, 486] width 1213 height 724
click at [275, 343] on div ""text_calc" : "BF.i18n('BirthAreThereCongenitalAbnormalities')" , "type" : "bfc…" at bounding box center [748, 486] width 1213 height 724
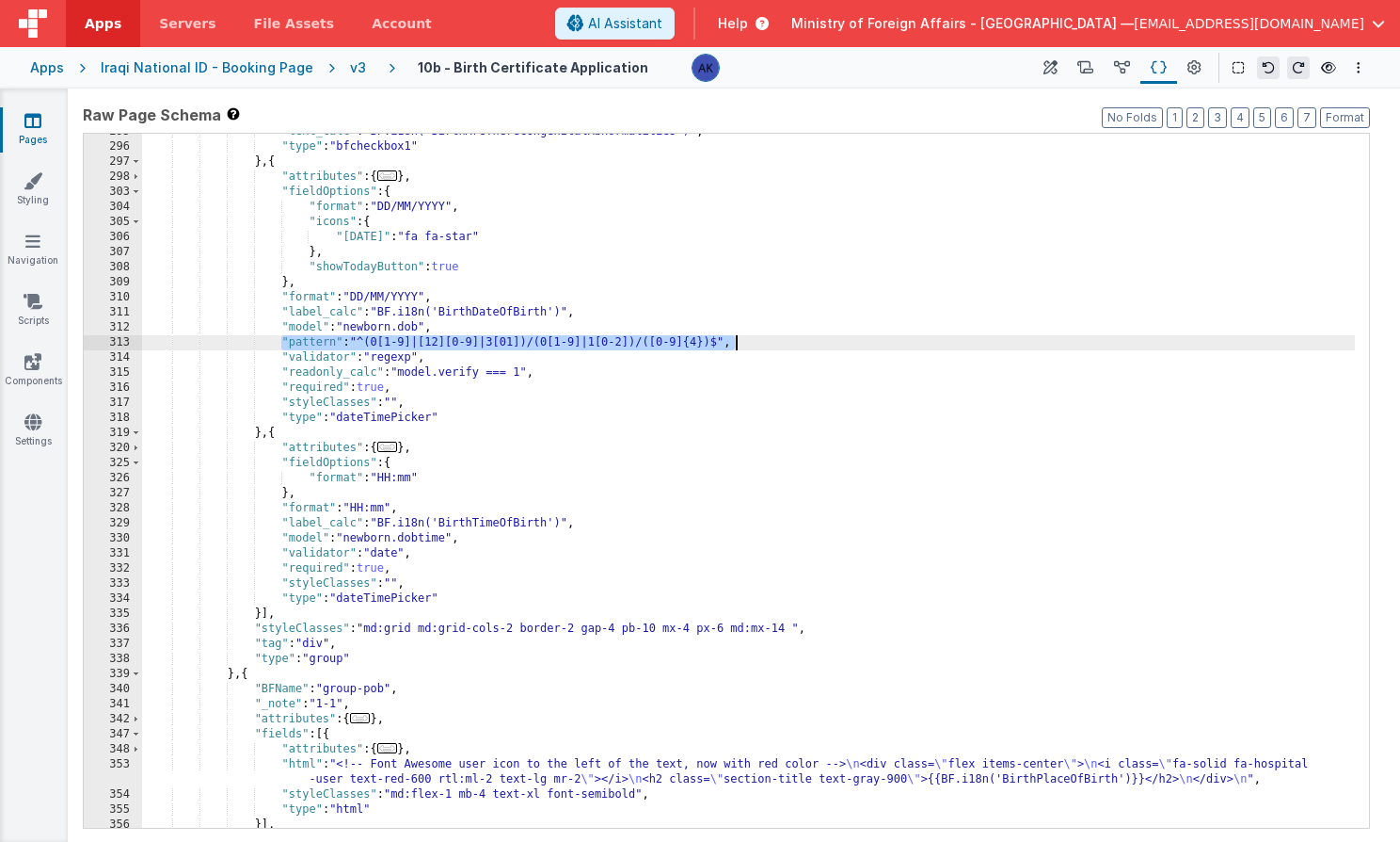
drag, startPoint x: 279, startPoint y: 341, endPoint x: 773, endPoint y: 349, distance: 494.1
click at [773, 349] on div ""text_calc" : "BF.i18n('BirthAreThereCongenitalAbnormalities')" , "type" : "bfc…" at bounding box center [748, 486] width 1213 height 724
click at [662, 14] on span "AI Assistant" at bounding box center [625, 24] width 74 height 19
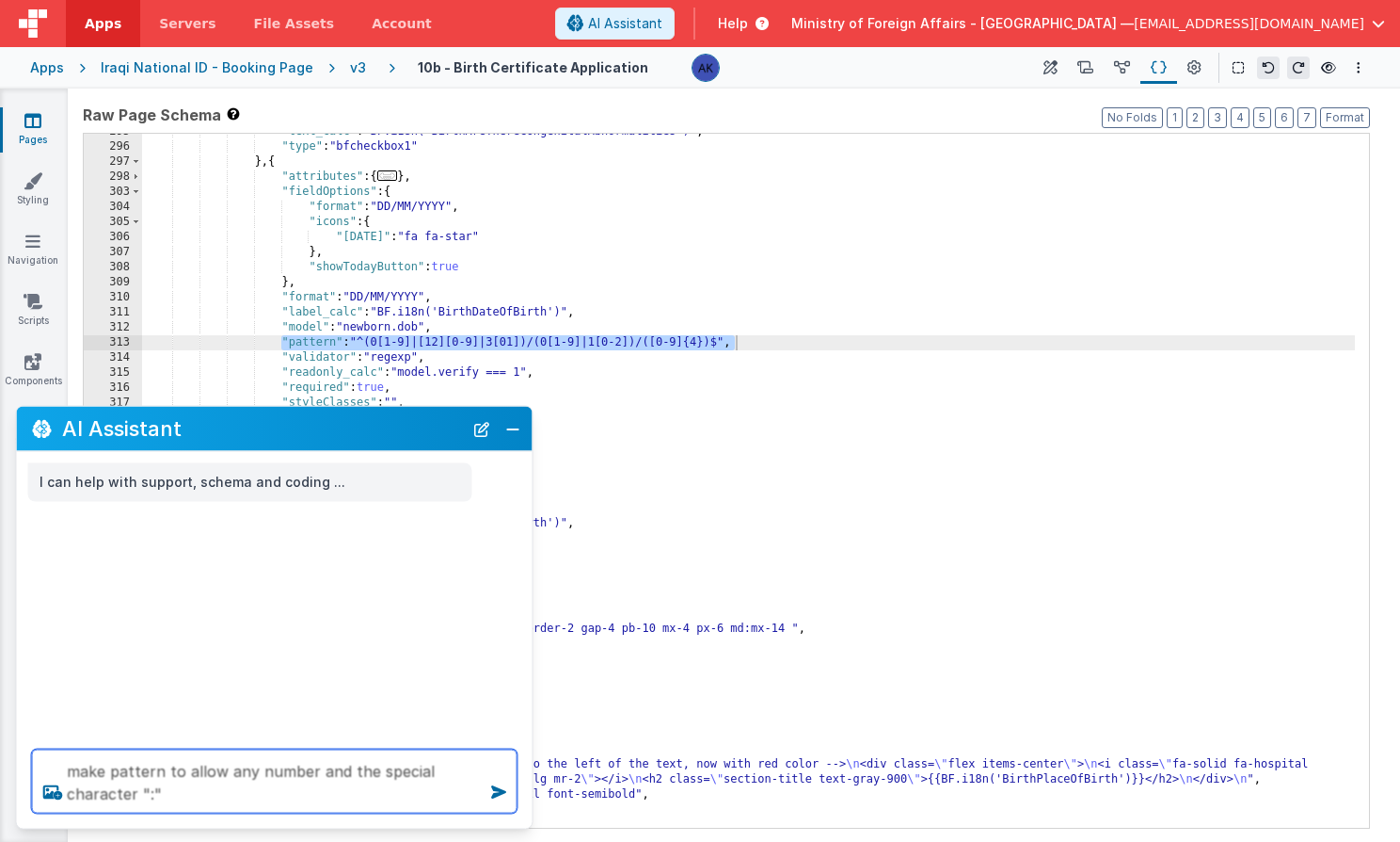
paste textarea ""pattern": "^(0[1-9]|[12][0-9]|3[01])/(0[1-9]|1[0-2])/([0-9]{4})$","
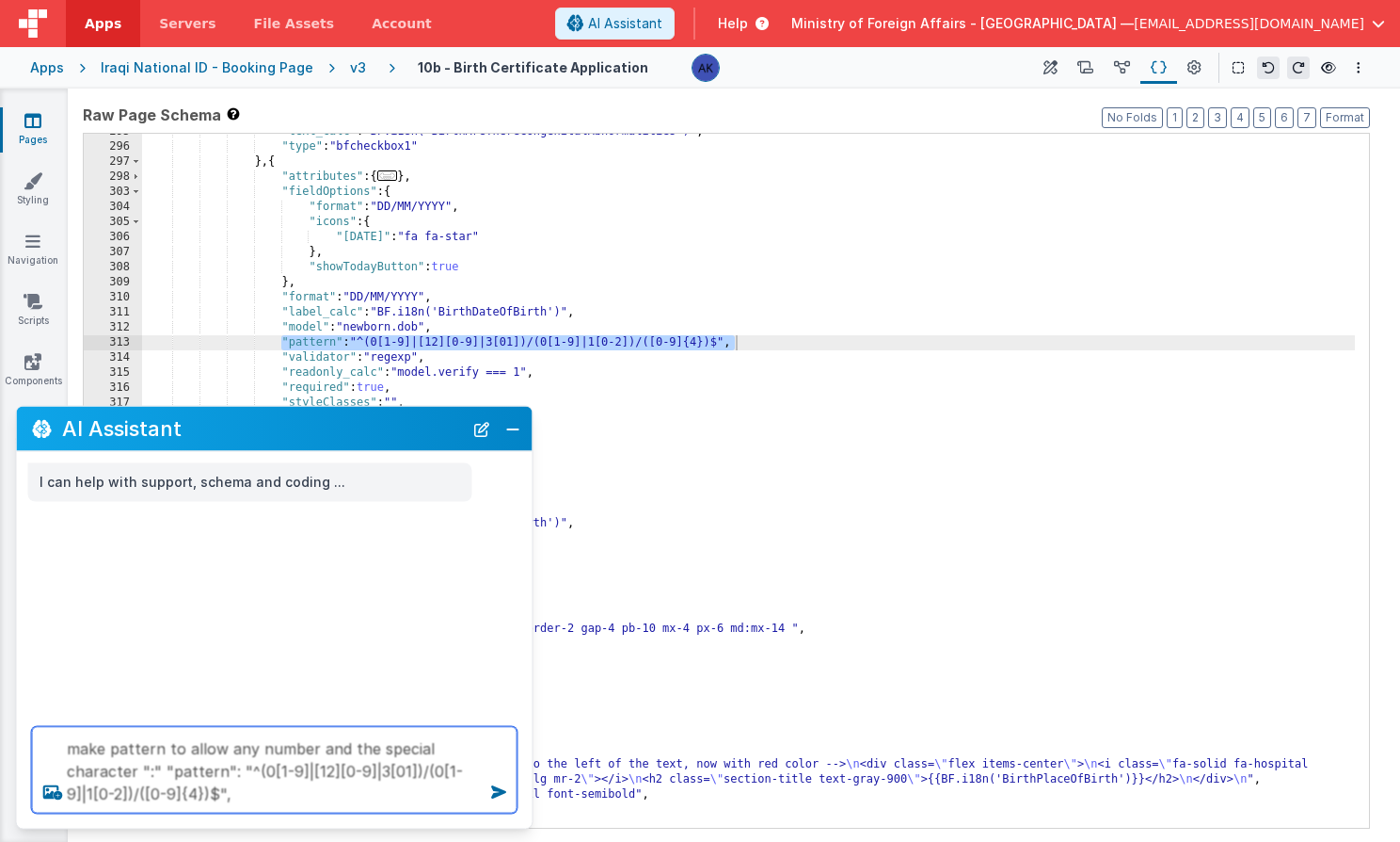
type textarea "make pattern to allow any number and the special character ":" "pattern": "^(0[…"
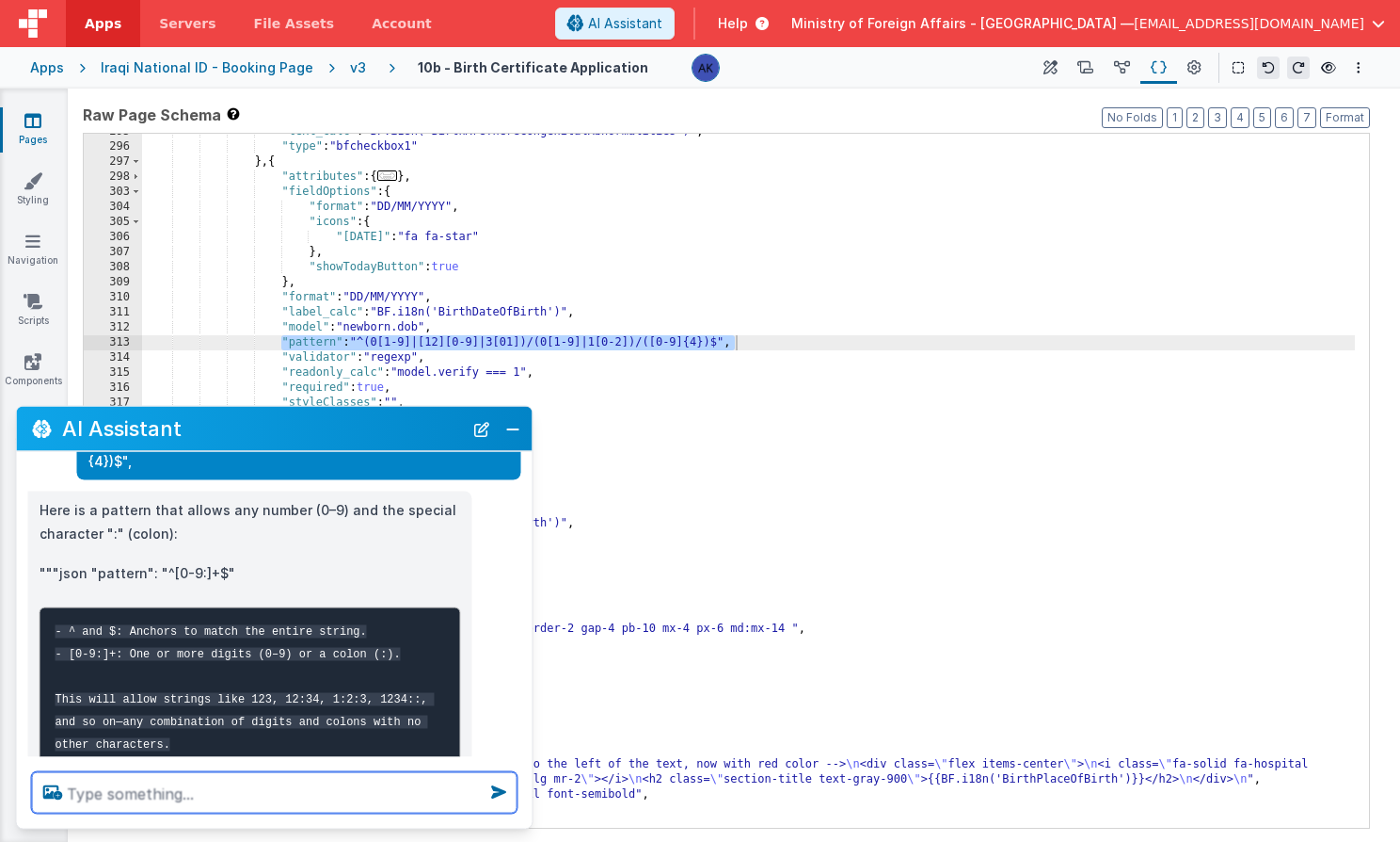
scroll to position [118, 0]
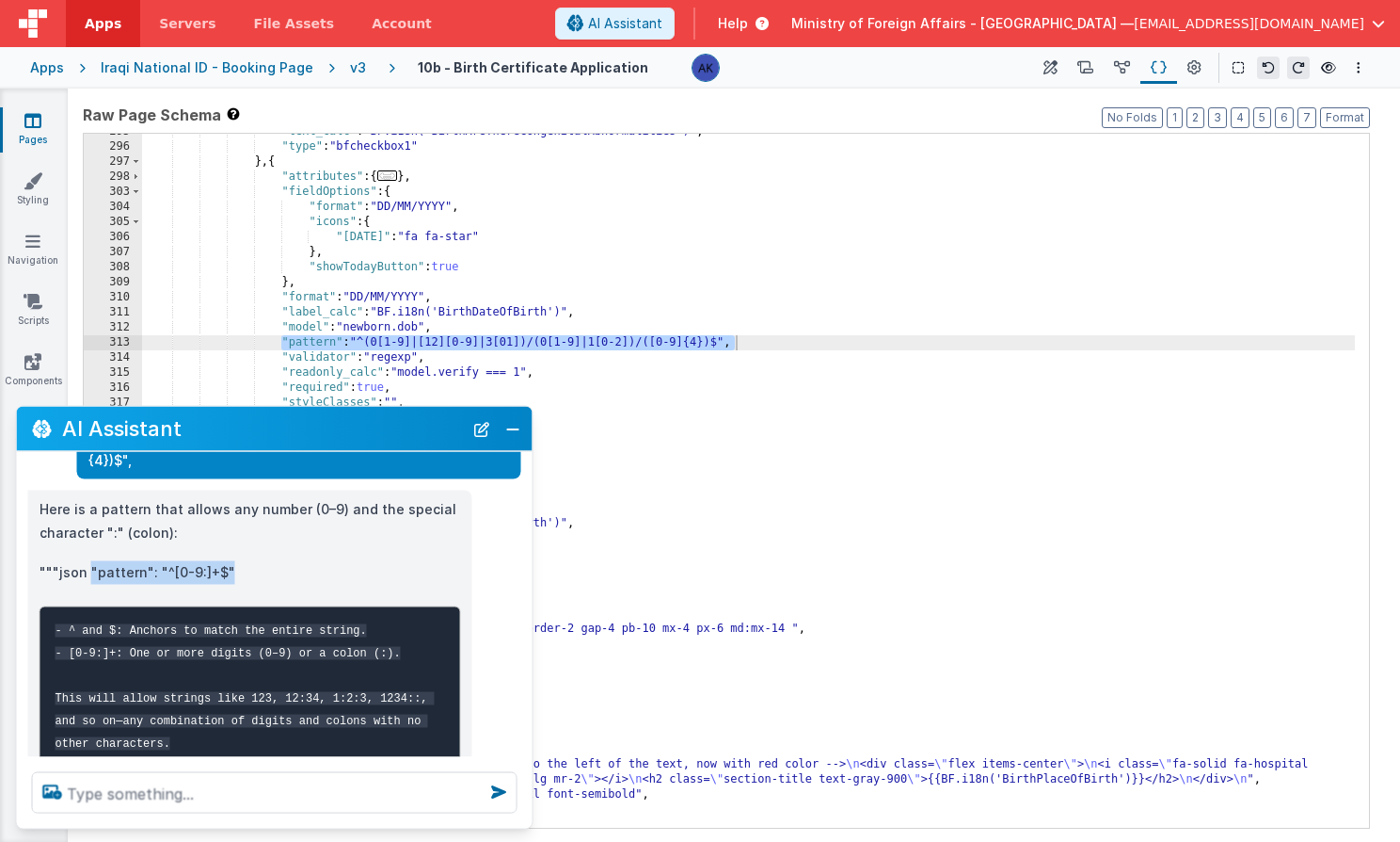
drag, startPoint x: 88, startPoint y: 548, endPoint x: 239, endPoint y: 545, distance: 151.0
click at [239, 560] on p """"json "pattern": "^[0-9:]+$"" at bounding box center [249, 571] width 421 height 24
copy p ""pattern": "^[0-9:]+$""
click at [347, 350] on div ""text_calc" : "BF.i18n('BirthAreThereCongenitalAbnormalities')" , "type" : "bfc…" at bounding box center [748, 486] width 1213 height 724
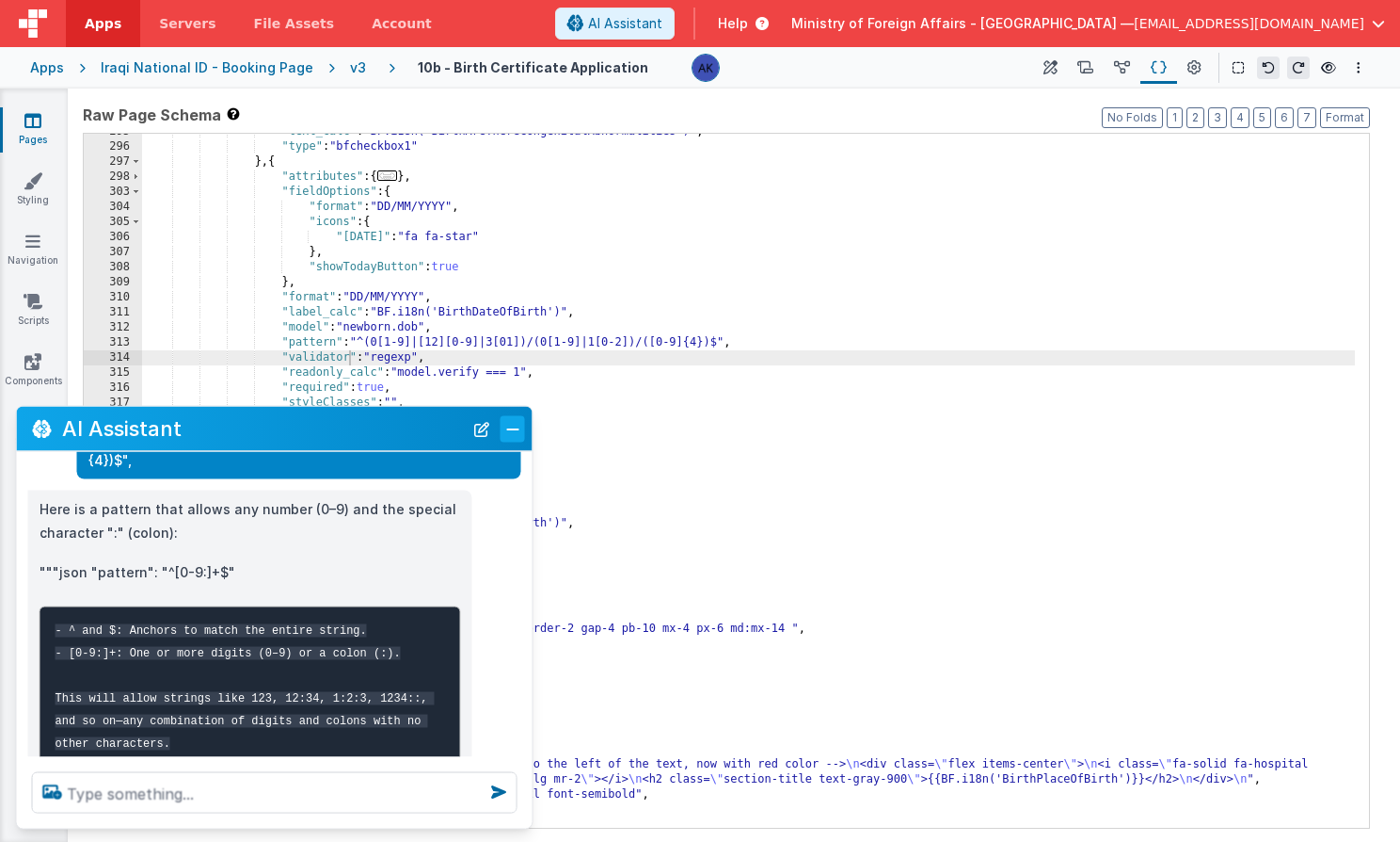
click at [513, 429] on button "Close" at bounding box center [512, 427] width 24 height 26
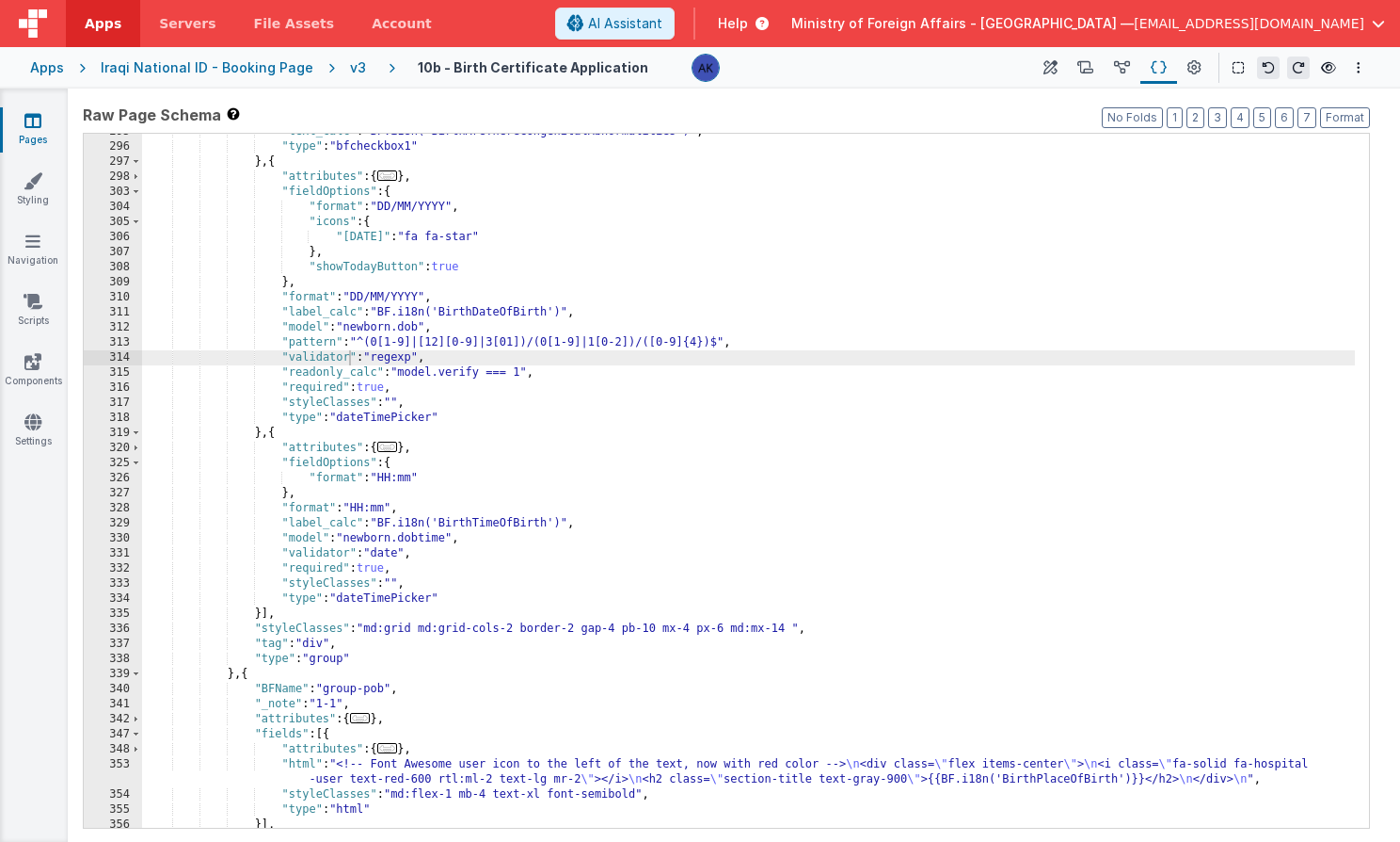
click at [395, 550] on div ""text_calc" : "BF.i18n('BirthAreThereCongenitalAbnormalities')" , "type" : "bfc…" at bounding box center [748, 486] width 1213 height 724
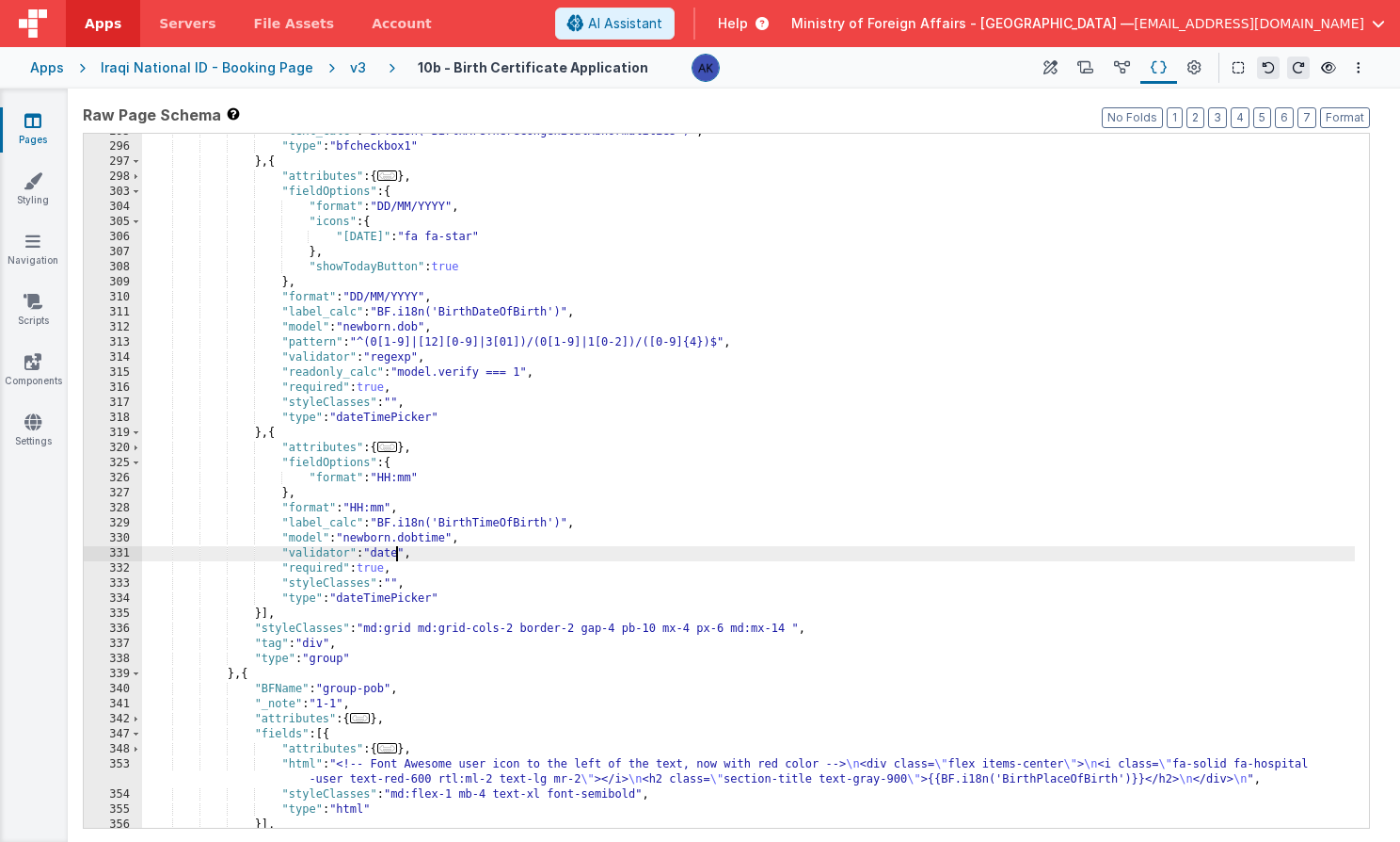
click at [395, 550] on div ""text_calc" : "BF.i18n('BirthAreThereCongenitalAbnormalities')" , "type" : "bfc…" at bounding box center [748, 486] width 1213 height 724
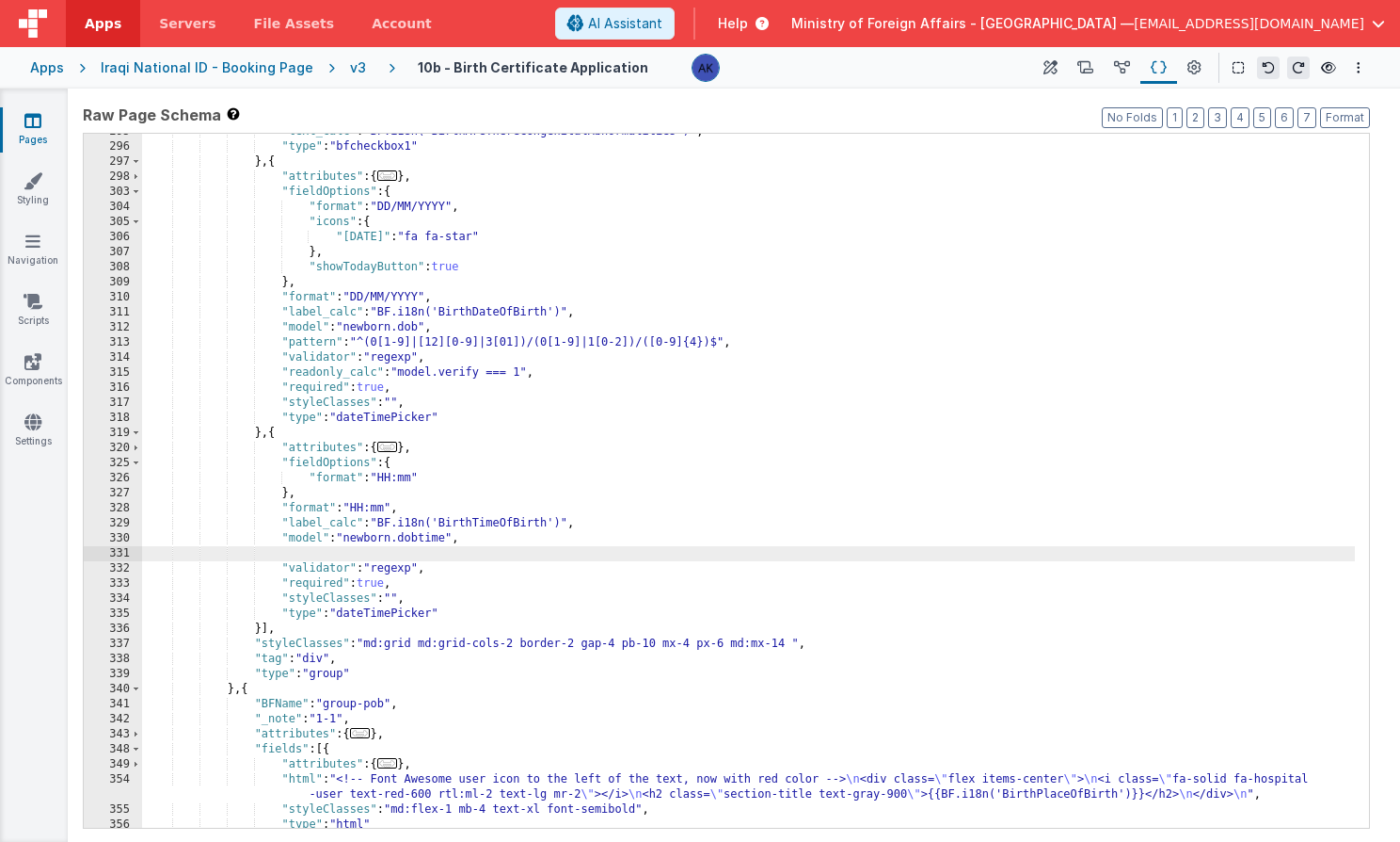
paste textarea
click at [371, 414] on div ""text_calc" : "BF.i18n('BirthAreThereCongenitalAbnormalities')" , "type" : "bfc…" at bounding box center [748, 486] width 1213 height 724
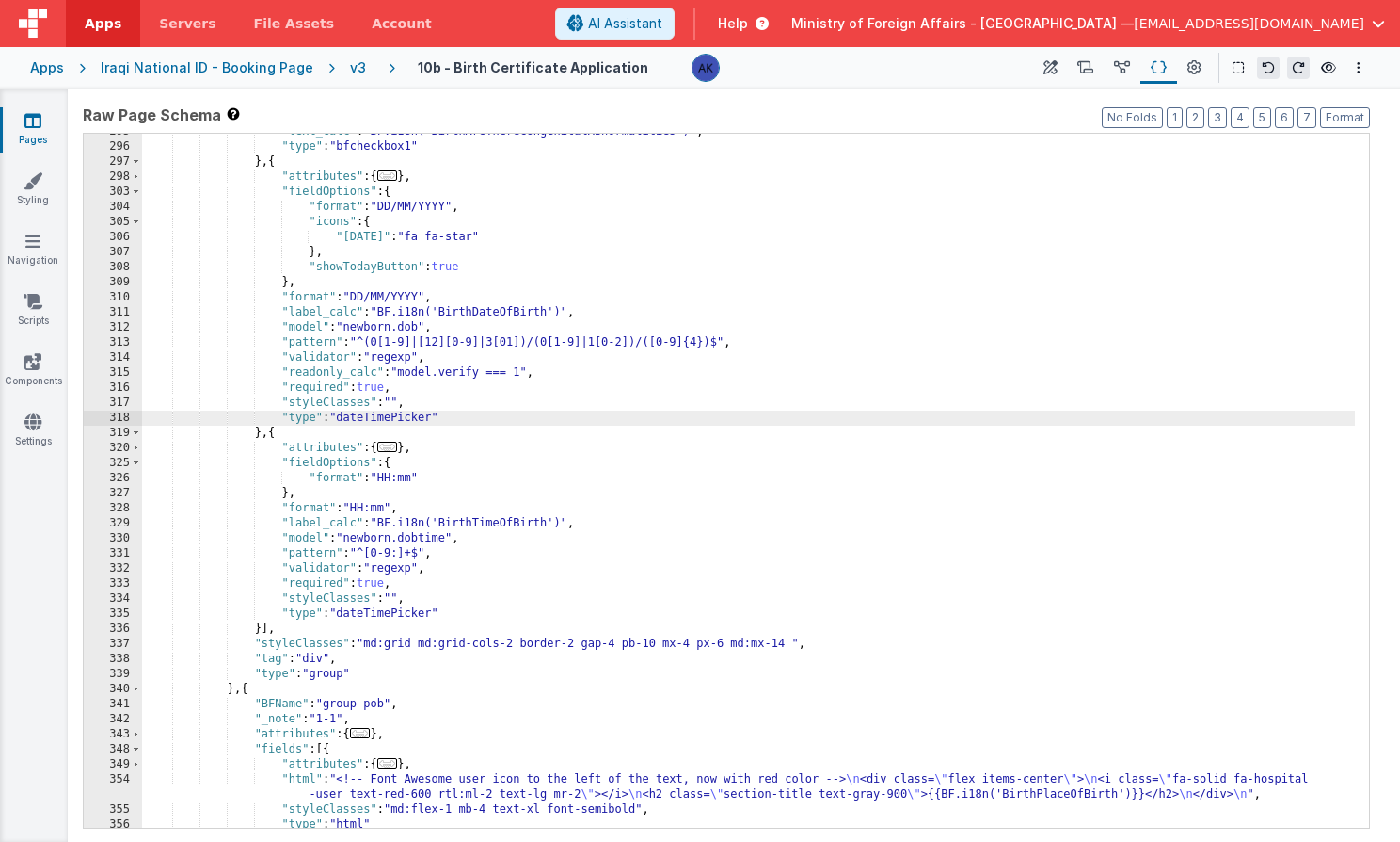
click at [368, 616] on div ""text_calc" : "BF.i18n('BirthAreThereCongenitalAbnormalities')" , "type" : "bfc…" at bounding box center [748, 486] width 1213 height 724
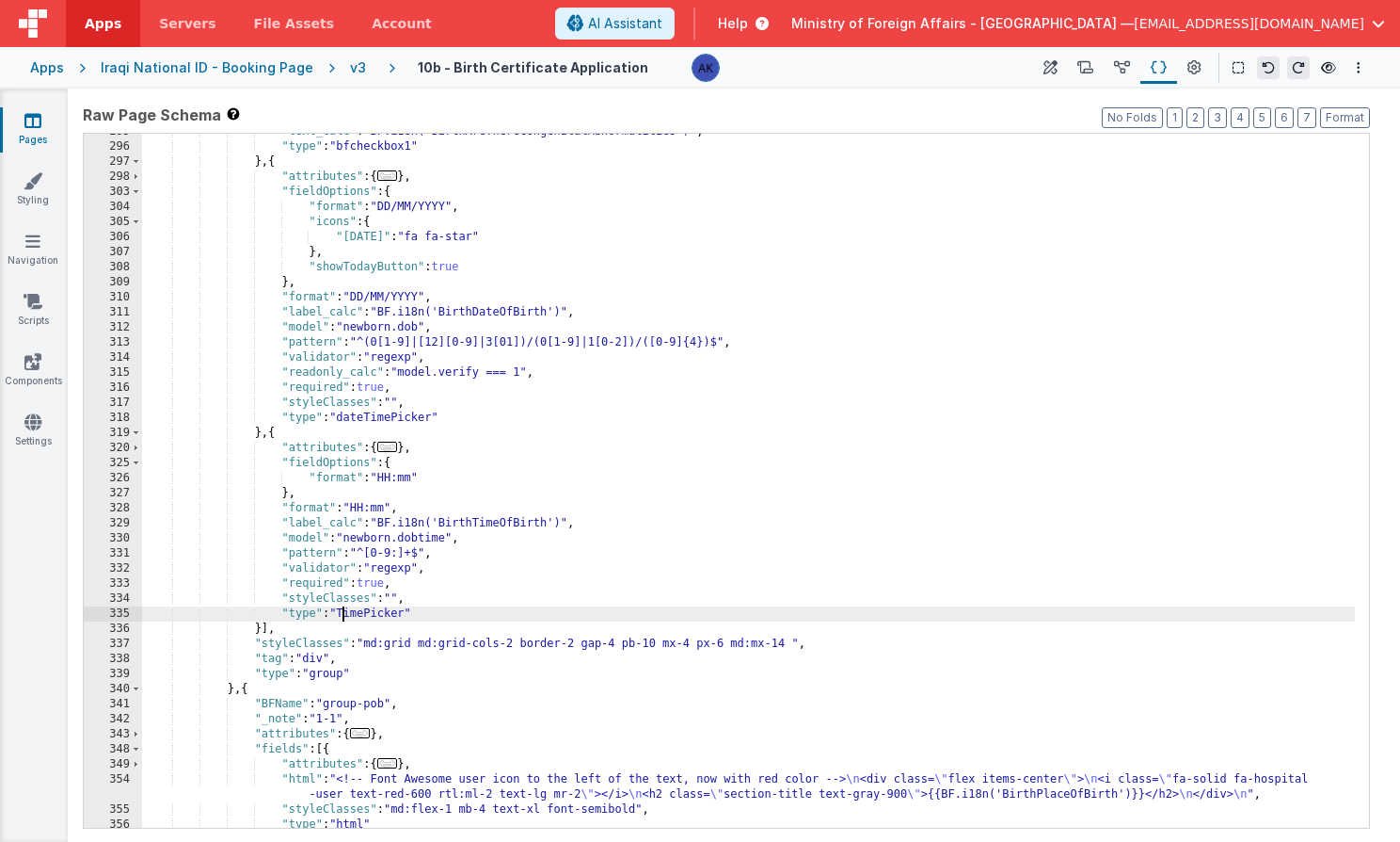
click at [334, 607] on div ""text_calc" : "BF.i18n('BirthAreThereCongenitalAbnormalities')" , "type" : "bfc…" at bounding box center [748, 486] width 1213 height 724
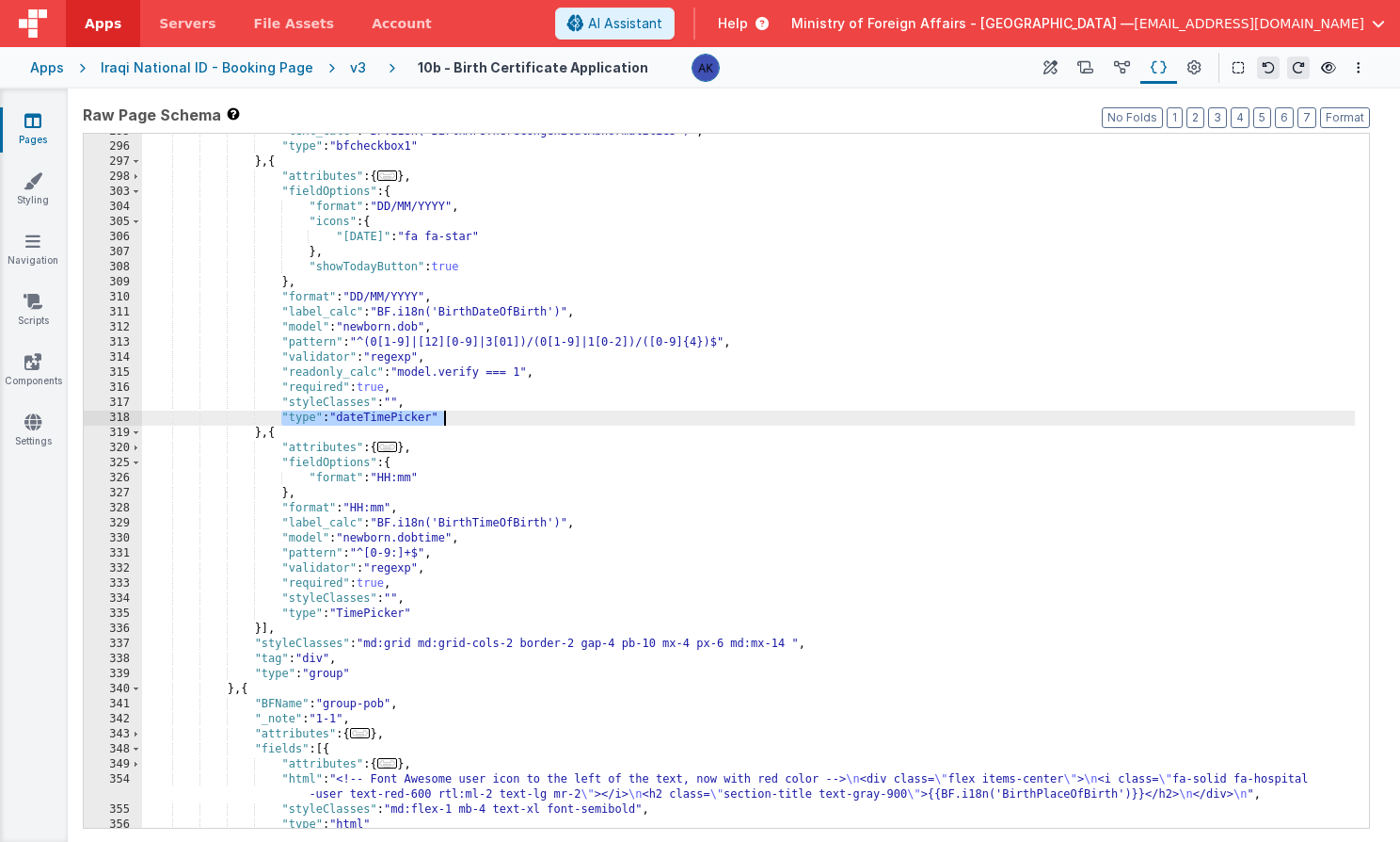
drag, startPoint x: 280, startPoint y: 416, endPoint x: 468, endPoint y: 414, distance: 188.0
click at [468, 414] on div ""text_calc" : "BF.i18n('BirthAreThereCongenitalAbnormalities')" , "type" : "bfc…" at bounding box center [748, 486] width 1213 height 724
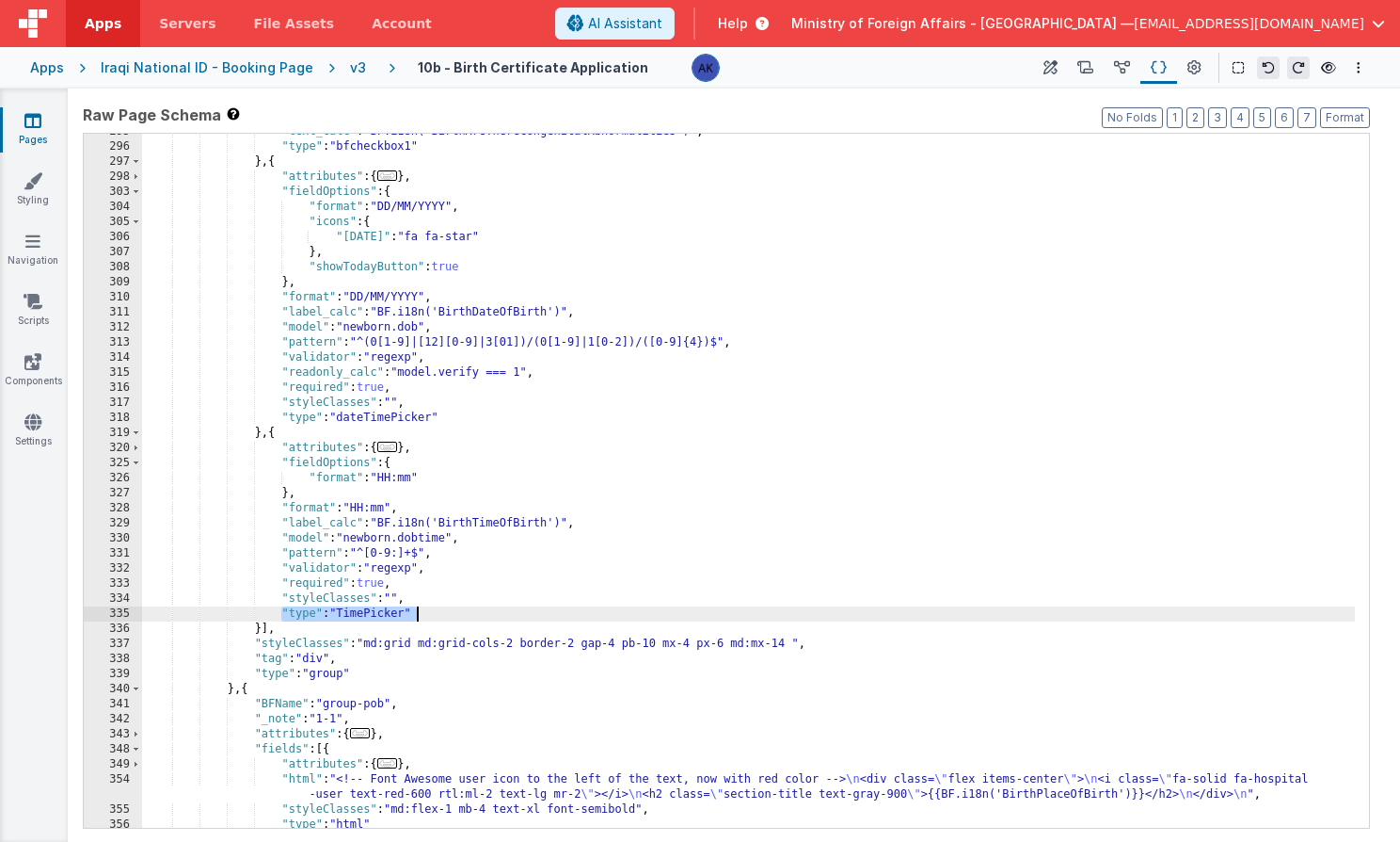
drag, startPoint x: 282, startPoint y: 614, endPoint x: 433, endPoint y: 615, distance: 151.0
click at [433, 615] on div ""text_calc" : "BF.i18n('BirthAreThereCongenitalAbnormalities')" , "type" : "bfc…" at bounding box center [748, 486] width 1213 height 724
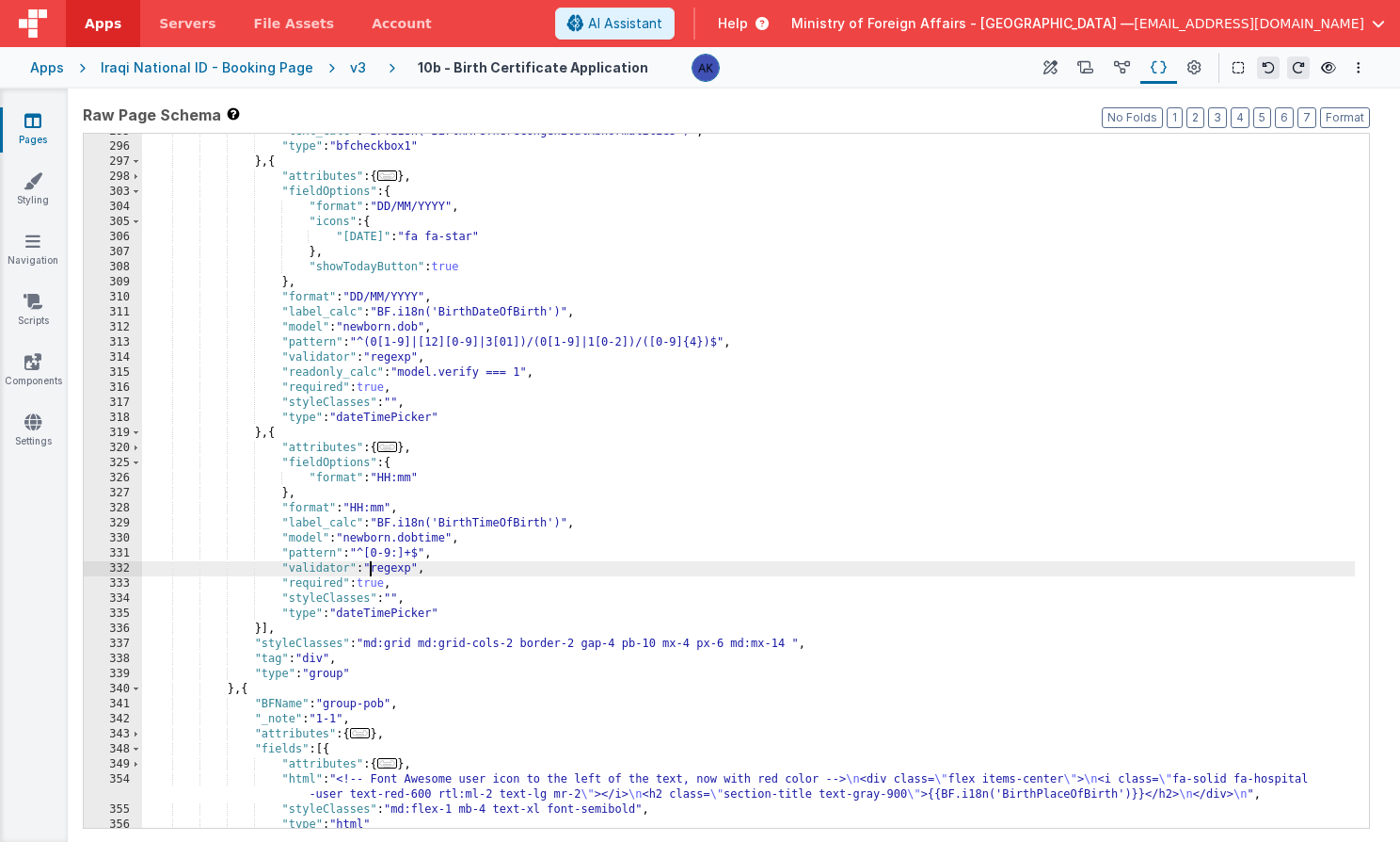
click at [372, 573] on div ""text_calc" : "BF.i18n('BirthAreThereCongenitalAbnormalities')" , "type" : "bfc…" at bounding box center [748, 486] width 1213 height 724
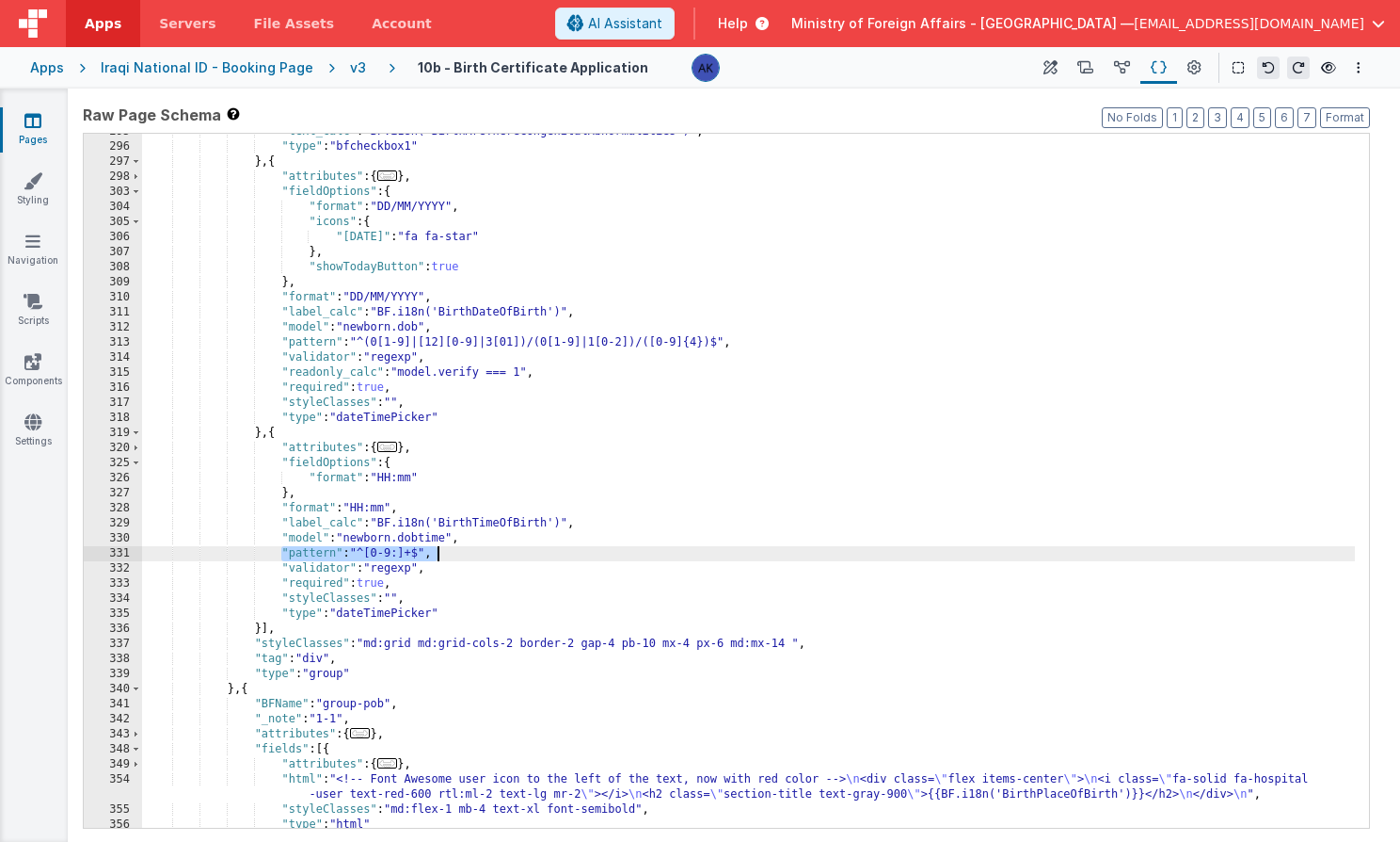
drag, startPoint x: 284, startPoint y: 552, endPoint x: 475, endPoint y: 549, distance: 191.0
click at [475, 549] on div ""text_calc" : "BF.i18n('BirthAreThereCongenitalAbnormalities')" , "type" : "bfc…" at bounding box center [748, 486] width 1213 height 724
click at [662, 24] on span "AI Assistant" at bounding box center [625, 24] width 74 height 19
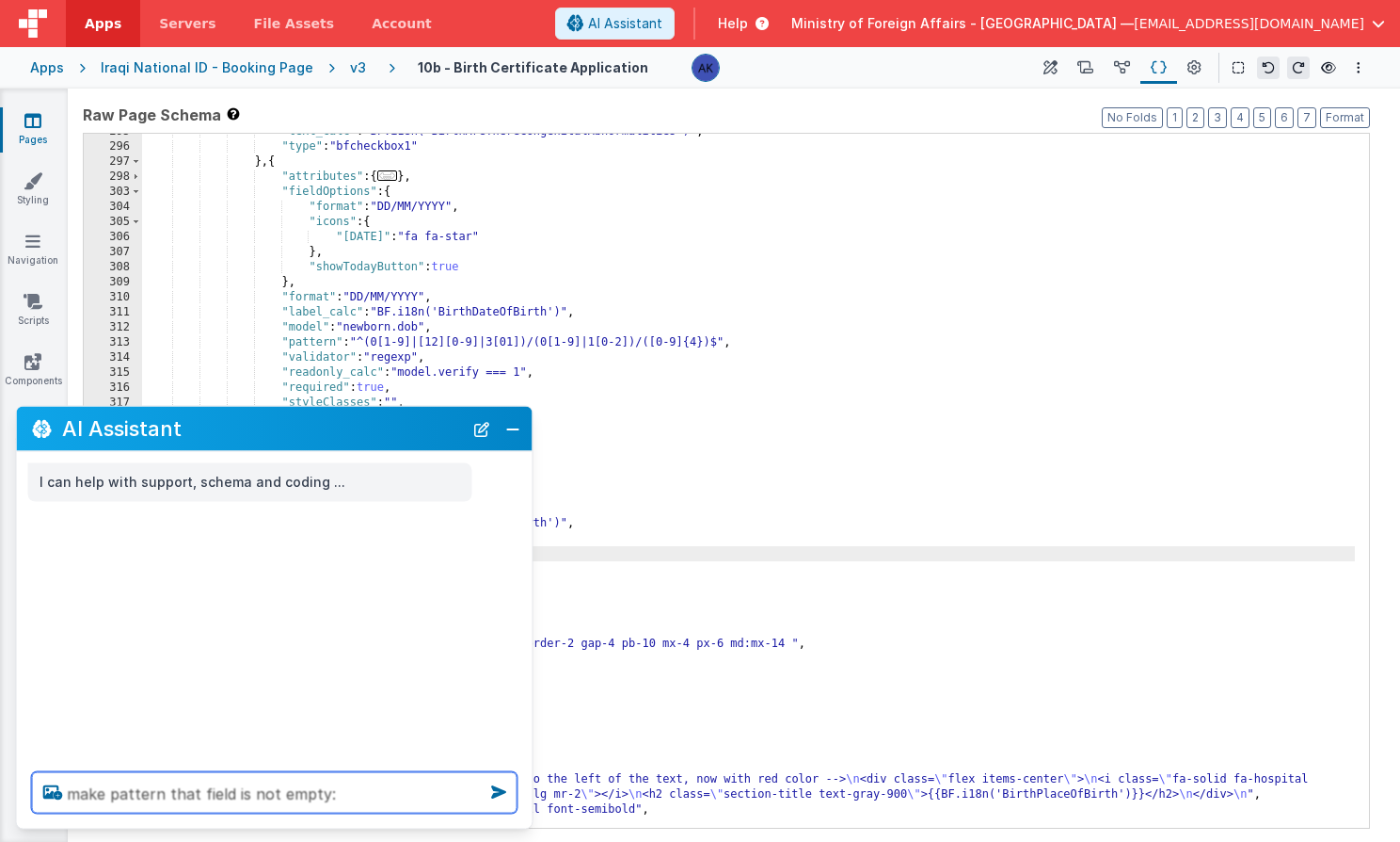
paste textarea ""pattern": "^[0-9:]+$","
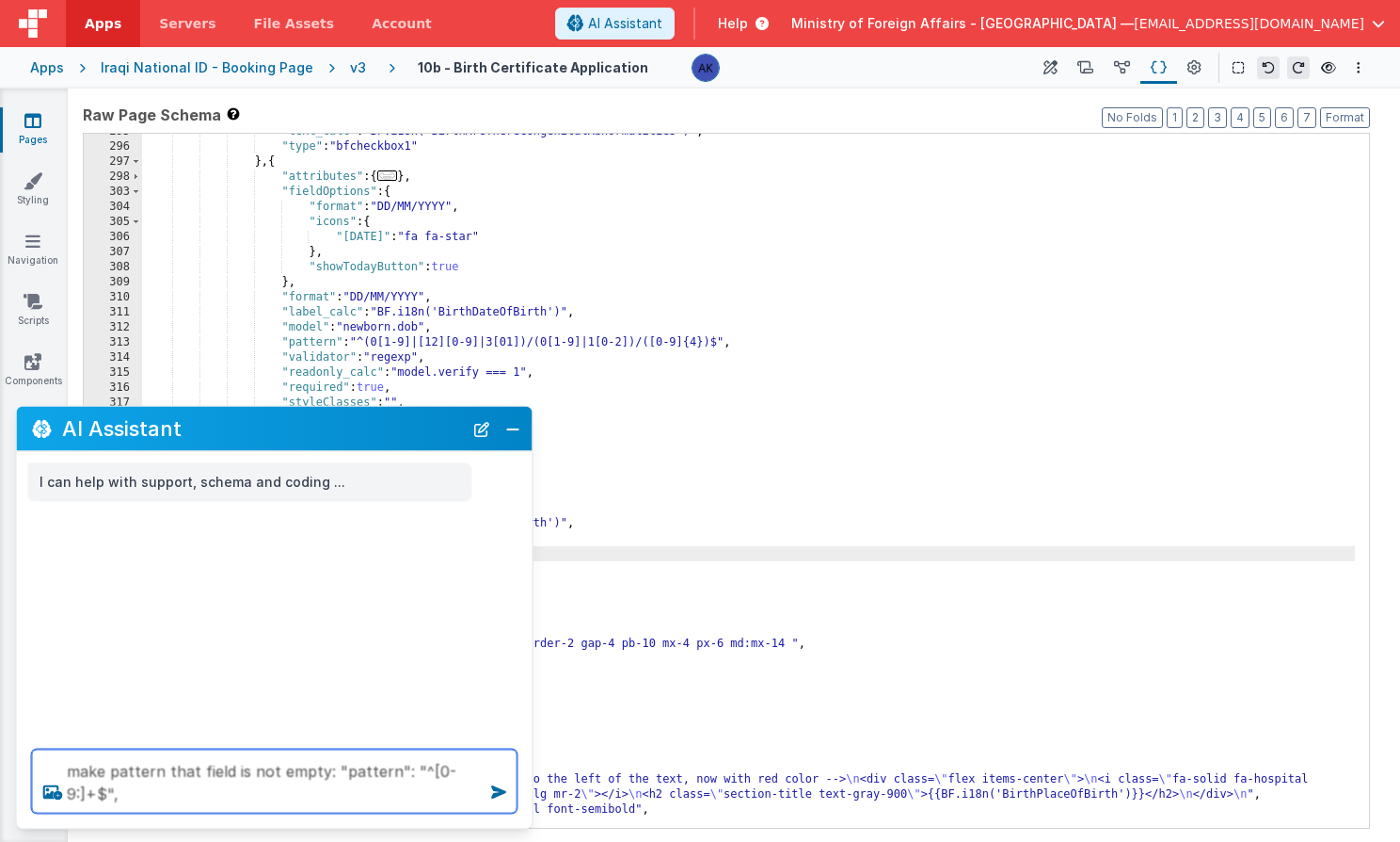
type textarea "make pattern that field is not empty: "pattern": "^[0-9:]+$","
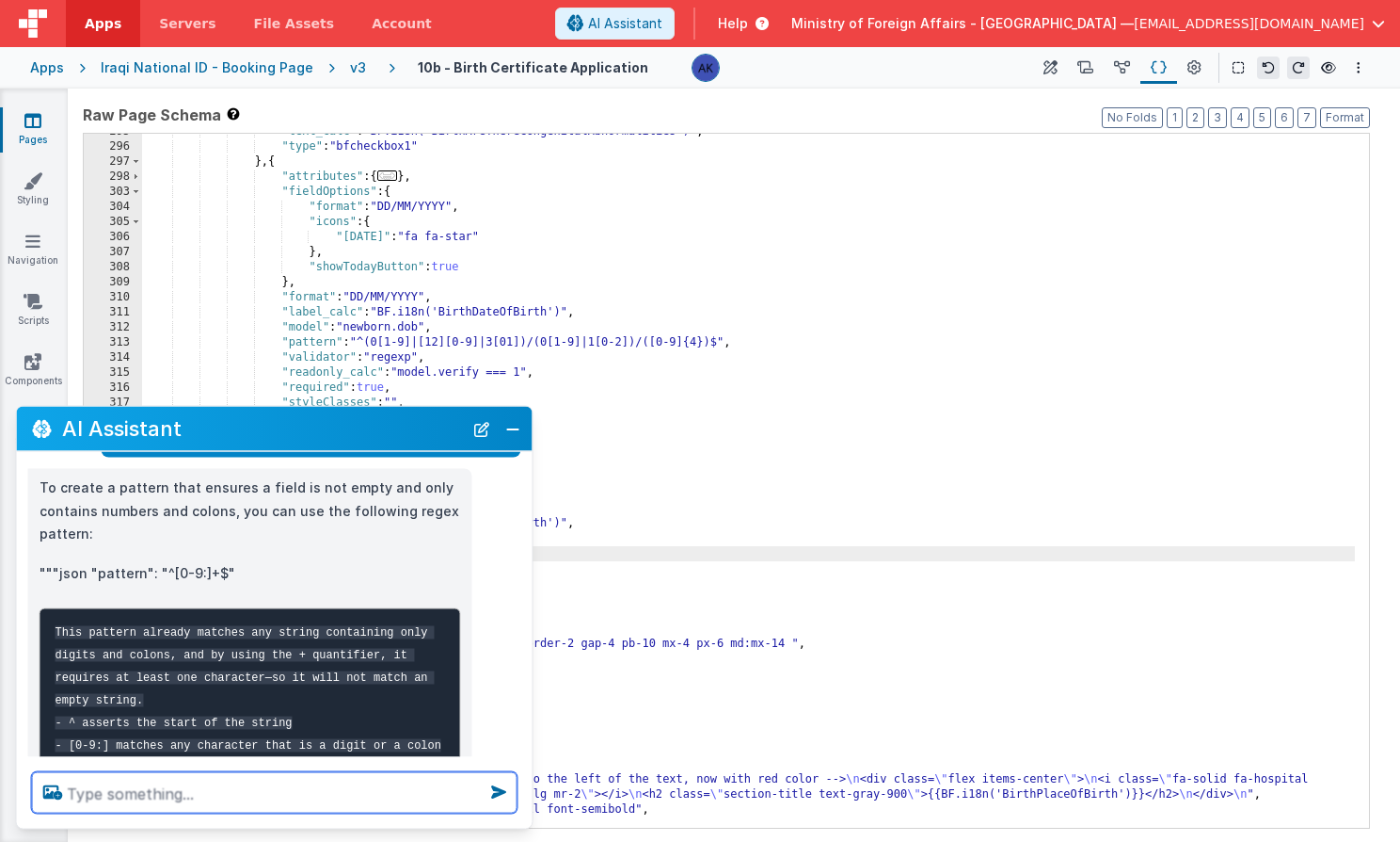
scroll to position [149, 0]
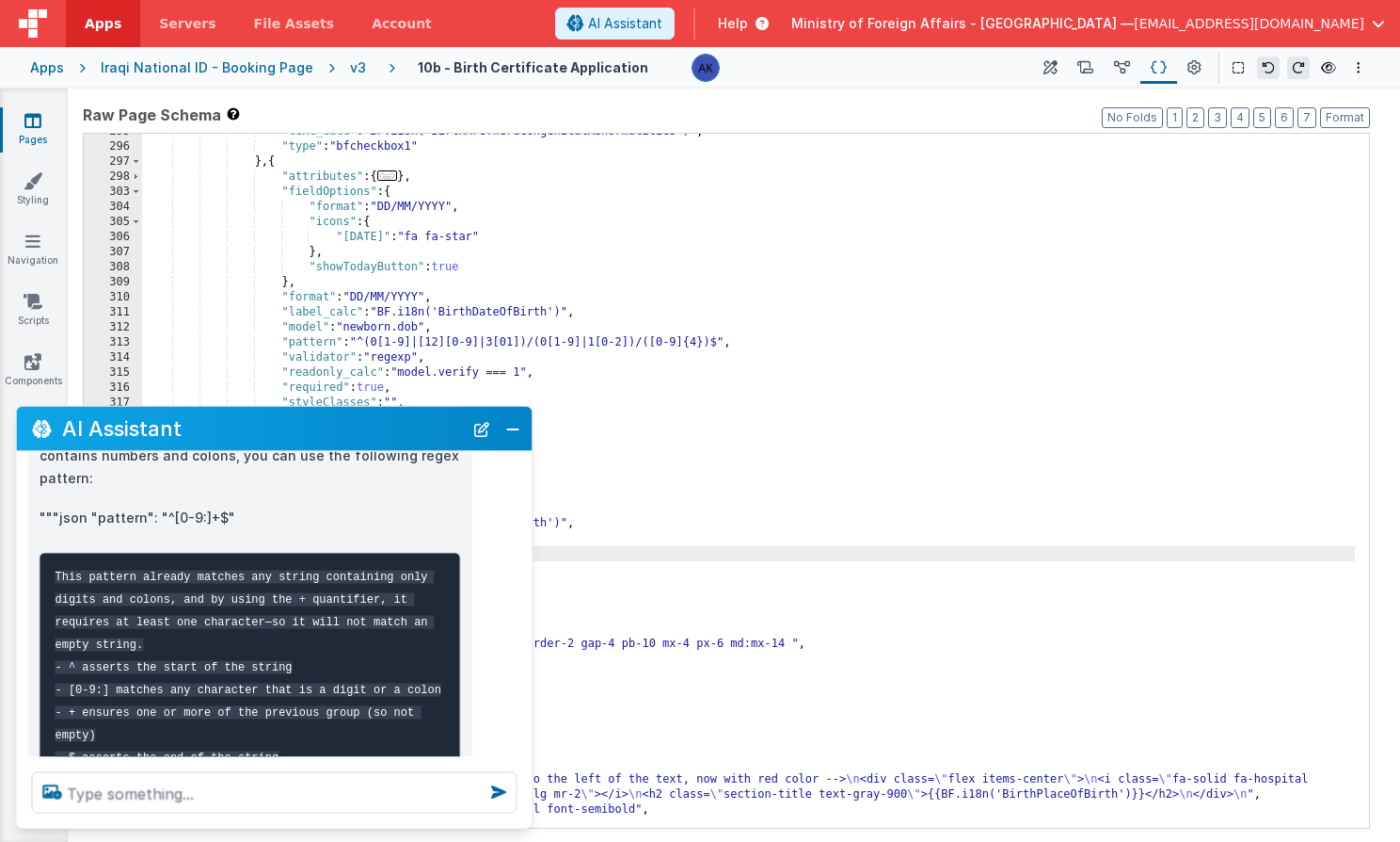
click at [204, 515] on p """"json "pattern": "^[0-9:]+$"" at bounding box center [249, 518] width 421 height 24
click at [521, 431] on button "Close" at bounding box center [512, 427] width 24 height 26
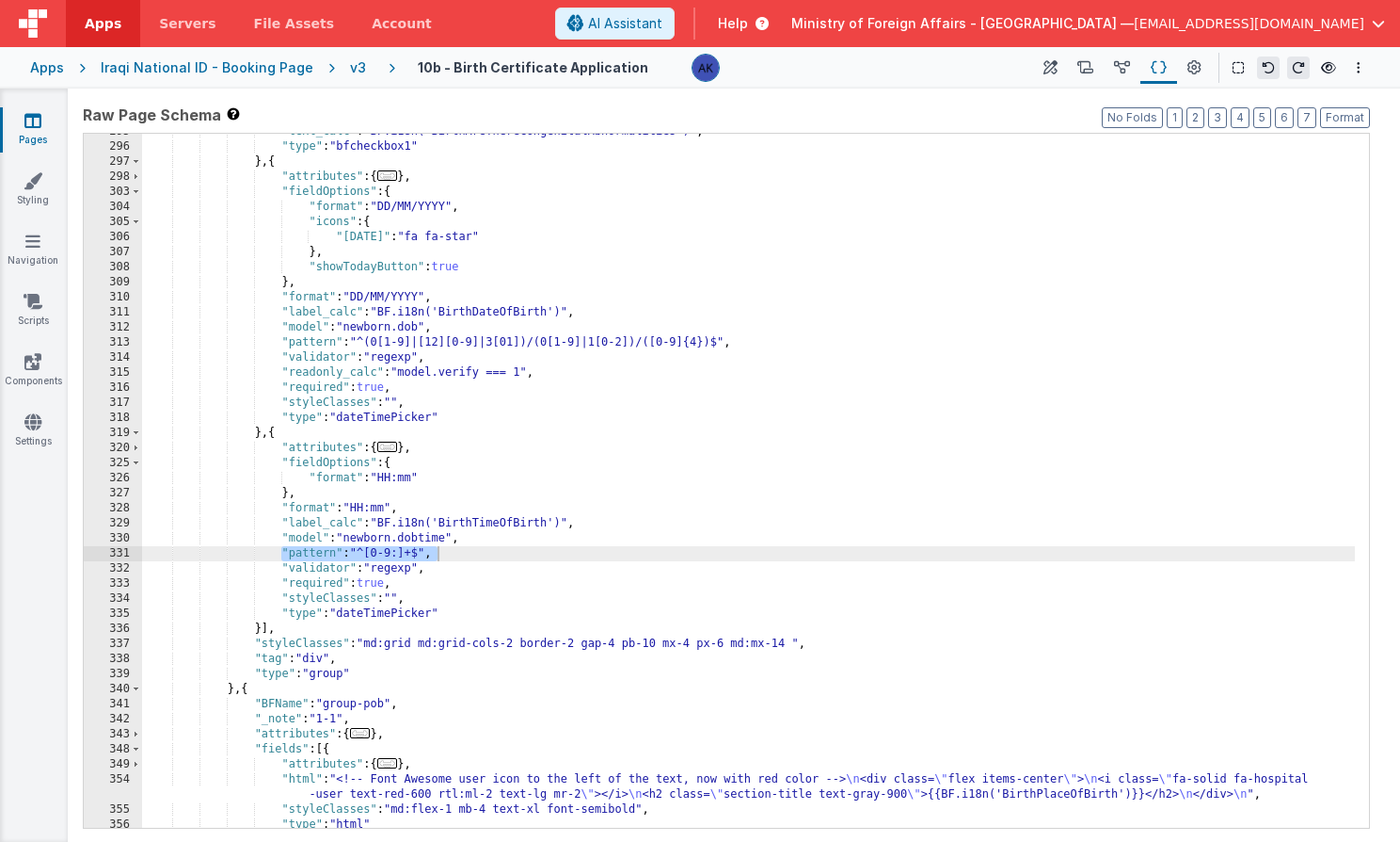
click at [411, 555] on div ""text_calc" : "BF.i18n('BirthAreThereCongenitalAbnormalities')" , "type" : "bfc…" at bounding box center [748, 486] width 1213 height 724
click at [370, 555] on div ""text_calc" : "BF.i18n('BirthAreThereCongenitalAbnormalities')" , "type" : "bfc…" at bounding box center [748, 486] width 1213 height 724
click at [350, 69] on div "v3" at bounding box center [362, 68] width 24 height 19
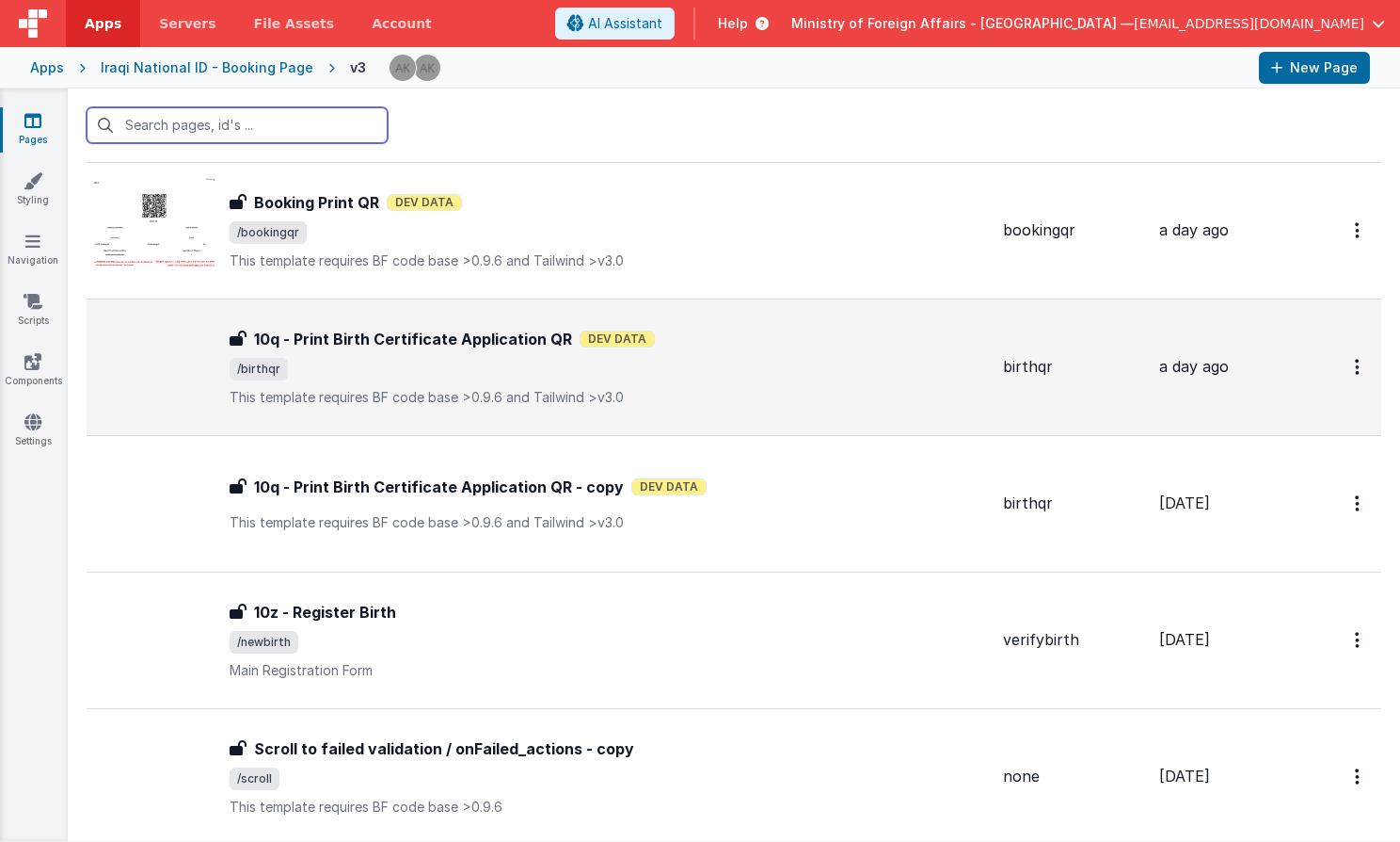
scroll to position [620, 0]
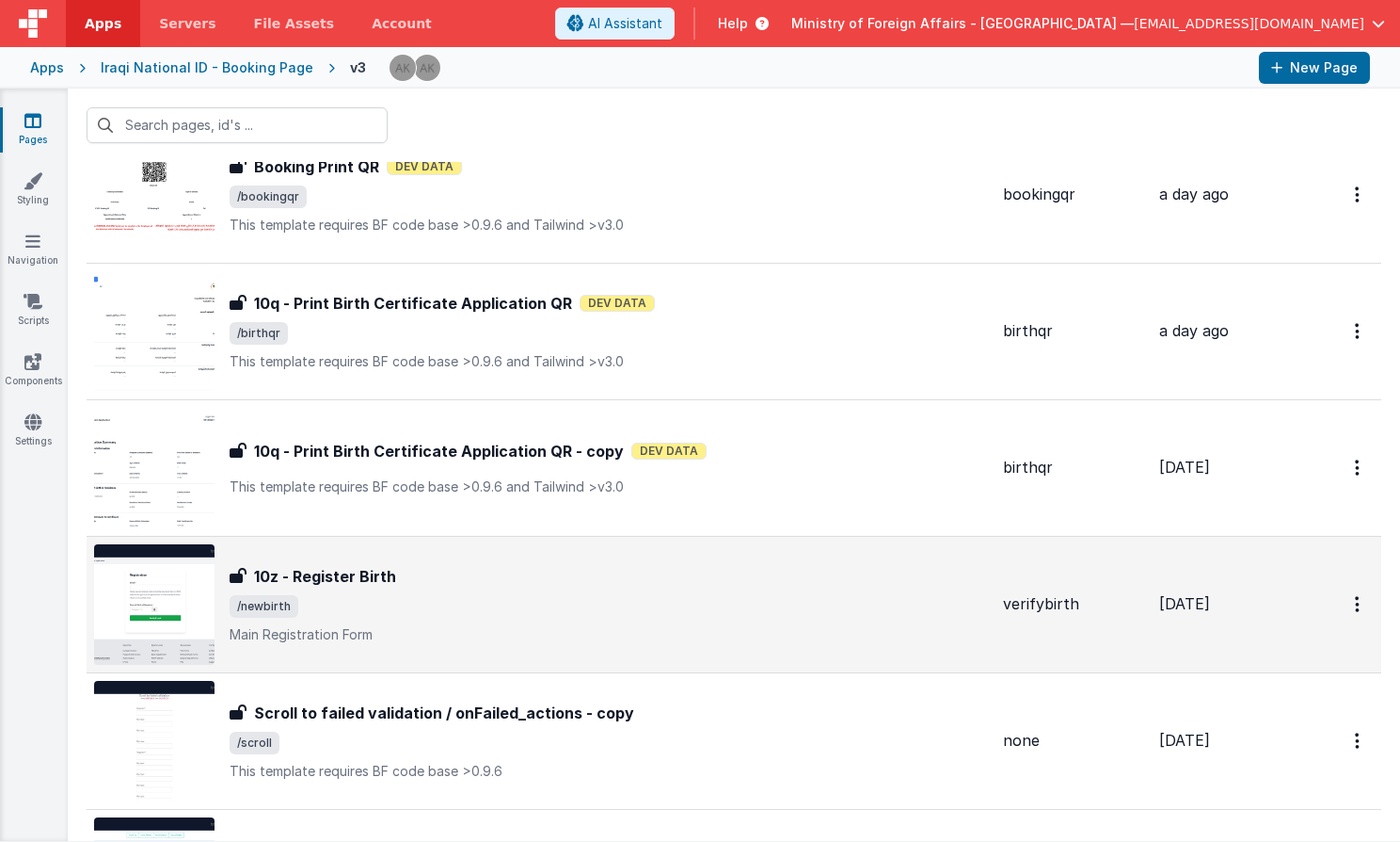
click at [190, 630] on img at bounding box center [154, 605] width 121 height 121
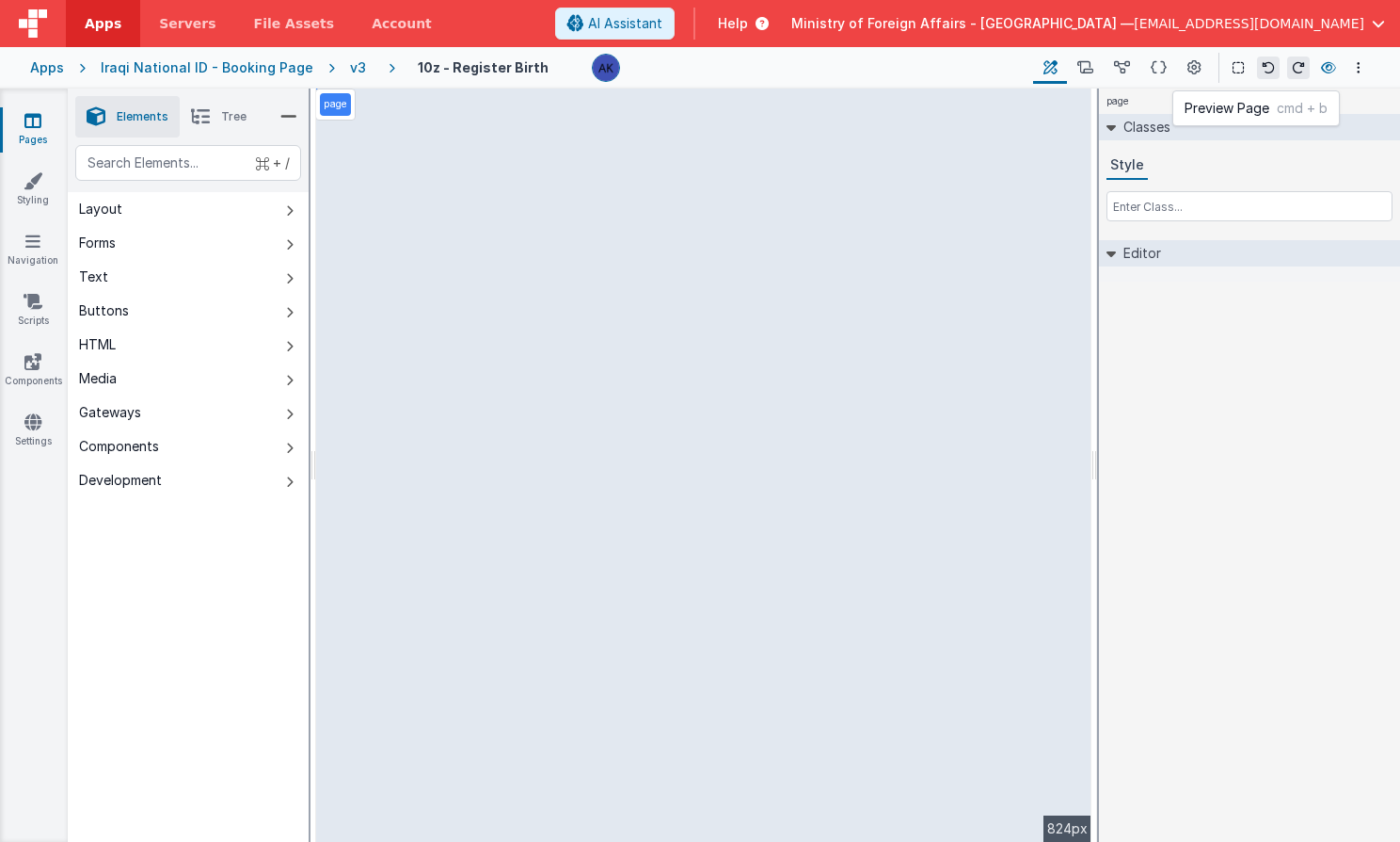
click at [1334, 64] on icon at bounding box center [1329, 68] width 15 height 13
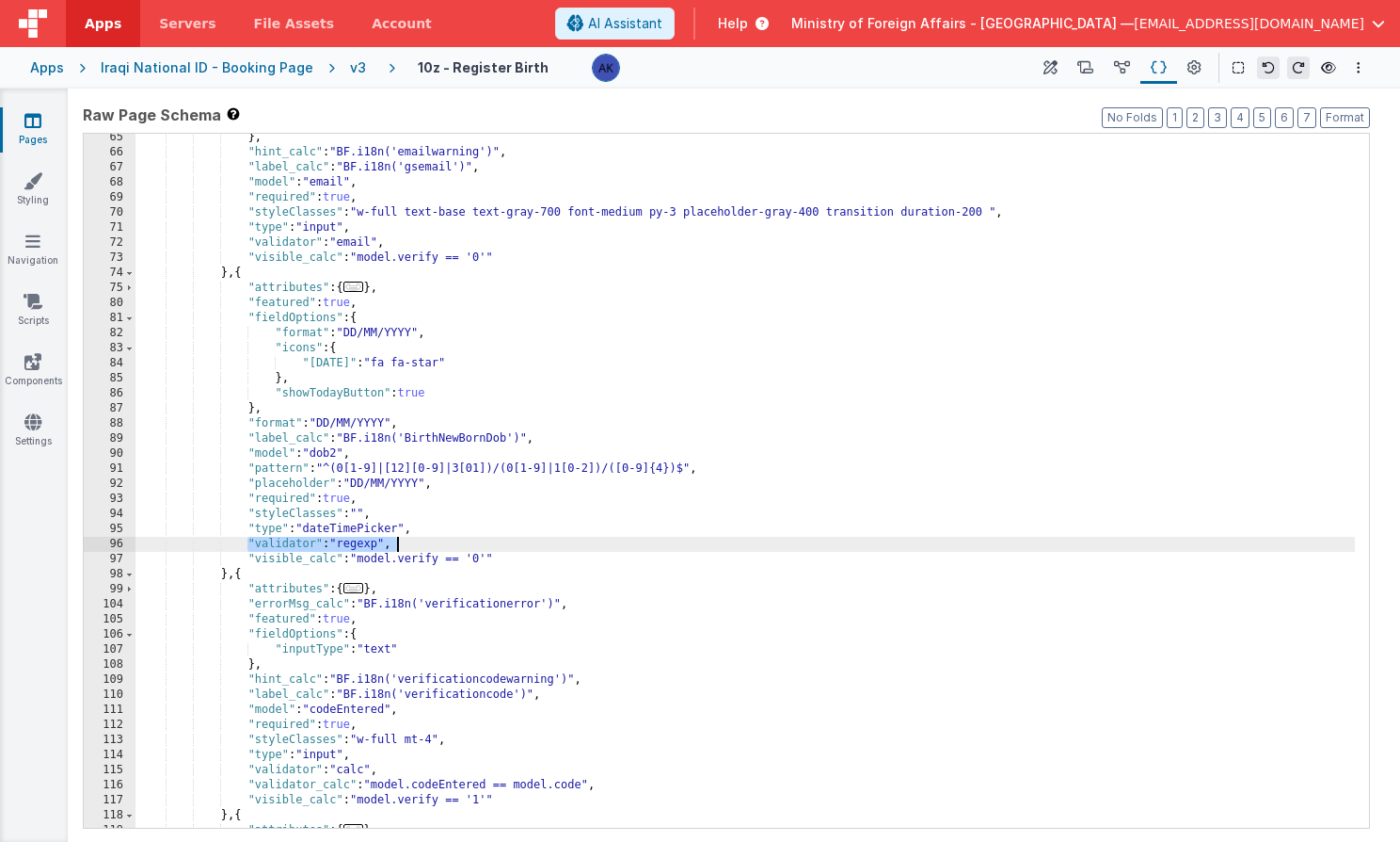
scroll to position [711, 0]
click at [350, 63] on div "v3" at bounding box center [362, 68] width 24 height 19
